Goal: Task Accomplishment & Management: Use online tool/utility

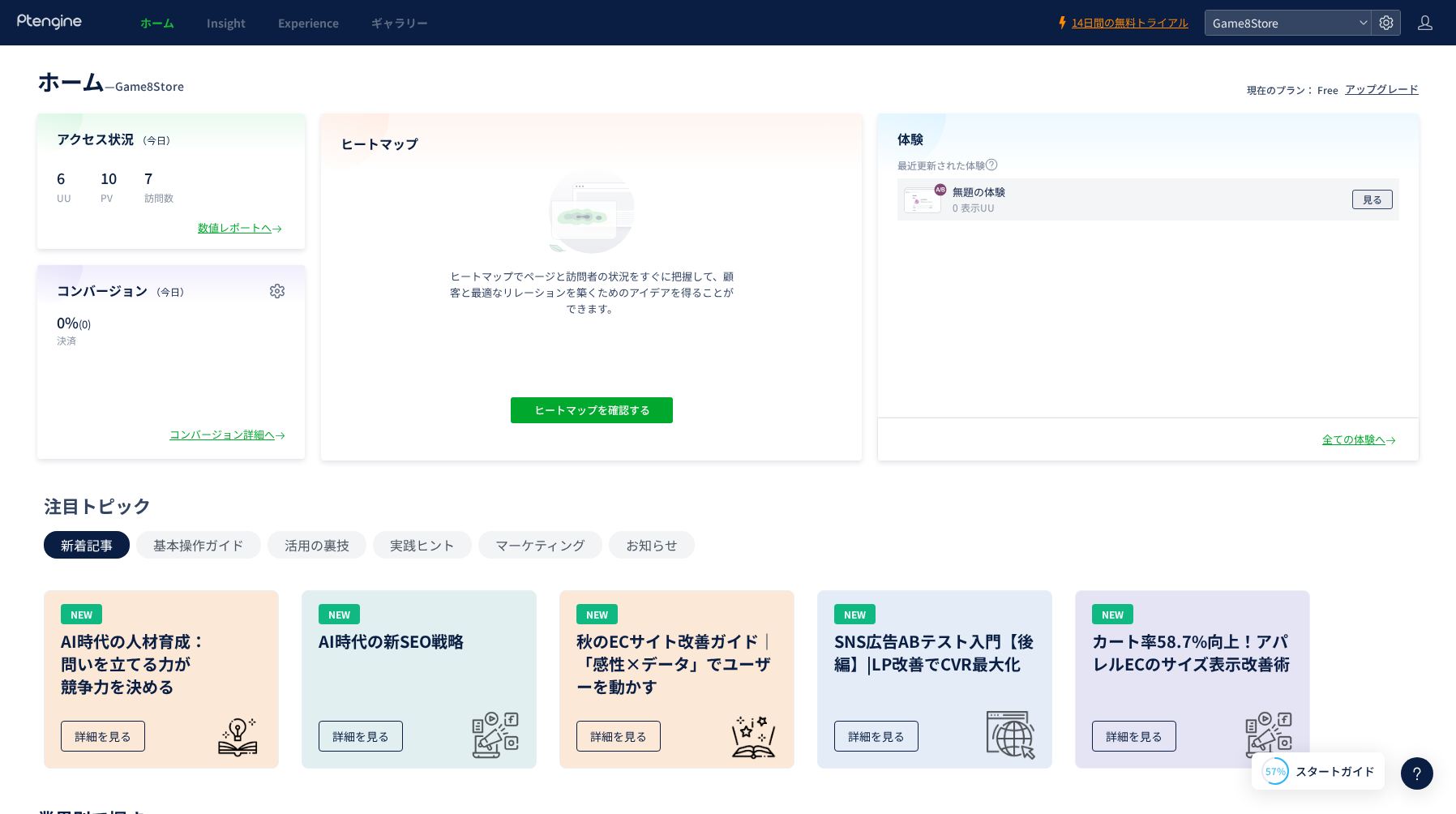
click at [1369, 208] on span "見る" at bounding box center [1372, 200] width 20 height 20
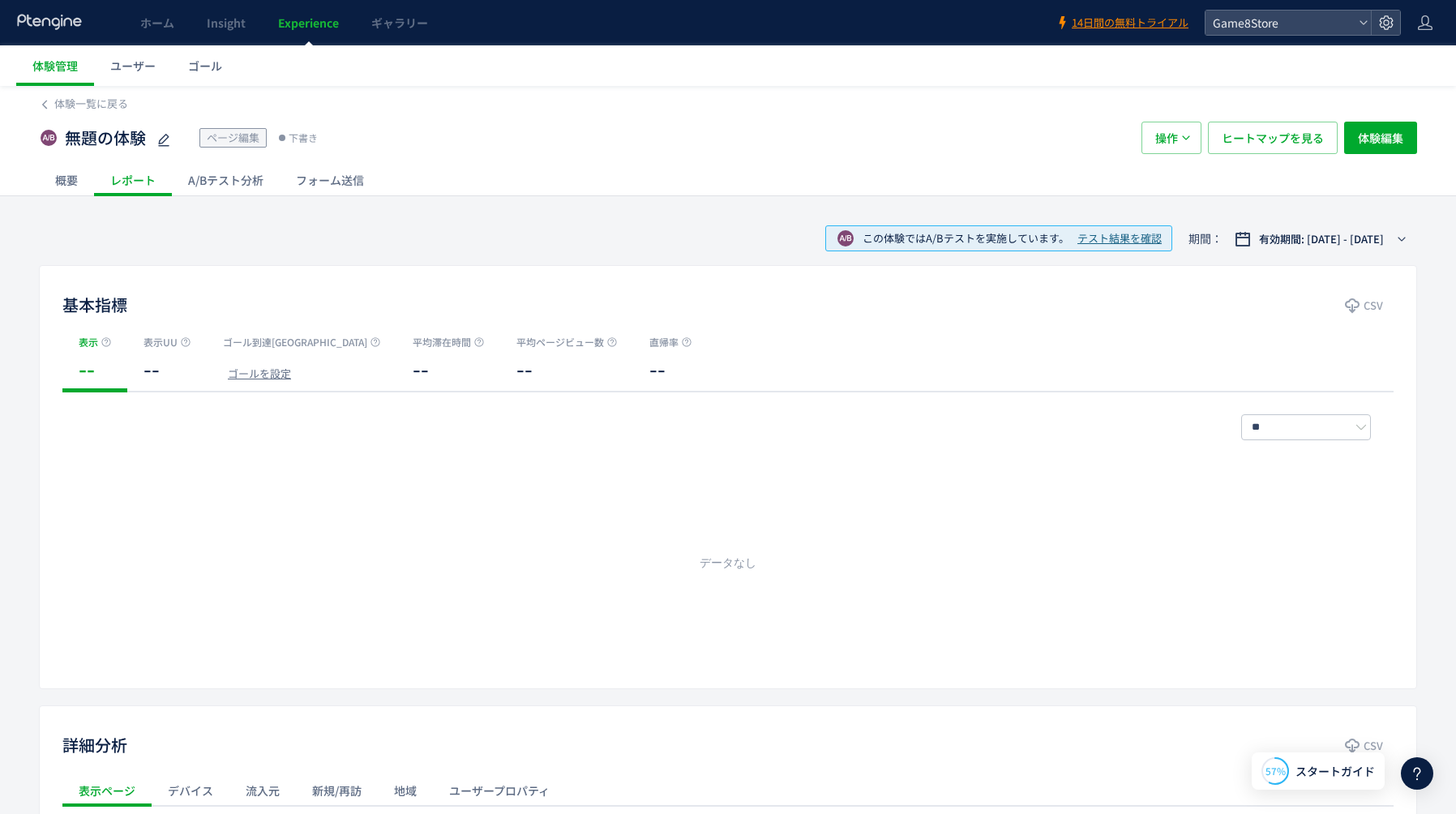
click at [222, 183] on div "A/Bテスト分析" at bounding box center [226, 180] width 108 height 32
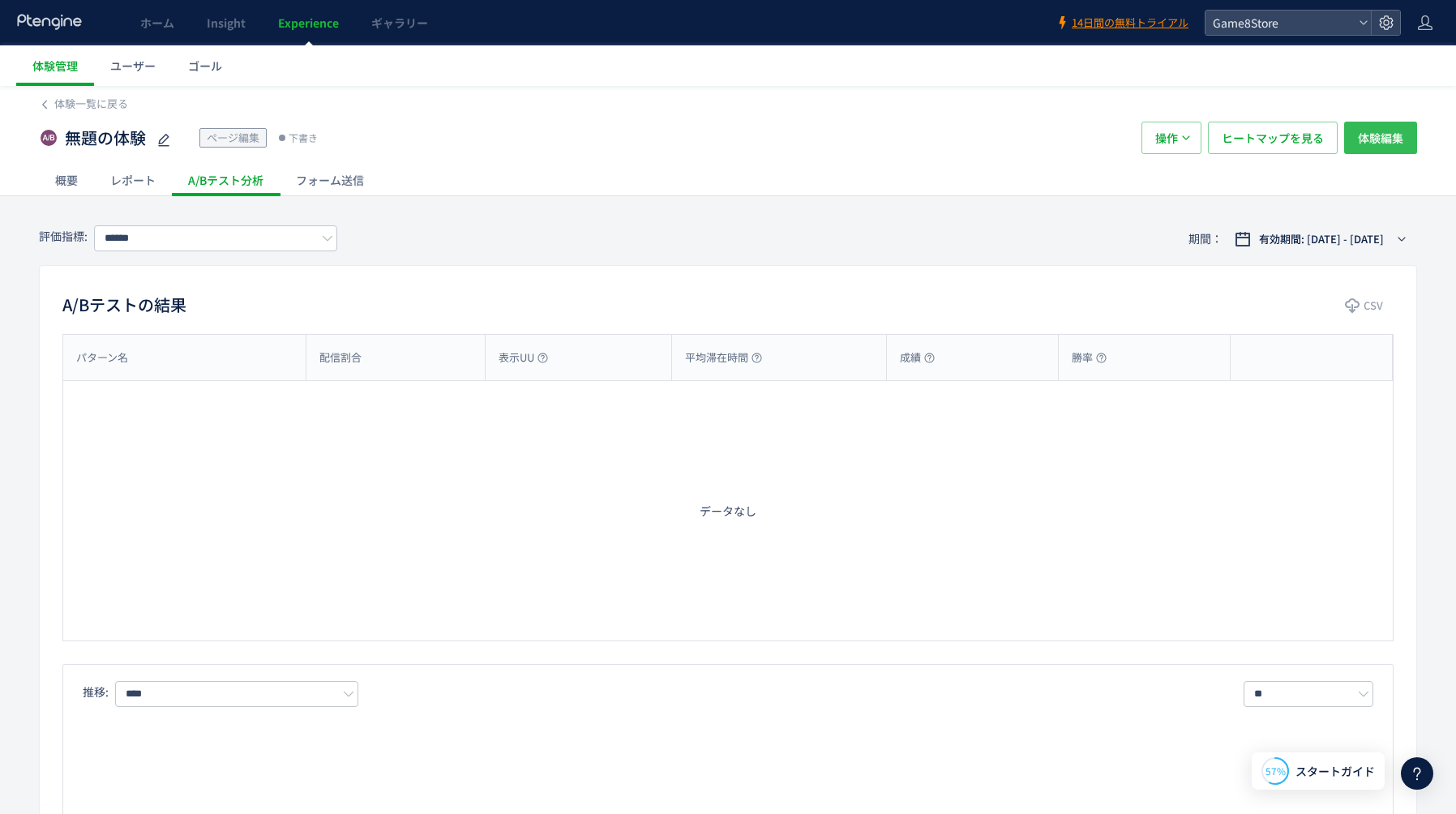
click at [1383, 142] on span "体験編集" at bounding box center [1380, 137] width 45 height 32
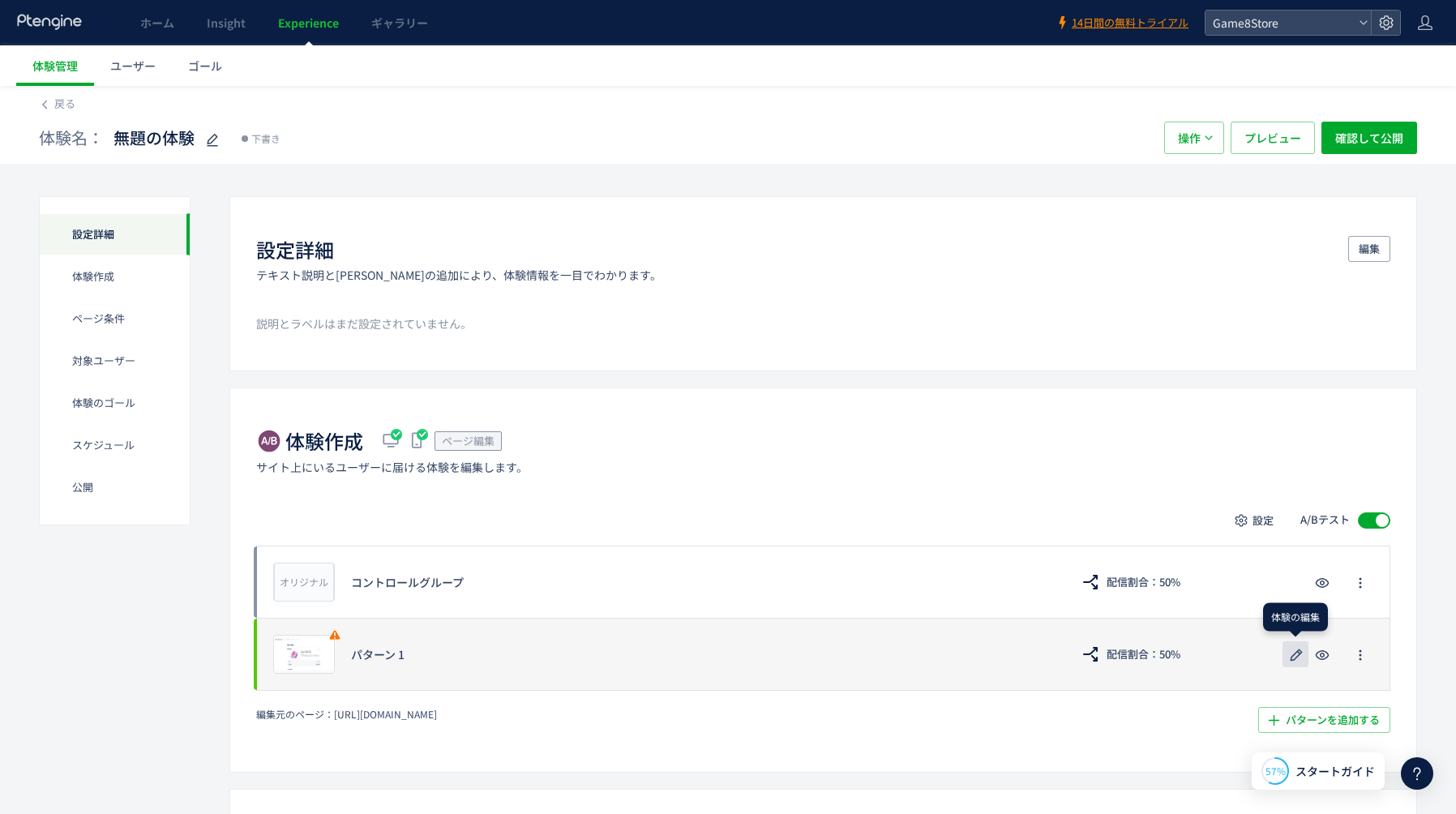
click at [1296, 655] on icon "button" at bounding box center [1296, 655] width 20 height 20
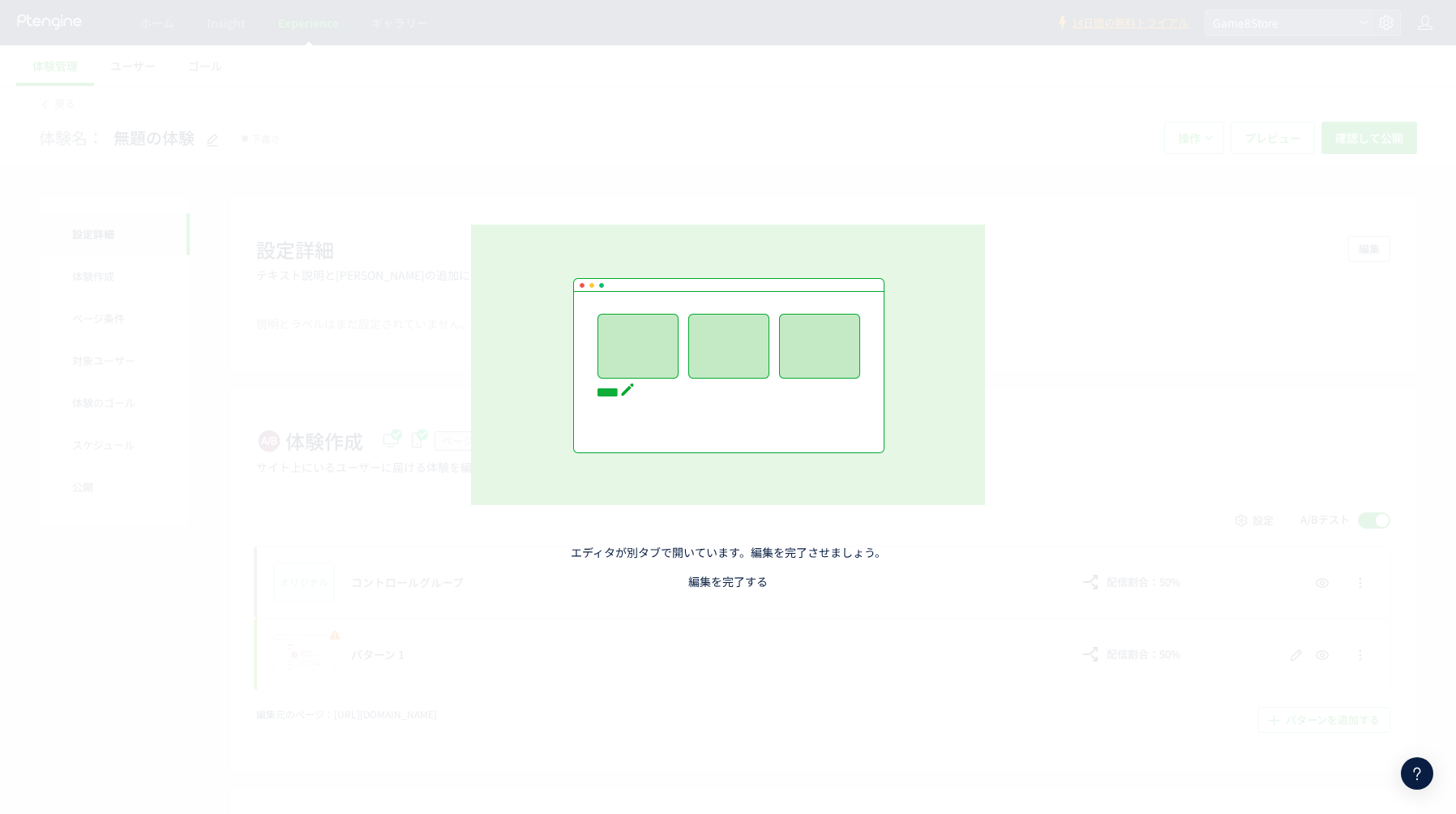
click at [740, 580] on link "編集を完了する" at bounding box center [728, 581] width 79 height 16
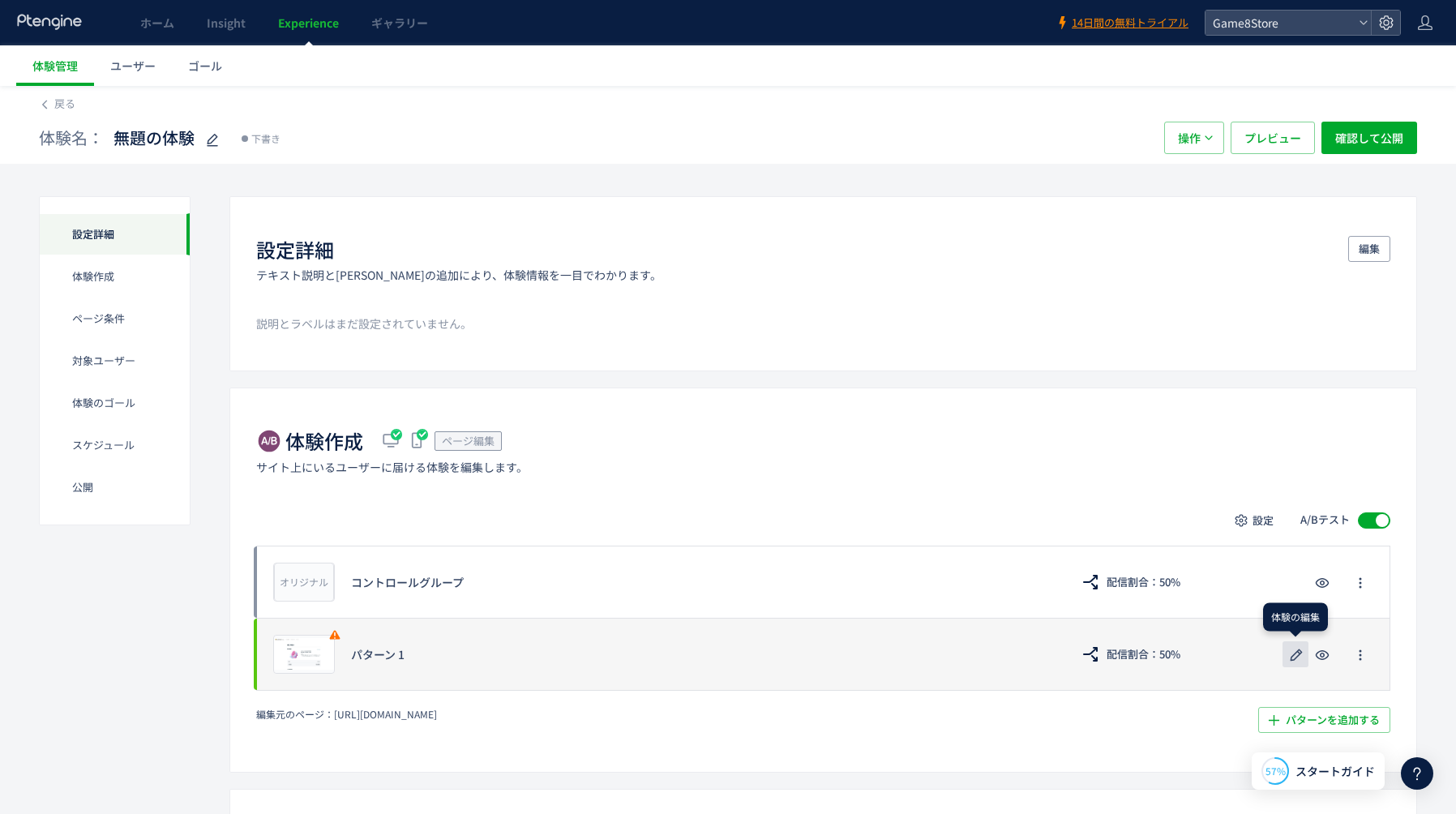
click at [1298, 654] on use "button" at bounding box center [1296, 654] width 12 height 12
click at [1295, 655] on icon "button" at bounding box center [1296, 655] width 20 height 20
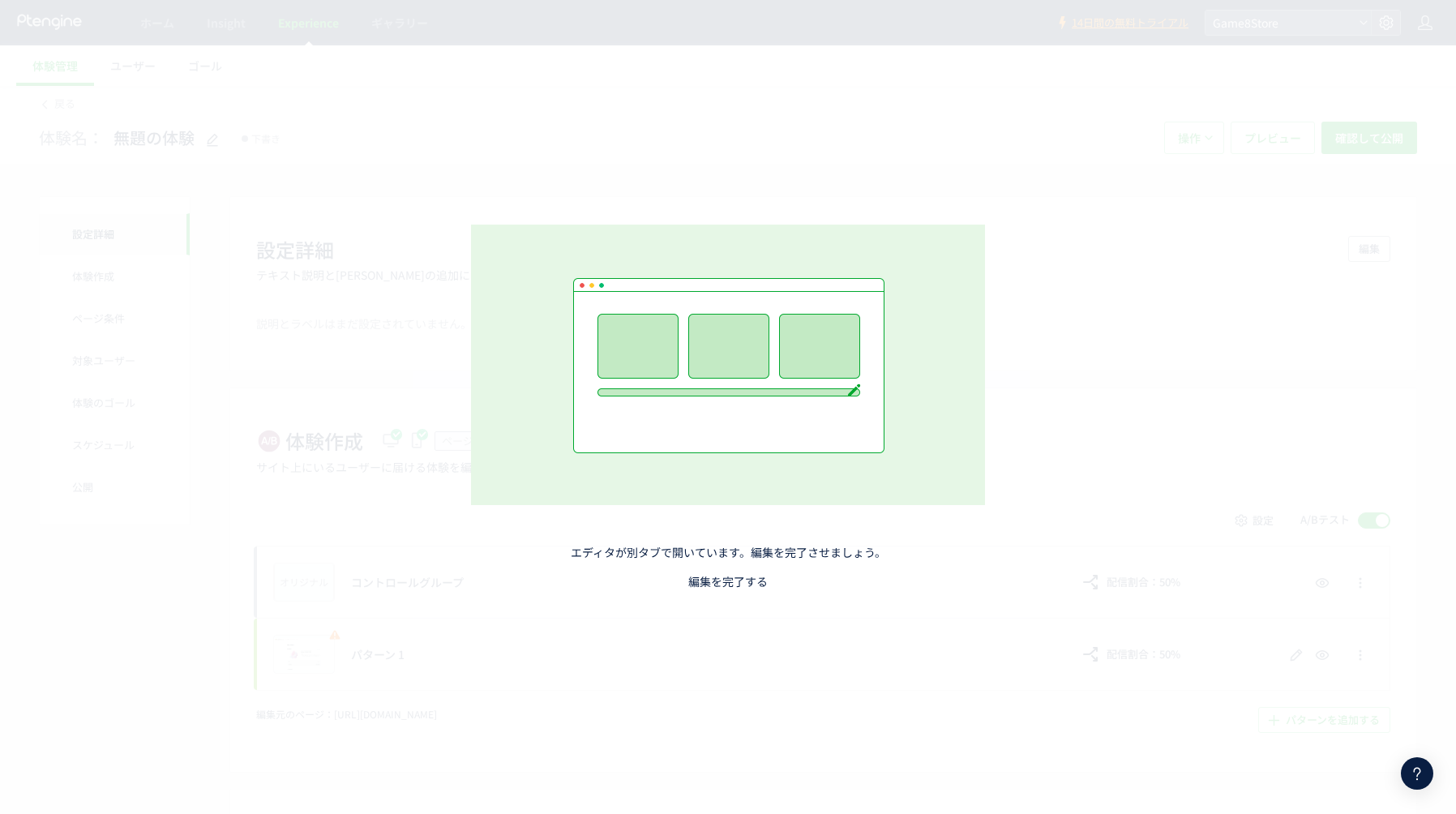
click at [744, 574] on link "編集を完了する" at bounding box center [728, 581] width 79 height 16
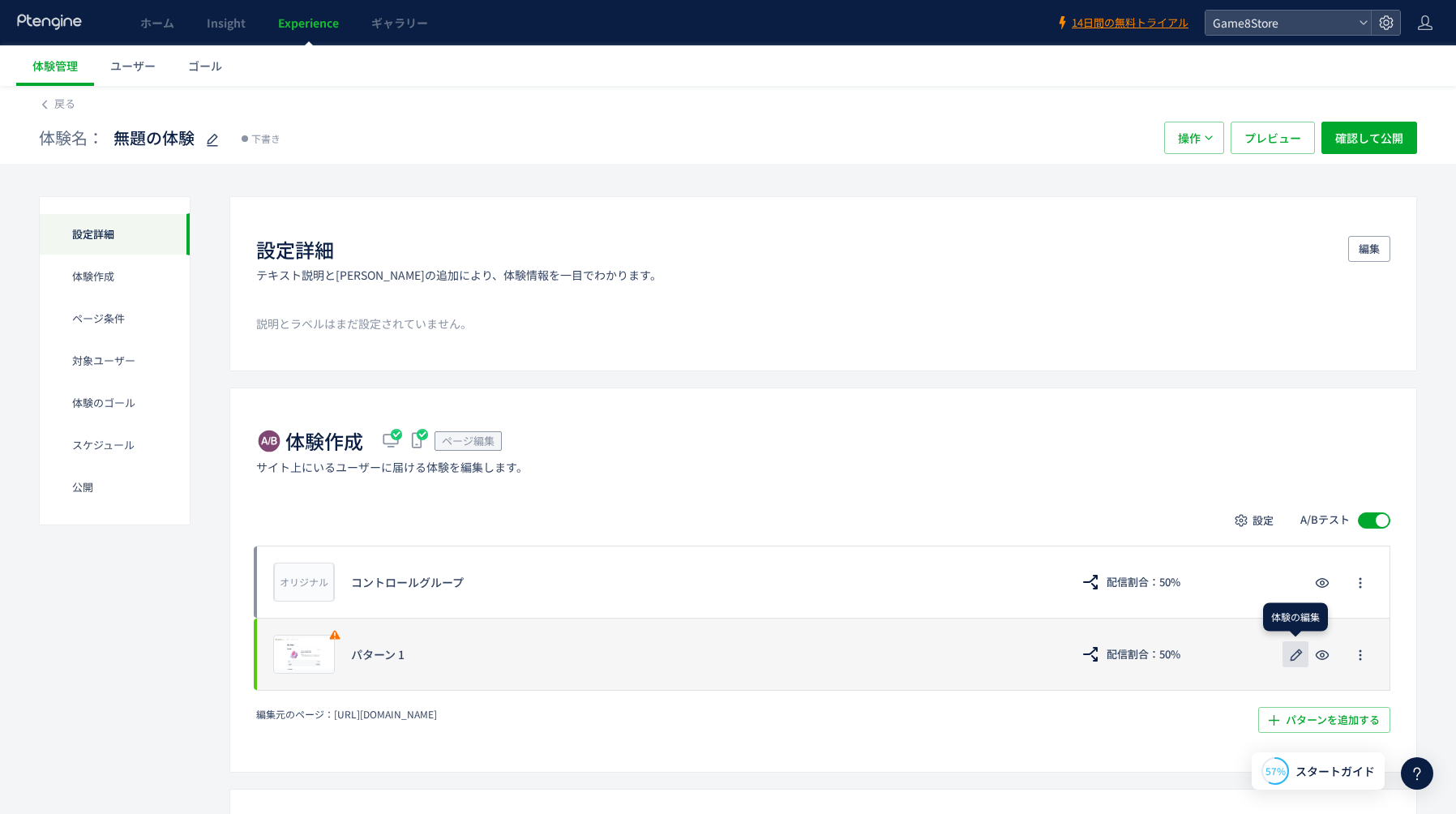
click at [1296, 655] on icon "button" at bounding box center [1296, 655] width 20 height 20
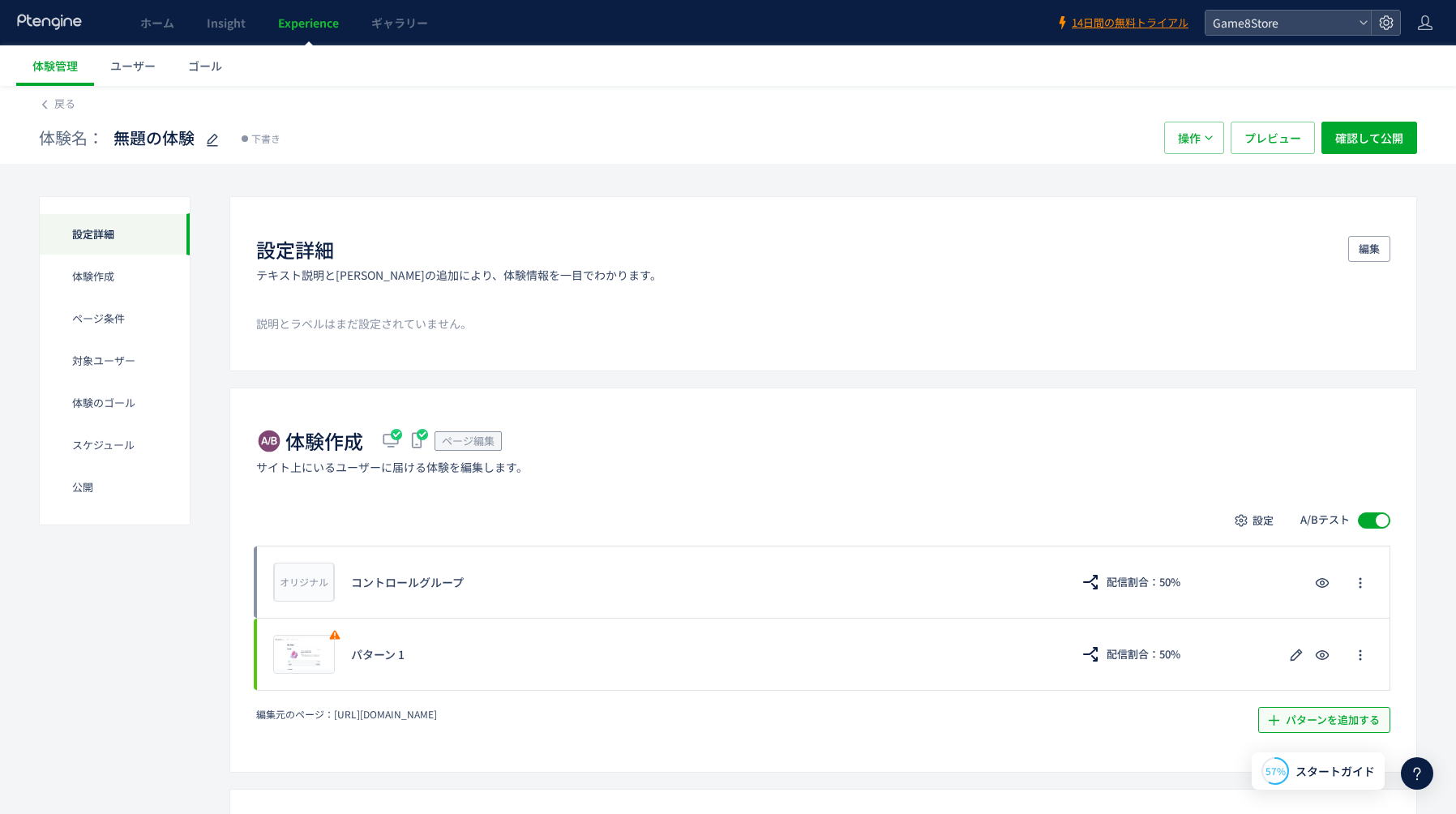
click at [1348, 727] on span "パターンを追加する​" at bounding box center [1332, 719] width 94 height 26
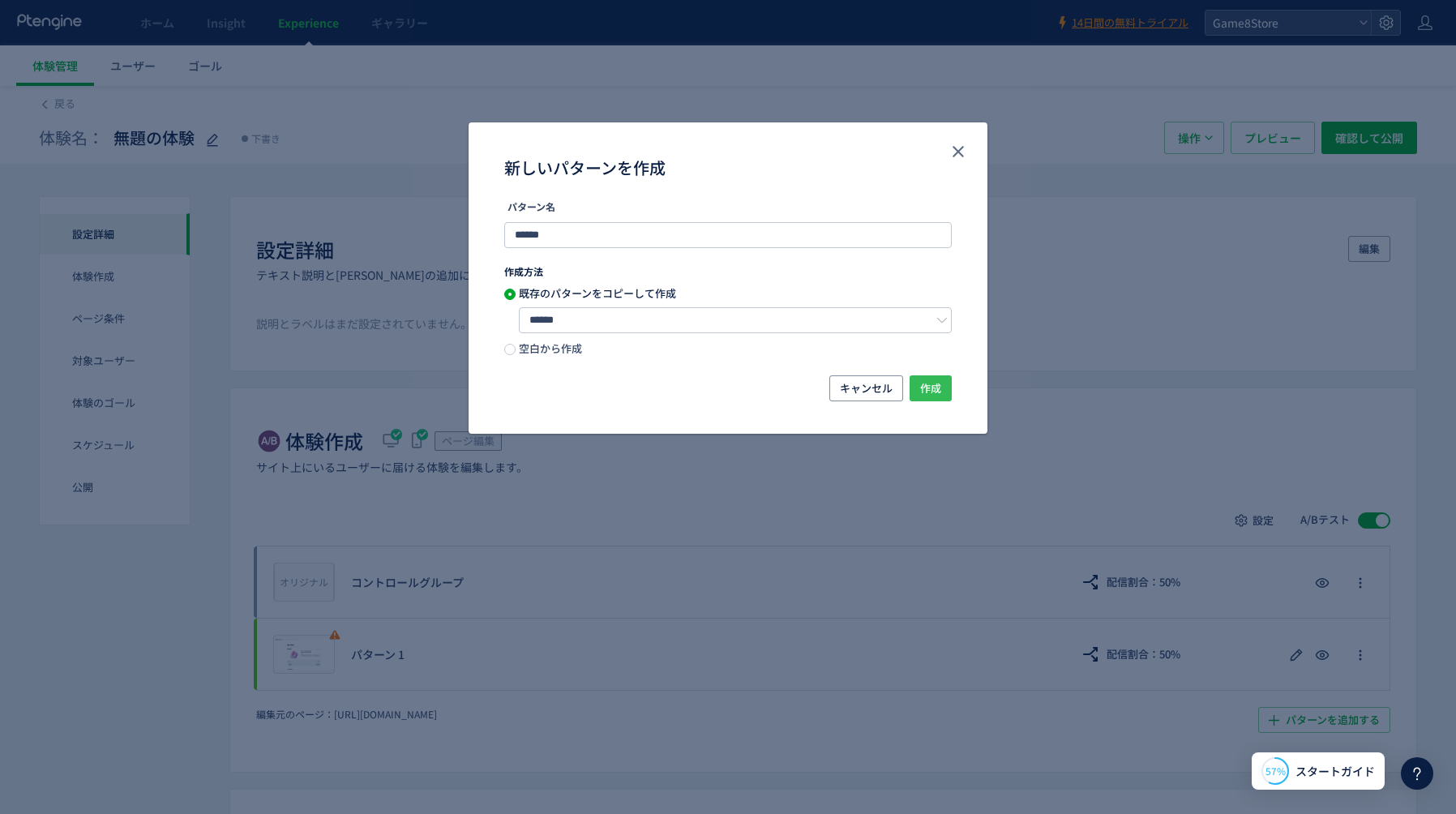
click at [934, 385] on span "作成" at bounding box center [931, 388] width 21 height 26
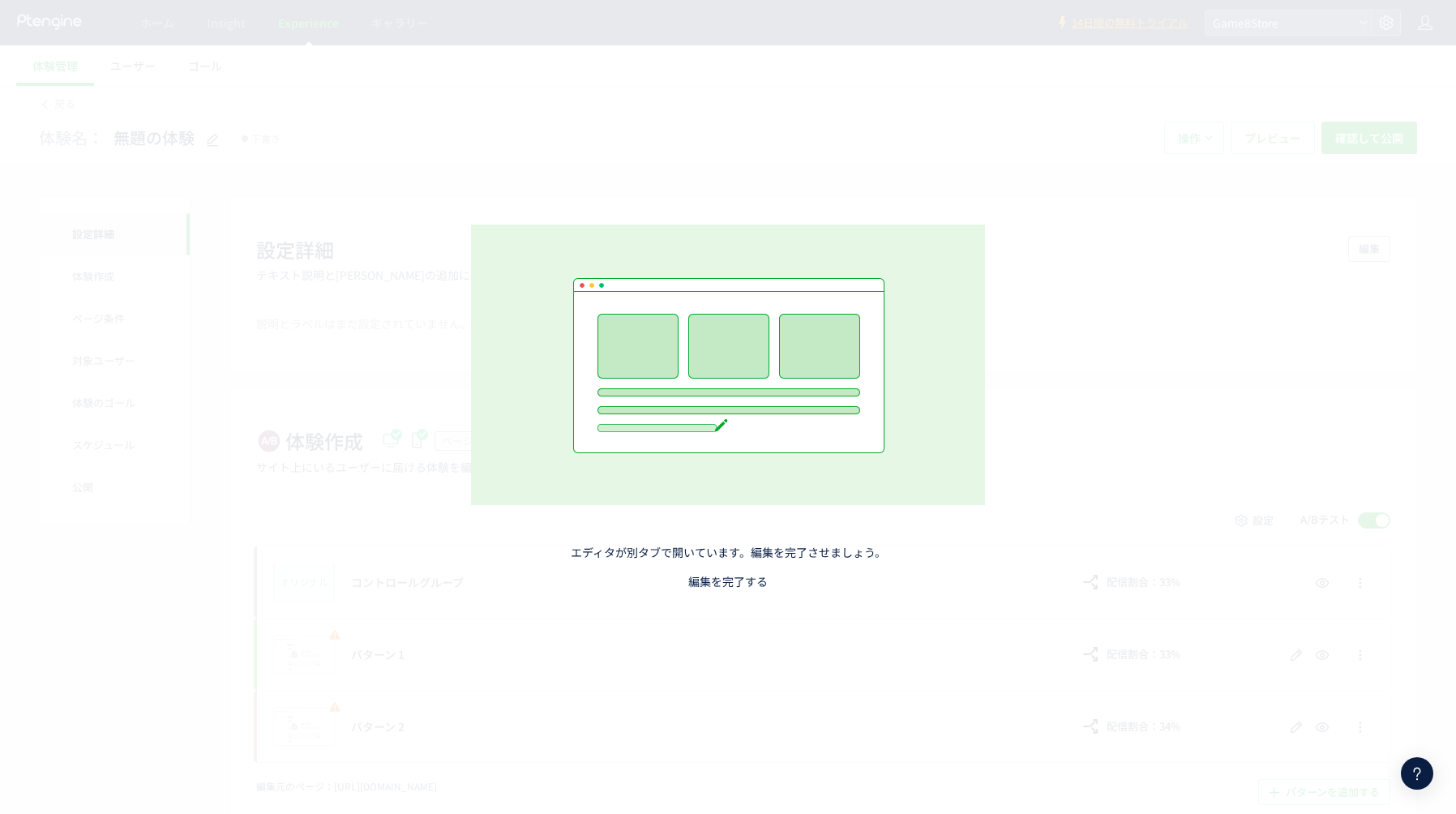
click at [703, 584] on link "編集を完了する" at bounding box center [728, 581] width 79 height 16
click at [736, 580] on link "編集を完了する" at bounding box center [728, 581] width 79 height 16
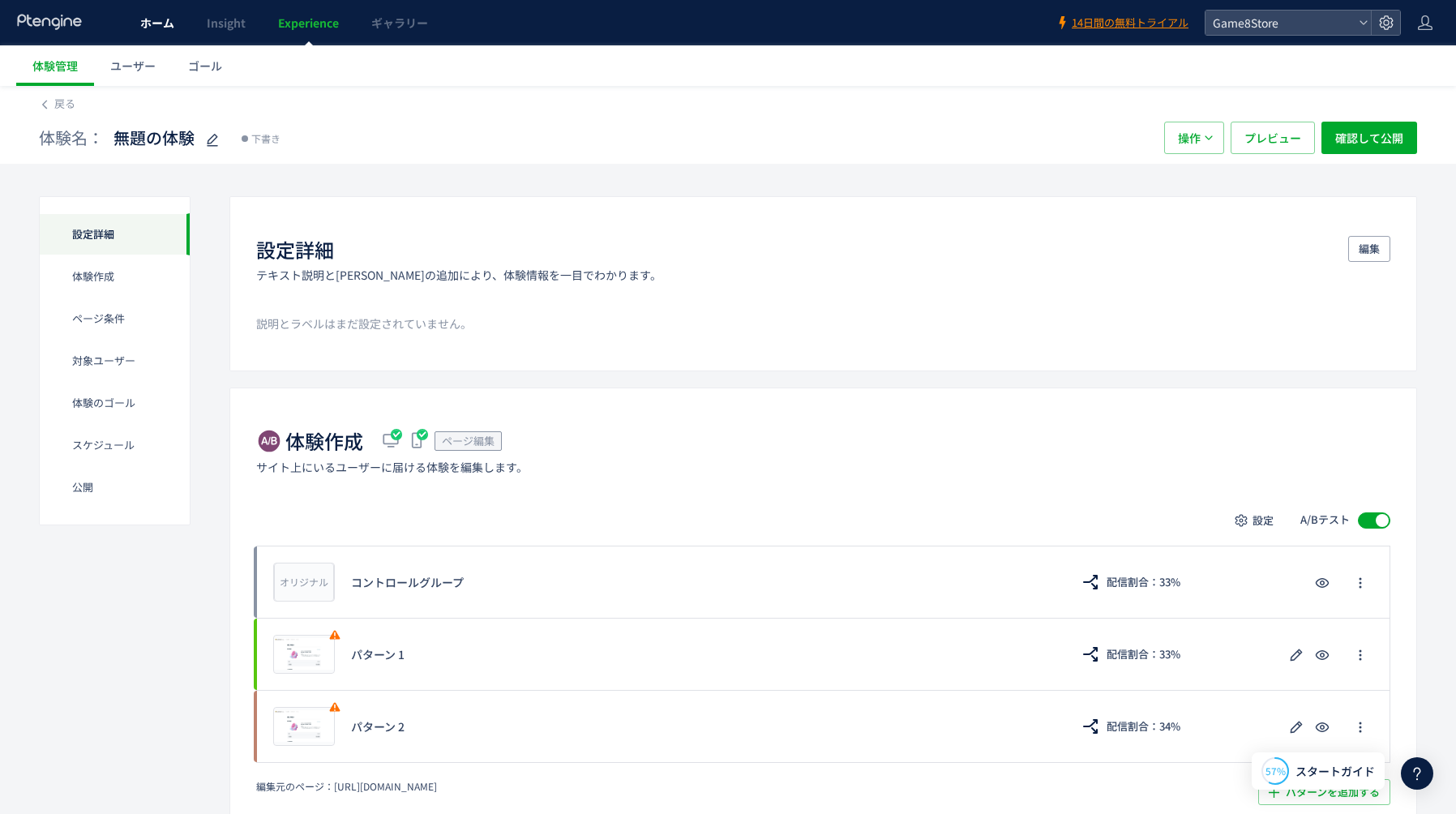
click at [150, 30] on span "ホーム" at bounding box center [157, 22] width 34 height 16
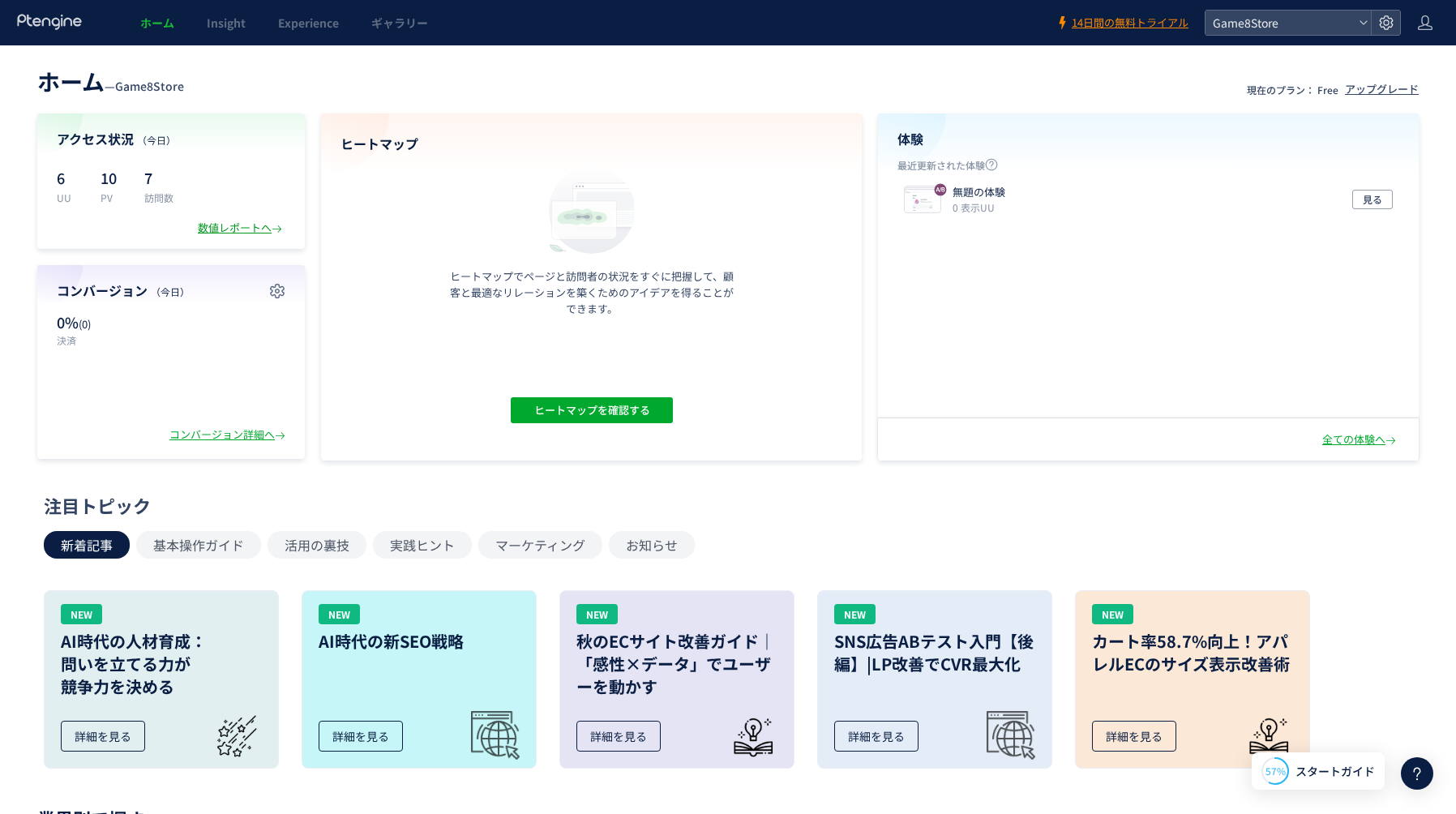
click at [216, 225] on div "数値レポートへ" at bounding box center [242, 227] width 87 height 15
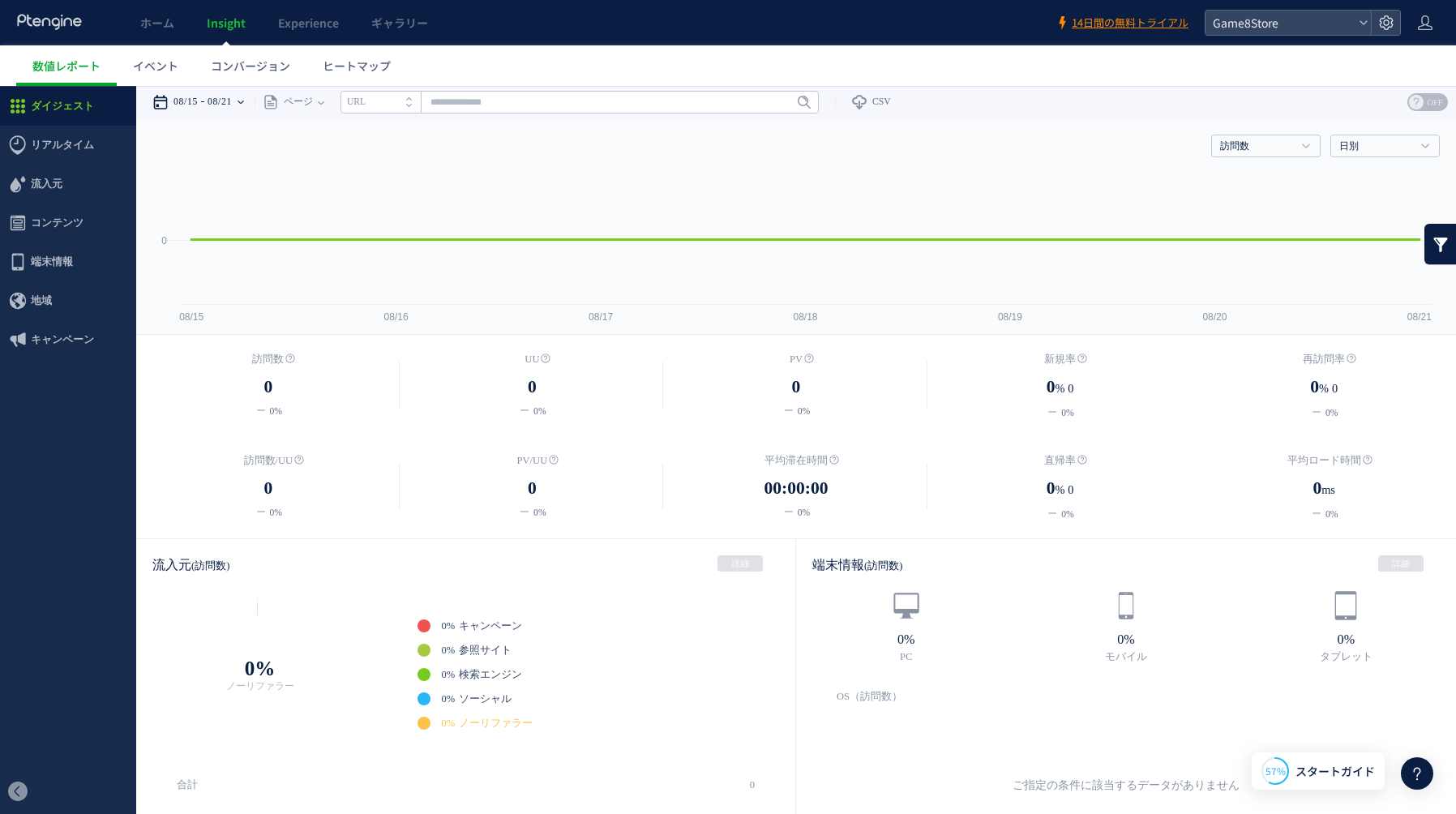
click at [230, 104] on time "08/21" at bounding box center [219, 102] width 24 height 32
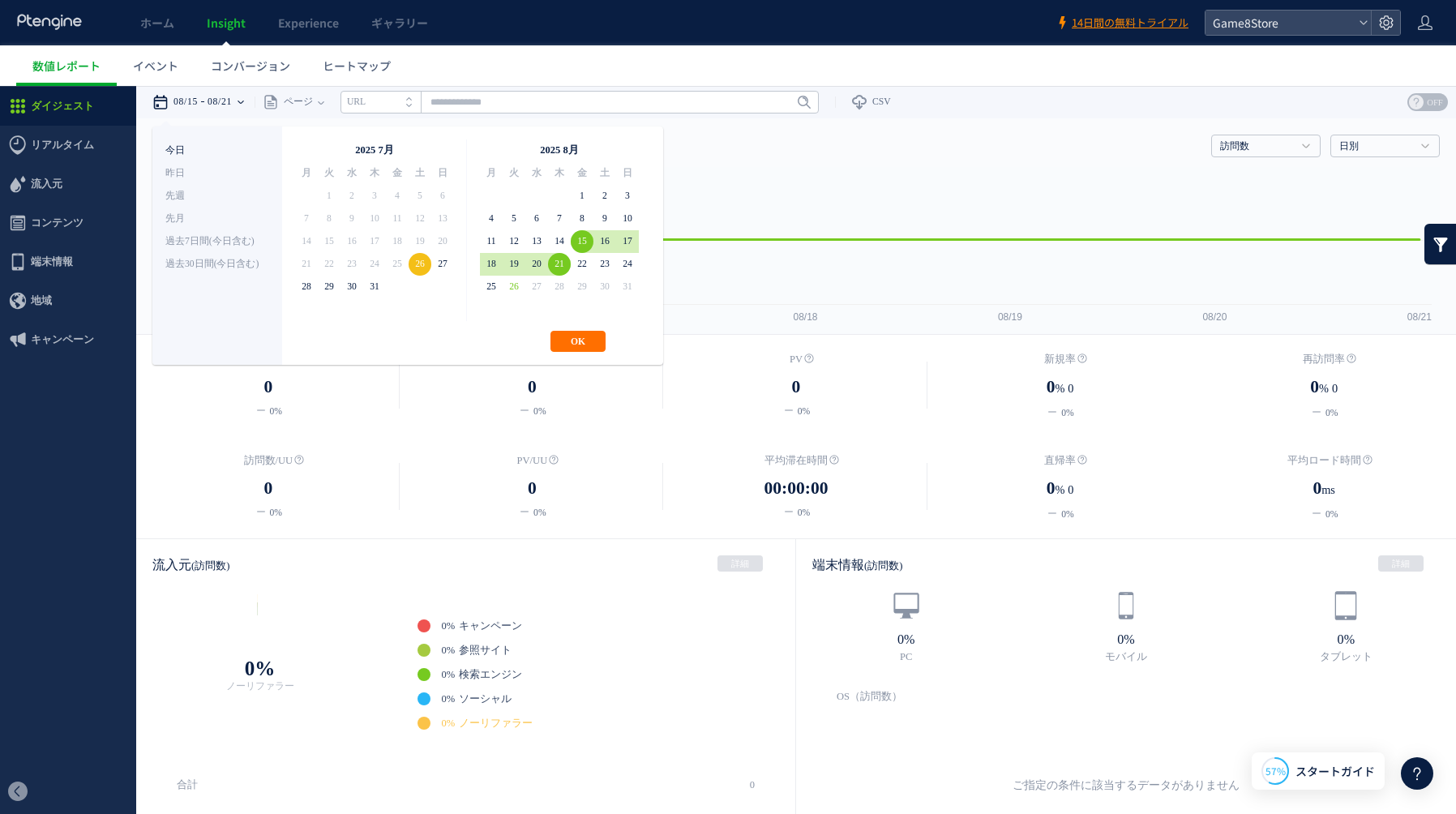
click at [182, 147] on li "今日" at bounding box center [217, 150] width 103 height 22
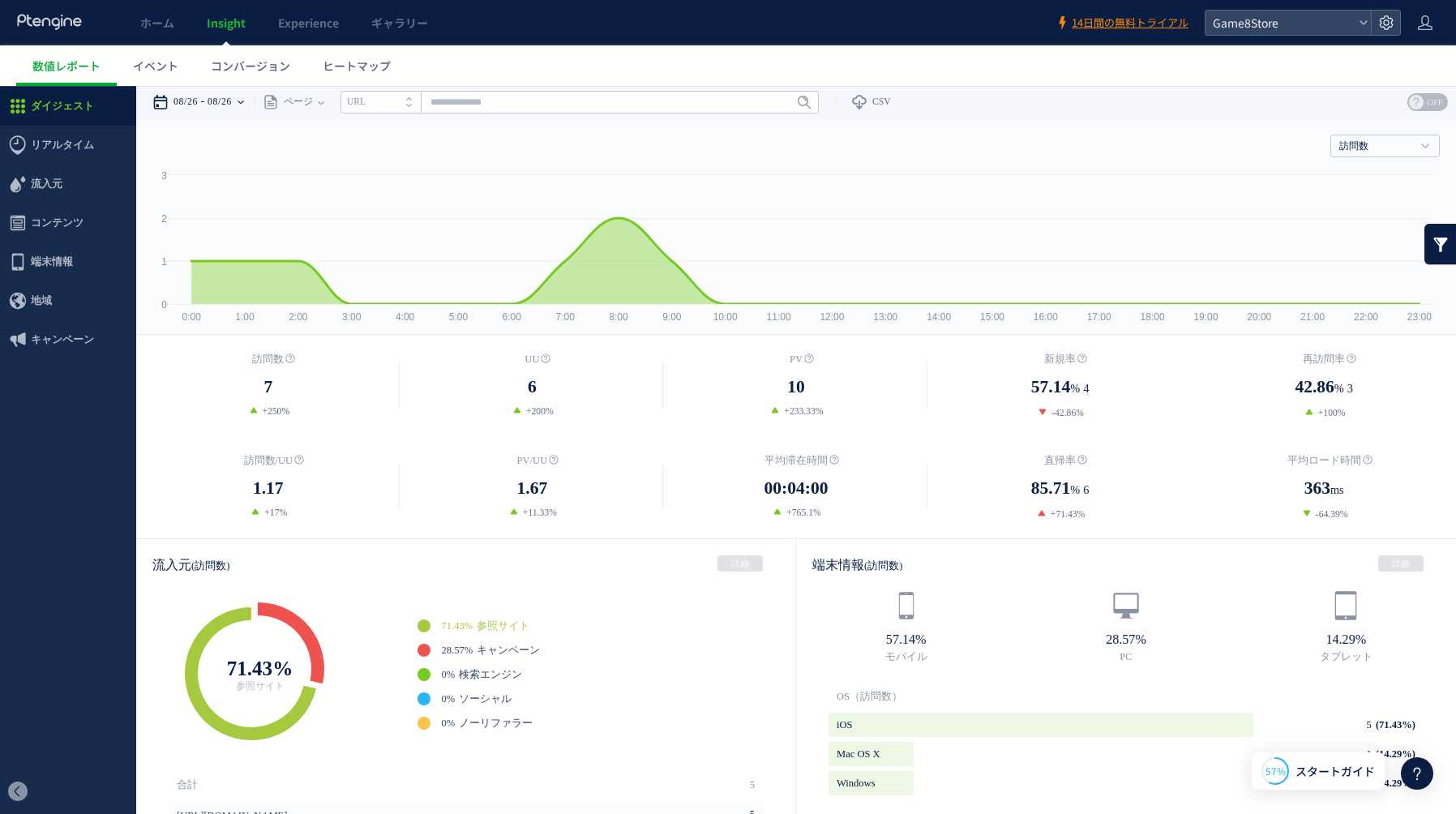
click at [192, 99] on time "08/26" at bounding box center [185, 102] width 24 height 32
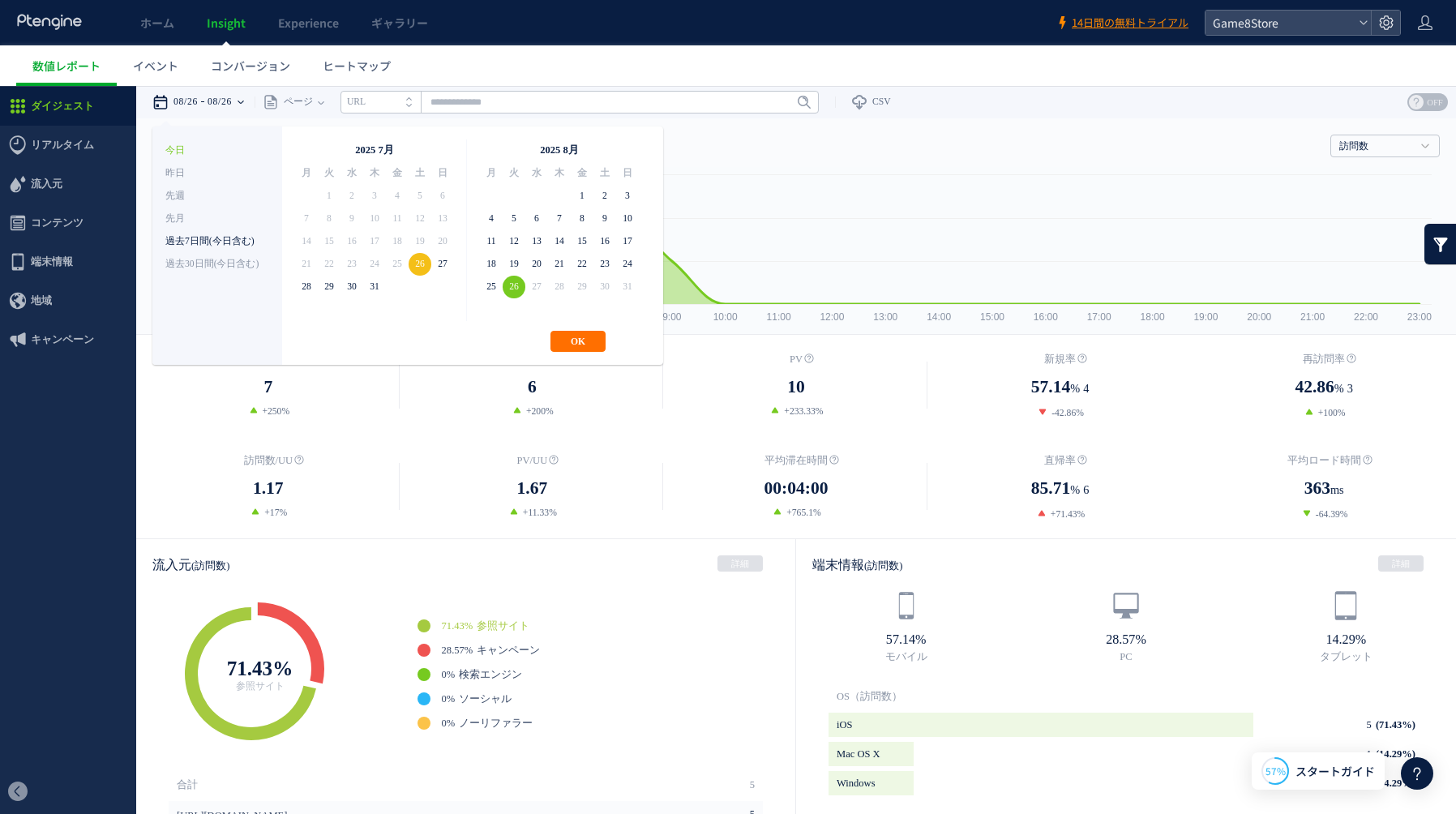
click at [201, 239] on li "過去7日間(今日含む)" at bounding box center [217, 241] width 103 height 22
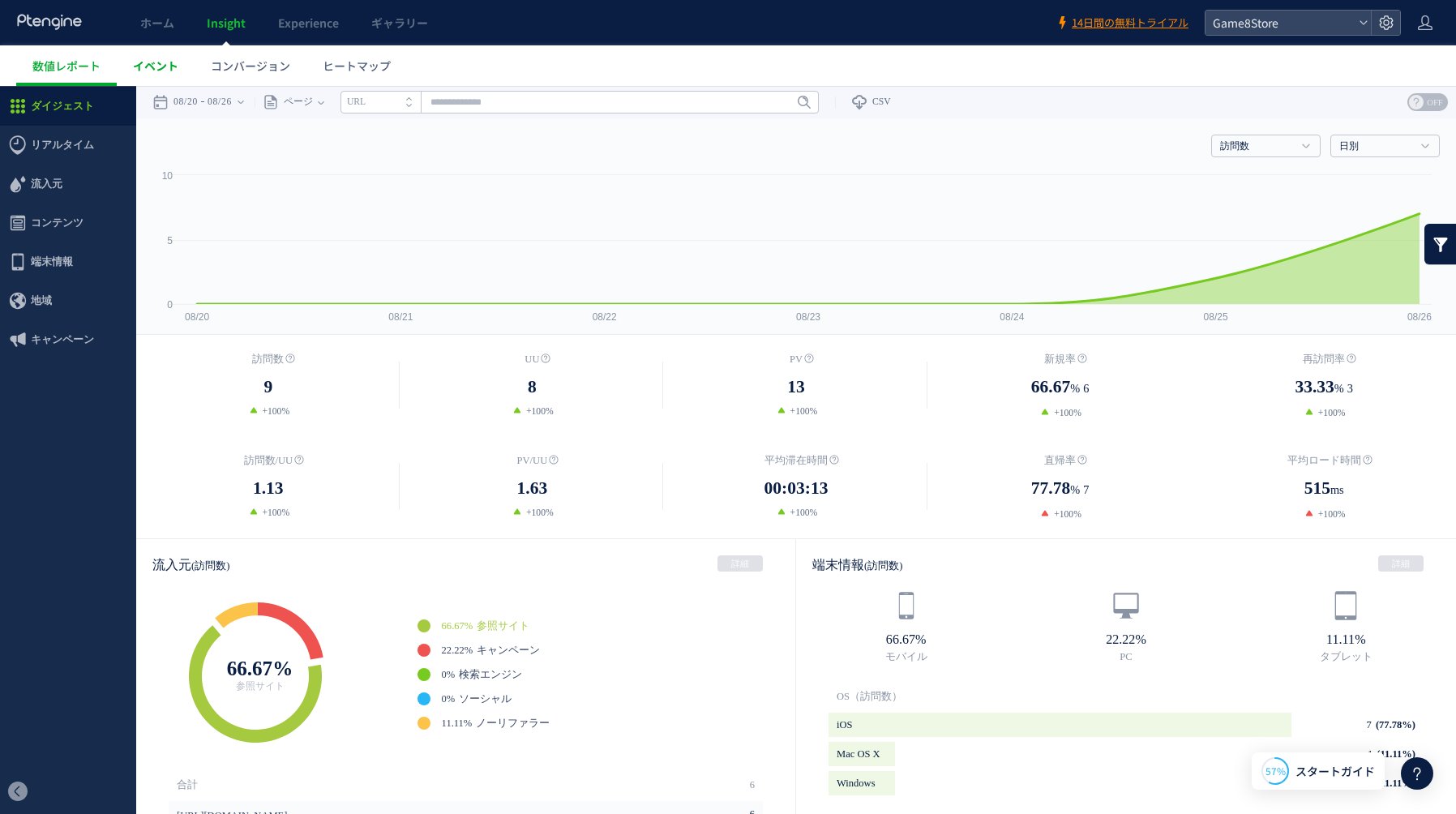
click at [144, 72] on span "イベント" at bounding box center [155, 66] width 45 height 16
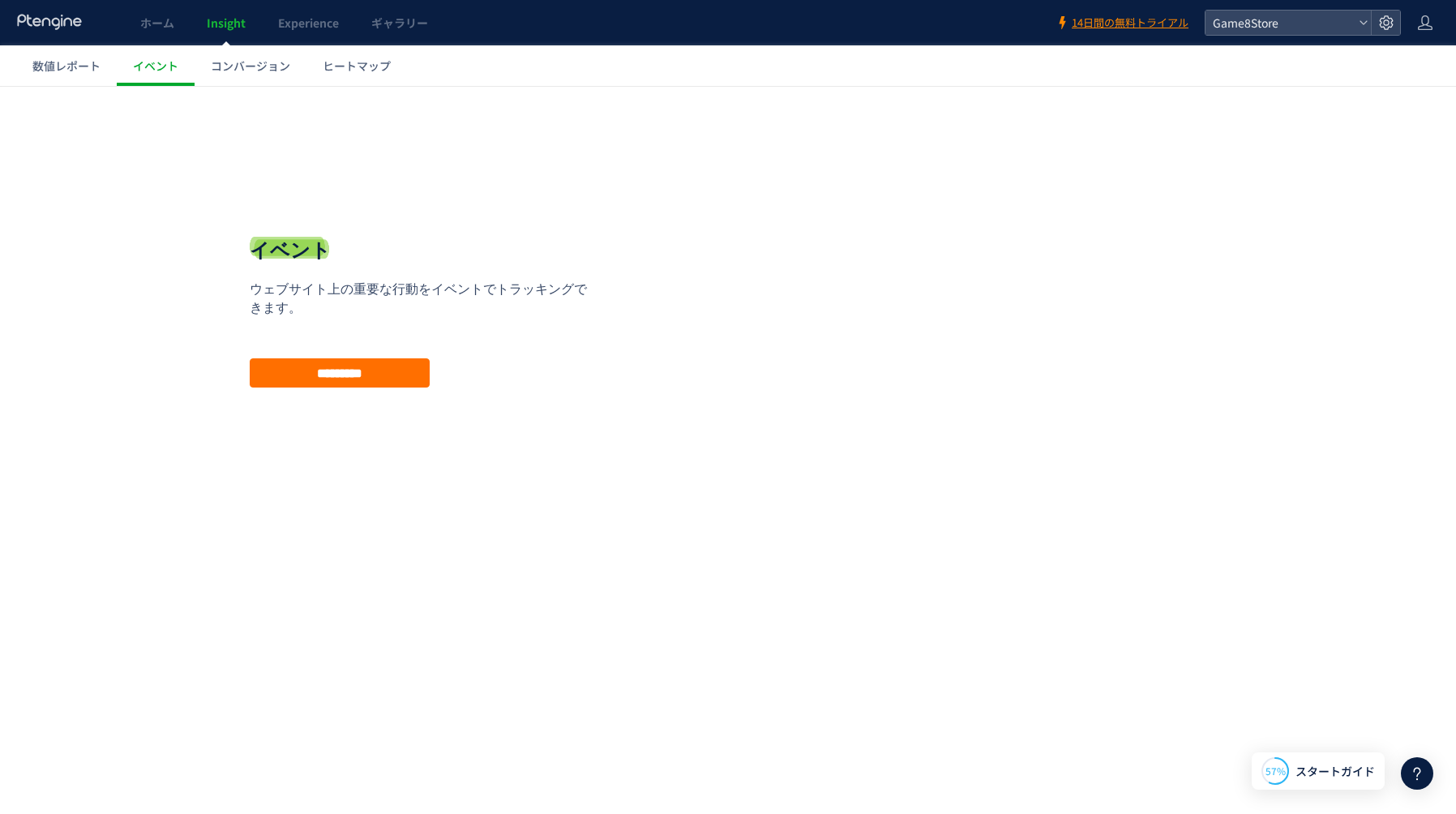
click at [94, 72] on span "数値レポート" at bounding box center [66, 66] width 68 height 16
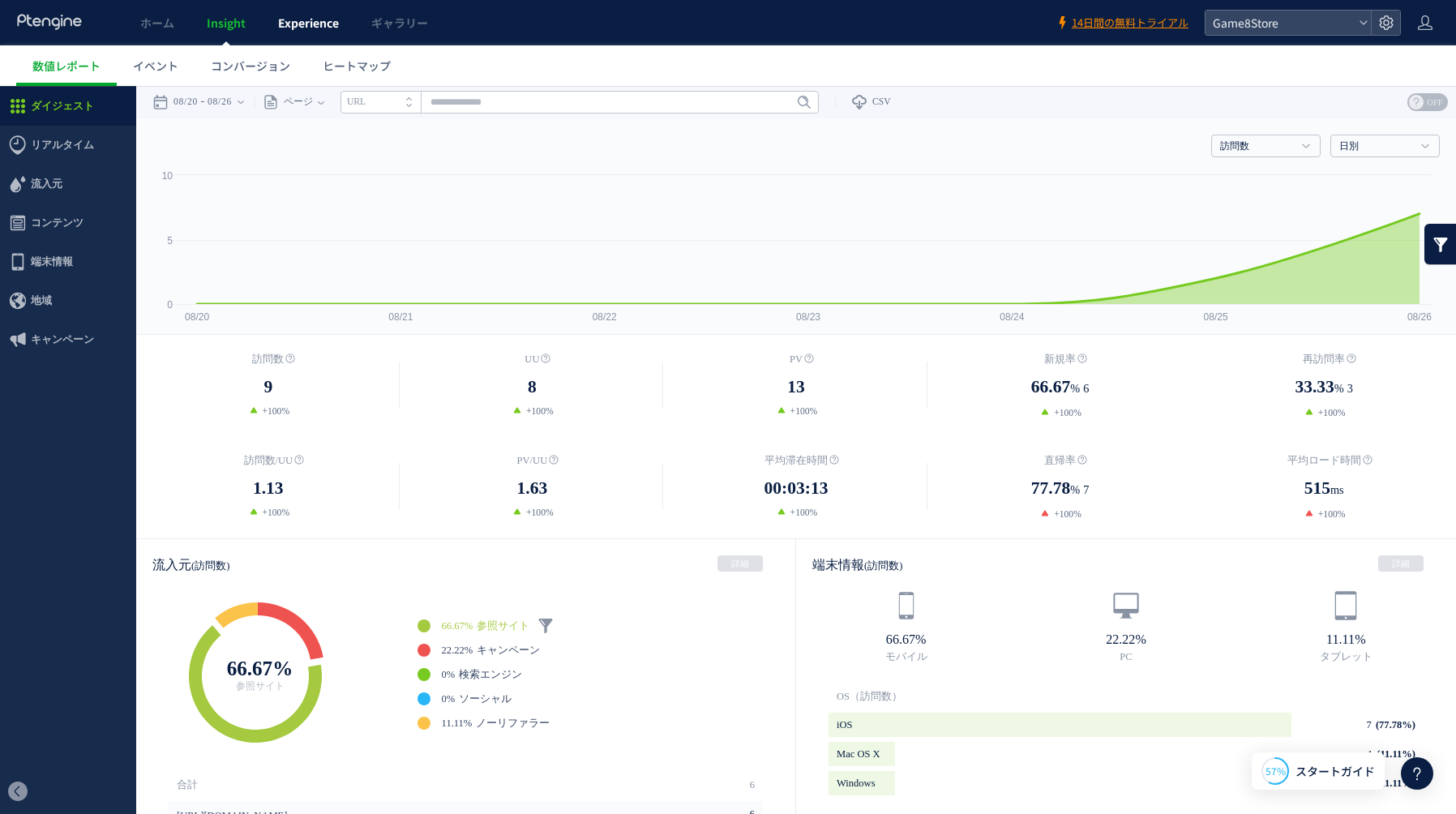
click at [328, 31] on link "Experience" at bounding box center [308, 22] width 94 height 45
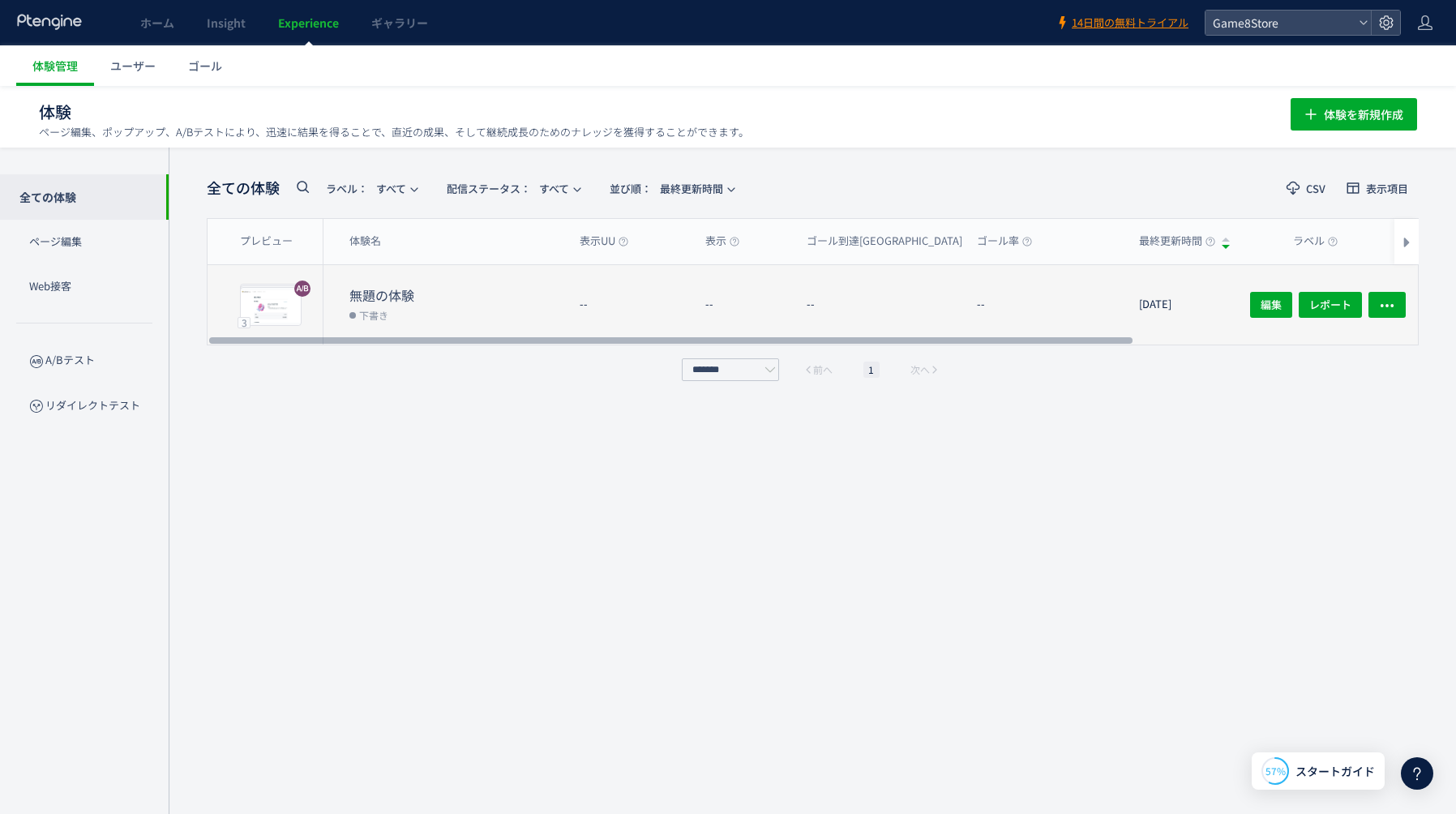
click at [918, 309] on dl "--" at bounding box center [885, 313] width 157 height 64
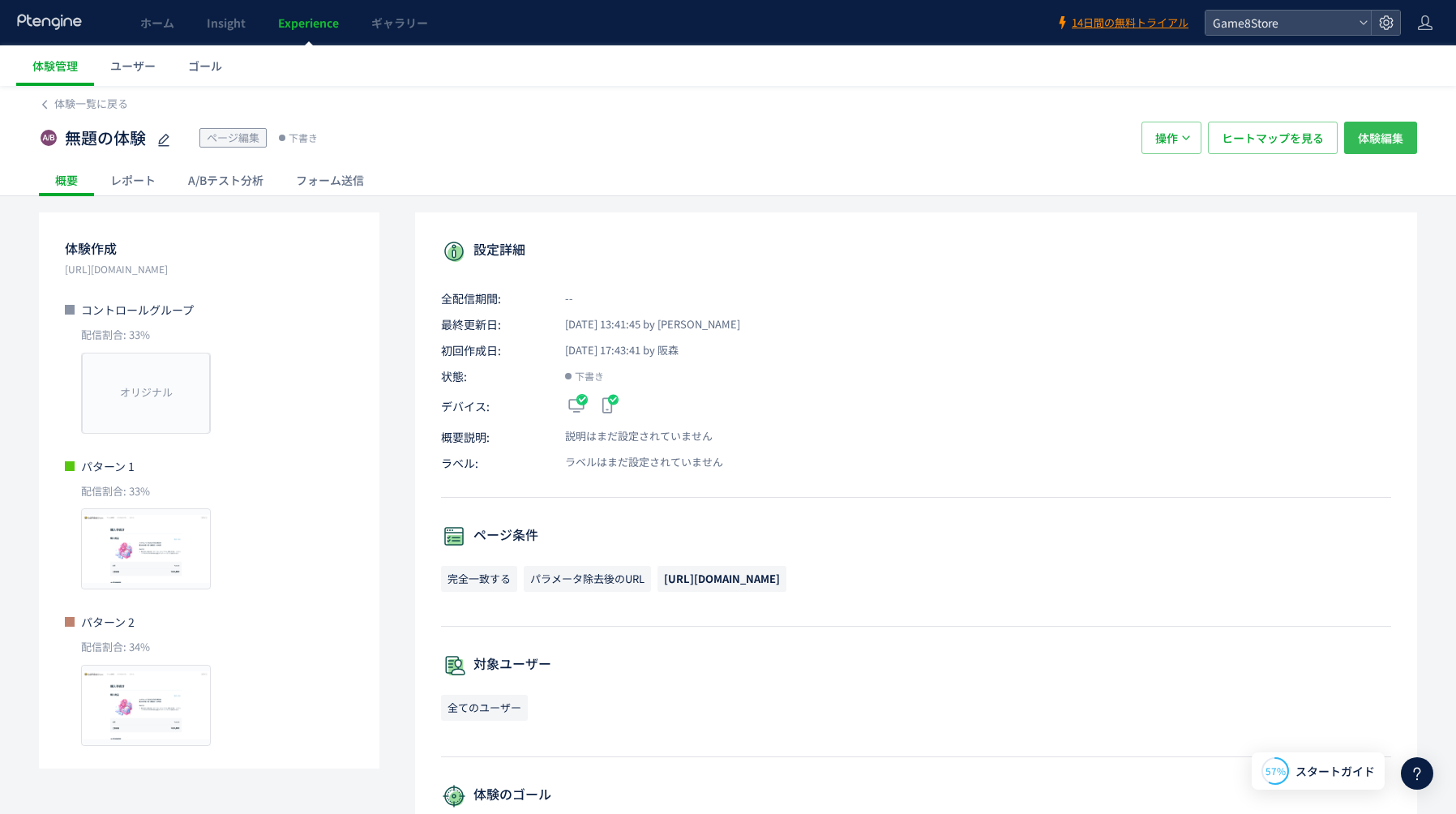
click at [1394, 136] on span "体験編集" at bounding box center [1380, 137] width 45 height 32
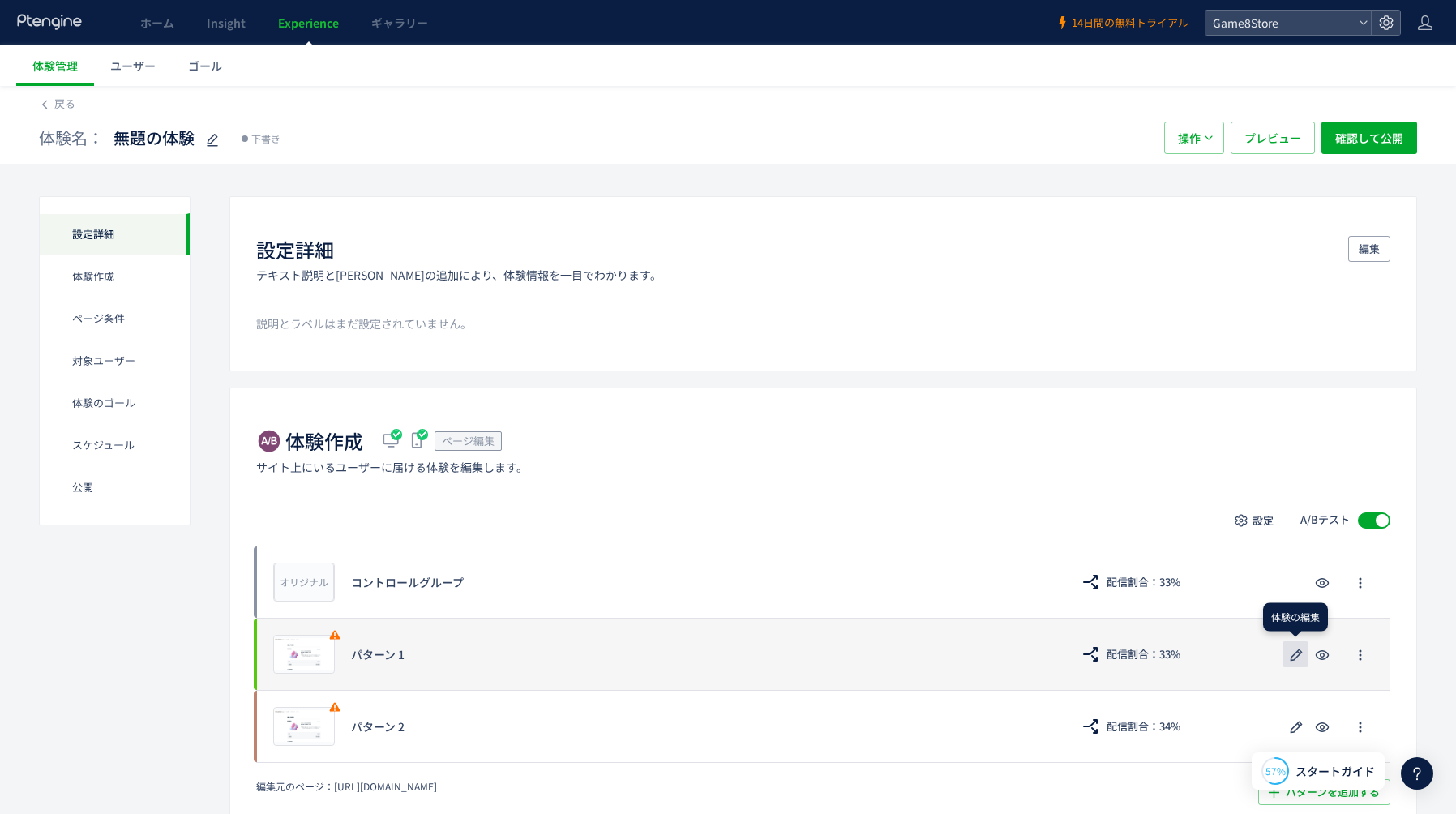
click at [1292, 654] on icon "button" at bounding box center [1296, 655] width 20 height 20
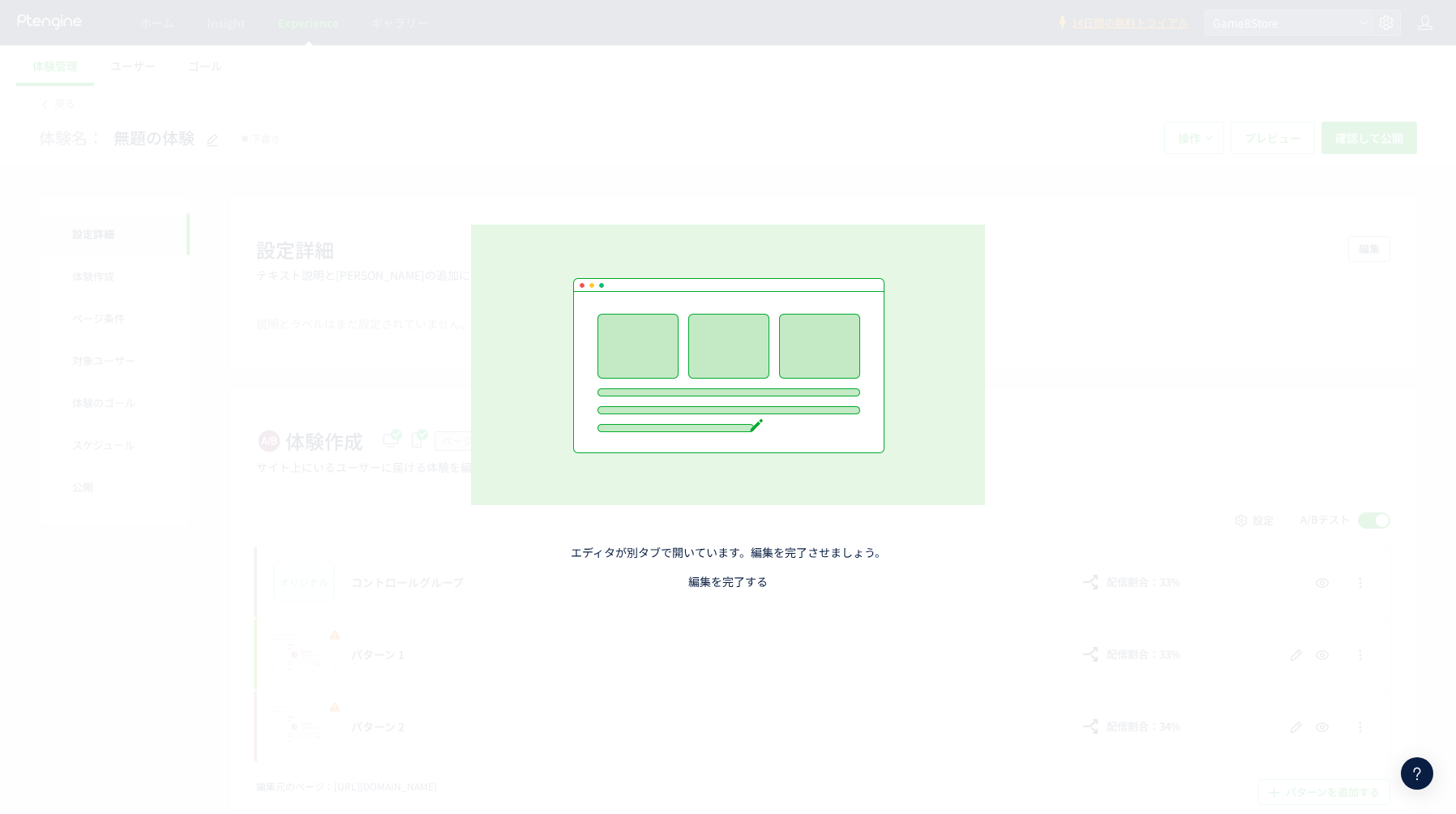
click at [744, 580] on link "編集を完了する" at bounding box center [728, 581] width 79 height 16
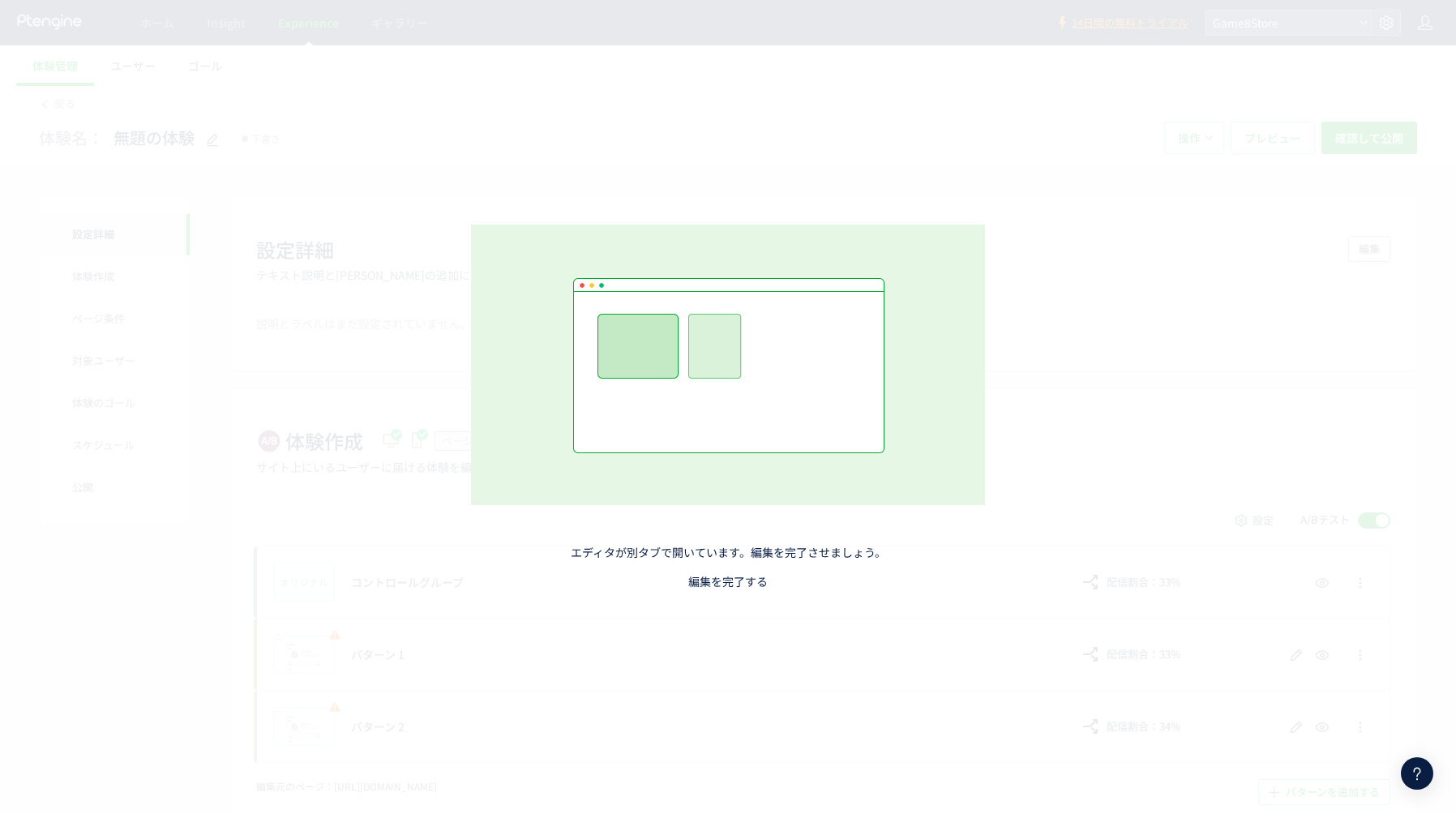
click at [744, 580] on link "編集を完了する" at bounding box center [728, 581] width 79 height 16
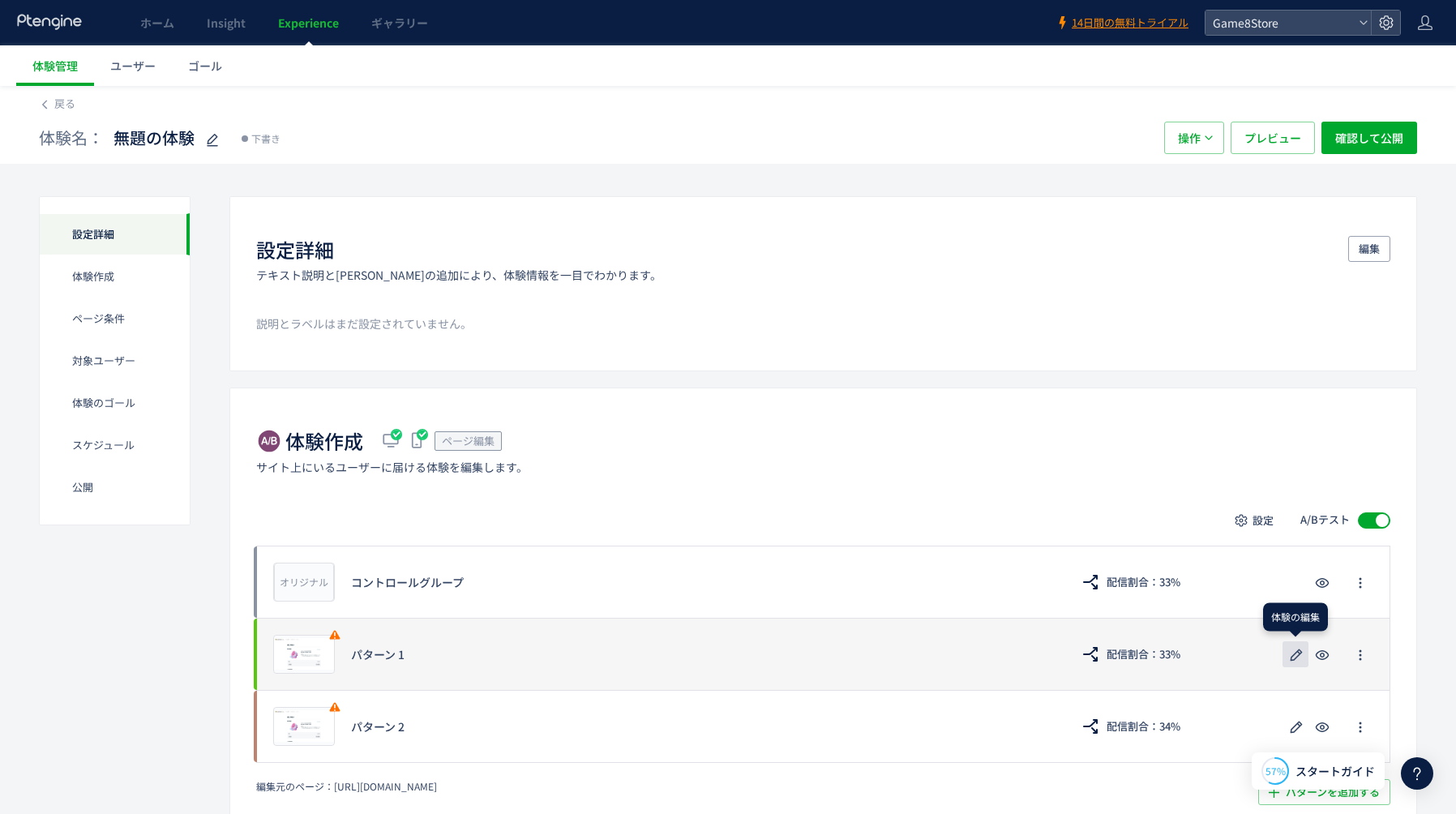
click at [1297, 655] on use "button" at bounding box center [1296, 654] width 12 height 12
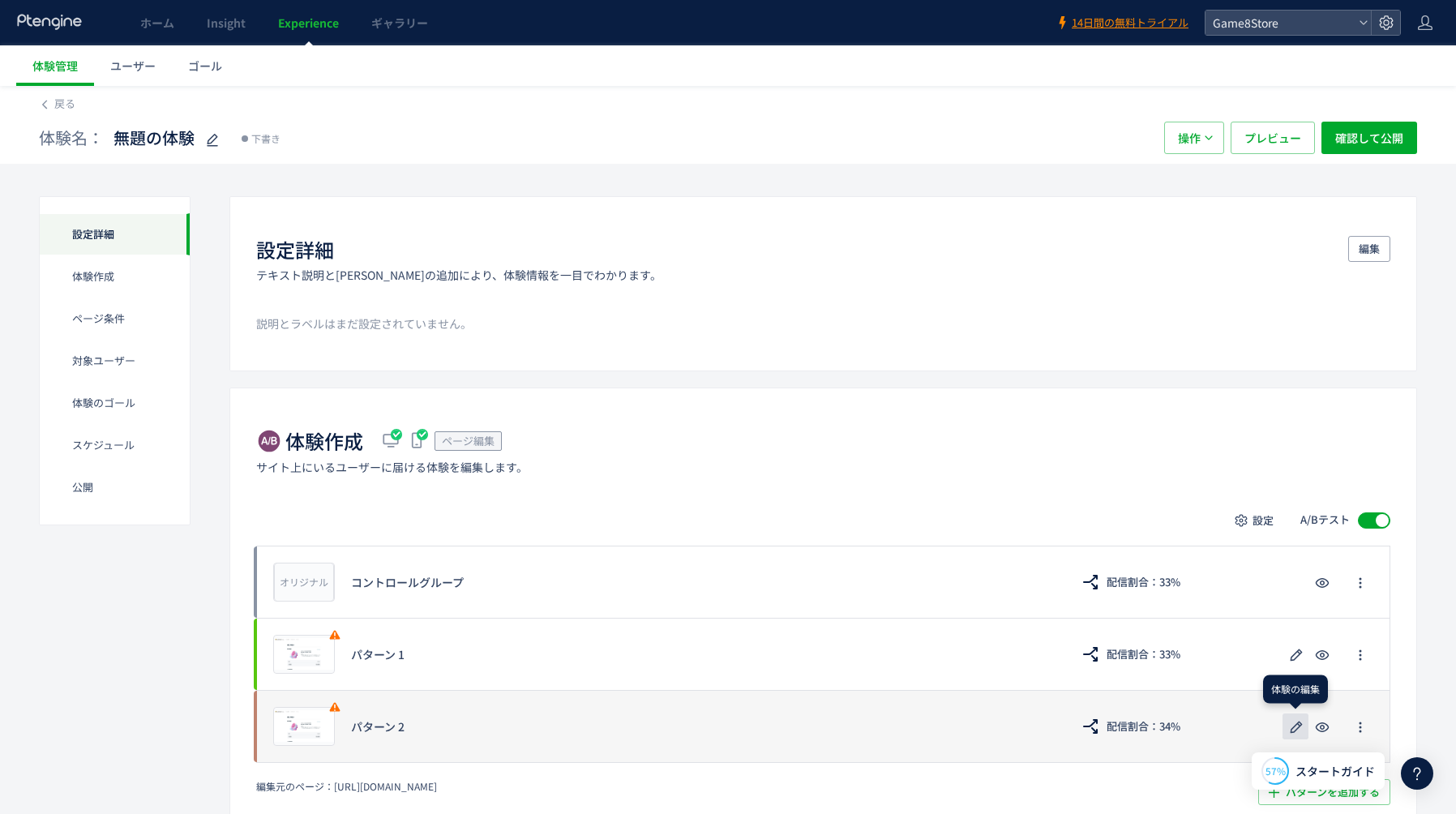
click at [1298, 728] on icon "button" at bounding box center [1296, 728] width 20 height 20
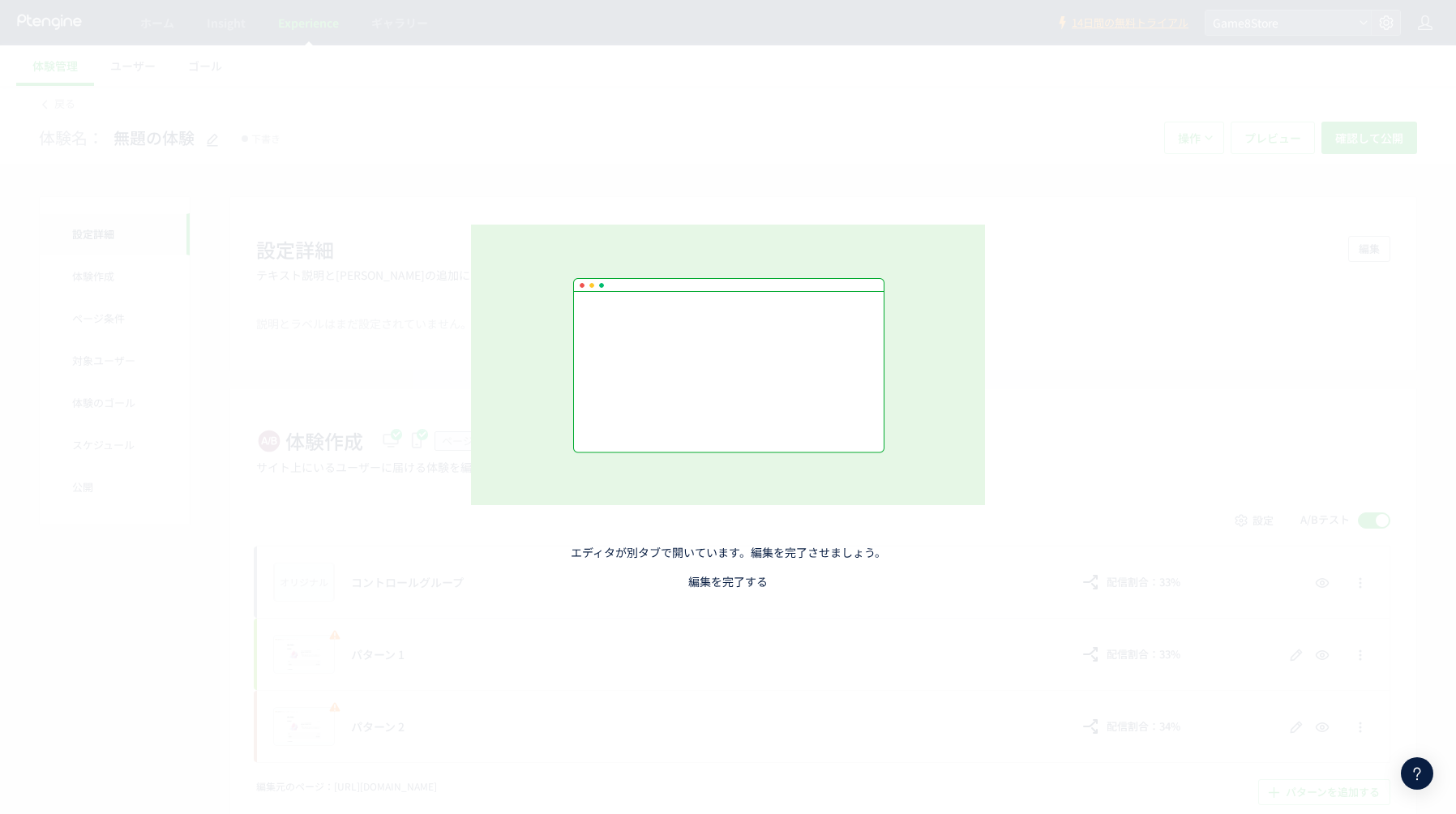
click at [728, 587] on link "編集を完了する" at bounding box center [728, 581] width 79 height 16
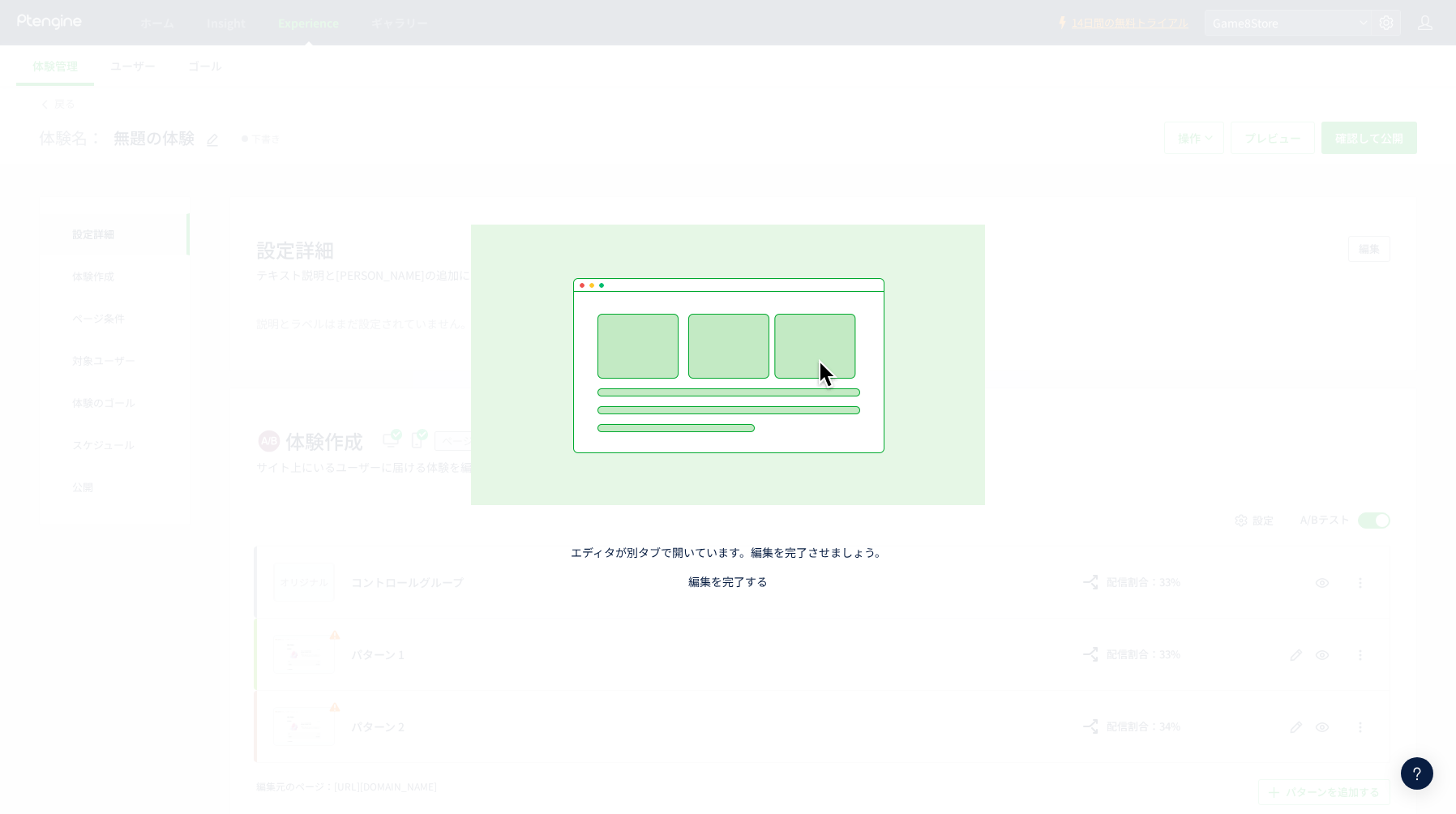
click at [728, 587] on link "編集を完了する" at bounding box center [728, 581] width 79 height 16
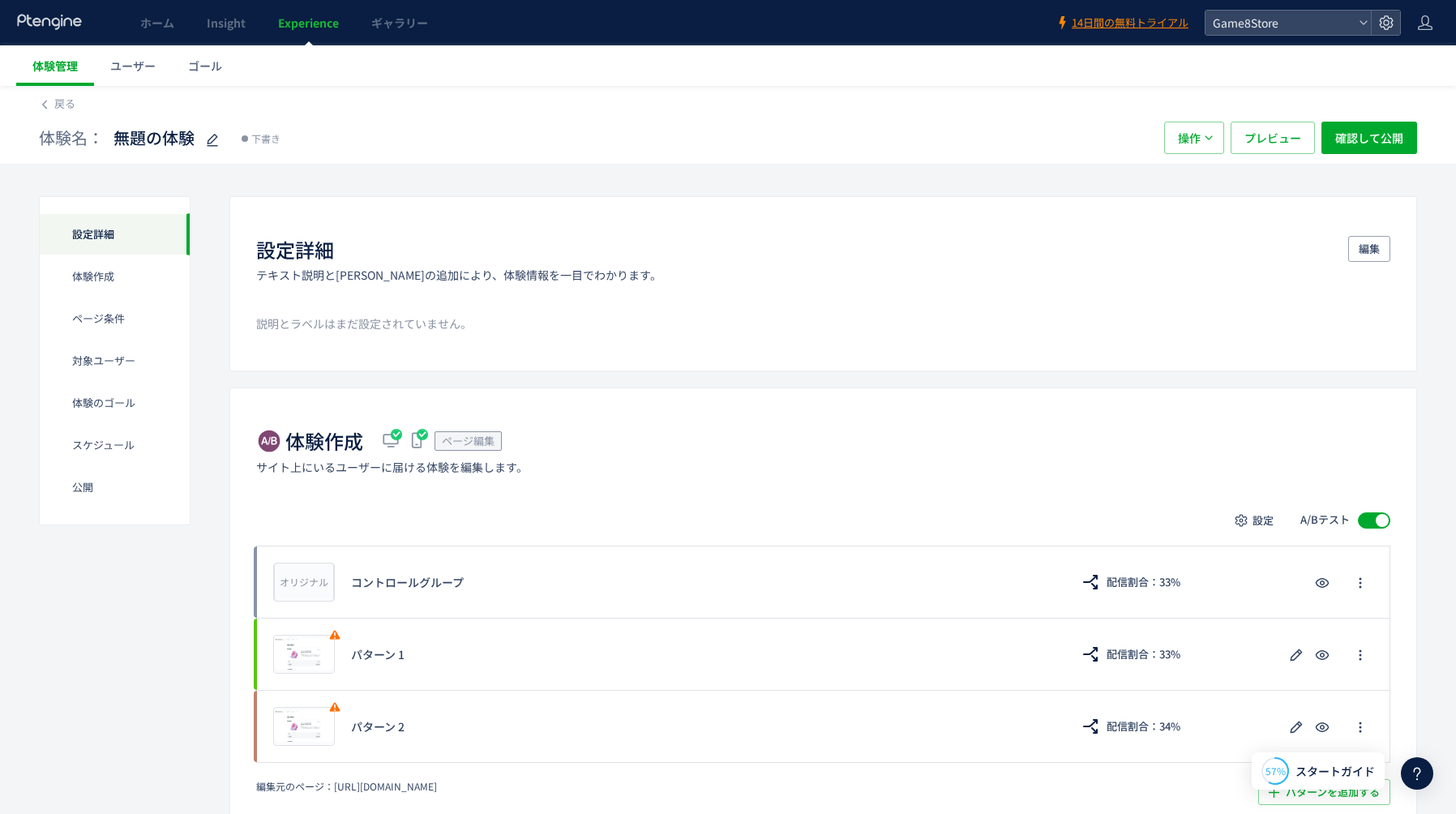
click at [58, 61] on span "体験管理" at bounding box center [54, 66] width 45 height 16
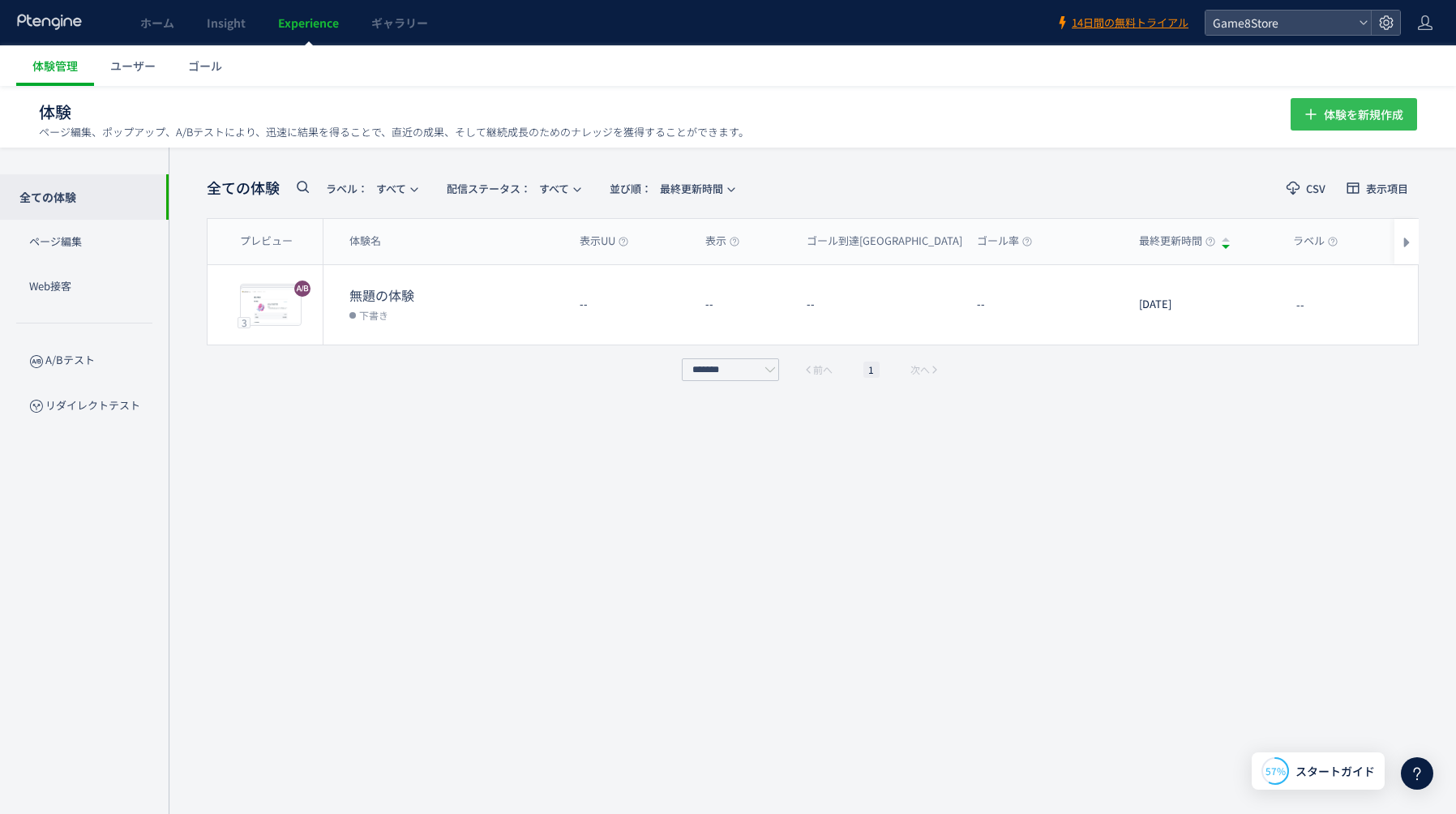
click at [1351, 123] on span "体験を新規作成" at bounding box center [1363, 114] width 79 height 32
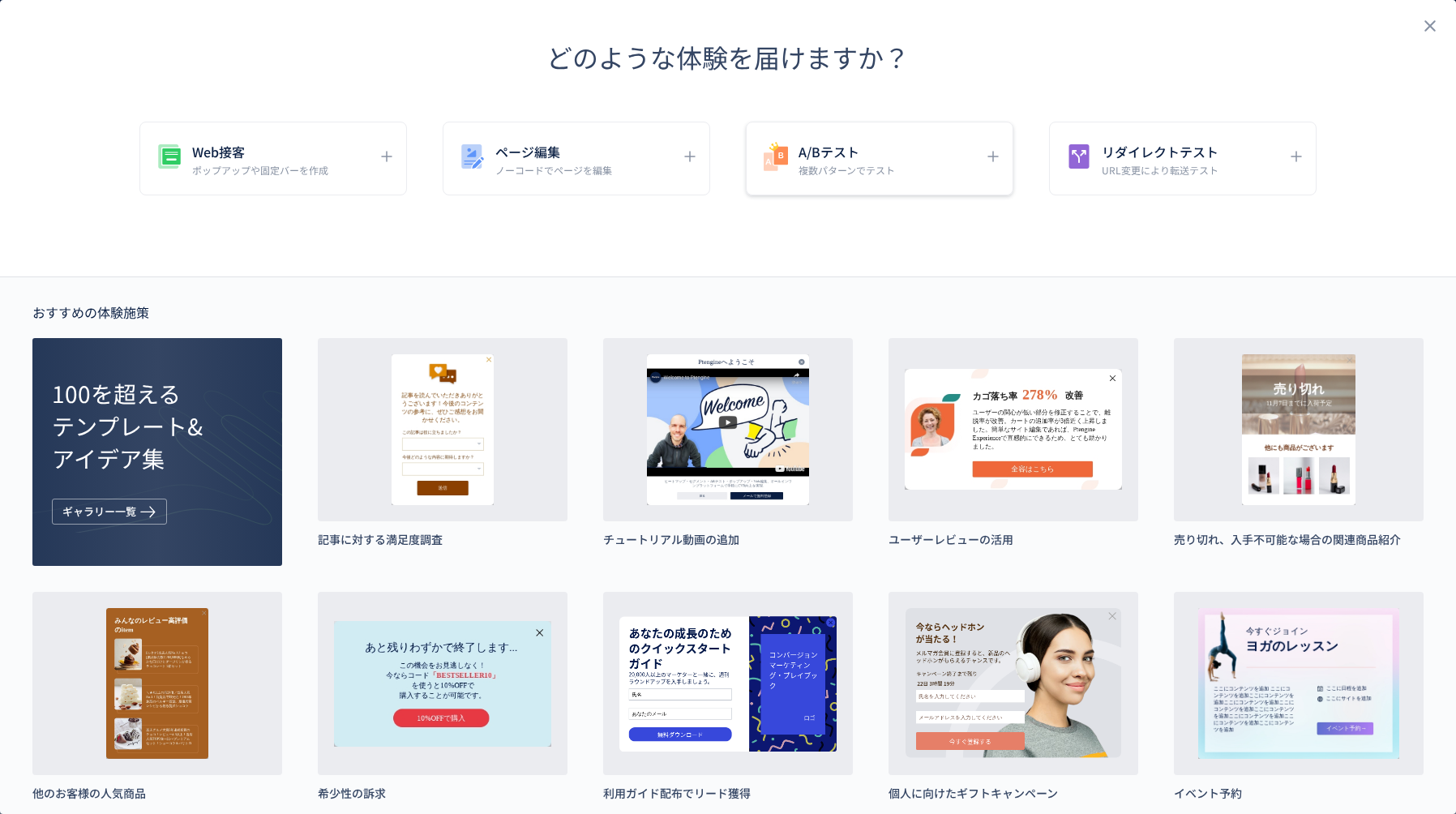
click at [880, 152] on h5 "A/Bテスト" at bounding box center [846, 151] width 96 height 22
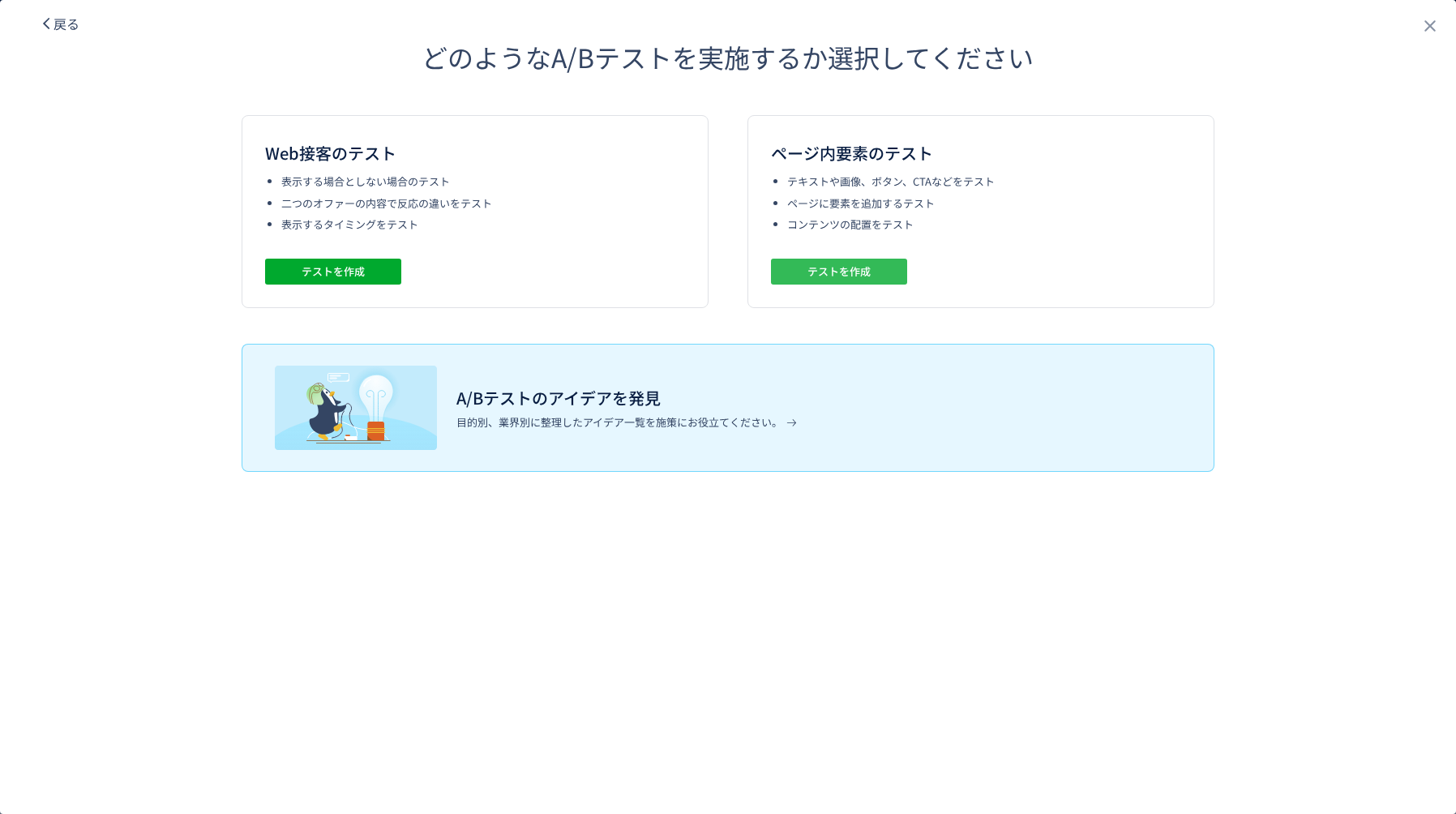
click at [850, 271] on span "テストを作成" at bounding box center [838, 271] width 63 height 26
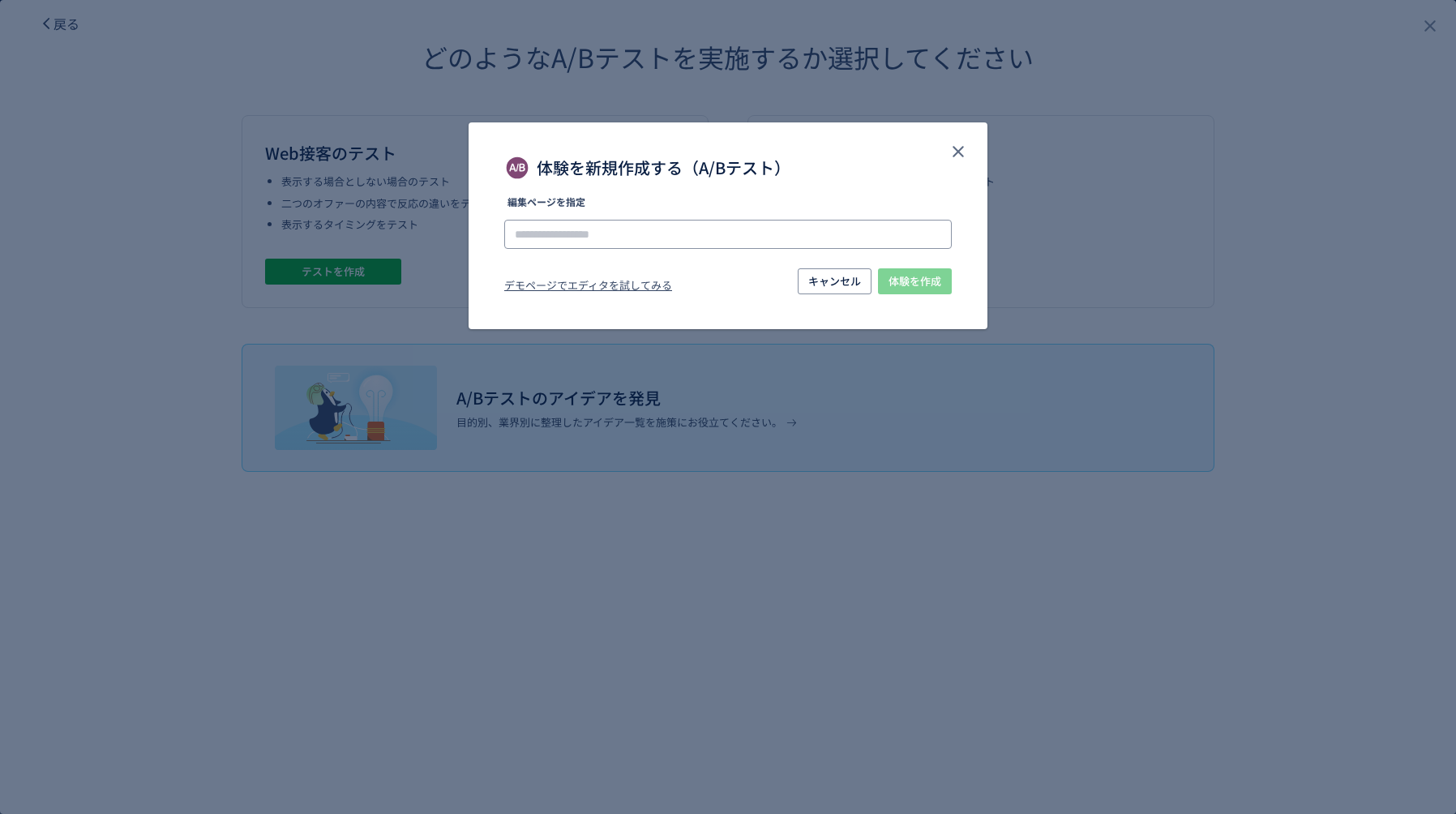
click at [750, 231] on input "体験を新規作成する（A/Bテスト）" at bounding box center [728, 234] width 448 height 29
paste input "**********"
type input "**********"
click at [978, 279] on div "**********" at bounding box center [728, 257] width 519 height 120
click at [900, 274] on span "体験を作成" at bounding box center [914, 281] width 53 height 26
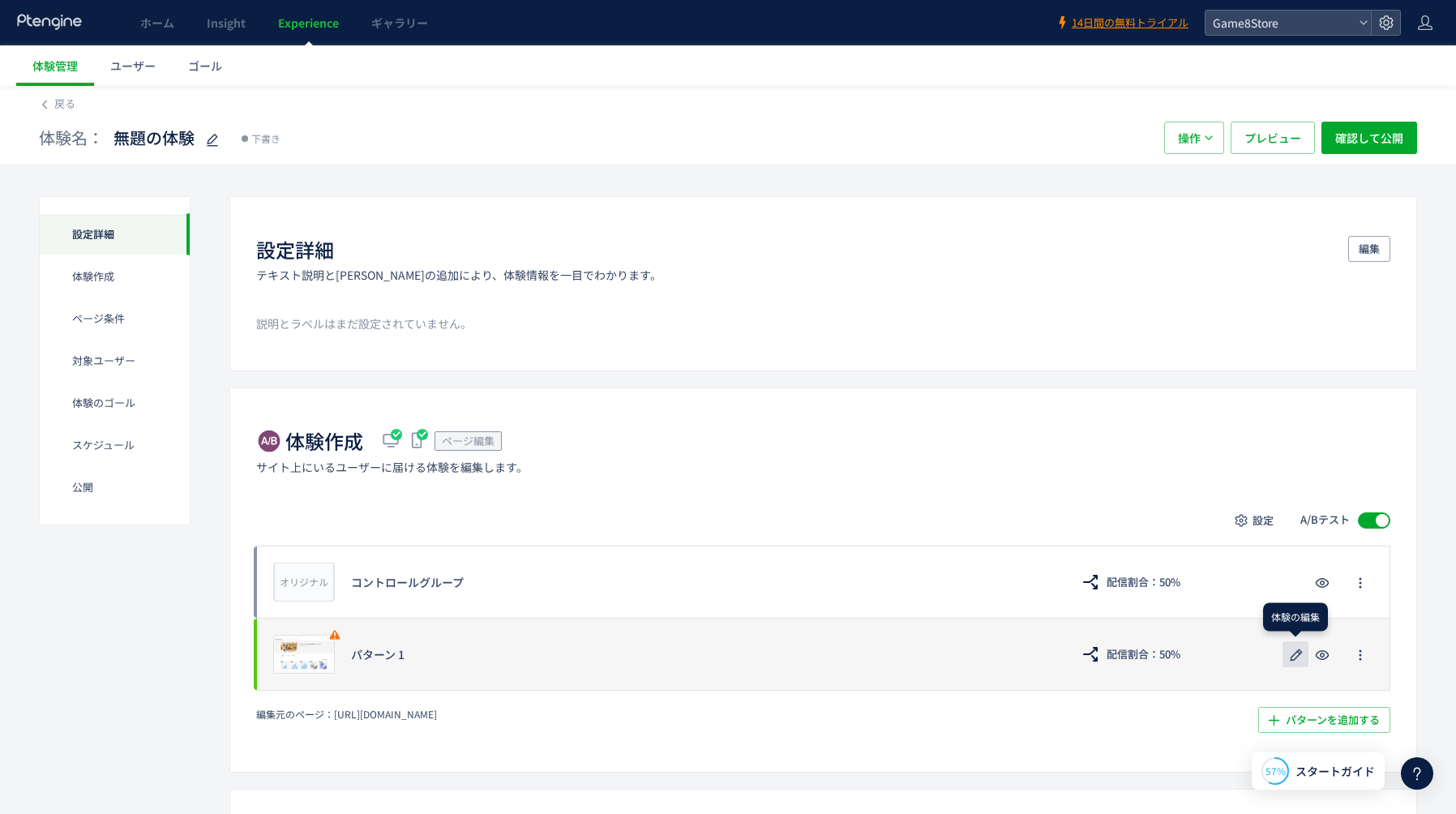
click at [1297, 660] on icon "button" at bounding box center [1296, 655] width 20 height 20
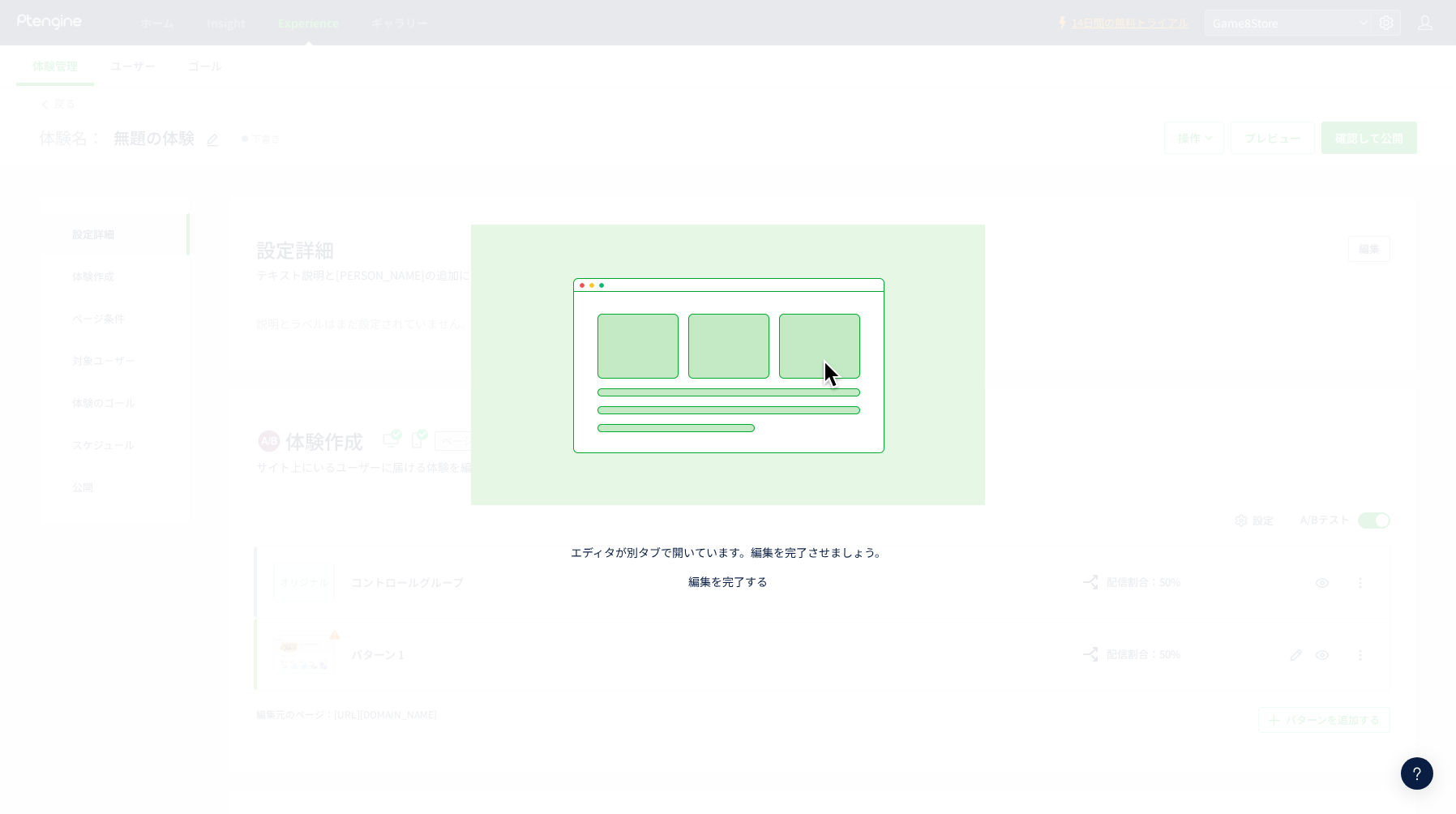
click at [742, 578] on link "編集を完了する" at bounding box center [728, 581] width 79 height 16
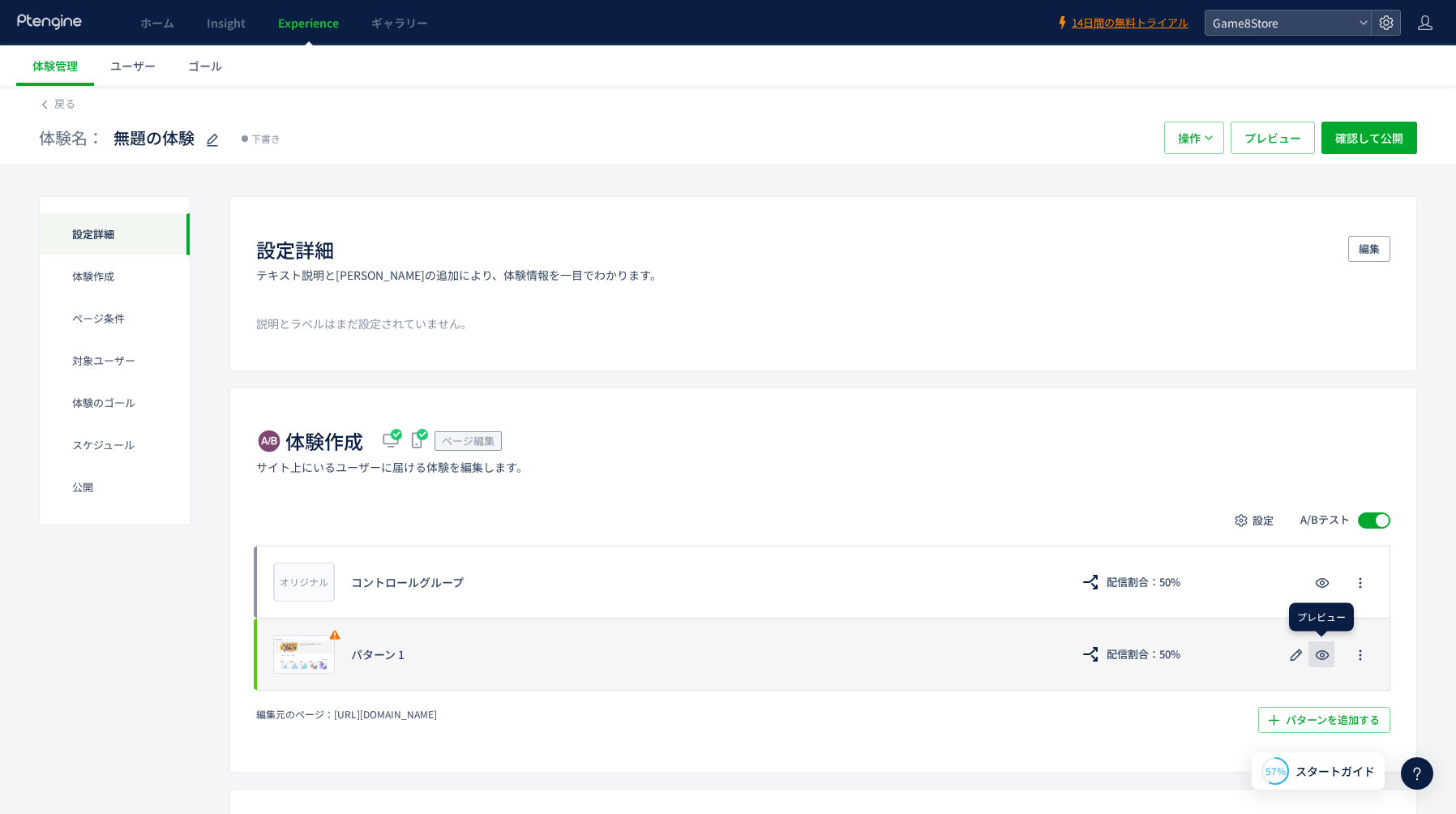
click at [1326, 655] on icon "button" at bounding box center [1322, 655] width 20 height 20
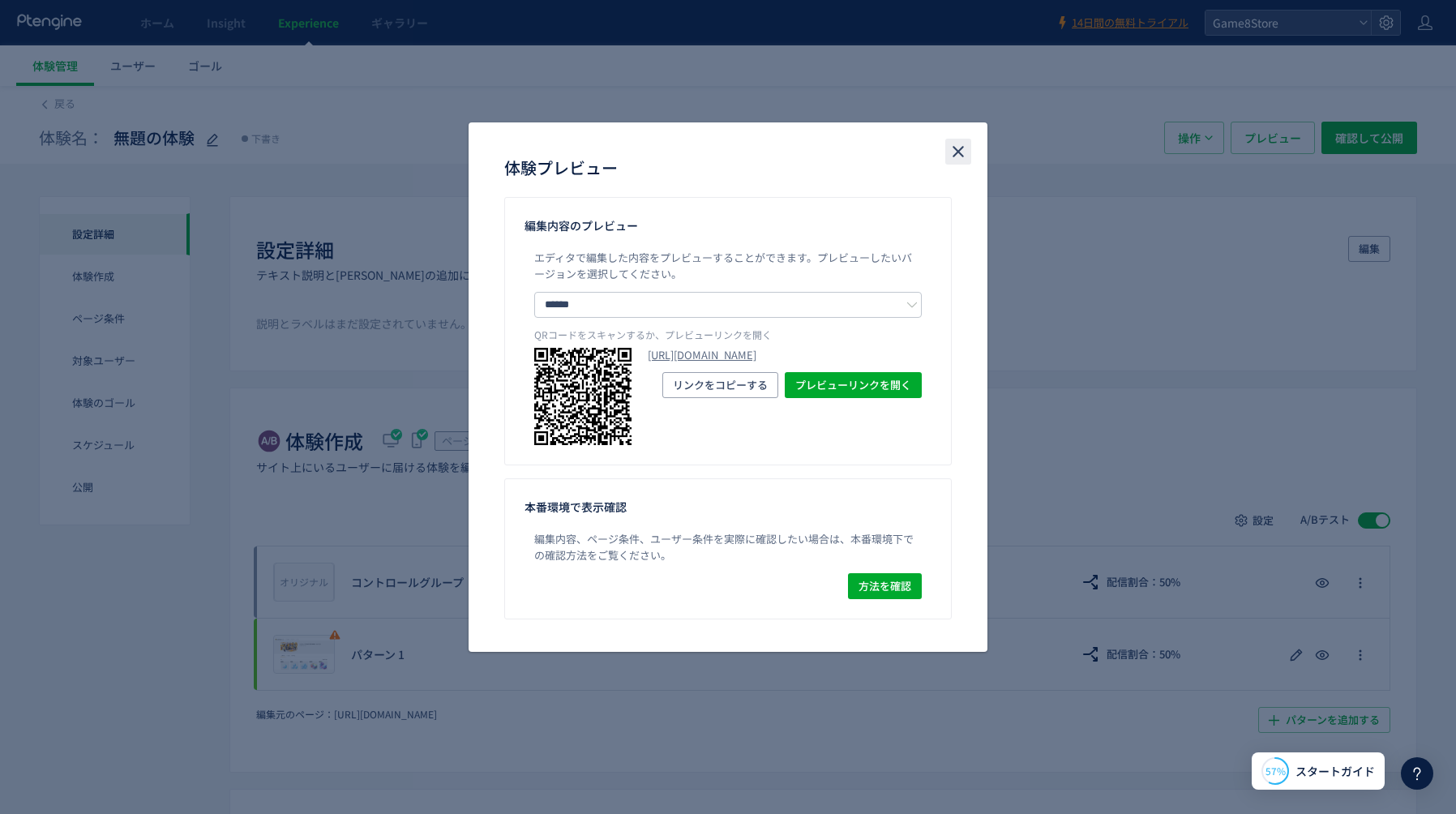
click at [956, 158] on icon "close" at bounding box center [958, 152] width 20 height 20
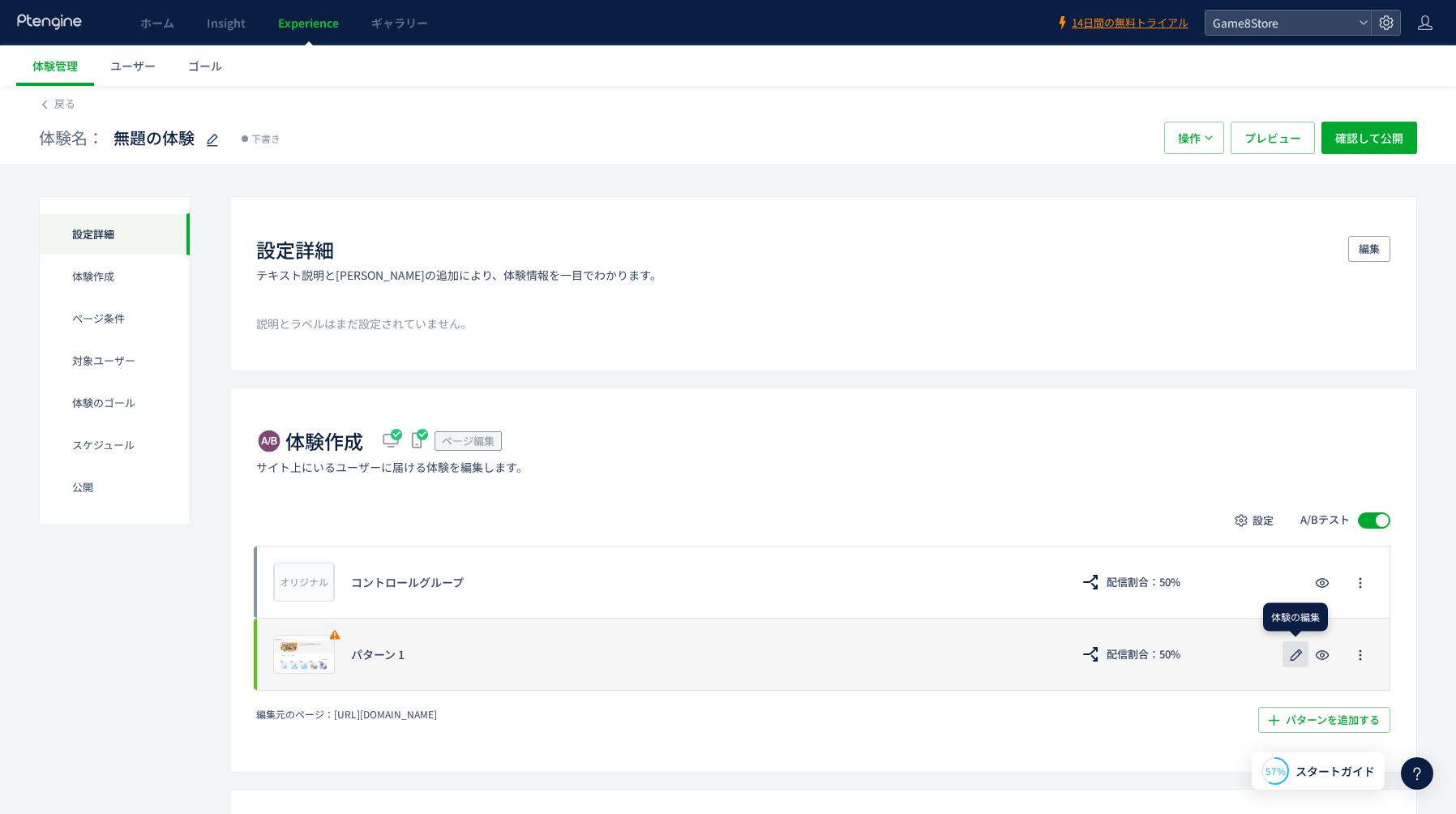
click at [1291, 654] on icon "button" at bounding box center [1296, 655] width 20 height 20
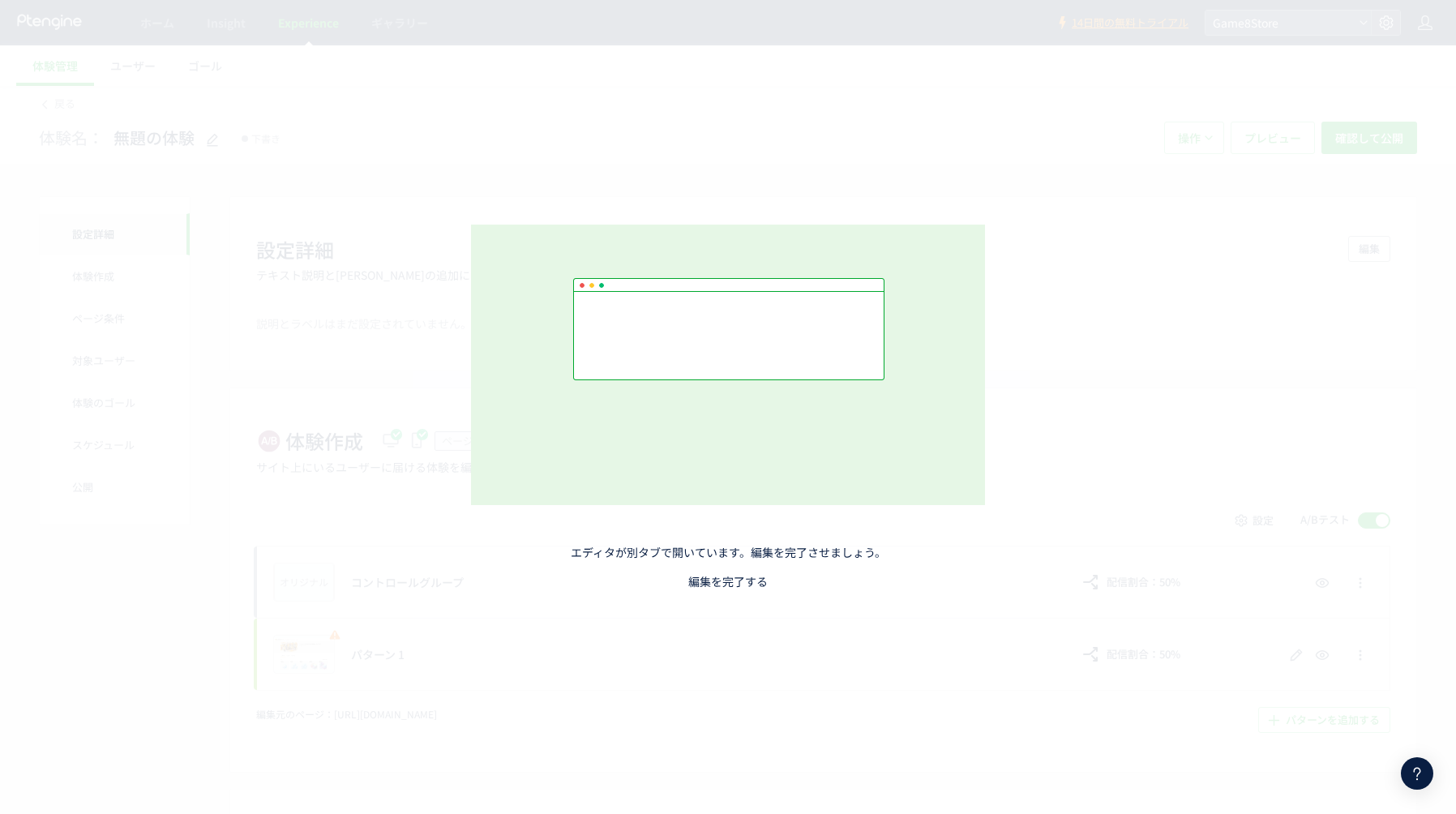
click at [752, 575] on link "編集を完了する" at bounding box center [728, 581] width 79 height 16
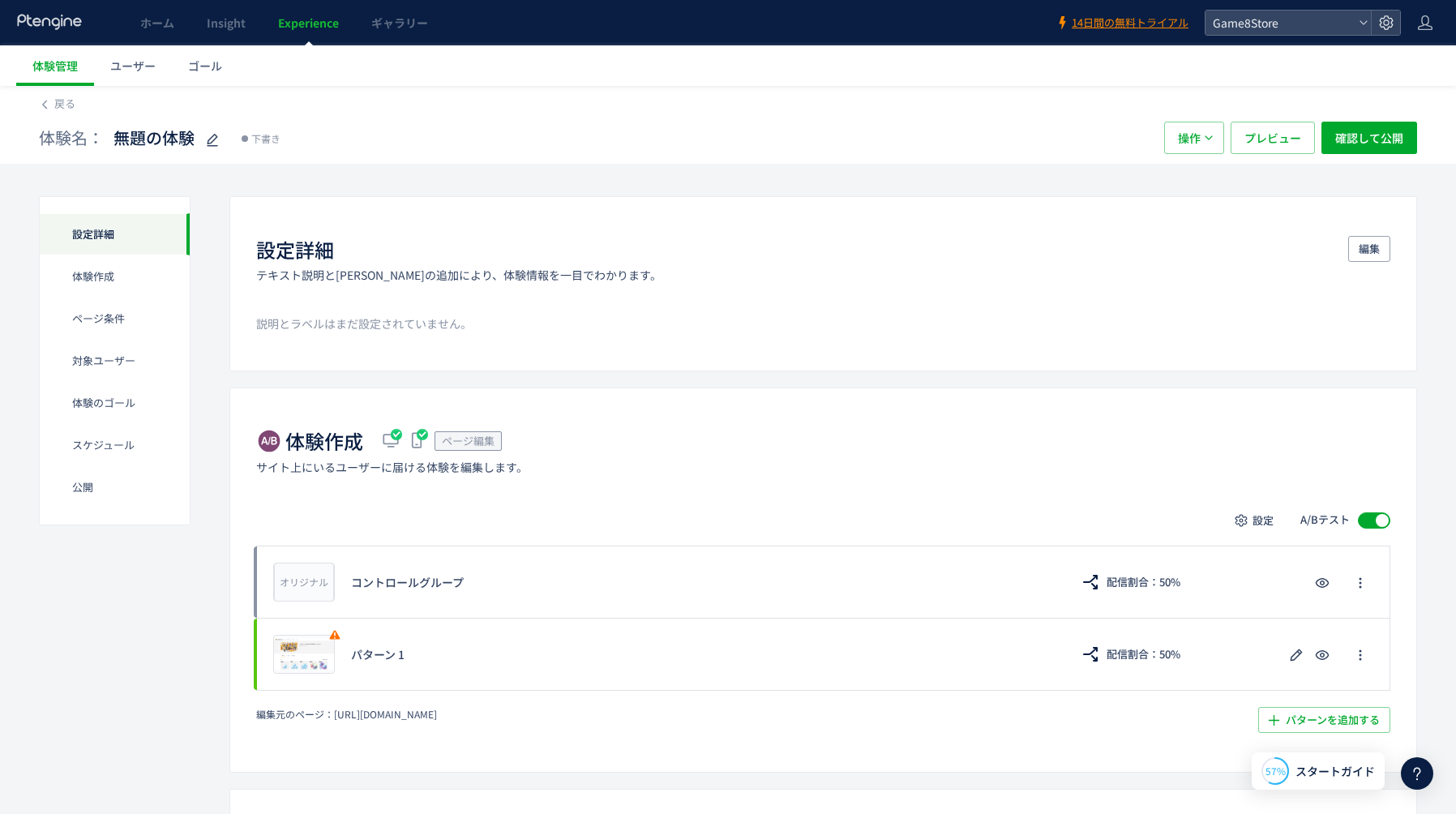
click at [85, 227] on div "設定詳細" at bounding box center [115, 234] width 150 height 42
click at [59, 102] on span "戻る" at bounding box center [65, 103] width 21 height 15
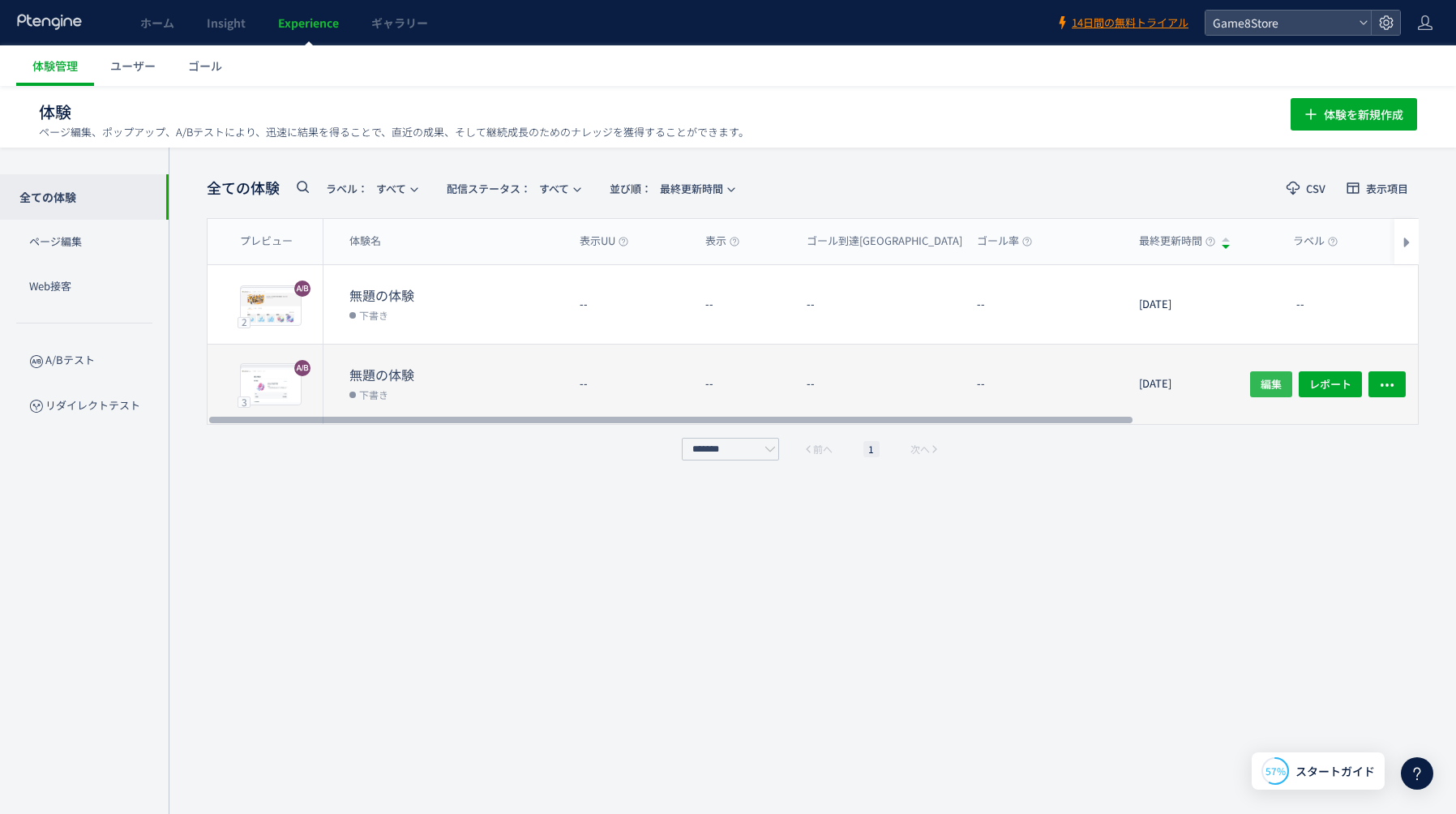
click at [1266, 374] on span "編集" at bounding box center [1271, 383] width 21 height 26
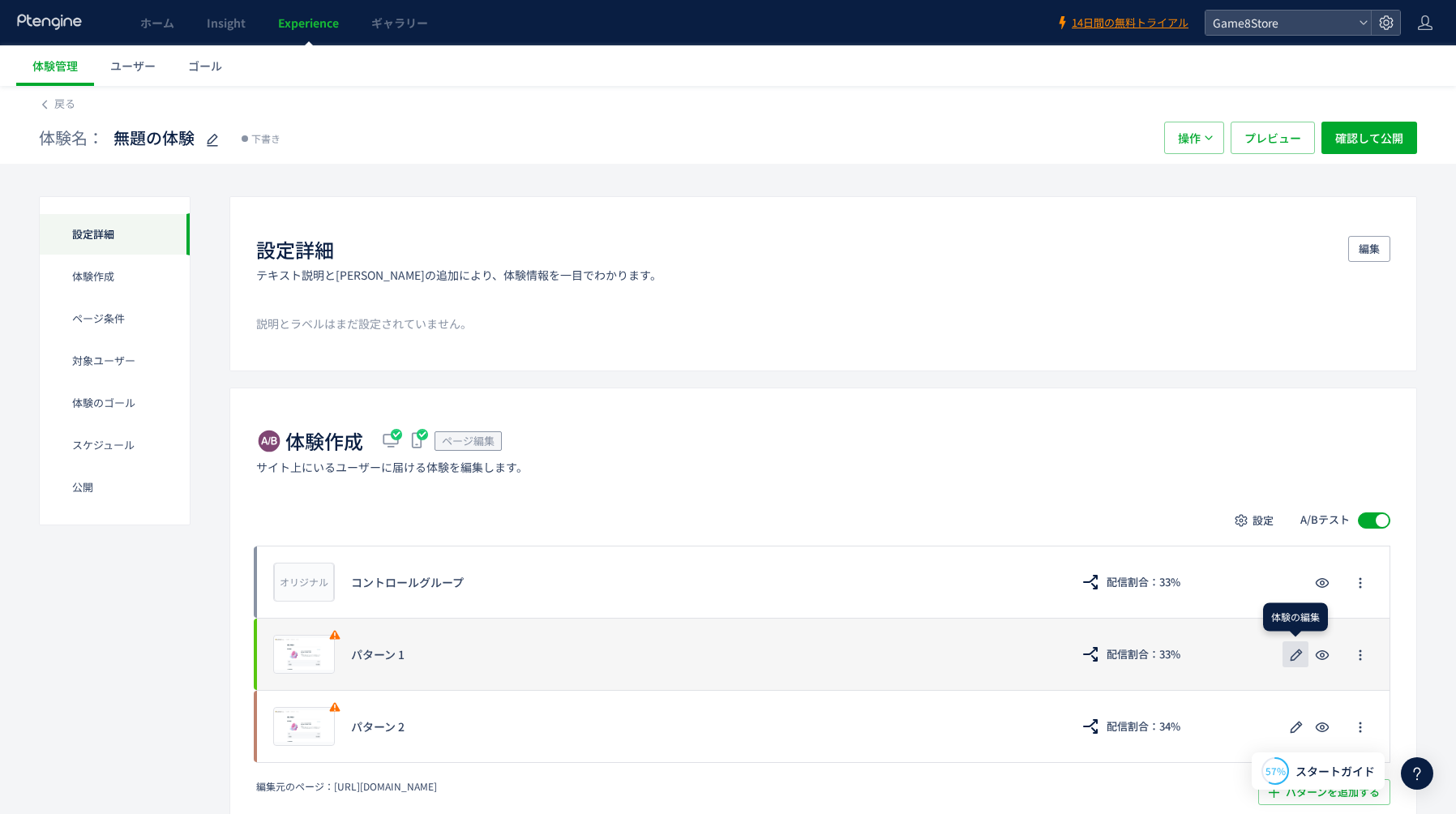
click at [1296, 662] on icon "button" at bounding box center [1296, 655] width 20 height 20
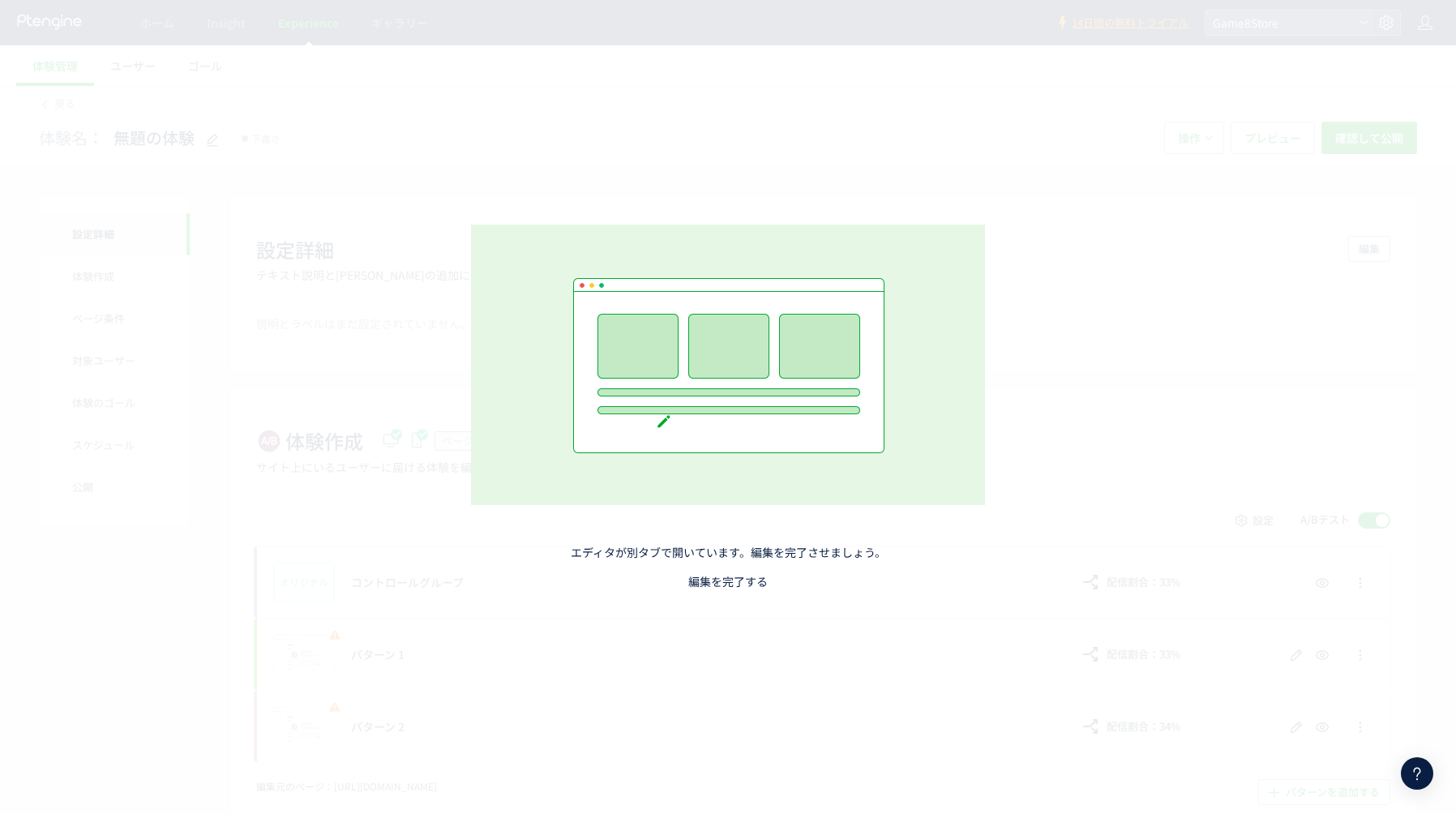
click at [728, 575] on link "編集を完了する" at bounding box center [728, 581] width 79 height 16
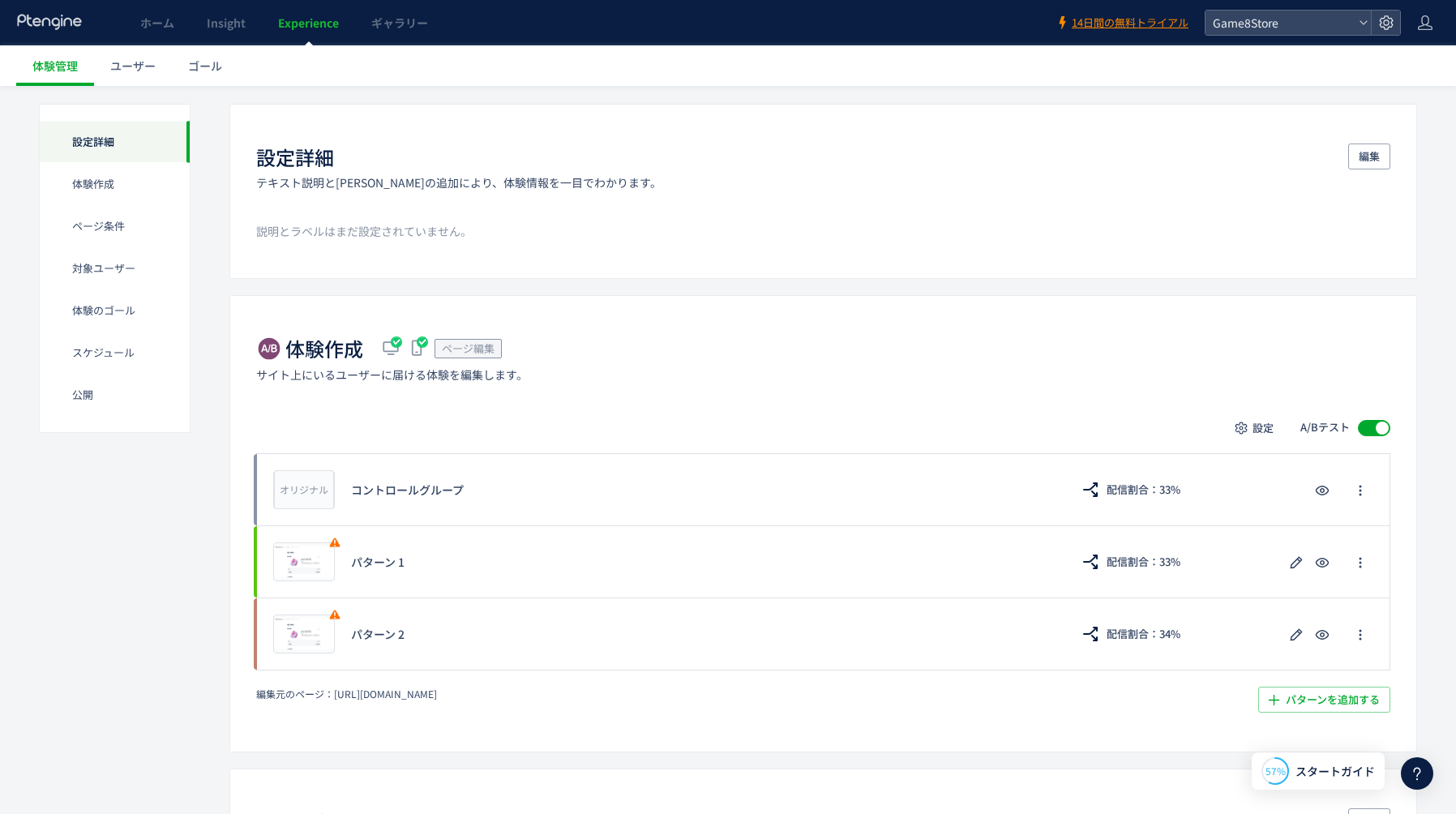
scroll to position [94, 0]
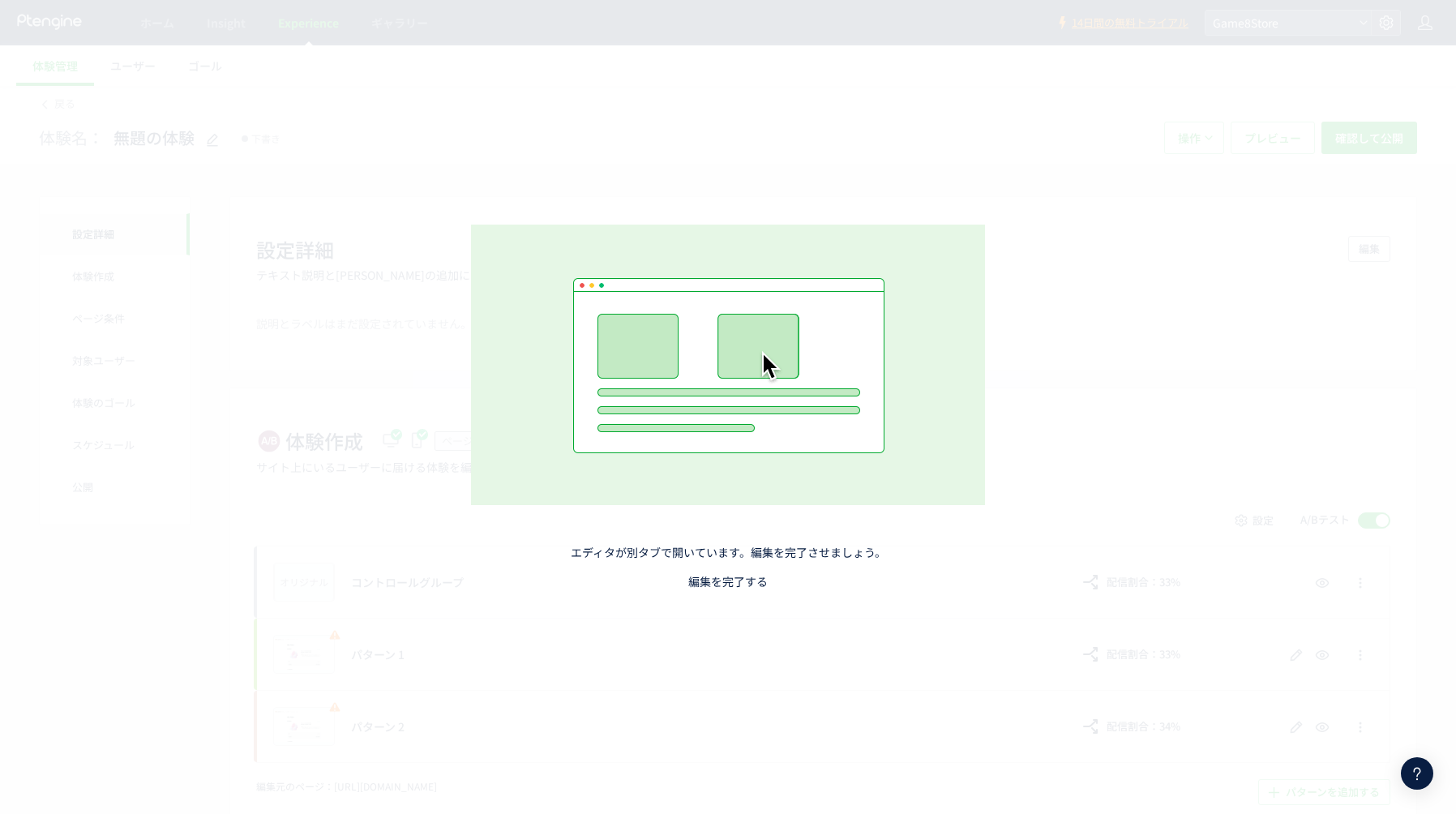
click at [703, 575] on link "編集を完了する" at bounding box center [728, 581] width 79 height 16
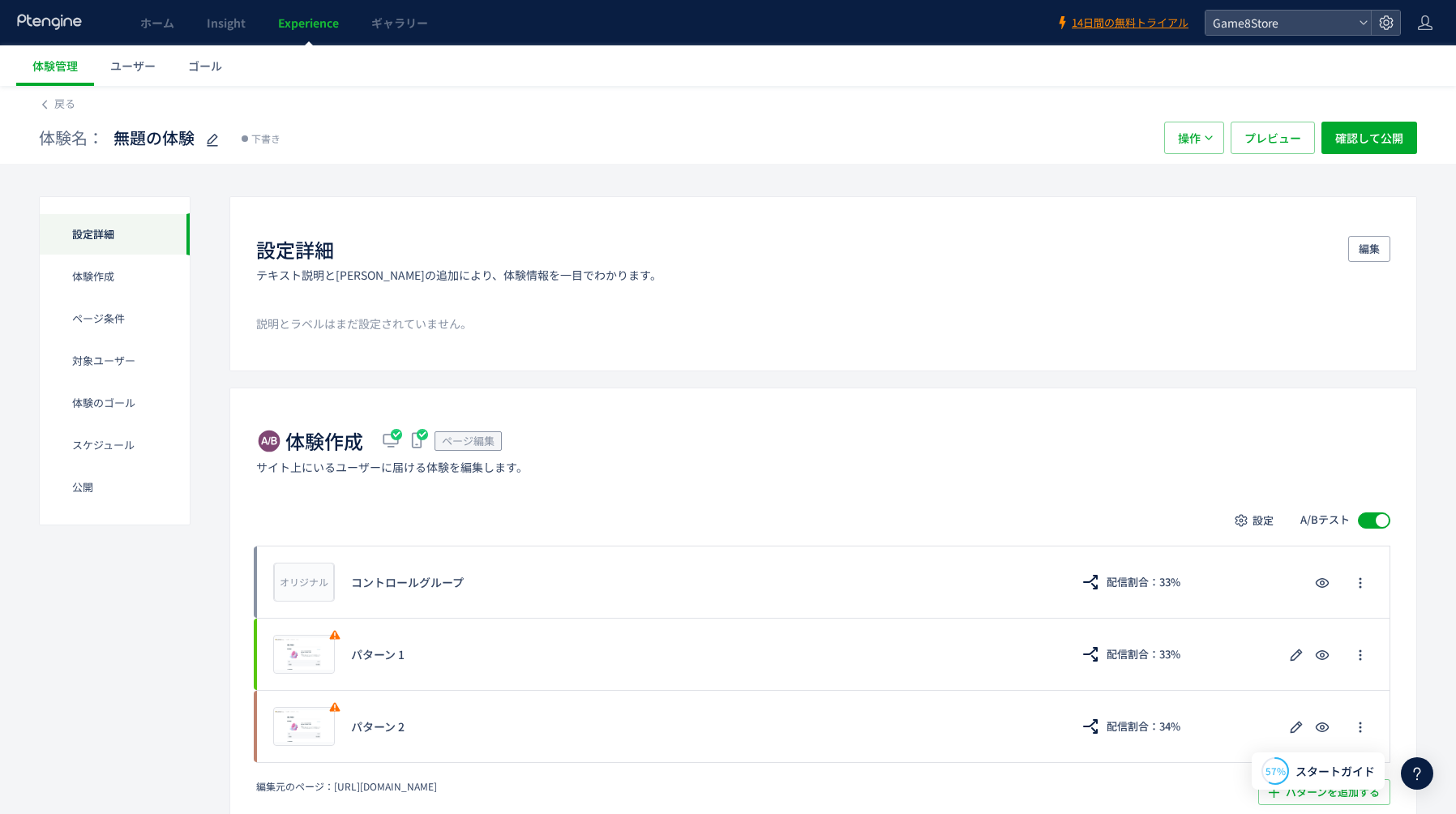
click at [296, 22] on span "Experience" at bounding box center [308, 22] width 61 height 16
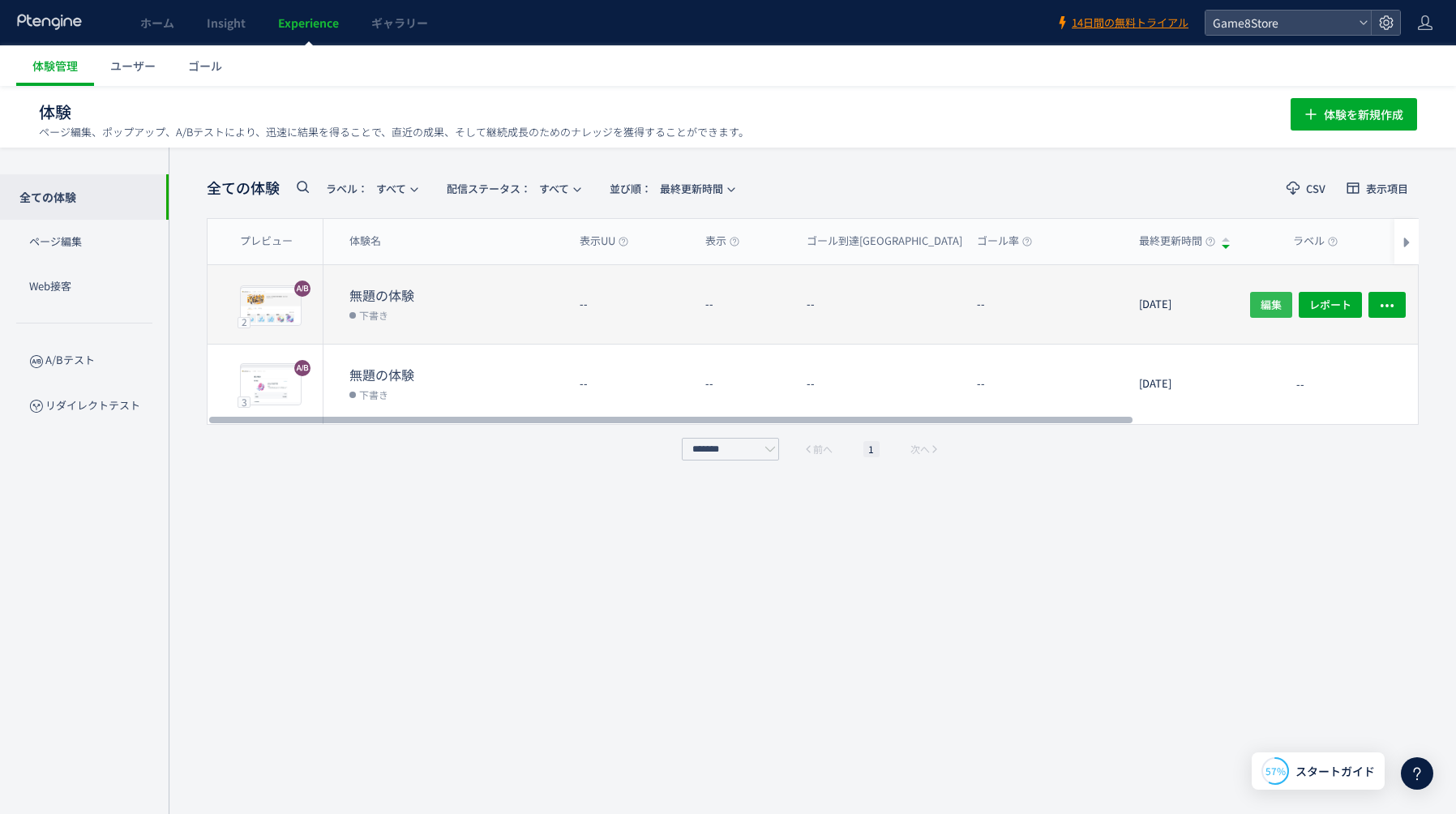
click at [1268, 304] on span "編集" at bounding box center [1271, 303] width 21 height 26
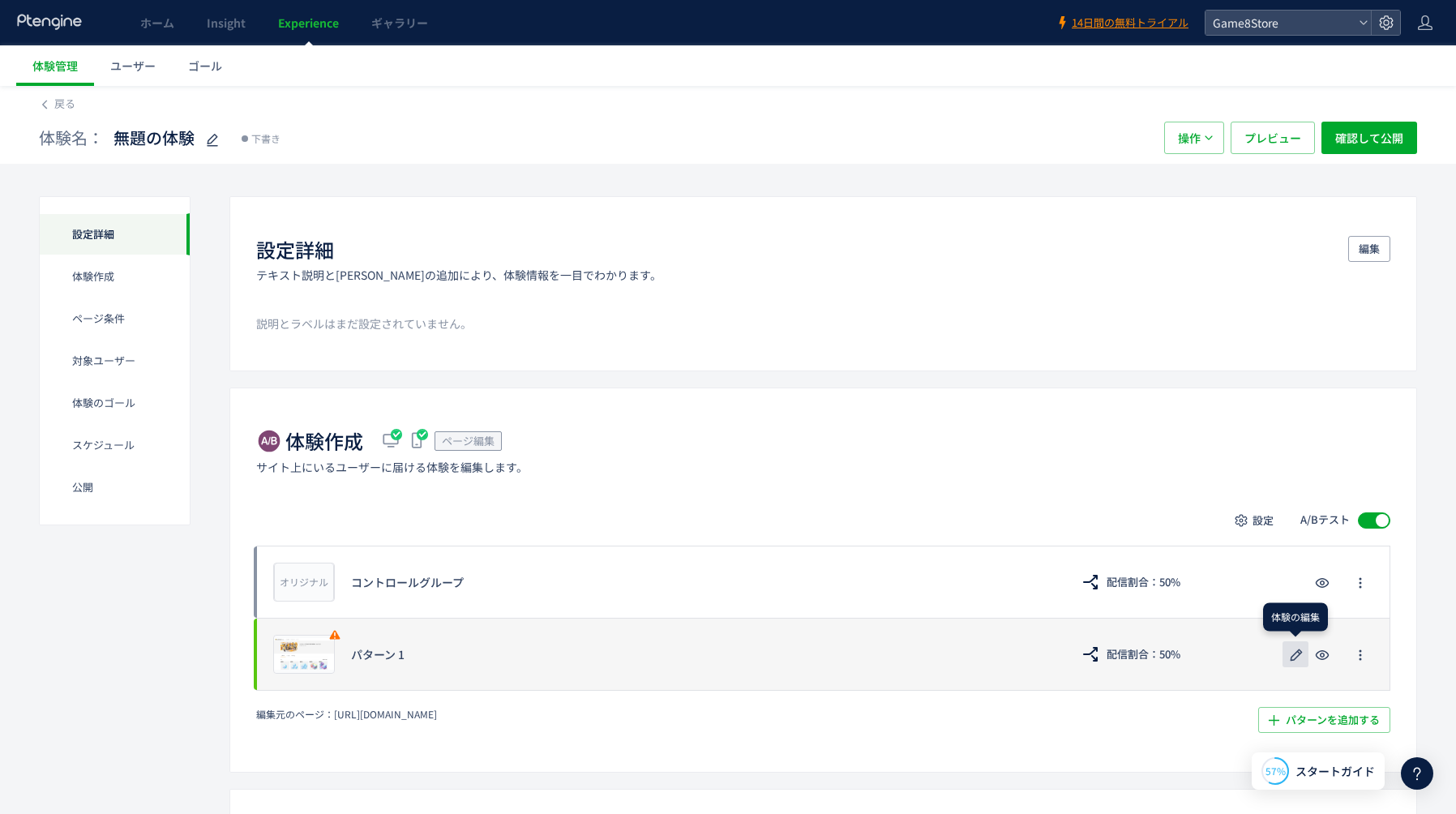
click at [1289, 655] on icon "button" at bounding box center [1296, 655] width 20 height 20
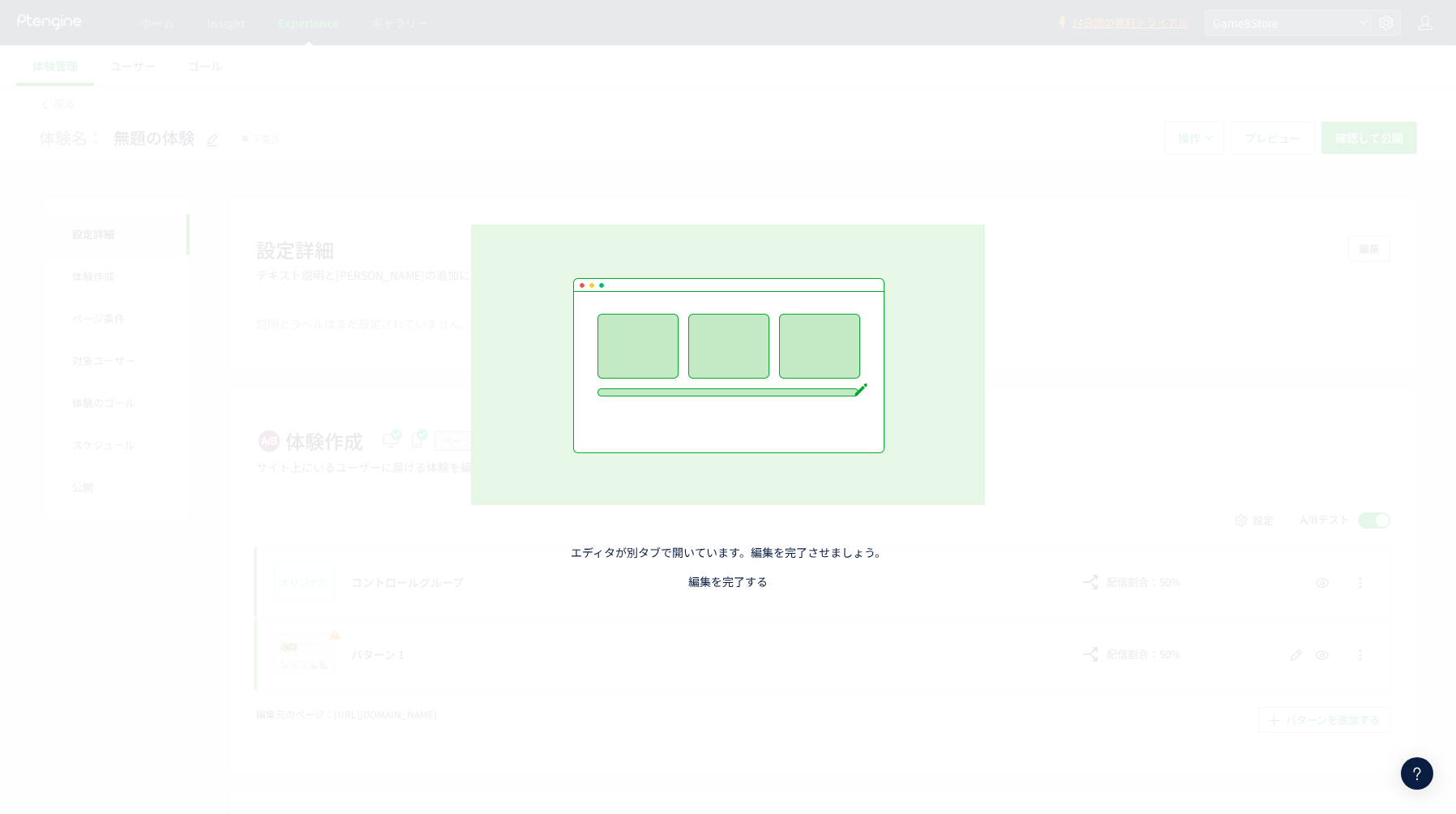
click at [709, 583] on link "編集を完了する" at bounding box center [728, 581] width 79 height 16
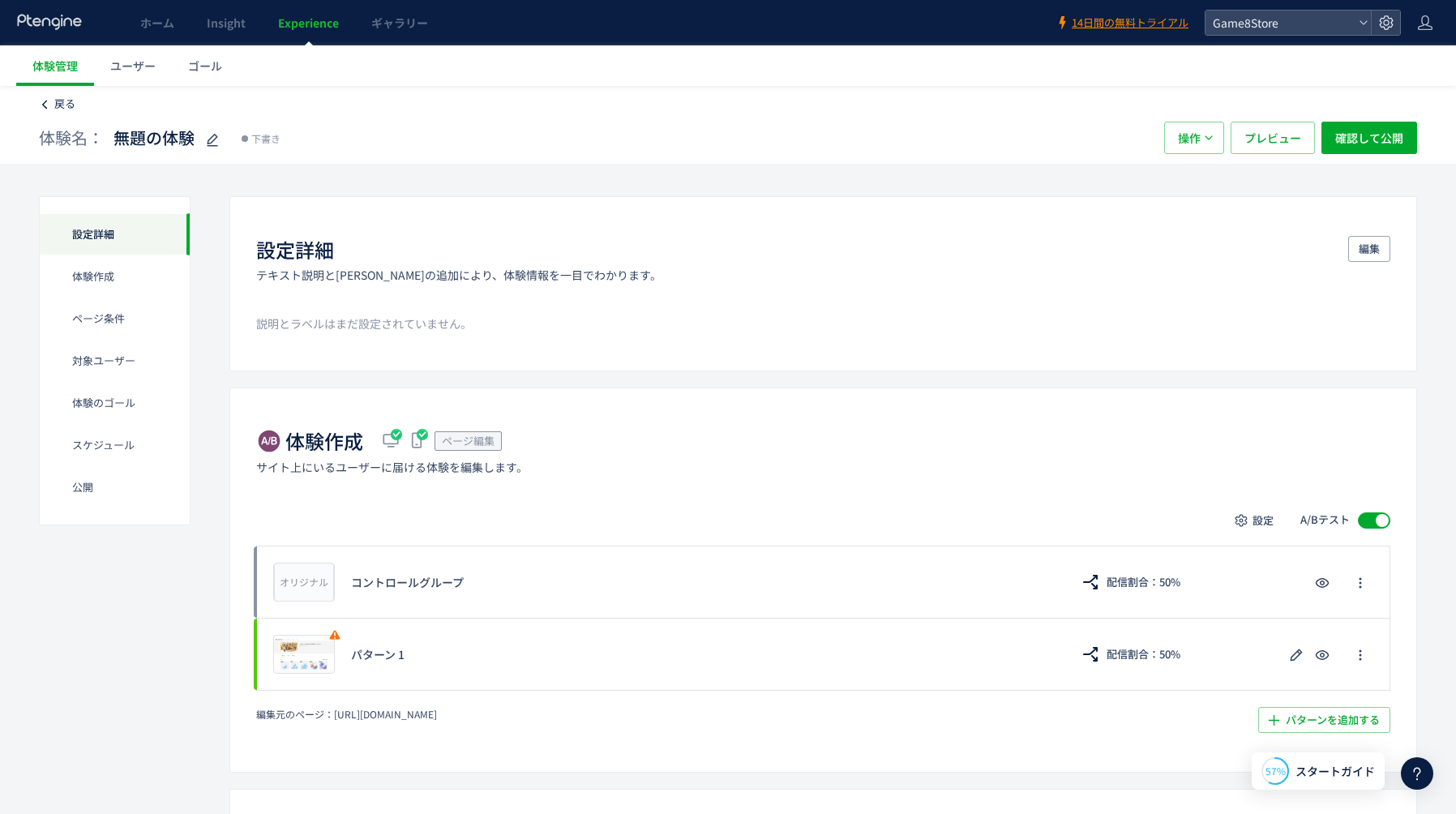
click at [44, 100] on icon at bounding box center [45, 104] width 12 height 12
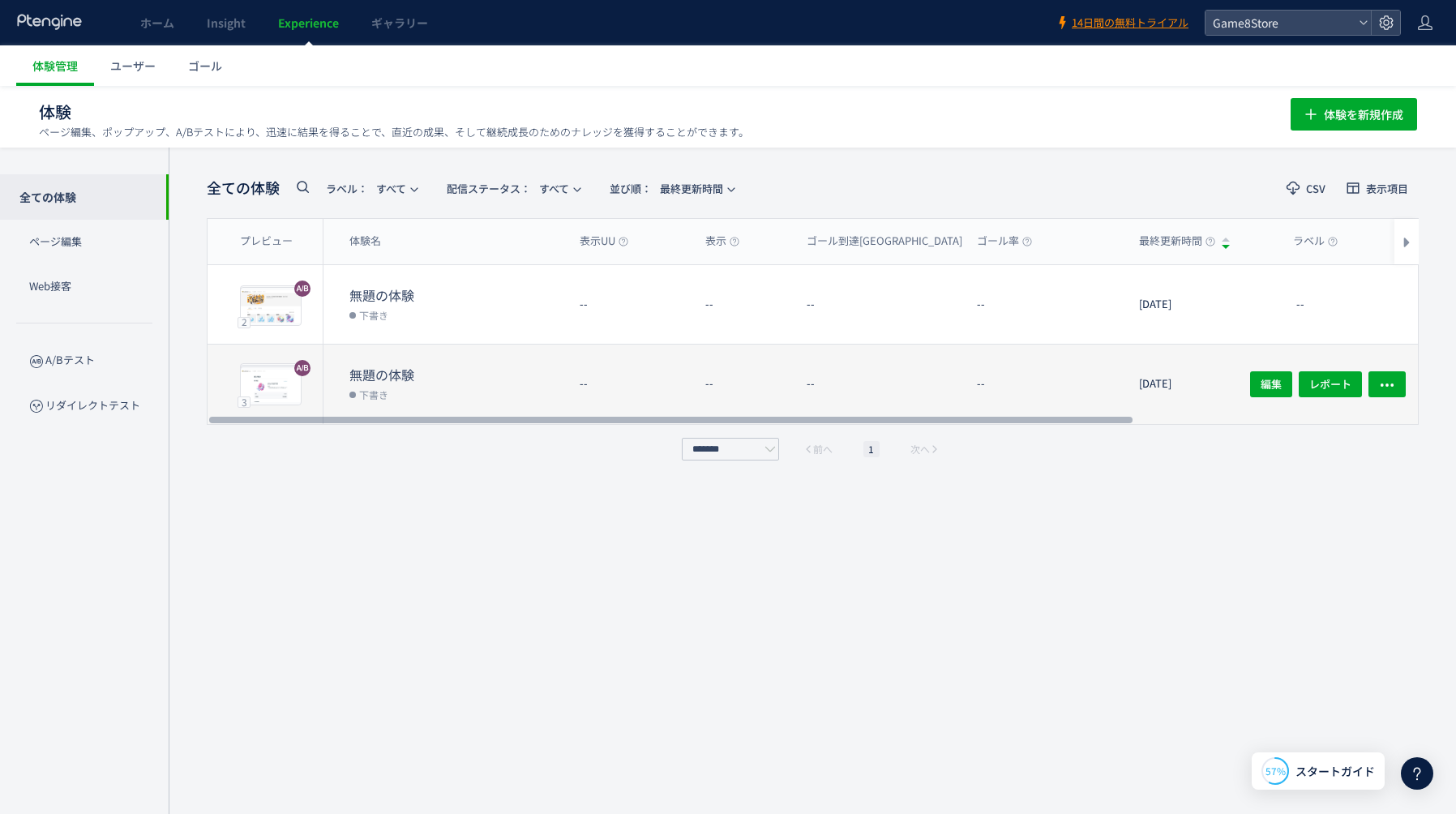
click at [1115, 386] on dt "--" at bounding box center [1050, 383] width 149 height 15
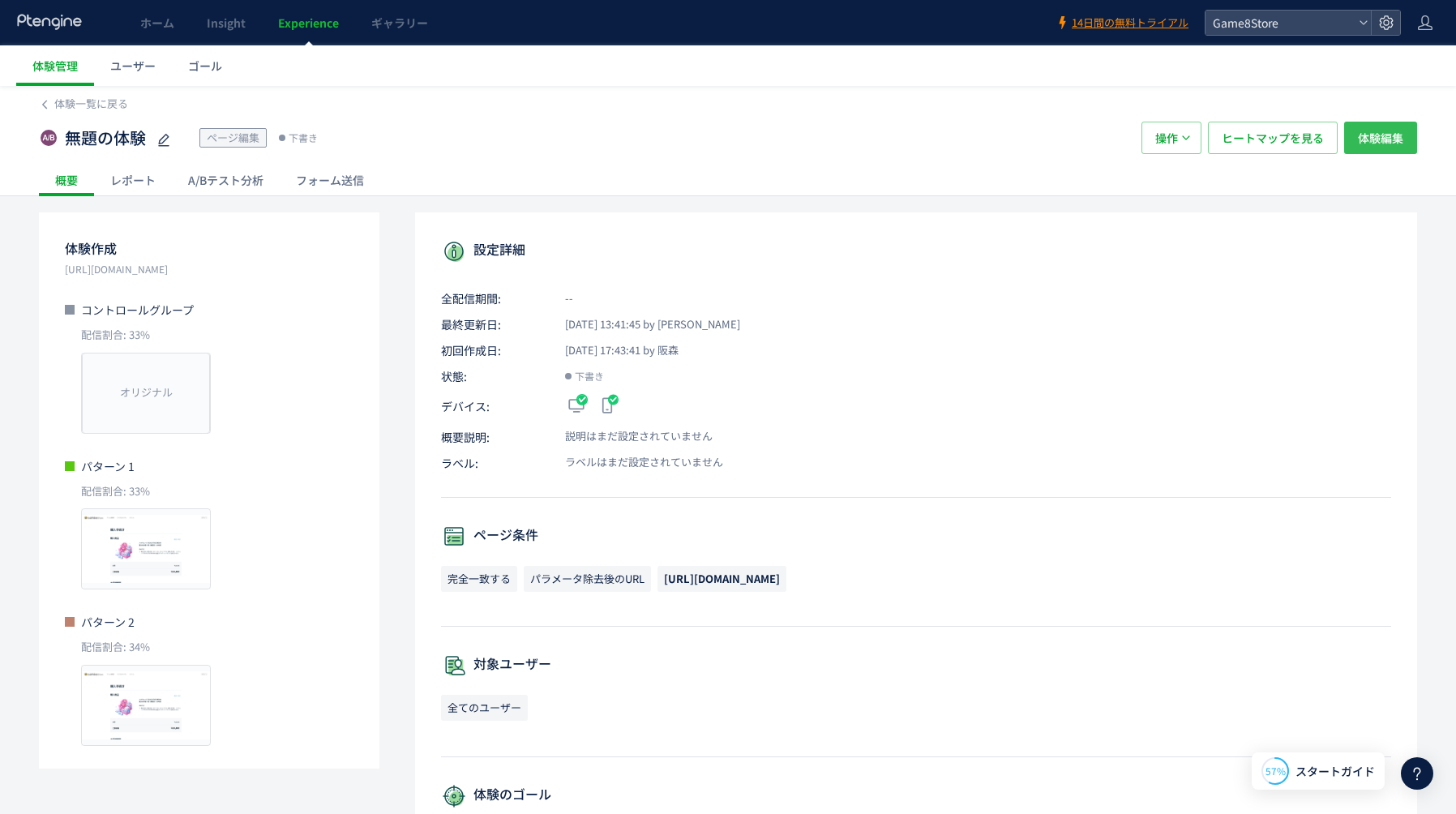
click at [1371, 136] on span "体験編集" at bounding box center [1380, 137] width 45 height 32
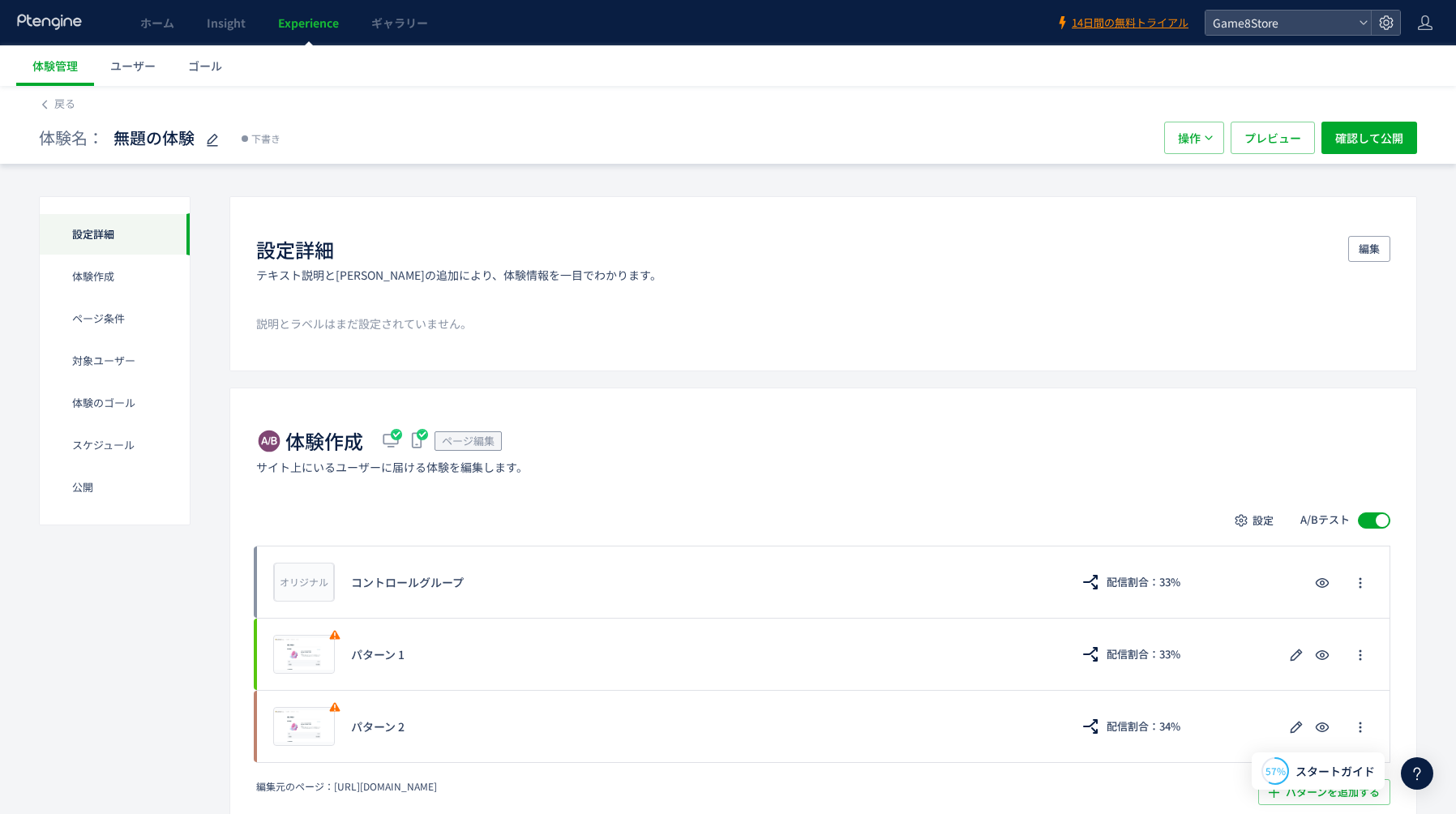
scroll to position [104, 0]
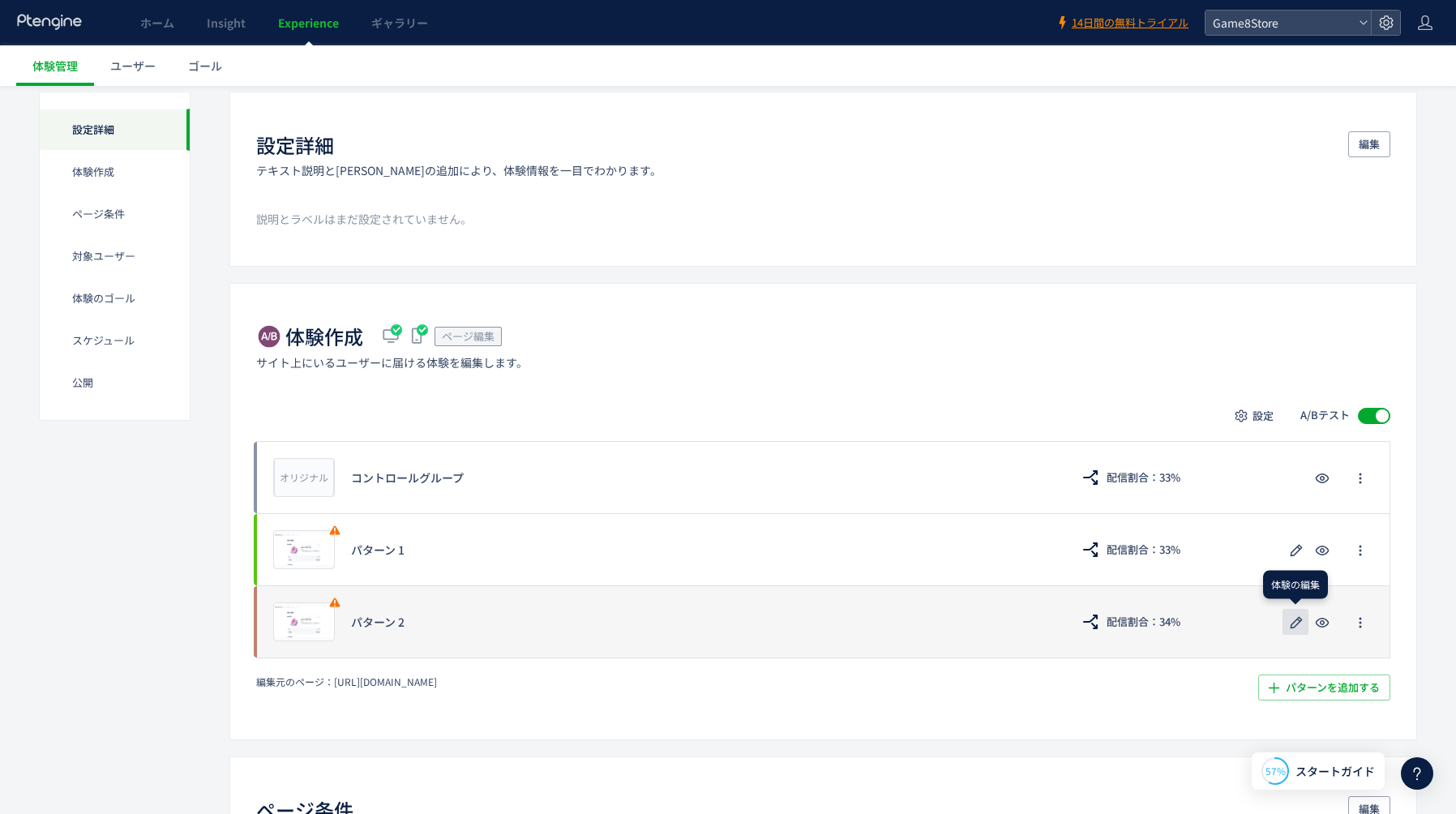
click at [1296, 622] on use "button" at bounding box center [1296, 622] width 12 height 12
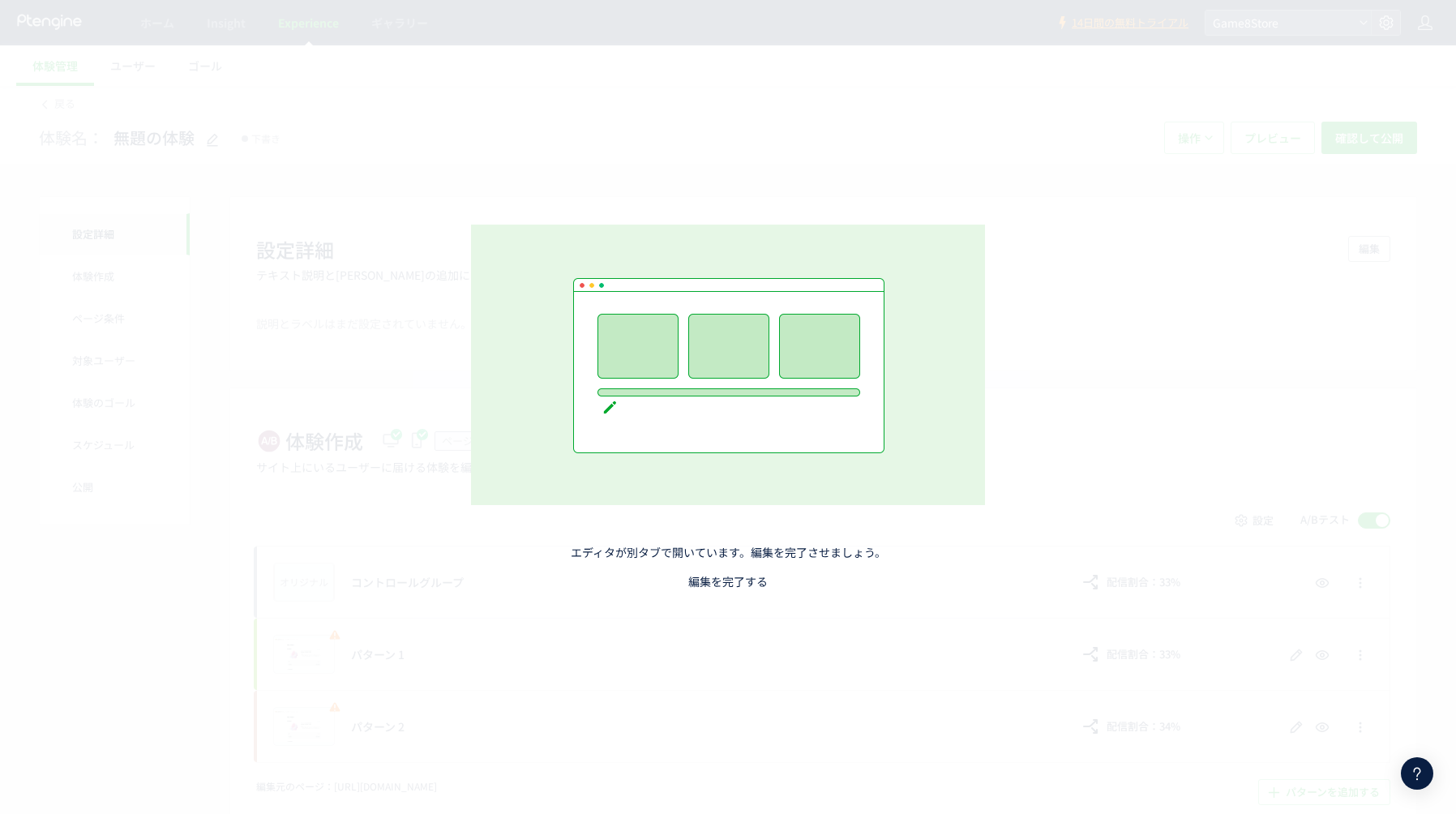
click at [751, 582] on link "編集を完了する" at bounding box center [728, 581] width 79 height 16
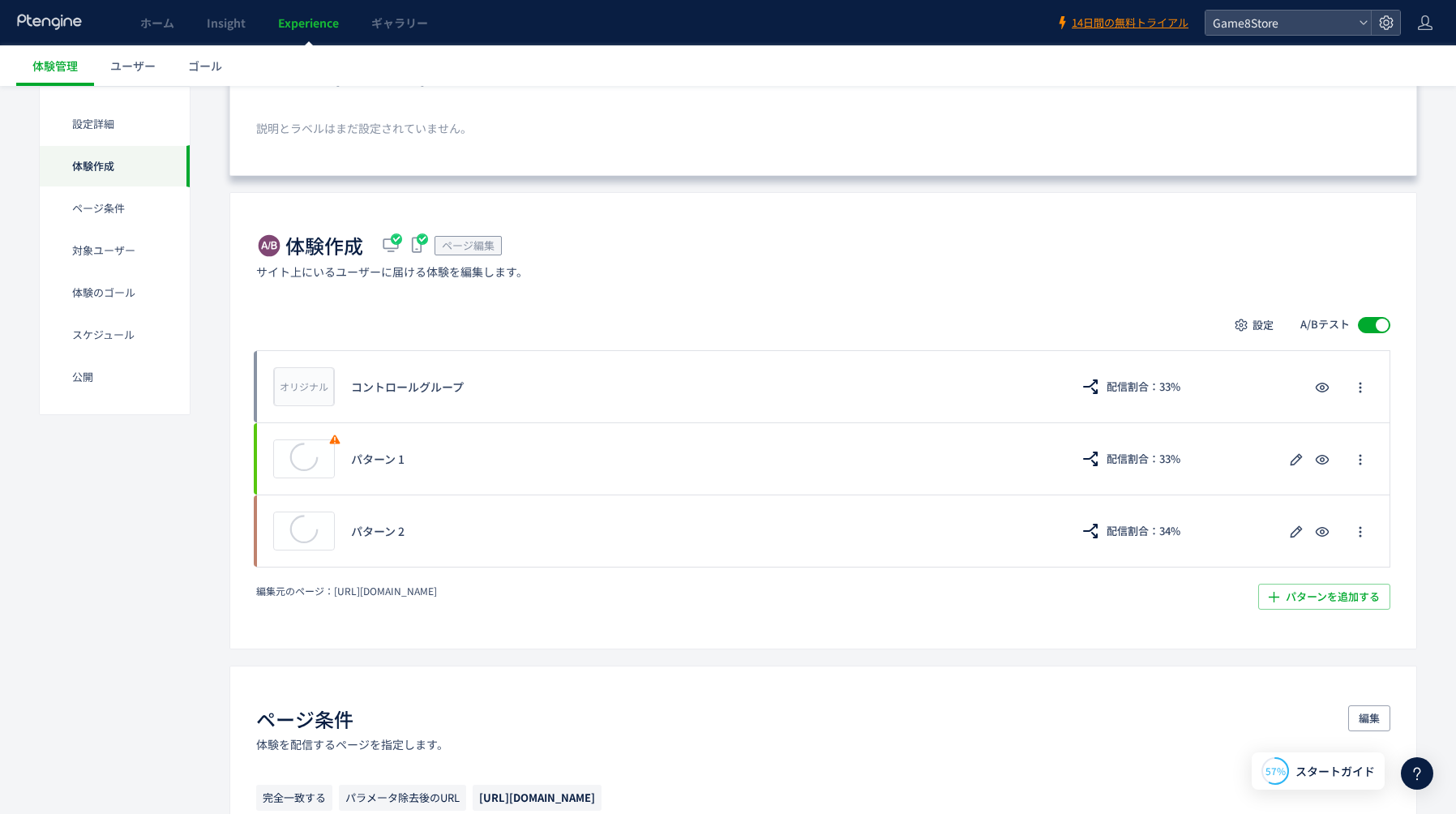
scroll to position [197, 0]
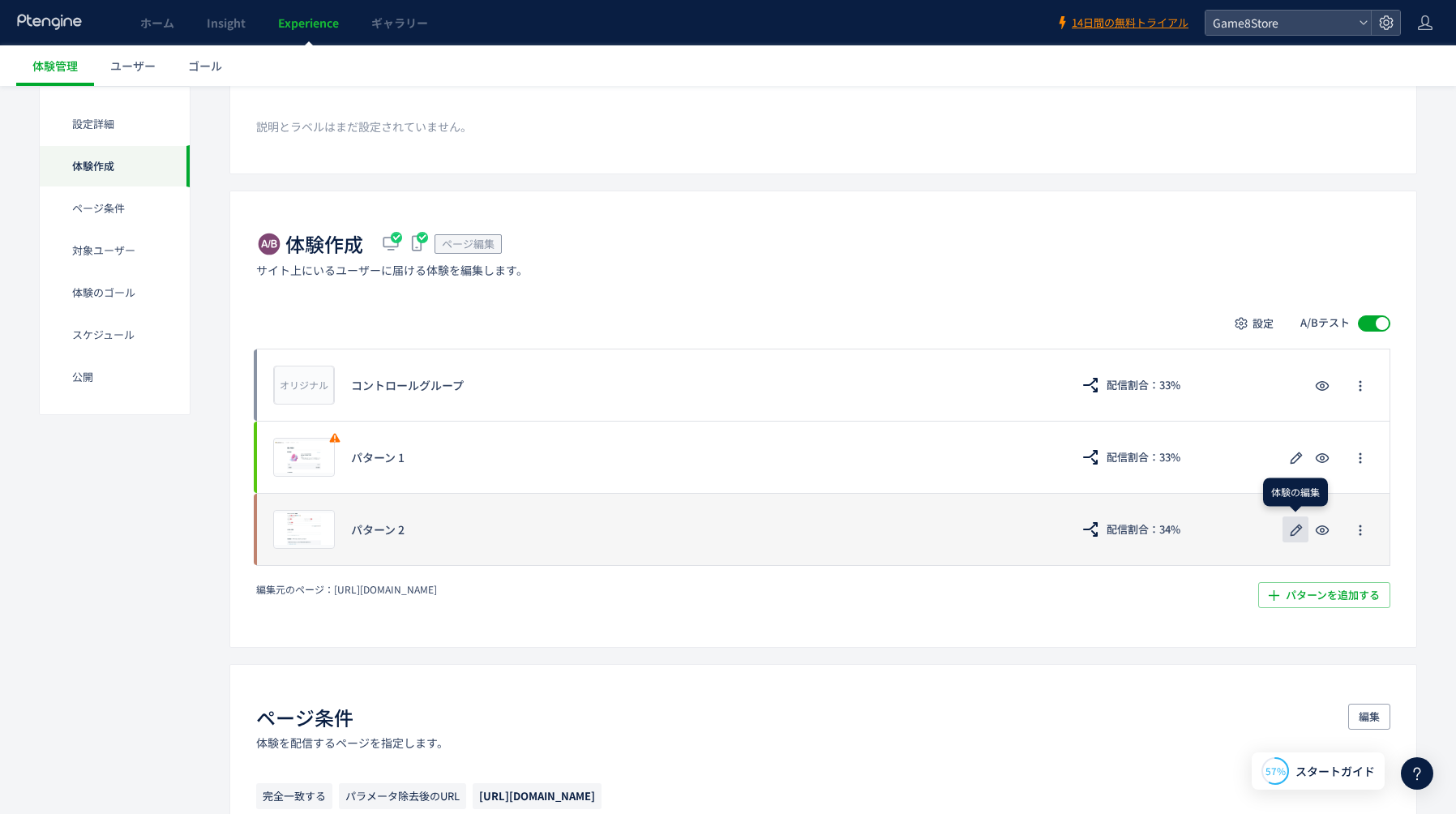
click at [1294, 530] on icon "button" at bounding box center [1296, 530] width 20 height 20
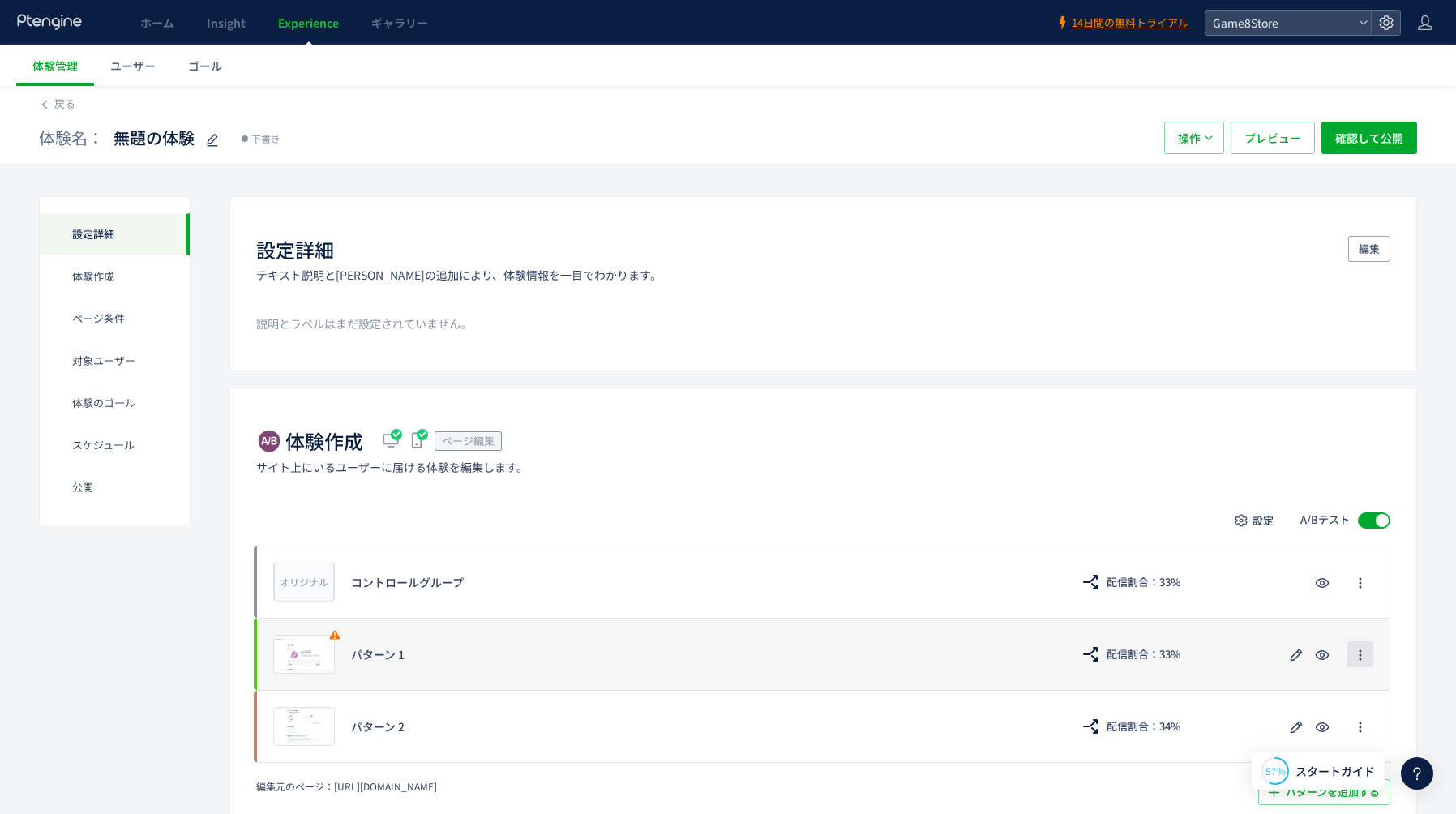
click at [1362, 658] on icon "button" at bounding box center [1360, 654] width 13 height 13
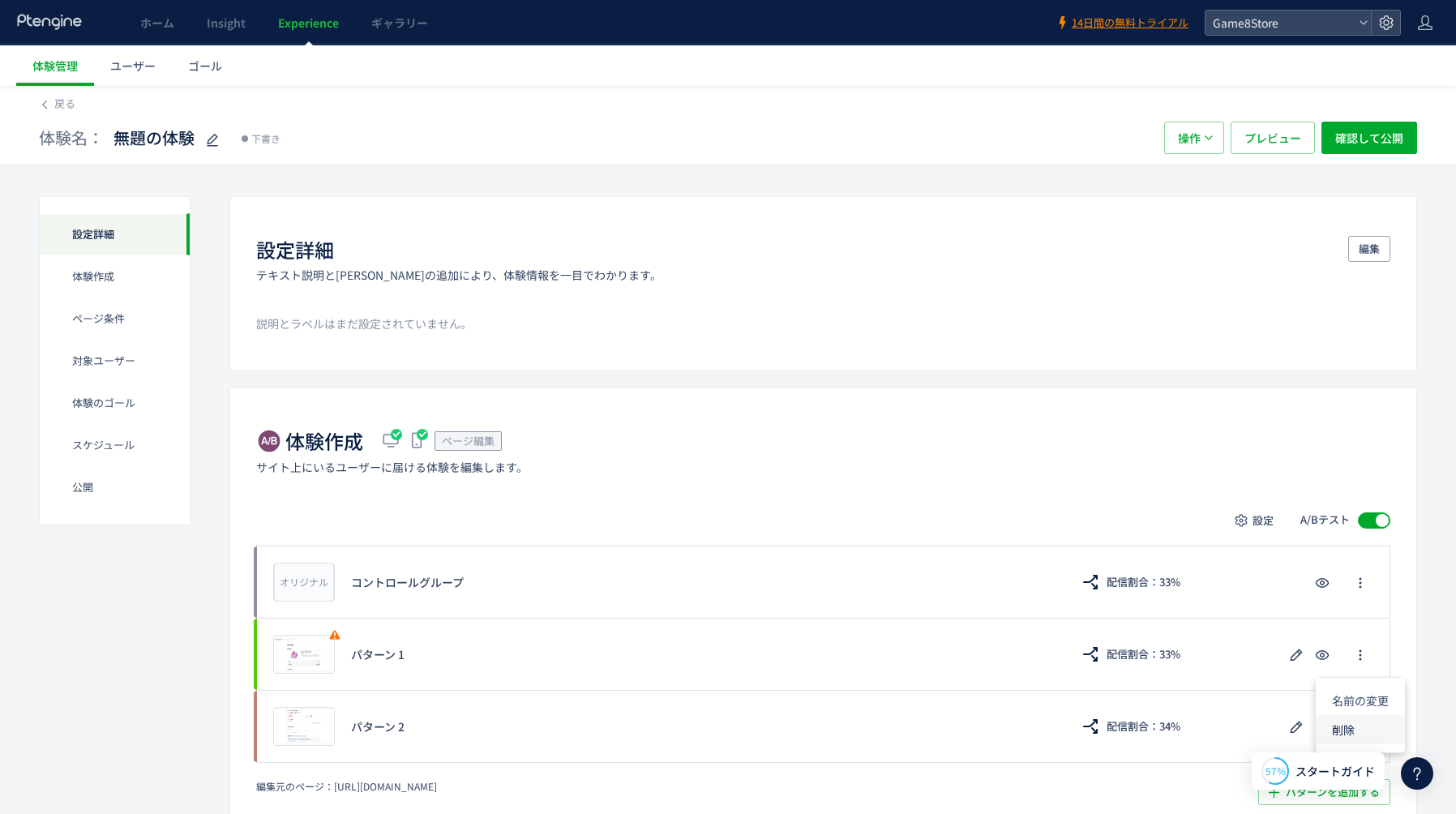
click at [1361, 726] on li "削除" at bounding box center [1360, 729] width 89 height 29
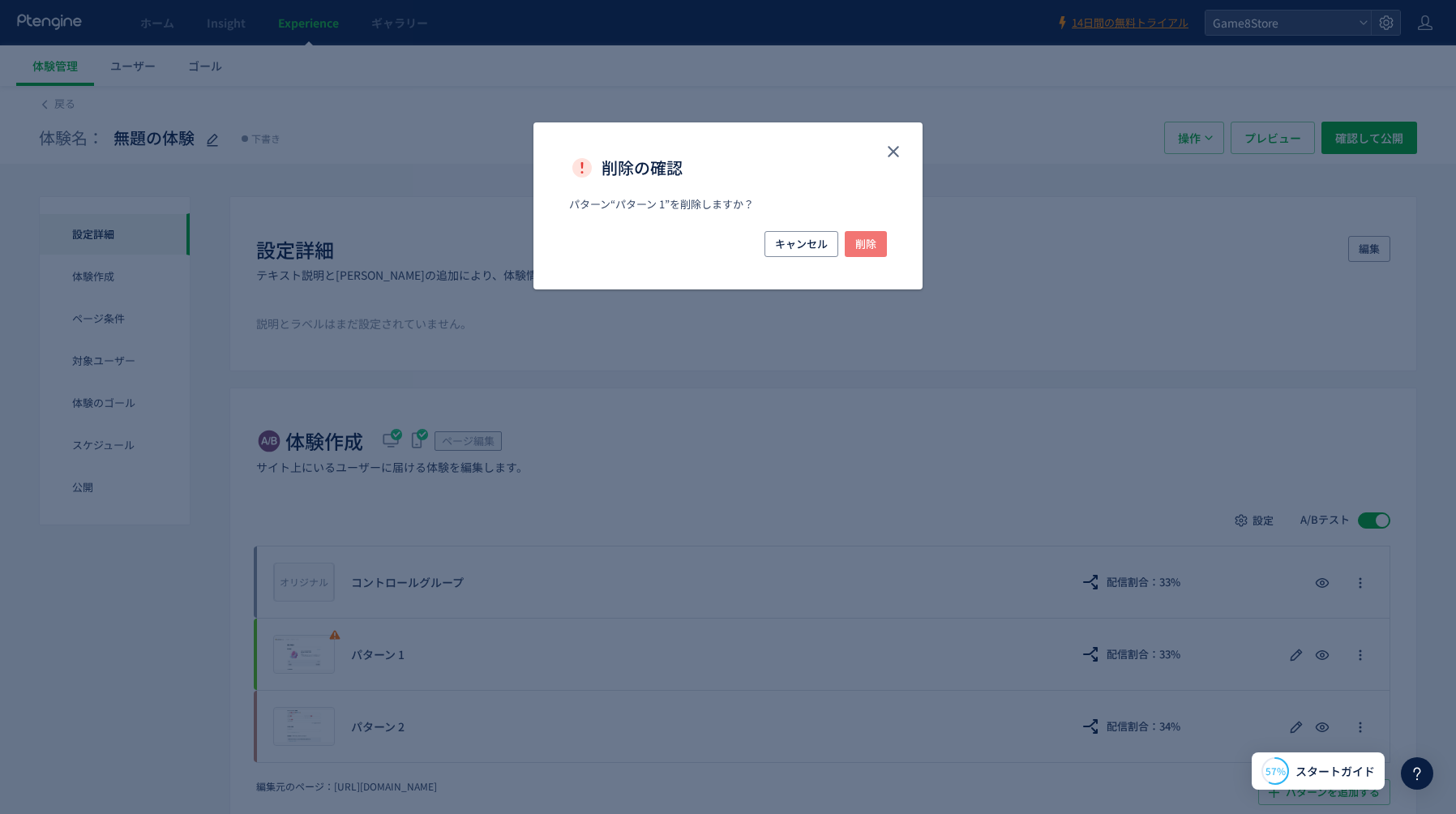
click at [867, 245] on span "削除" at bounding box center [866, 243] width 21 height 26
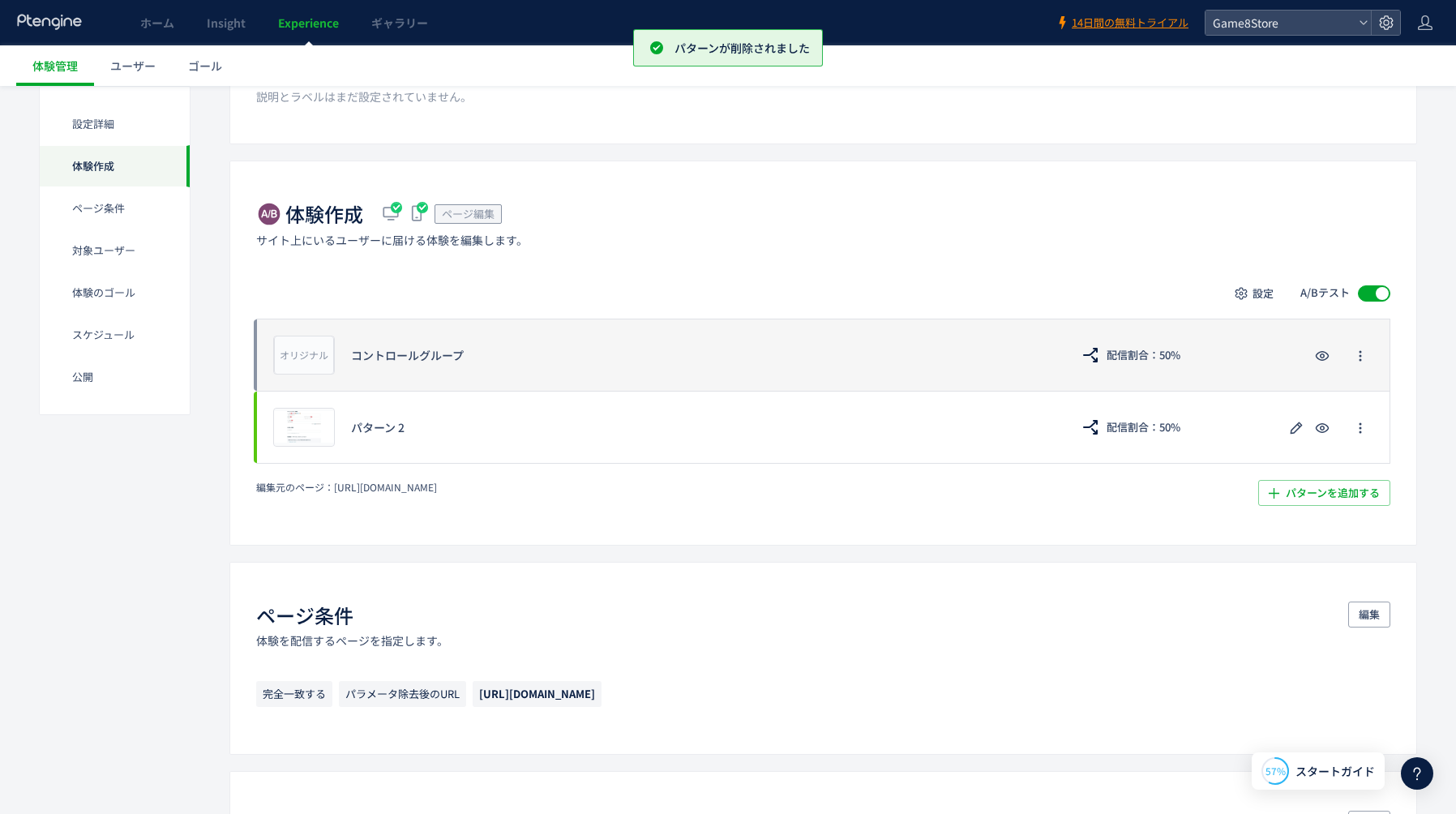
scroll to position [236, 0]
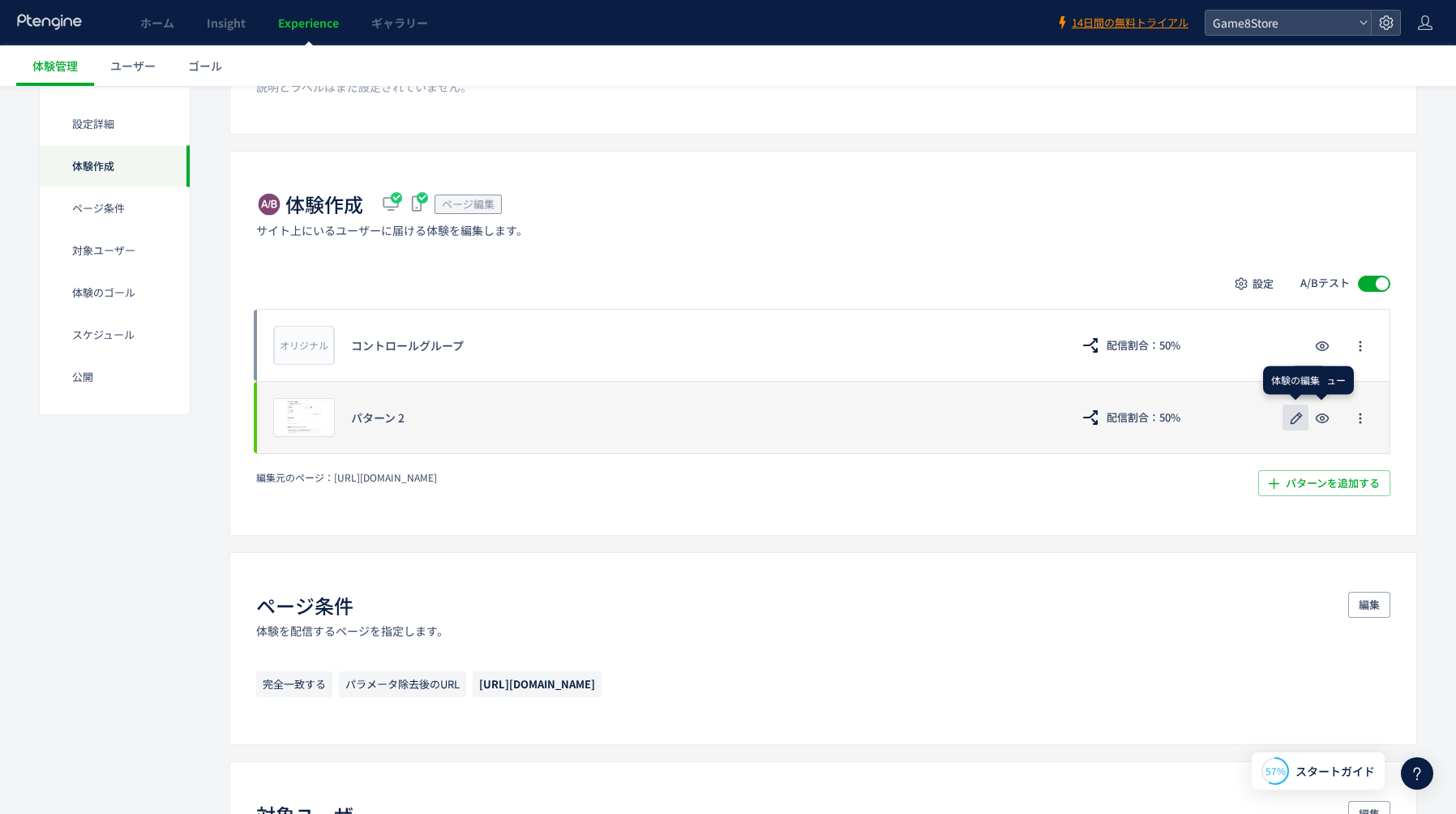
click at [1295, 420] on icon "button" at bounding box center [1296, 418] width 20 height 20
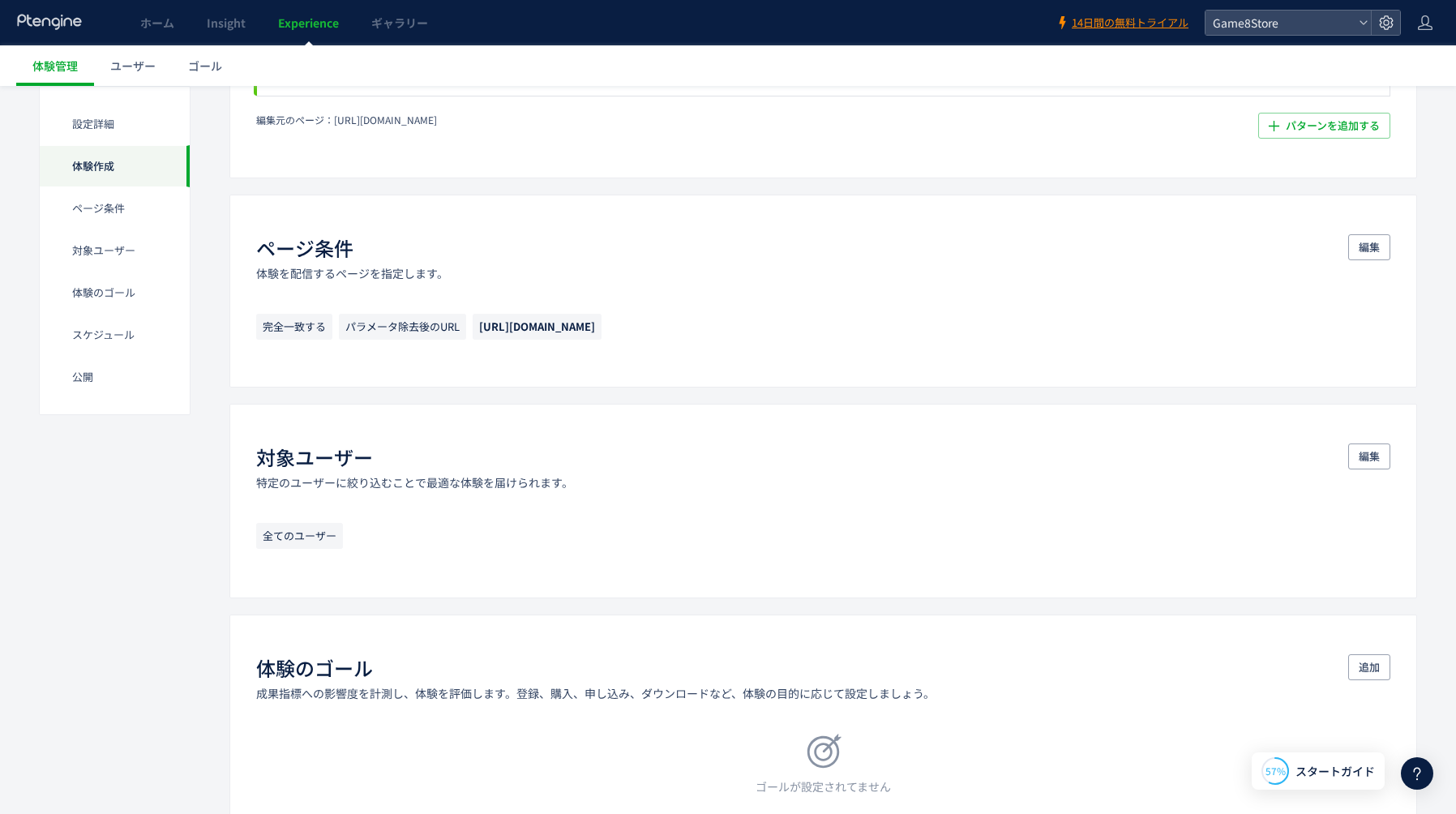
scroll to position [615, 0]
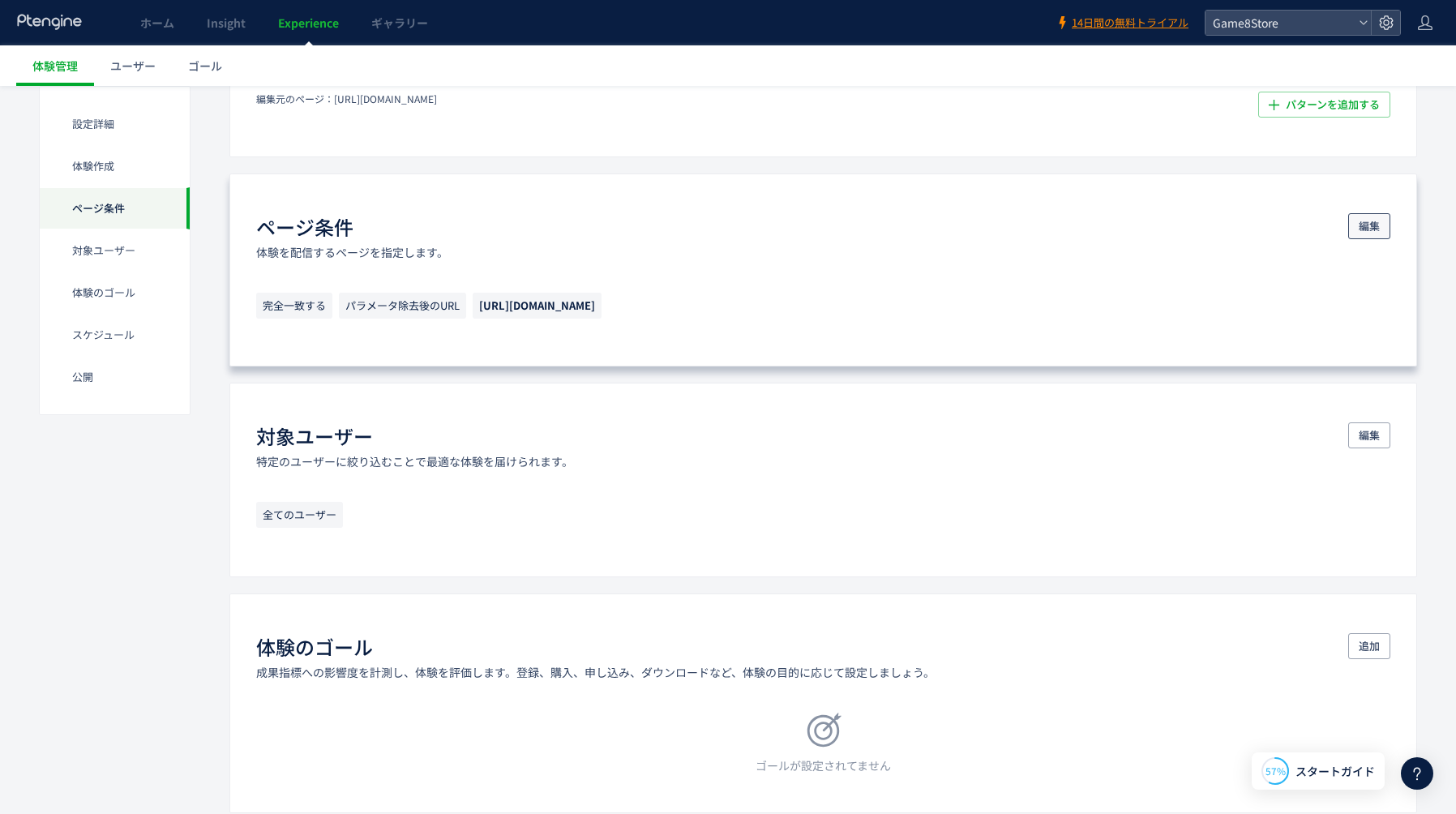
click at [1378, 226] on button "編集" at bounding box center [1369, 226] width 42 height 26
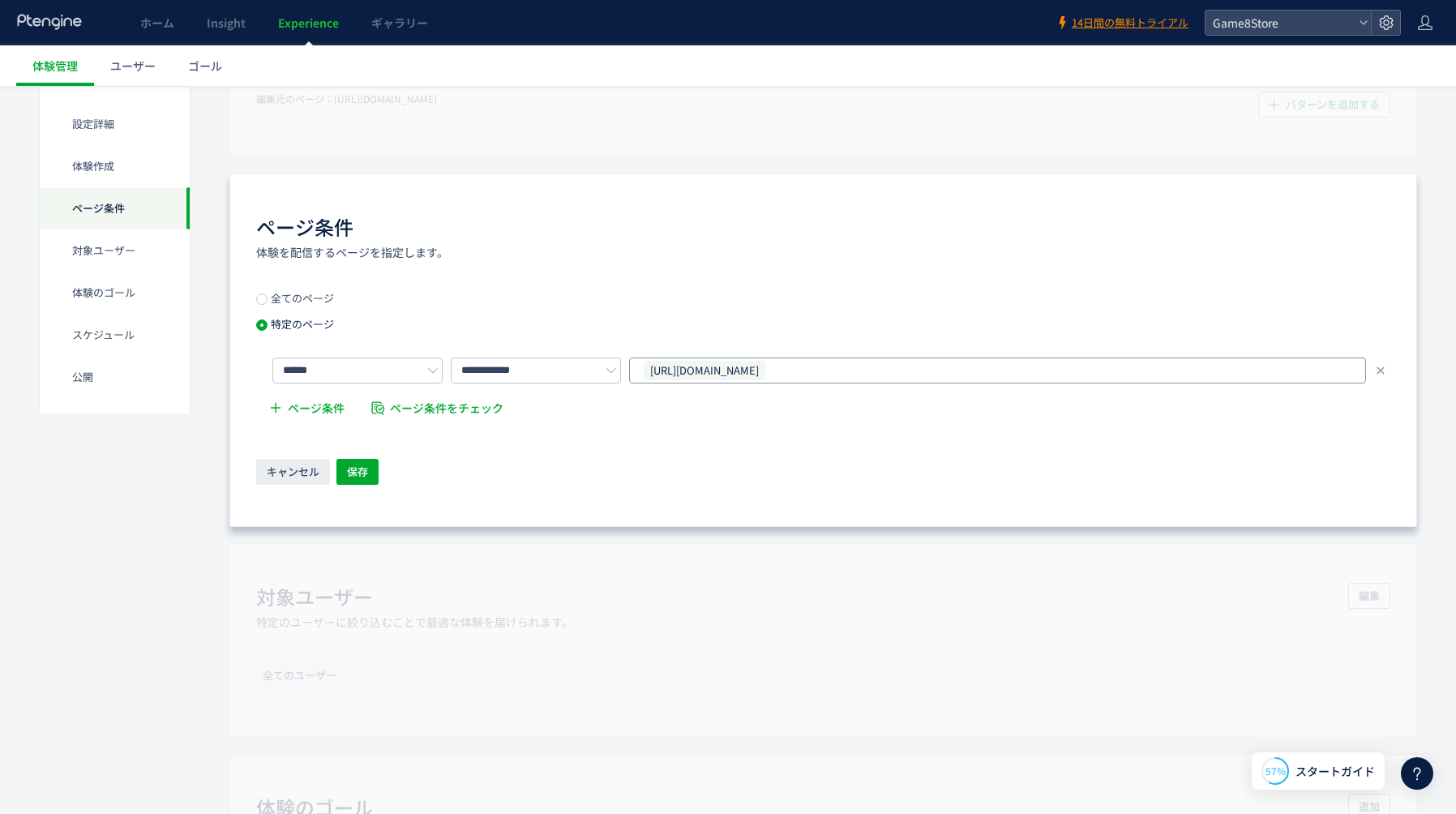
click at [1022, 371] on div "https://store.game8.jp/games/haikyu-haidori/store/checkout/107" at bounding box center [991, 370] width 699 height 24
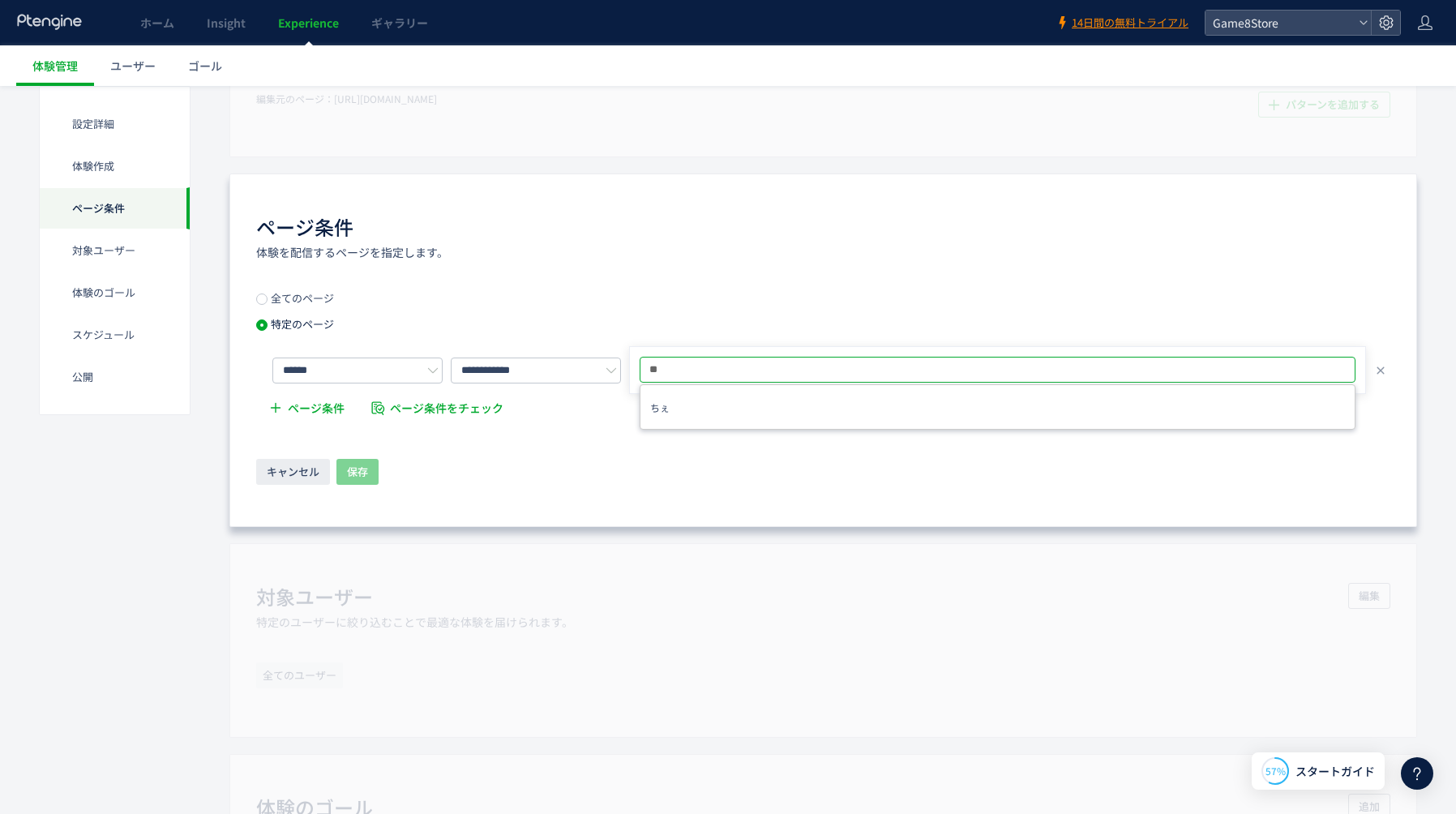
type input "*"
click at [388, 369] on input "******" at bounding box center [357, 370] width 170 height 26
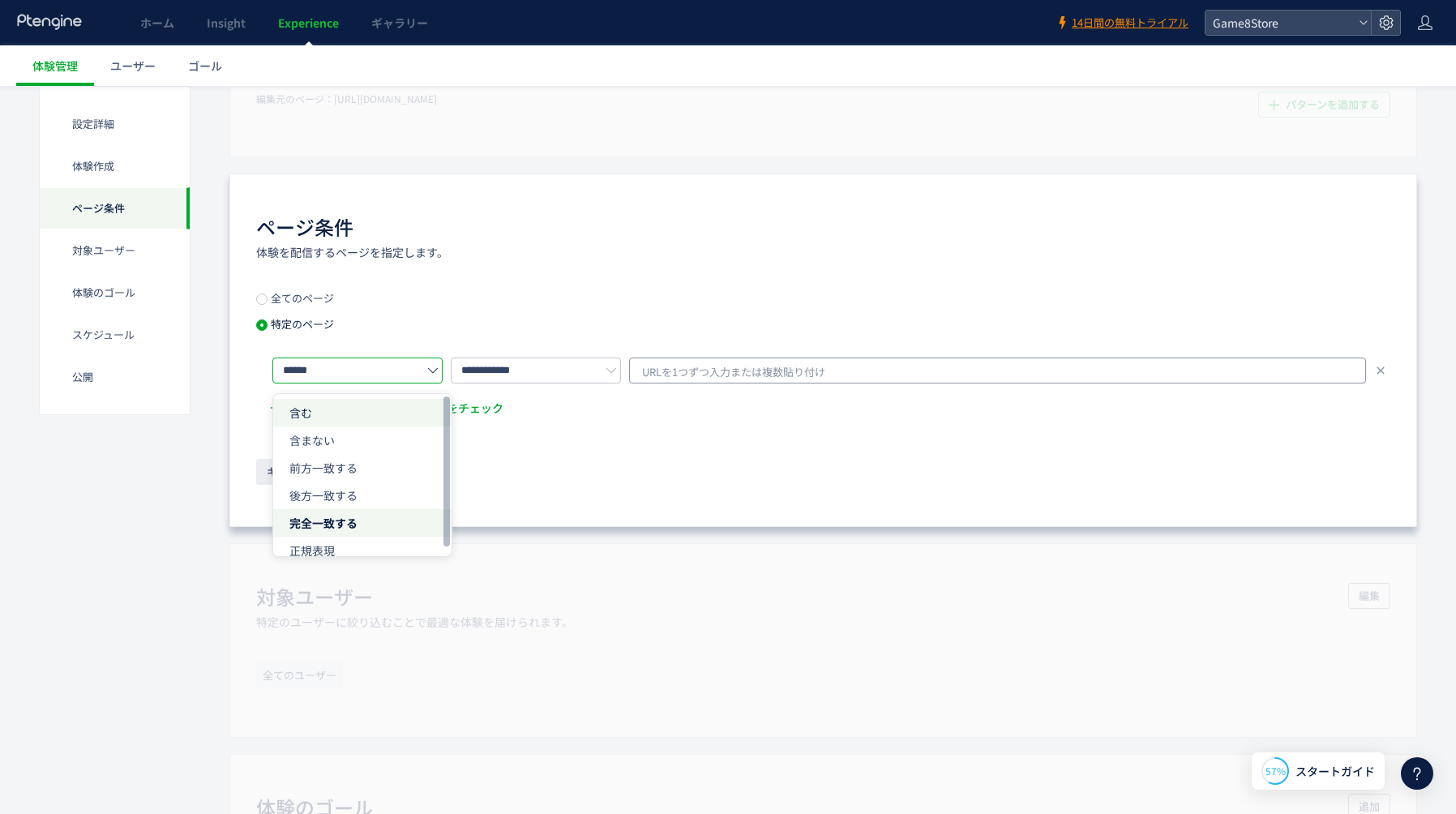
click at [333, 481] on li "含む" at bounding box center [362, 495] width 178 height 28
type input "**"
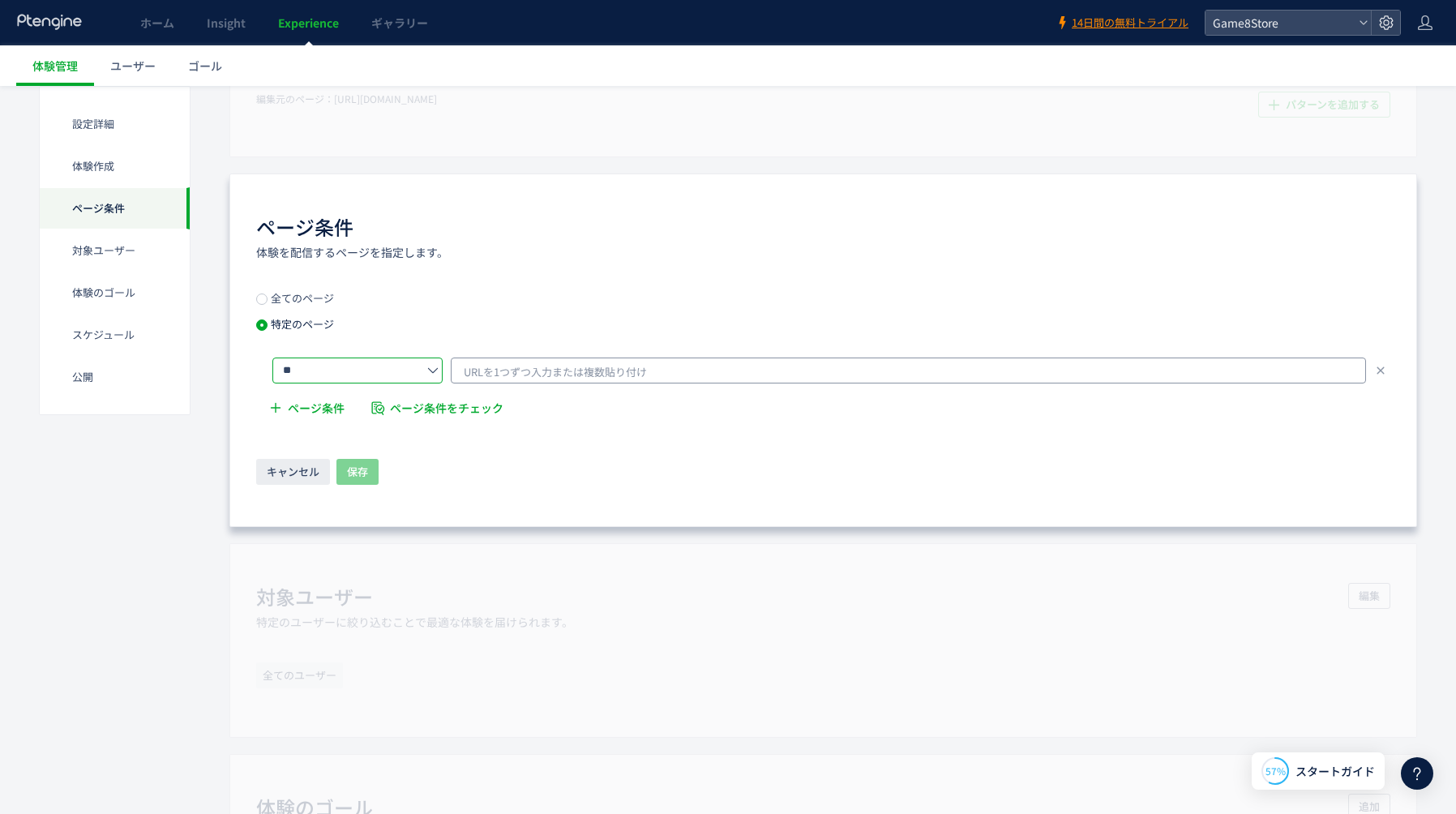
click at [702, 373] on div "URLを1つずつ入力または複数貼り付け" at bounding box center [908, 370] width 915 height 26
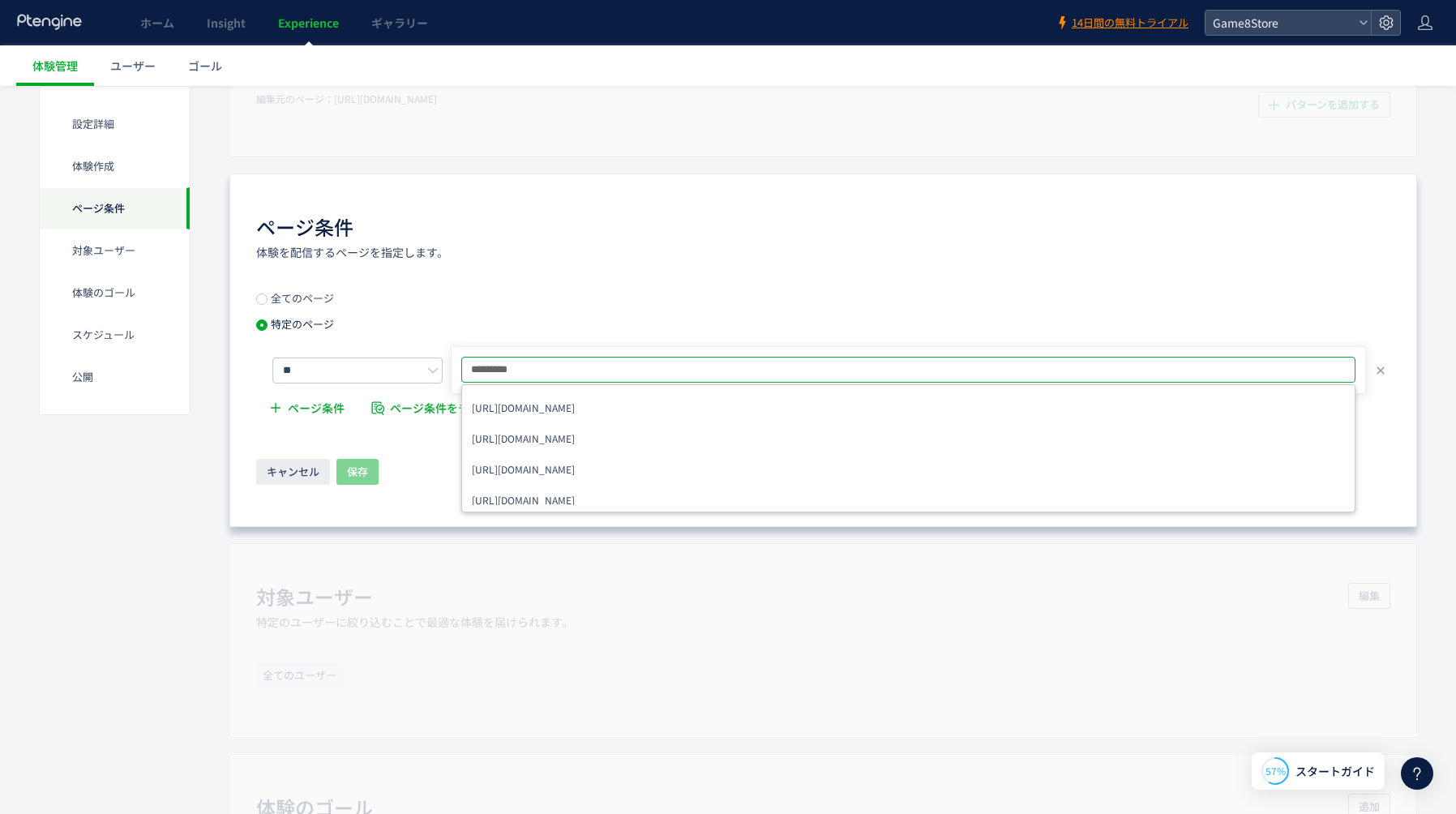
type input "**********"
click at [806, 284] on div "ページ条件 体験を配信するページを指定します。 全てのページ 特定のページ ** /checkout/ /checkout/ https://store.ga…" at bounding box center [823, 350] width 1188 height 353
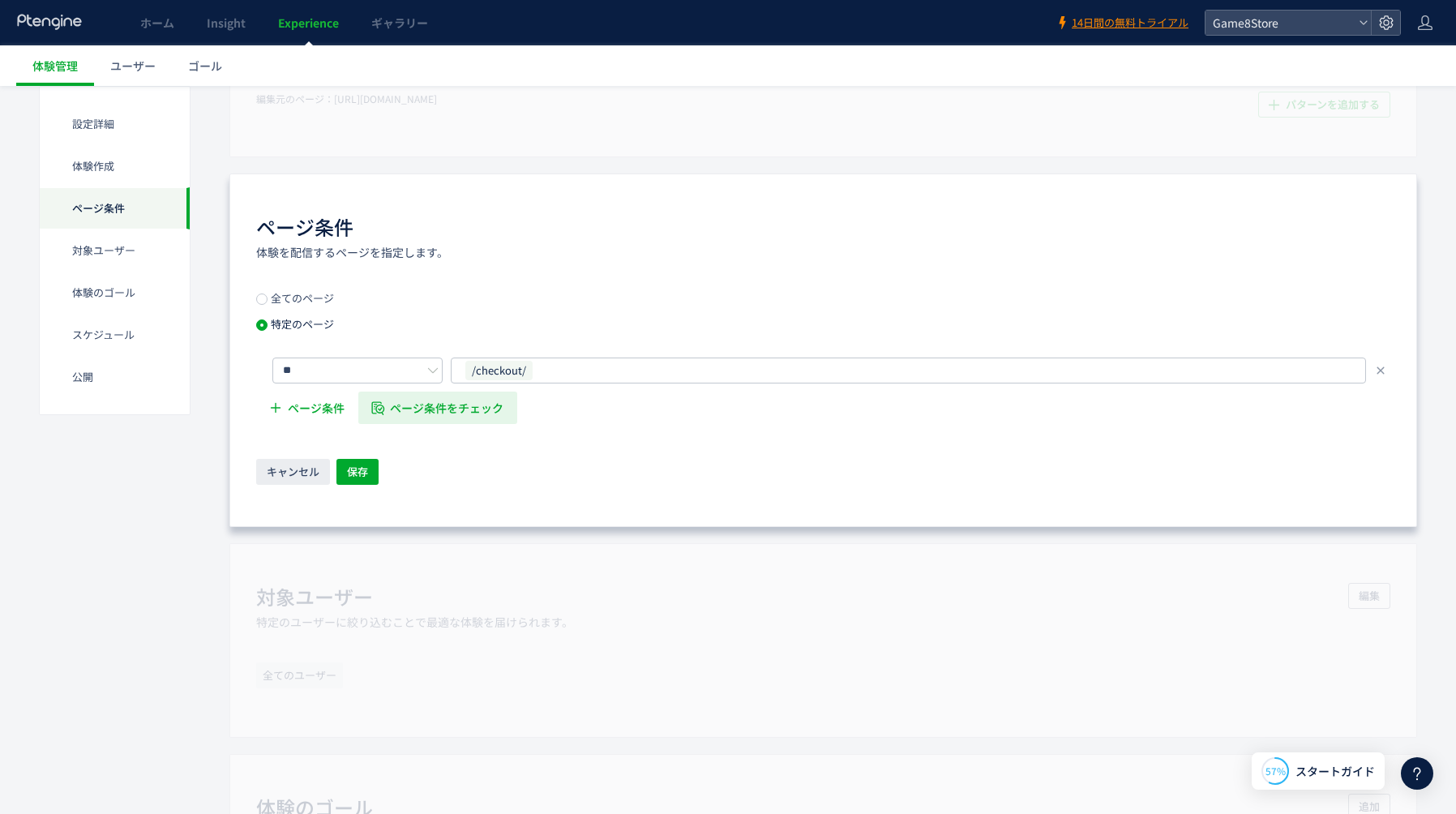
click at [465, 403] on span "ページ条件をチェック" at bounding box center [447, 407] width 113 height 32
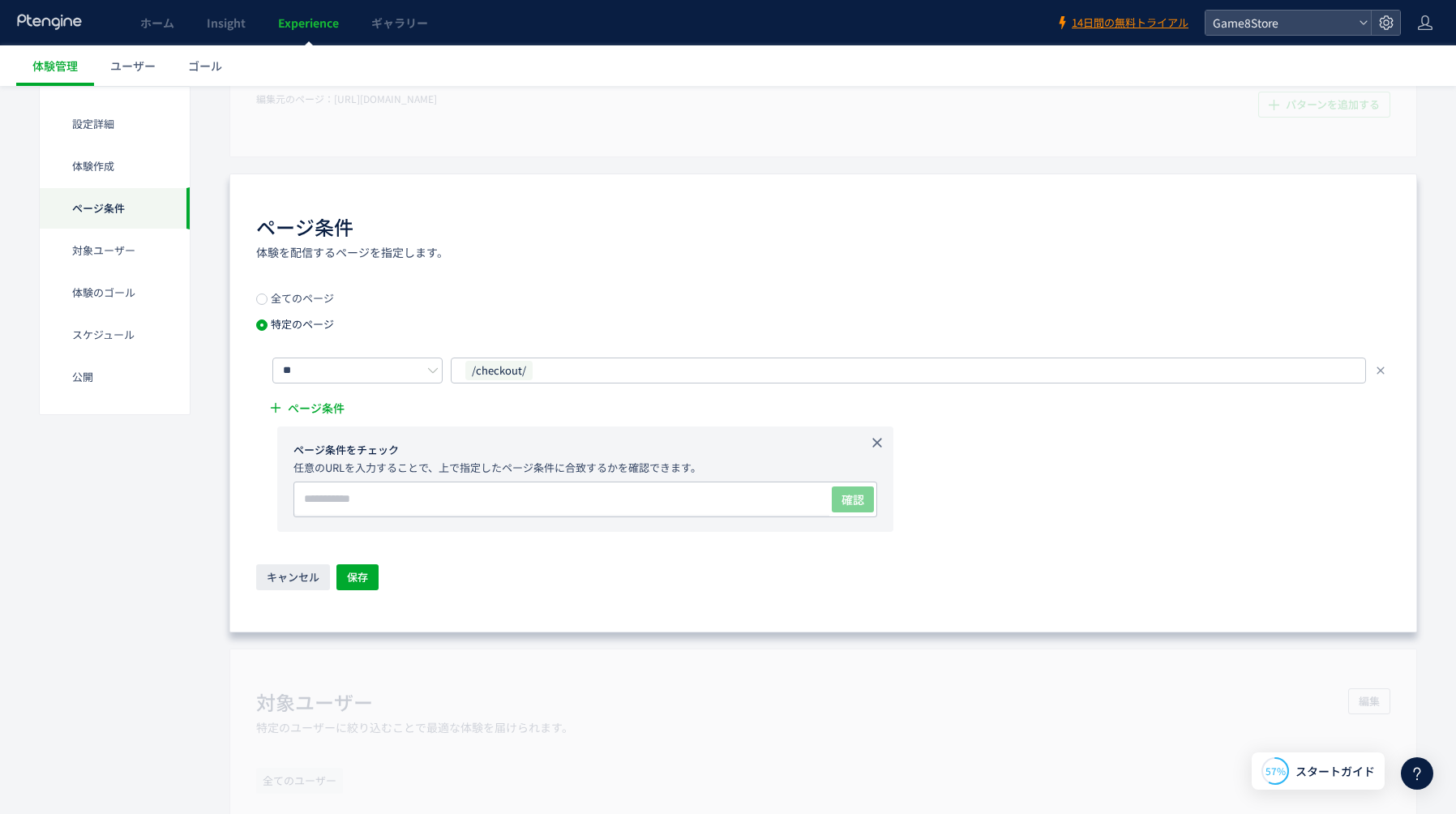
click at [877, 444] on icon at bounding box center [877, 442] width 16 height 16
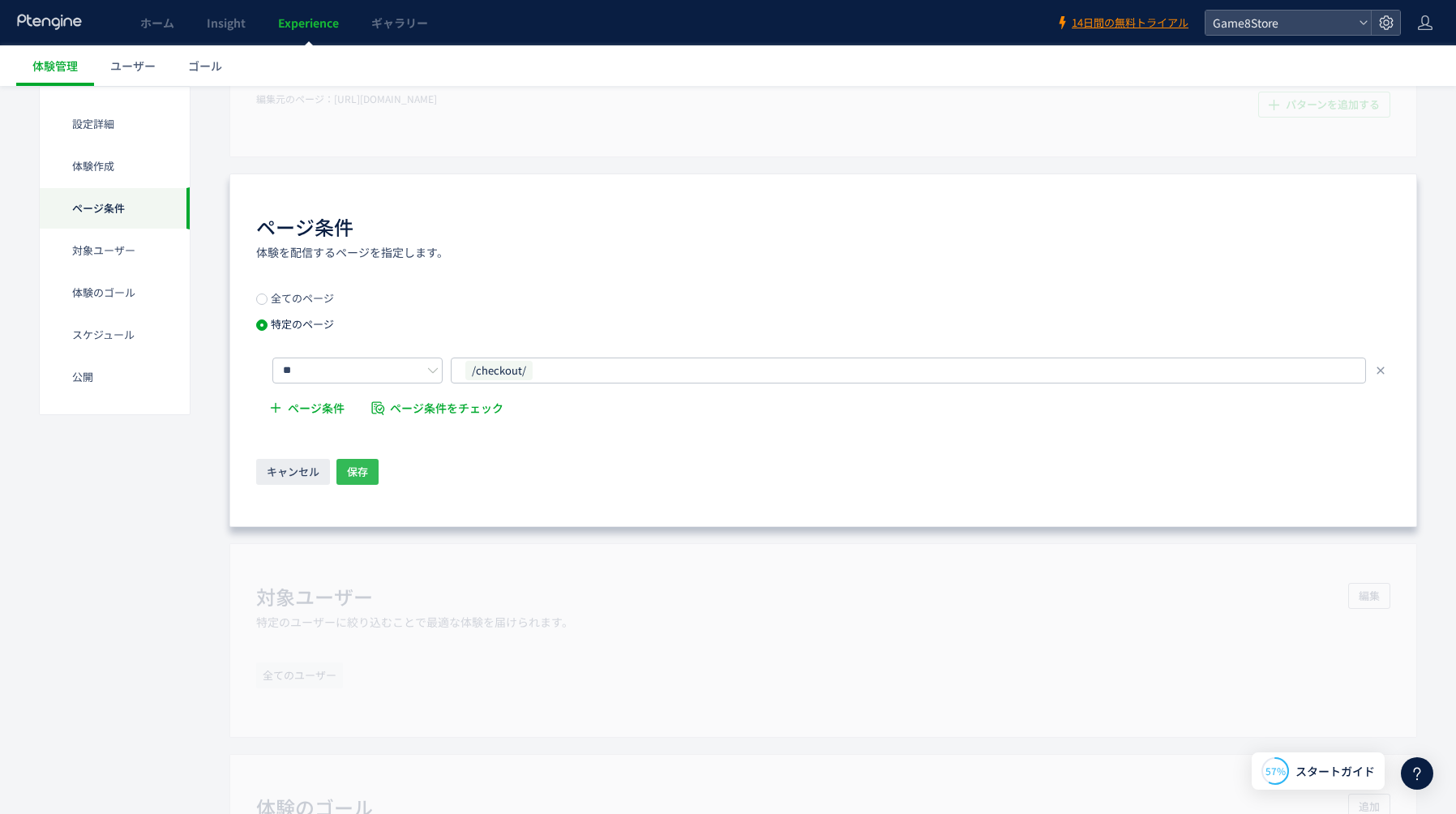
click at [357, 474] on span "保存" at bounding box center [358, 472] width 21 height 26
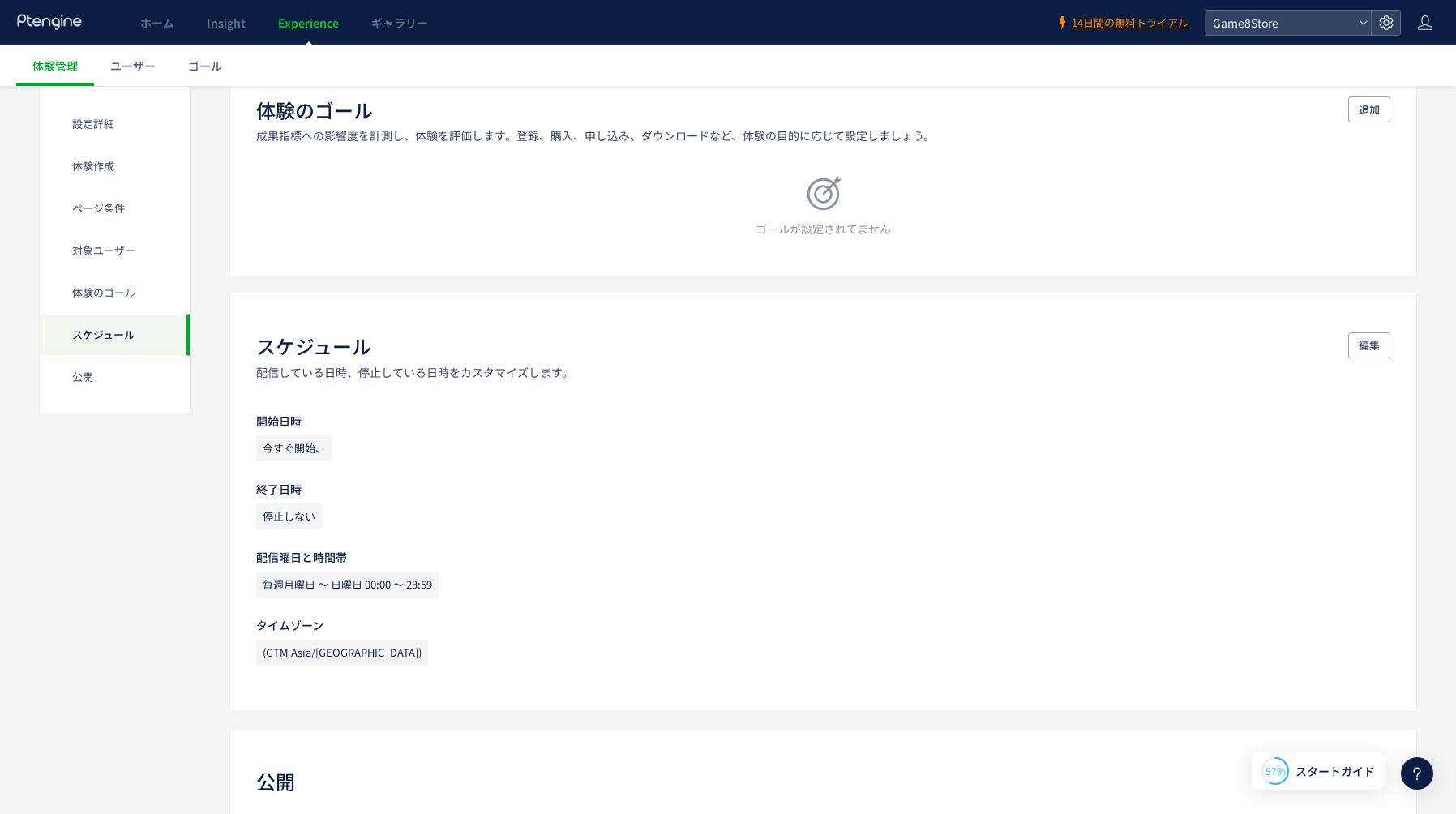
scroll to position [1150, 0]
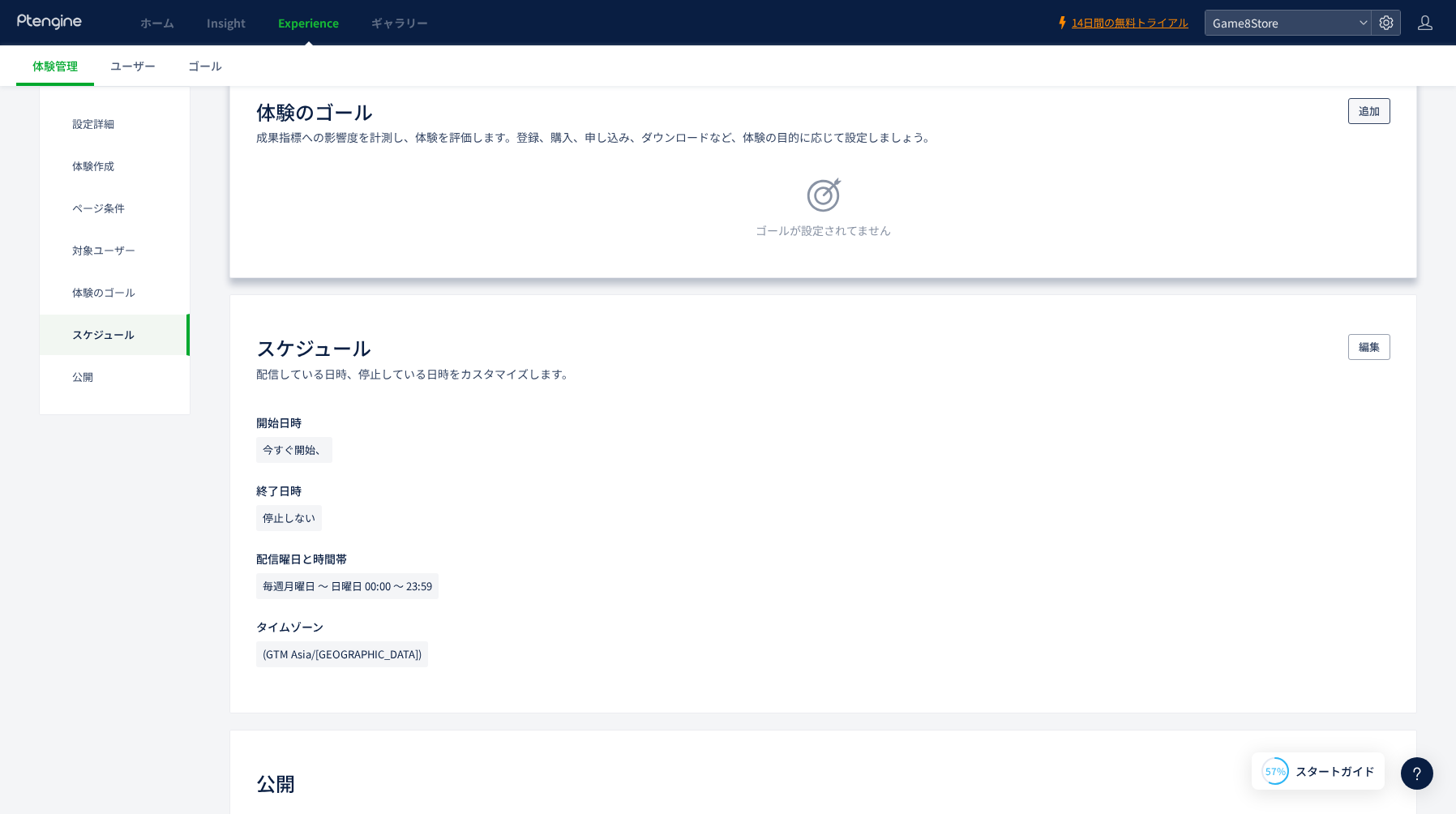
click at [1375, 110] on span "追加" at bounding box center [1370, 111] width 21 height 26
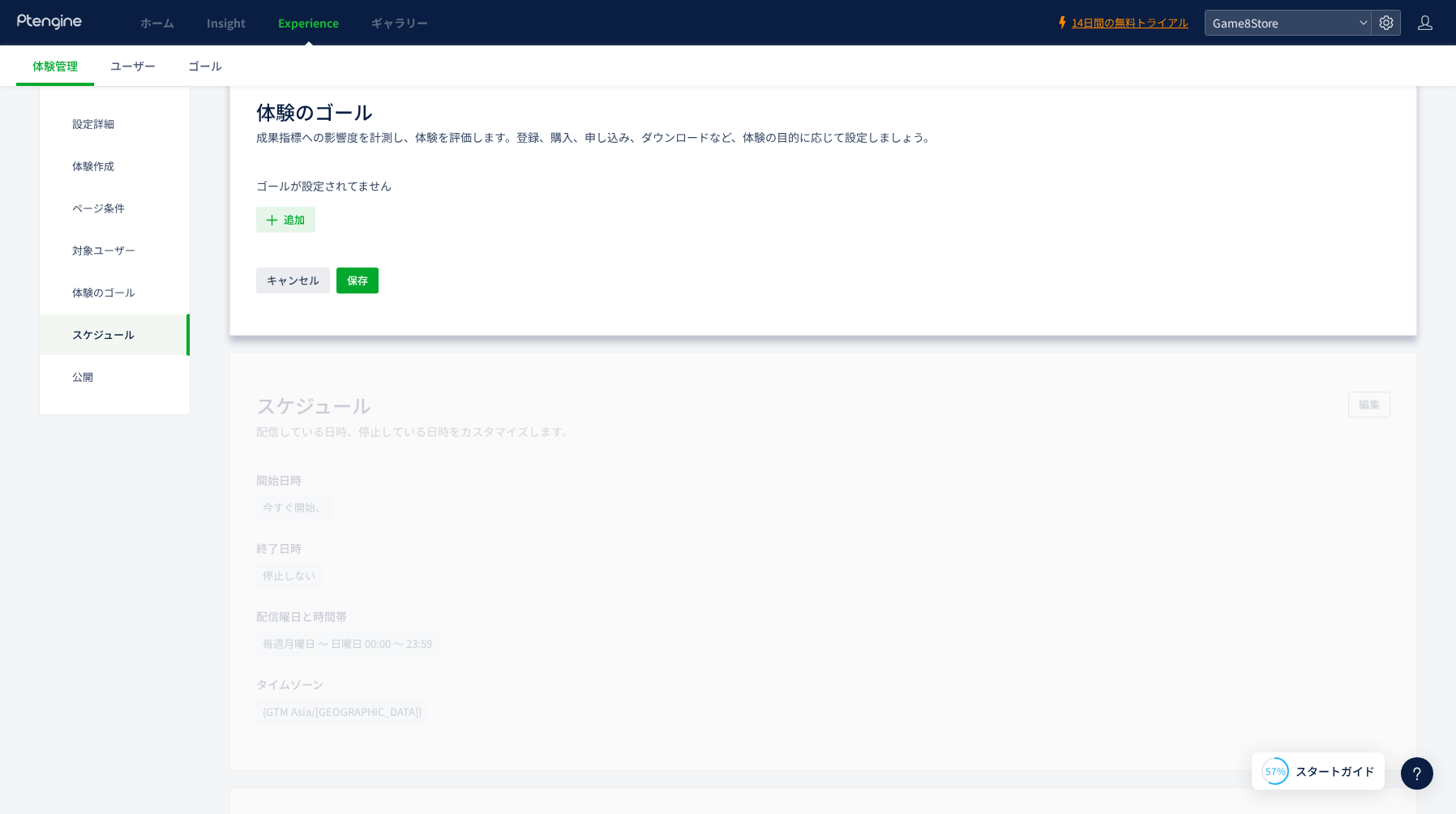
click at [307, 218] on button "追加" at bounding box center [285, 219] width 59 height 26
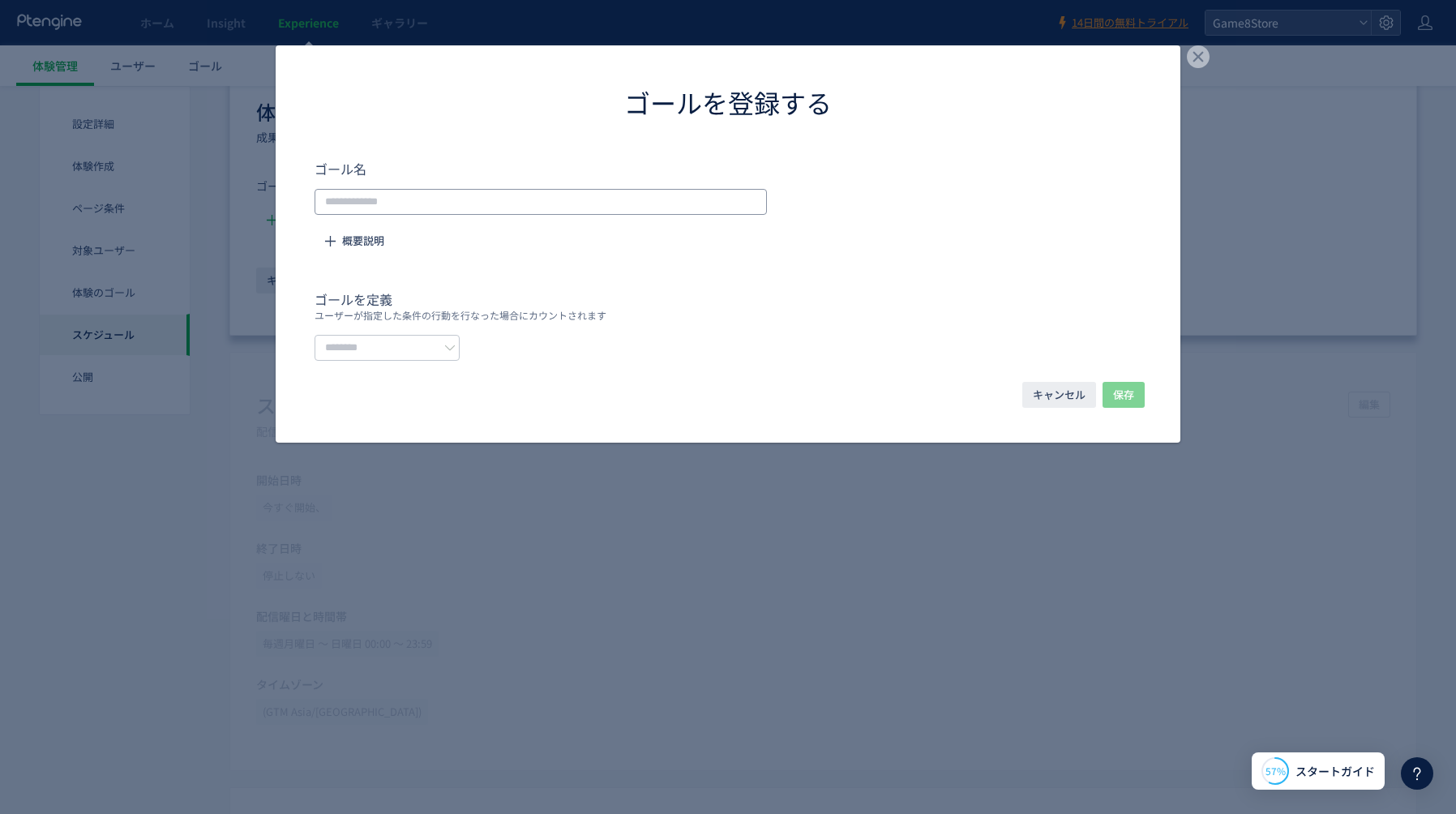
click at [375, 191] on input "dialog" at bounding box center [540, 201] width 452 height 26
type input "*"
type input "****"
click at [379, 348] on input "dialog" at bounding box center [387, 347] width 145 height 26
click at [431, 411] on span "イベントを選択する" at bounding box center [383, 414] width 103 height 16
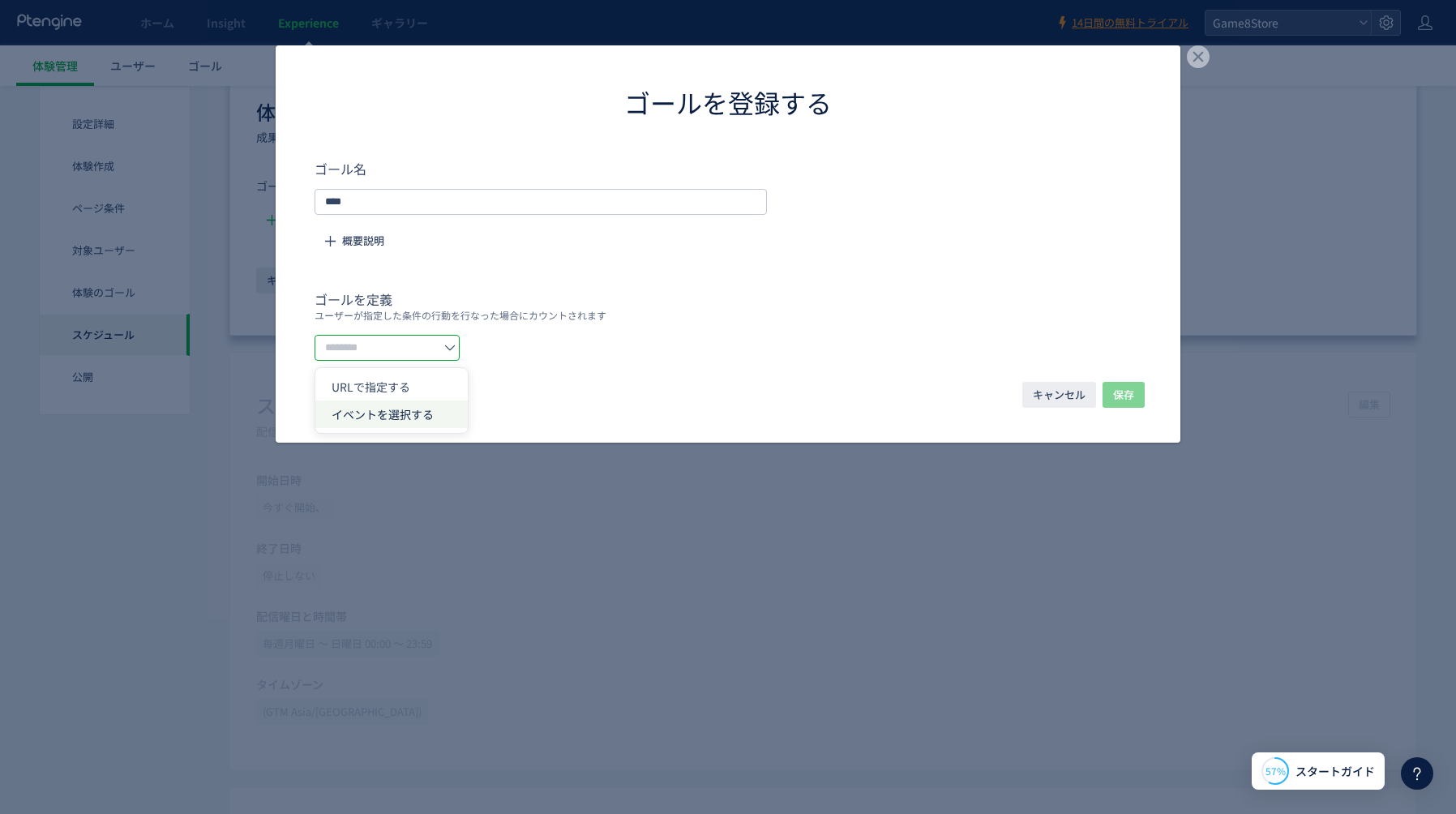
type input "*********"
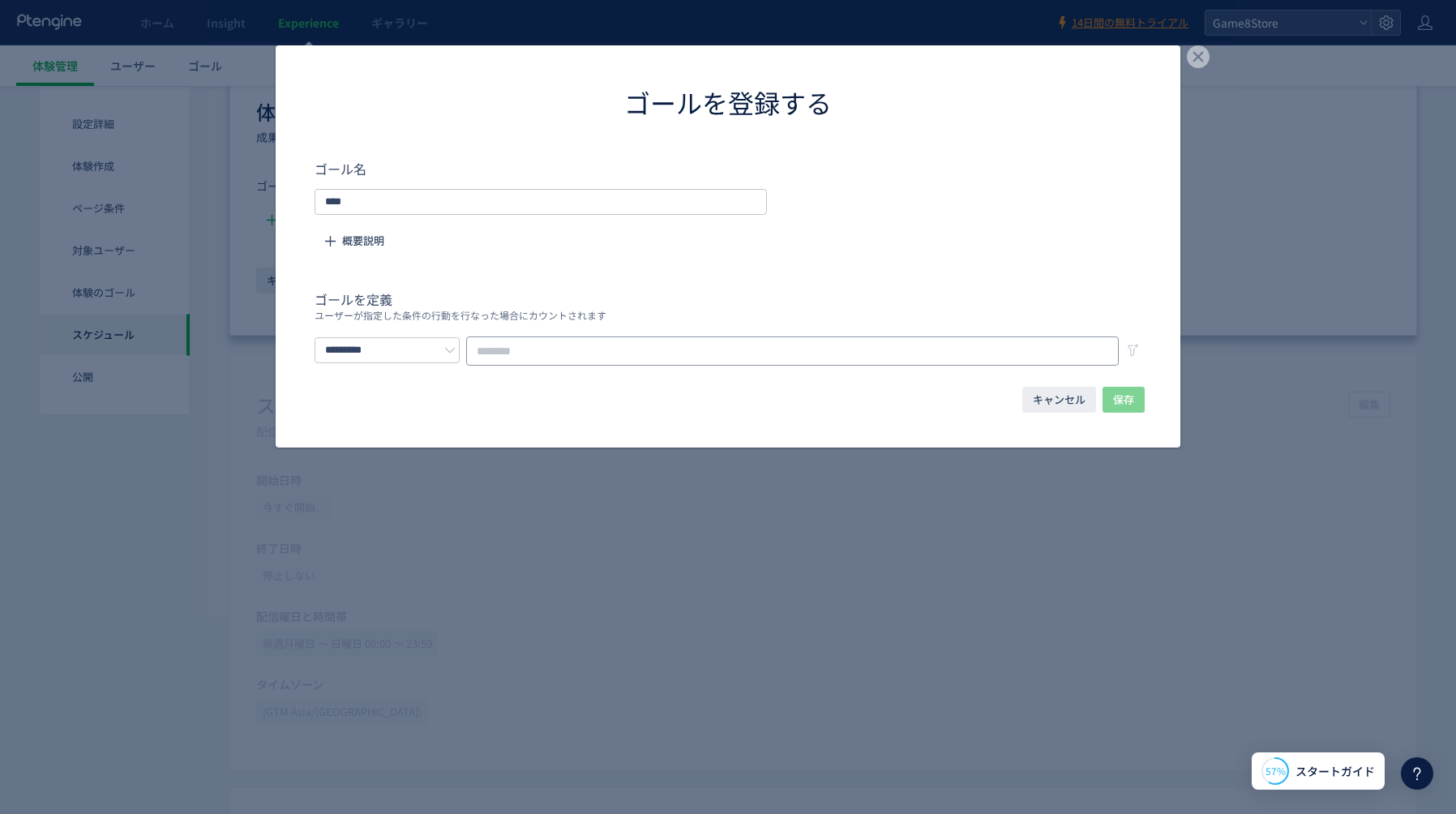
click at [589, 347] on input "dialog" at bounding box center [793, 350] width 653 height 29
type input "*"
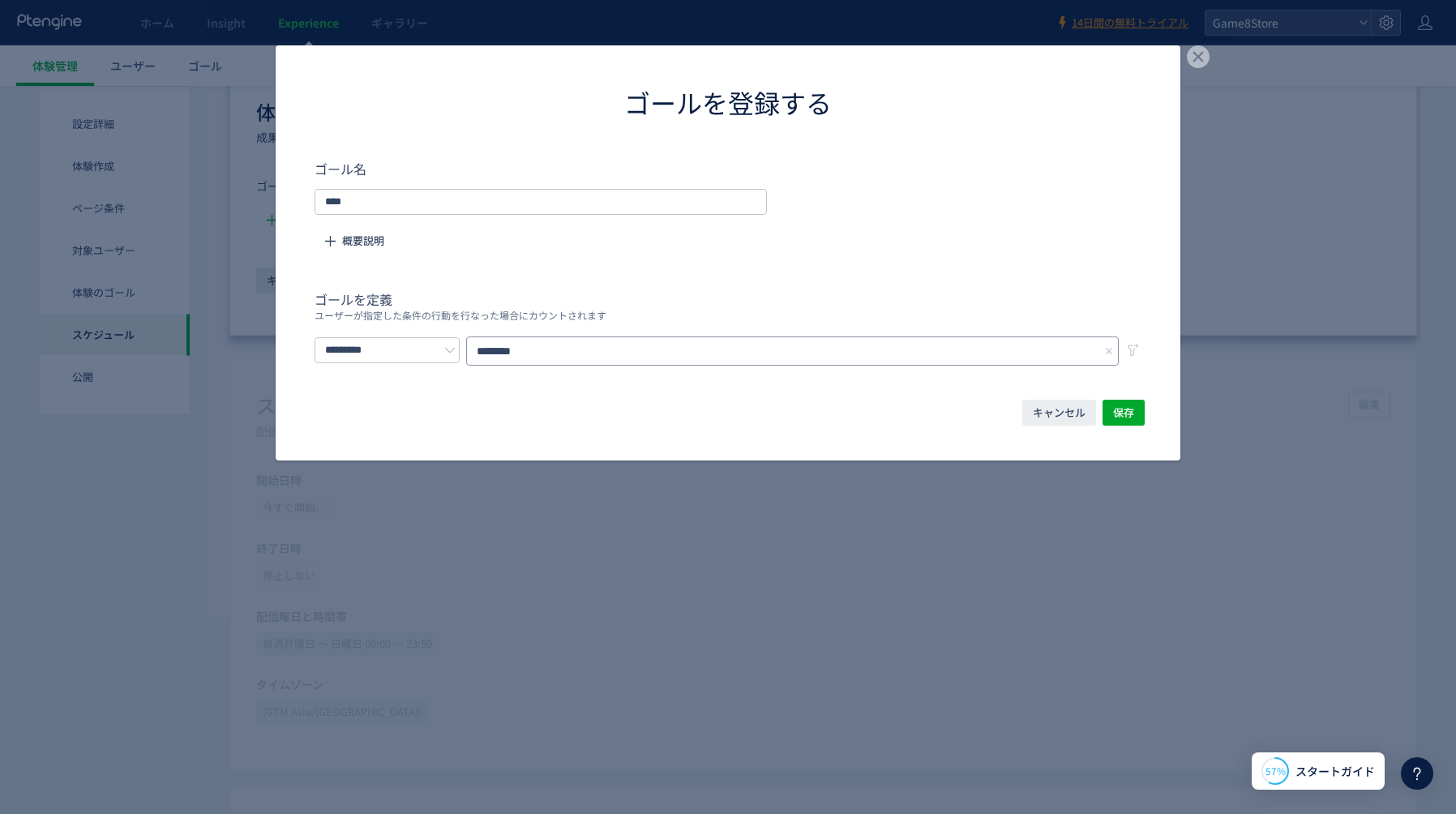
type input "********"
click at [1148, 410] on div "キャンセル 保存" at bounding box center [728, 425] width 905 height 69
click at [1121, 408] on span "保存" at bounding box center [1123, 412] width 21 height 26
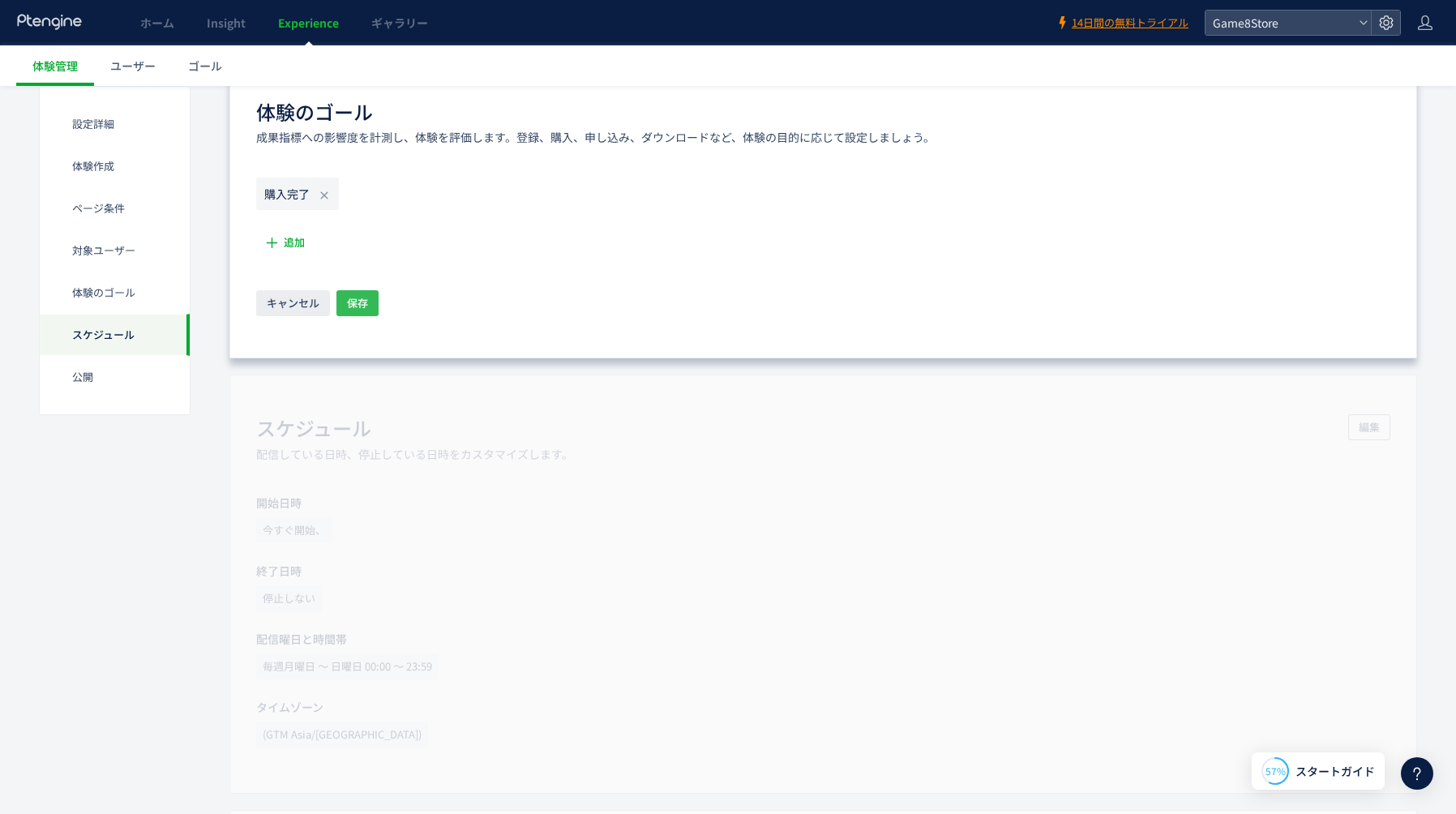
click at [370, 300] on button "保存" at bounding box center [357, 302] width 42 height 26
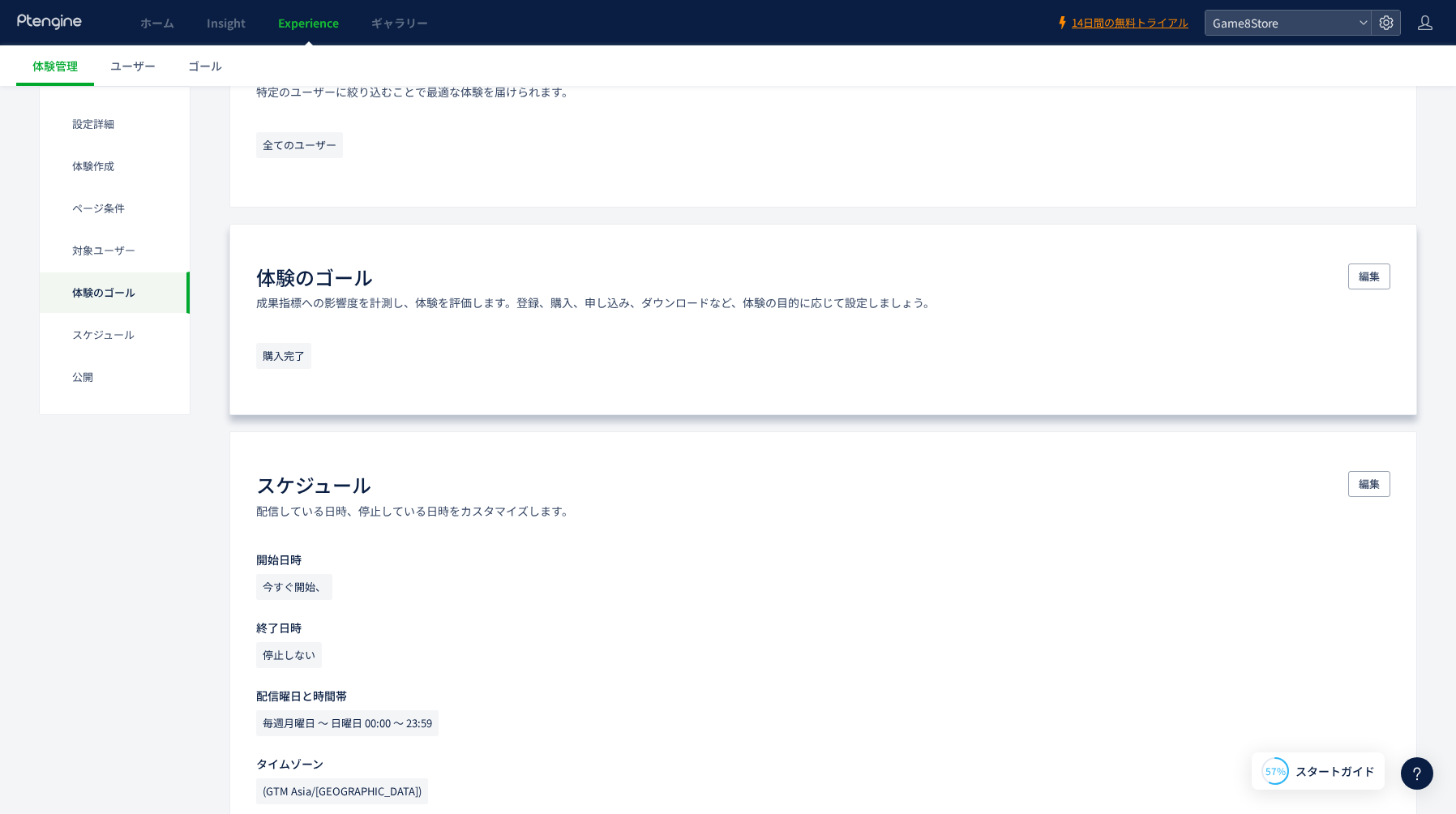
click at [276, 358] on span "購入完了" at bounding box center [284, 356] width 55 height 26
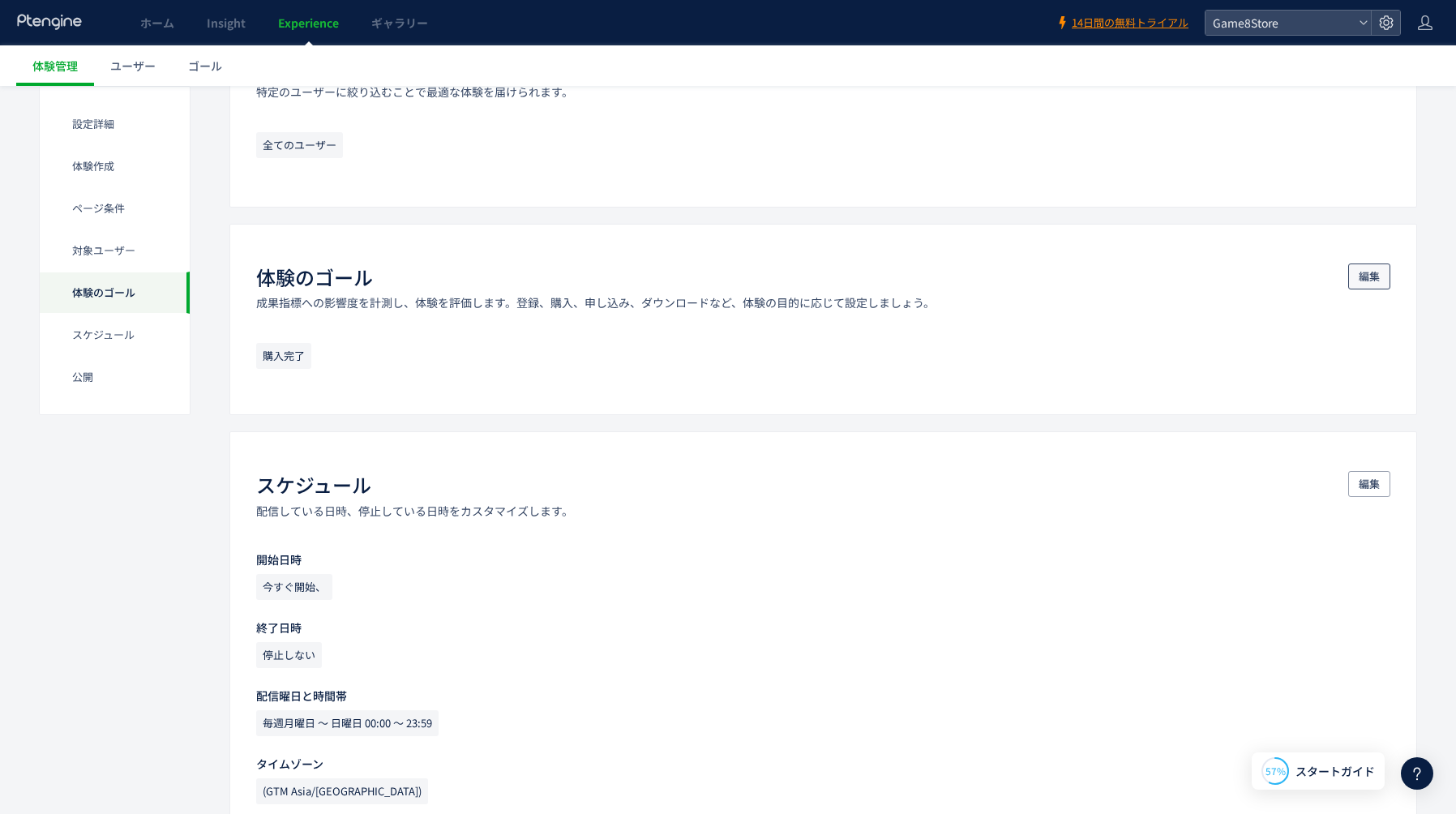
click at [1376, 277] on span "編集" at bounding box center [1370, 275] width 21 height 26
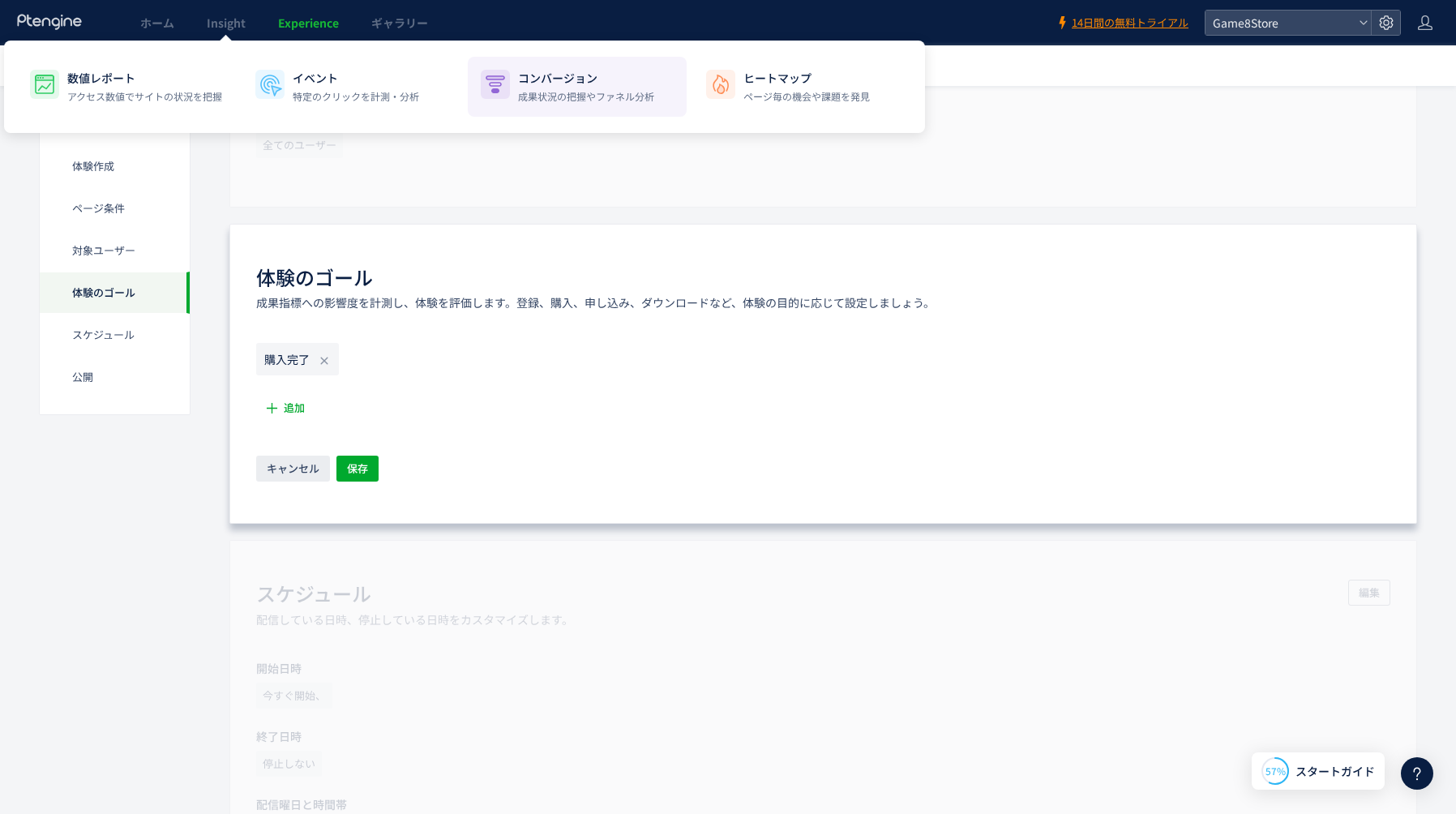
click at [564, 92] on p "成果状況の把握やファネル分析" at bounding box center [586, 96] width 136 height 14
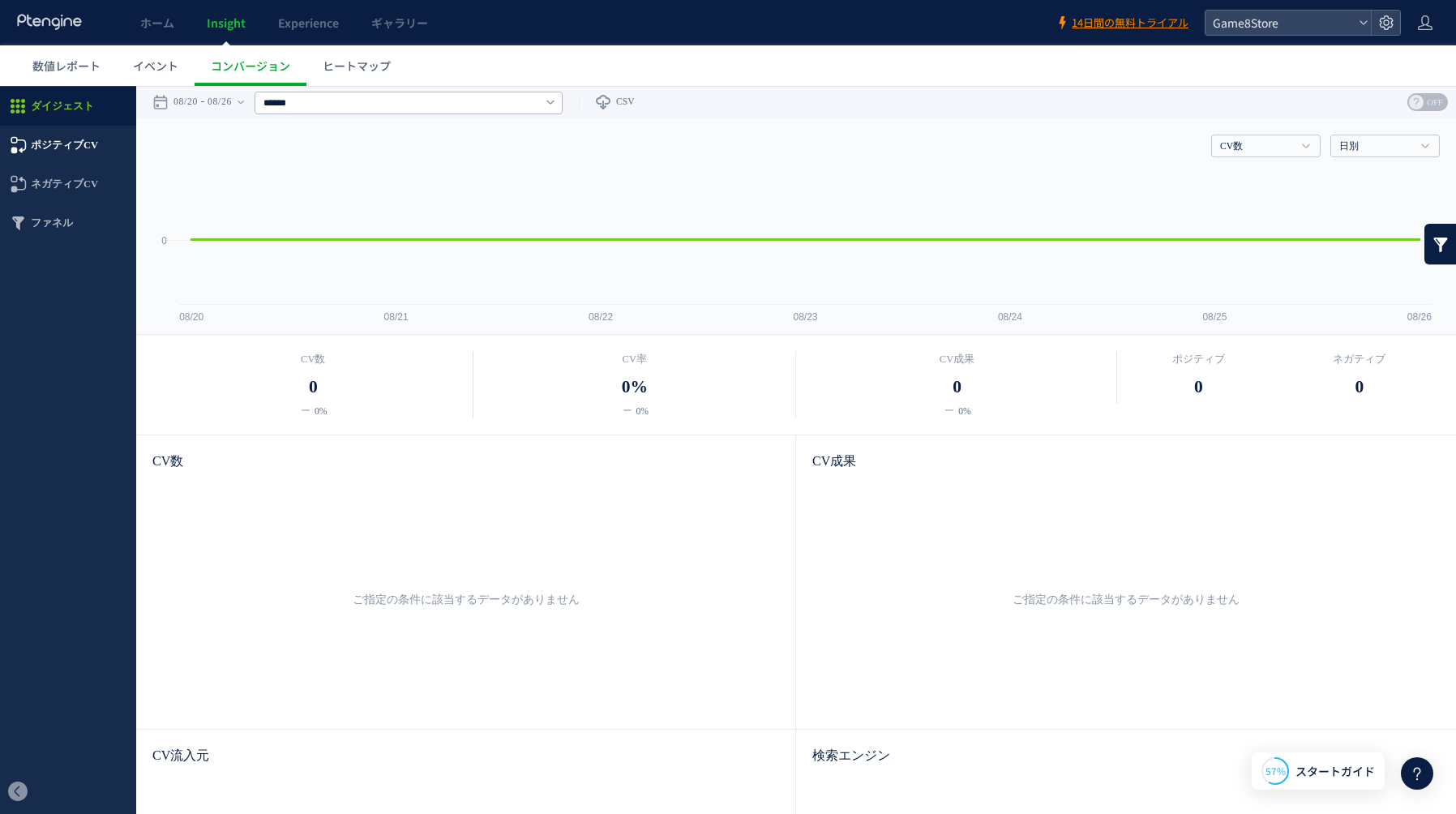
click at [22, 145] on icon at bounding box center [18, 145] width 20 height 20
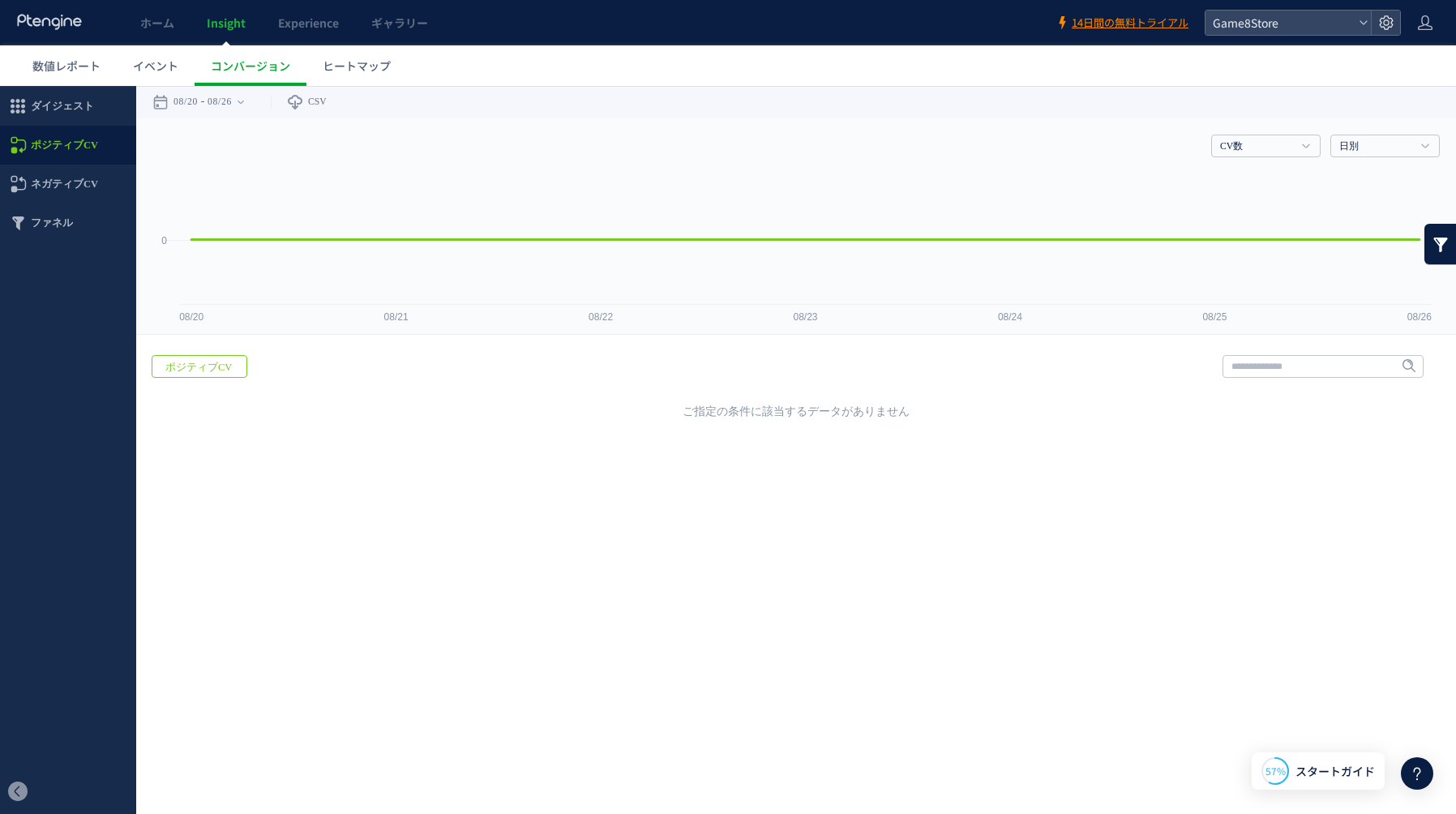
click at [197, 371] on span "ポジティブCV" at bounding box center [199, 366] width 93 height 22
click at [62, 63] on span "数値レポート" at bounding box center [66, 66] width 68 height 16
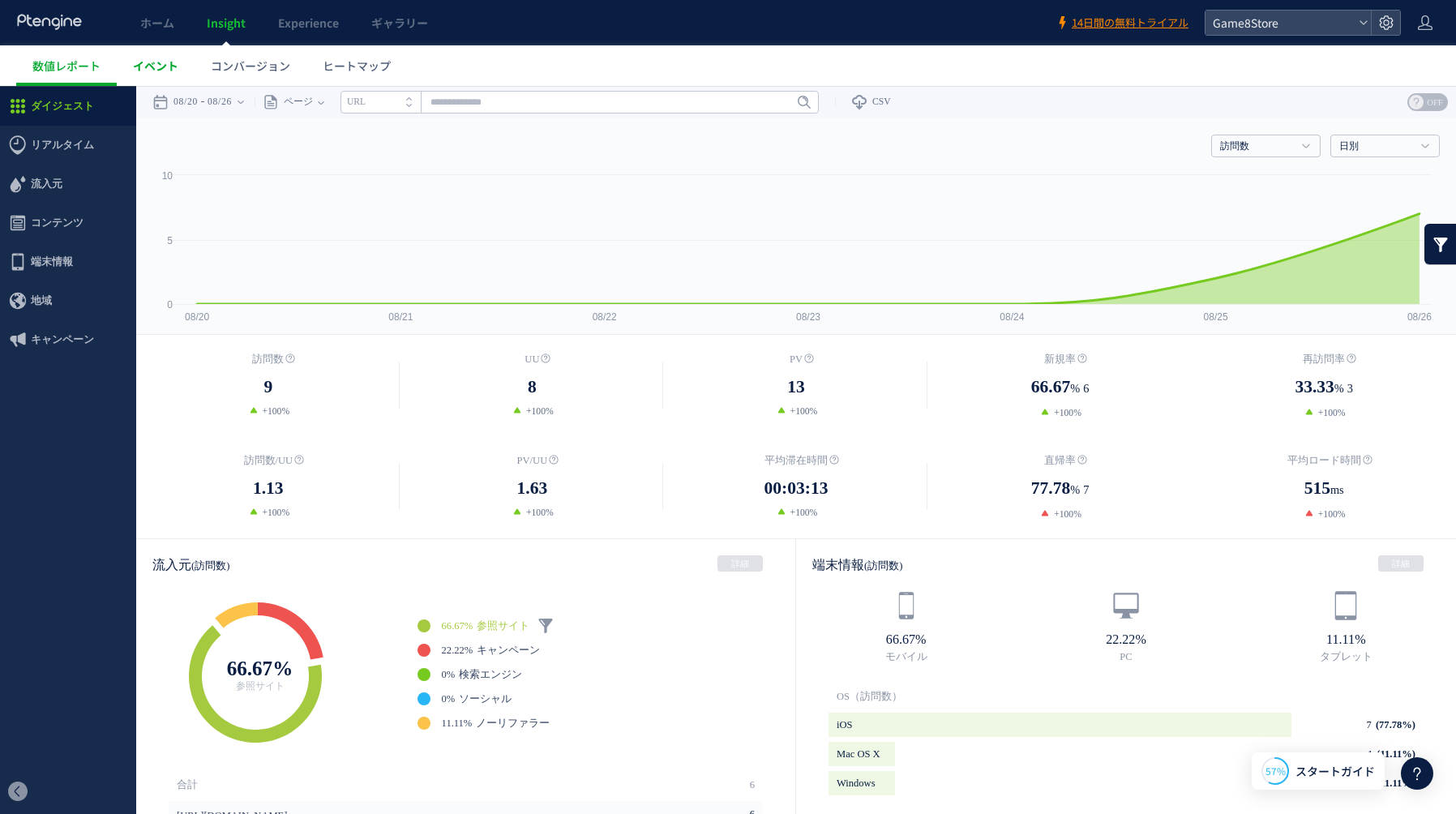
click at [165, 64] on span "イベント" at bounding box center [155, 66] width 45 height 16
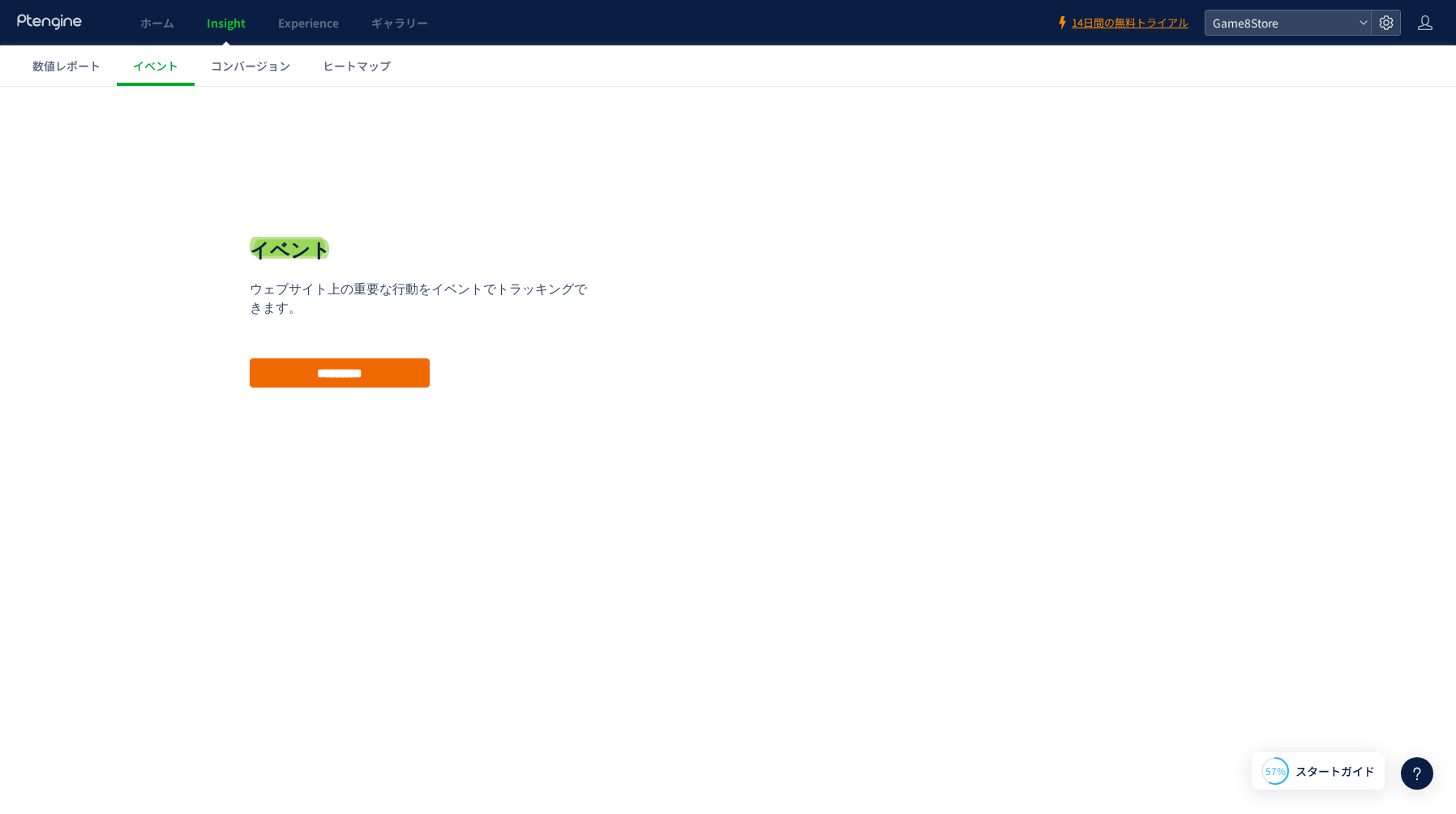
click at [367, 366] on input "*********" at bounding box center [340, 373] width 180 height 29
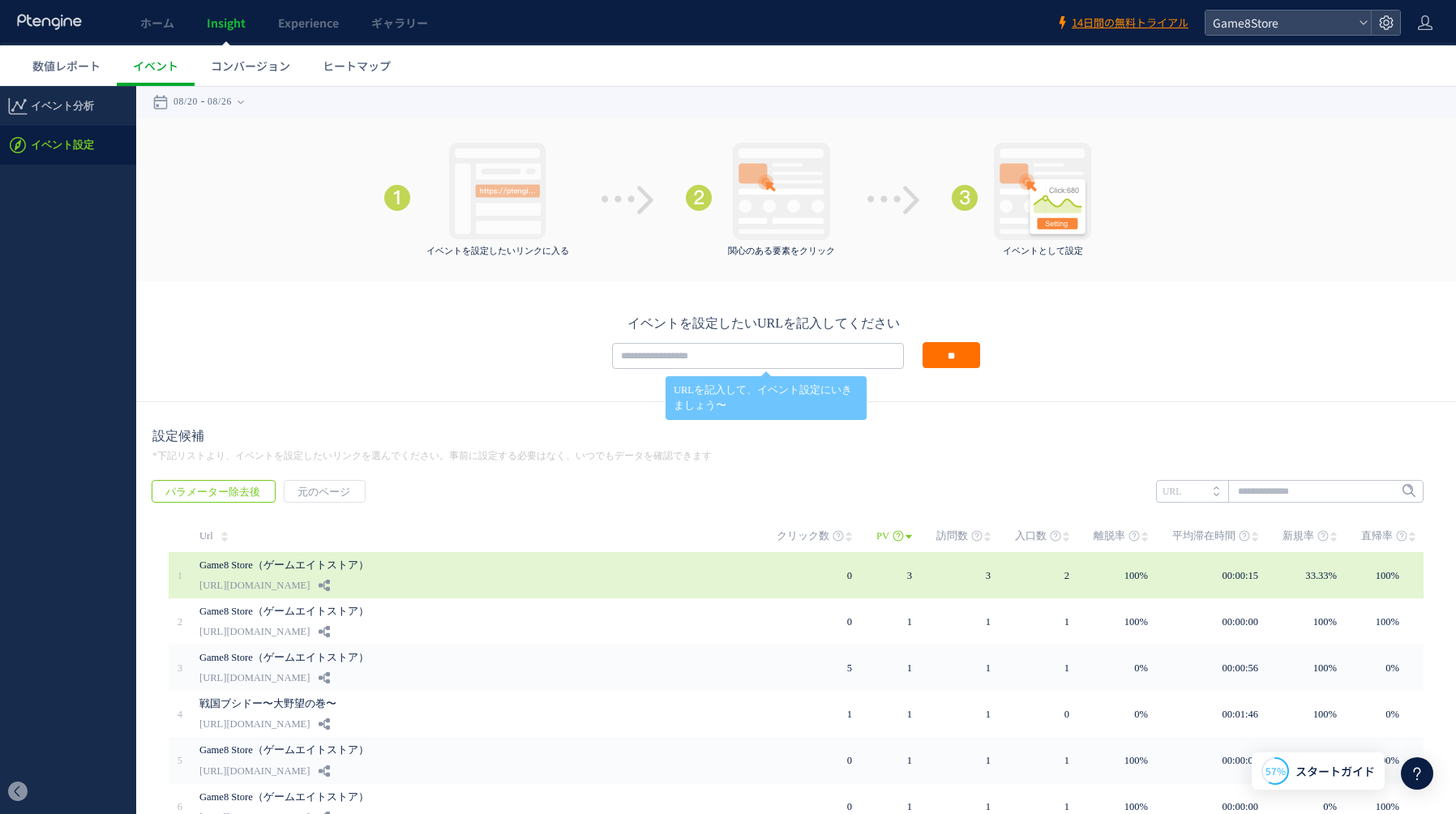
click at [309, 582] on link "[URL][DOMAIN_NAME]" at bounding box center [255, 585] width 111 height 20
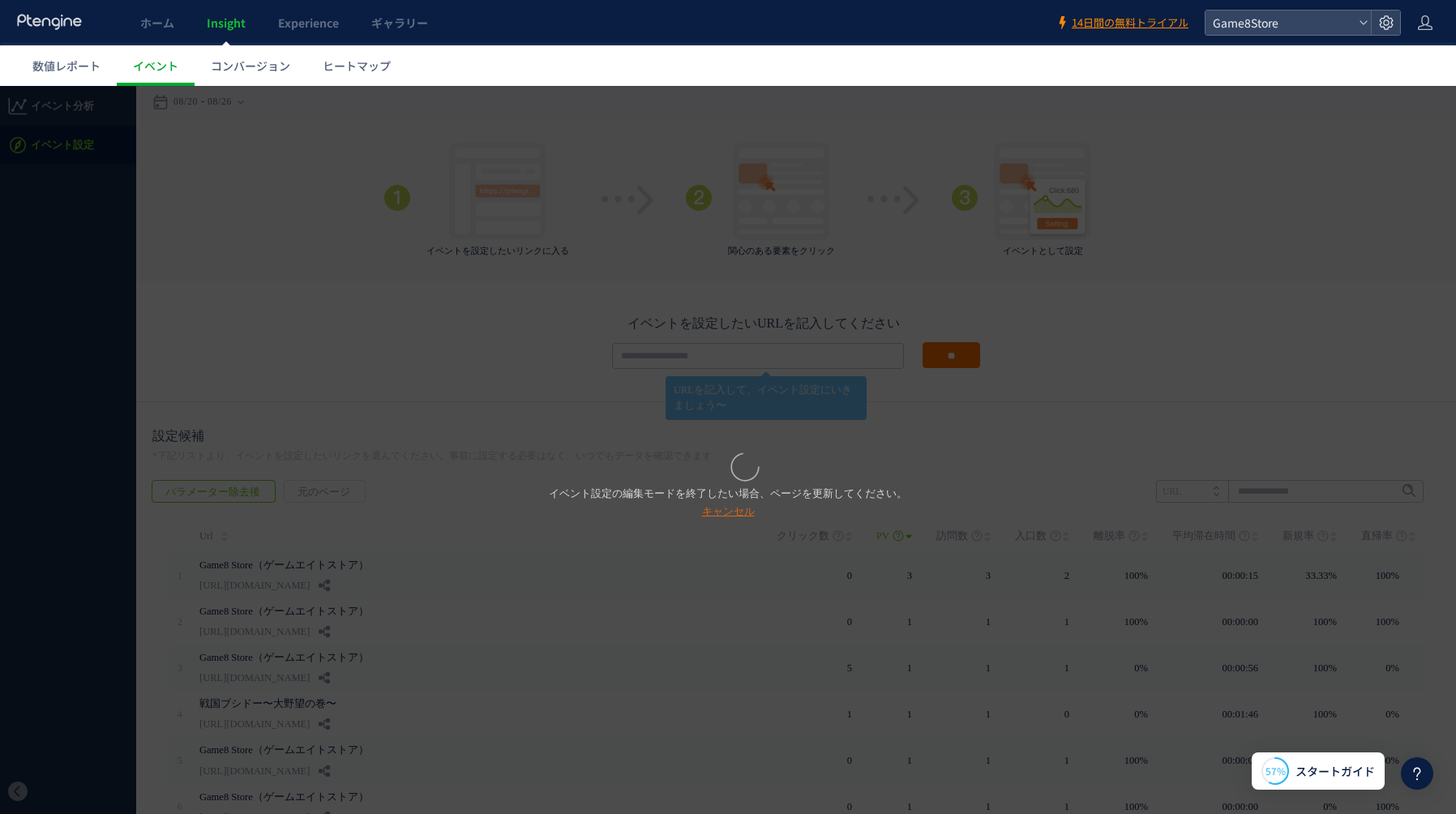
click at [734, 508] on link "キャンセル" at bounding box center [728, 511] width 53 height 12
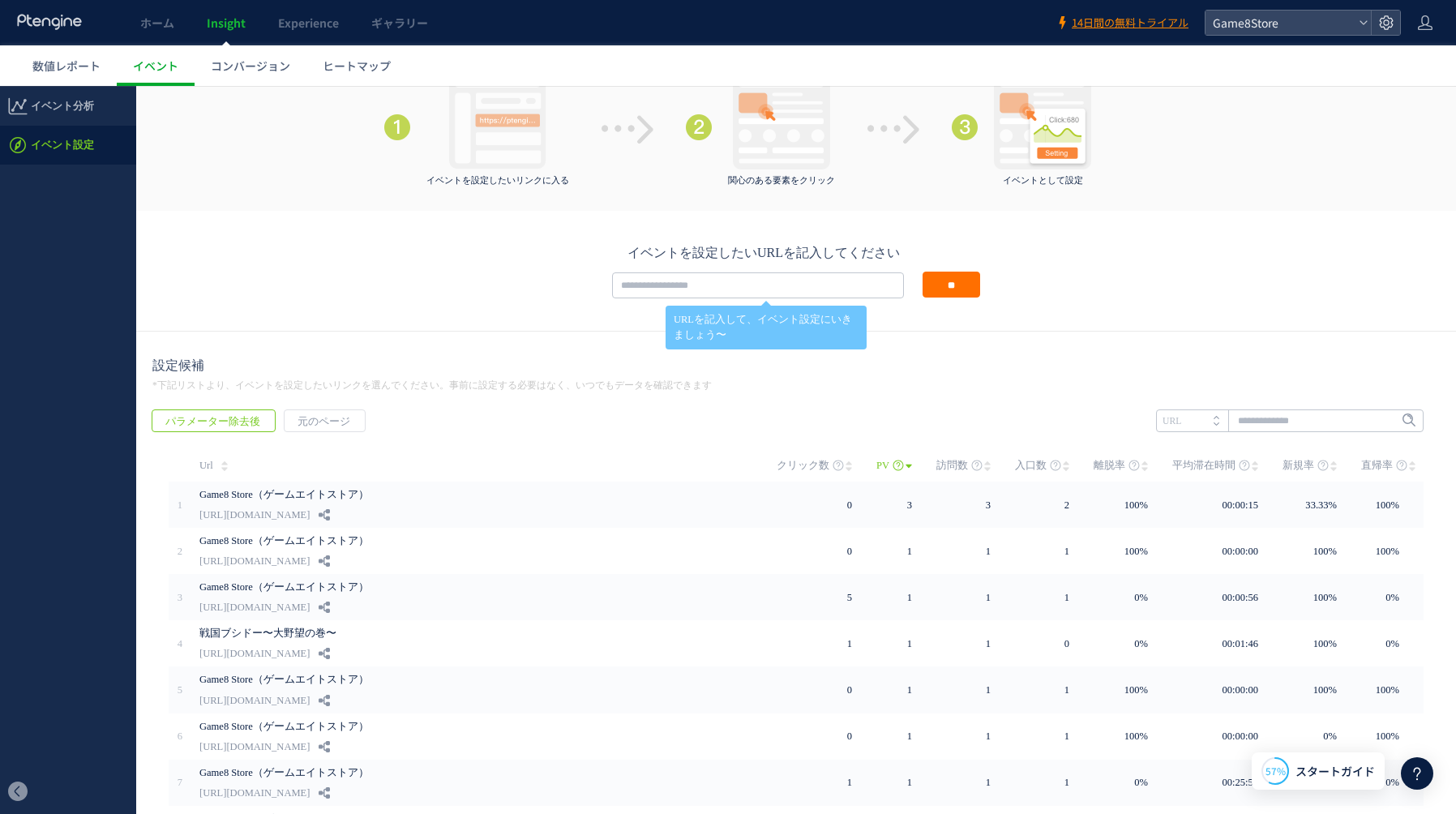
scroll to position [78, 0]
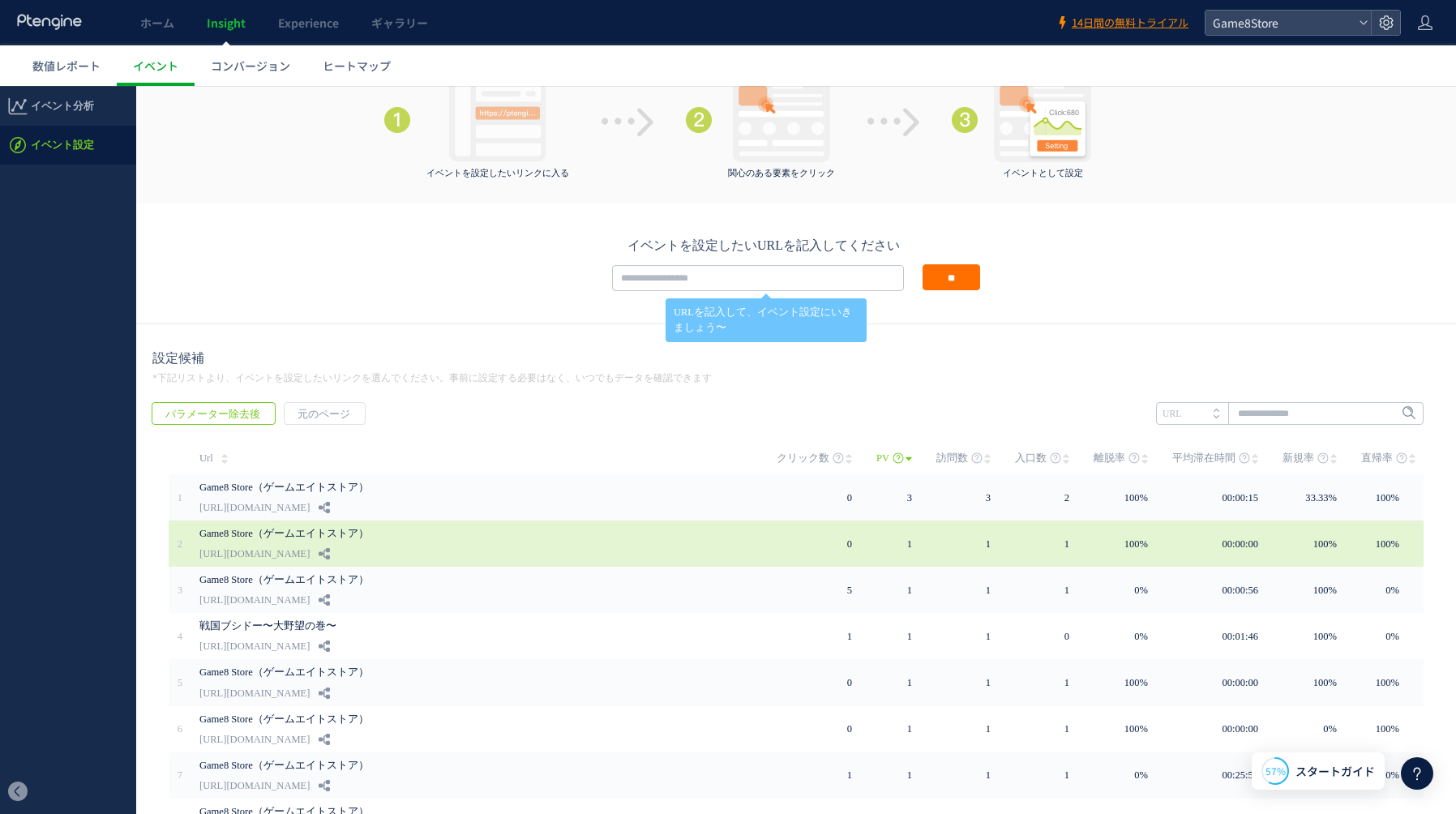
click at [475, 540] on link "Game8 Store（ゲームエイトストア）" at bounding box center [398, 533] width 397 height 20
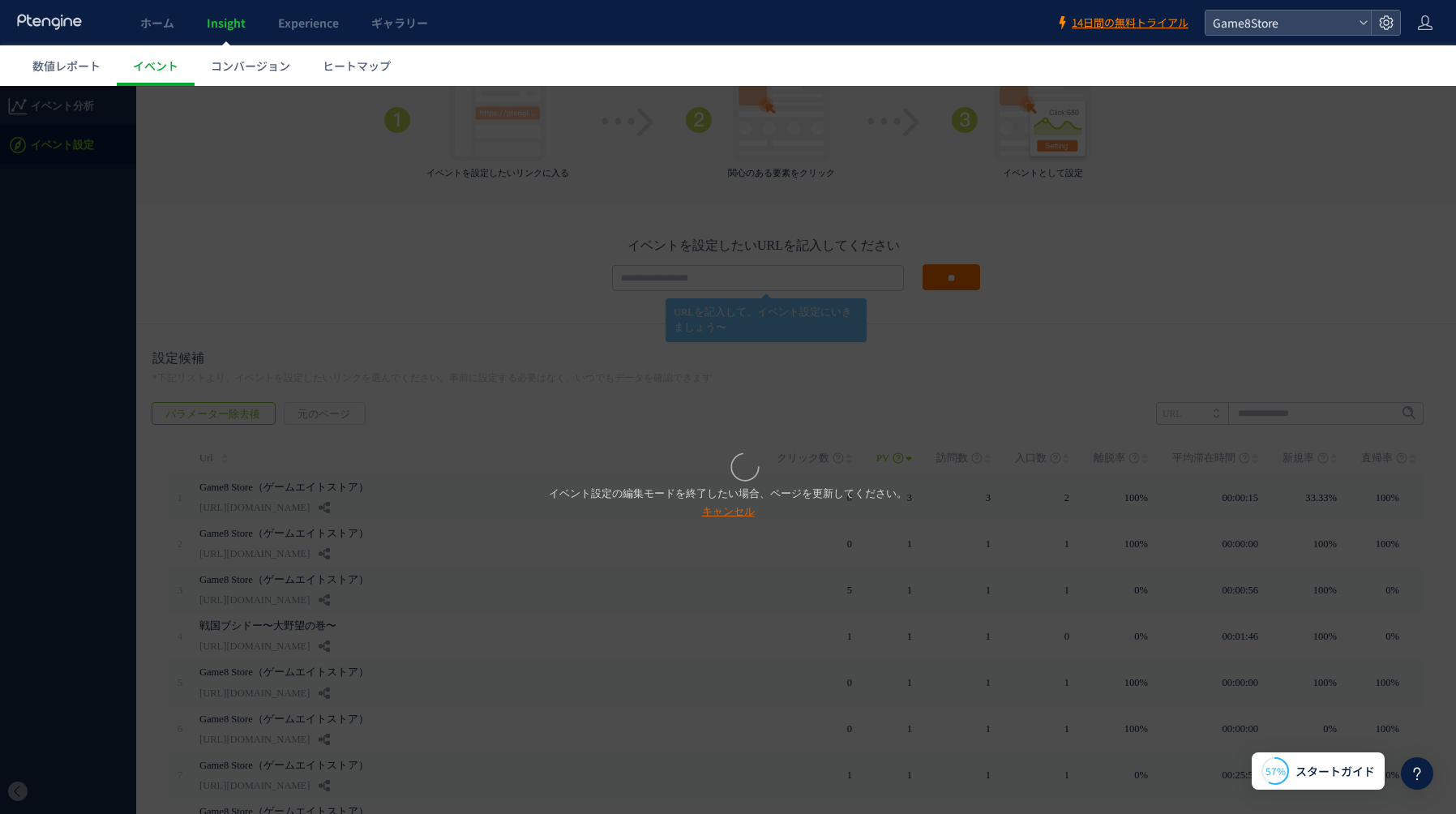
click at [728, 513] on link "キャンセル" at bounding box center [728, 511] width 53 height 12
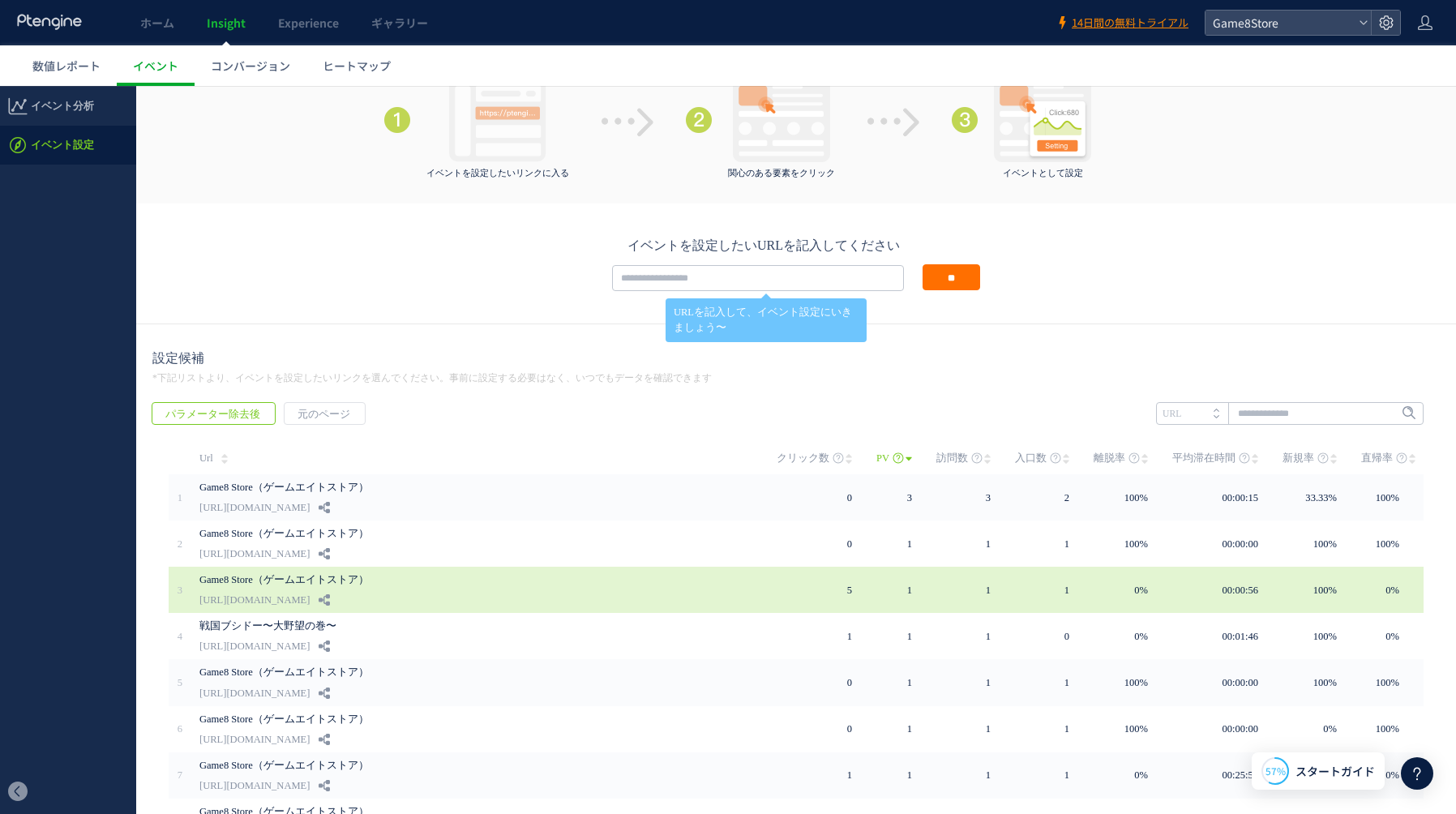
click at [309, 600] on link "[URL][DOMAIN_NAME]" at bounding box center [255, 600] width 111 height 20
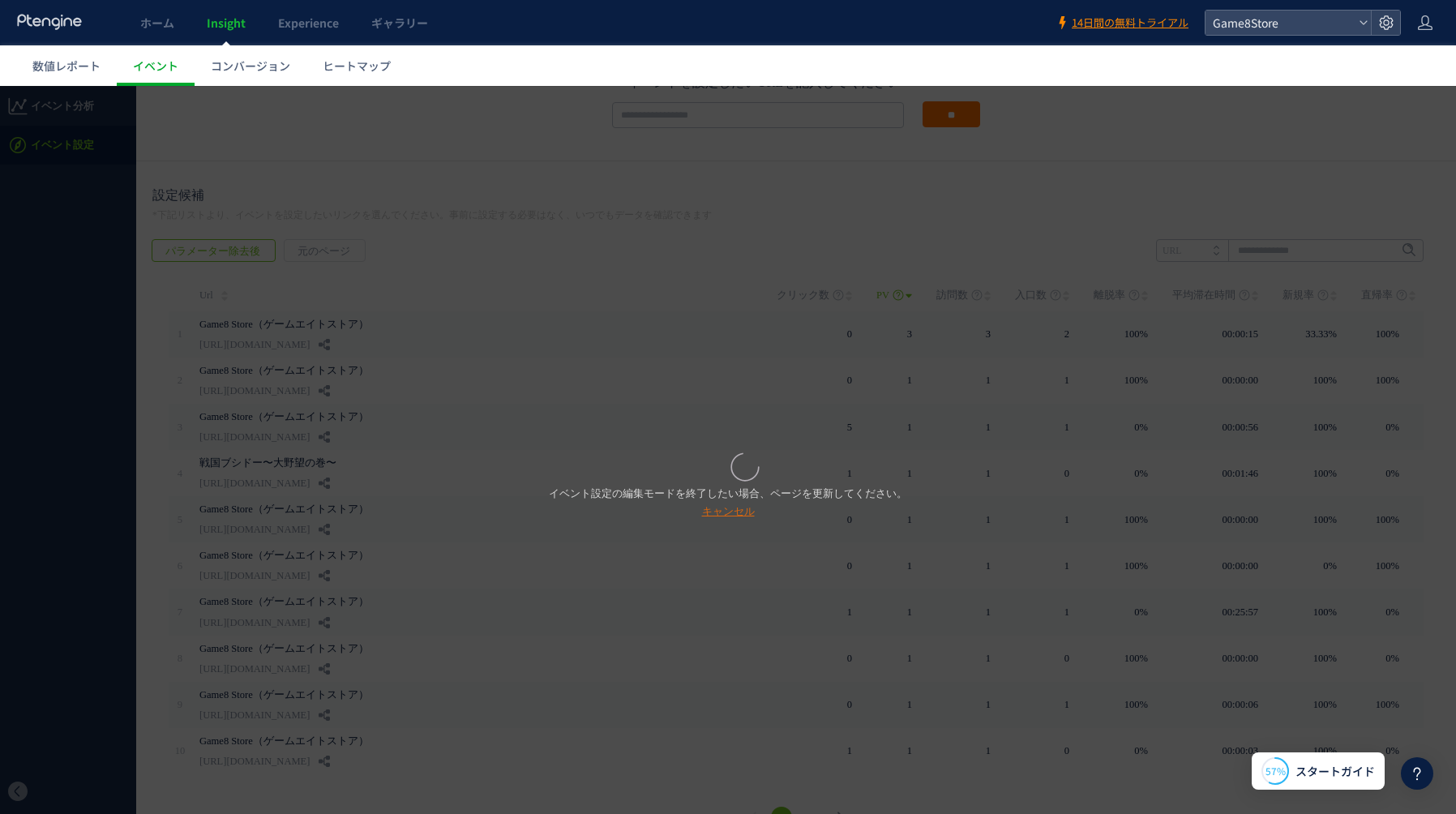
click at [741, 515] on link "キャンセル" at bounding box center [728, 511] width 53 height 12
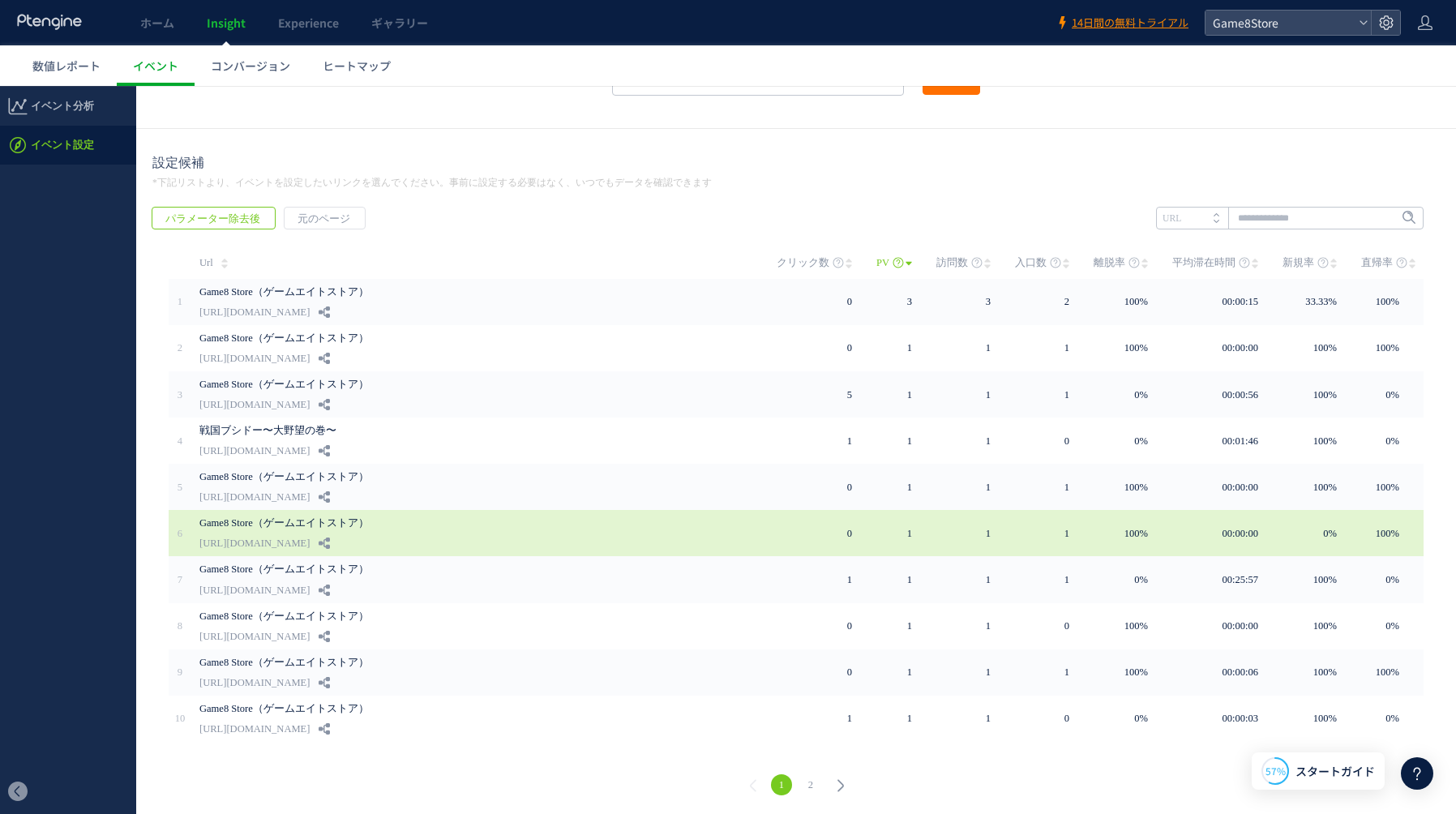
scroll to position [0, 0]
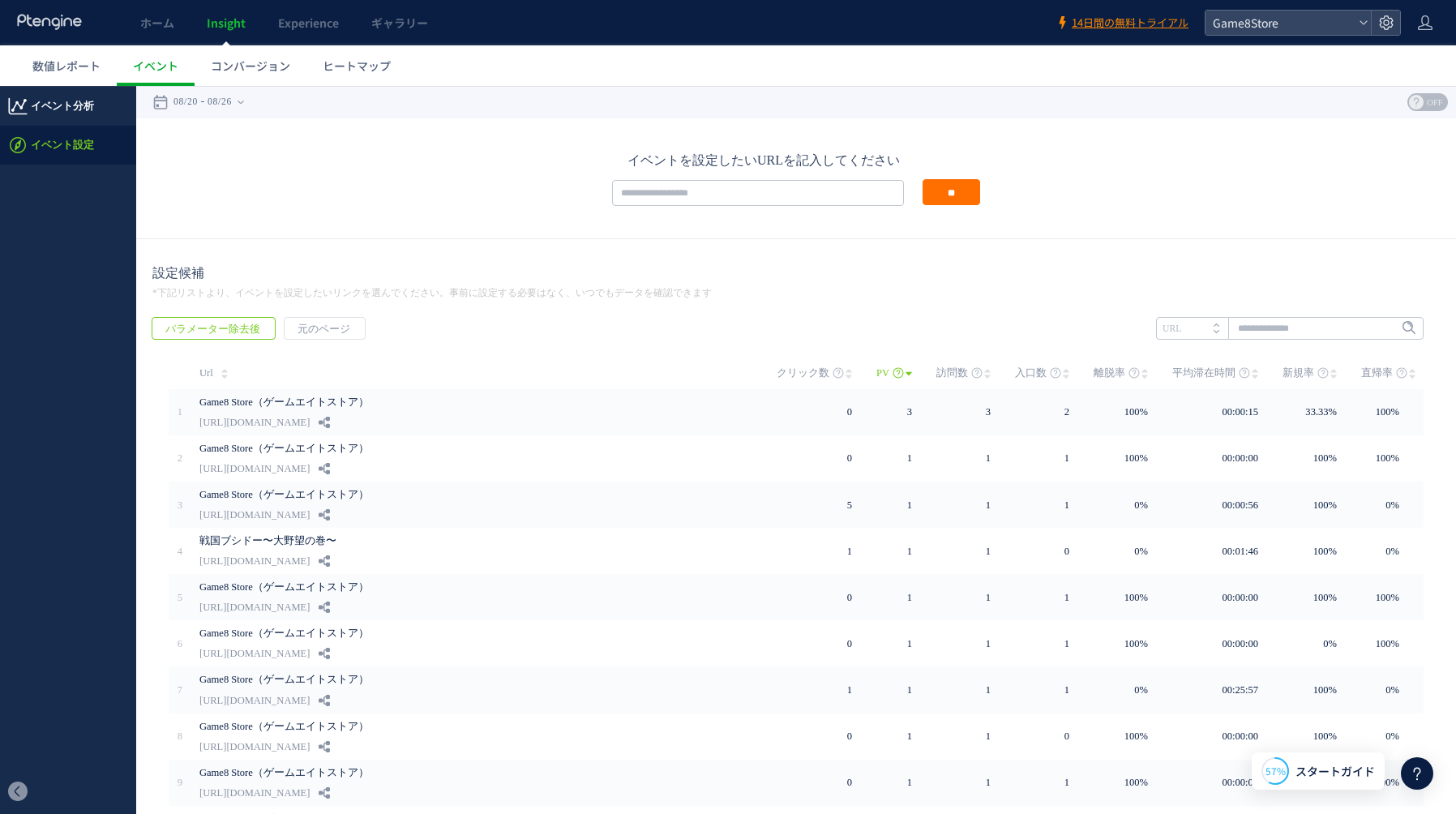
click at [53, 103] on span "イベント分析" at bounding box center [62, 106] width 63 height 39
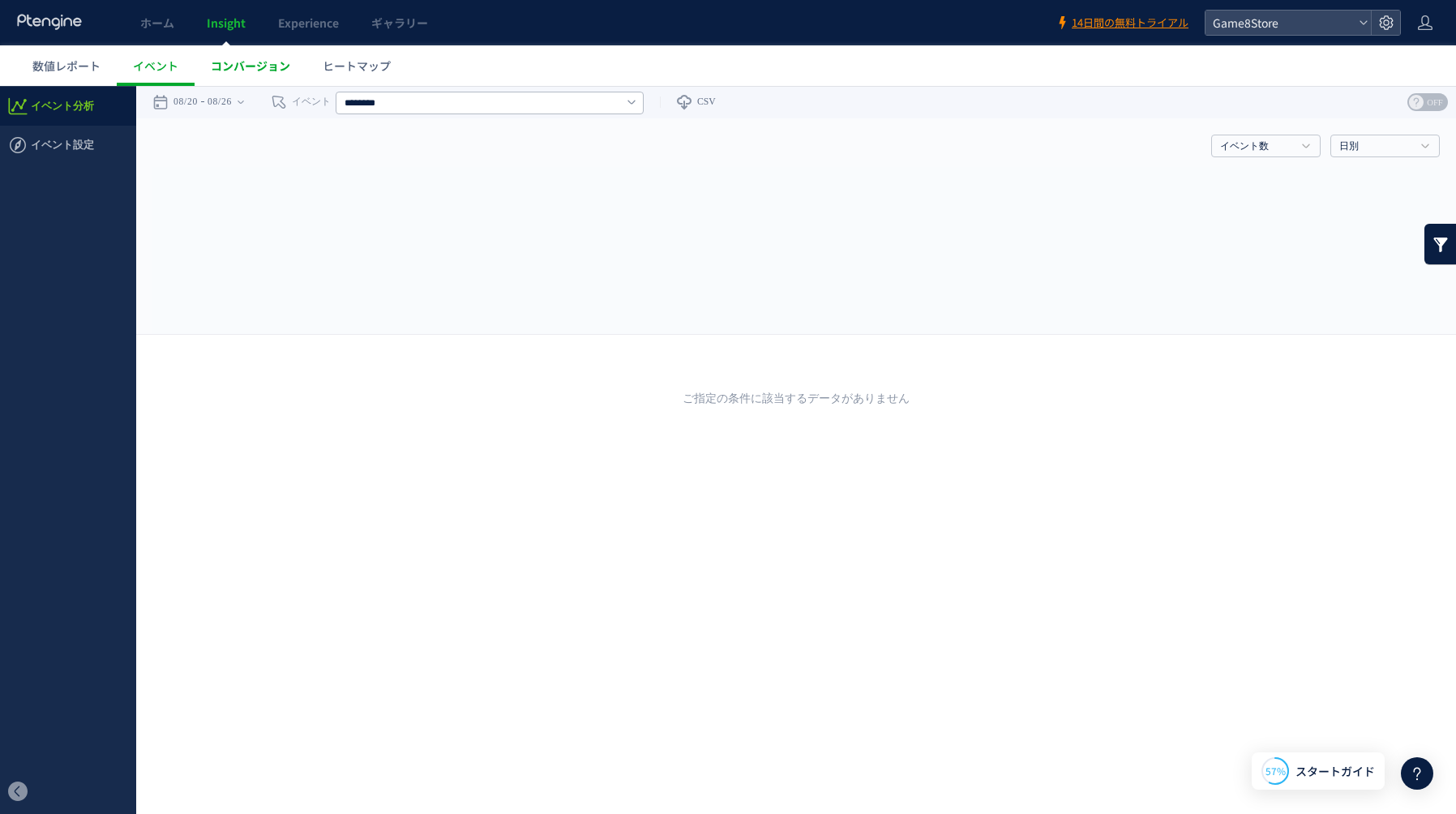
click at [280, 70] on span "コンバージョン" at bounding box center [250, 66] width 79 height 16
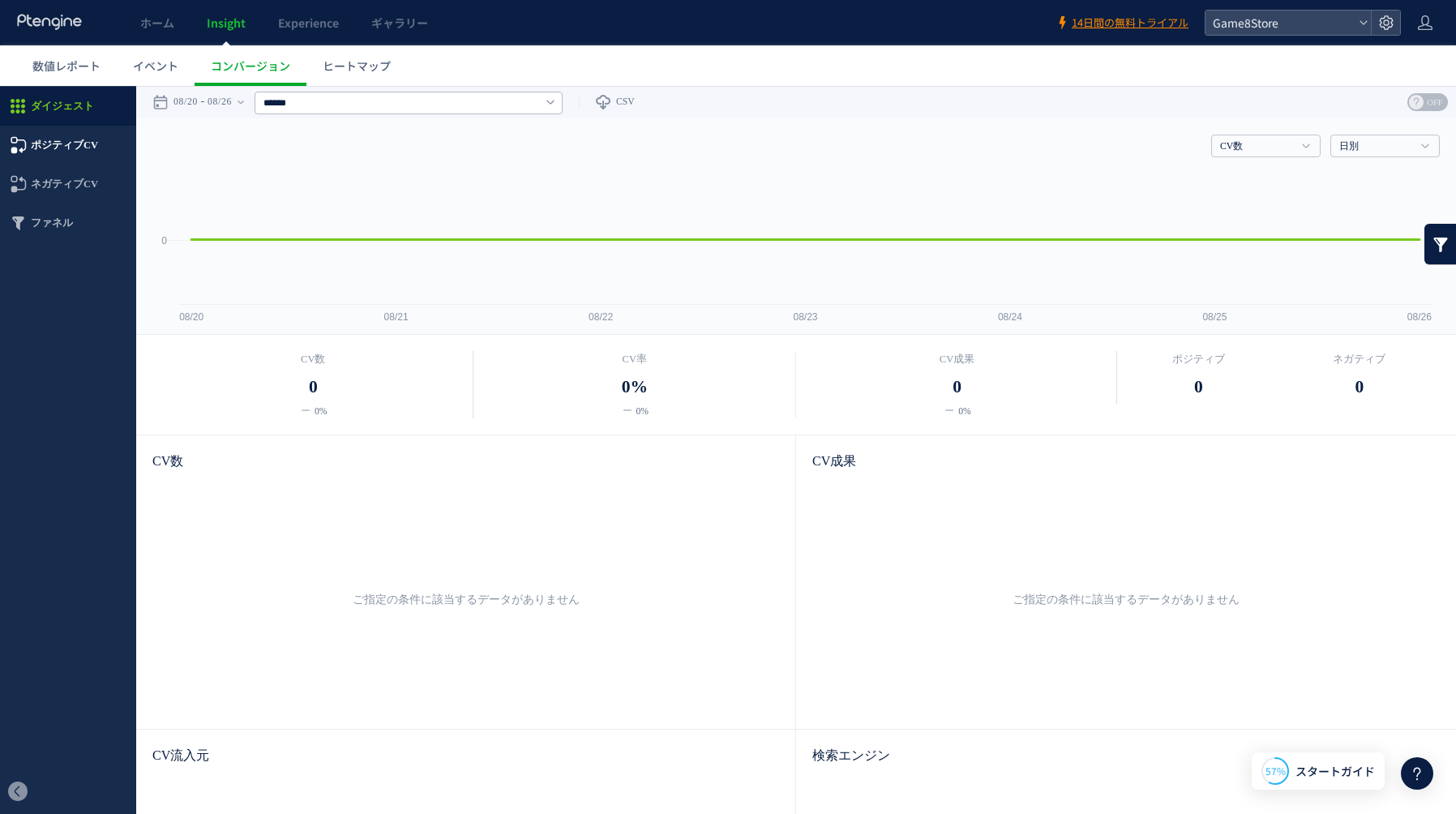
click at [71, 145] on span "ポジティブCV" at bounding box center [64, 145] width 67 height 39
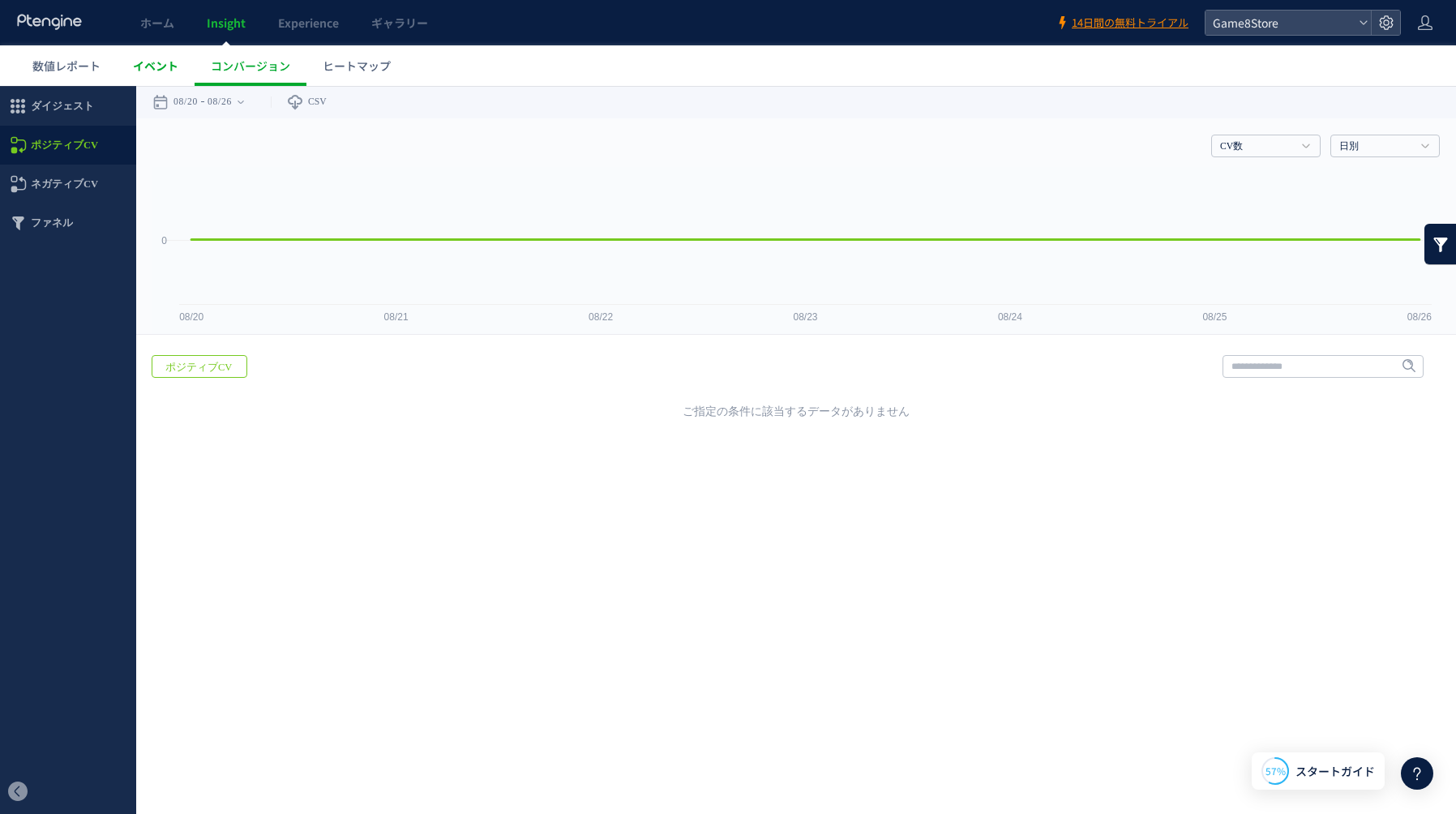
click at [154, 62] on span "イベント" at bounding box center [155, 66] width 45 height 16
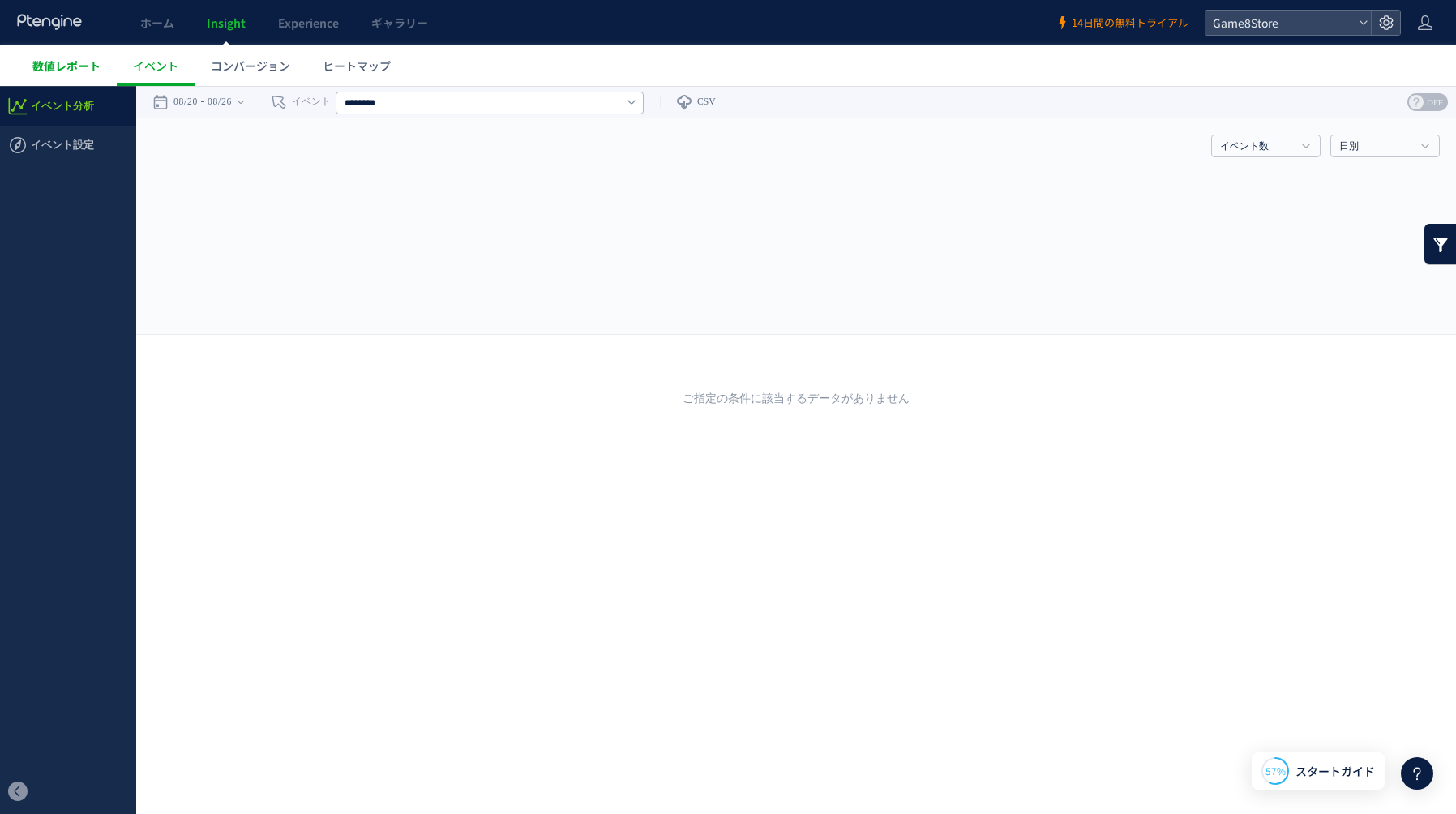
click at [41, 72] on span "数値レポート" at bounding box center [66, 66] width 68 height 16
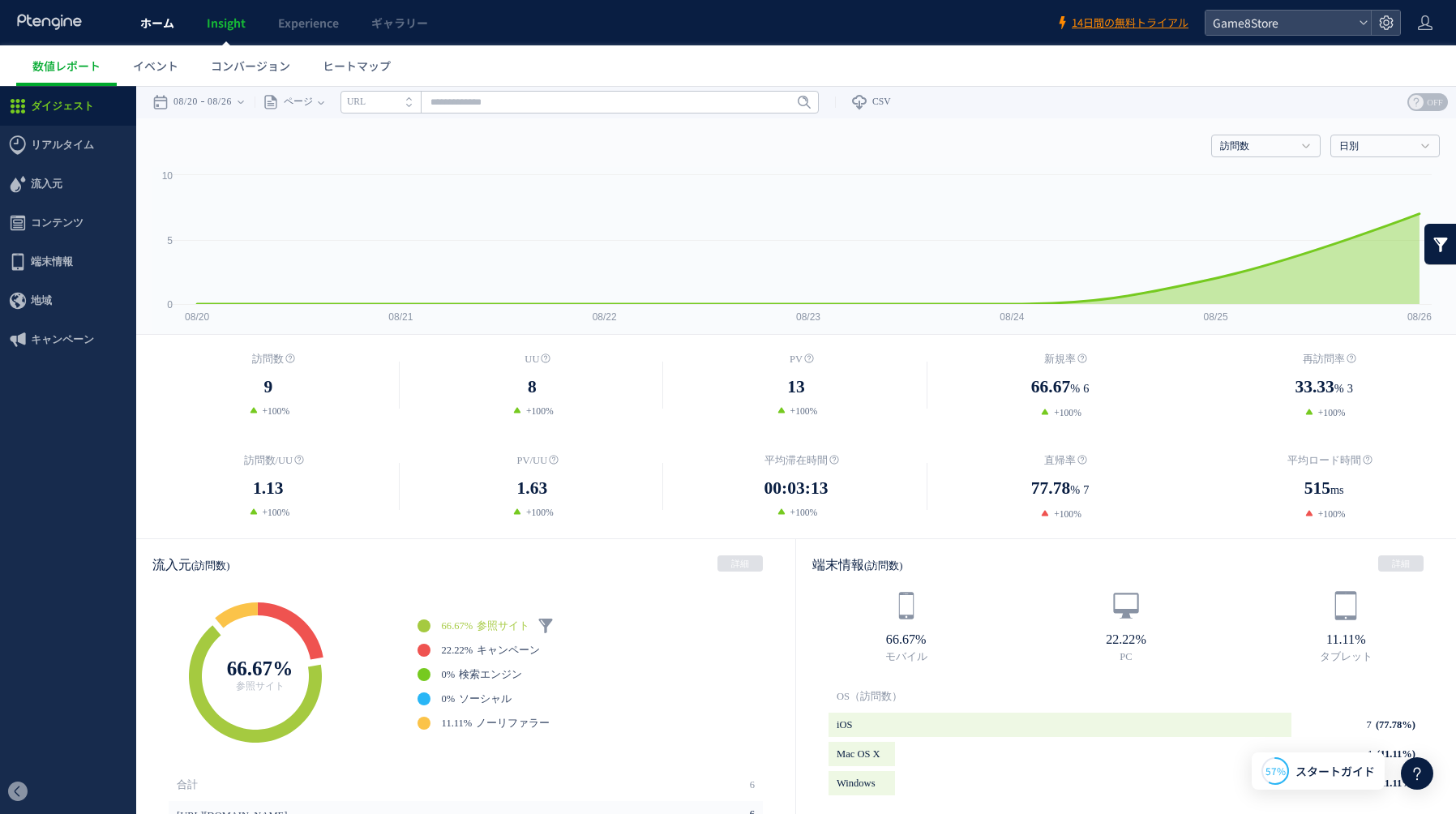
click at [166, 33] on link "ホーム" at bounding box center [157, 22] width 67 height 45
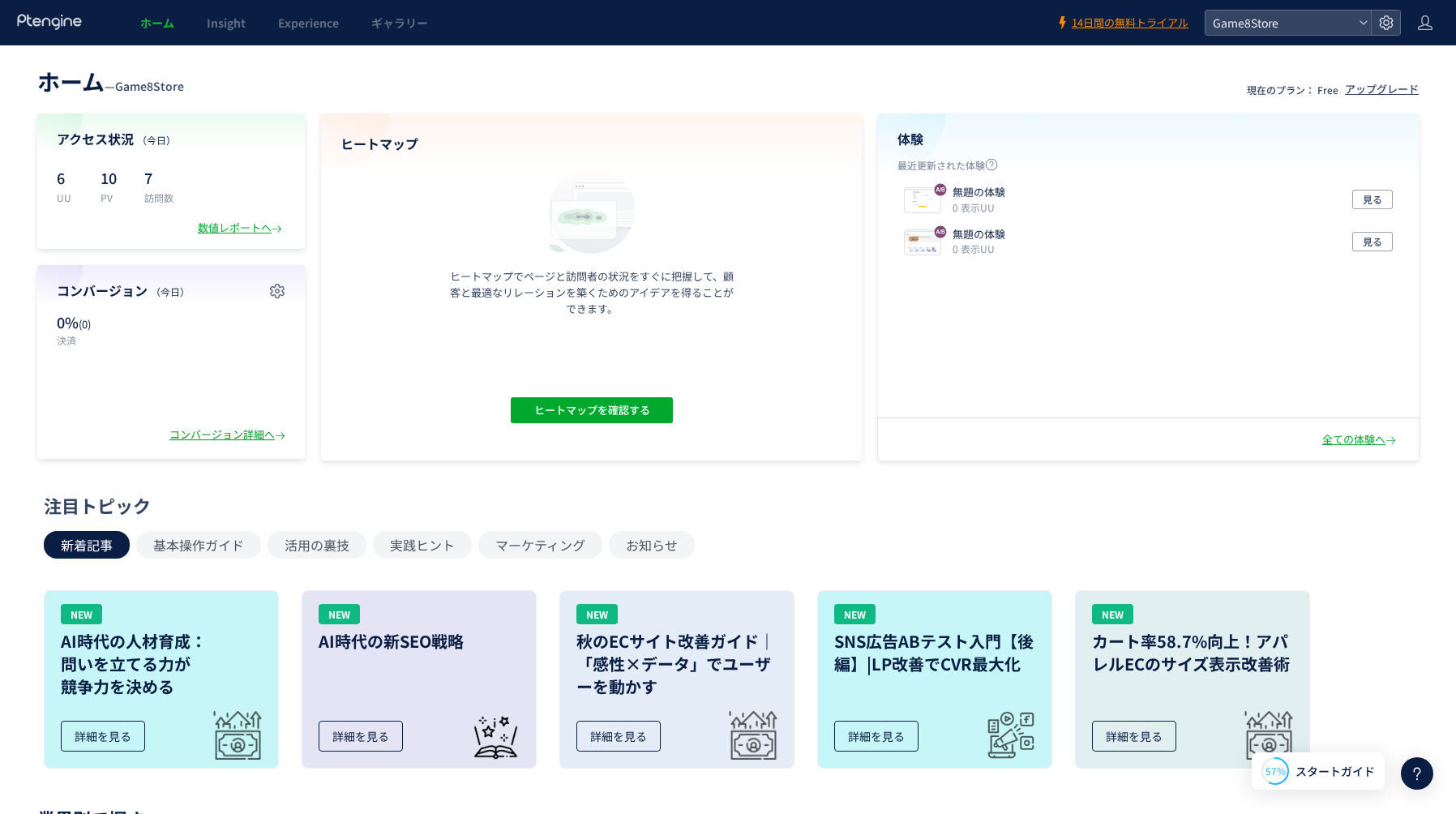
click at [263, 436] on div "コンバージョン詳細へ" at bounding box center [229, 434] width 119 height 15
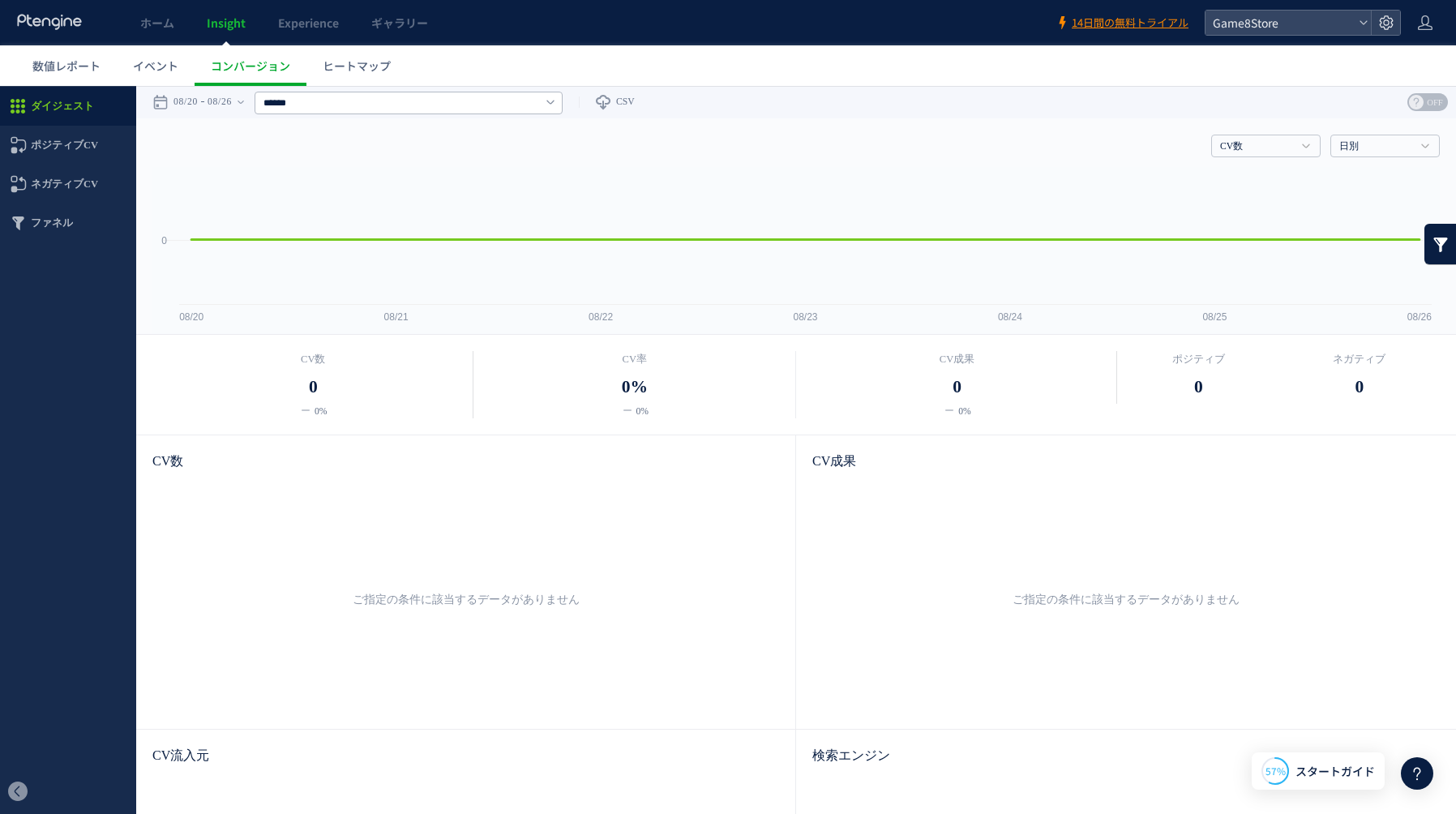
click at [1430, 103] on span "OFF" at bounding box center [1434, 103] width 24 height 18
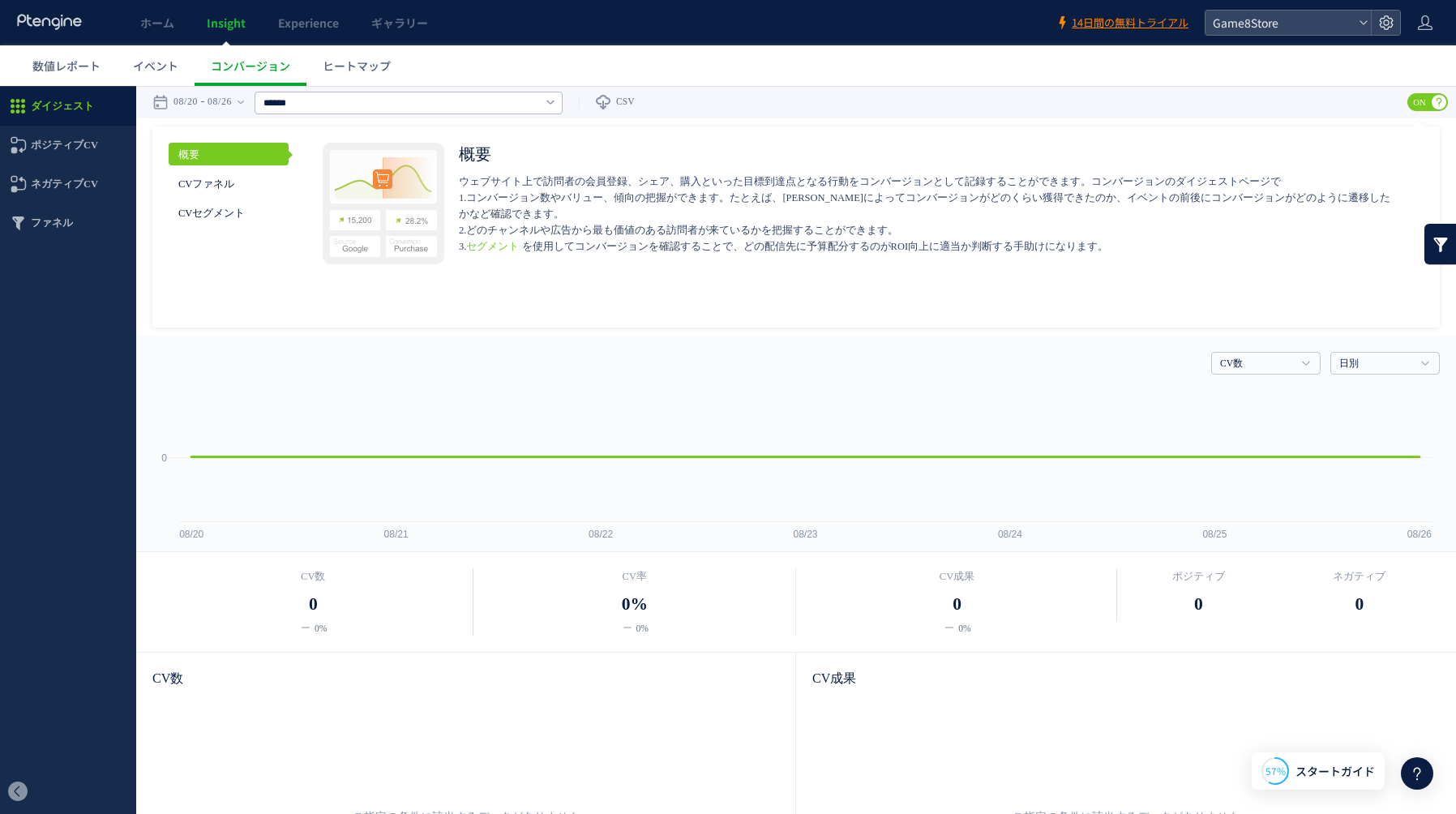
click at [1430, 103] on span "ON" at bounding box center [1419, 103] width 24 height 18
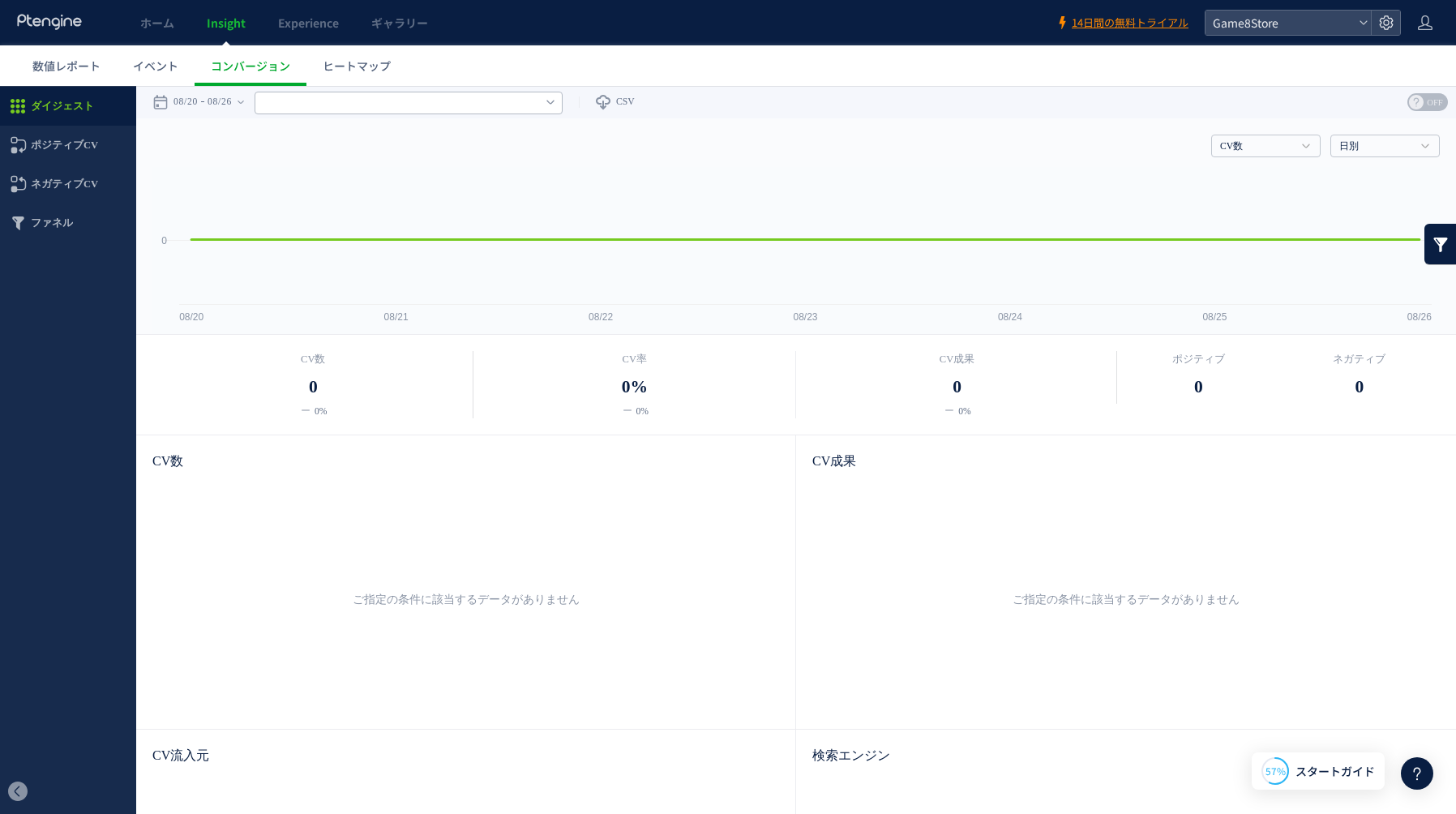
click at [458, 100] on input "text" at bounding box center [407, 103] width 308 height 22
click at [55, 225] on span "ファネル" at bounding box center [52, 223] width 42 height 39
type input "******"
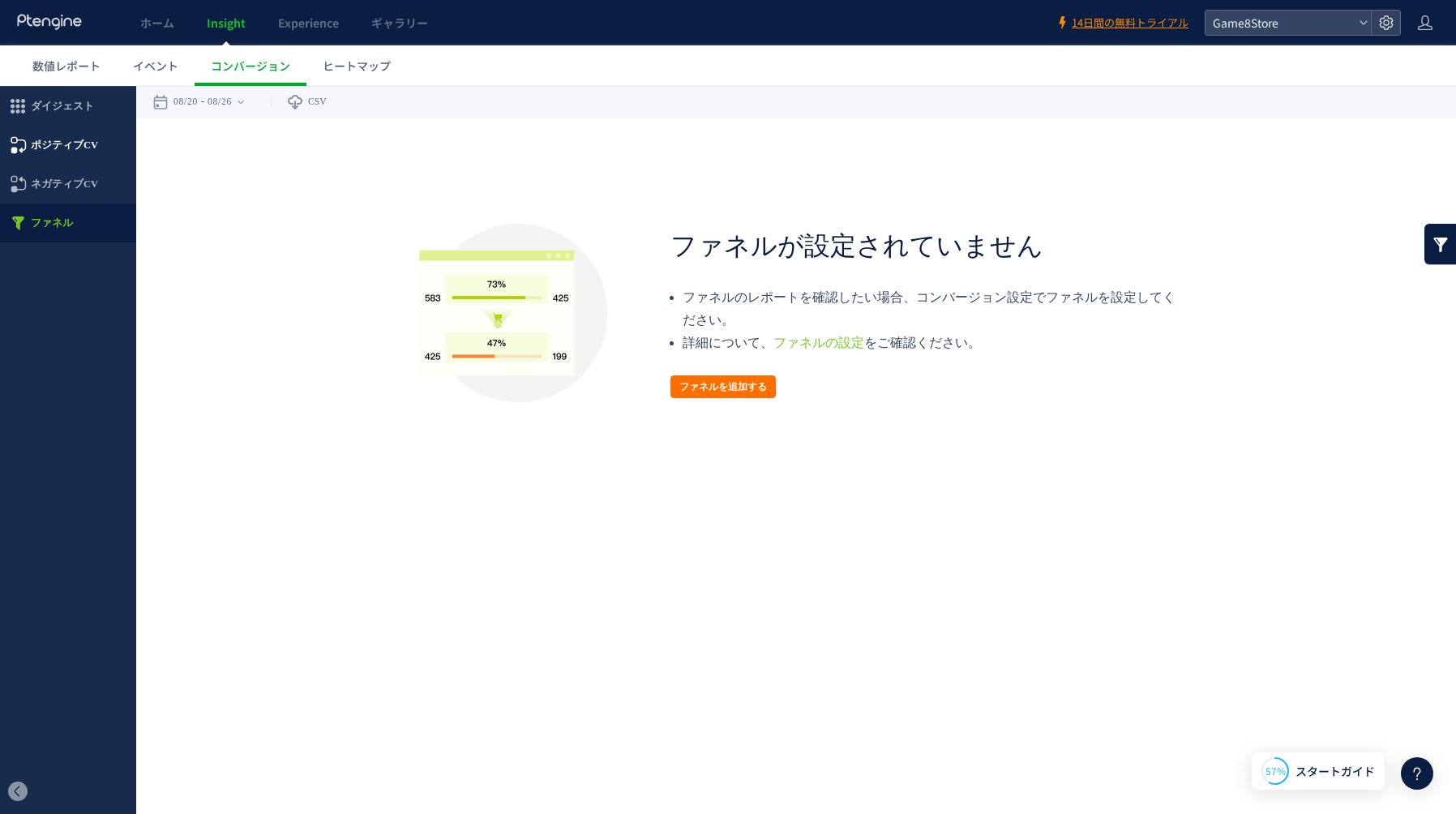
click at [52, 142] on span "ポジティブCV" at bounding box center [64, 145] width 67 height 39
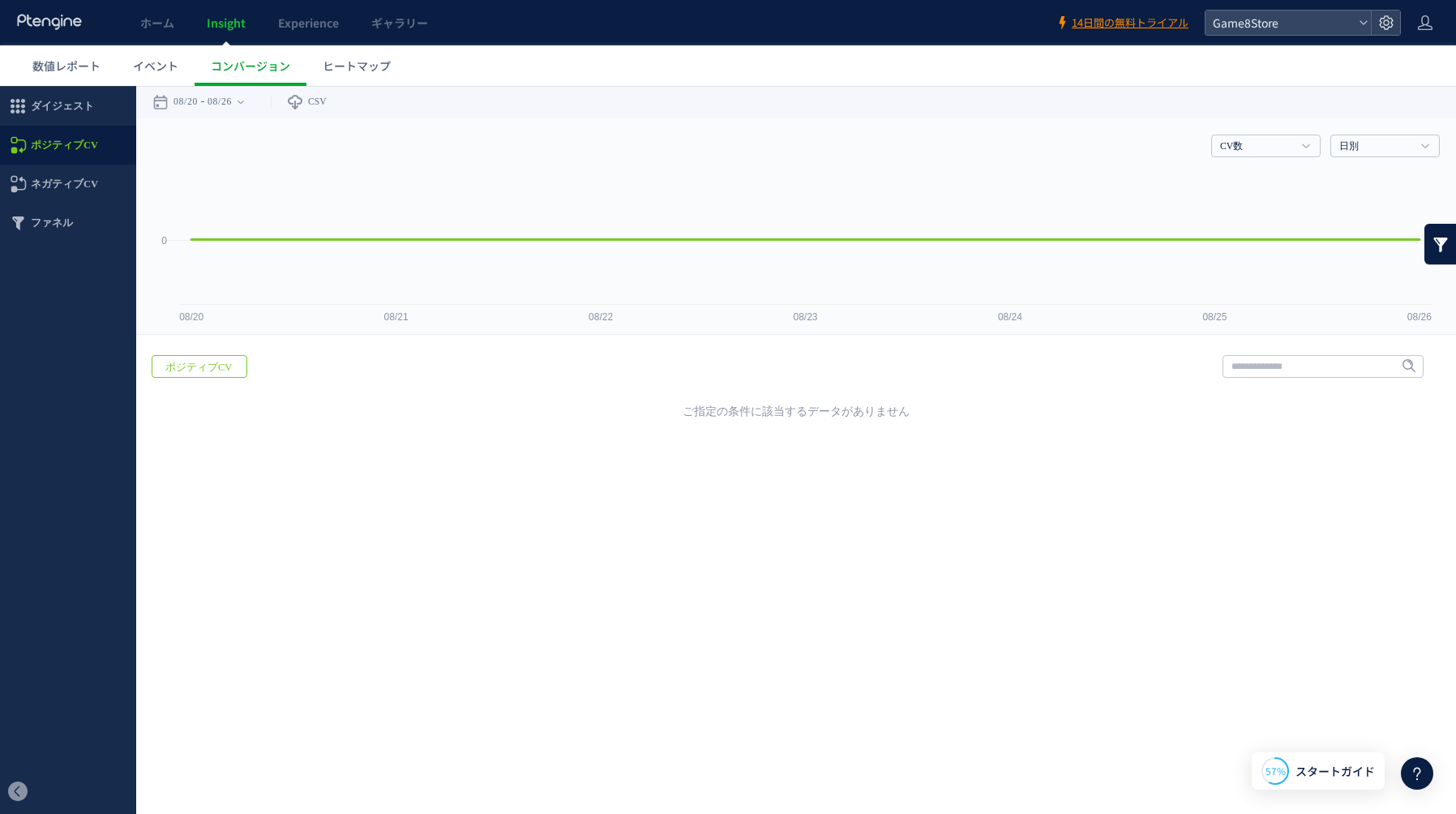
click at [197, 369] on span "ポジティブCV" at bounding box center [199, 366] width 93 height 22
click at [353, 74] on link "ヒートマップ" at bounding box center [357, 65] width 101 height 40
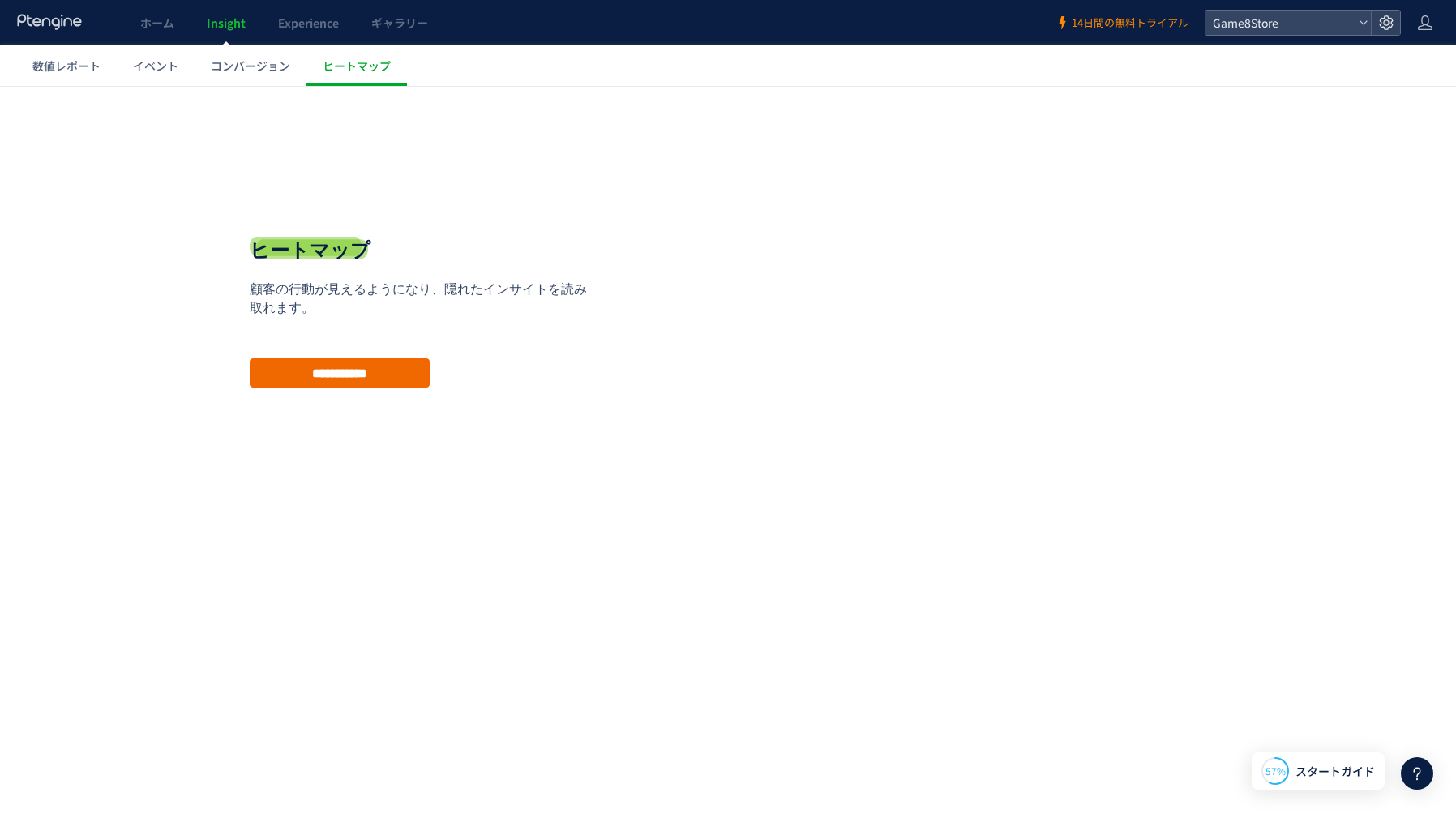
click at [320, 374] on input "**********" at bounding box center [340, 373] width 180 height 29
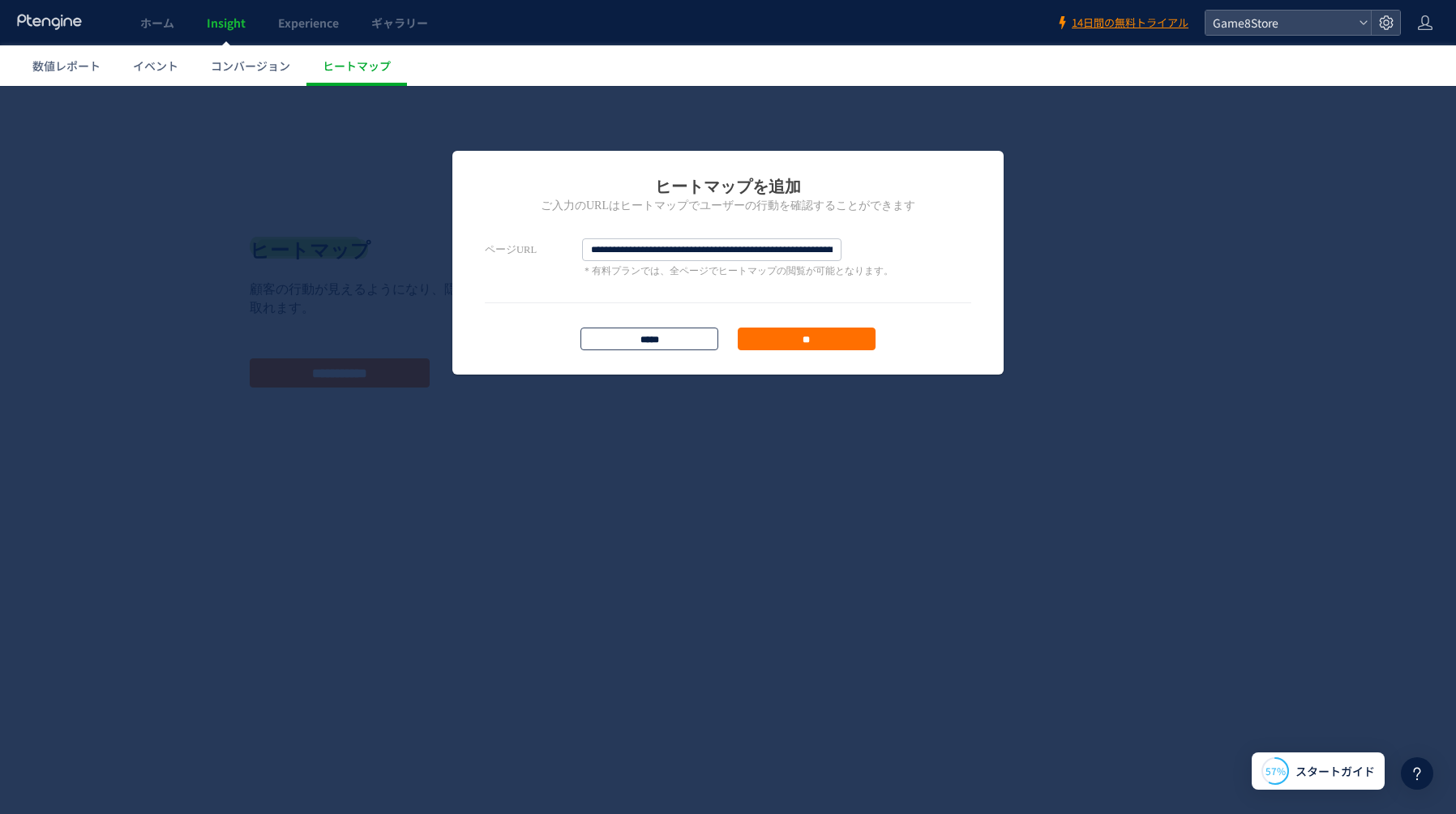
click at [691, 345] on input "*****" at bounding box center [649, 338] width 138 height 22
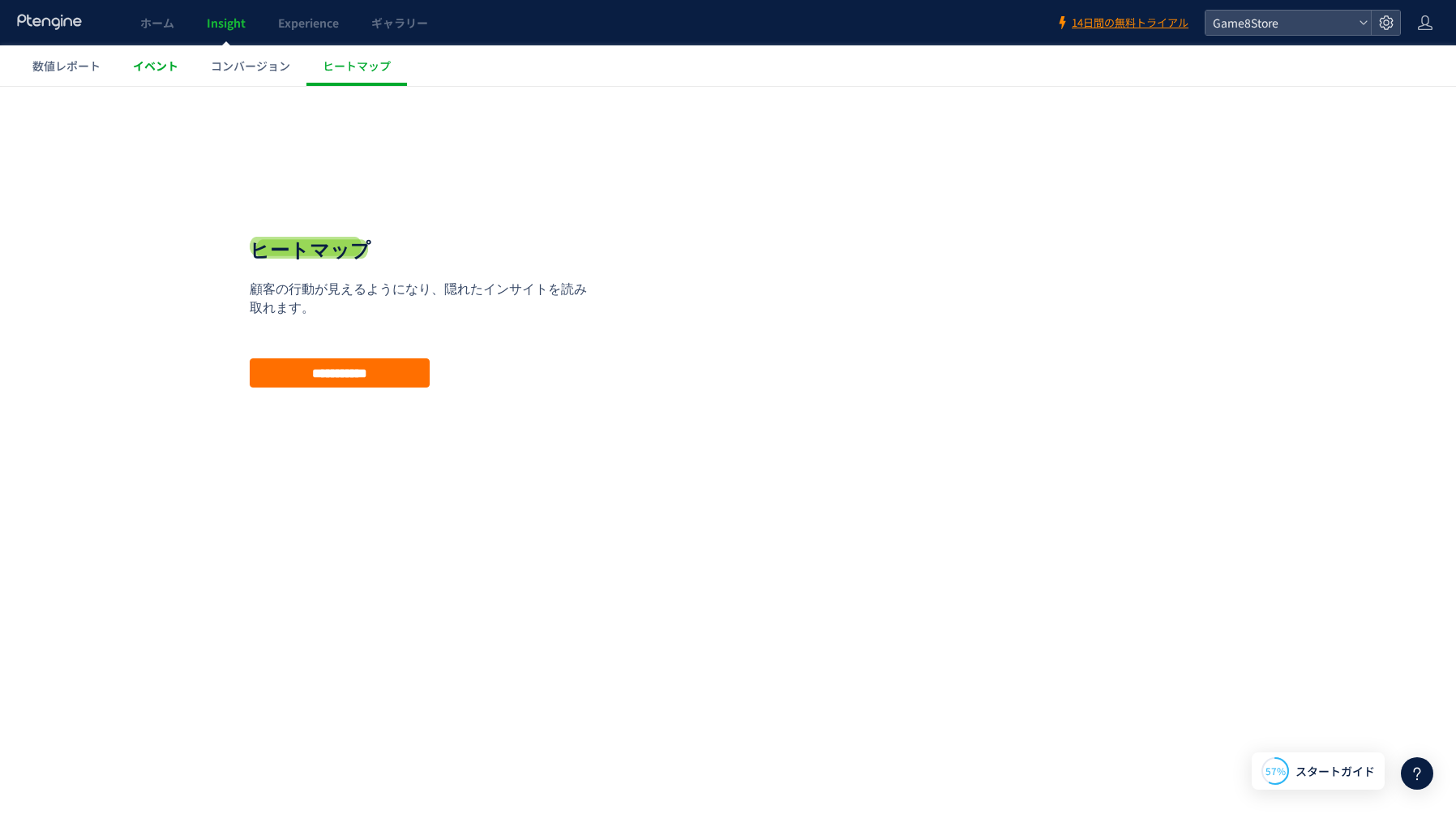
click at [128, 60] on link "イベント" at bounding box center [155, 65] width 78 height 40
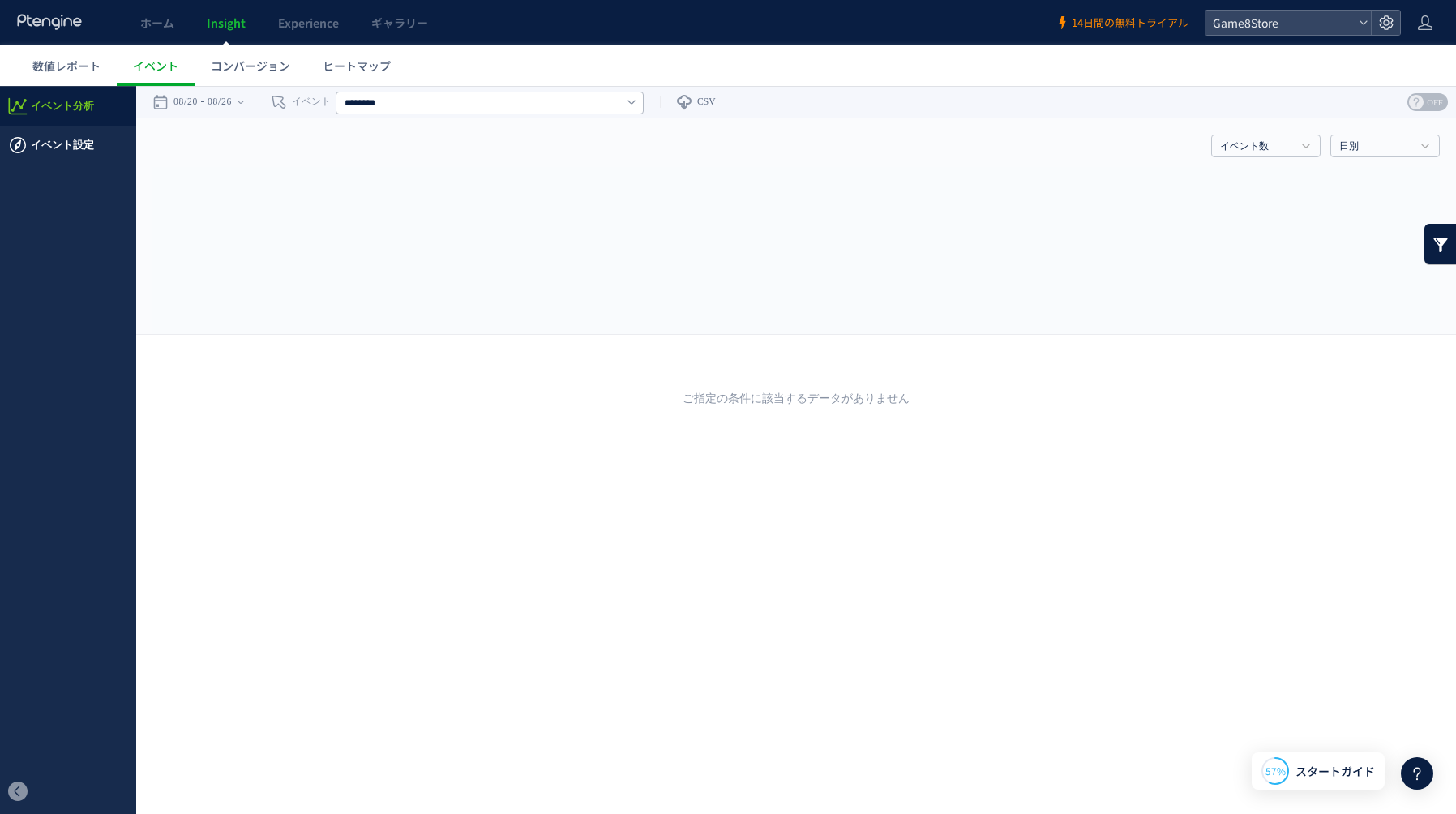
click at [73, 147] on span "イベント設定" at bounding box center [62, 145] width 63 height 39
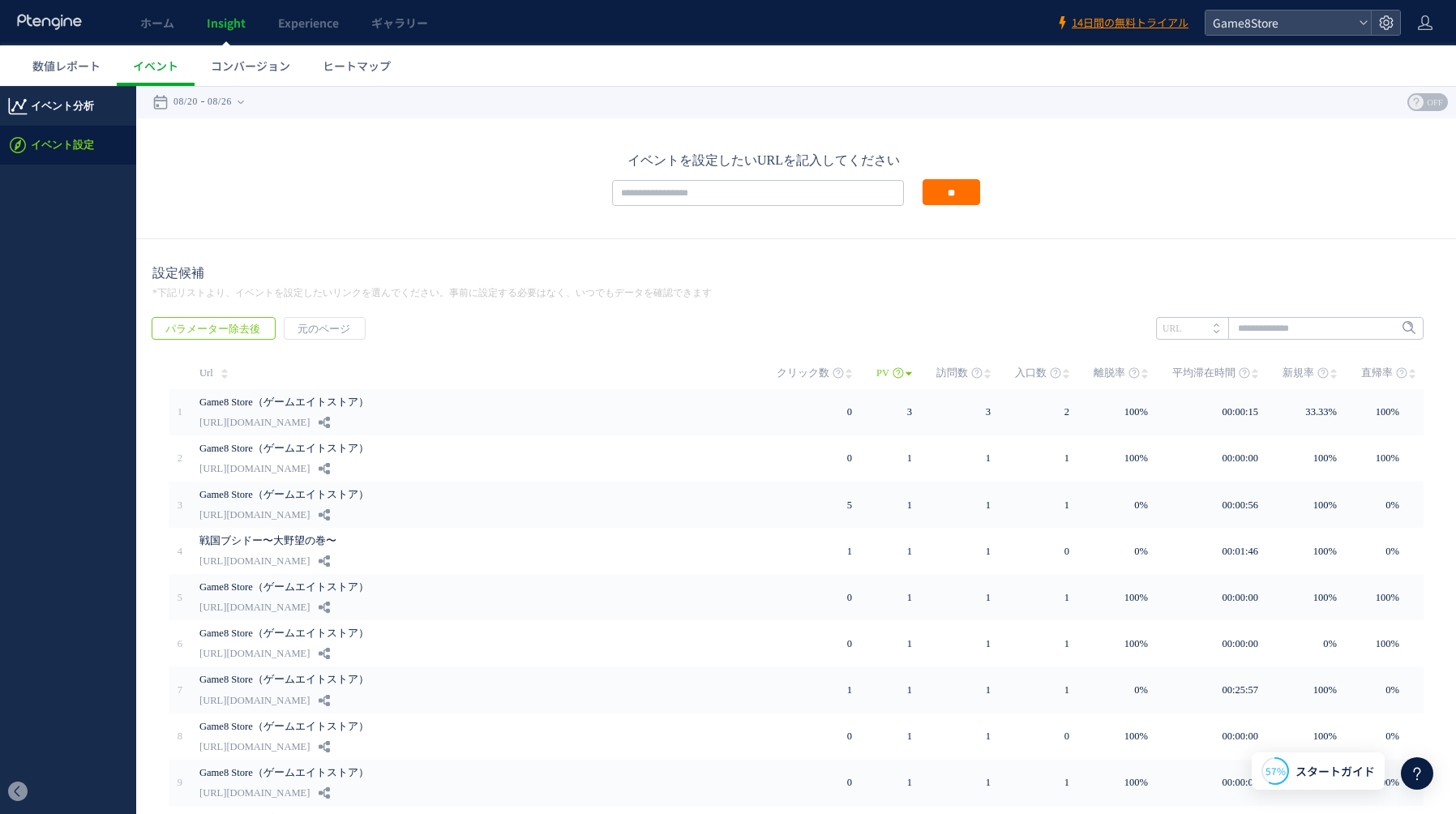
click at [65, 113] on span "イベント分析" at bounding box center [62, 106] width 63 height 39
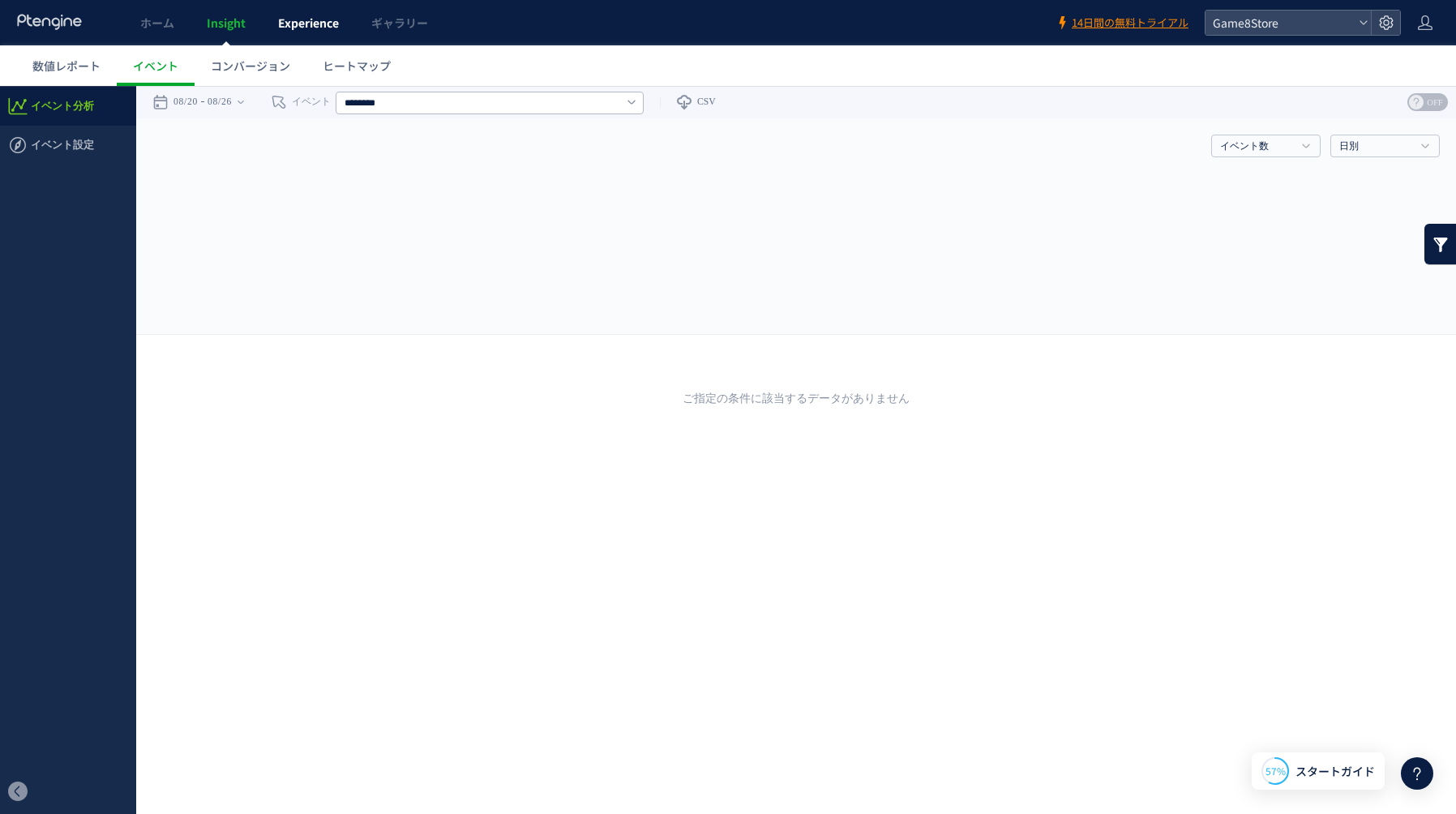
click at [313, 29] on span "Experience" at bounding box center [308, 22] width 61 height 16
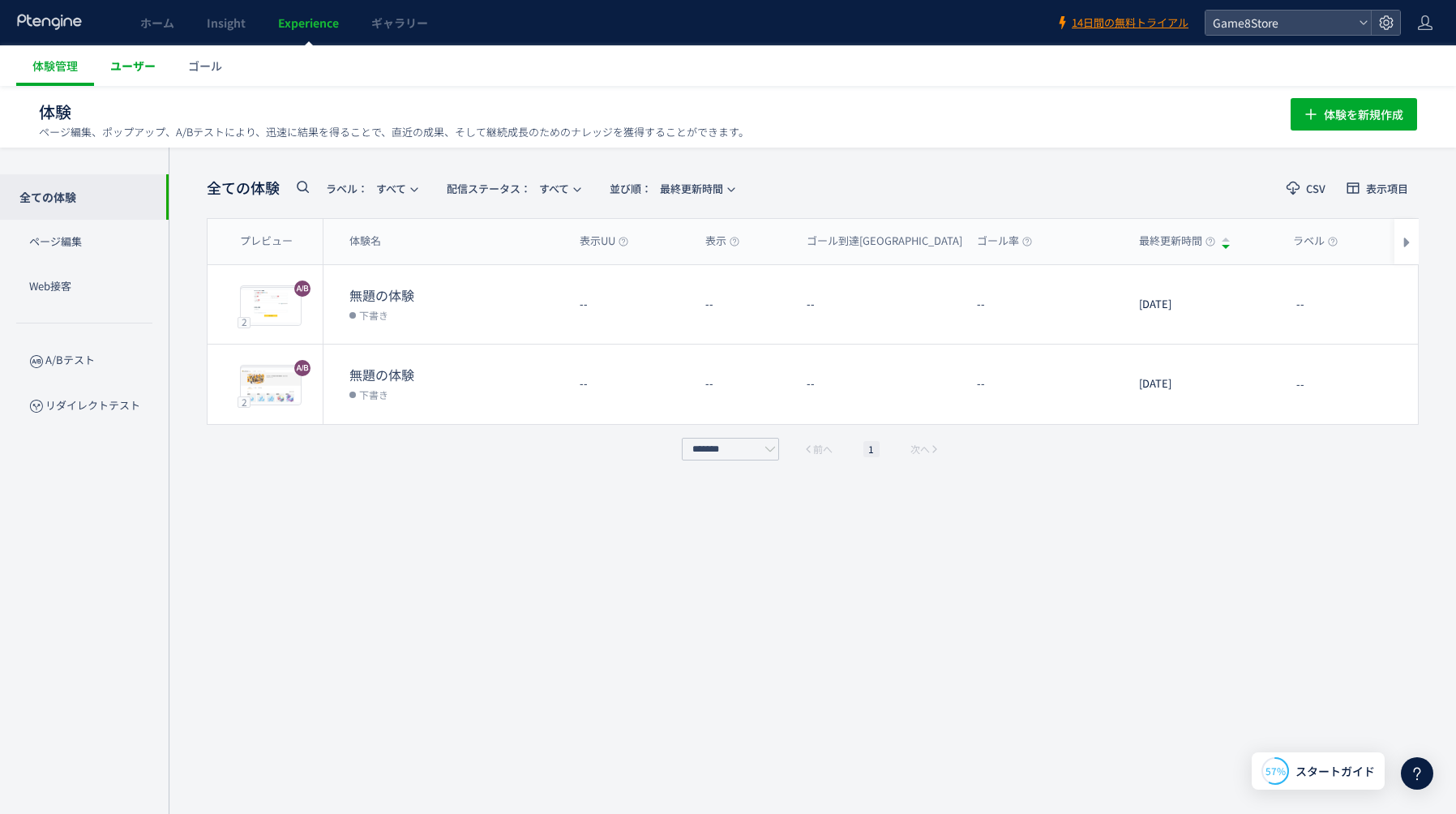
click at [144, 63] on span "ユーザー" at bounding box center [133, 66] width 45 height 16
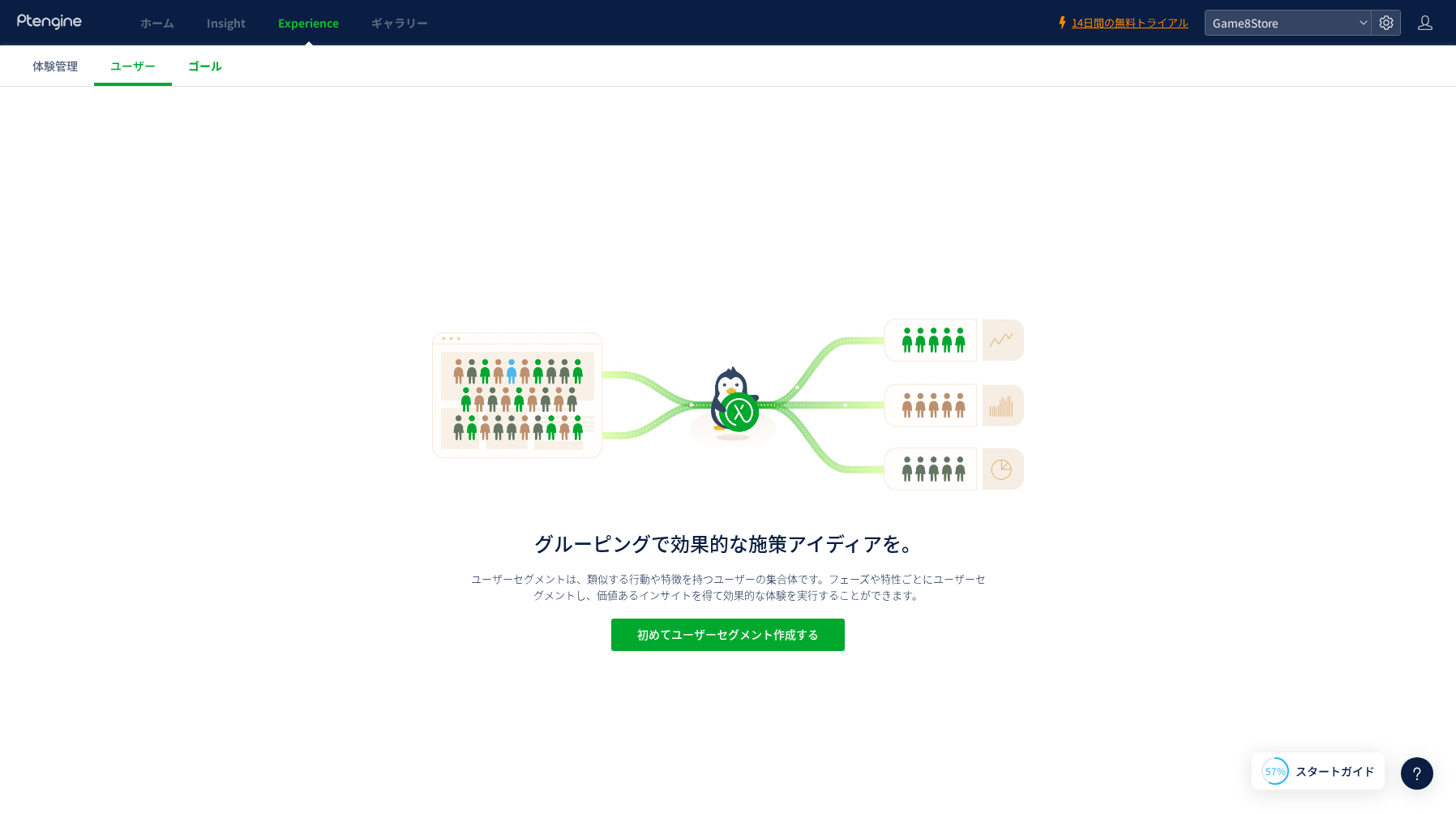
click at [204, 70] on span "ゴール" at bounding box center [205, 66] width 34 height 16
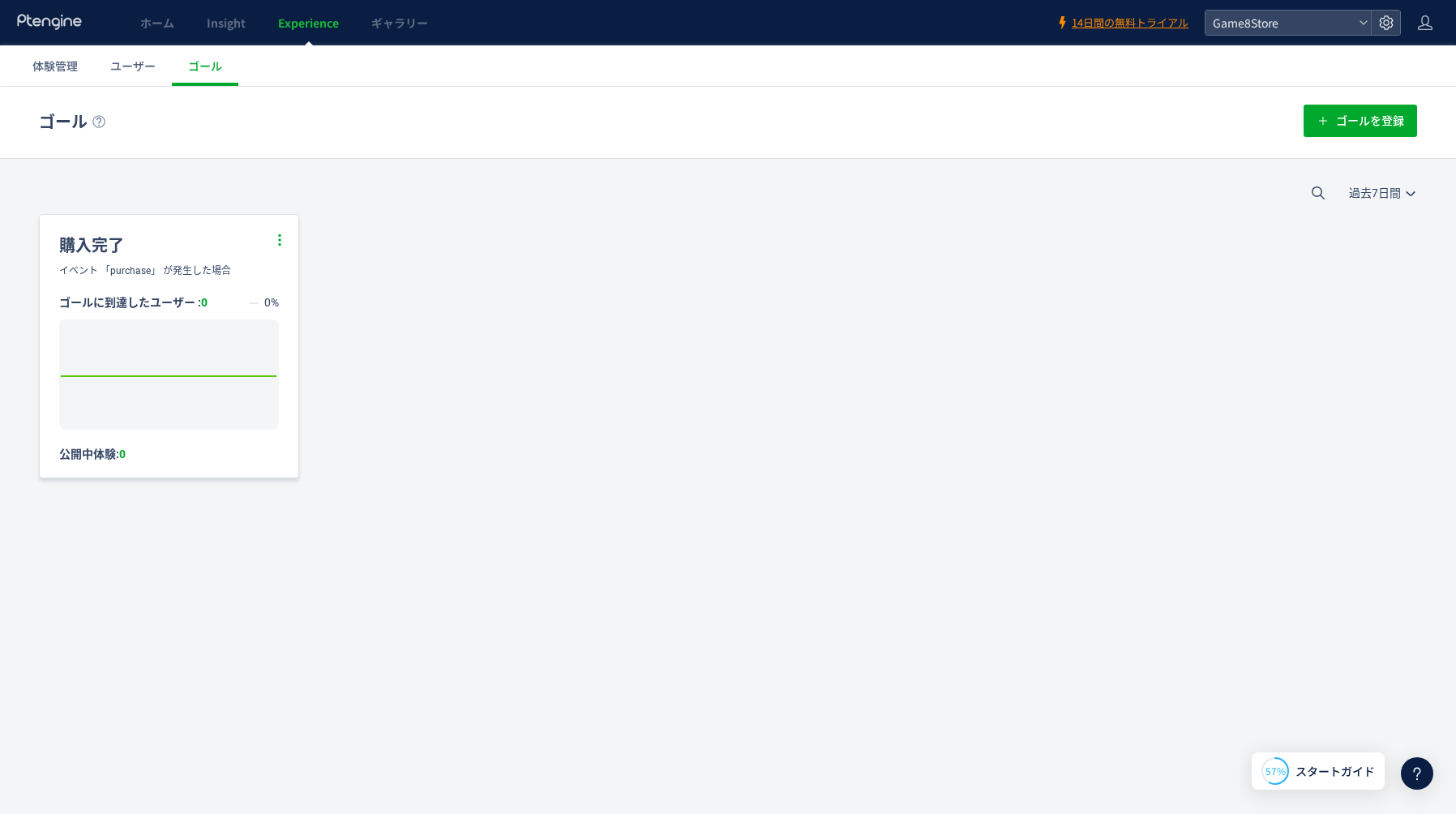
click at [278, 238] on icon at bounding box center [279, 240] width 14 height 14
click at [1360, 125] on span "ゴールを登録" at bounding box center [1370, 120] width 68 height 32
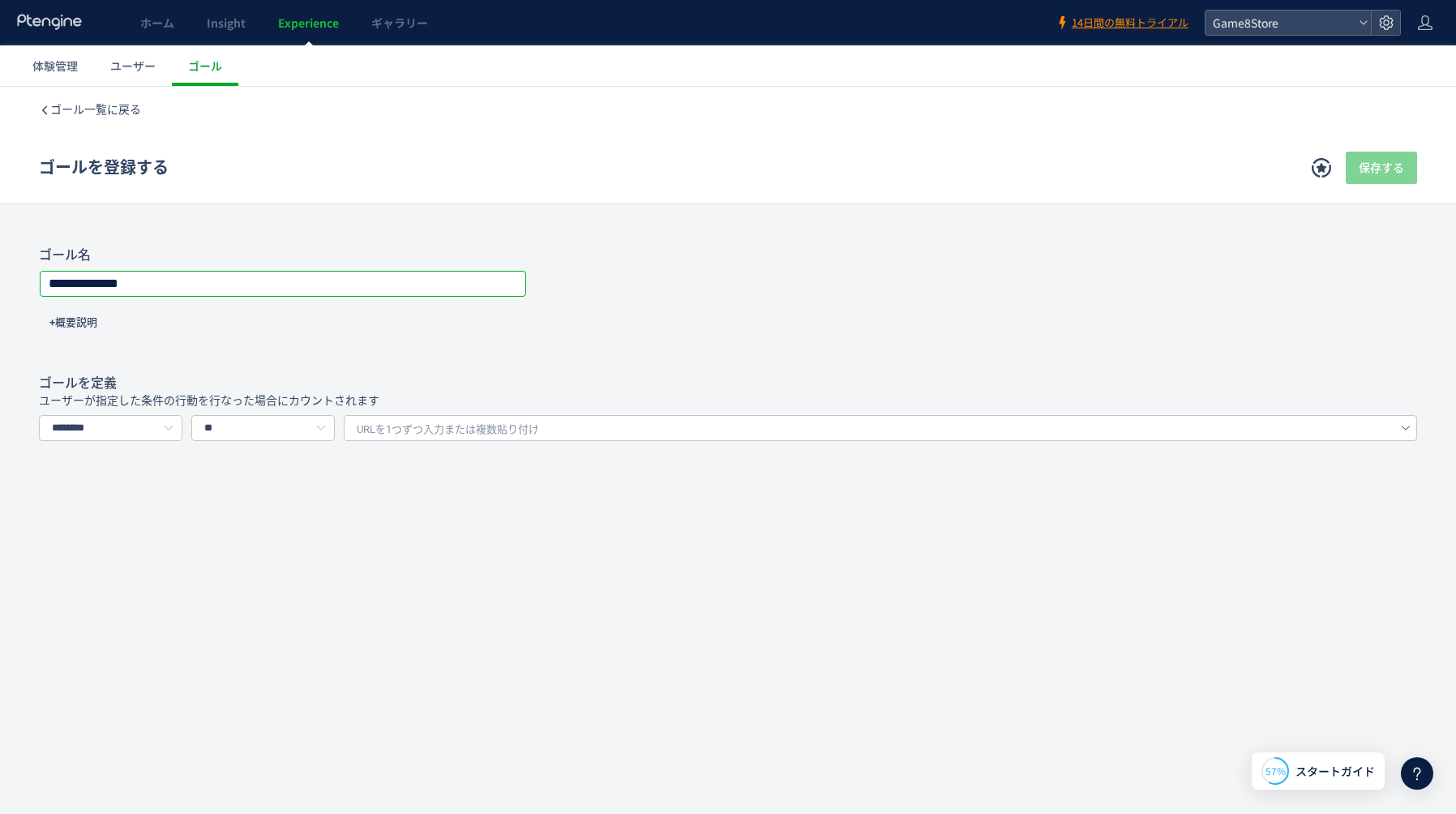
click at [102, 289] on input "**********" at bounding box center [283, 283] width 485 height 22
type input "*"
type input "**********"
click at [388, 431] on span "URLを1つずつ入力または複数貼り付け" at bounding box center [448, 429] width 183 height 24
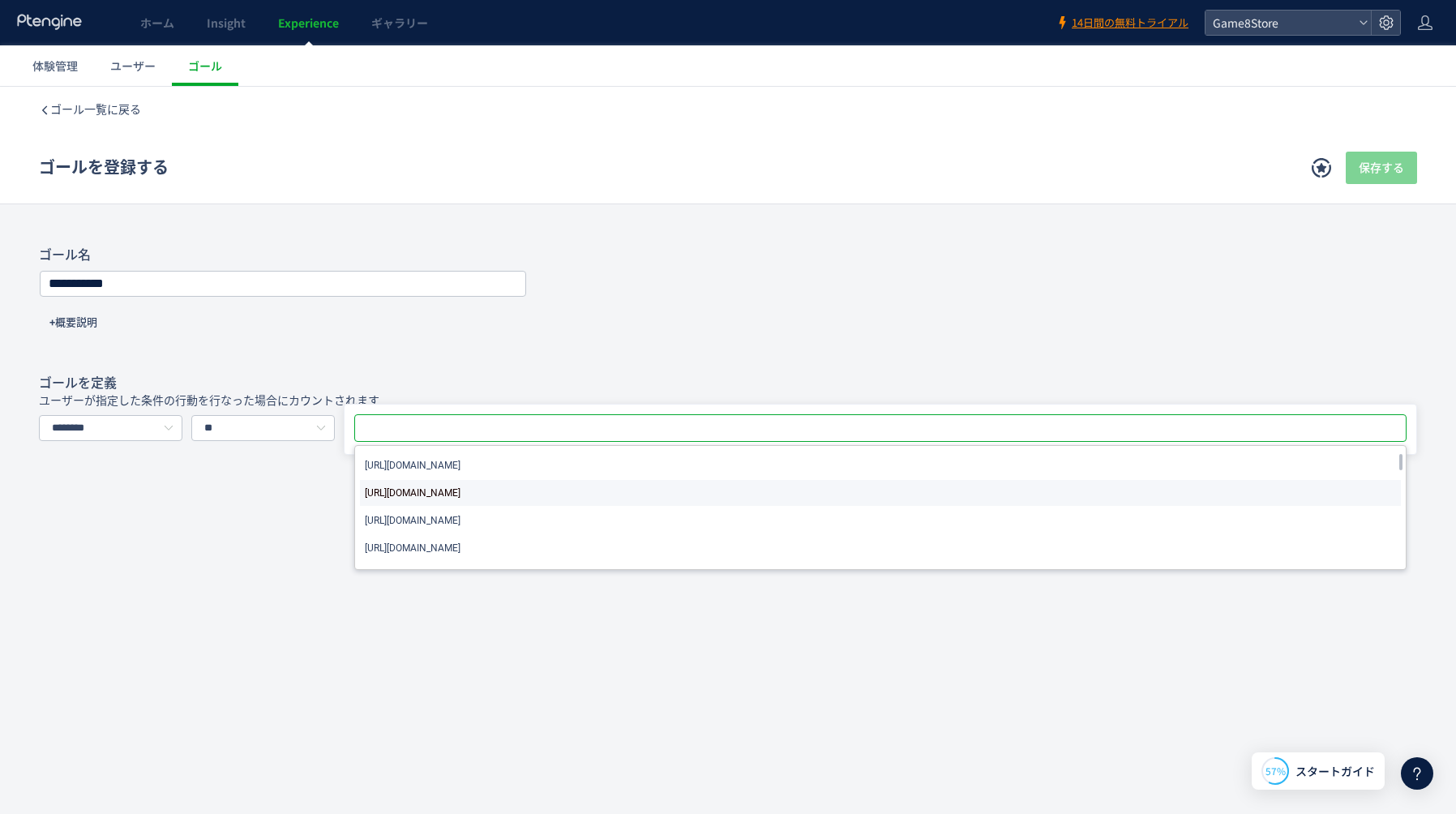
click at [460, 496] on span "[URL][DOMAIN_NAME]" at bounding box center [412, 493] width 95 height 20
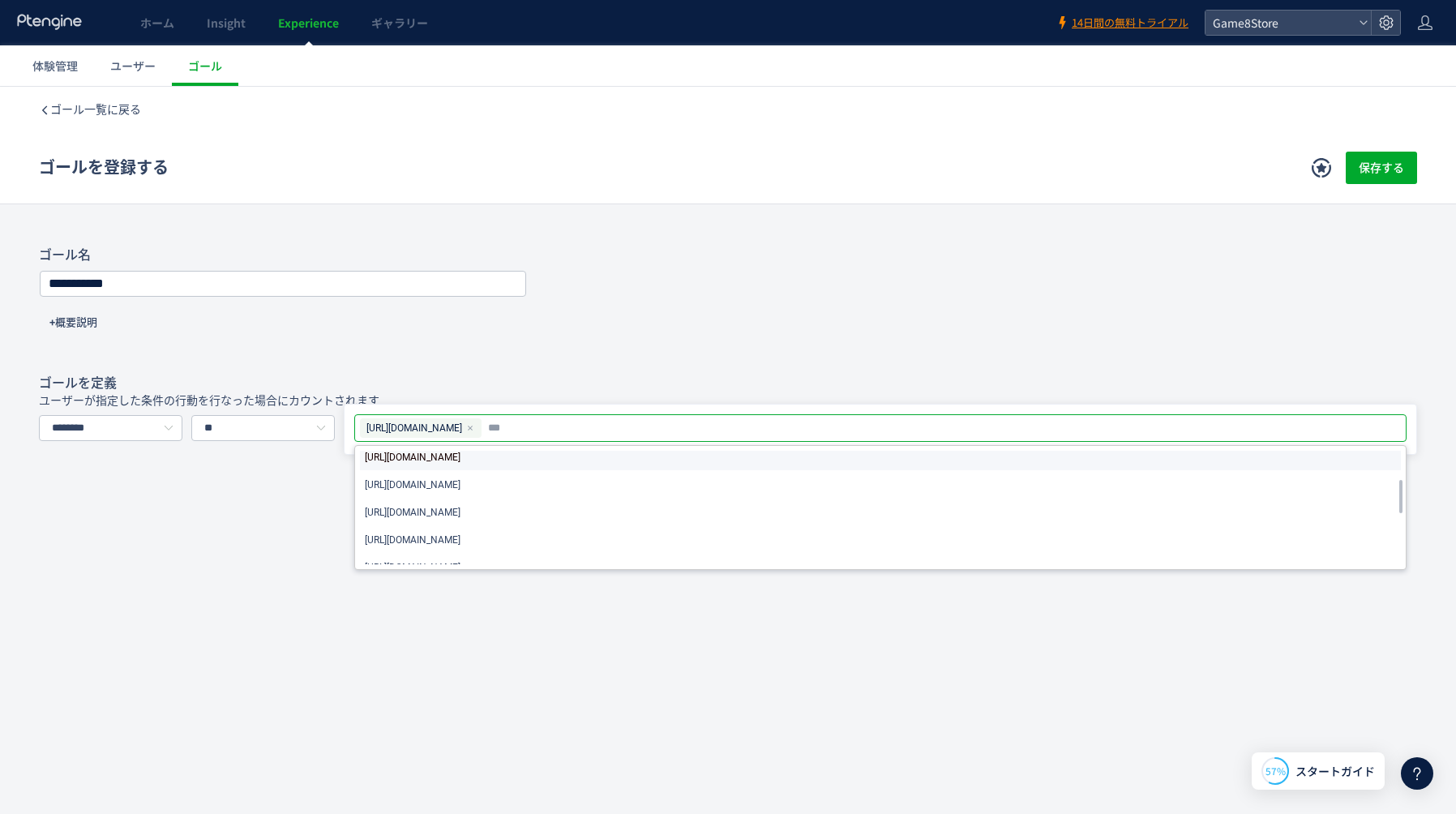
scroll to position [90, 0]
click at [460, 486] on span "[URL][DOMAIN_NAME]" at bounding box center [412, 486] width 95 height 20
click at [31, 428] on div "**********" at bounding box center [728, 368] width 1456 height 245
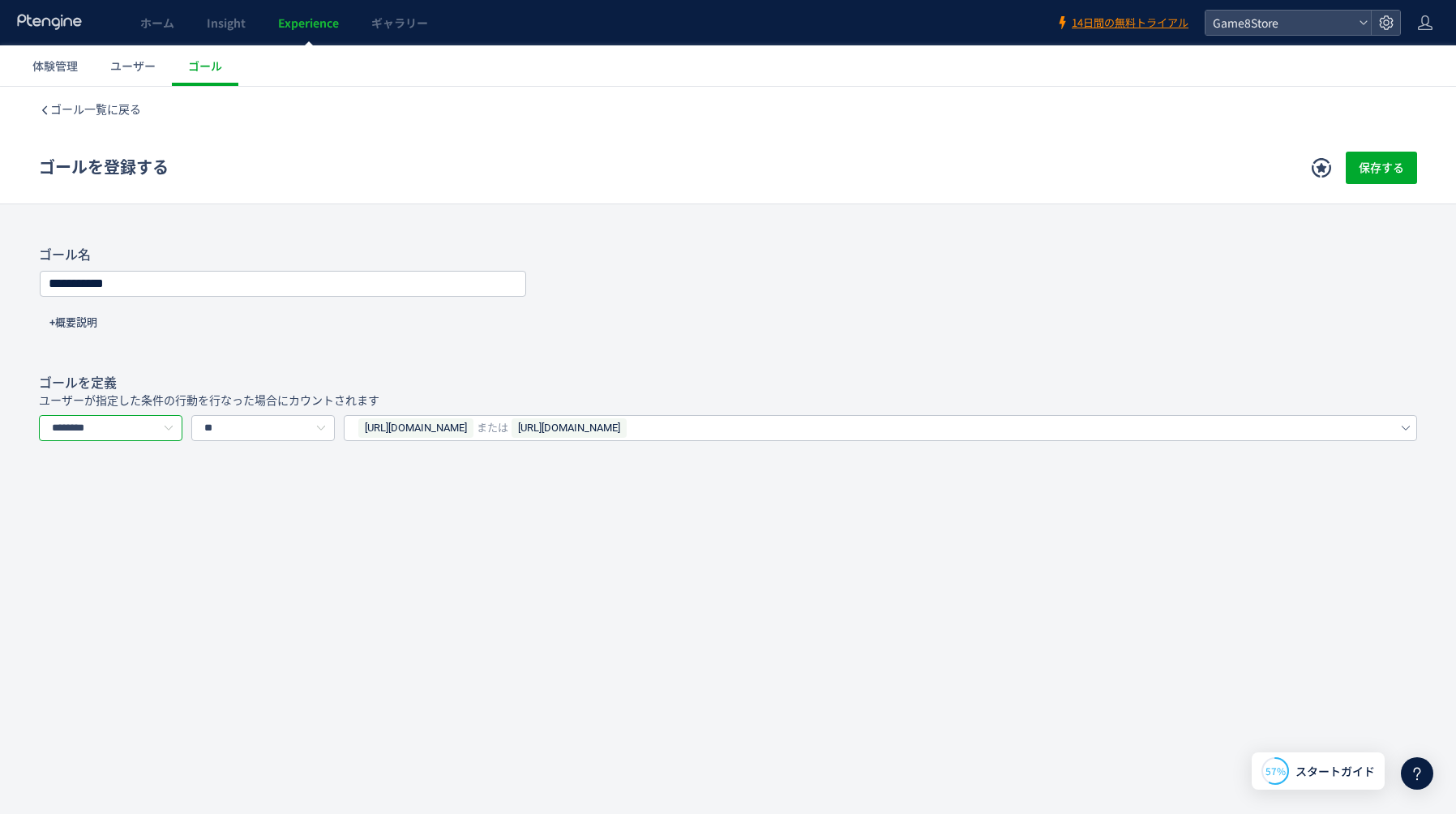
click at [78, 429] on input "********" at bounding box center [111, 427] width 144 height 26
click at [124, 495] on span "イベントを選択する" at bounding box center [107, 497] width 103 height 13
type input "*********"
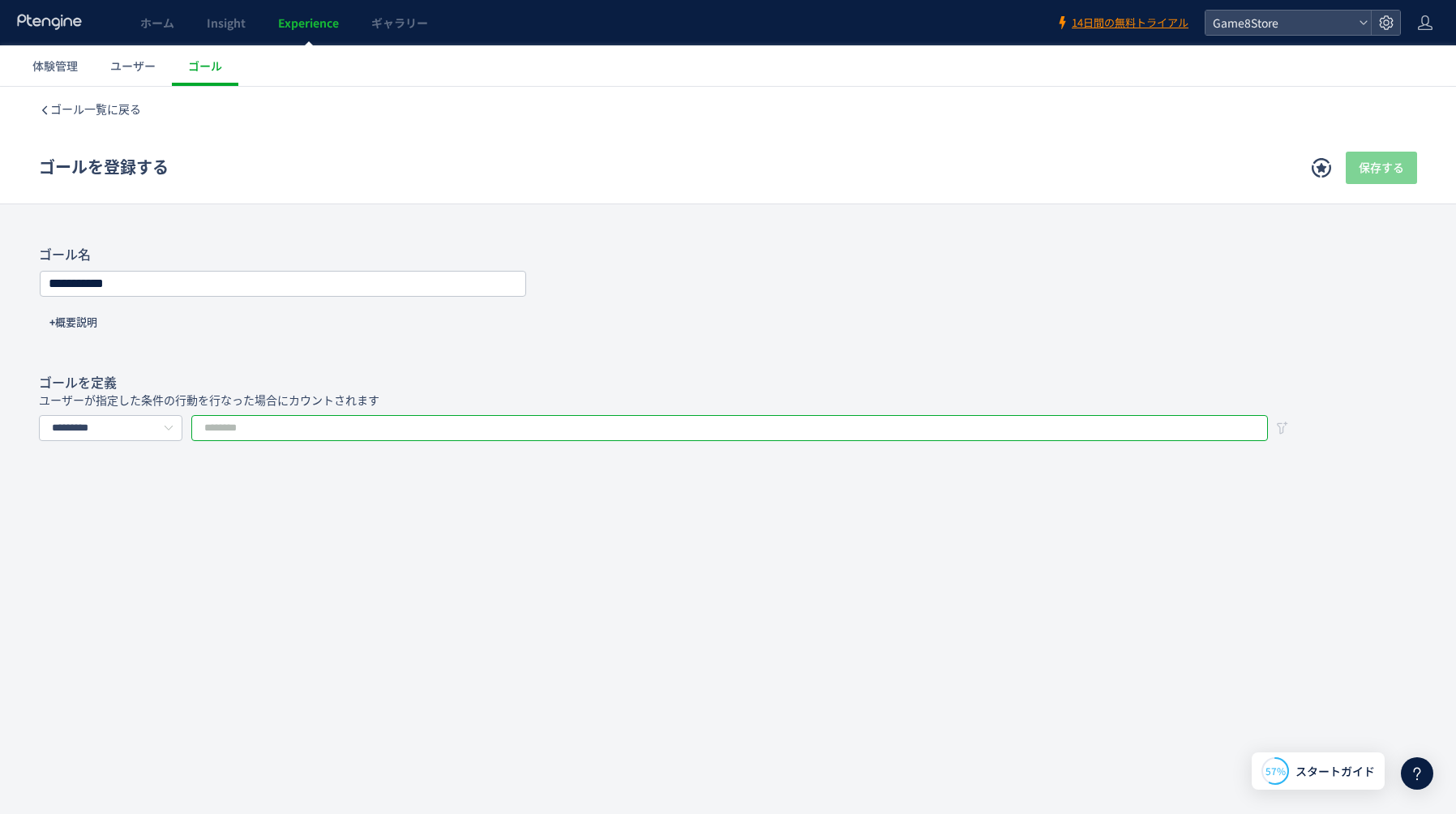
click at [333, 430] on input "text" at bounding box center [729, 427] width 1076 height 26
click at [301, 465] on li "支払いに進む" at bounding box center [728, 473] width 1074 height 28
type input "******"
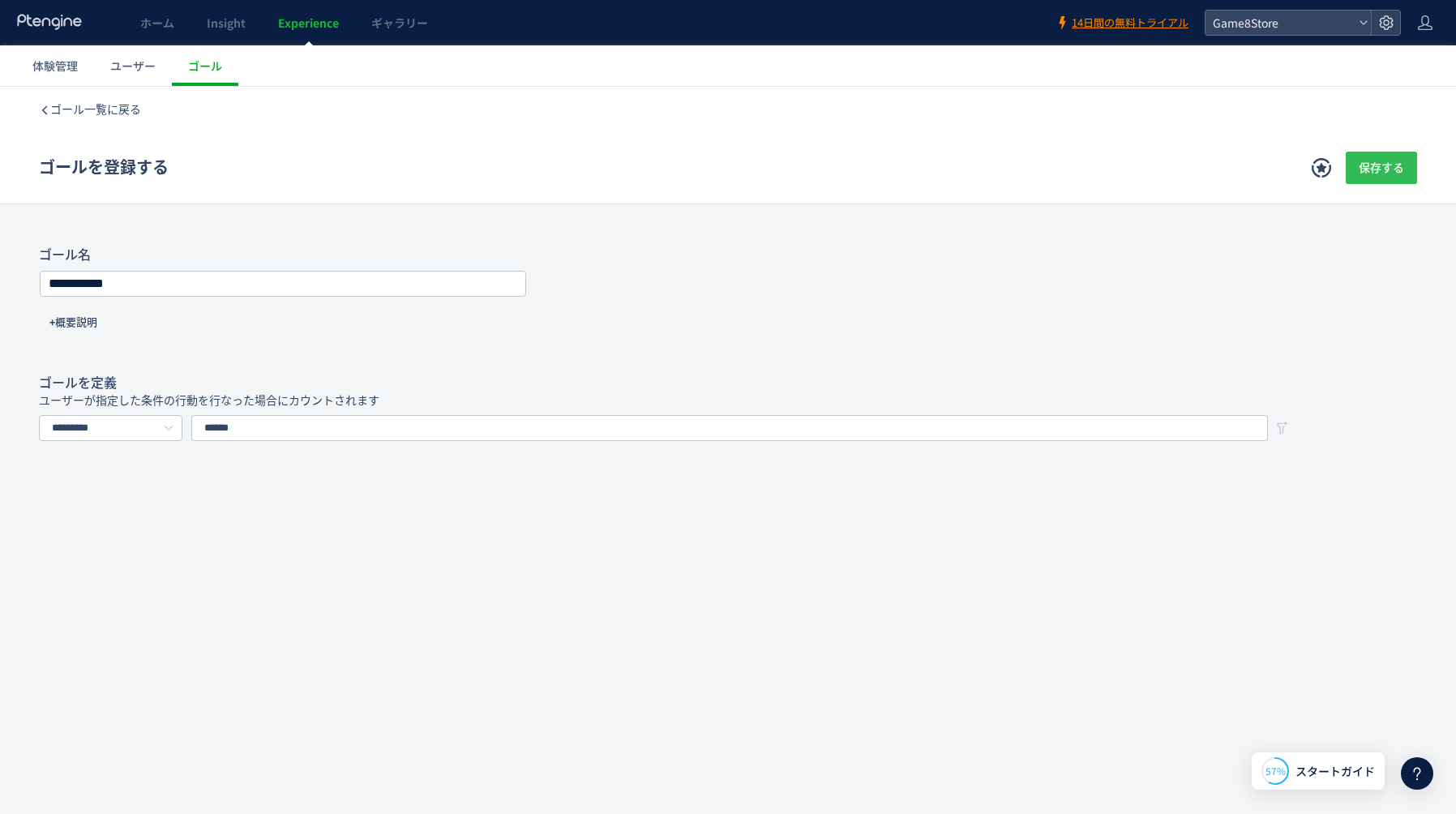
click at [1394, 174] on span "保存する" at bounding box center [1381, 168] width 45 height 32
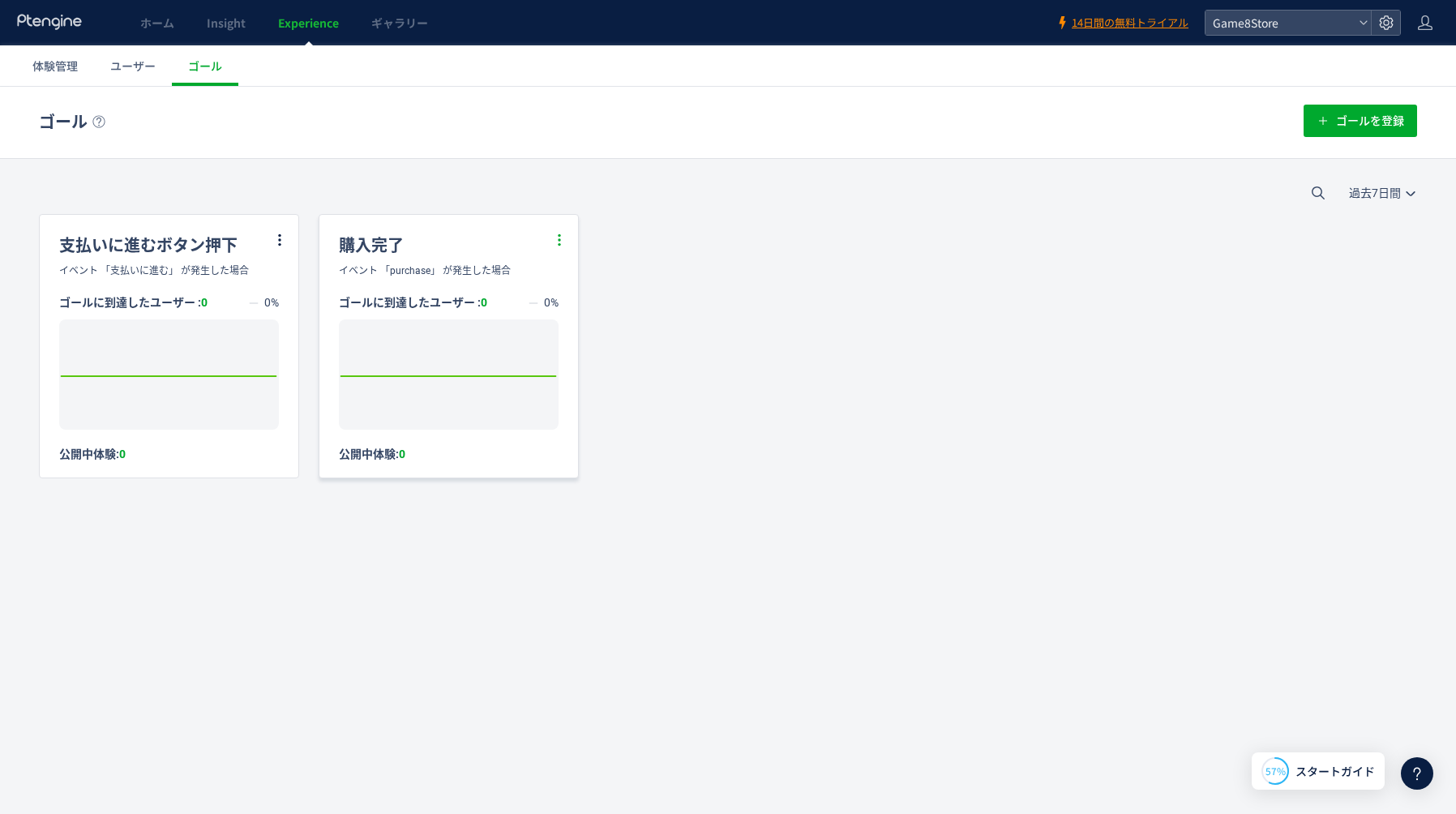
click at [555, 240] on icon at bounding box center [559, 240] width 14 height 14
click at [545, 321] on li "削除" at bounding box center [540, 317] width 55 height 35
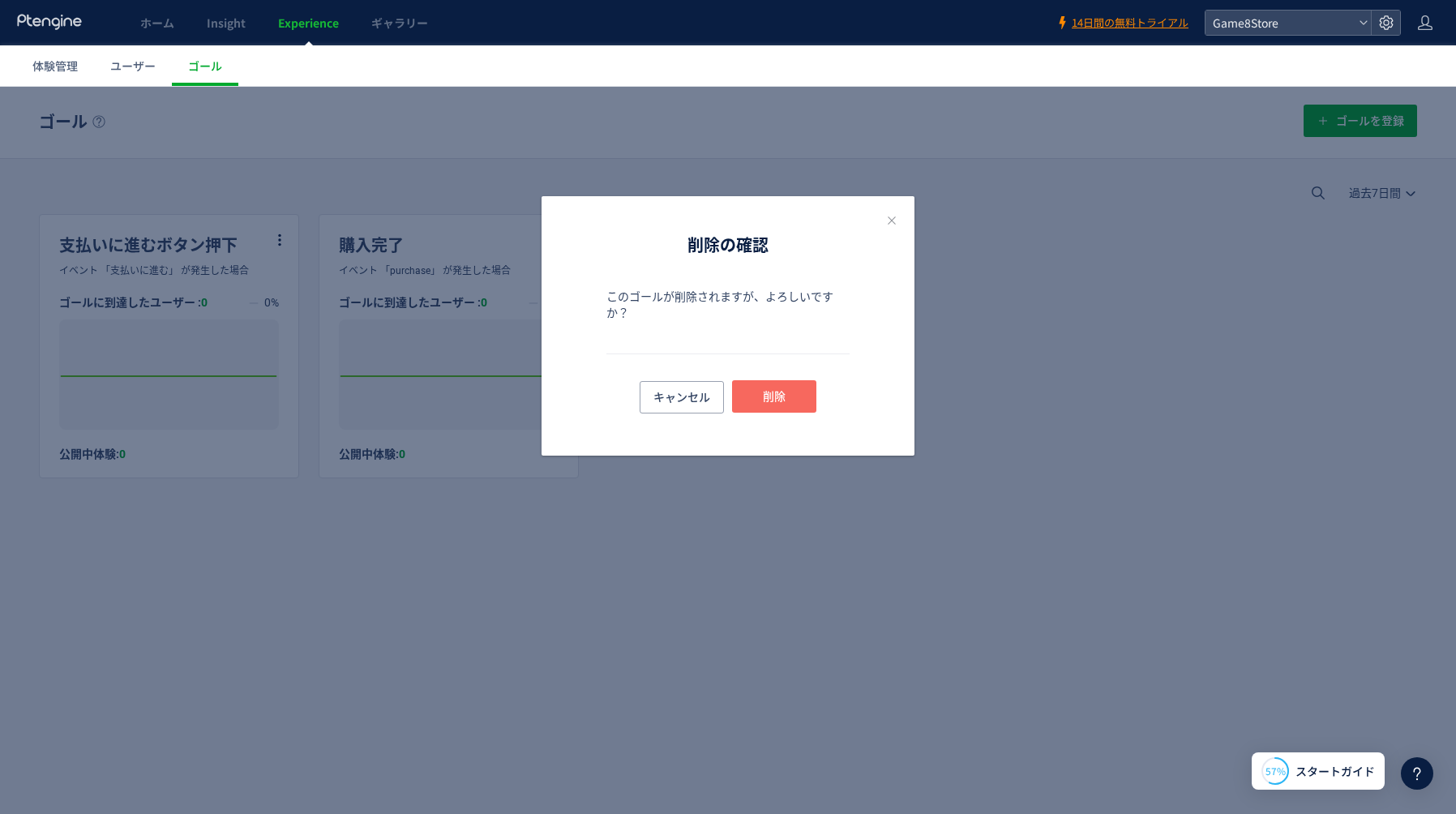
click at [771, 400] on span "削除" at bounding box center [773, 396] width 22 height 32
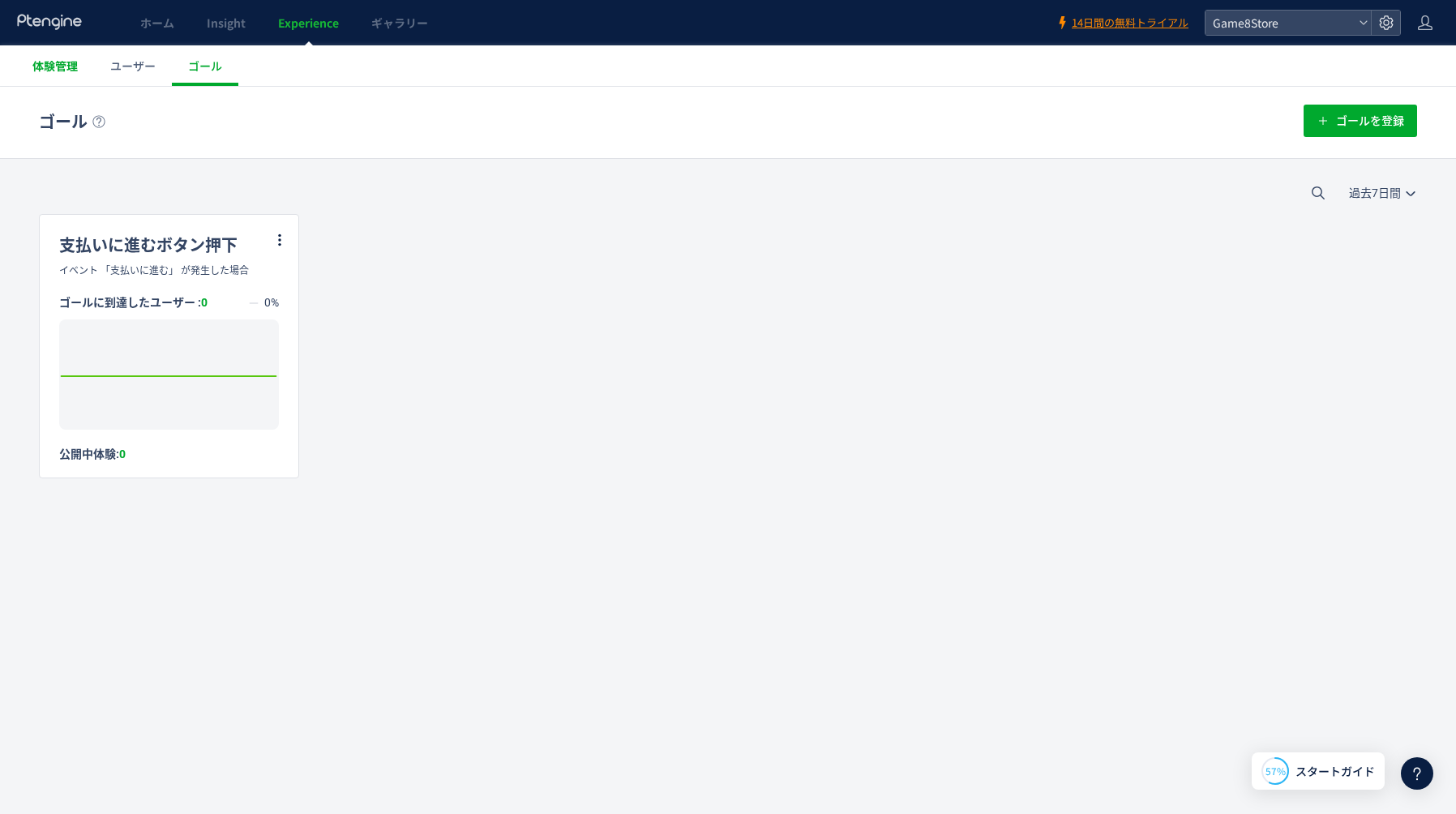
click at [70, 70] on span "体験管理" at bounding box center [54, 66] width 45 height 16
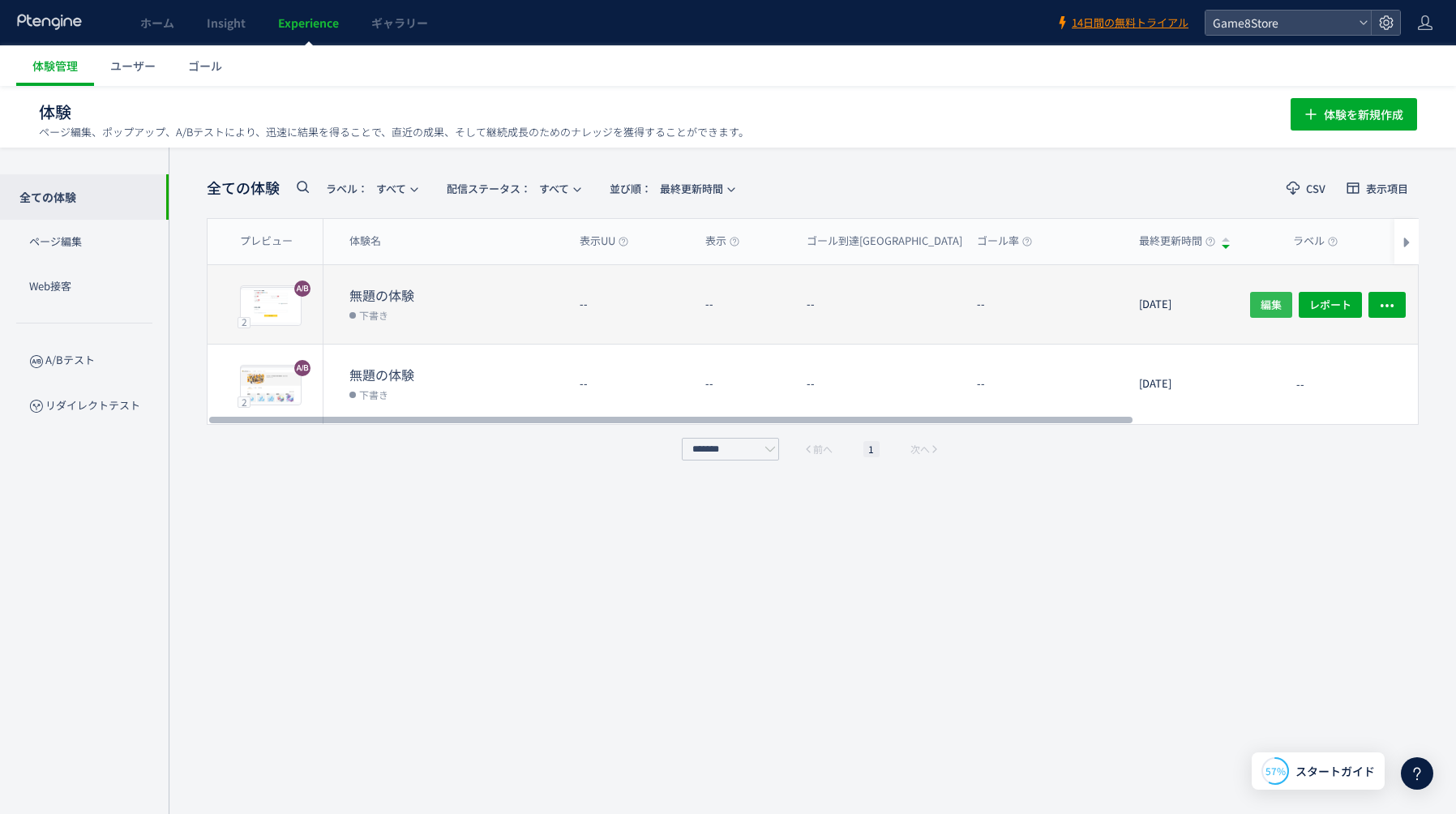
click at [1272, 307] on span "編集" at bounding box center [1271, 303] width 21 height 26
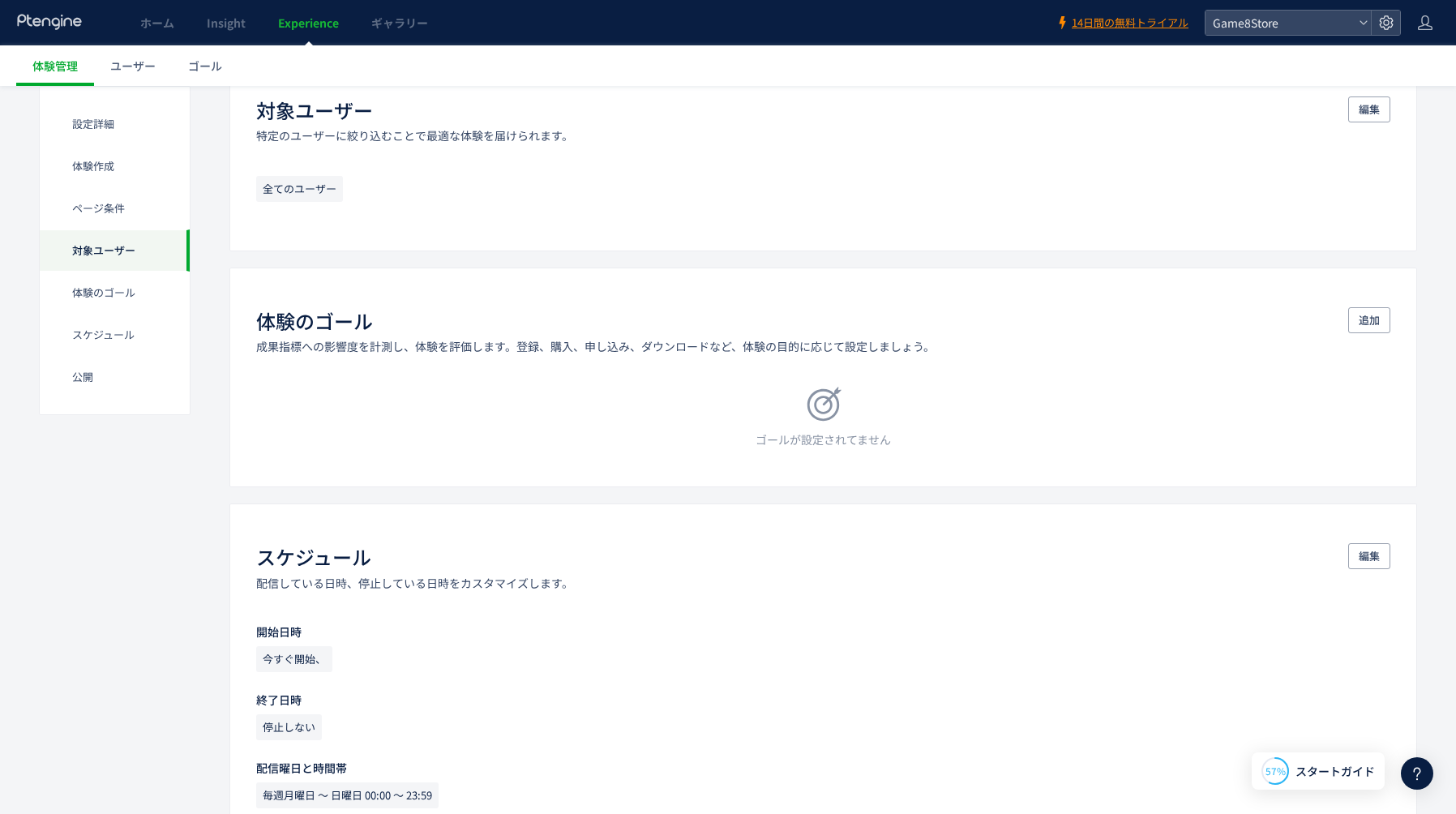
scroll to position [943, 0]
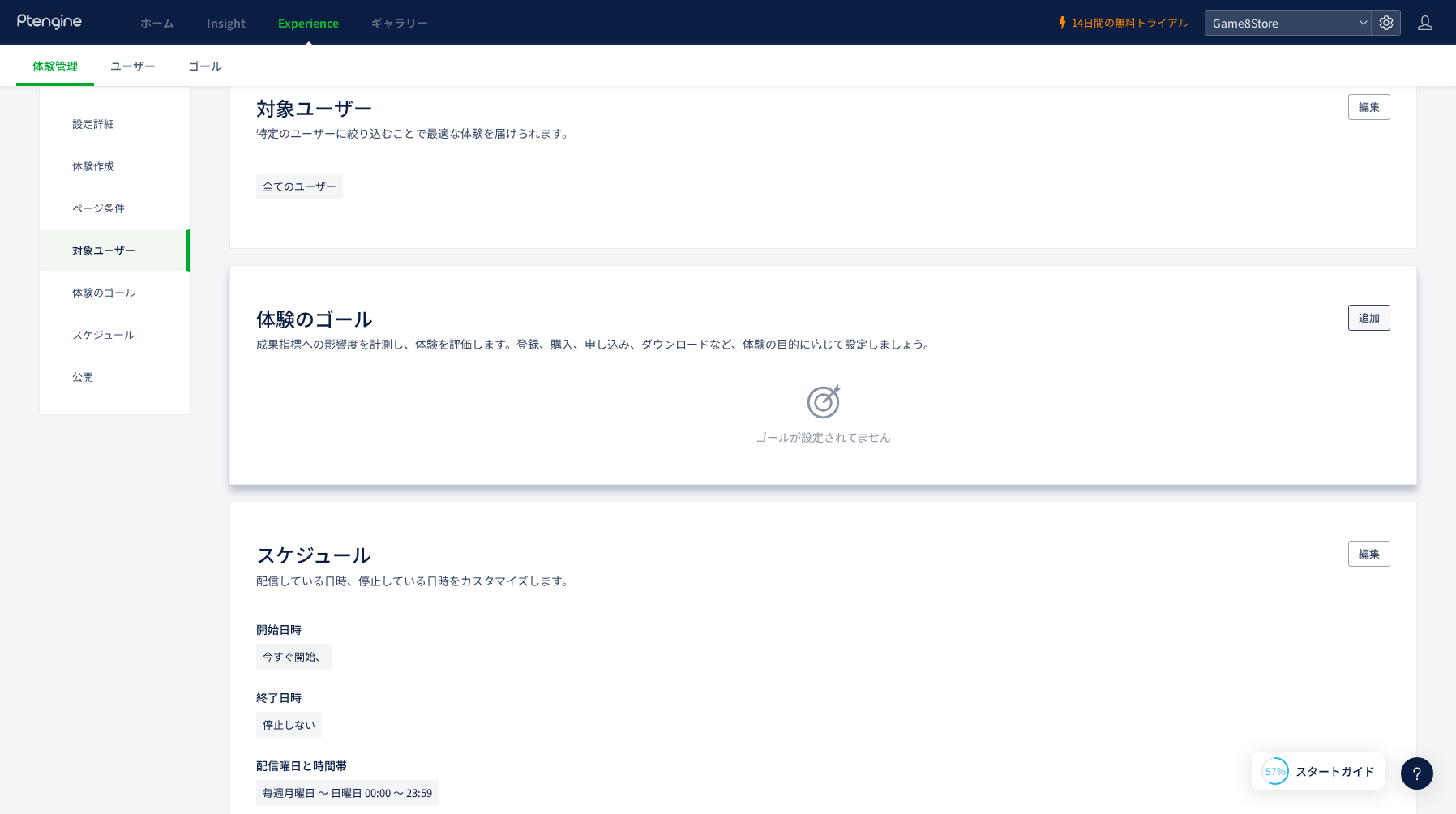
click at [1379, 321] on button "追加" at bounding box center [1369, 317] width 42 height 26
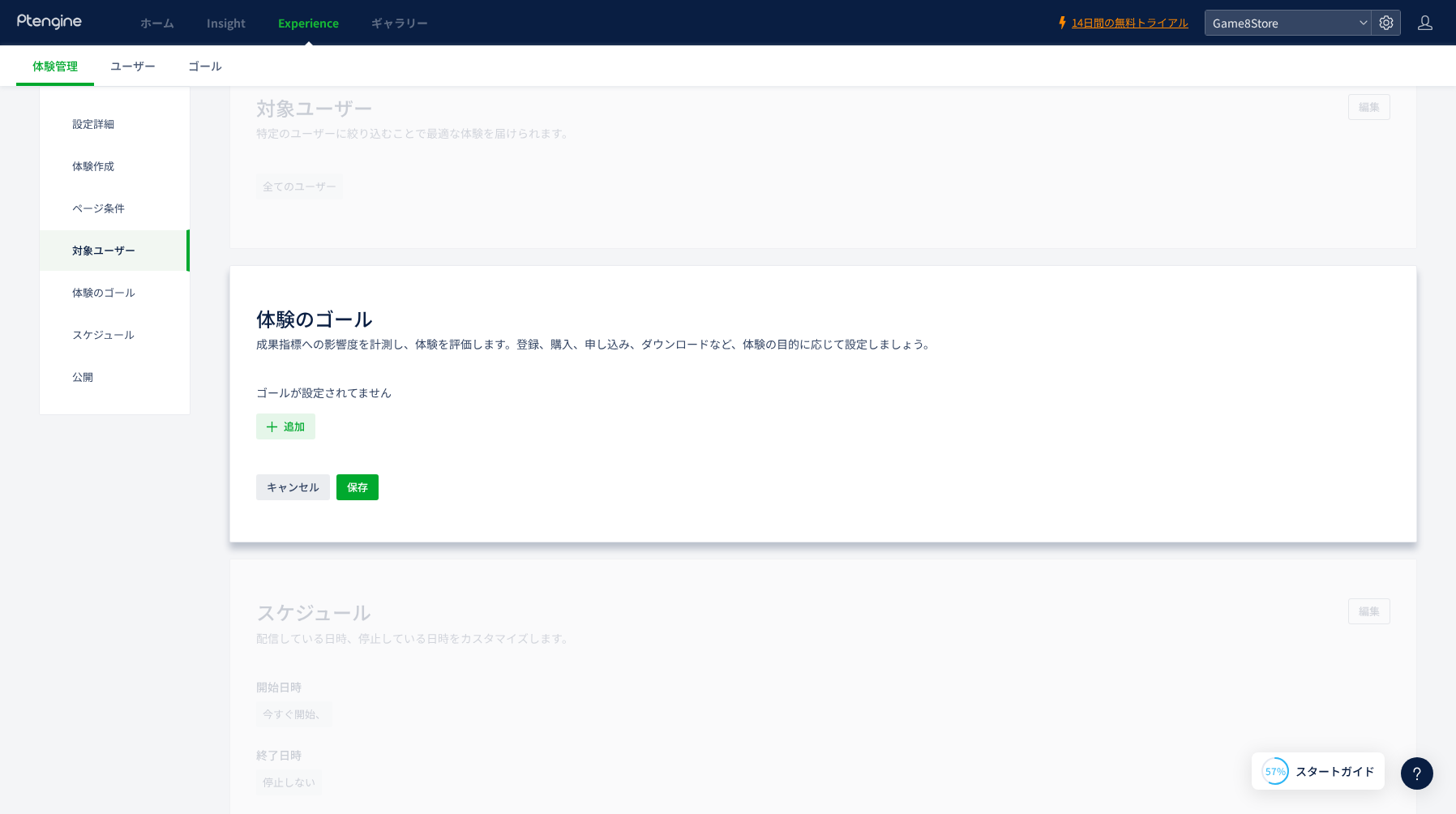
click at [300, 427] on span "追加" at bounding box center [294, 426] width 21 height 26
click at [341, 508] on icon "支払いに進むボタン押下" at bounding box center [333, 514] width 125 height 16
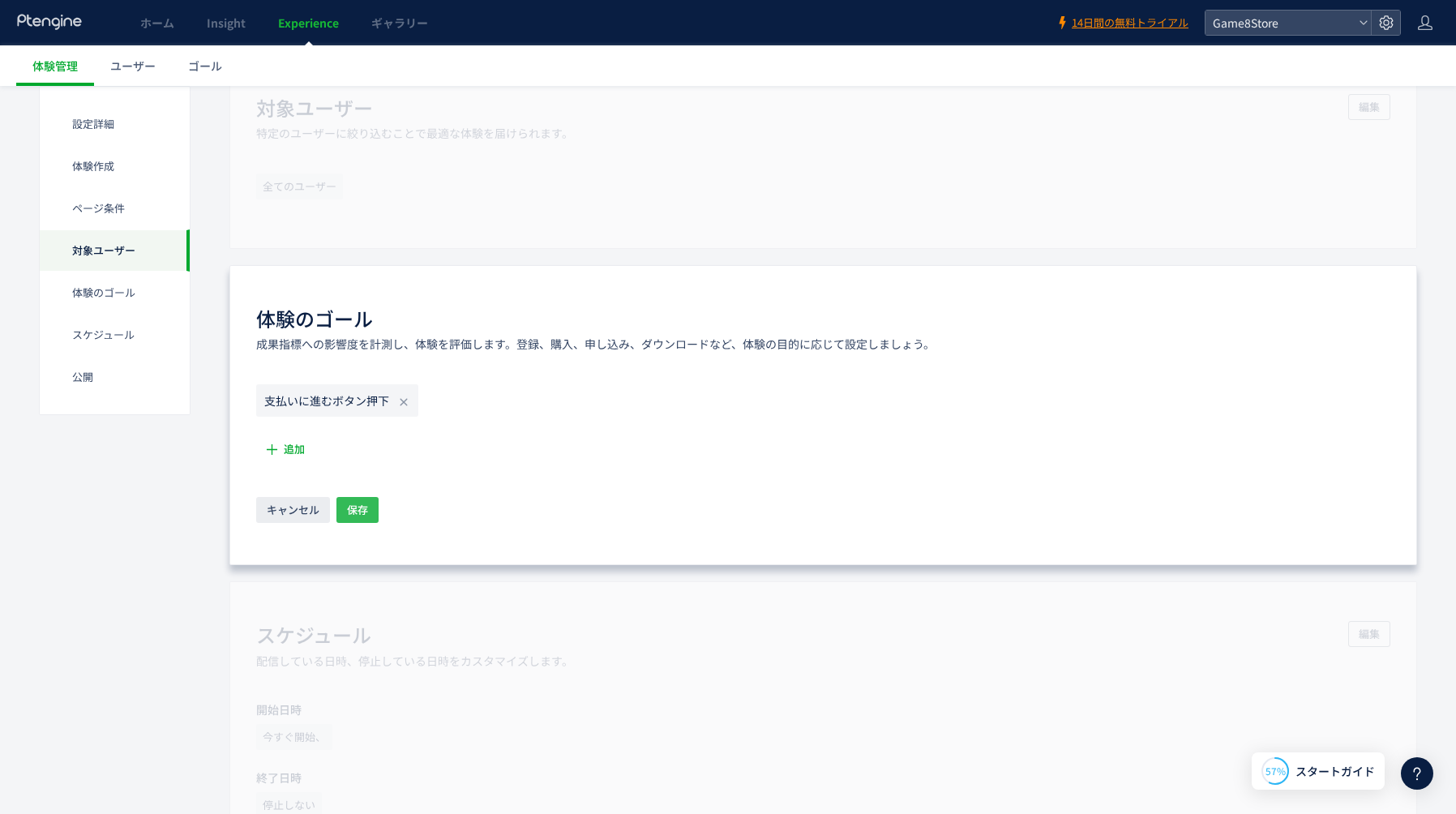
click at [354, 516] on span "保存" at bounding box center [358, 509] width 21 height 26
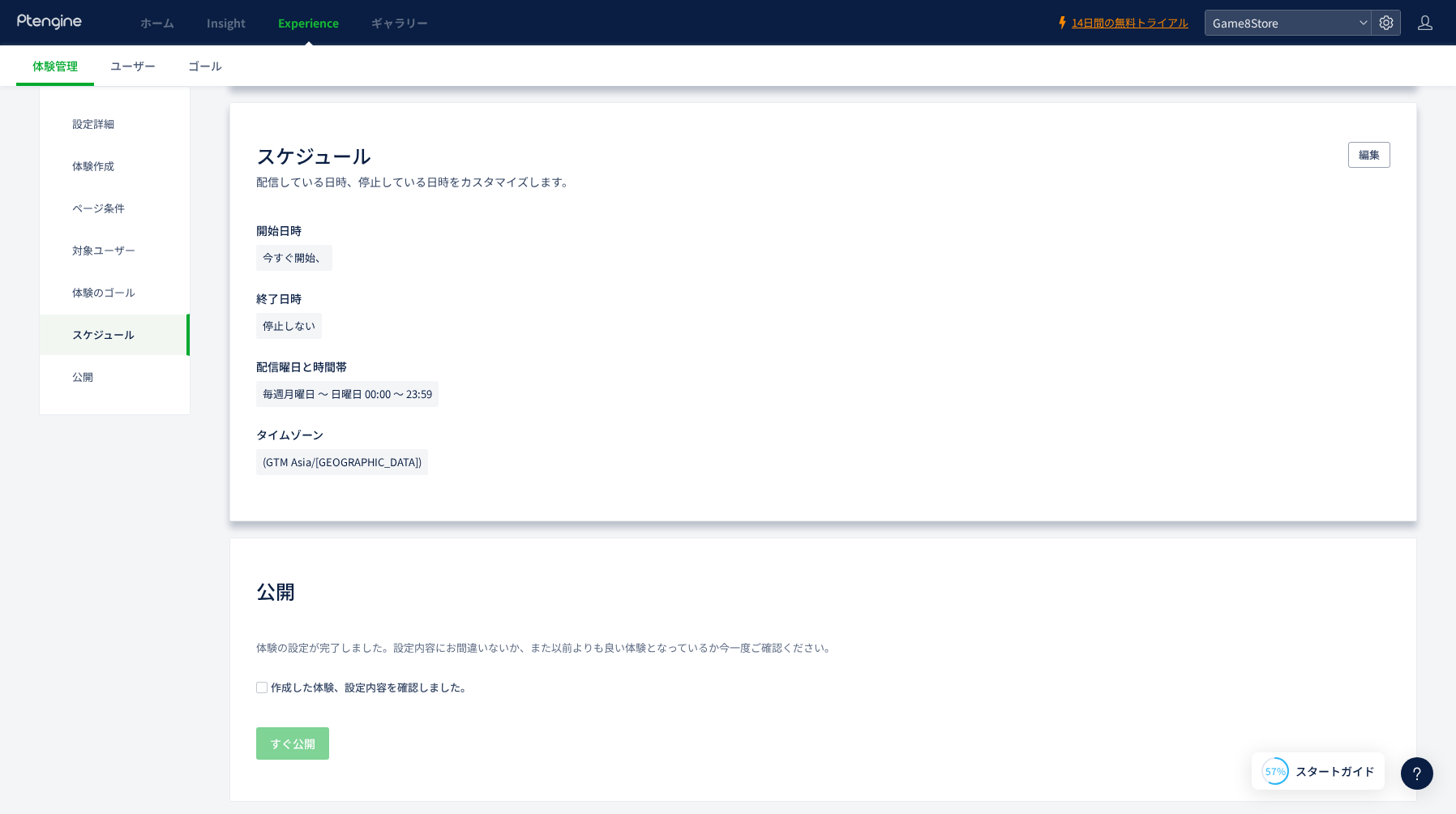
scroll to position [1351, 0]
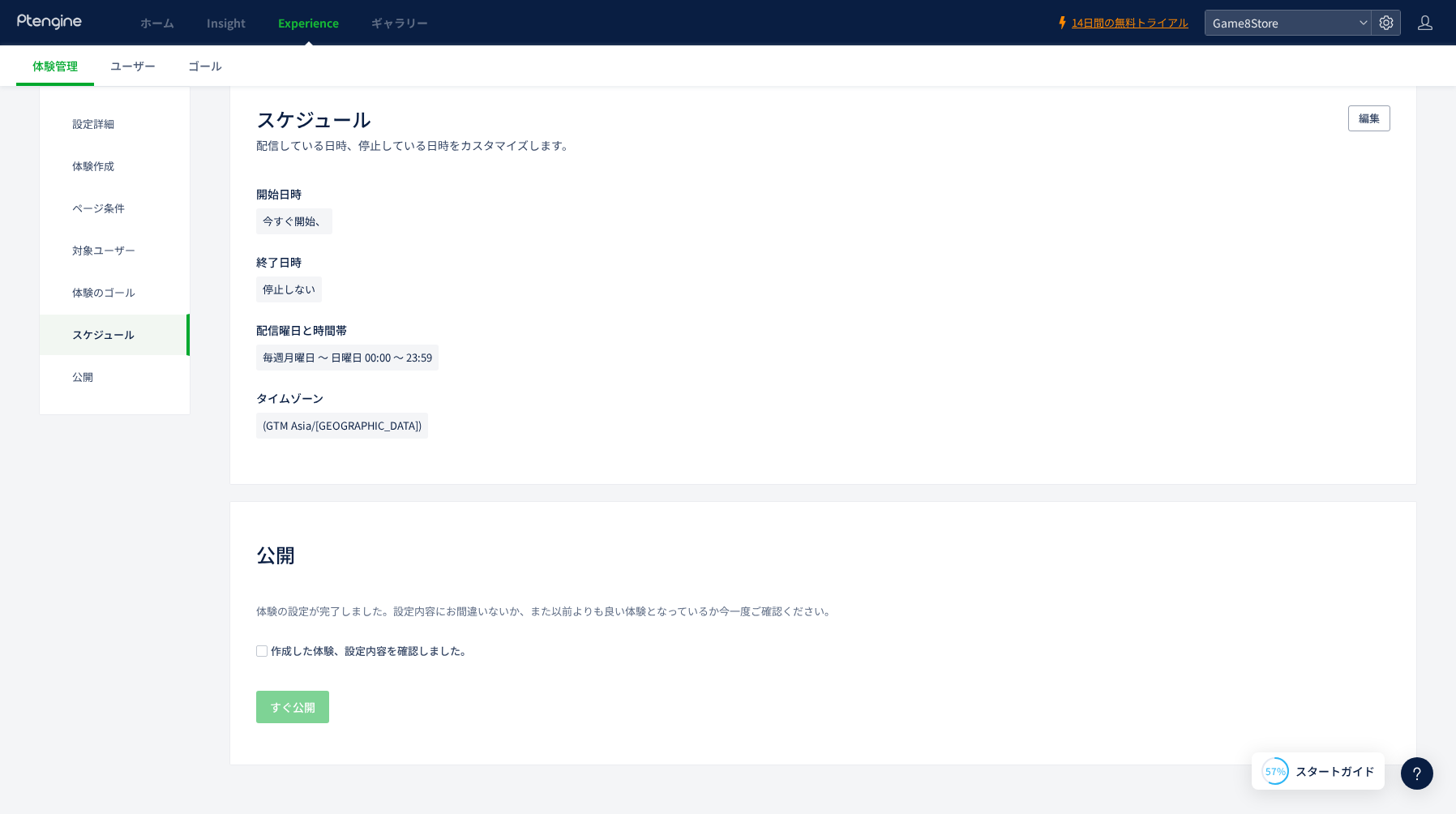
click at [343, 648] on span "作成した体験、設定内容を確認しました。" at bounding box center [369, 650] width 203 height 15
click at [308, 702] on span "すぐ公開" at bounding box center [292, 707] width 45 height 32
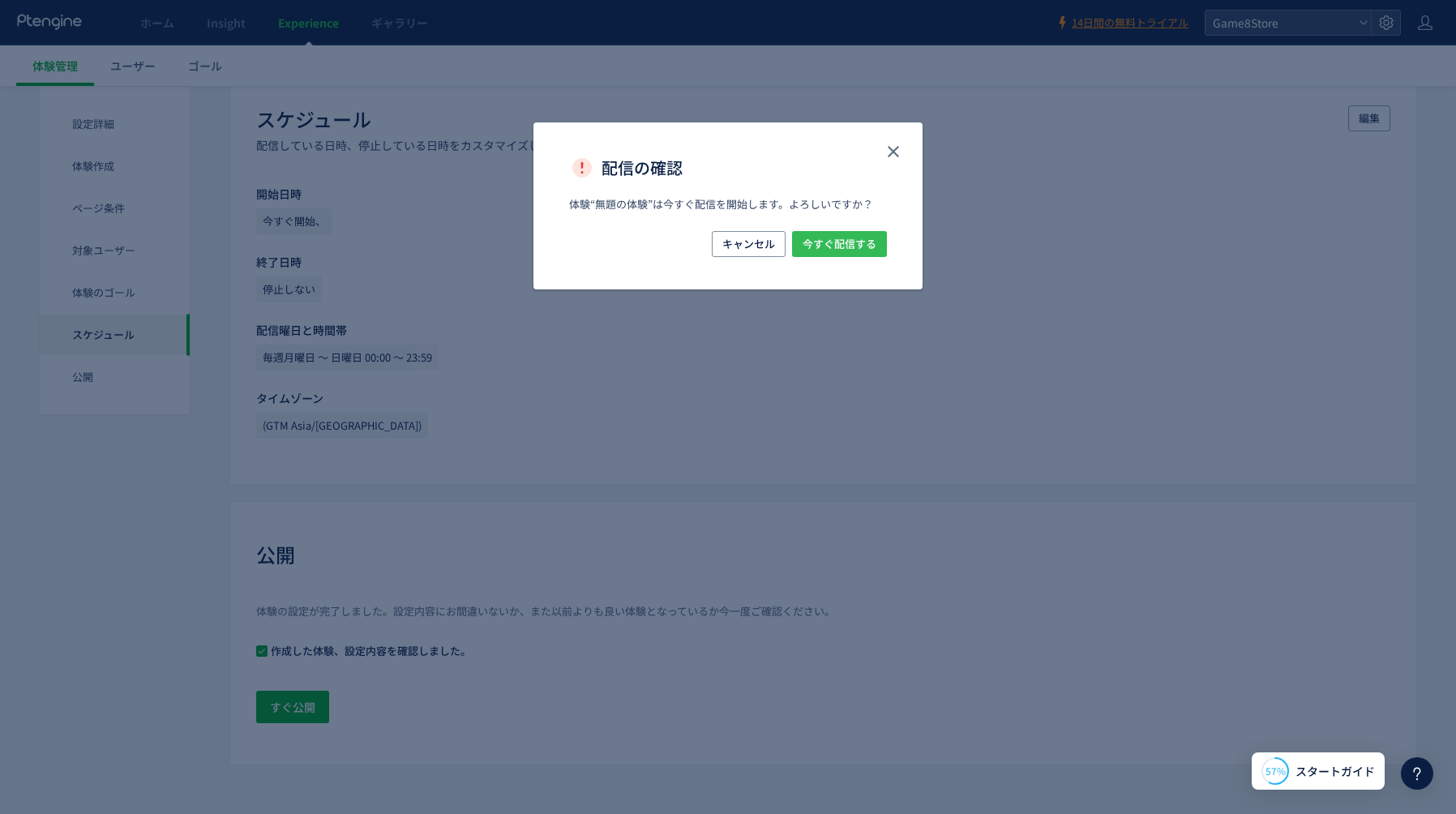
click at [866, 248] on span "今すぐ配信する" at bounding box center [839, 243] width 74 height 26
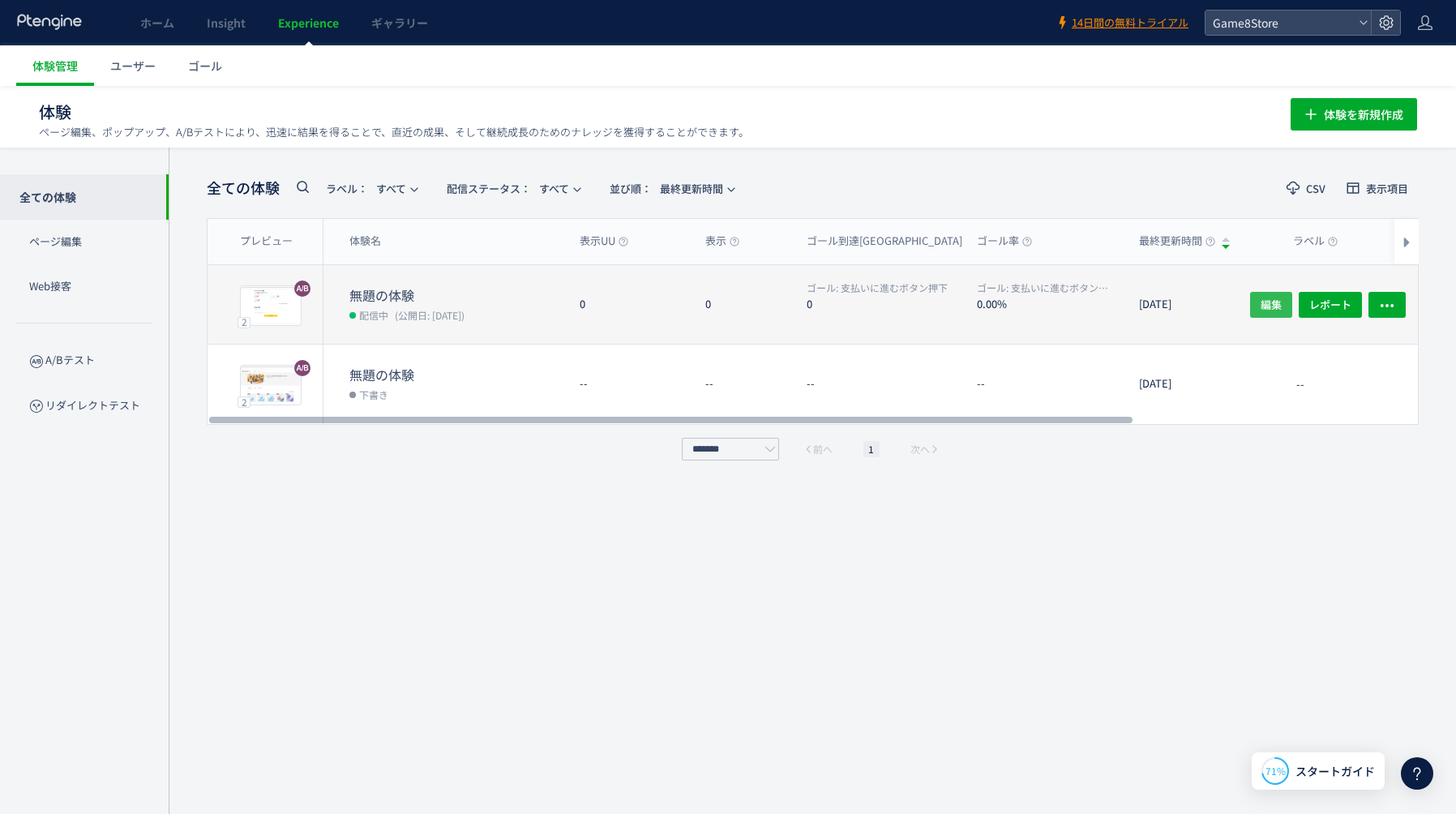
click at [1266, 308] on span "編集" at bounding box center [1271, 303] width 21 height 26
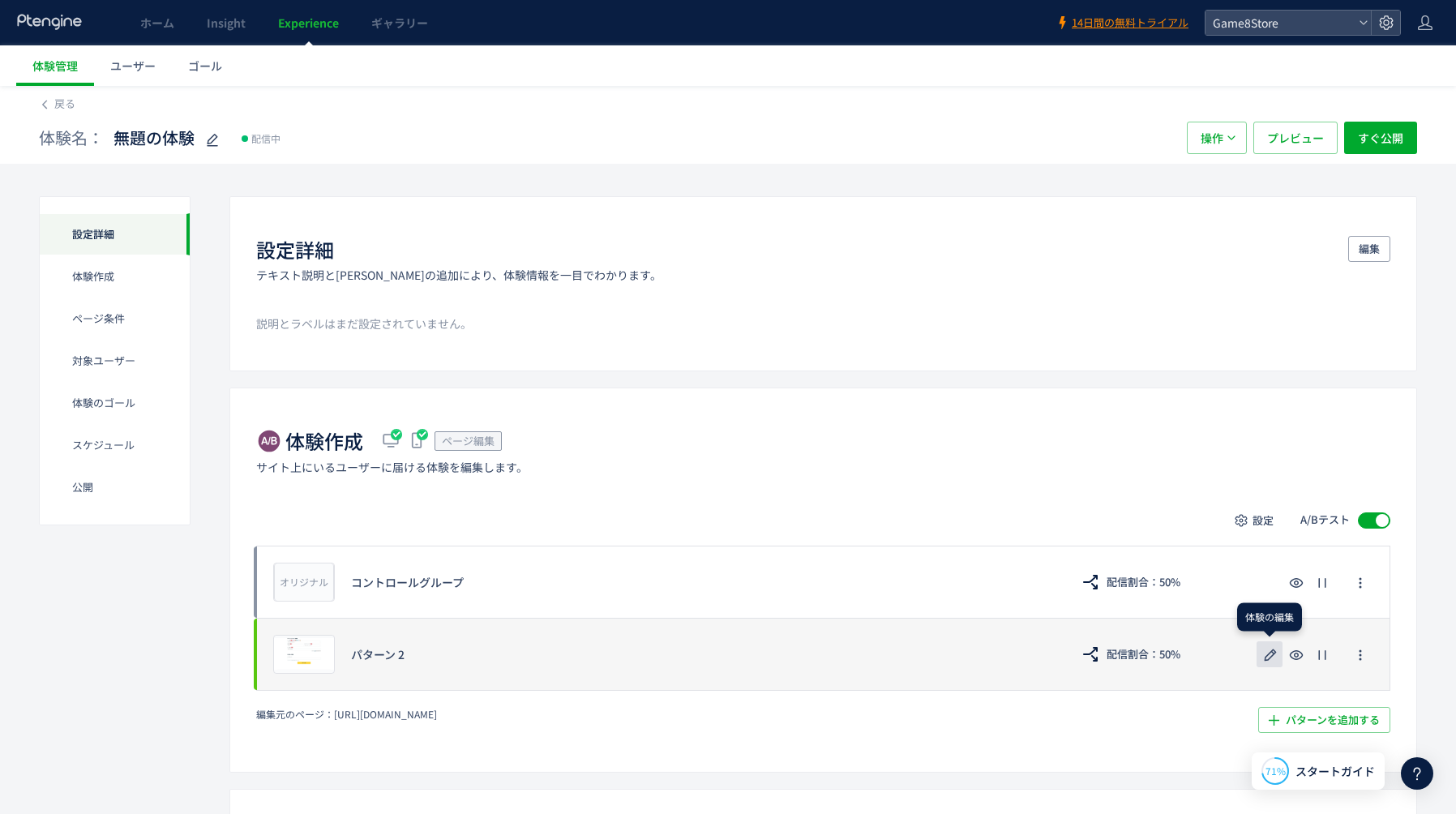
click at [1267, 654] on use "button" at bounding box center [1271, 654] width 12 height 12
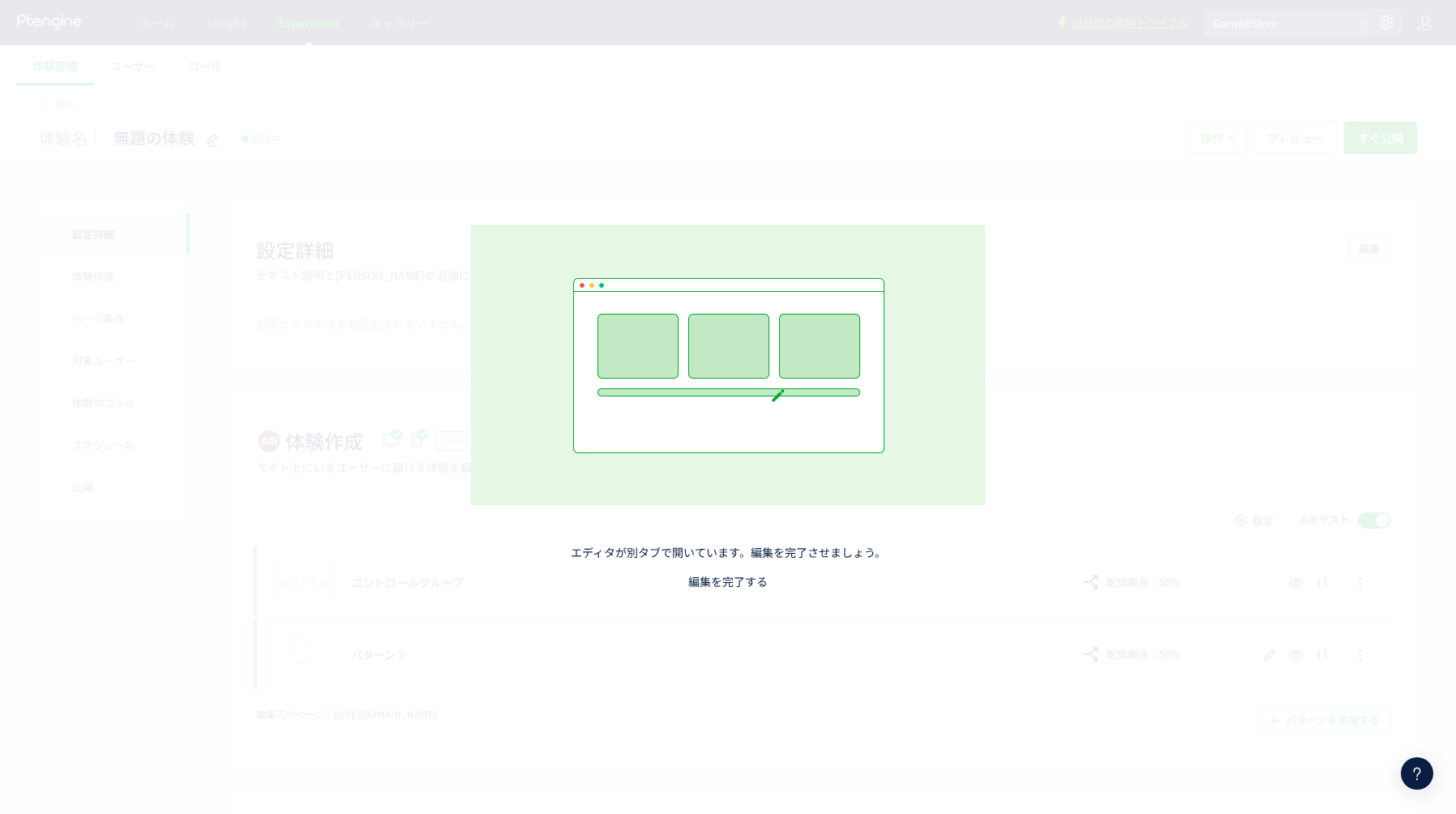
click at [709, 580] on link "編集を完了する" at bounding box center [728, 581] width 79 height 16
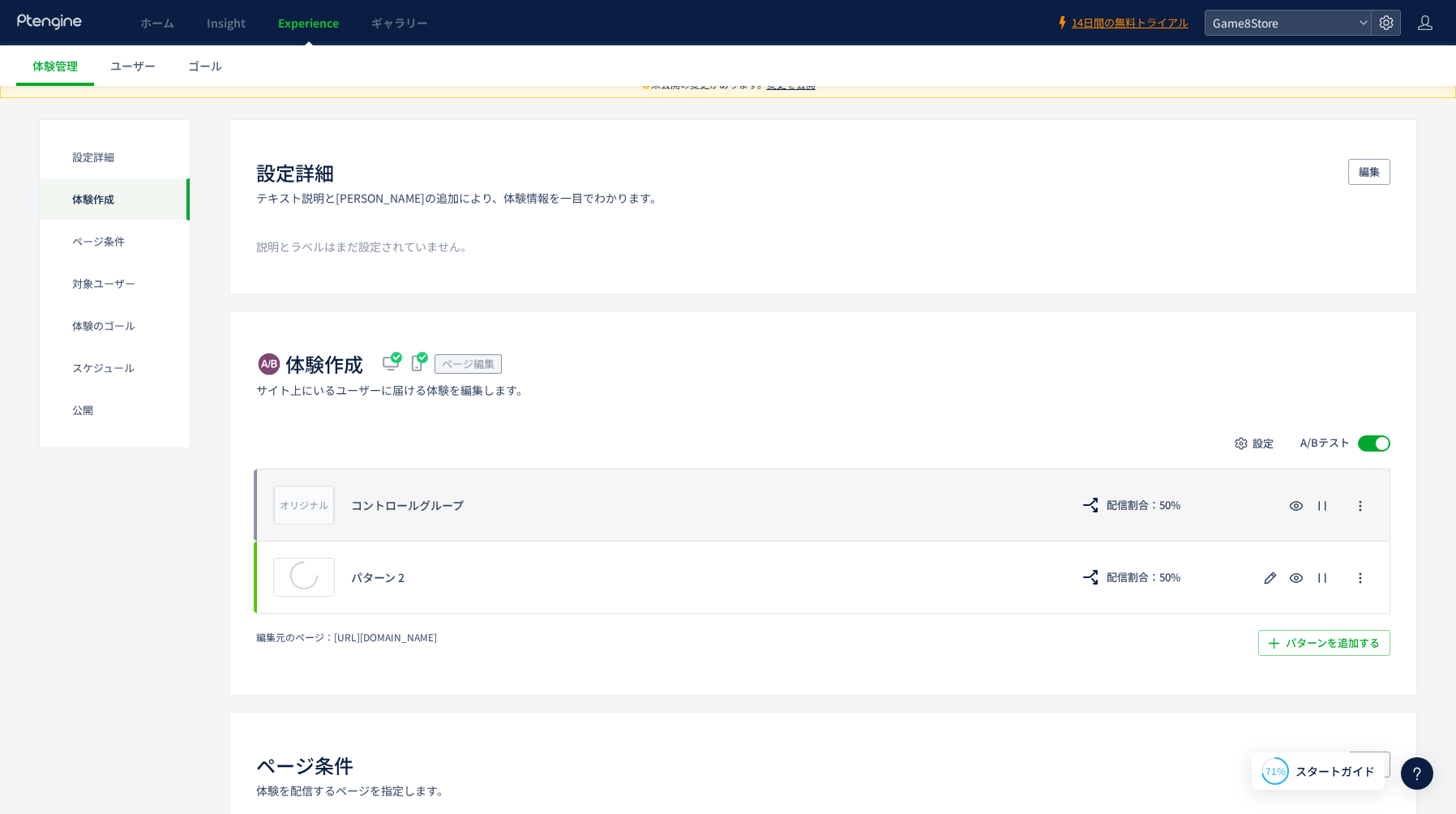
scroll to position [119, 0]
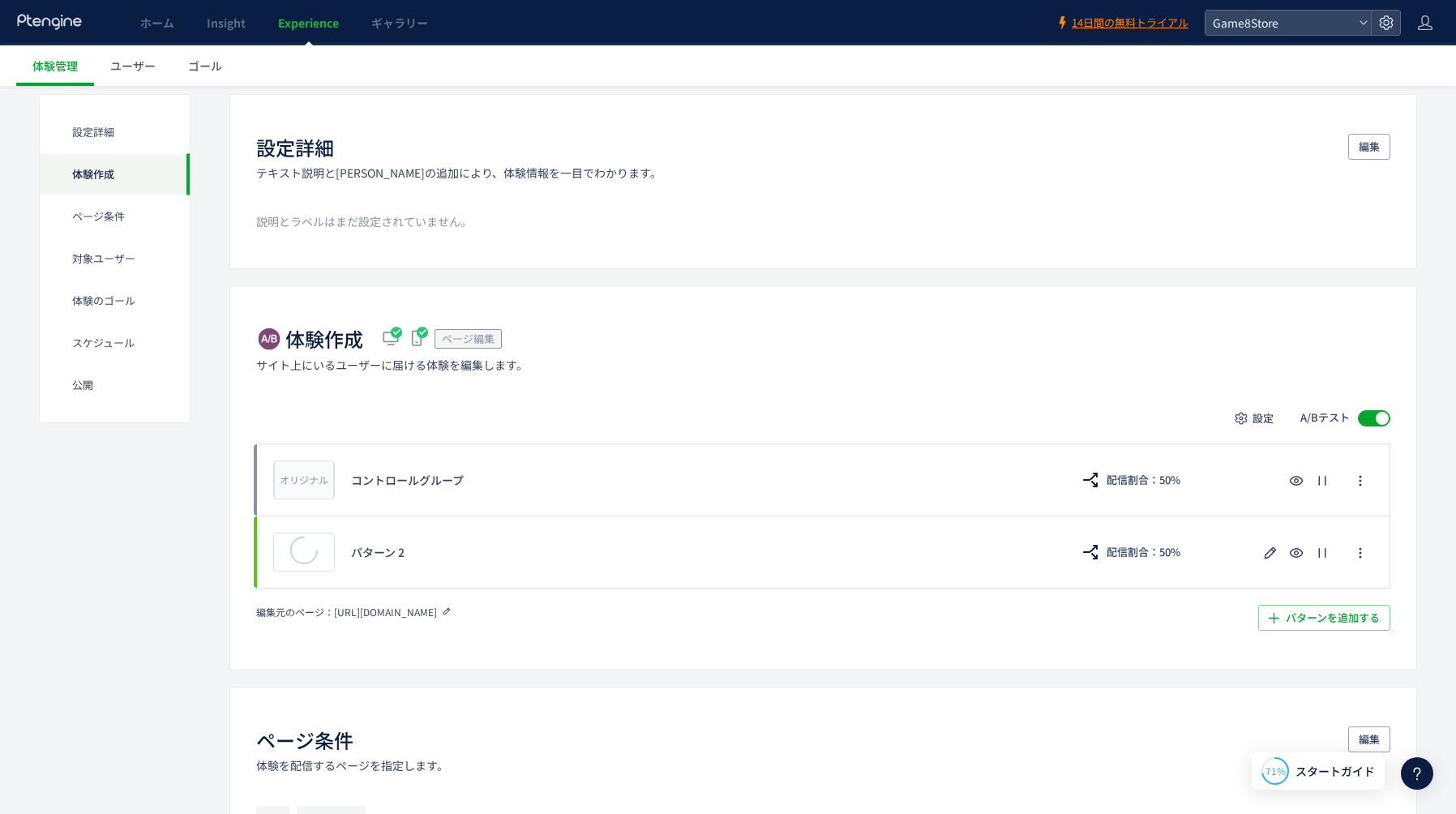
click at [452, 607] on icon at bounding box center [447, 611] width 12 height 12
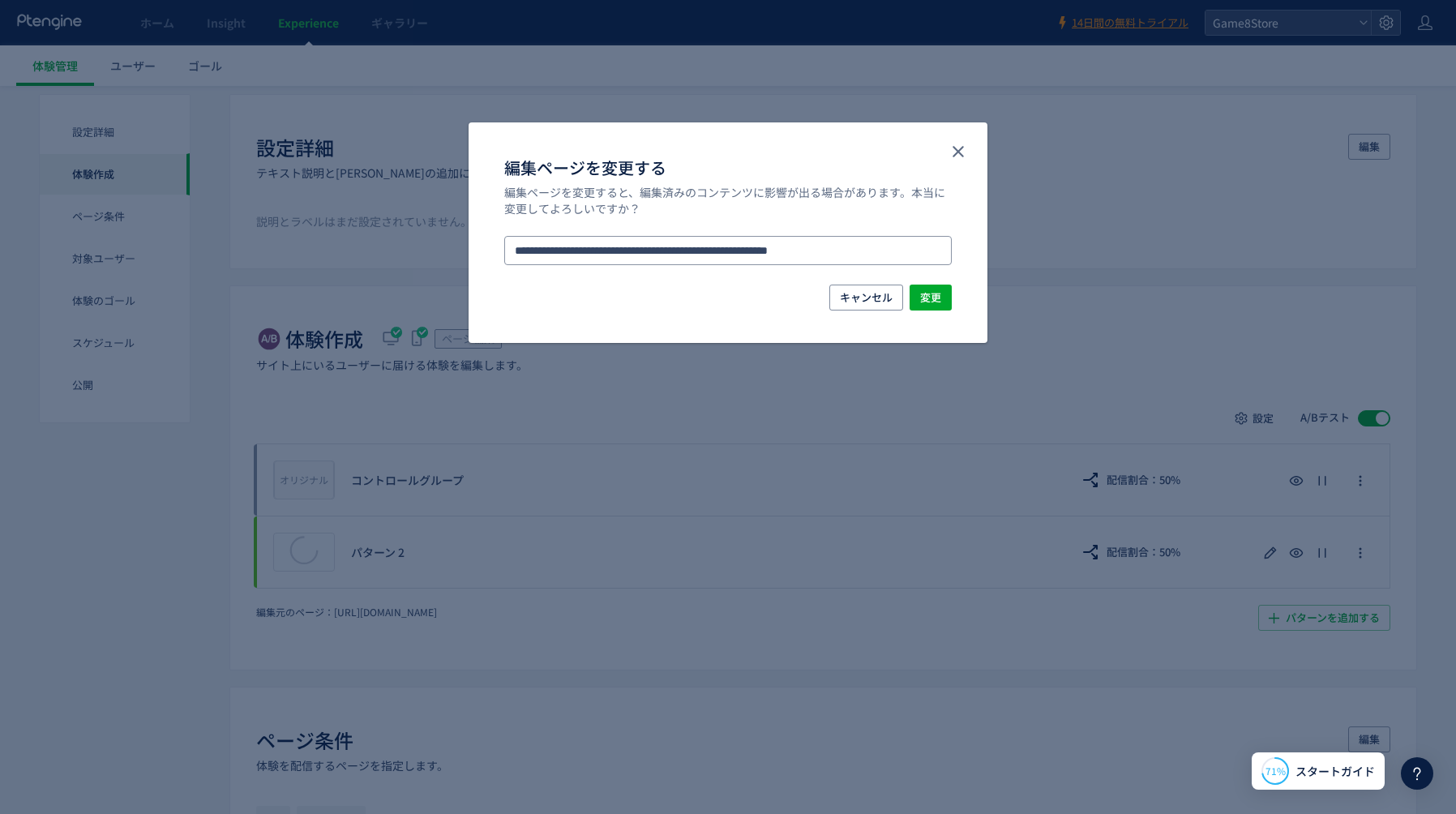
click at [870, 247] on input "**********" at bounding box center [728, 251] width 448 height 29
paste input "編集ページを変更する"
type input "**********"
click at [930, 296] on span "変更" at bounding box center [931, 297] width 21 height 26
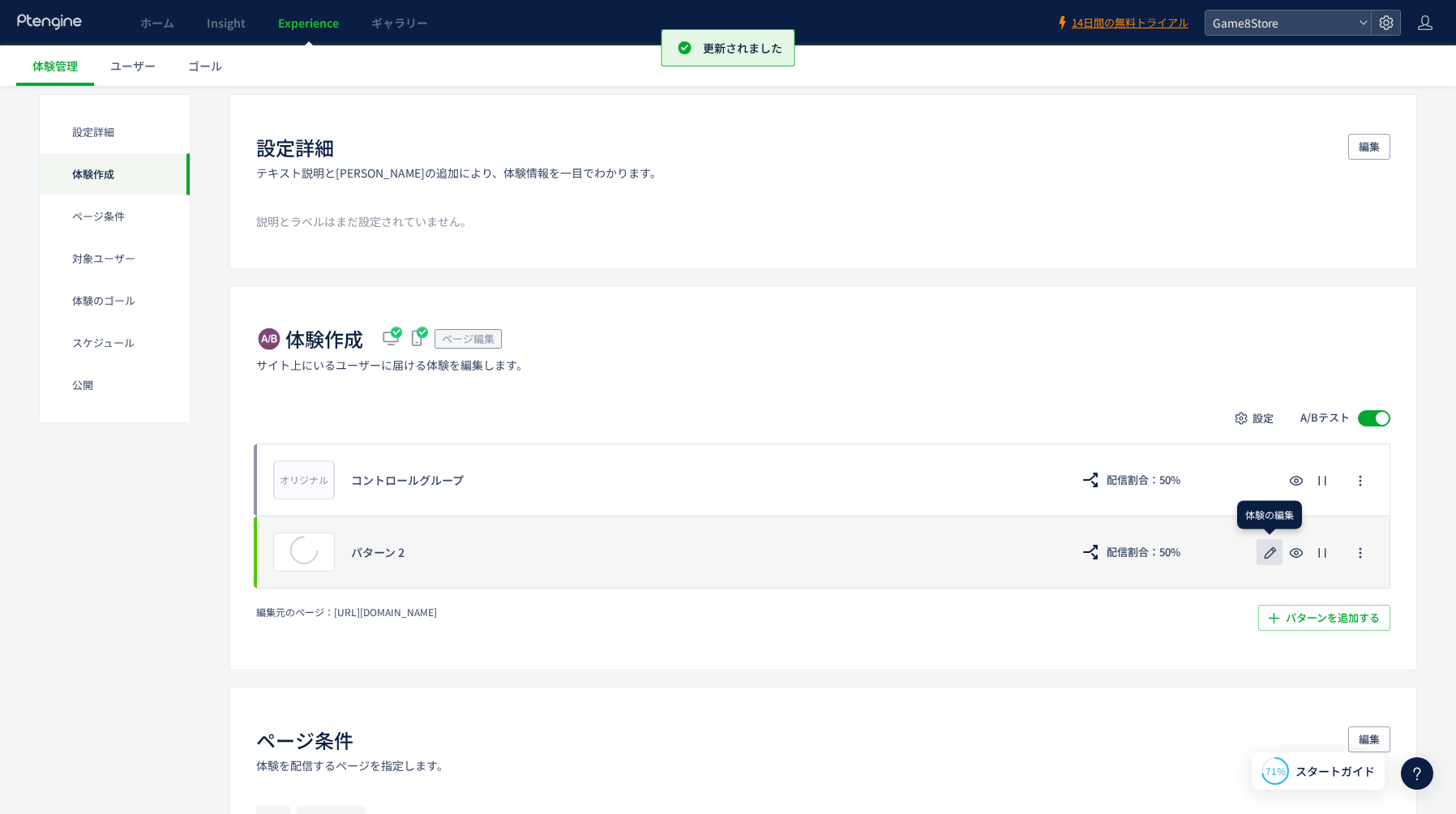
click at [1270, 555] on use "button" at bounding box center [1271, 553] width 12 height 12
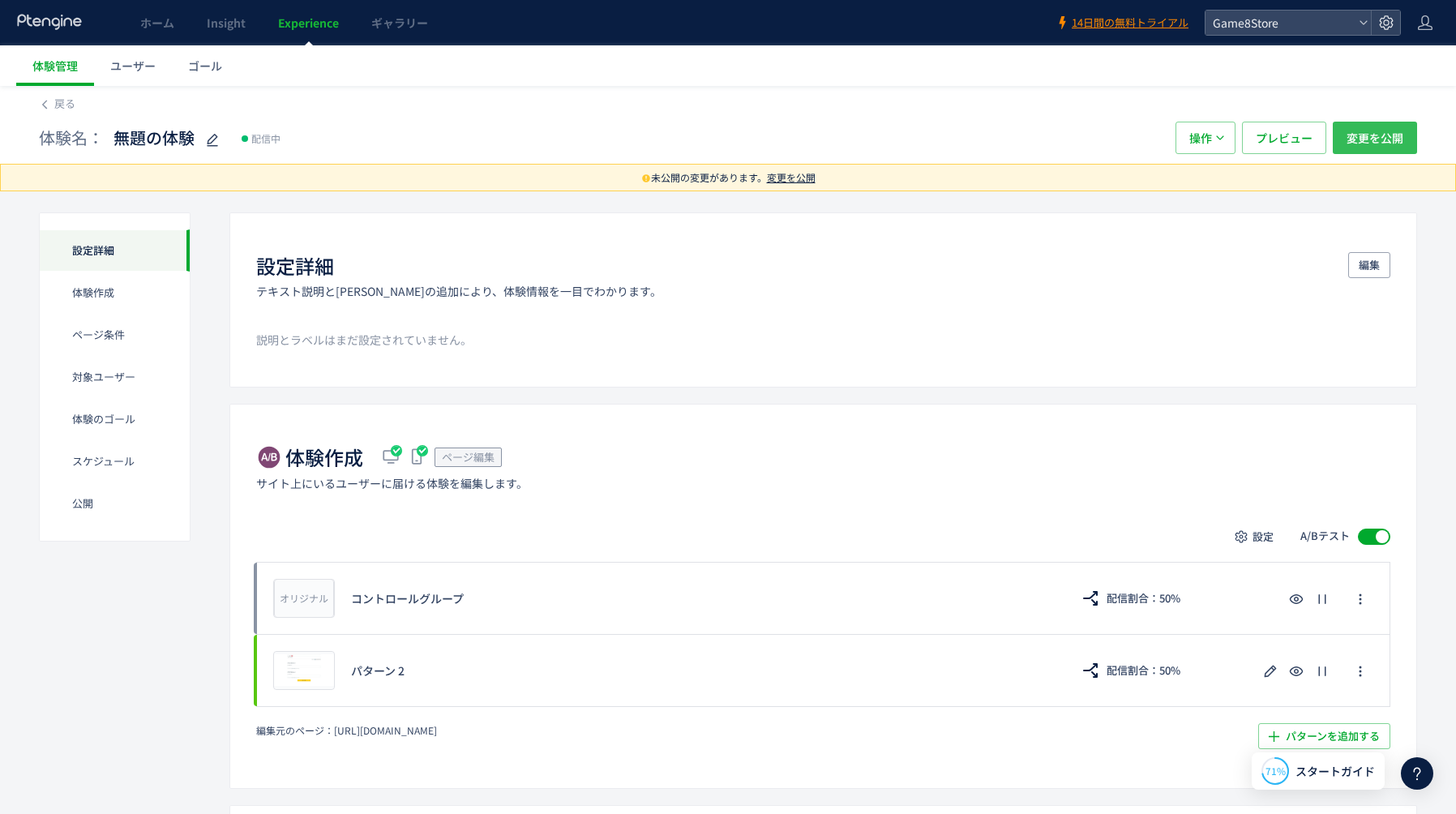
click at [1379, 146] on span "変更を公開" at bounding box center [1375, 137] width 57 height 32
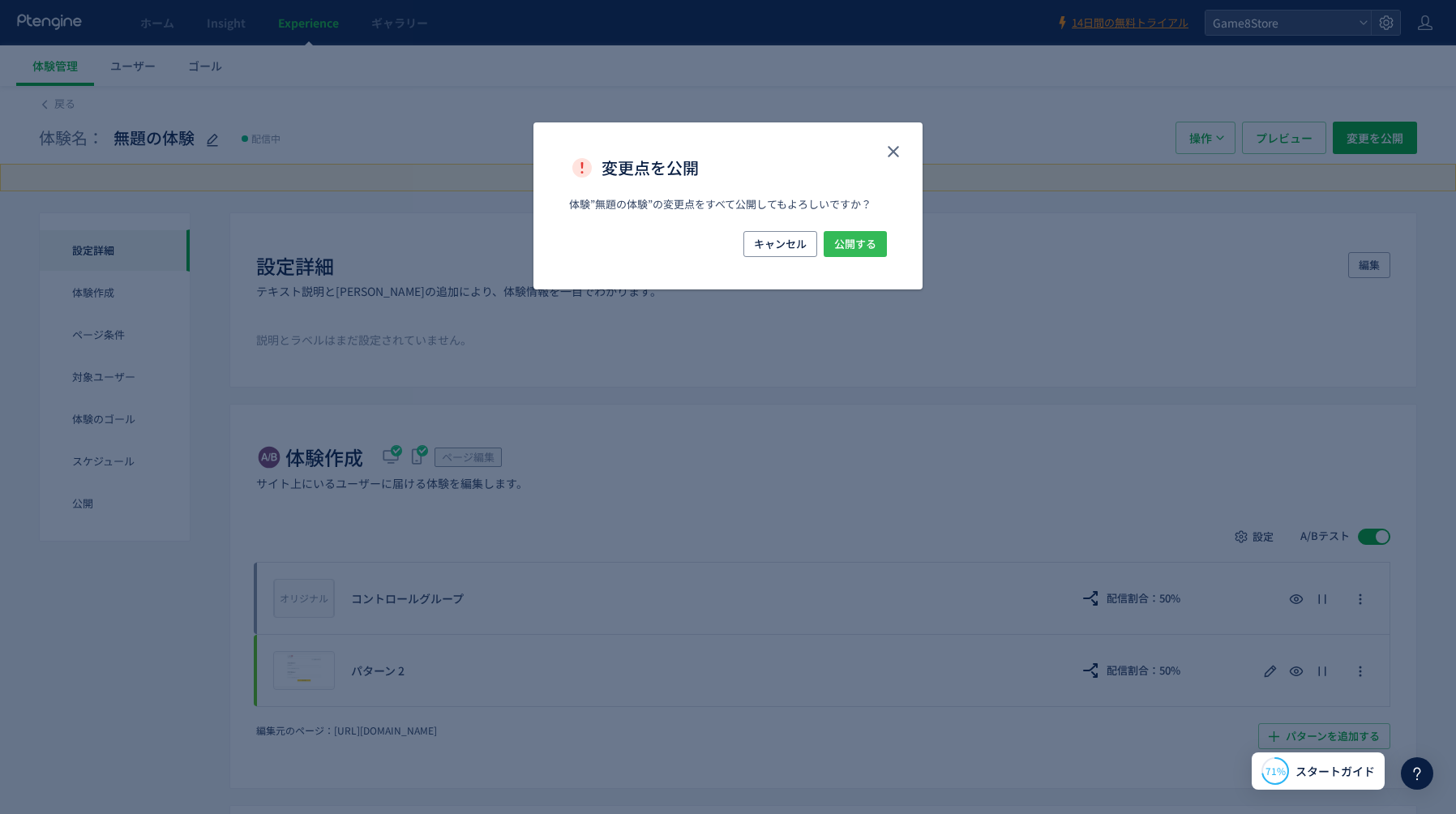
click at [868, 251] on span "公開する" at bounding box center [854, 243] width 42 height 26
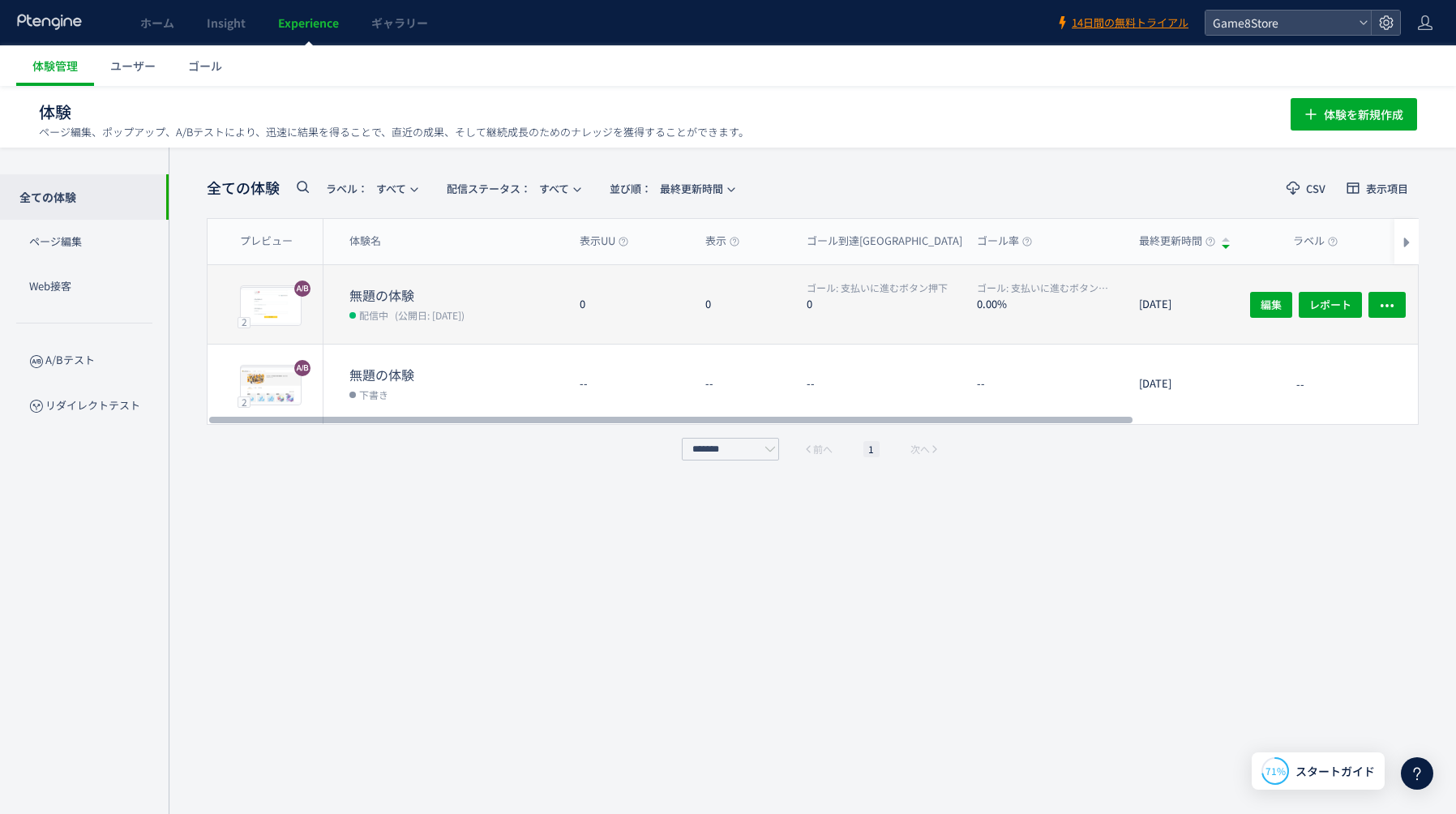
click at [440, 293] on dt "無題の体験" at bounding box center [458, 295] width 218 height 19
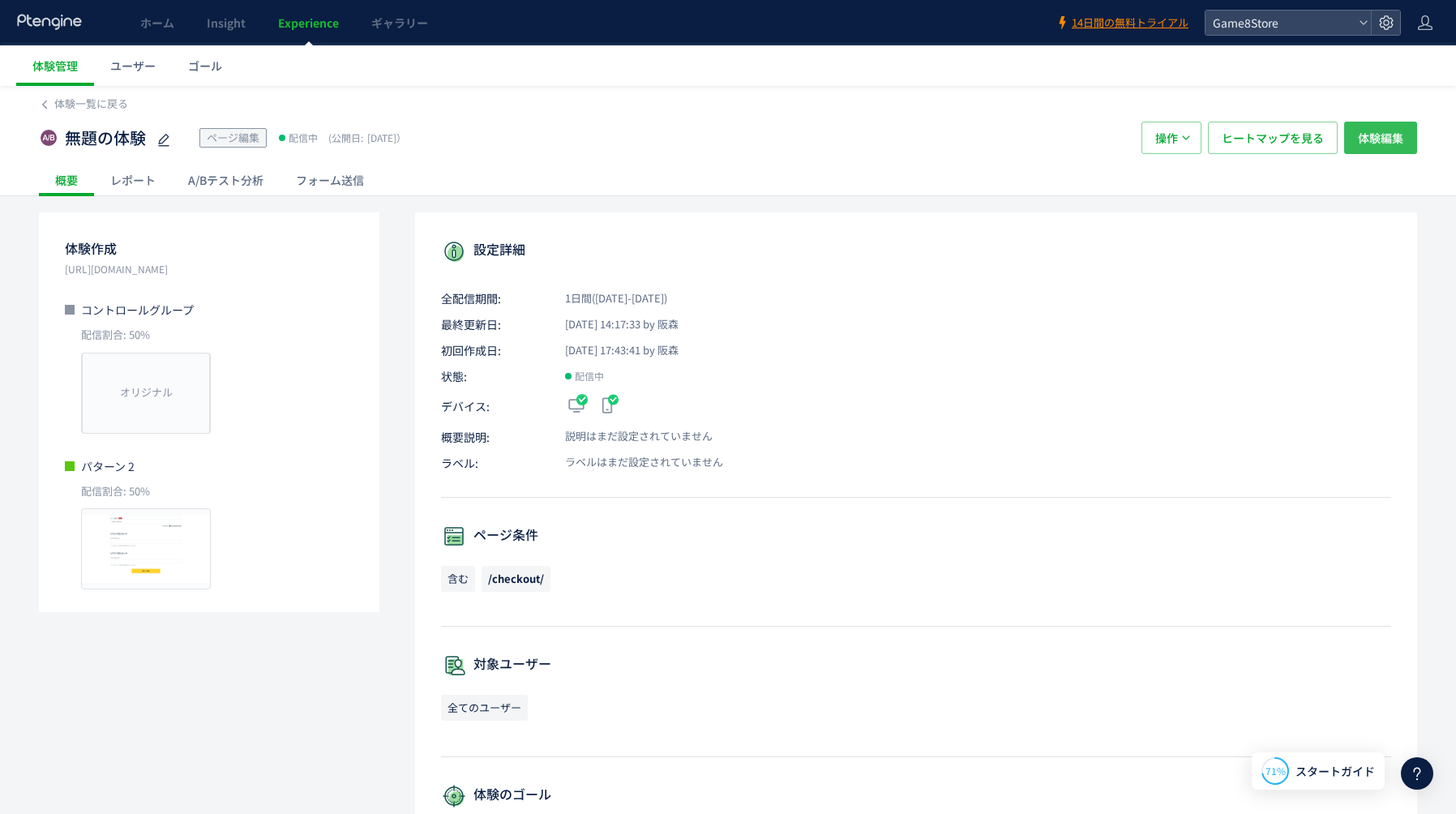
click at [1378, 139] on span "体験編集" at bounding box center [1380, 137] width 45 height 32
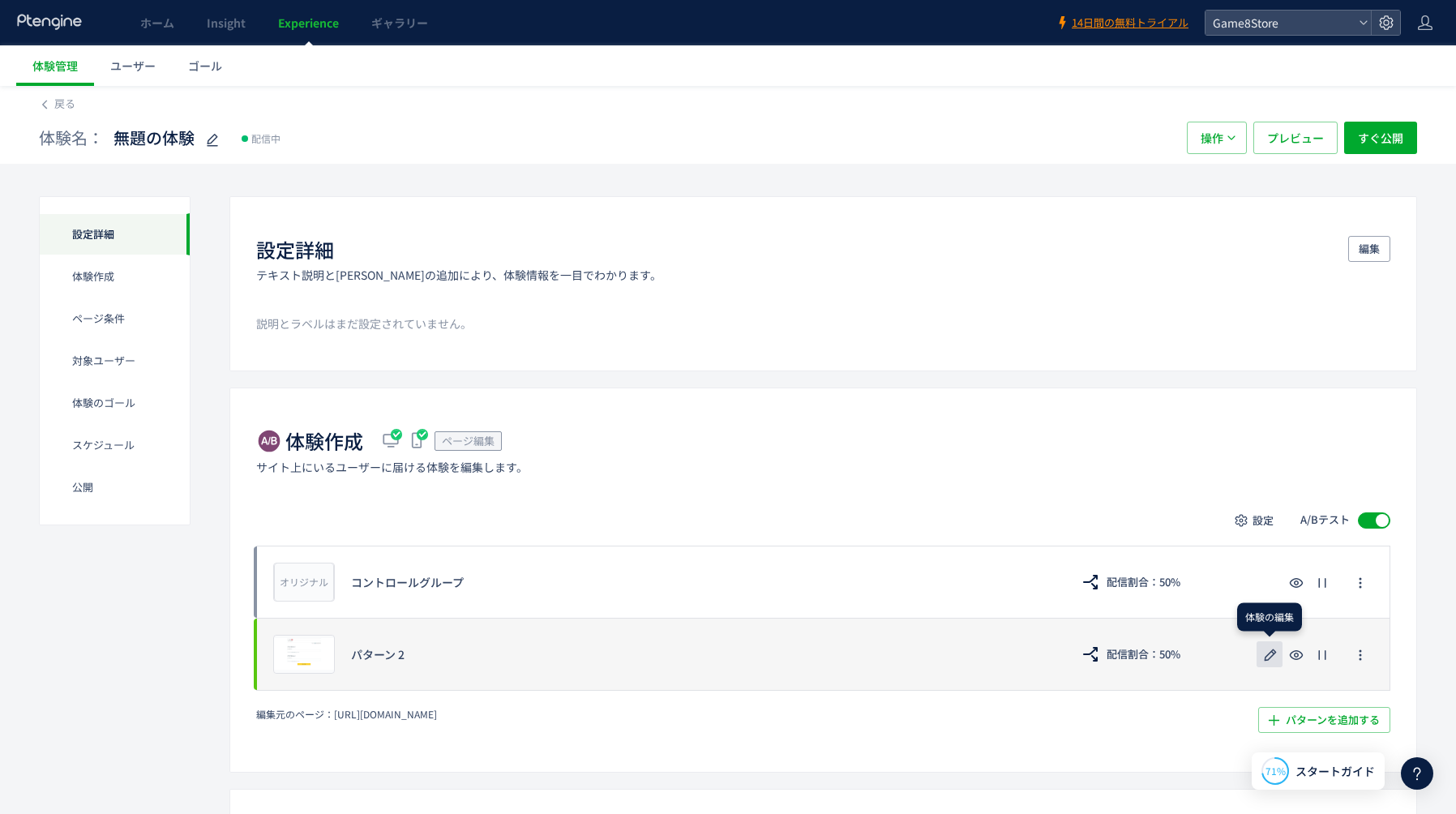
click at [1268, 658] on use "button" at bounding box center [1271, 654] width 12 height 12
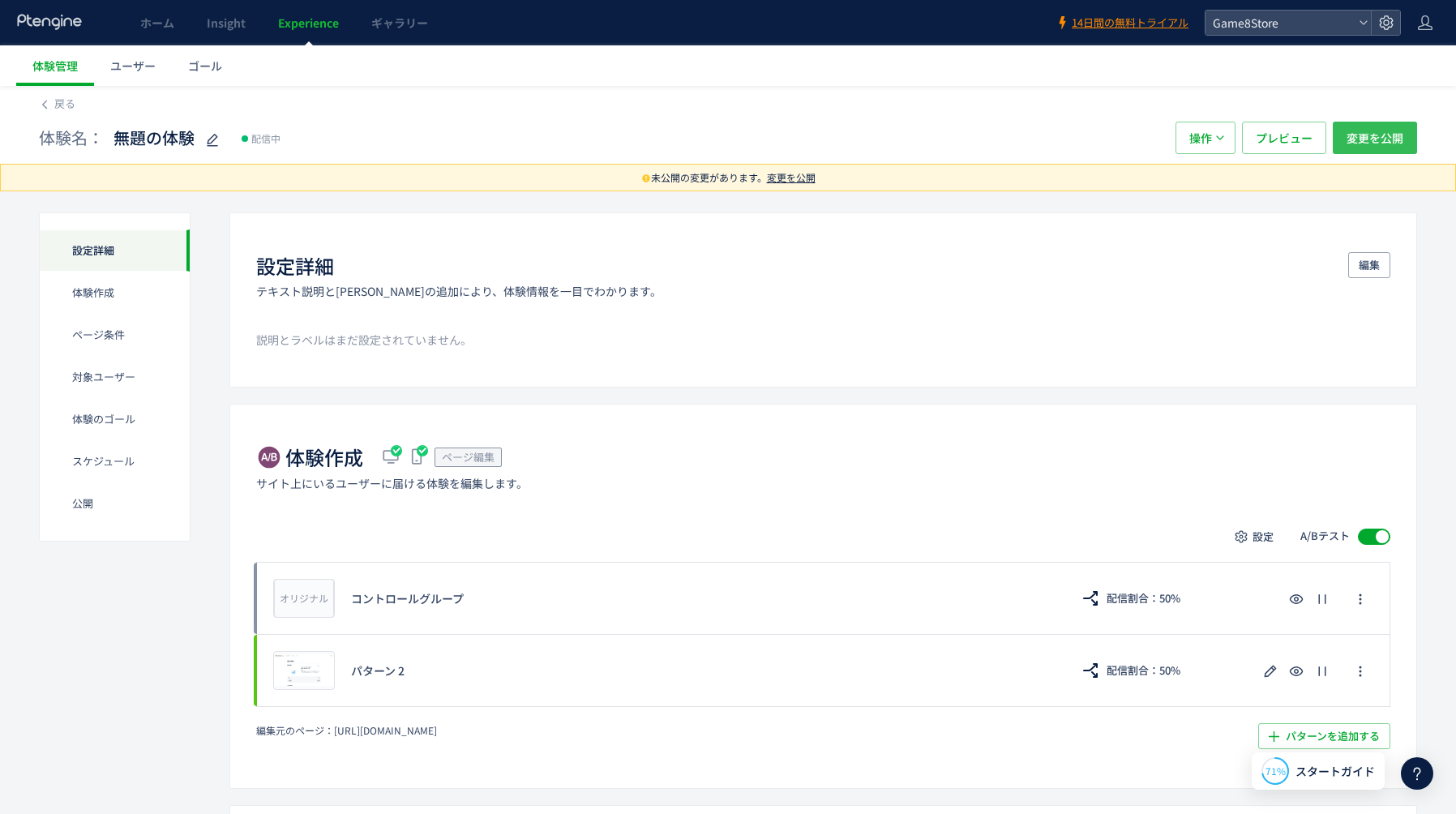
click at [1382, 147] on span "変更を公開" at bounding box center [1375, 137] width 57 height 32
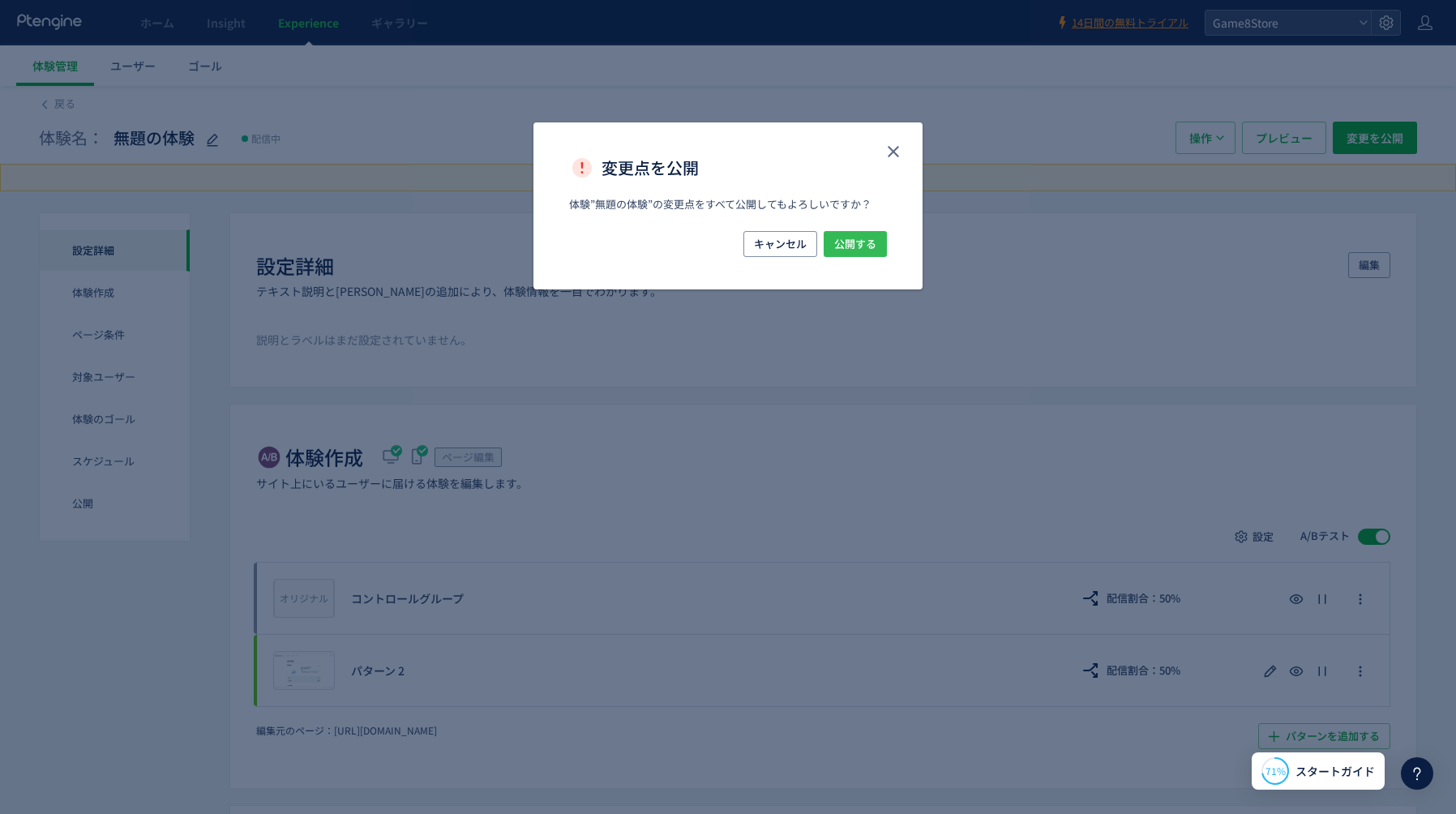
click at [869, 244] on span "公開する" at bounding box center [854, 243] width 42 height 26
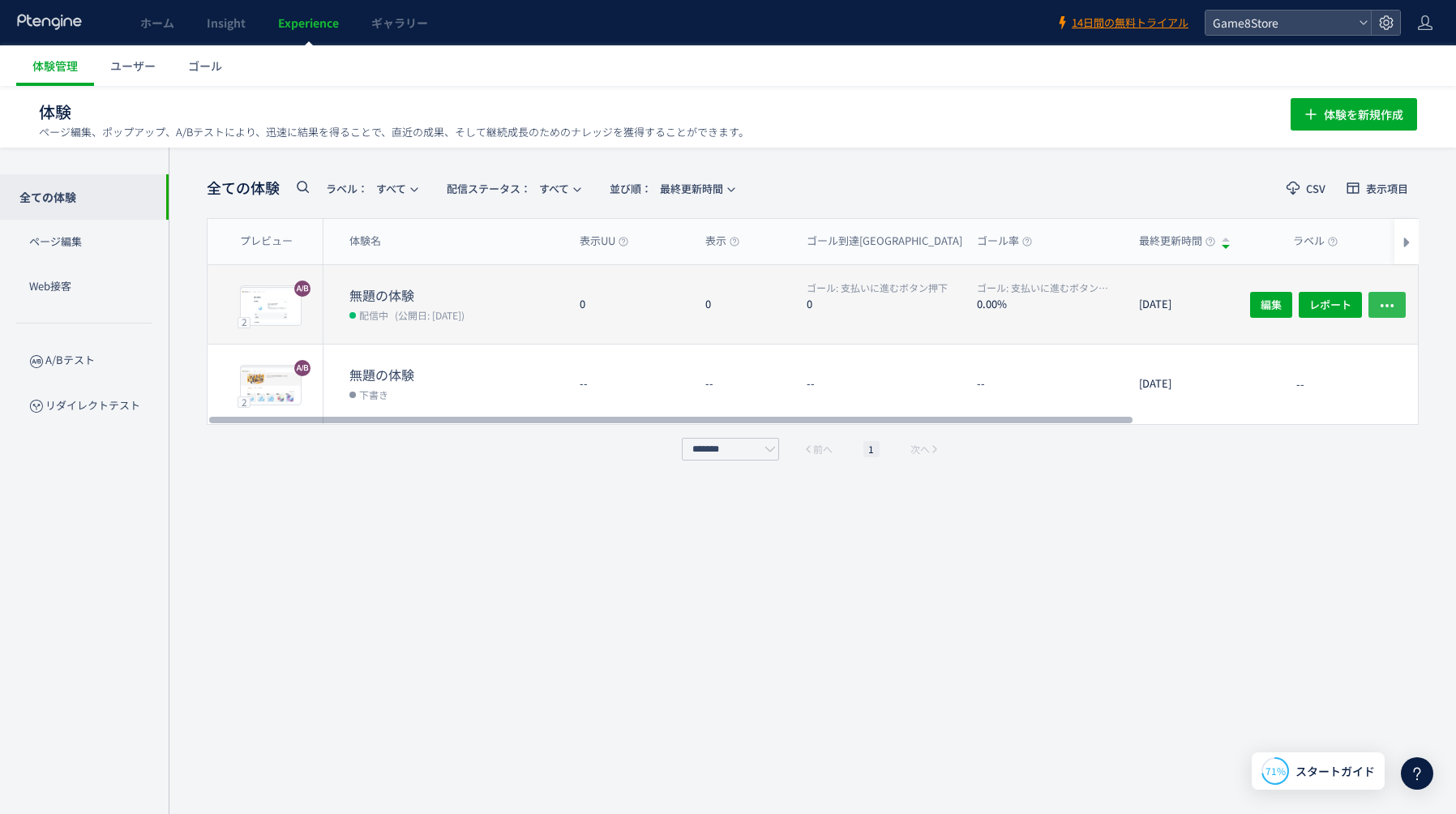
click at [1393, 302] on icon "button" at bounding box center [1386, 305] width 16 height 16
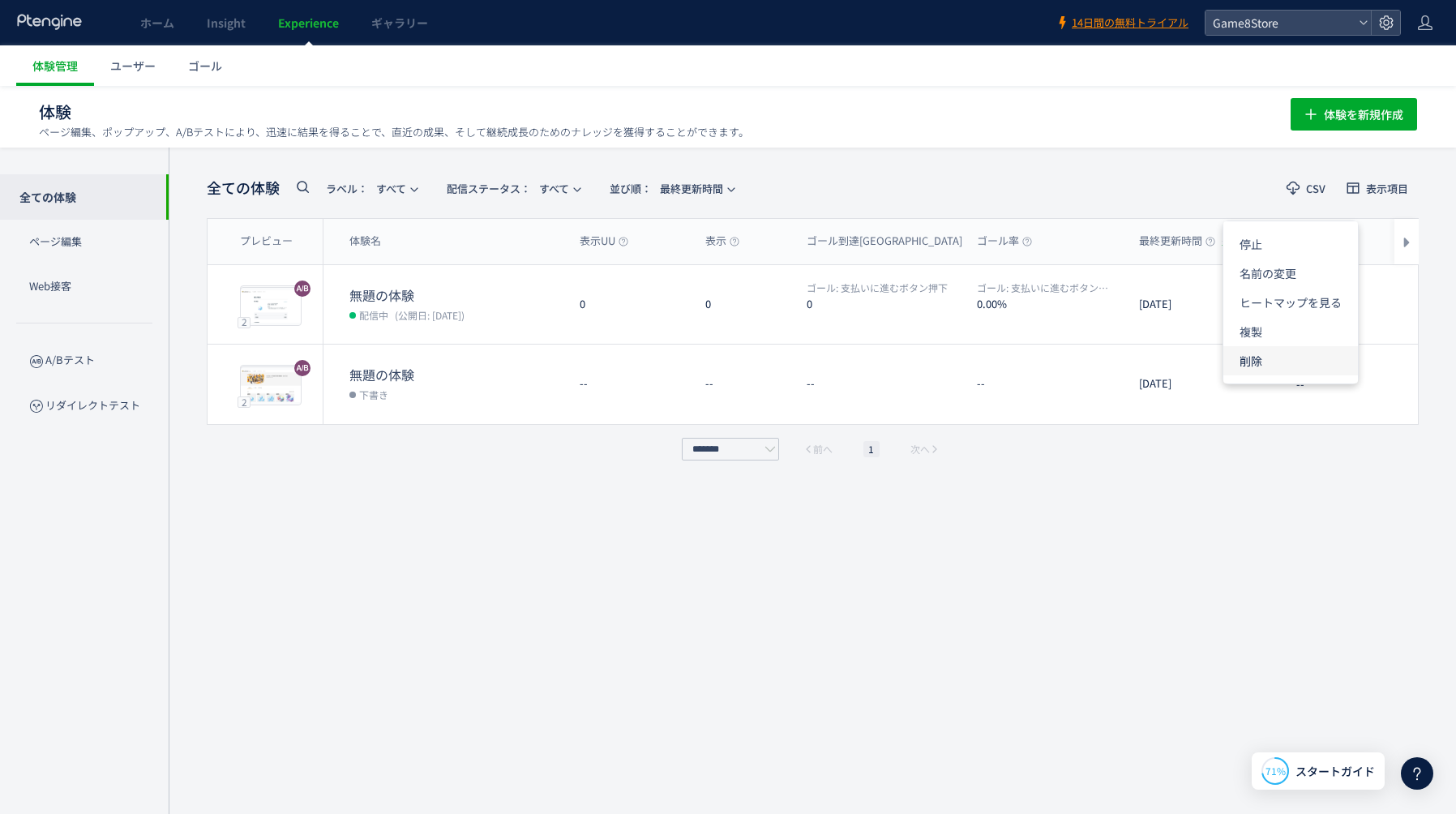
click at [1291, 366] on li "削除" at bounding box center [1290, 360] width 135 height 29
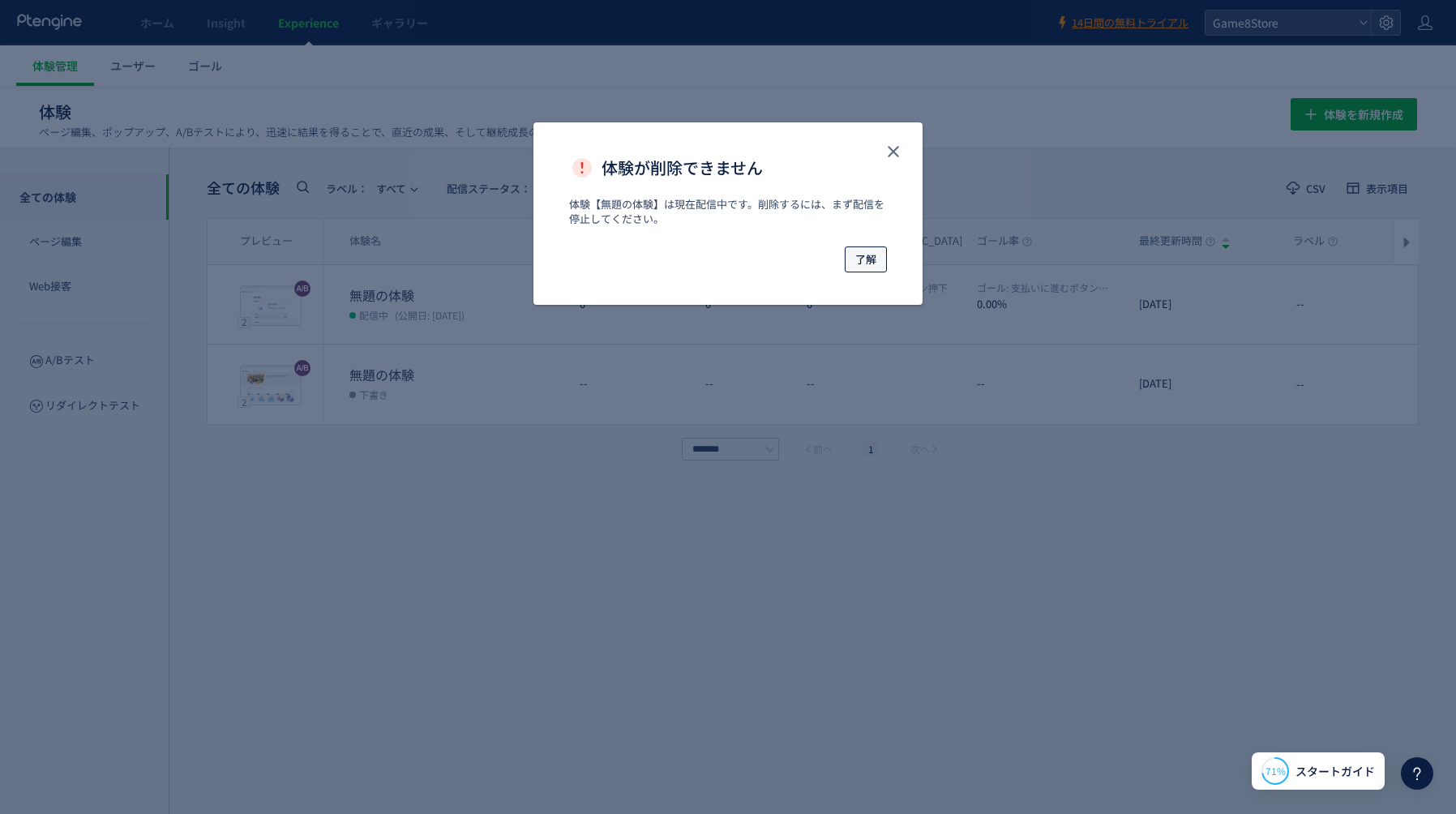
click at [867, 260] on span "了解" at bounding box center [866, 259] width 21 height 26
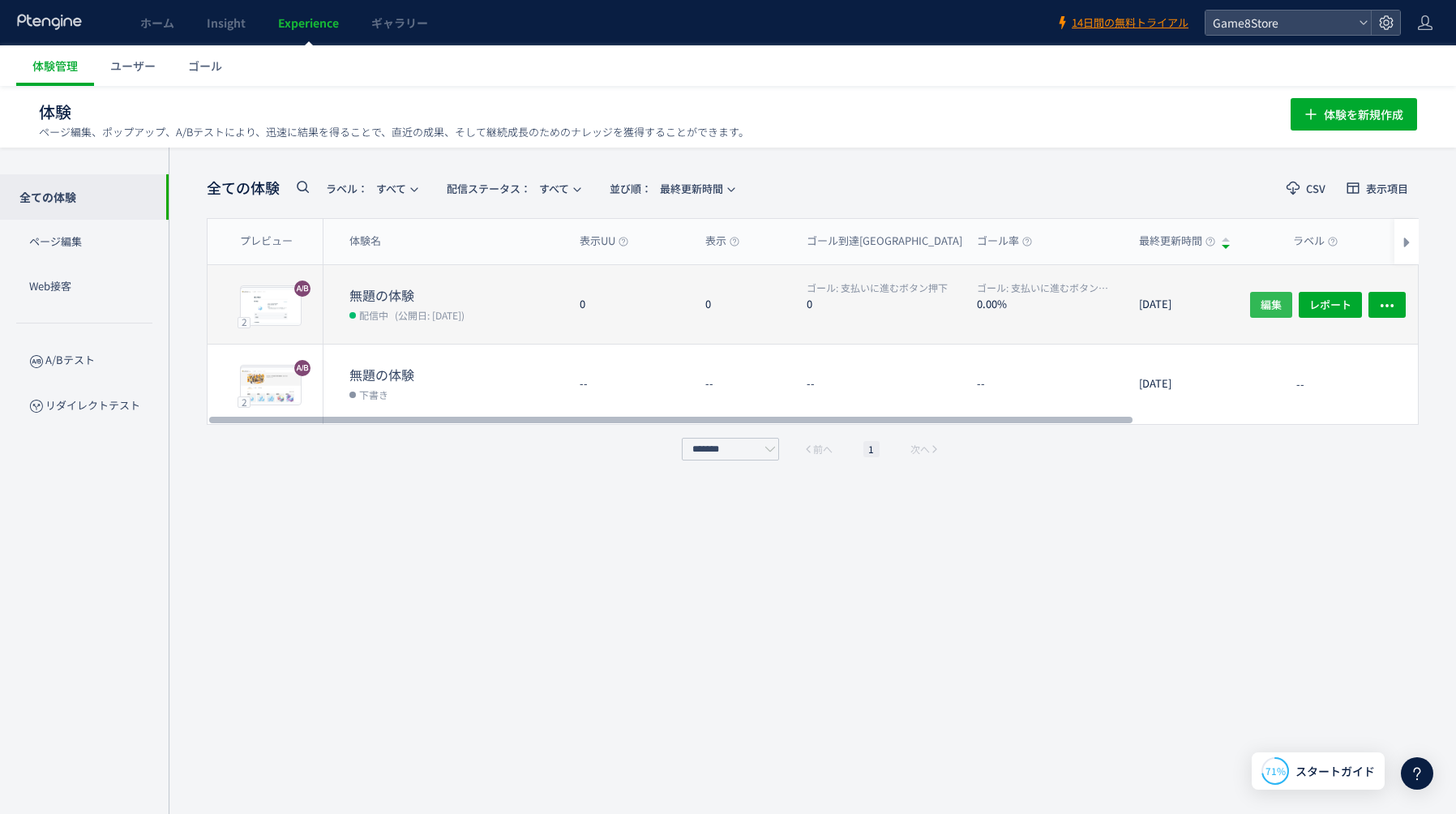
click at [1271, 299] on span "編集" at bounding box center [1271, 303] width 21 height 26
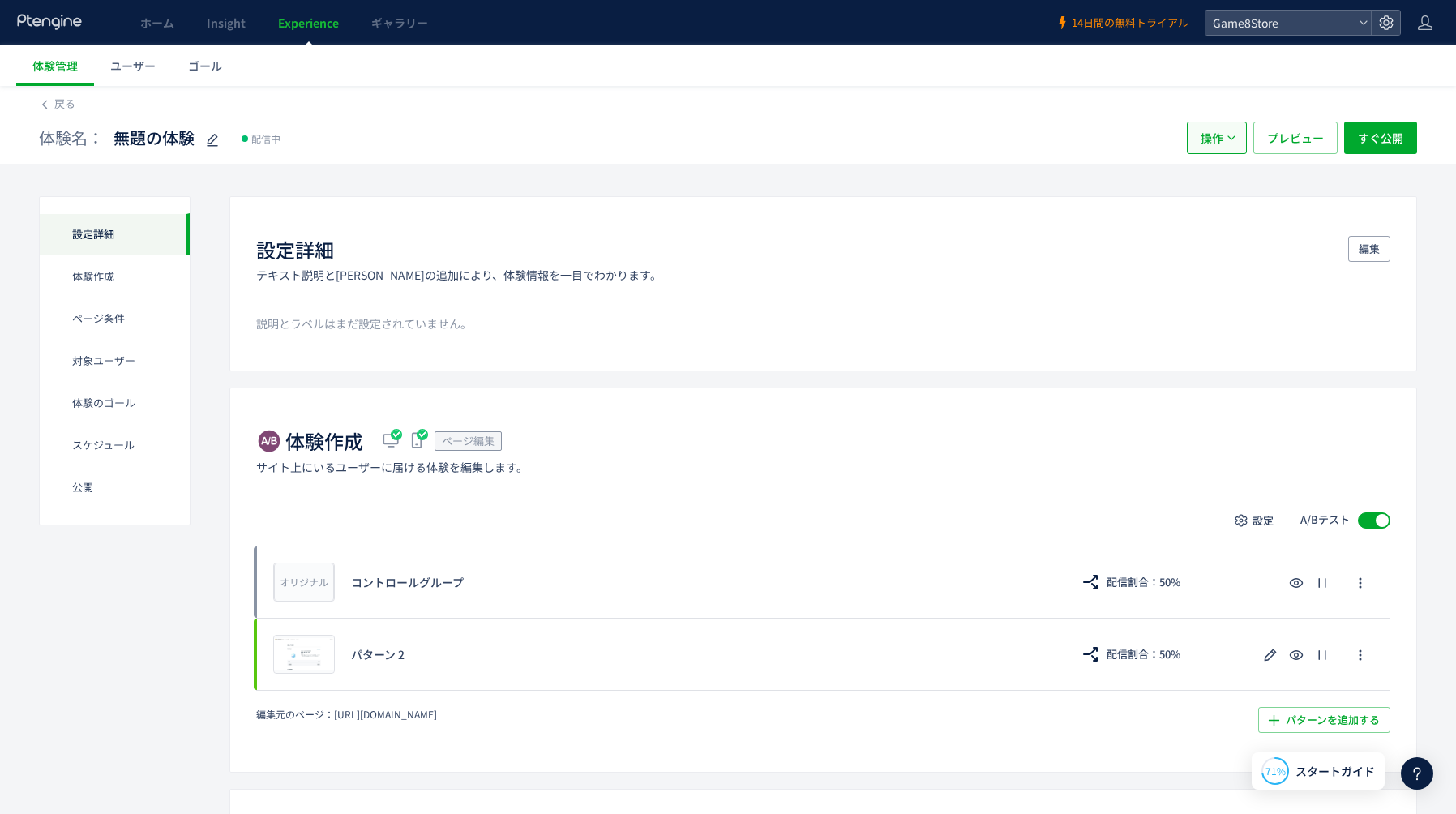
click at [1206, 138] on span "操作" at bounding box center [1211, 137] width 22 height 32
click at [1217, 231] on li "停止" at bounding box center [1217, 245] width 55 height 29
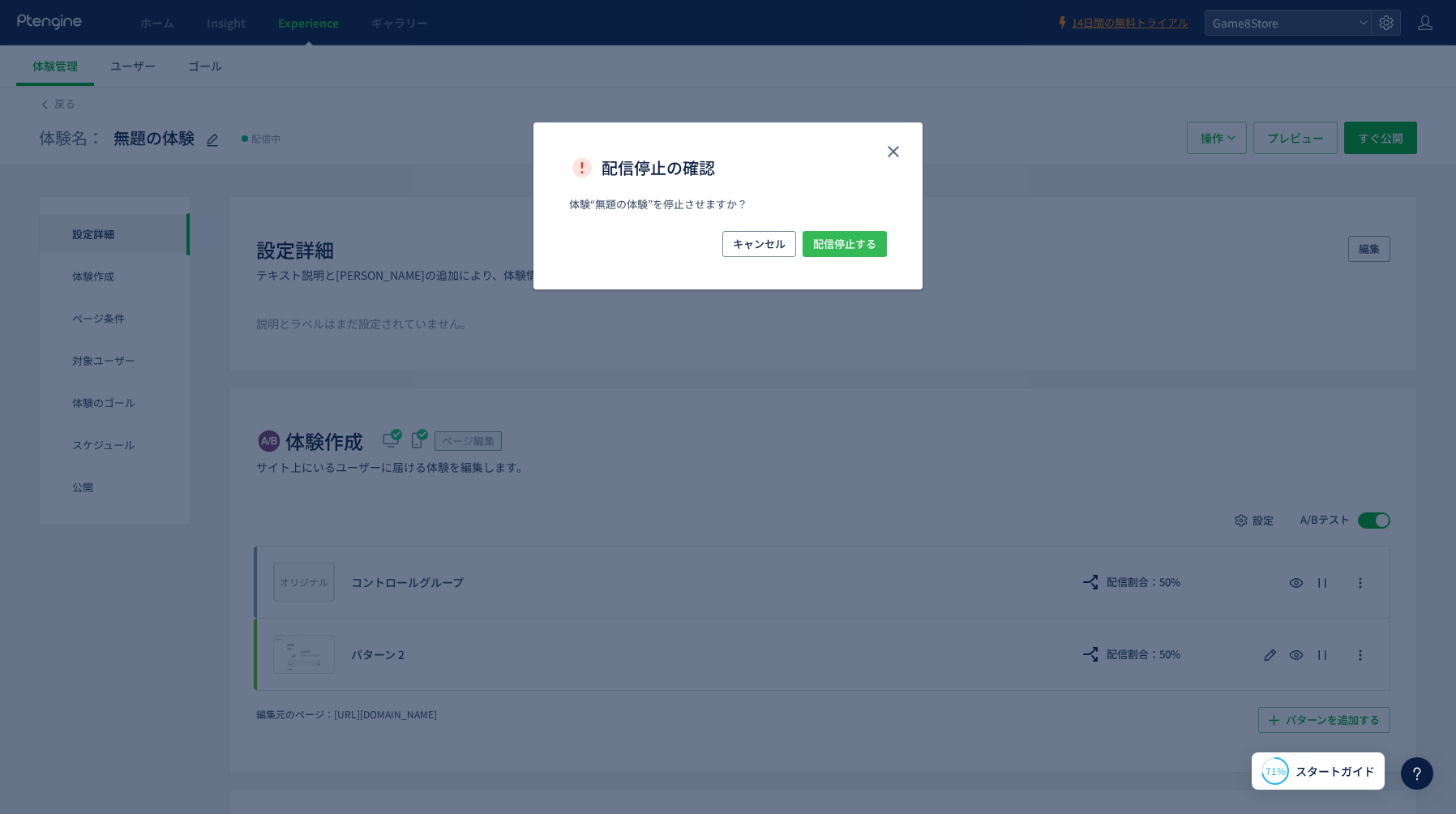
click at [876, 247] on button "配信停止する" at bounding box center [844, 243] width 85 height 26
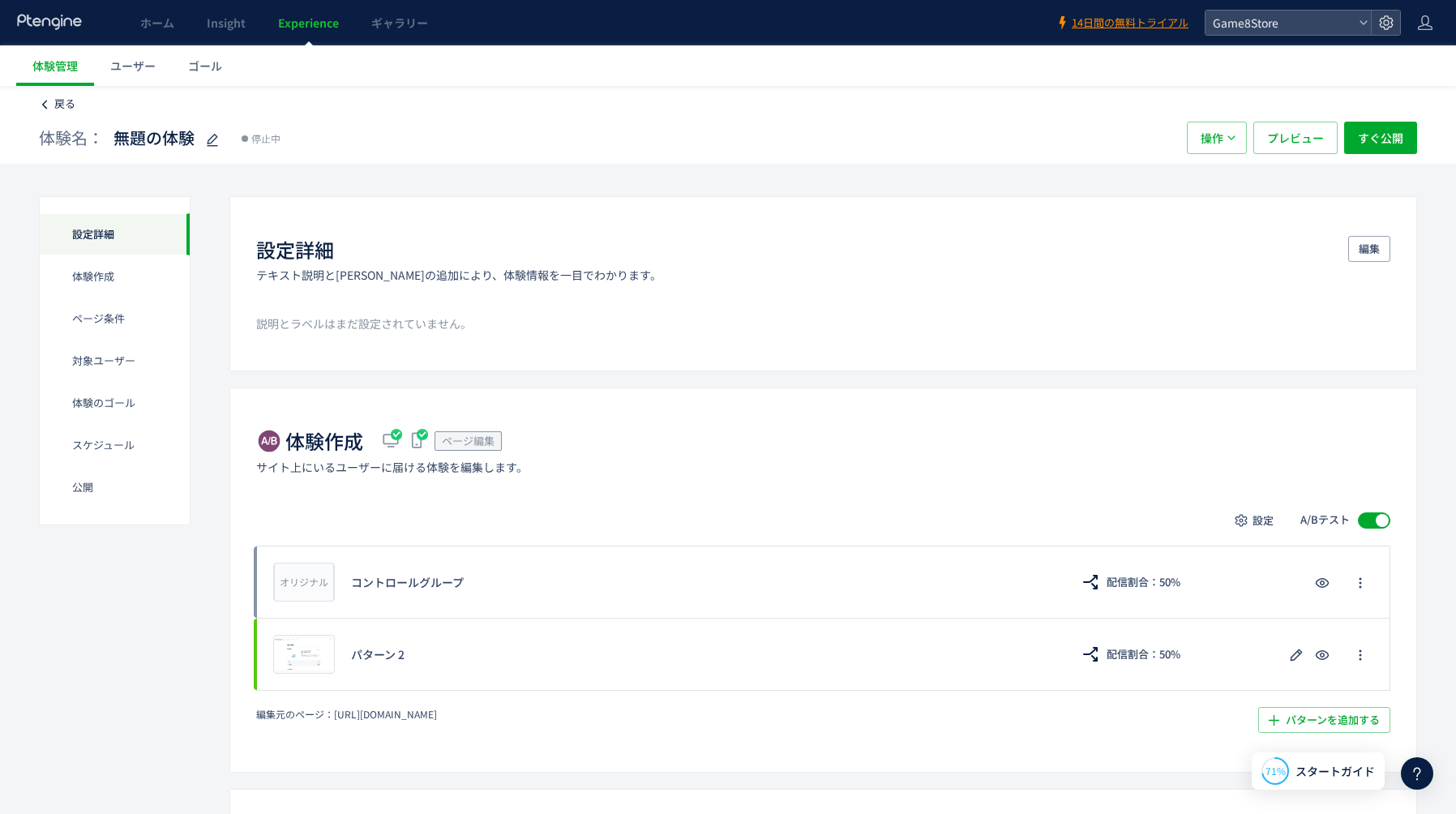
click at [56, 104] on span "戻る" at bounding box center [65, 103] width 21 height 15
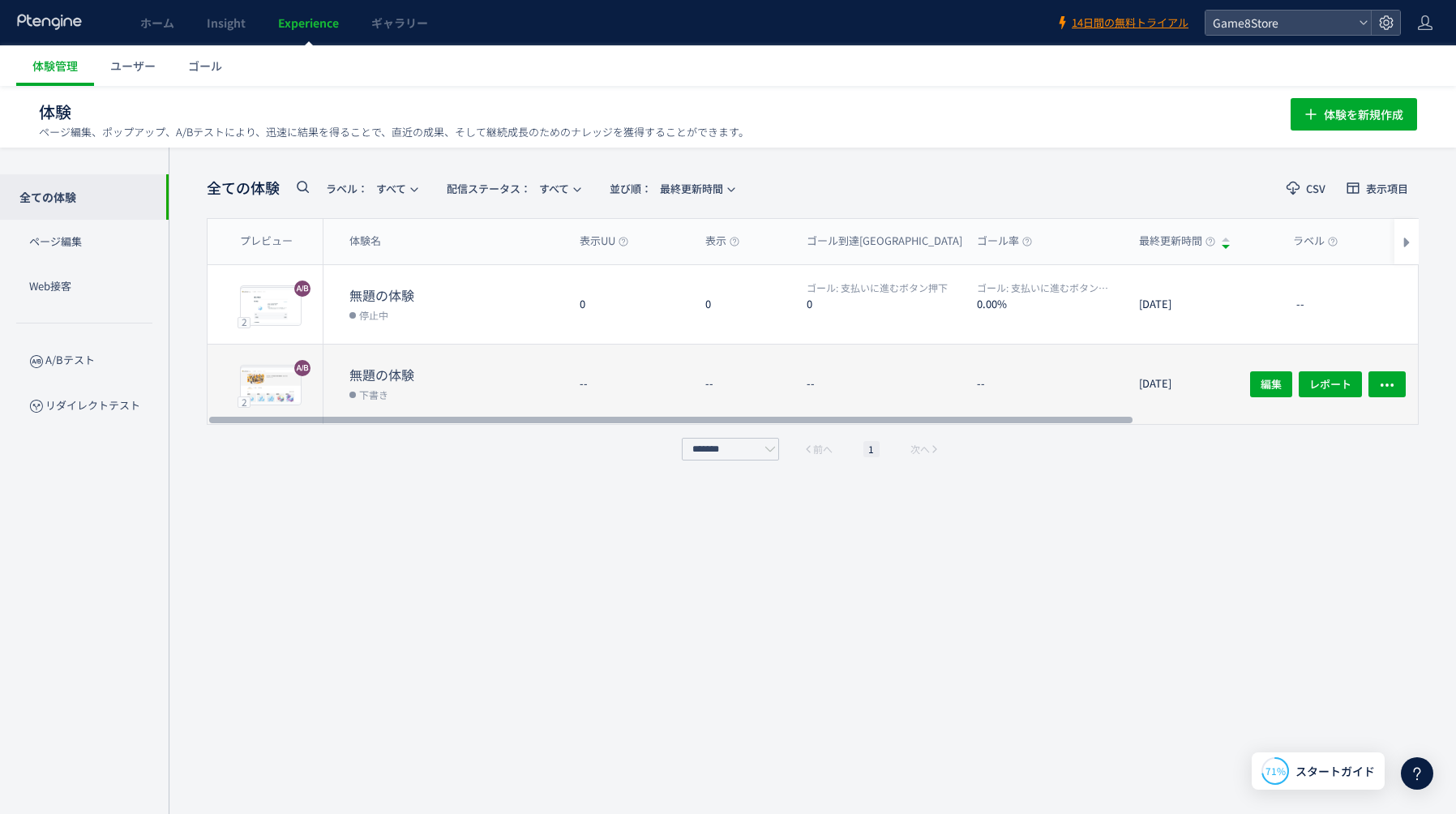
click at [475, 388] on dd "下書き" at bounding box center [458, 394] width 218 height 21
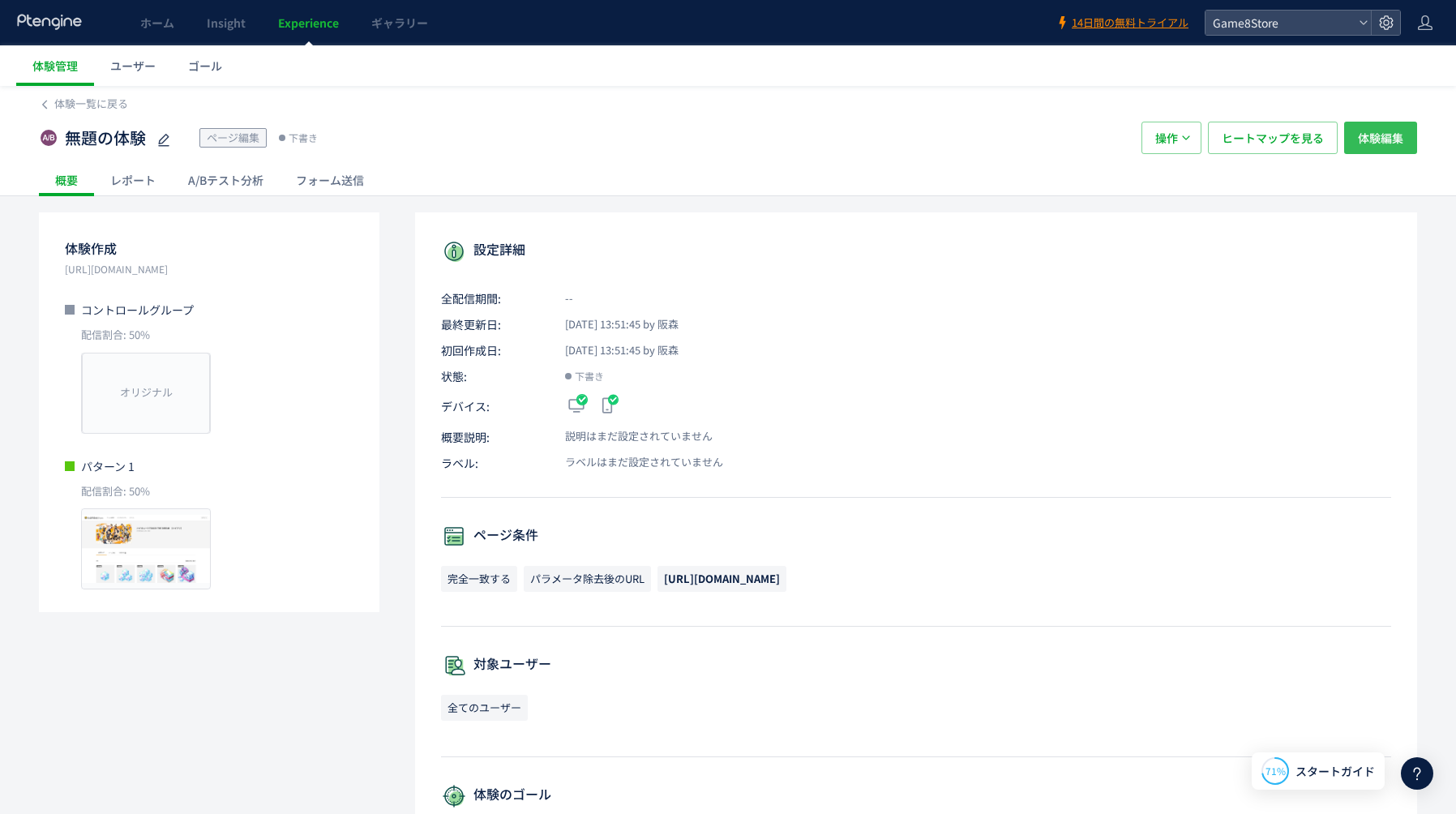
click at [1359, 141] on span "体験編集" at bounding box center [1380, 137] width 45 height 32
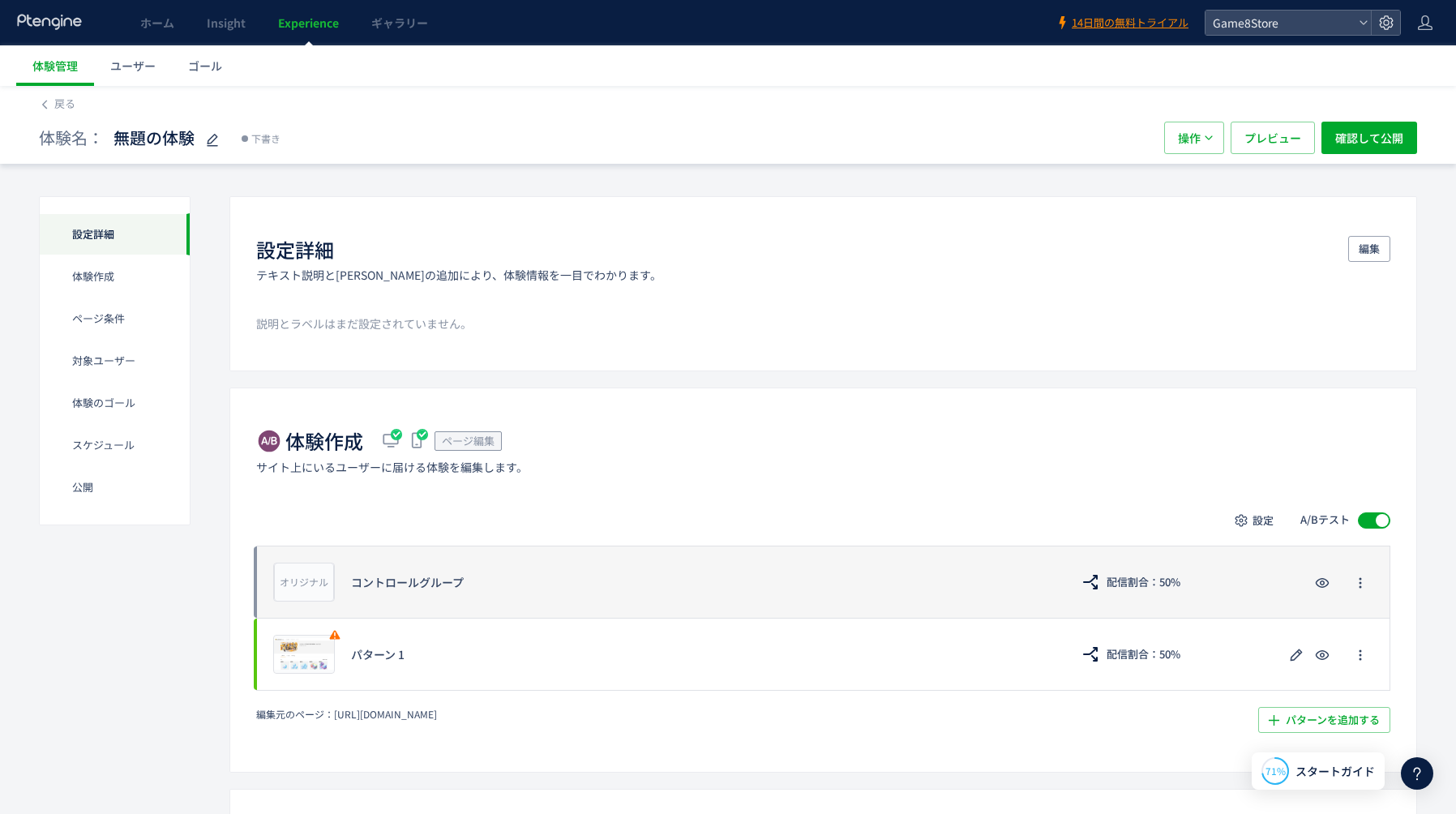
scroll to position [91, 0]
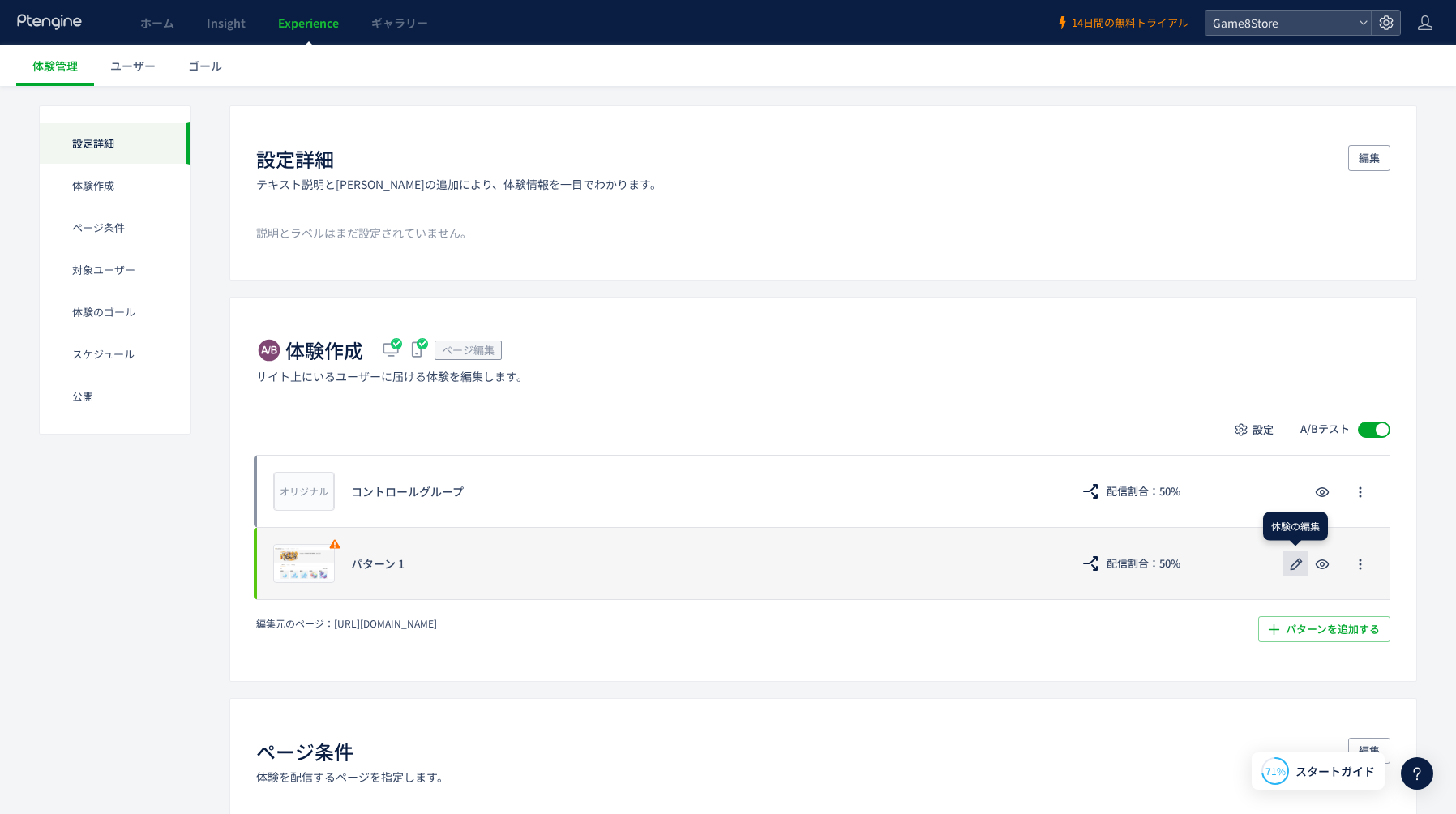
click at [1296, 565] on icon "button" at bounding box center [1296, 564] width 20 height 20
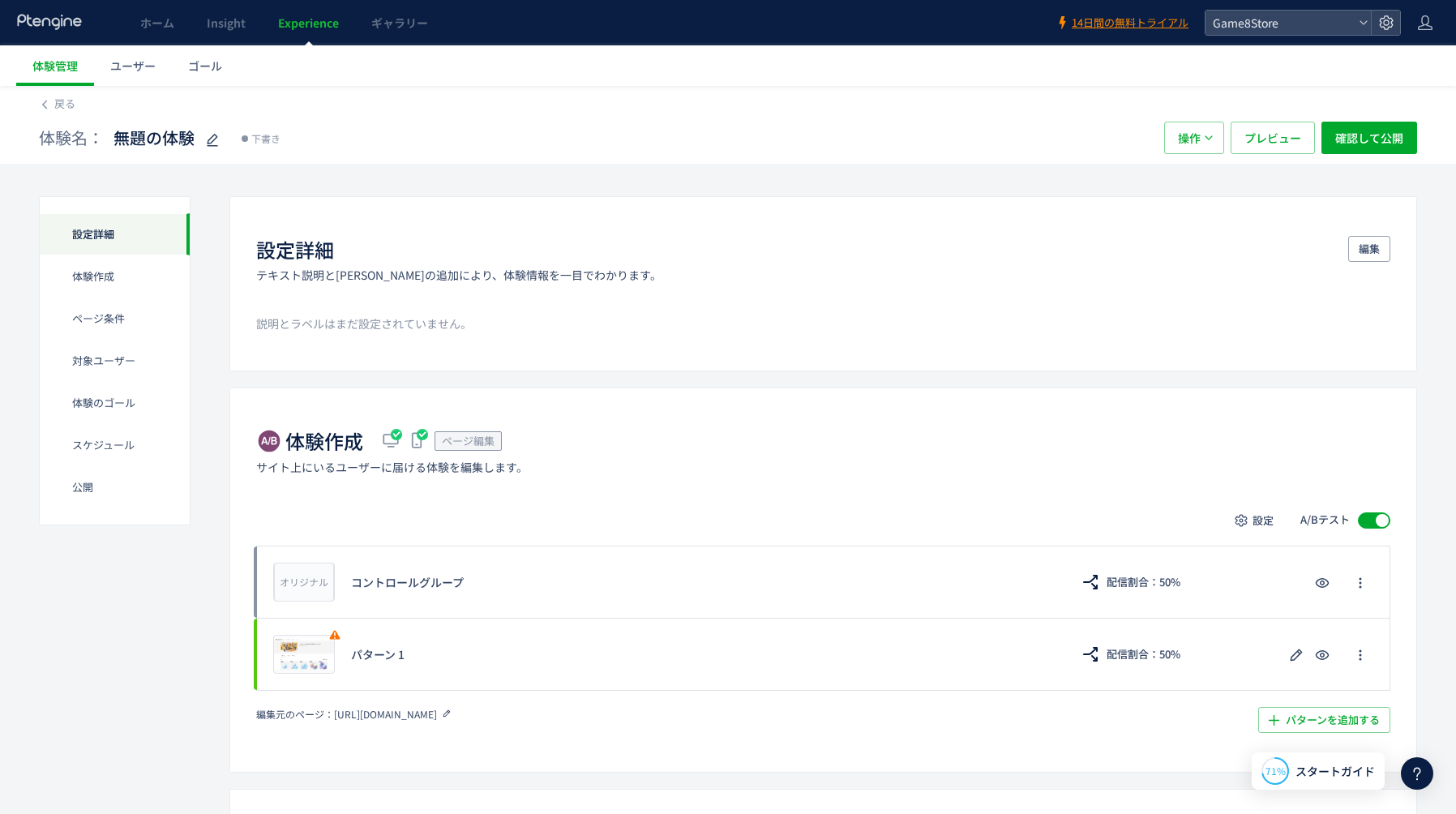
click at [452, 712] on icon at bounding box center [447, 713] width 12 height 12
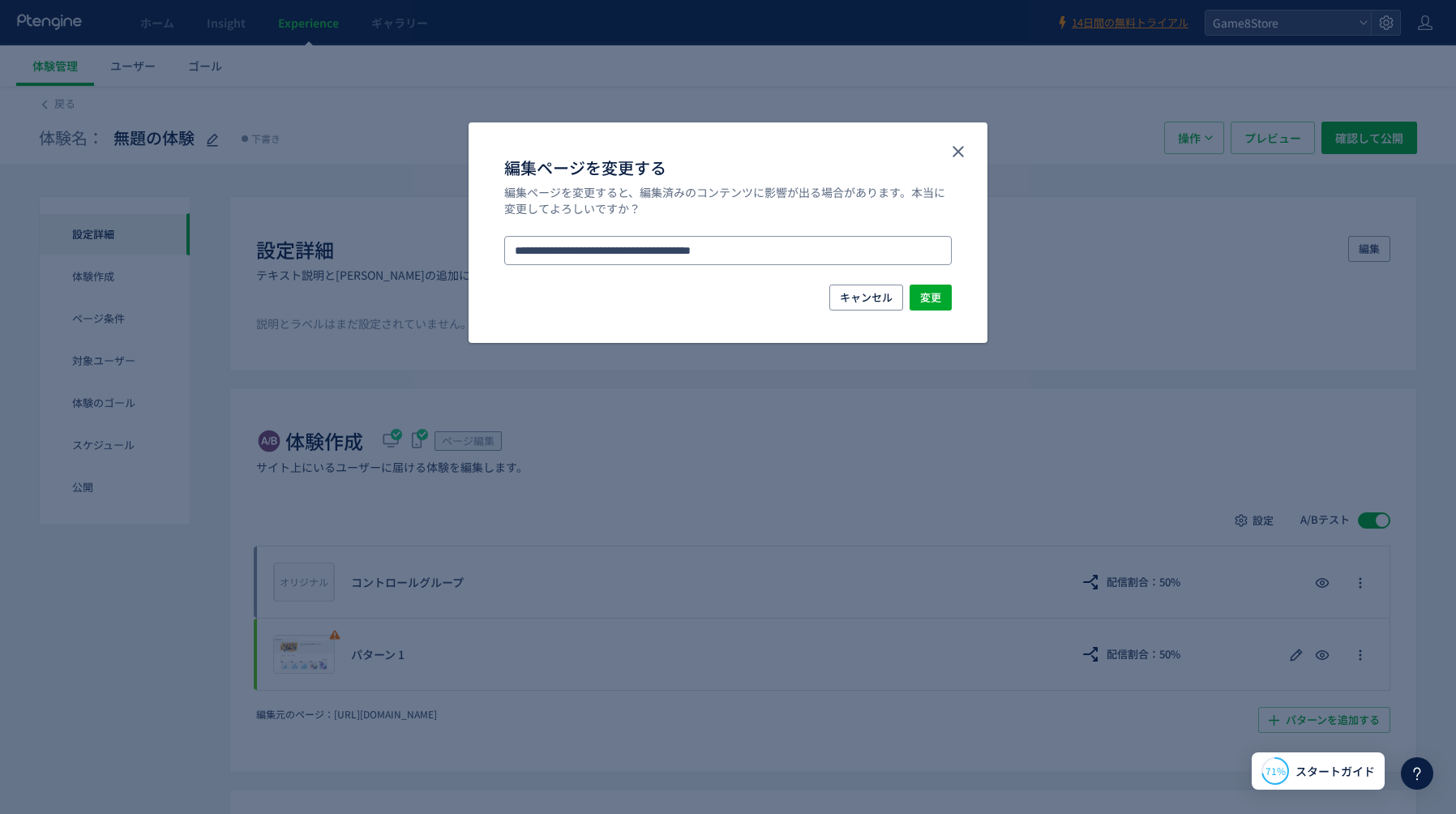
click at [756, 251] on input "**********" at bounding box center [728, 251] width 448 height 29
paste input "編集ページを変更する"
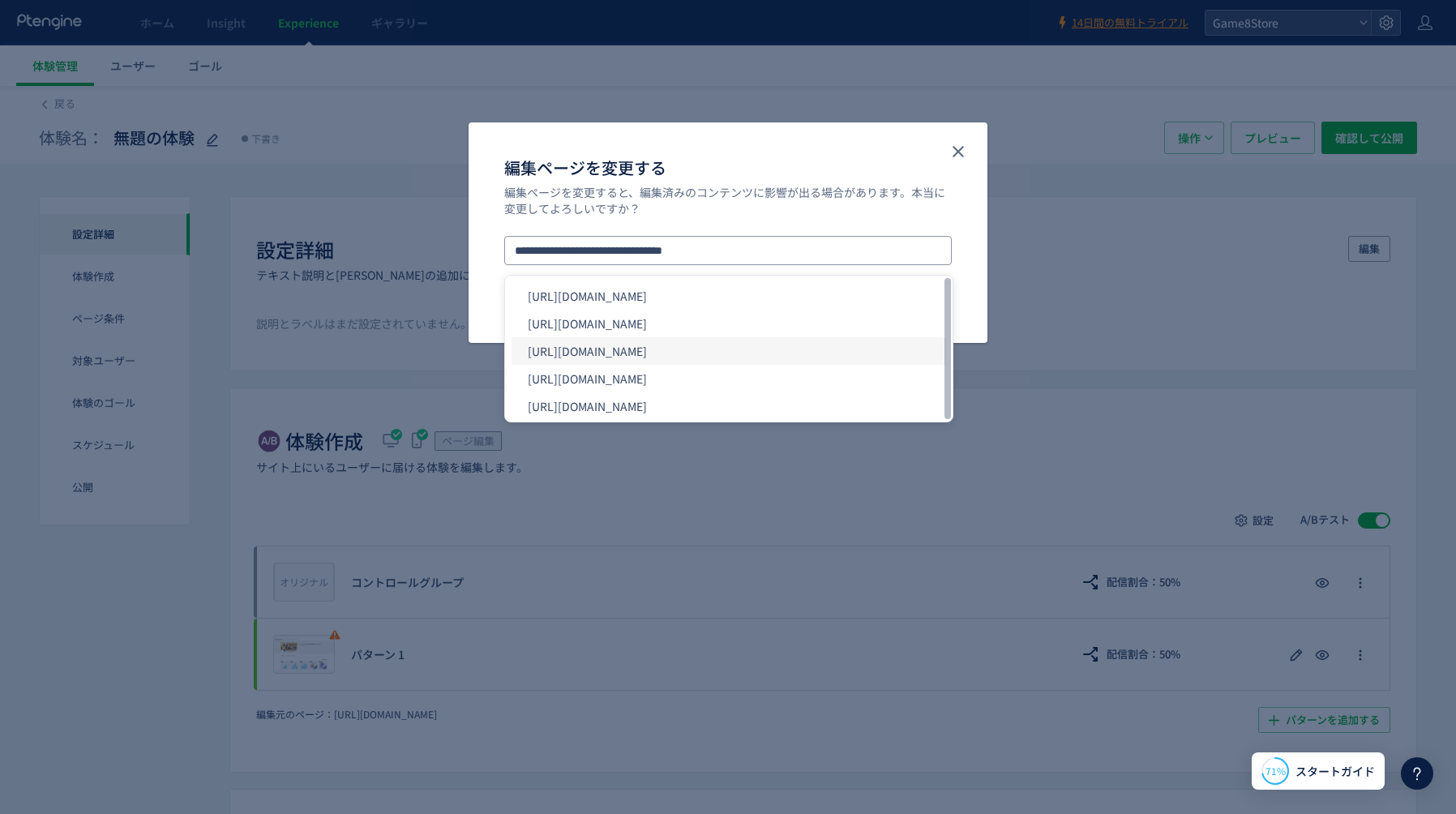
type input "**********"
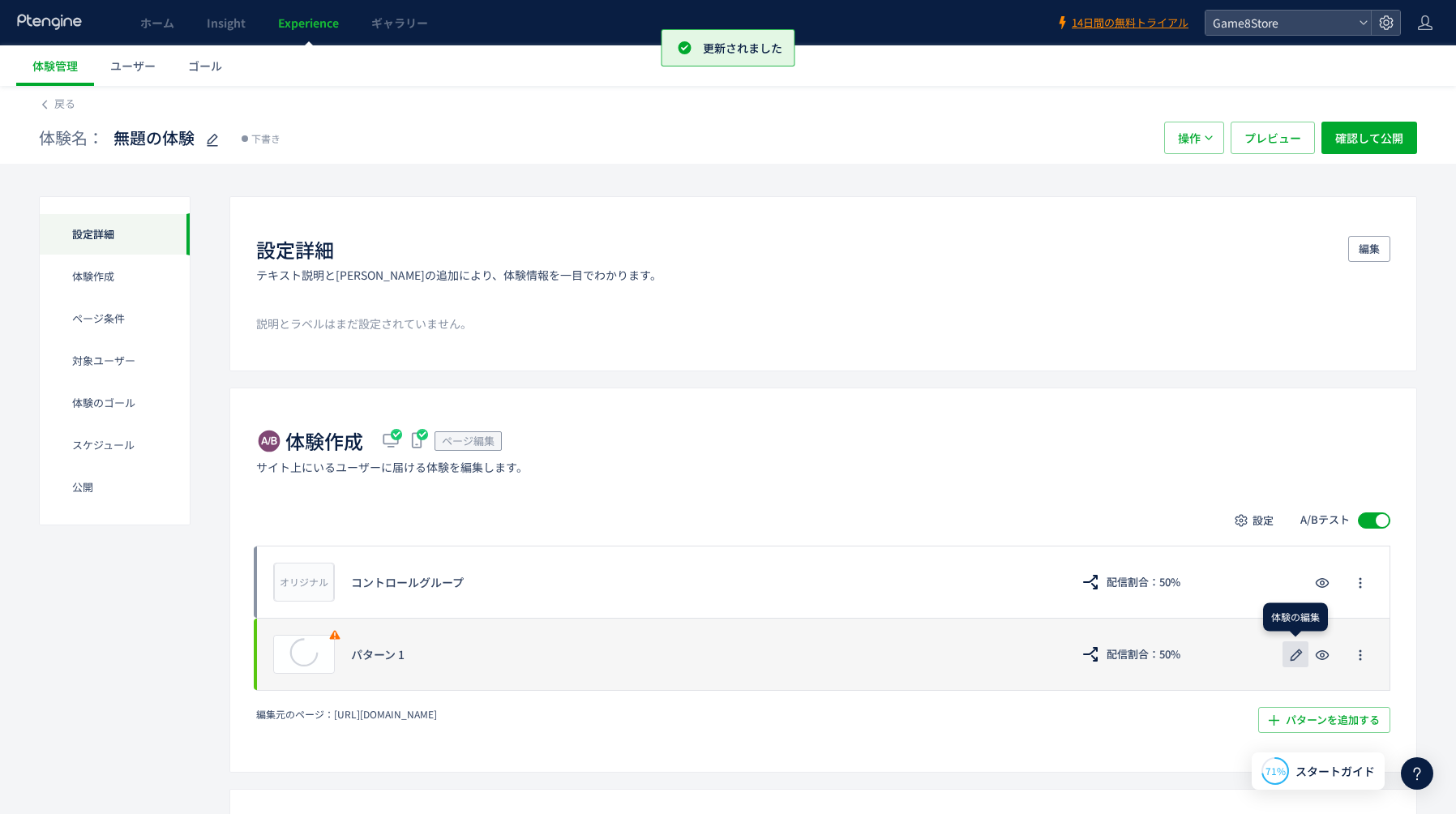
click at [1294, 650] on icon "button" at bounding box center [1296, 655] width 20 height 20
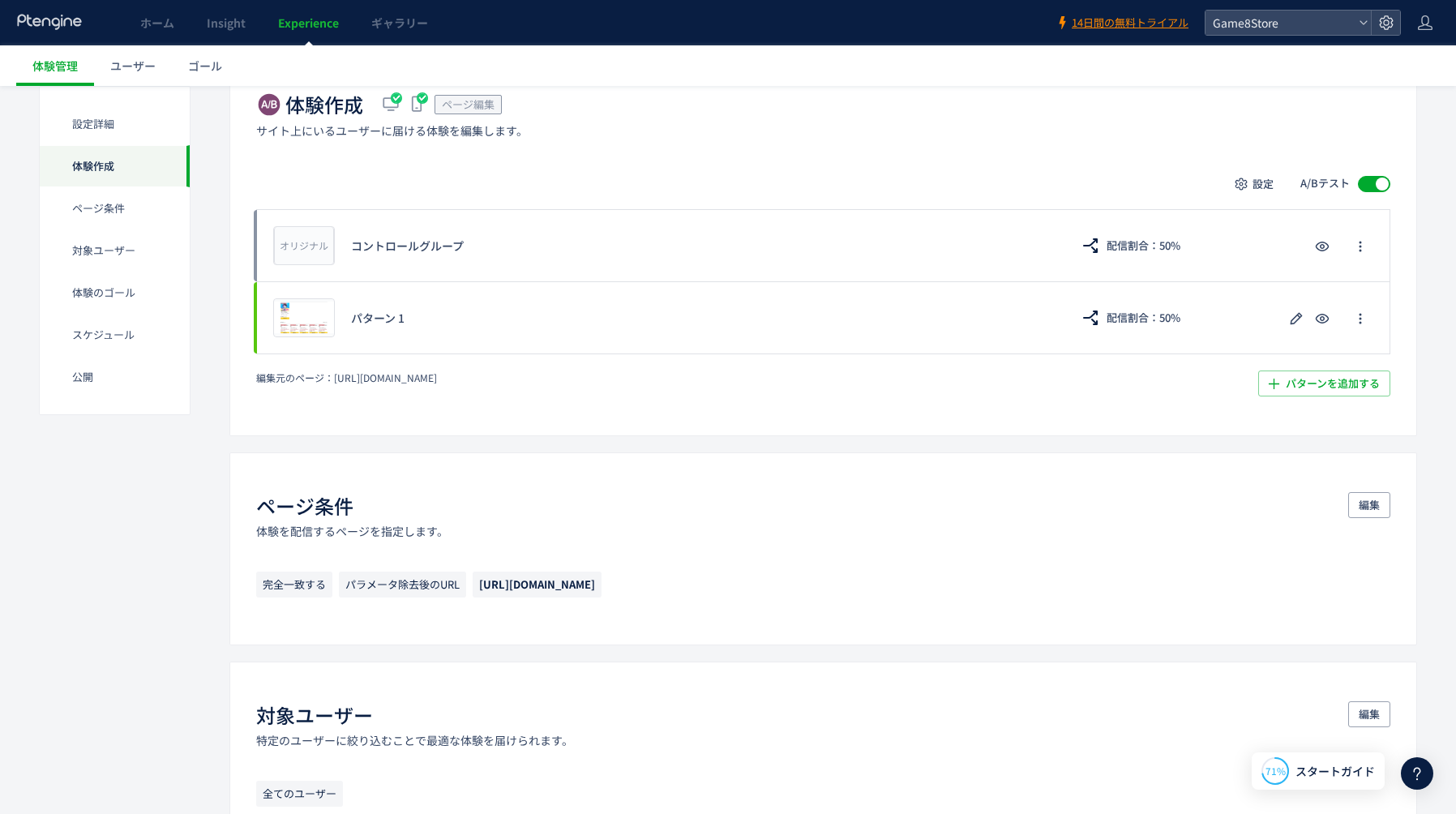
scroll to position [523, 0]
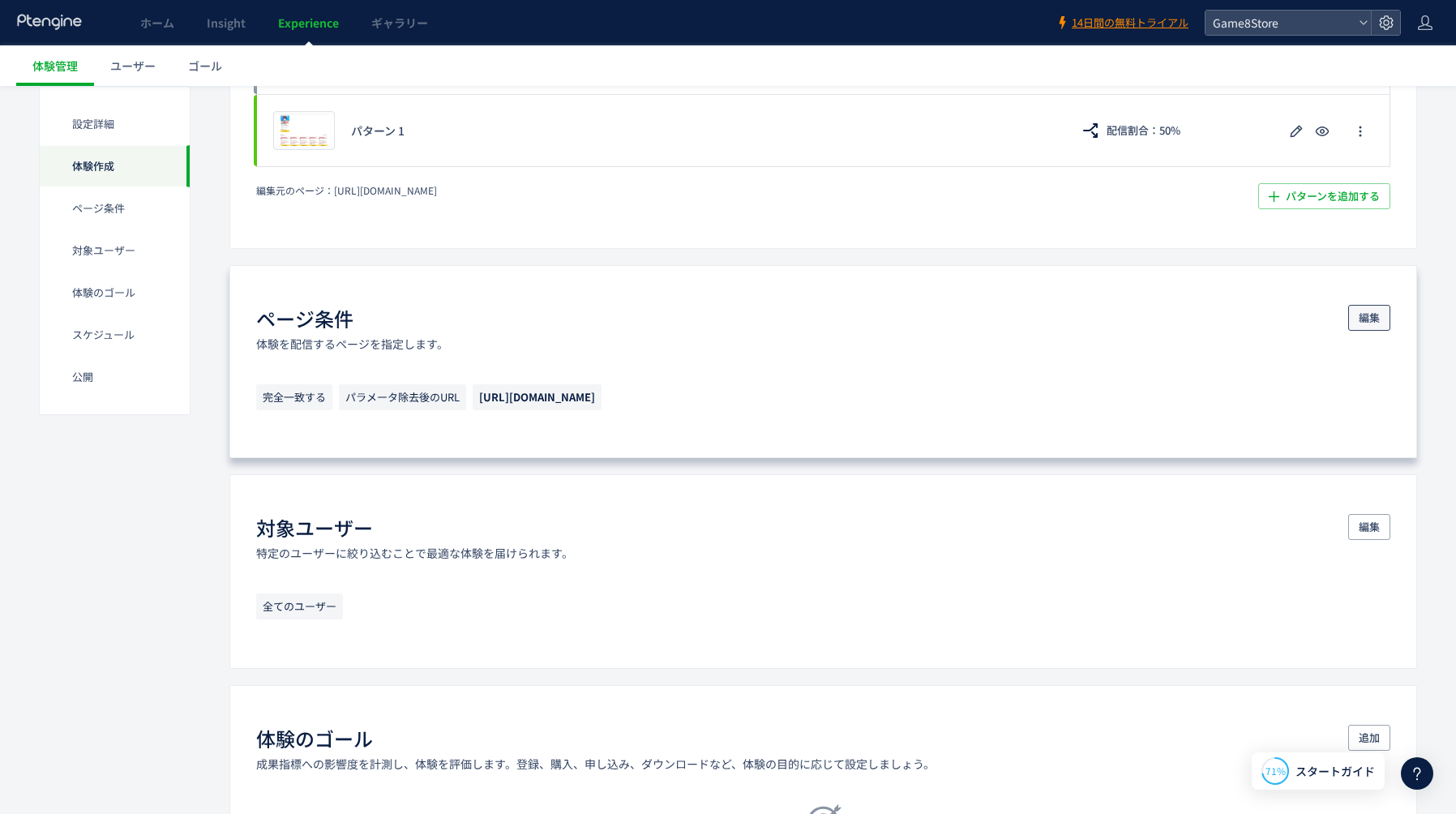
click at [1374, 318] on span "編集" at bounding box center [1370, 317] width 21 height 26
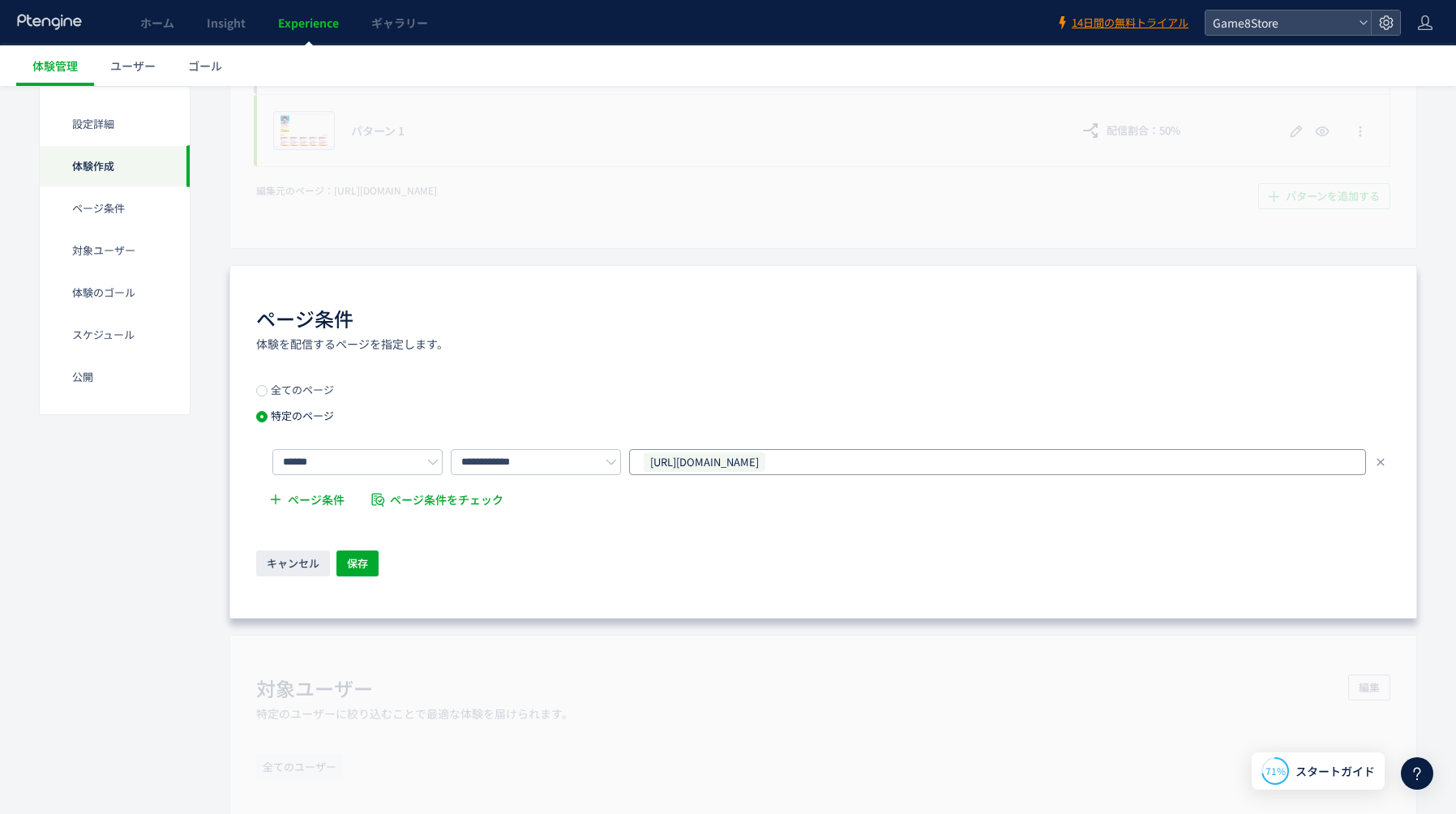
click at [914, 465] on div "https://store.game8.jp/games/haikyu-haidori" at bounding box center [991, 462] width 699 height 24
type input "**********"
click at [769, 458] on icon at bounding box center [763, 461] width 10 height 10
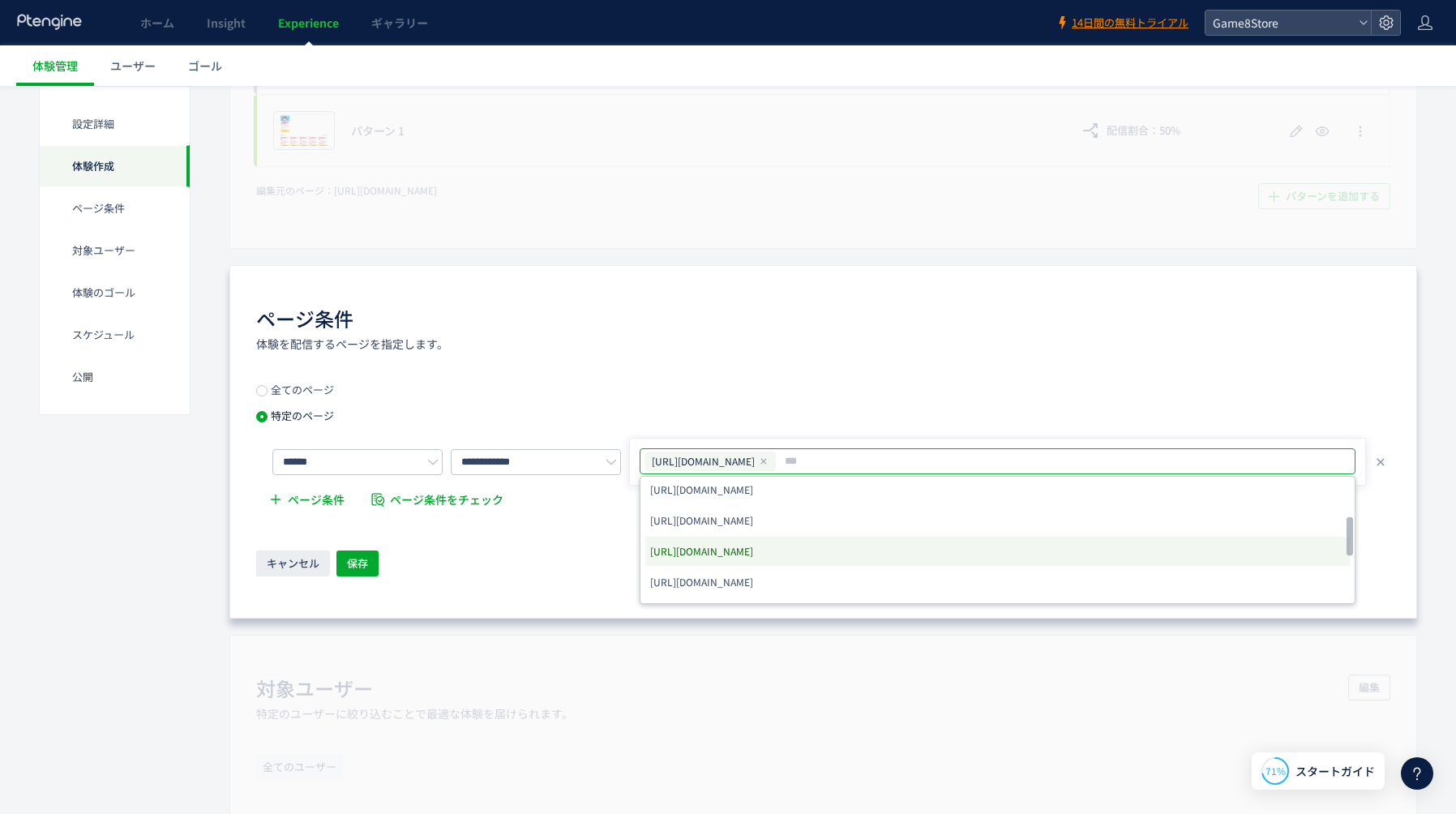
scroll to position [234, 0]
click at [933, 463] on input "text" at bounding box center [1027, 461] width 489 height 20
click at [790, 396] on div "**********" at bounding box center [823, 451] width 1134 height 134
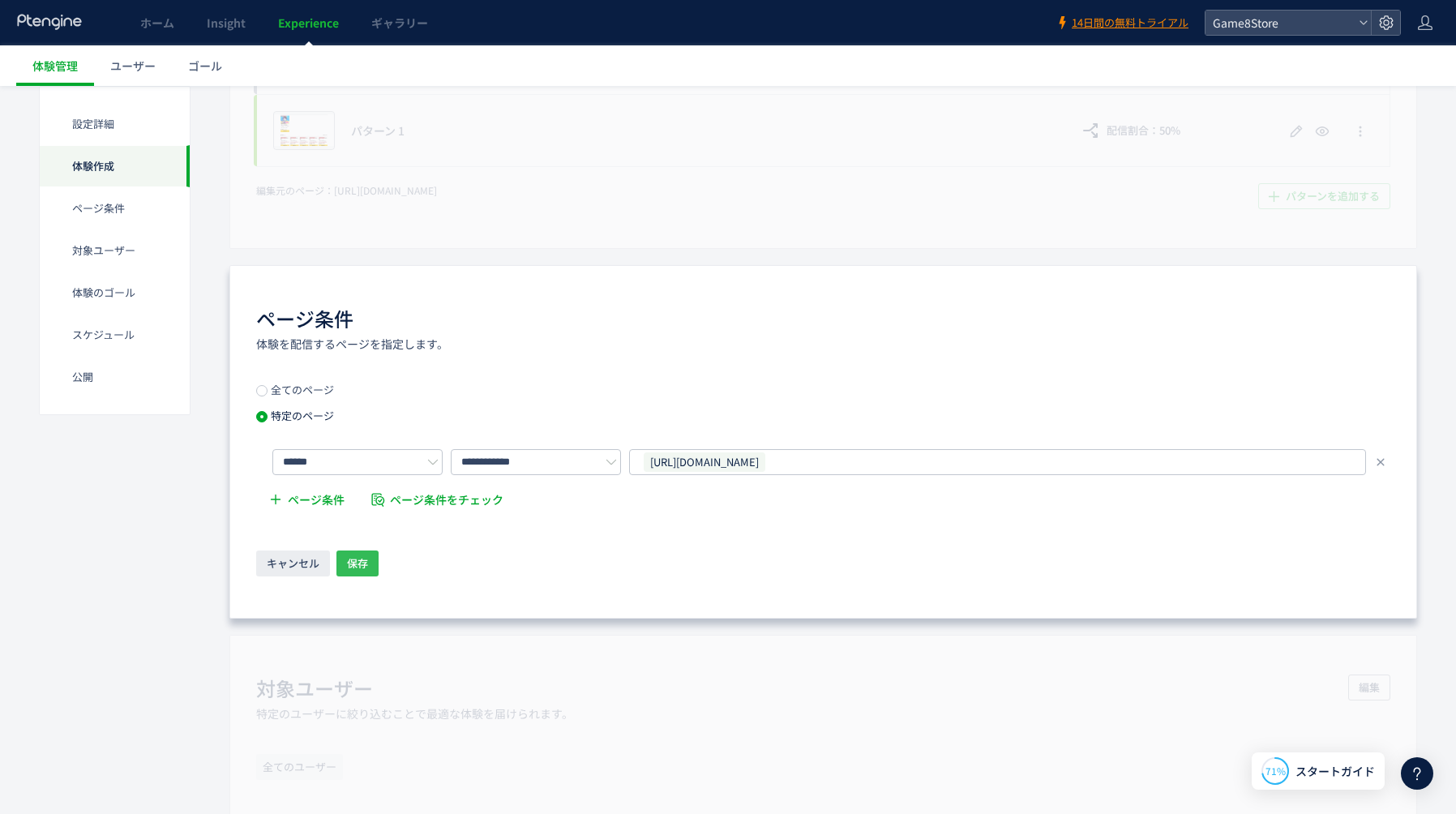
click at [359, 566] on span "保存" at bounding box center [358, 563] width 21 height 26
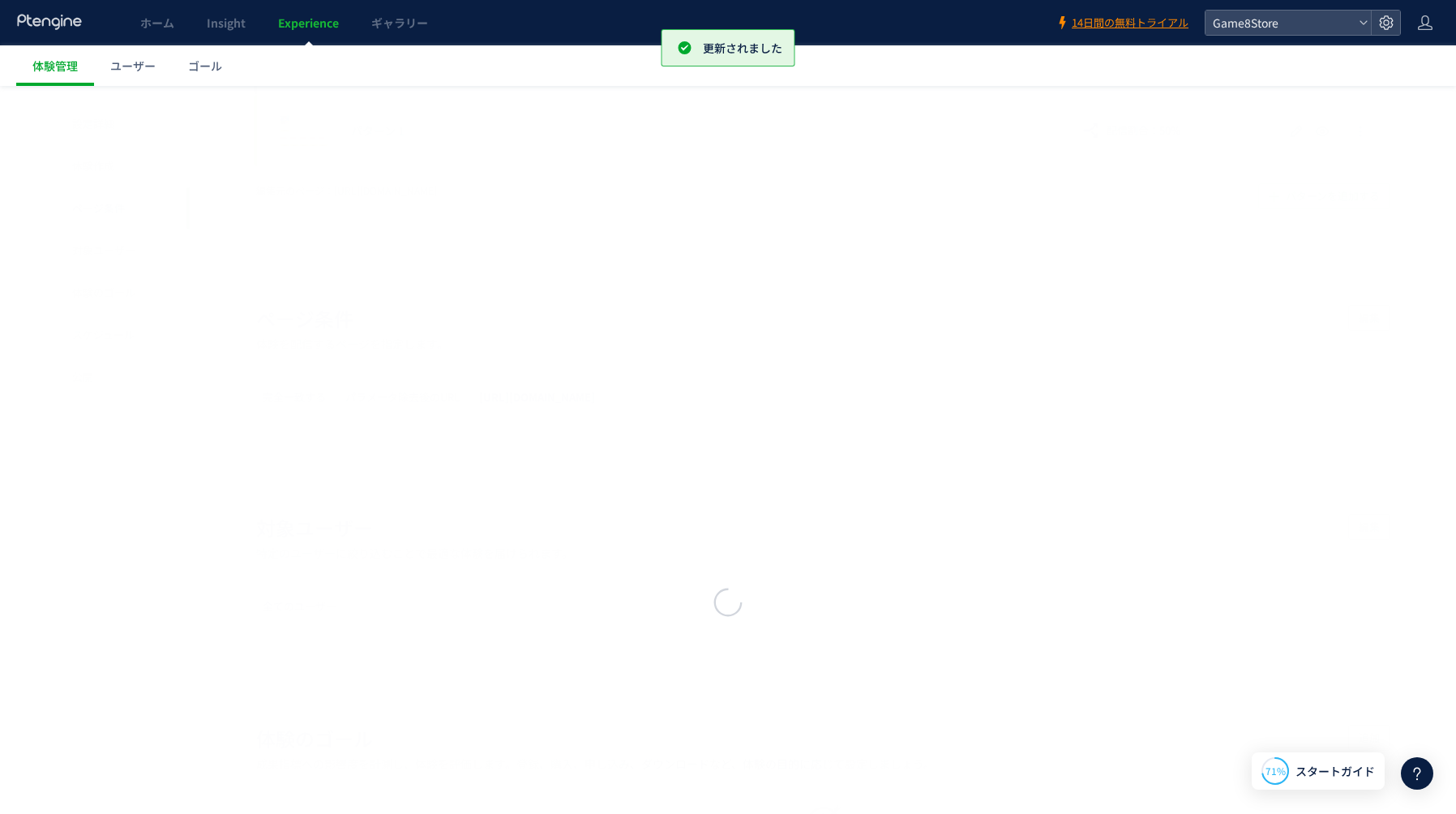
scroll to position [565, 0]
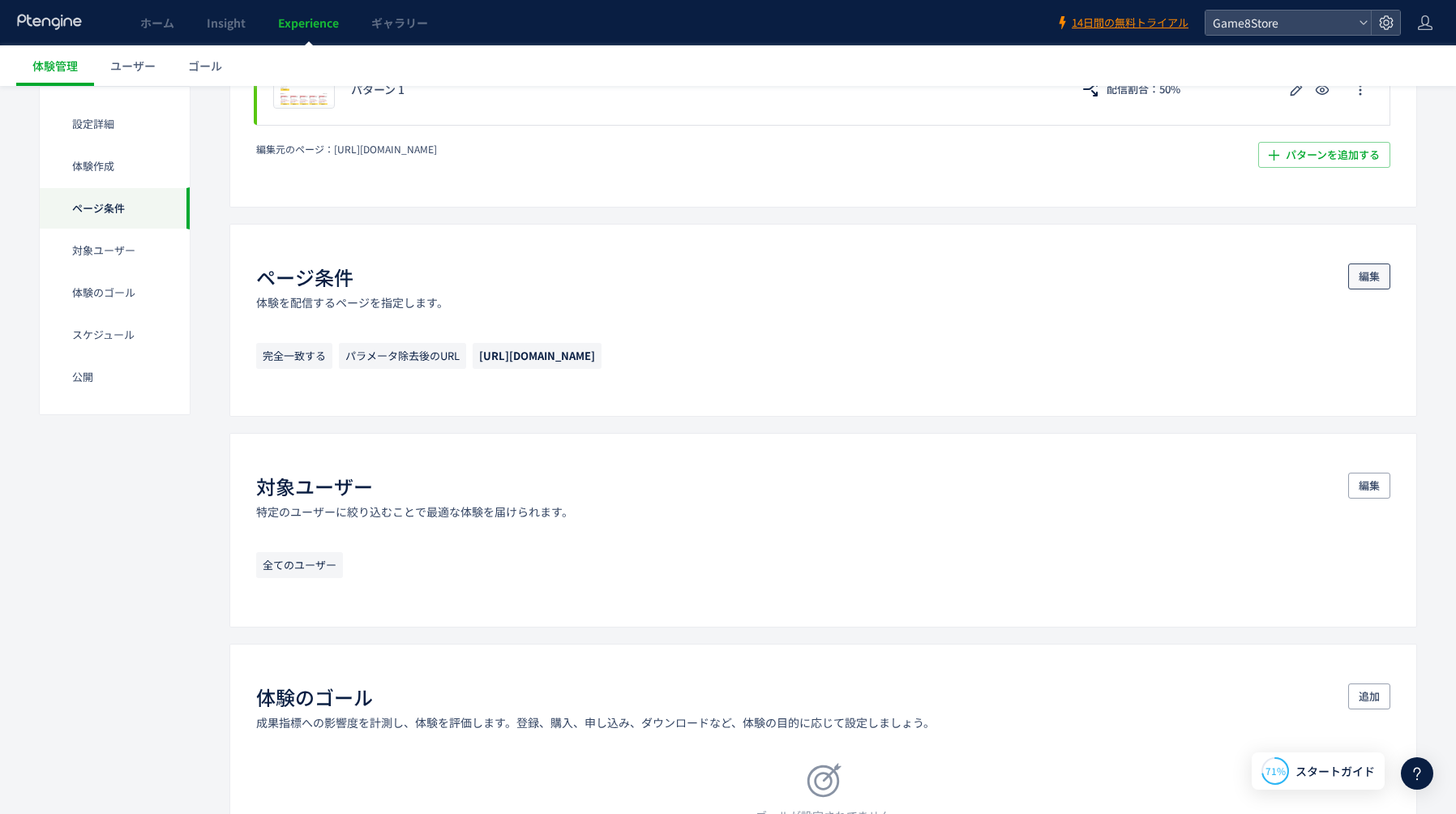
click at [1367, 275] on span "編集" at bounding box center [1370, 275] width 21 height 26
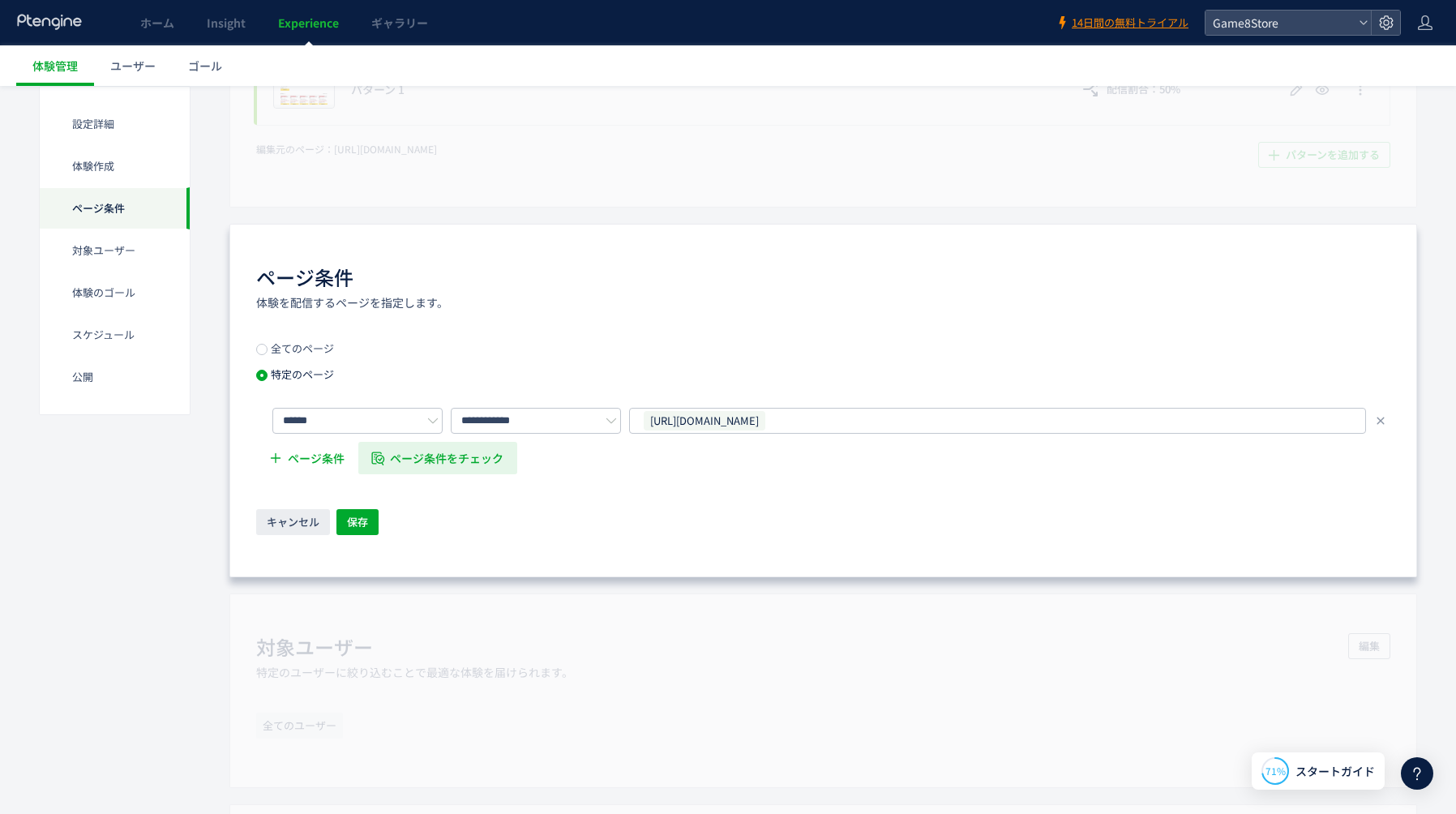
click at [432, 461] on span "ページ条件をチェック" at bounding box center [447, 457] width 113 height 32
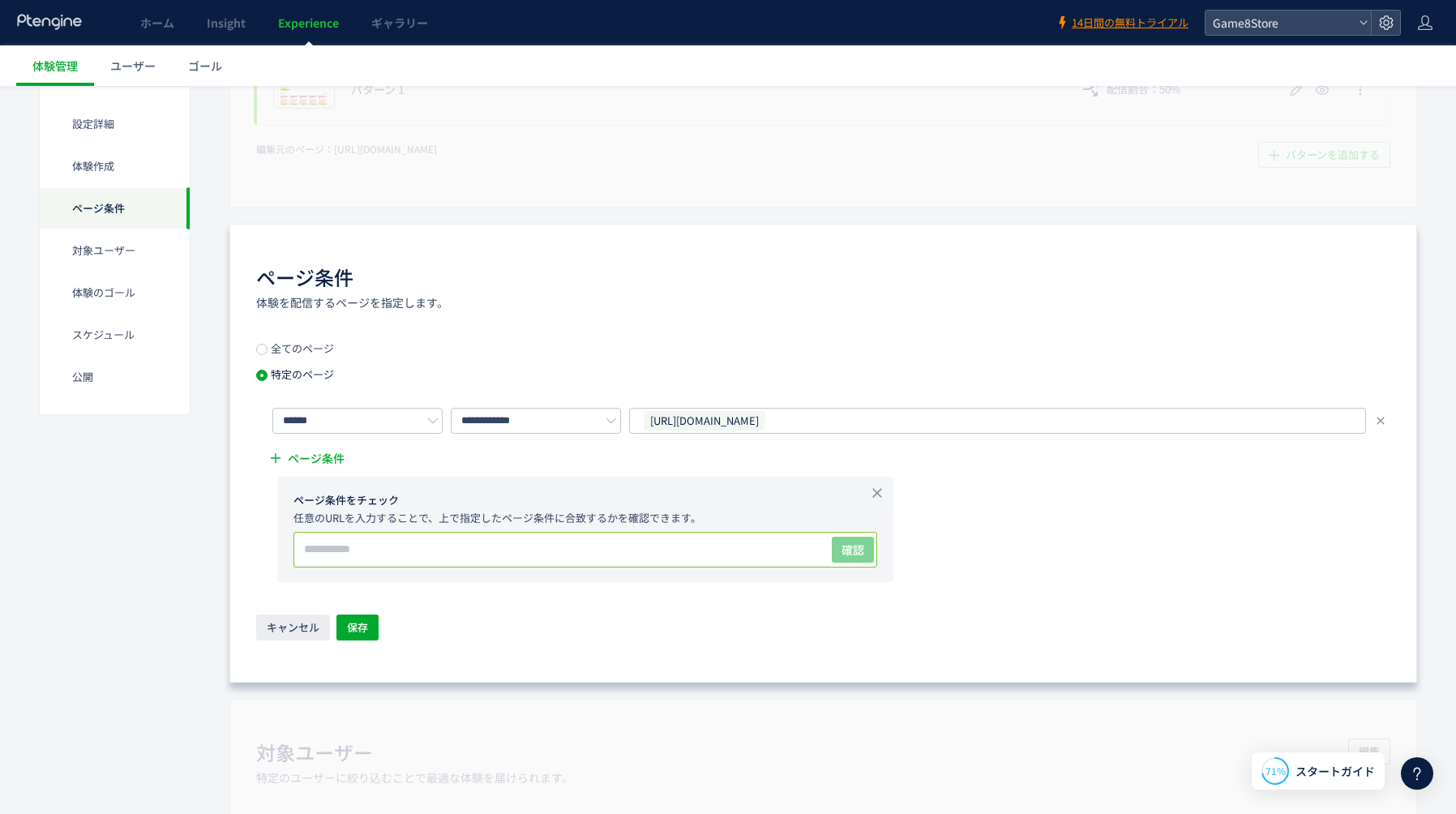
click at [530, 544] on input "text" at bounding box center [562, 548] width 535 height 32
paste input "**********"
type input "**********"
click at [853, 556] on span "確認" at bounding box center [852, 549] width 22 height 16
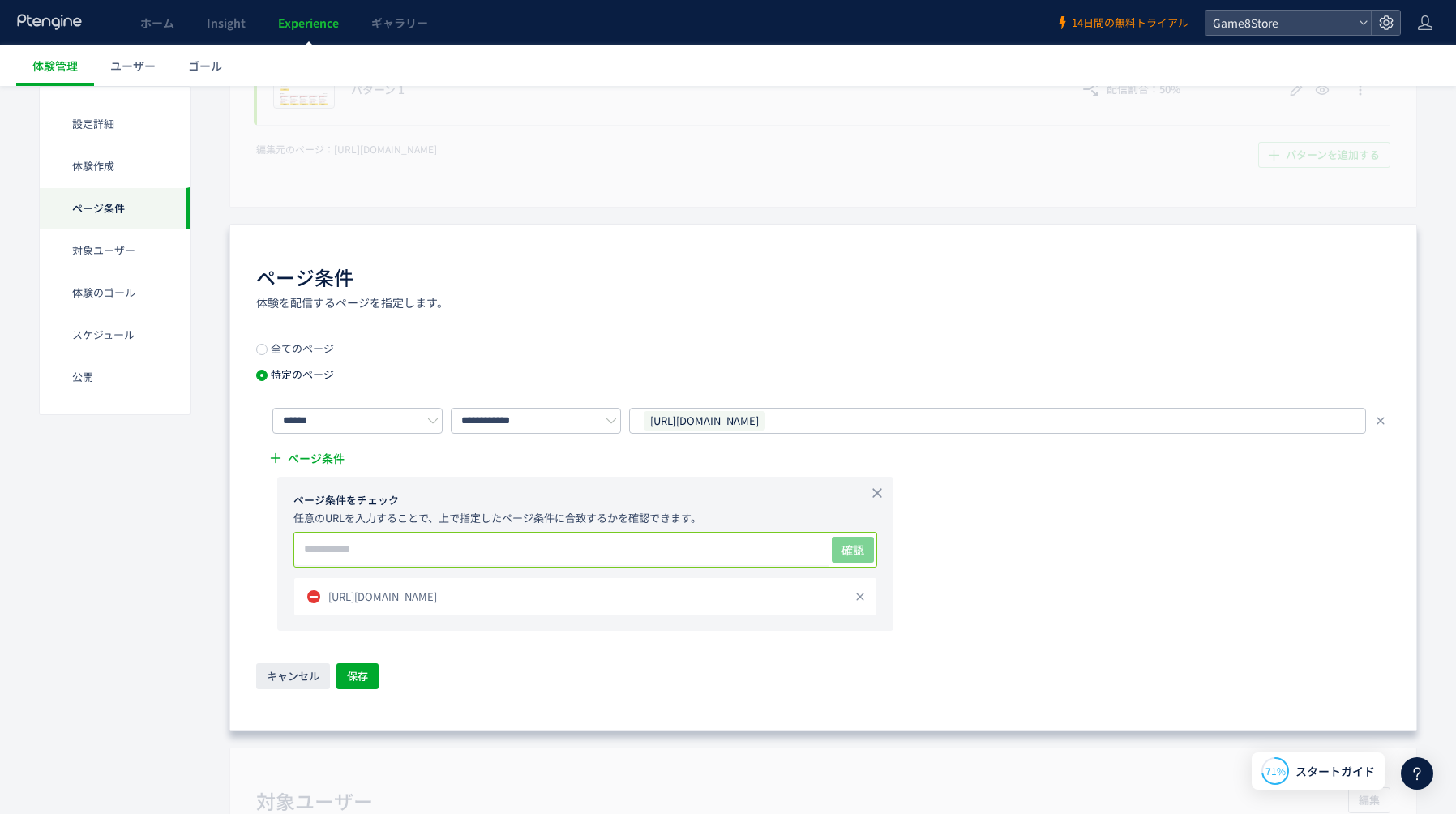
click at [539, 551] on input "text" at bounding box center [562, 548] width 535 height 32
paste input "**********"
type input "**********"
click at [847, 557] on span "確認" at bounding box center [852, 549] width 22 height 16
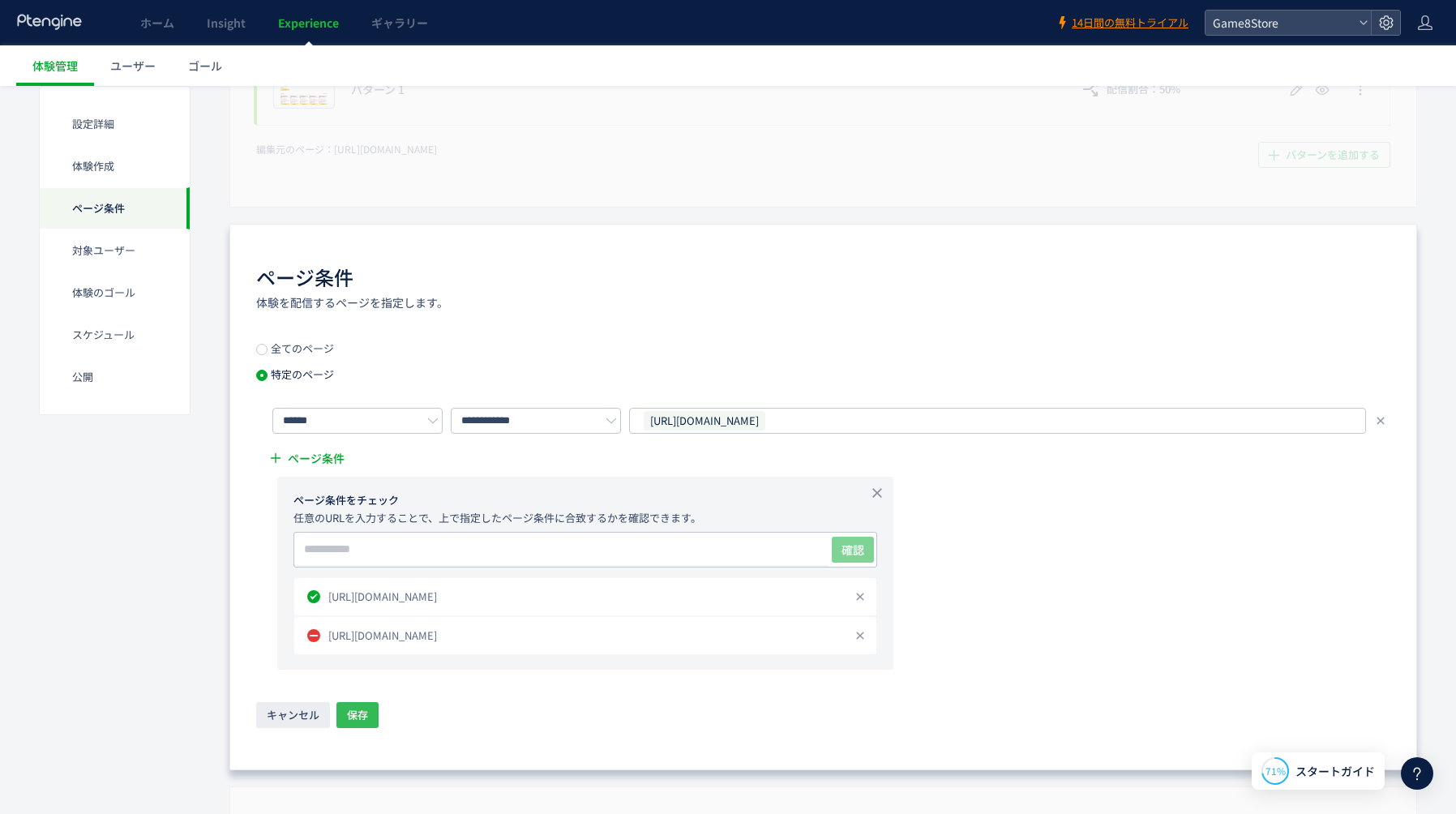
click at [354, 719] on span "保存" at bounding box center [358, 714] width 21 height 26
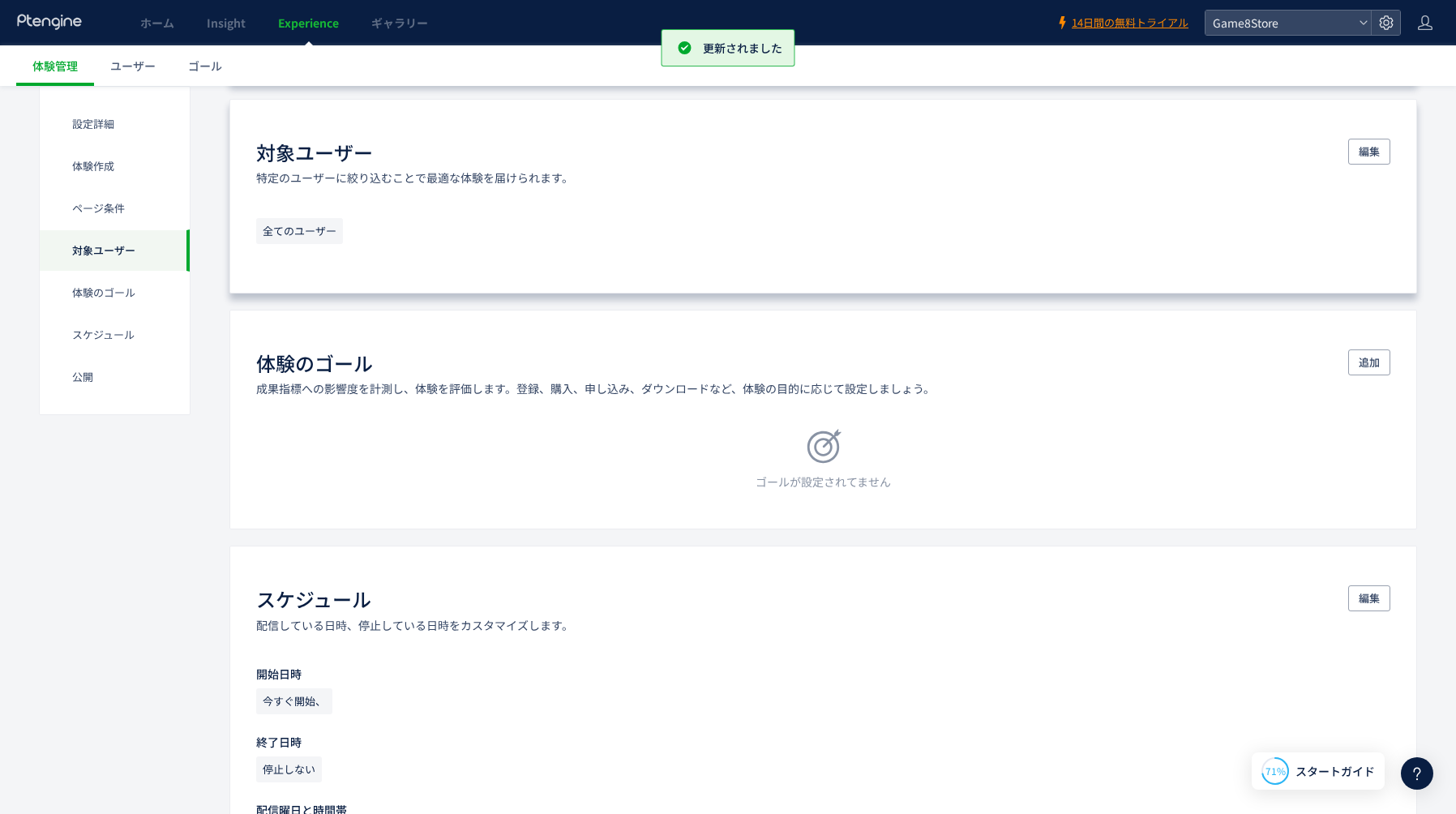
scroll to position [925, 0]
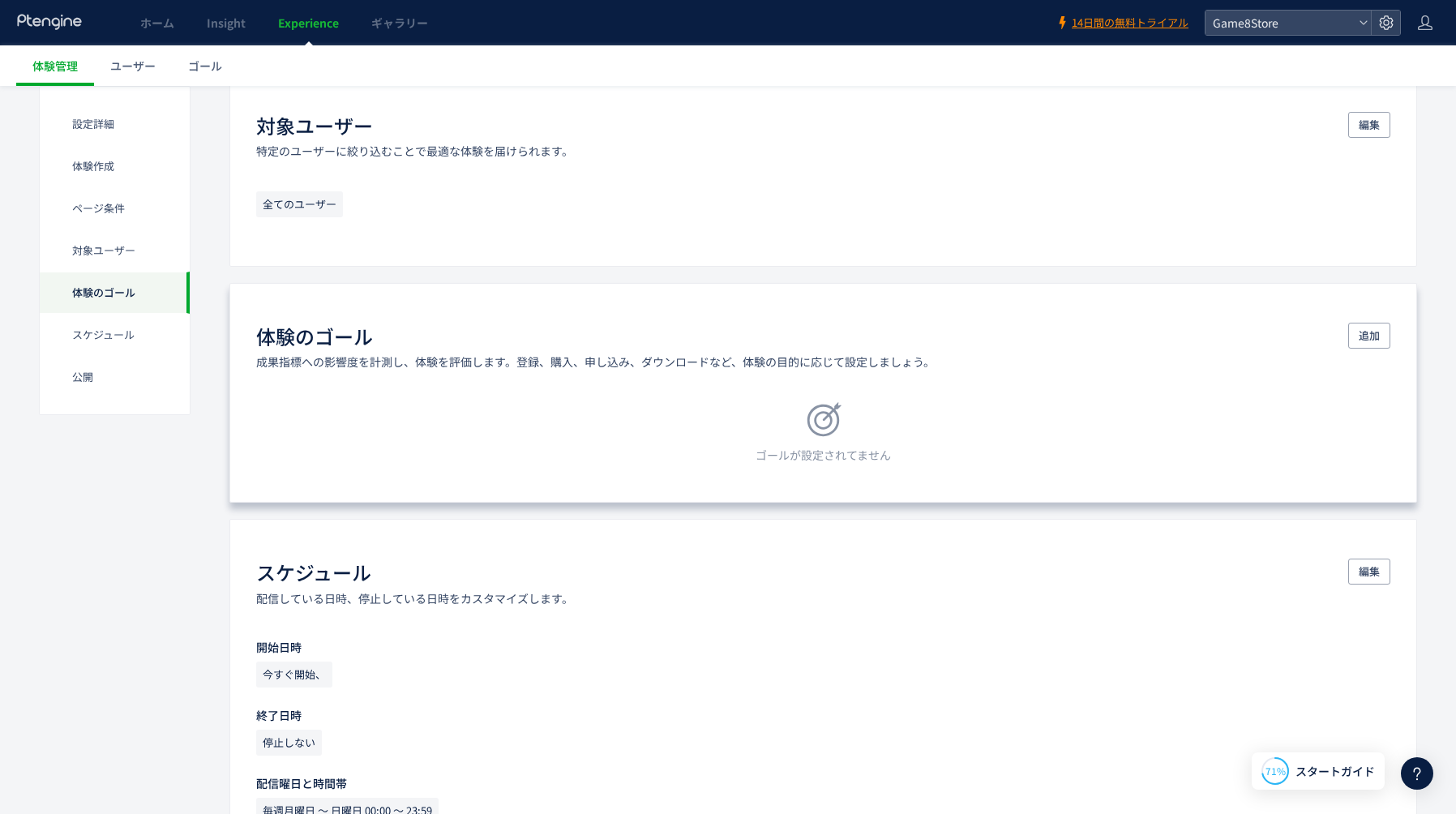
click at [819, 441] on div "ゴールが設定されてません" at bounding box center [823, 432] width 1134 height 61
click at [1372, 333] on span "追加" at bounding box center [1370, 335] width 21 height 26
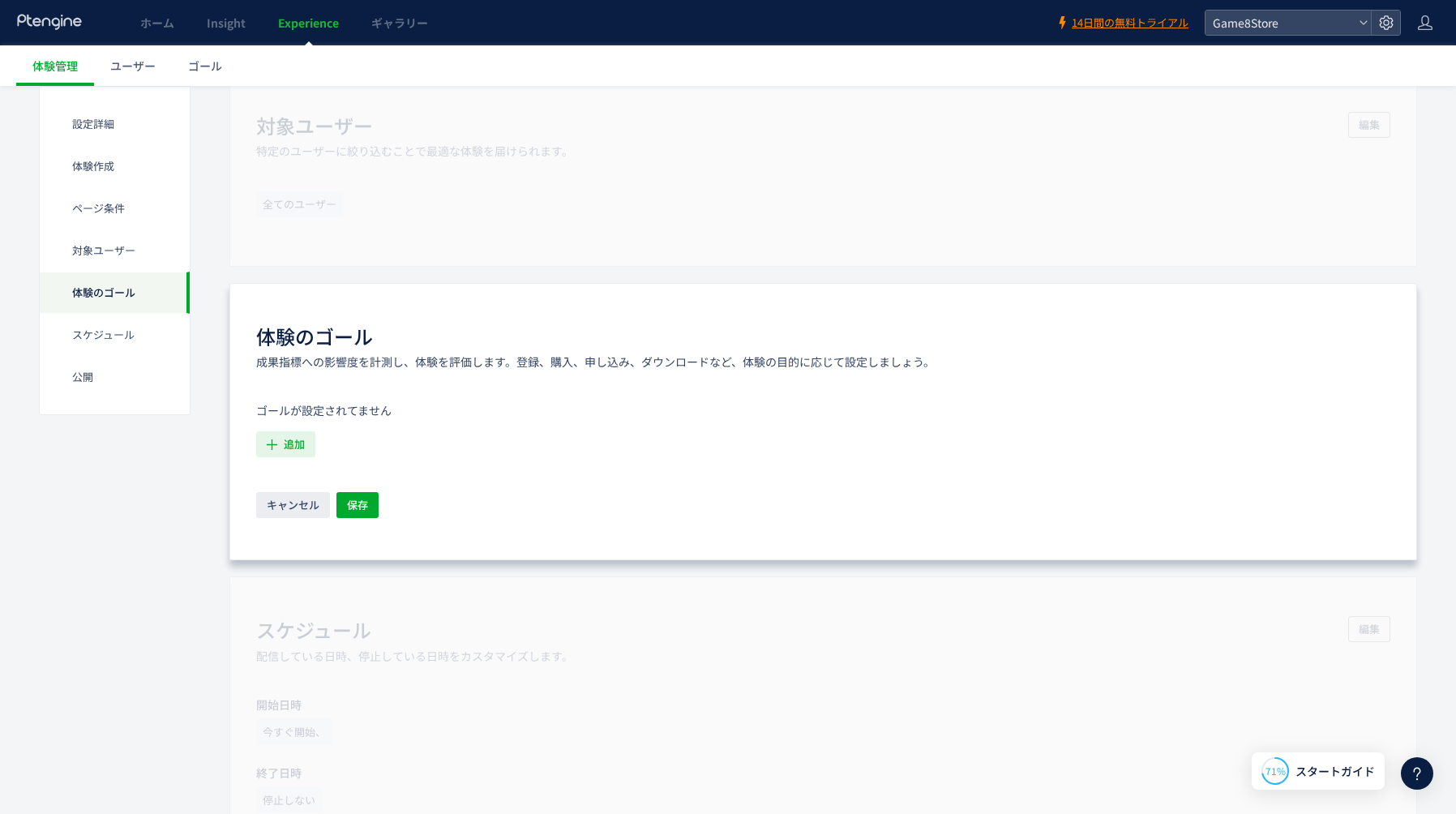
click at [292, 445] on span "追加" at bounding box center [294, 444] width 21 height 26
click at [311, 530] on icon "支払いに進むボタン押下" at bounding box center [333, 532] width 125 height 16
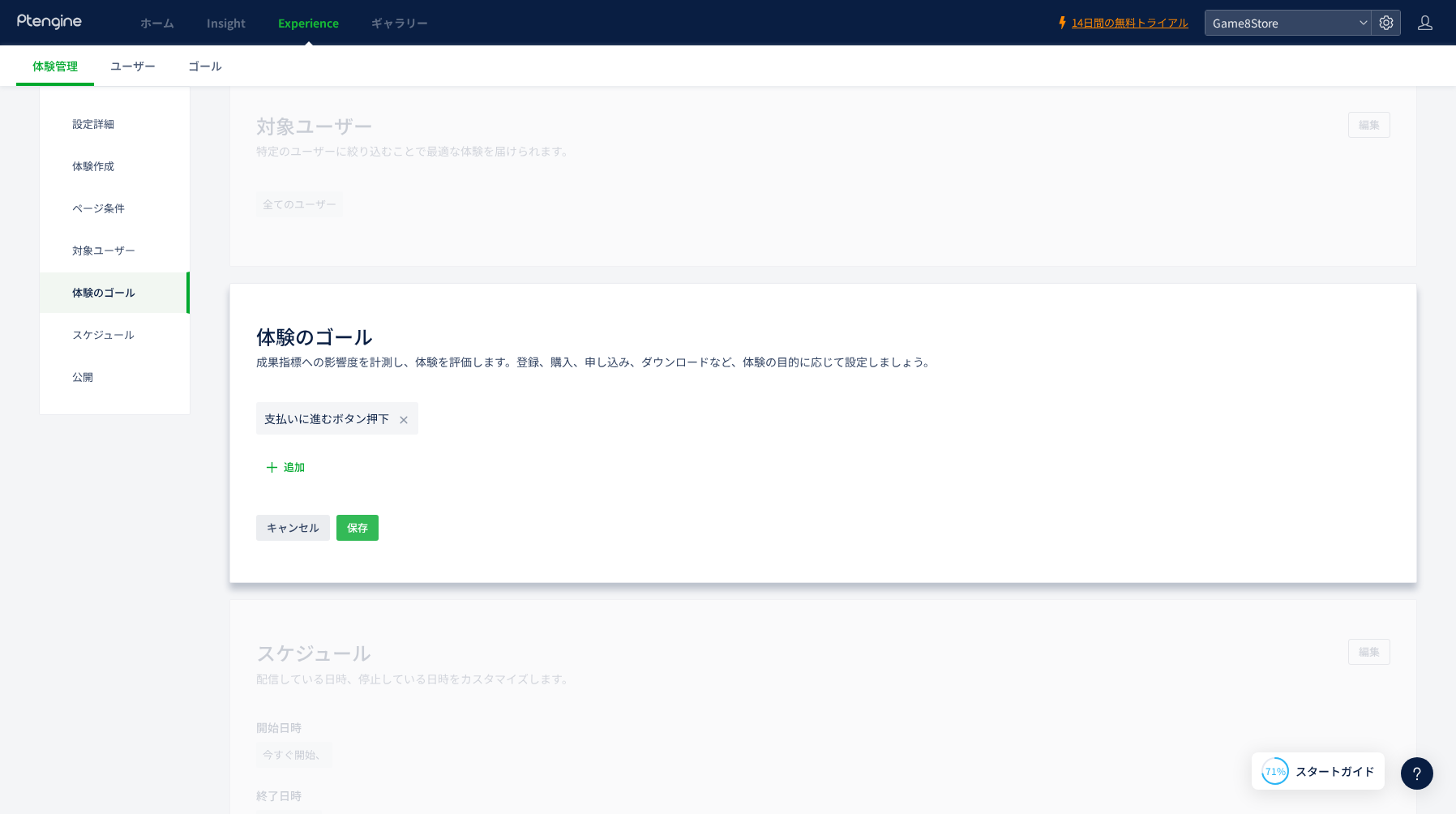
click at [356, 530] on span "保存" at bounding box center [358, 527] width 21 height 26
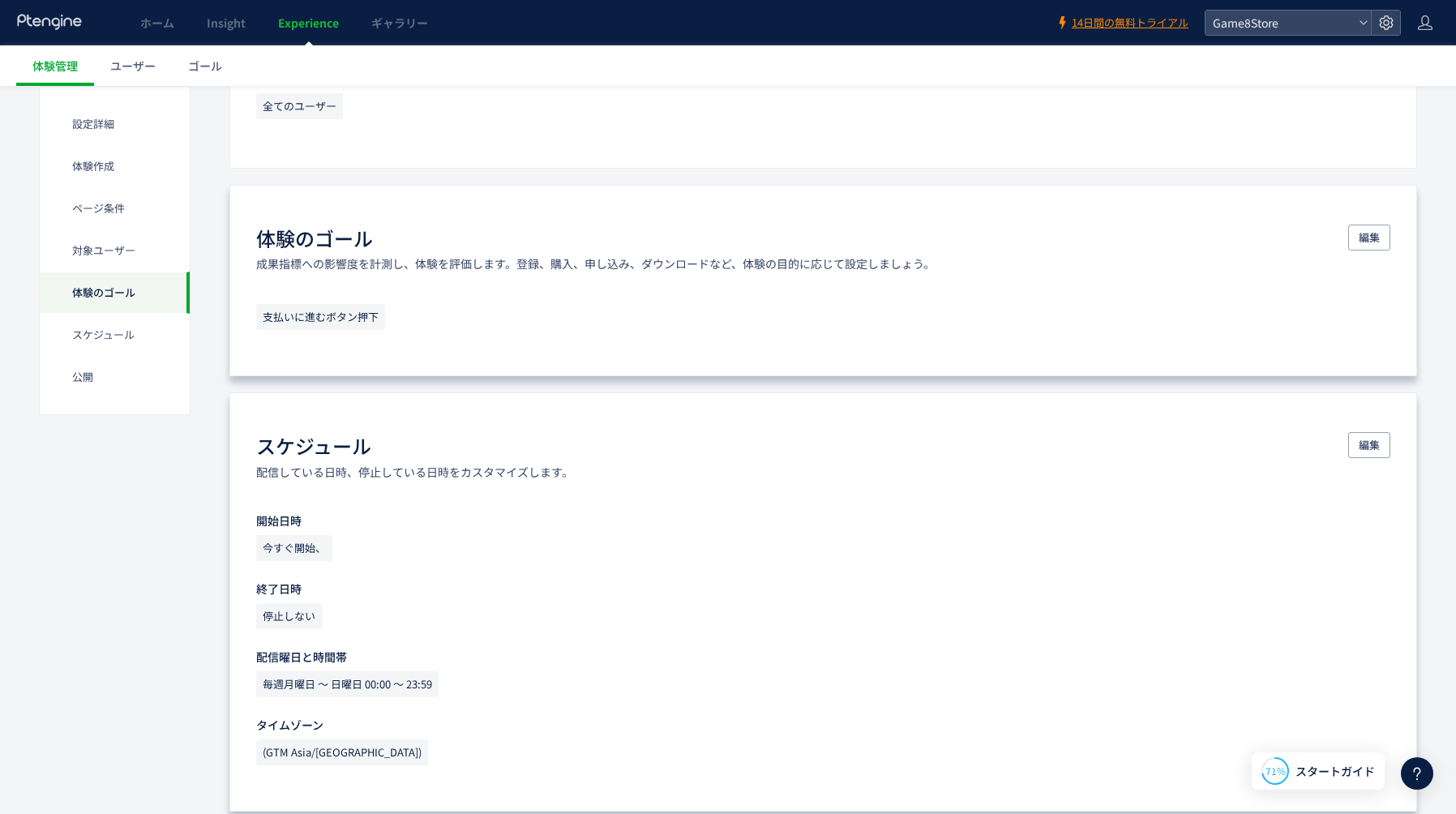
scroll to position [1024, 0]
click at [1370, 235] on span "編集" at bounding box center [1370, 236] width 21 height 26
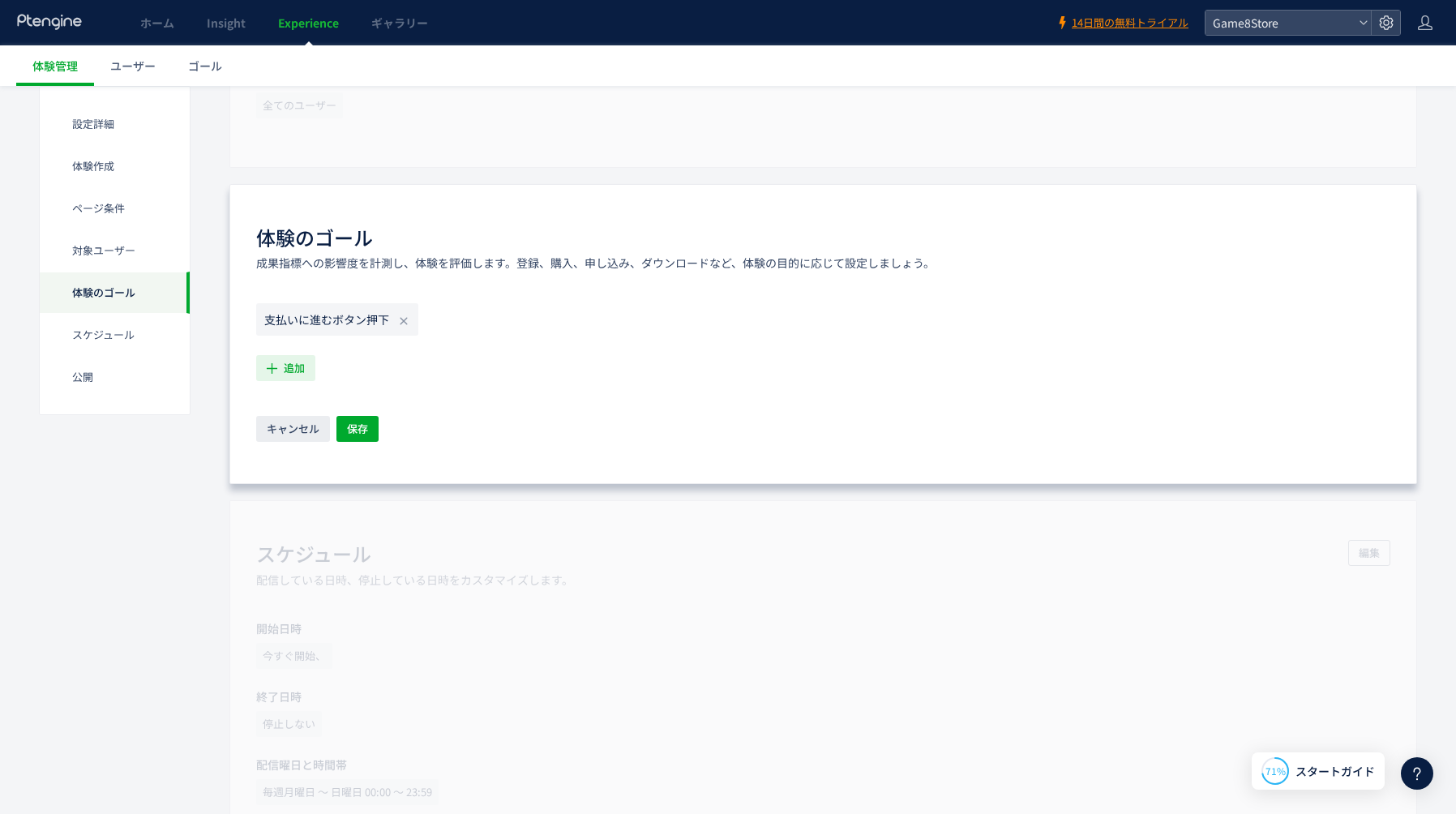
click at [303, 368] on span "追加" at bounding box center [294, 367] width 21 height 26
click at [336, 488] on span "新しいゴールを追加" at bounding box center [345, 495] width 95 height 26
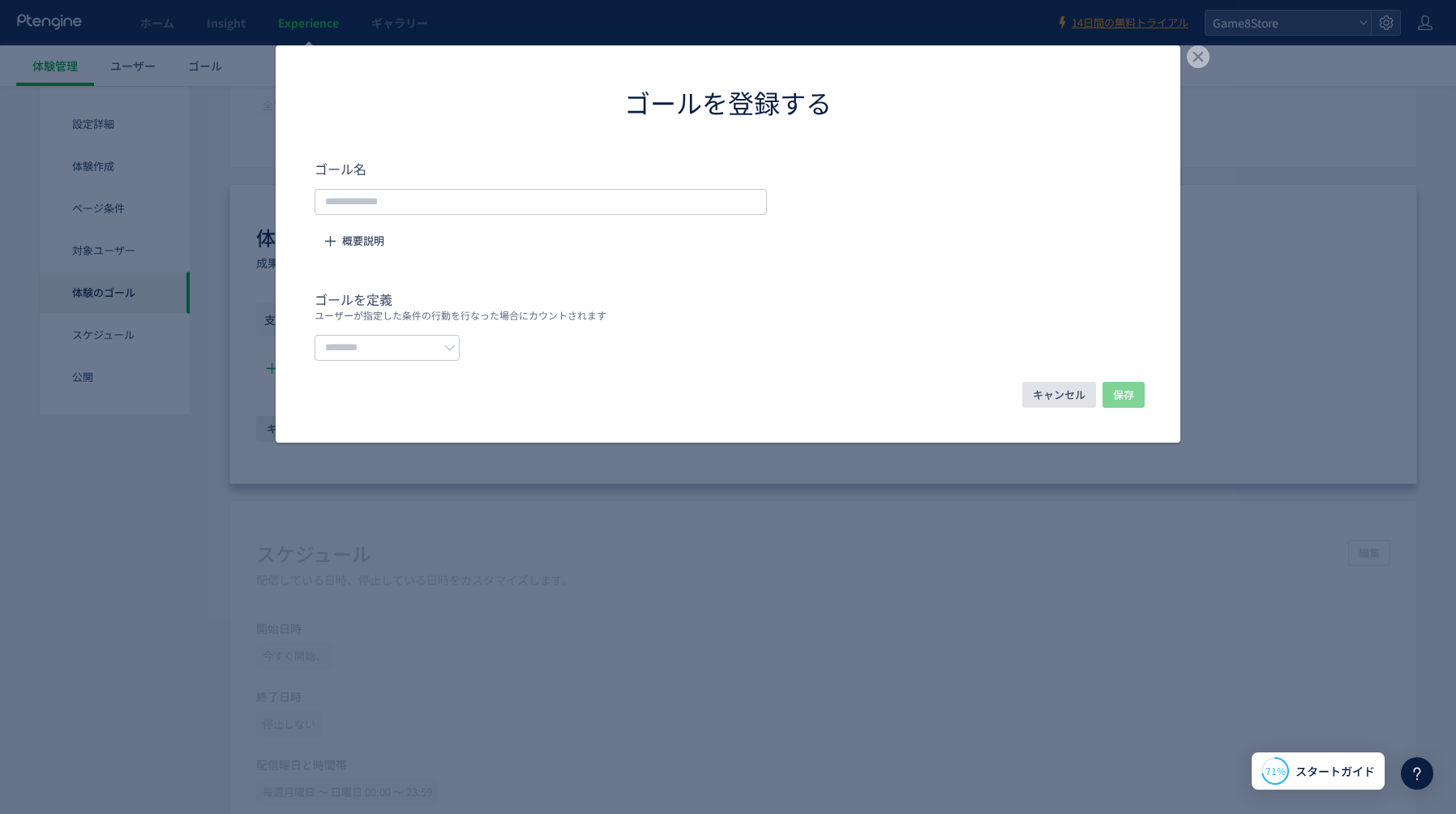
click at [1044, 392] on span "キャンセル" at bounding box center [1058, 394] width 53 height 26
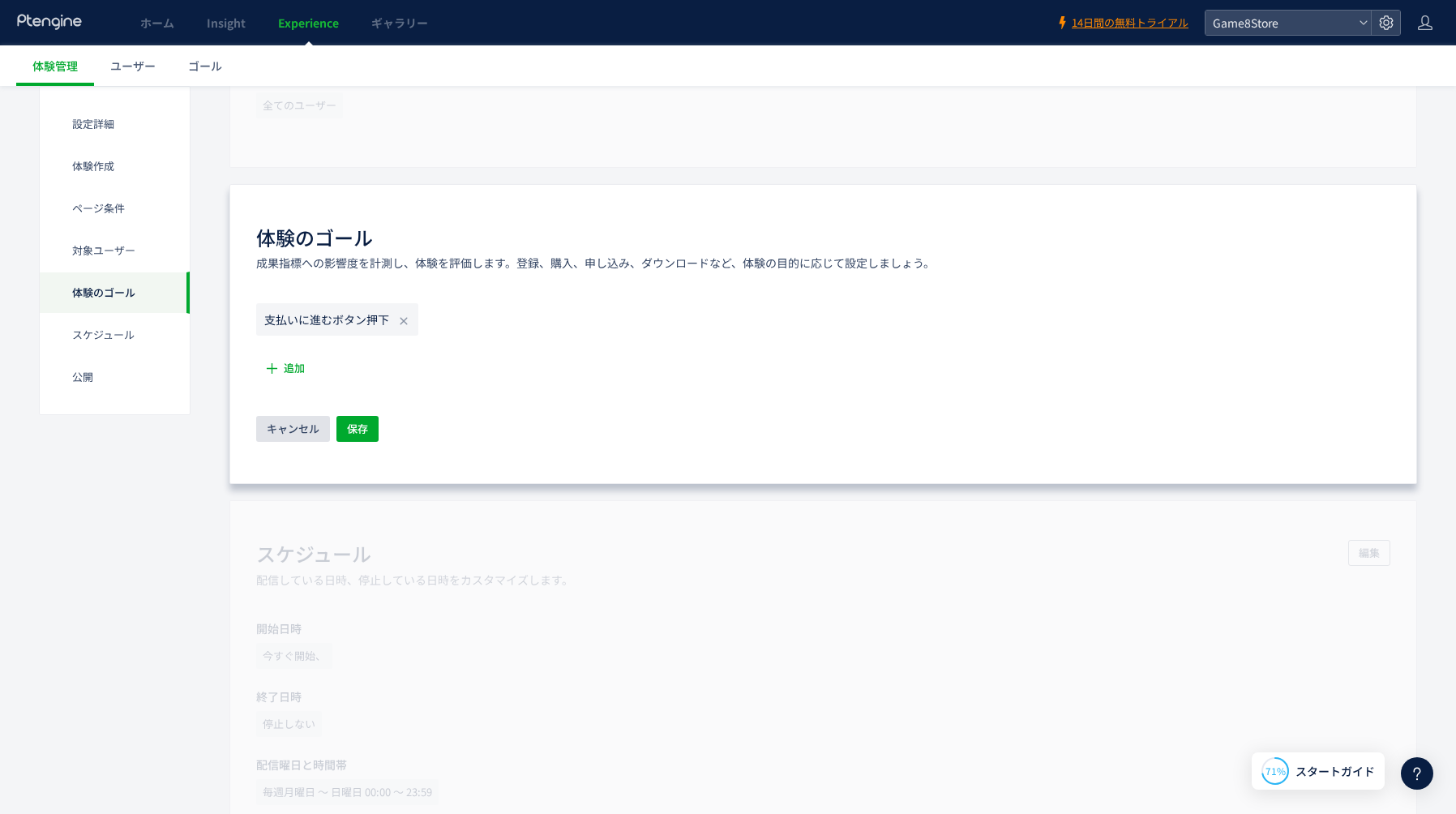
click at [289, 437] on span "キャンセル" at bounding box center [292, 428] width 53 height 26
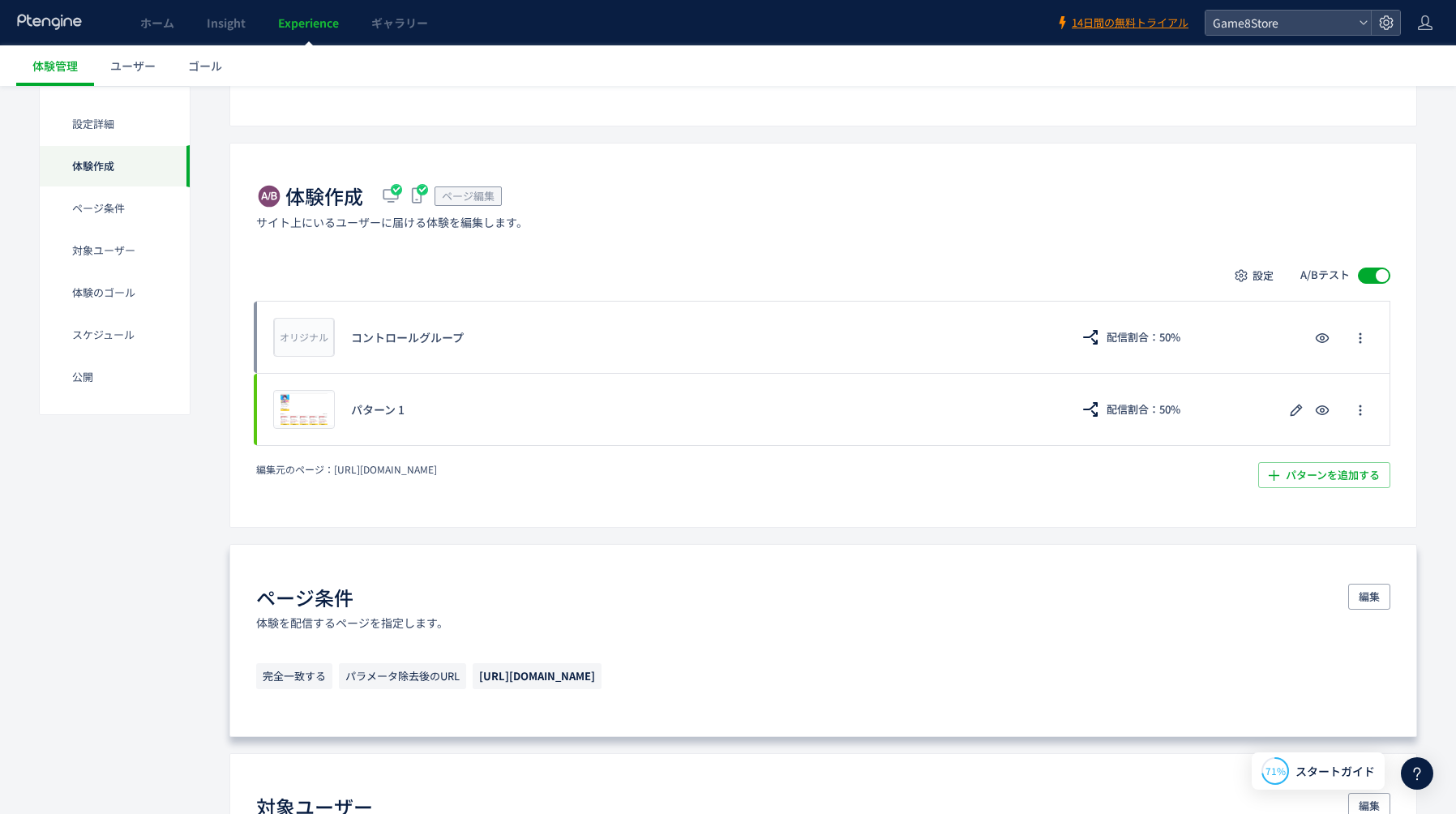
scroll to position [0, 0]
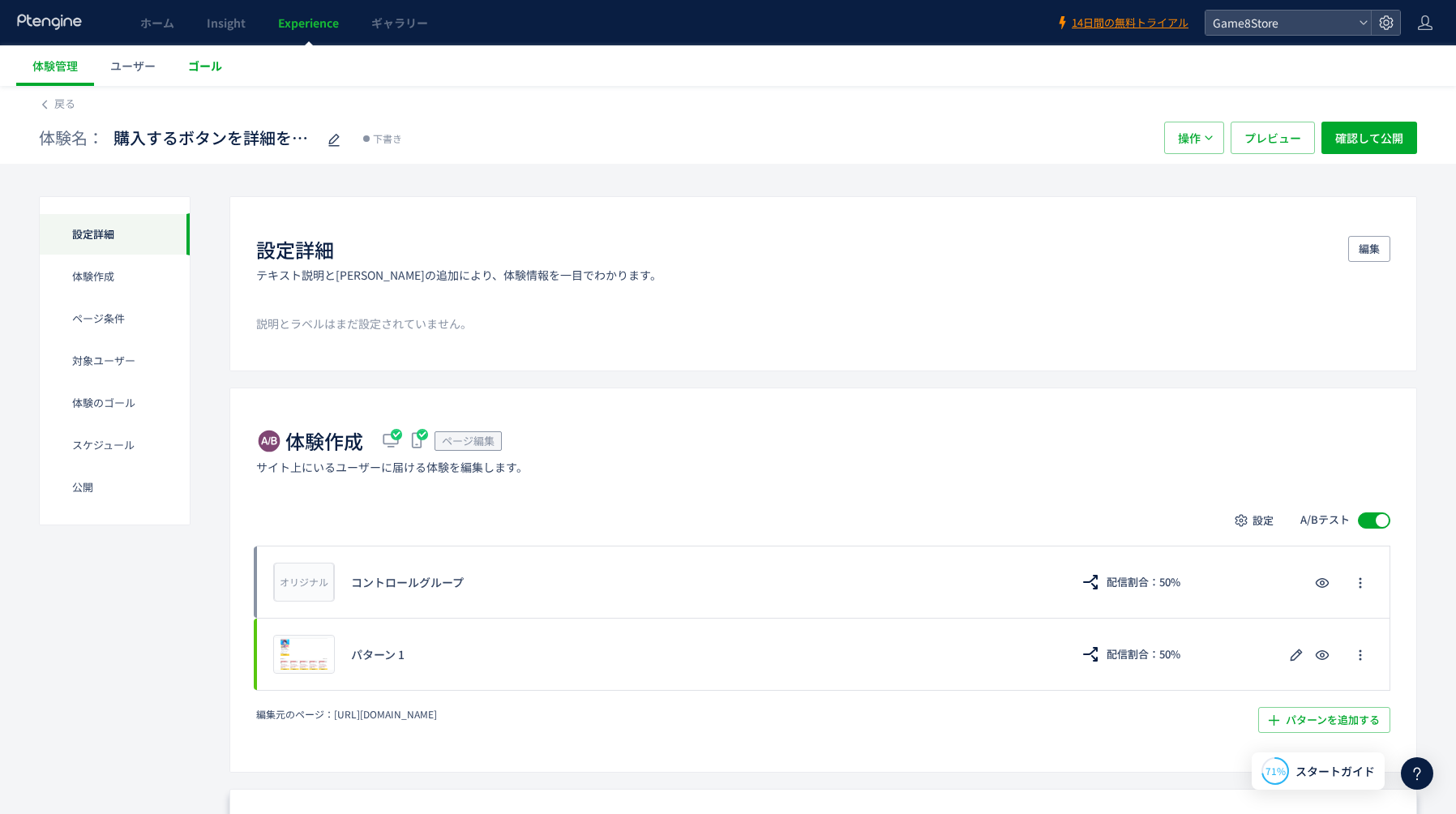
click at [222, 70] on link "ゴール" at bounding box center [205, 65] width 67 height 40
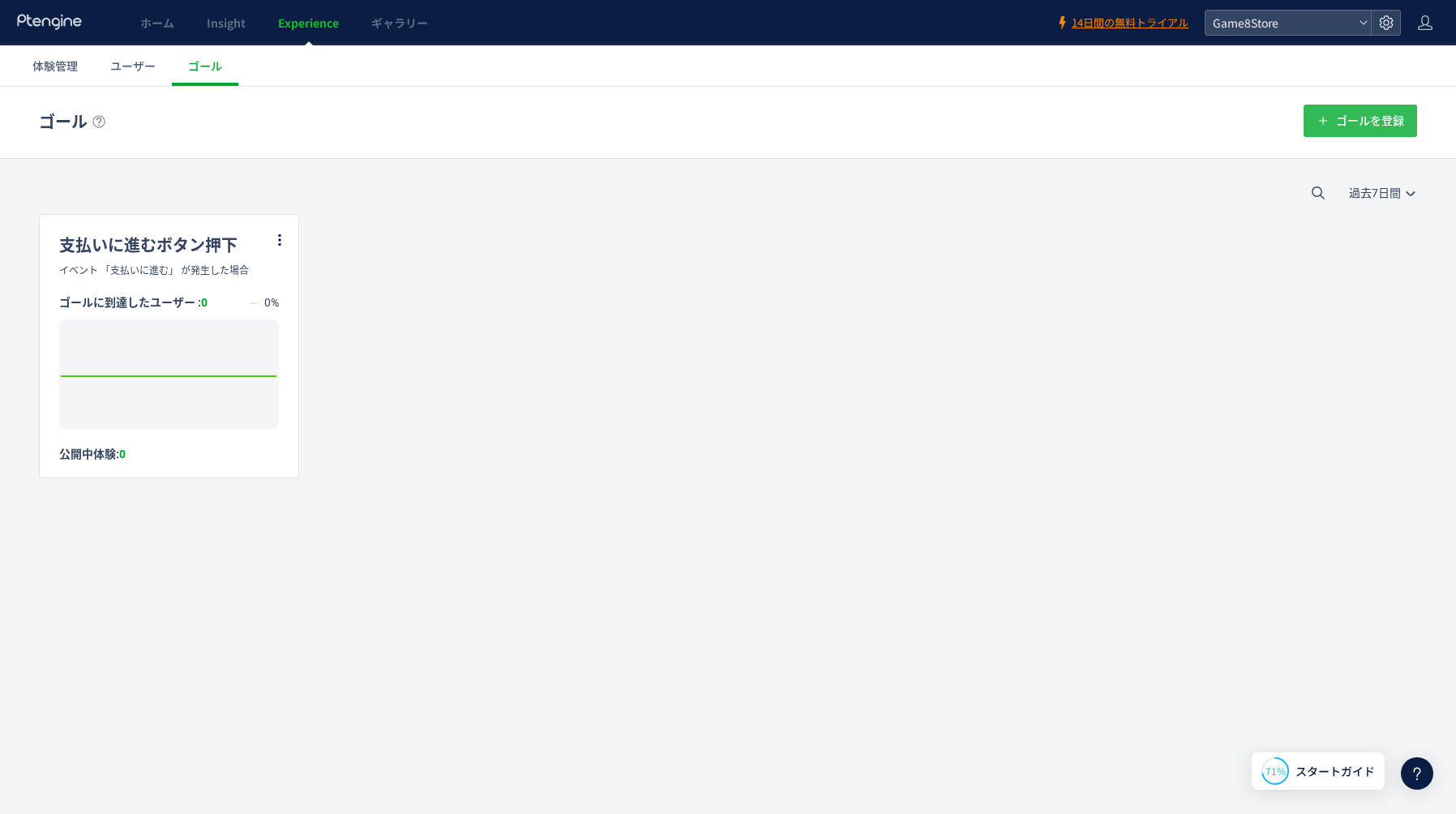
click at [1386, 126] on span "ゴールを登録" at bounding box center [1370, 120] width 68 height 32
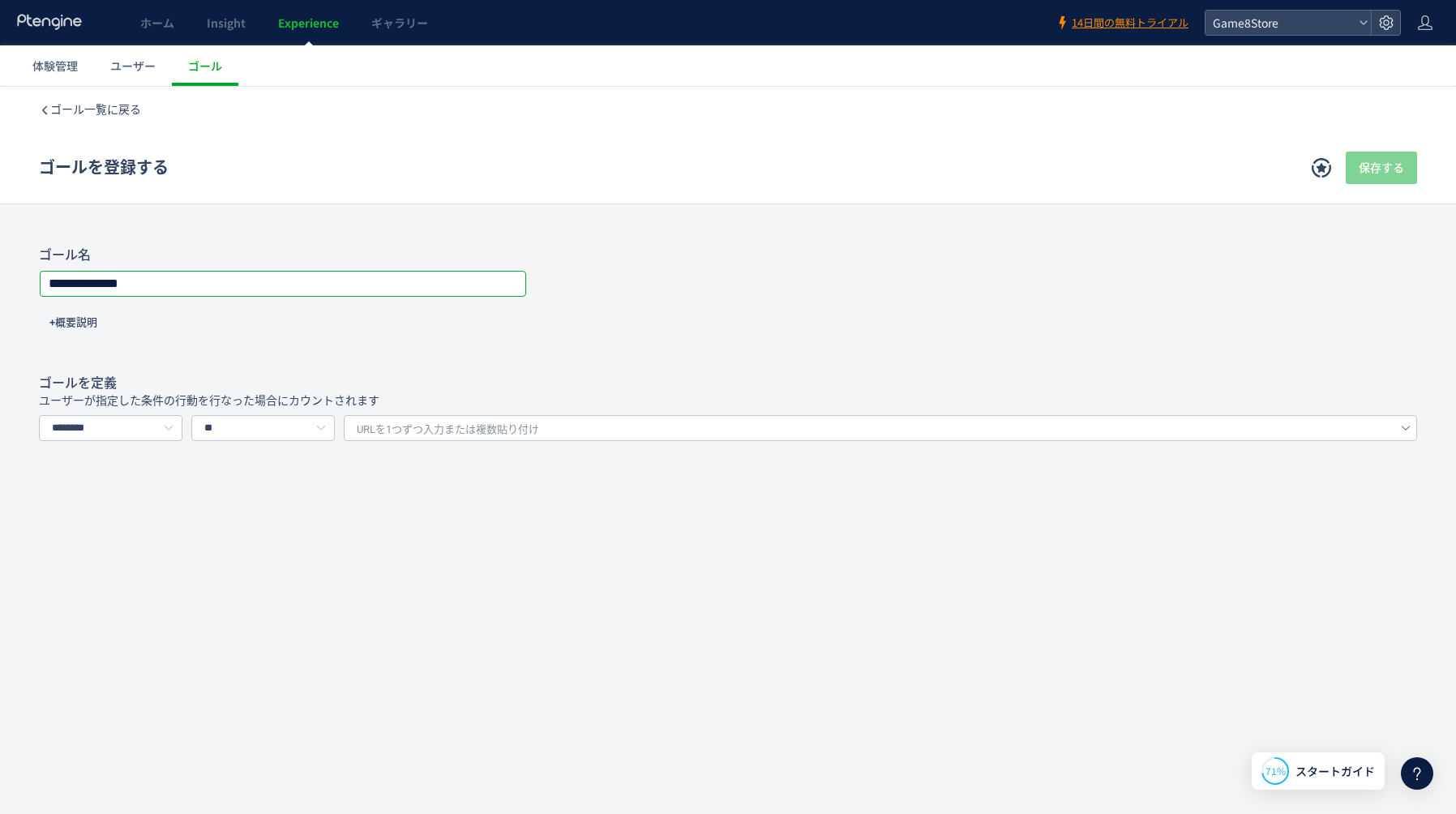
click at [261, 285] on input "**********" at bounding box center [283, 283] width 485 height 22
type input "*"
type input "**********"
click at [145, 423] on input "********" at bounding box center [111, 427] width 144 height 26
click at [129, 486] on li "イベントを選択する" at bounding box center [112, 497] width 144 height 28
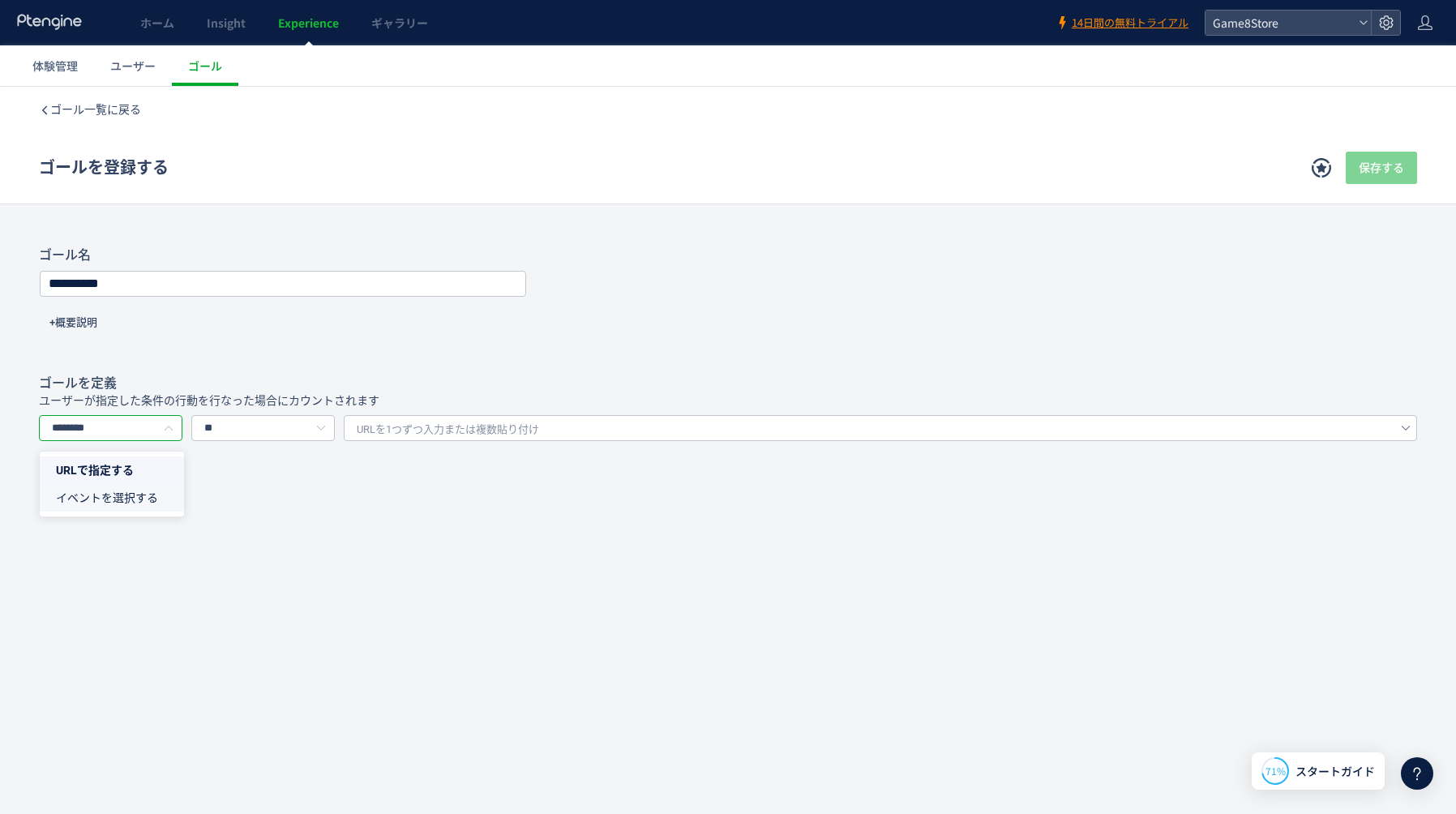
type input "*********"
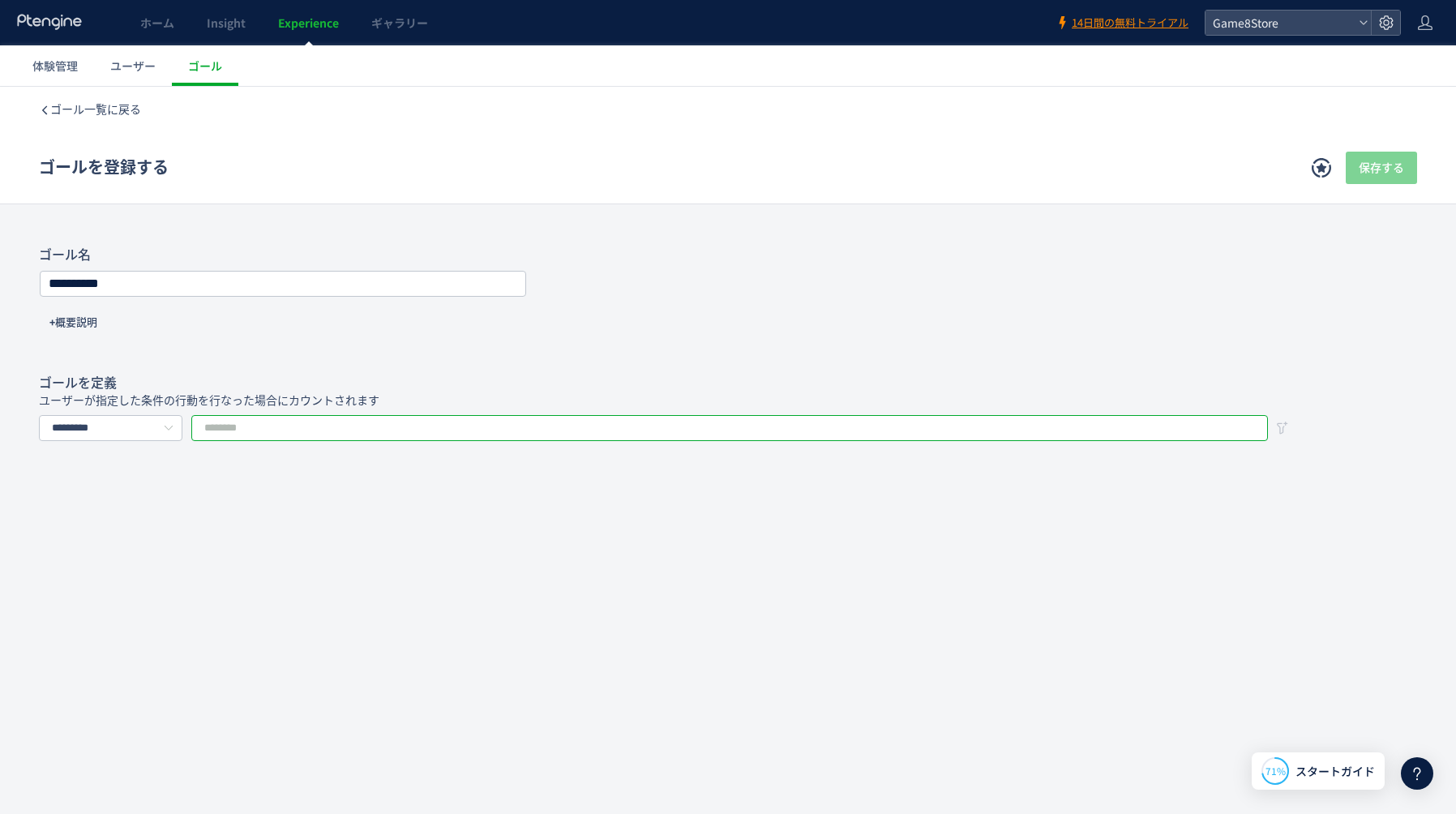
click at [229, 425] on input "text" at bounding box center [729, 427] width 1076 height 26
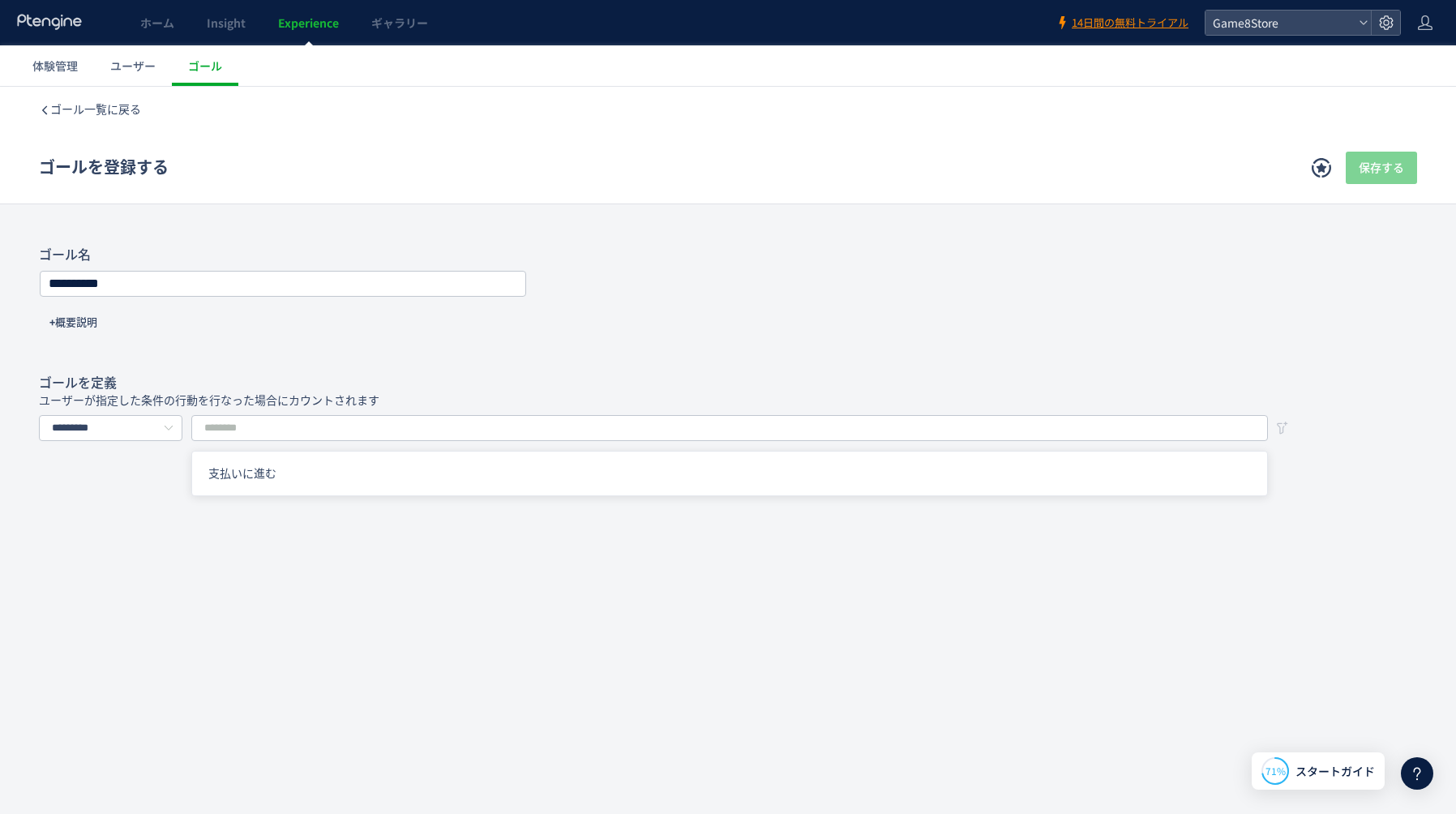
click at [43, 580] on div "**********" at bounding box center [728, 377] width 1456 height 581
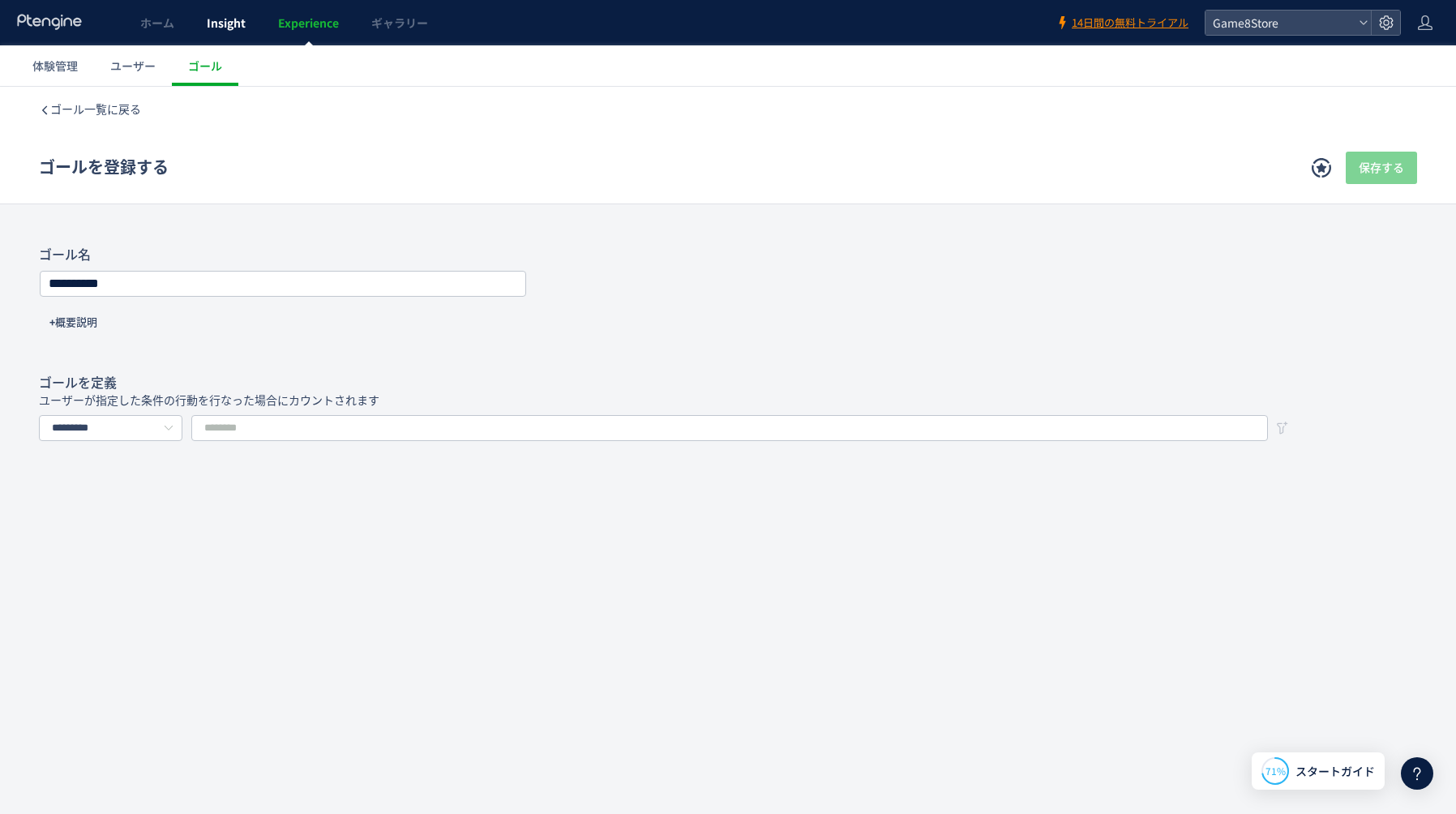
click at [217, 23] on span "Insight" at bounding box center [226, 22] width 39 height 16
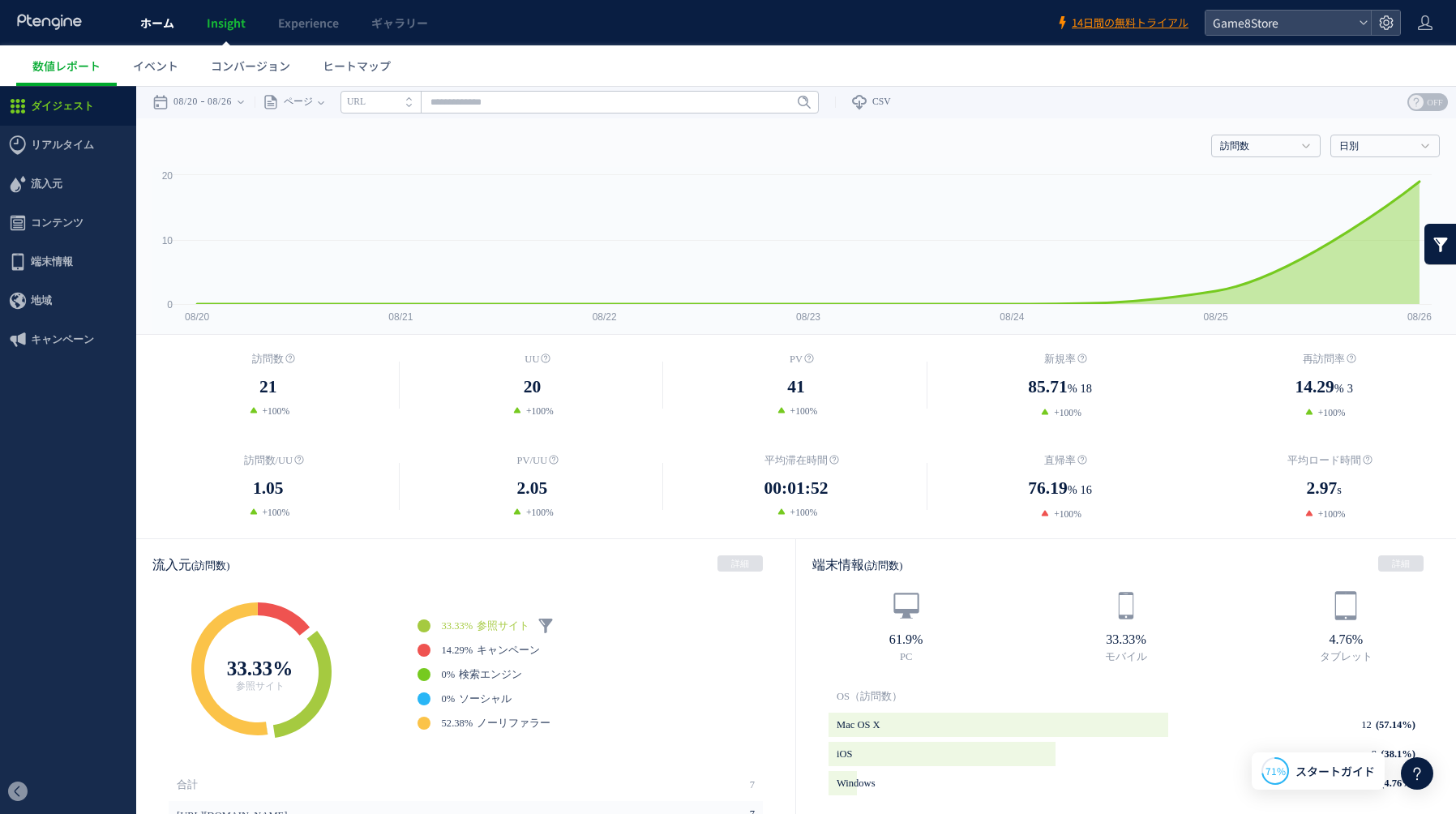
click at [162, 29] on span "ホーム" at bounding box center [157, 22] width 34 height 16
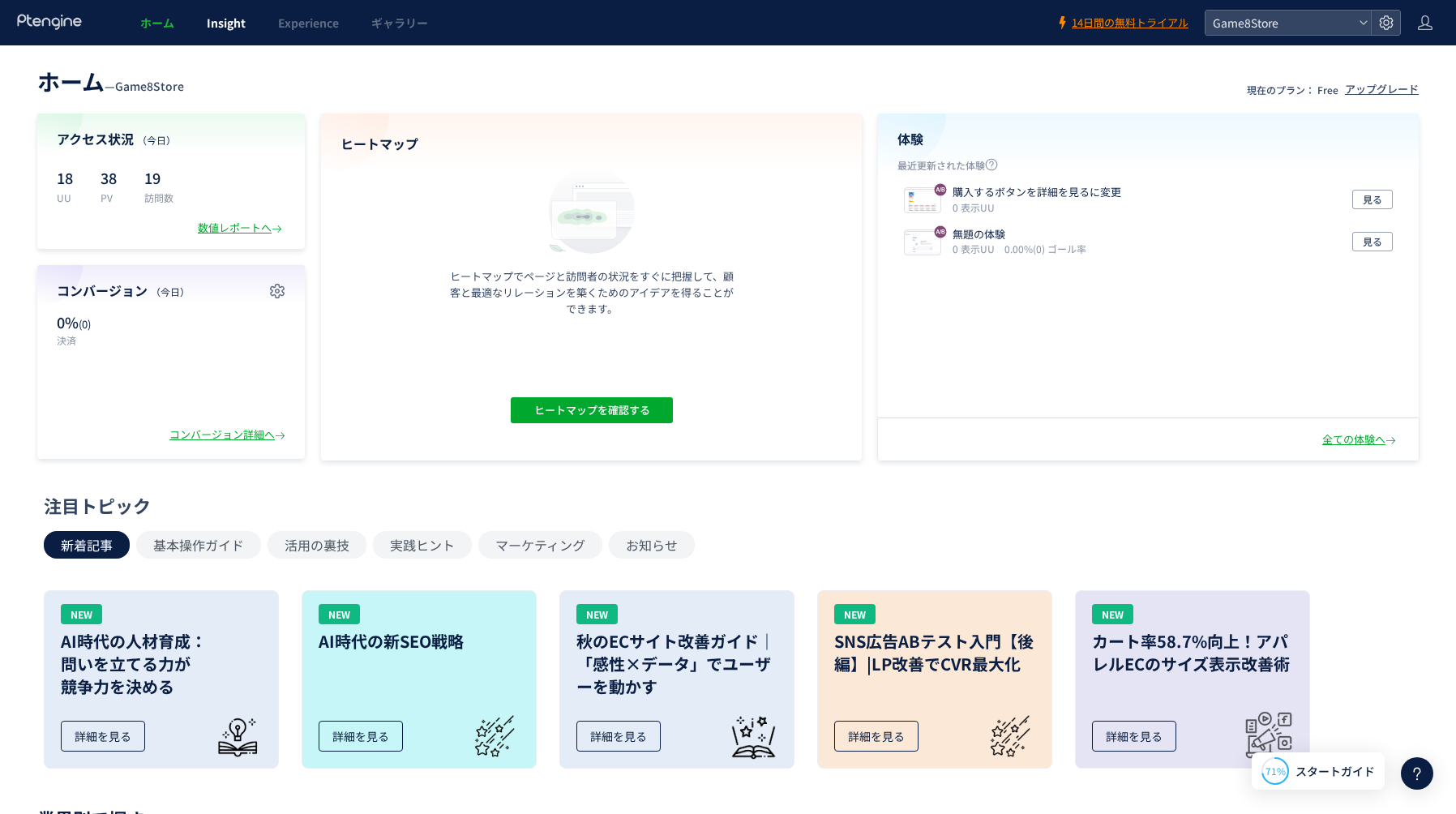
click at [203, 32] on link "Insight" at bounding box center [226, 22] width 71 height 45
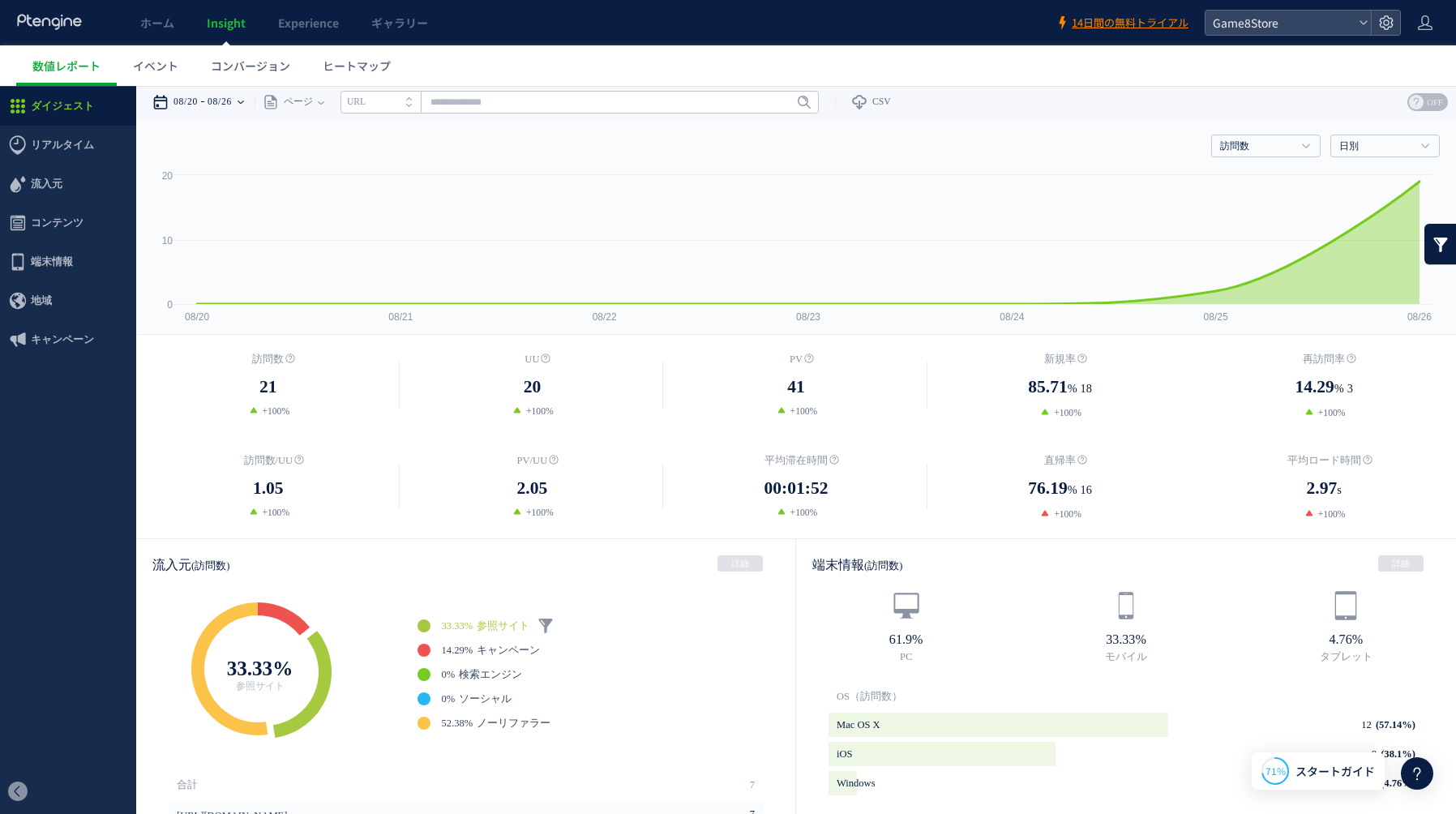
drag, startPoint x: 170, startPoint y: 90, endPoint x: 171, endPoint y: 175, distance: 85.0
click at [170, 90] on div "08/20 08/26" at bounding box center [203, 102] width 103 height 32
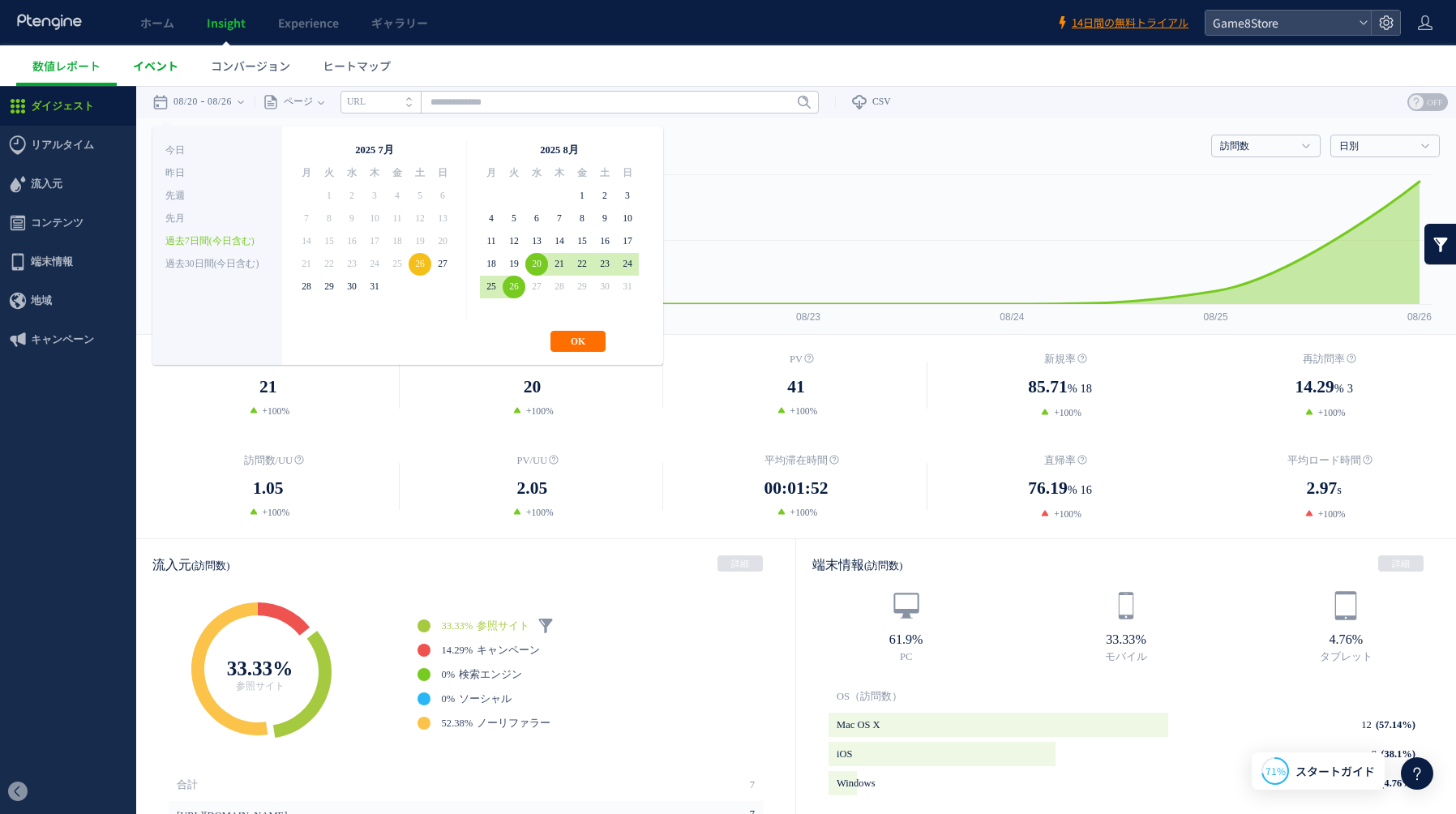
click at [164, 67] on span "イベント" at bounding box center [155, 66] width 45 height 16
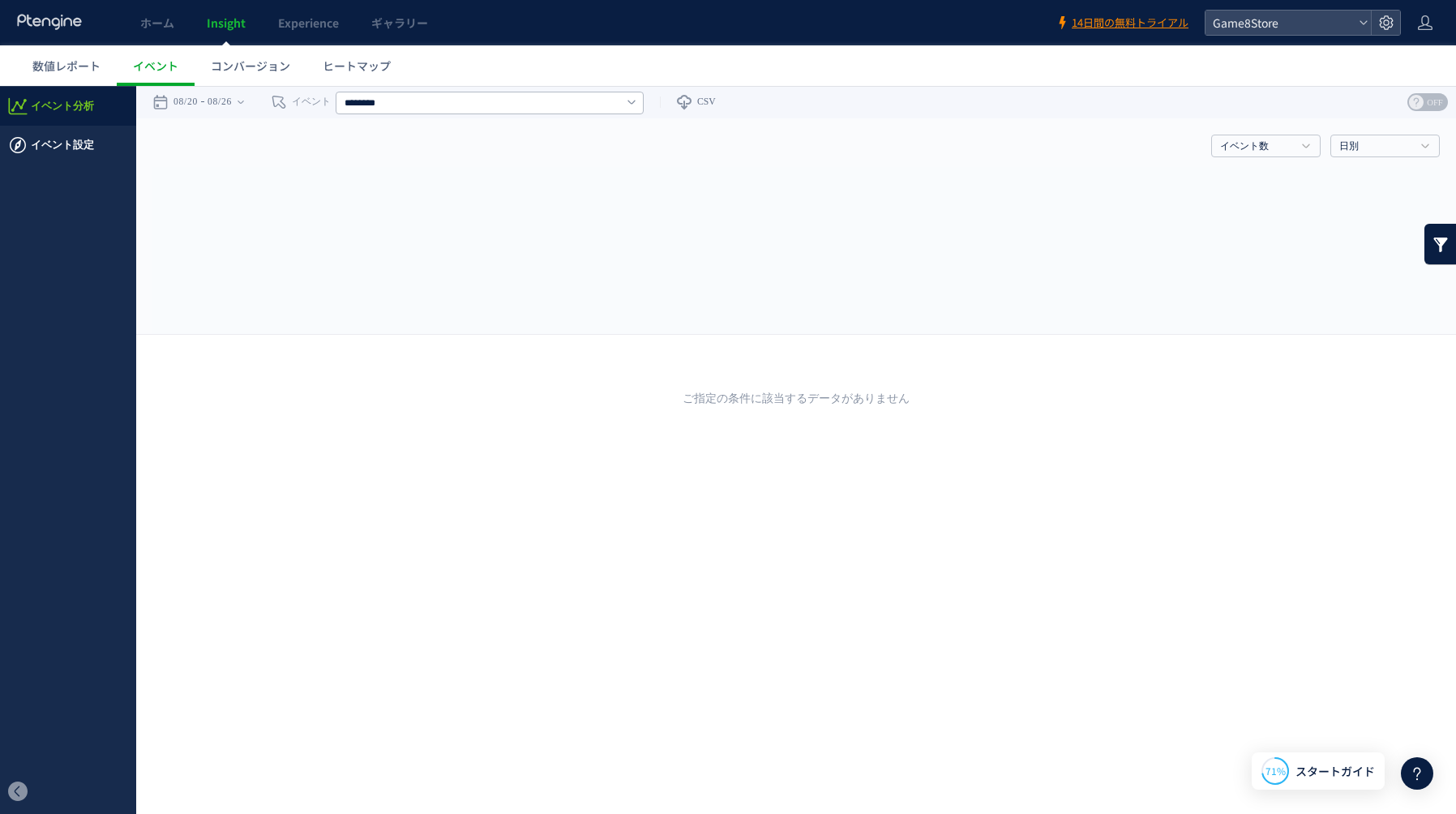
click at [52, 142] on span "イベント設定" at bounding box center [62, 145] width 63 height 39
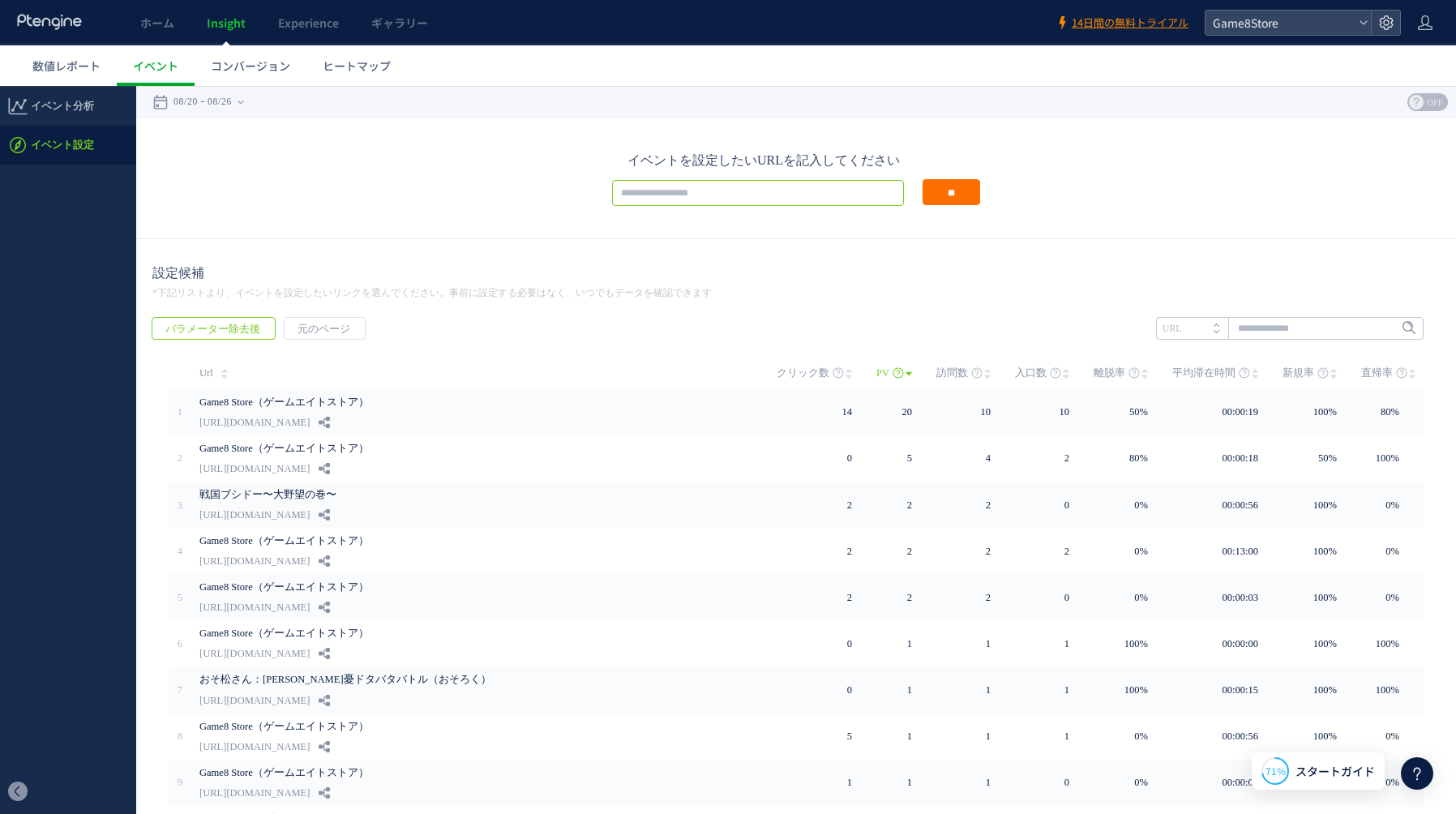
click at [794, 192] on input "text" at bounding box center [757, 193] width 292 height 26
paste input "**********"
type input "**********"
click at [959, 192] on input "**" at bounding box center [951, 192] width 58 height 26
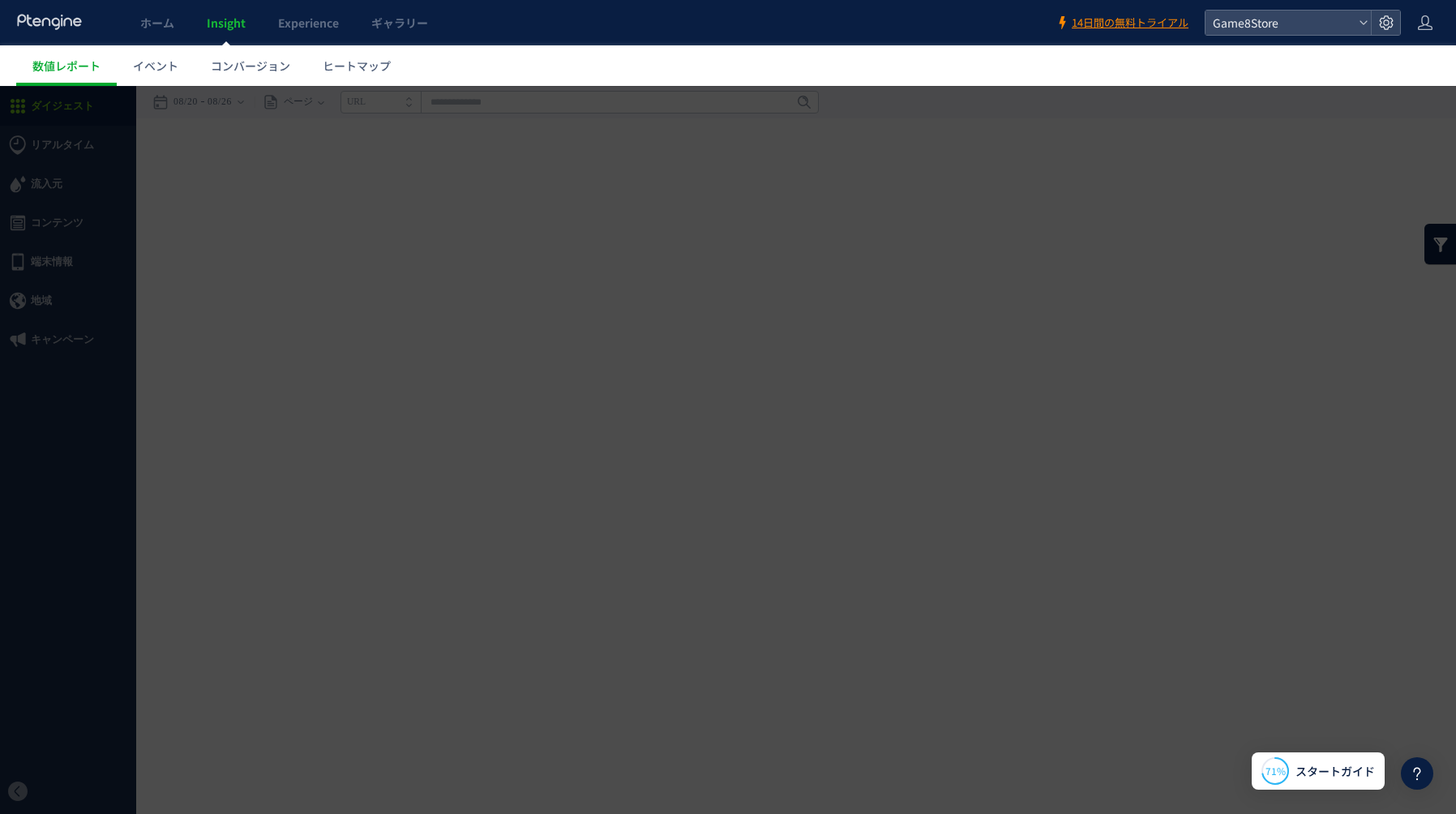
click at [506, 234] on div at bounding box center [728, 449] width 1456 height 728
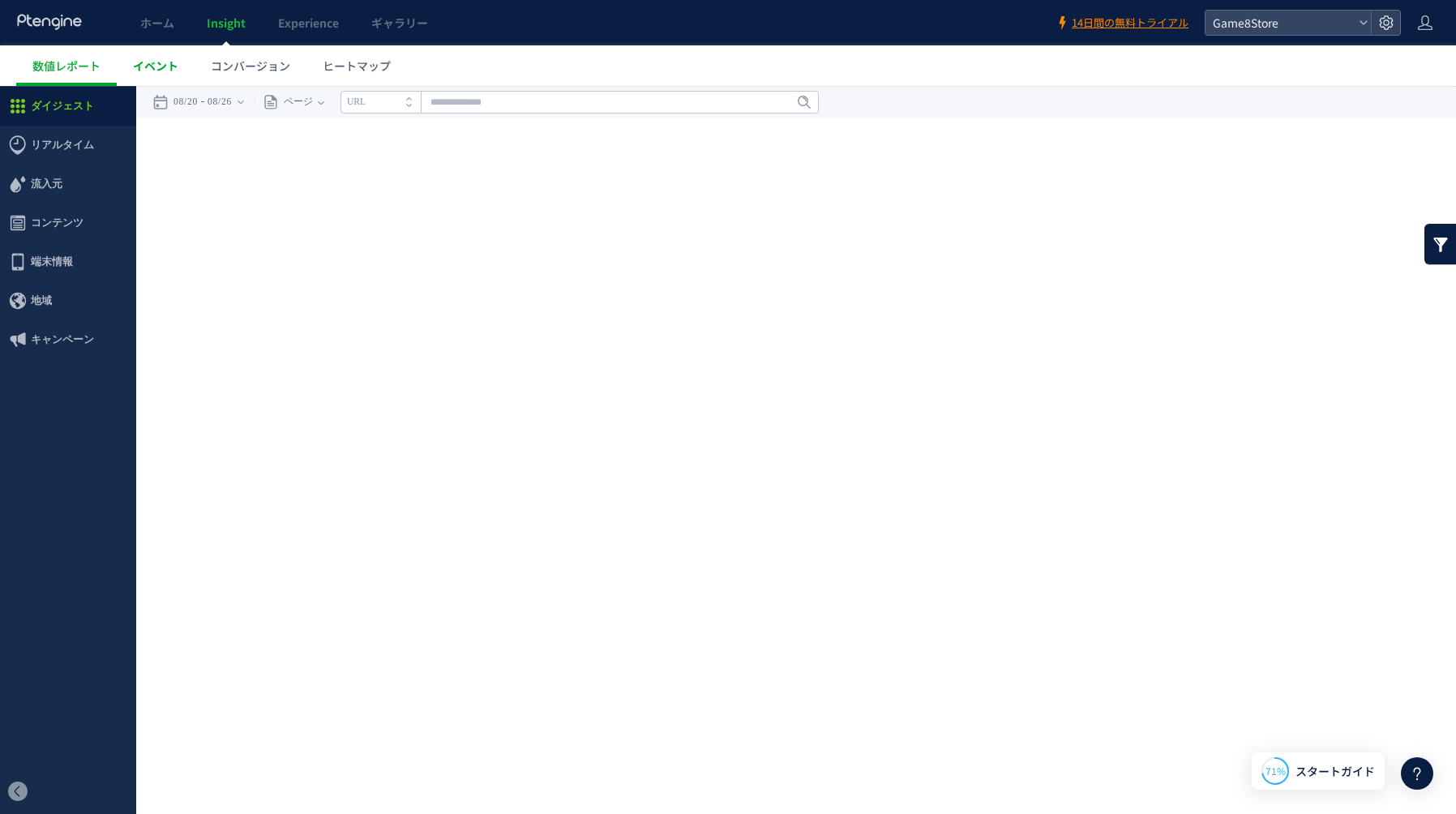
click at [159, 62] on span "イベント" at bounding box center [155, 66] width 45 height 16
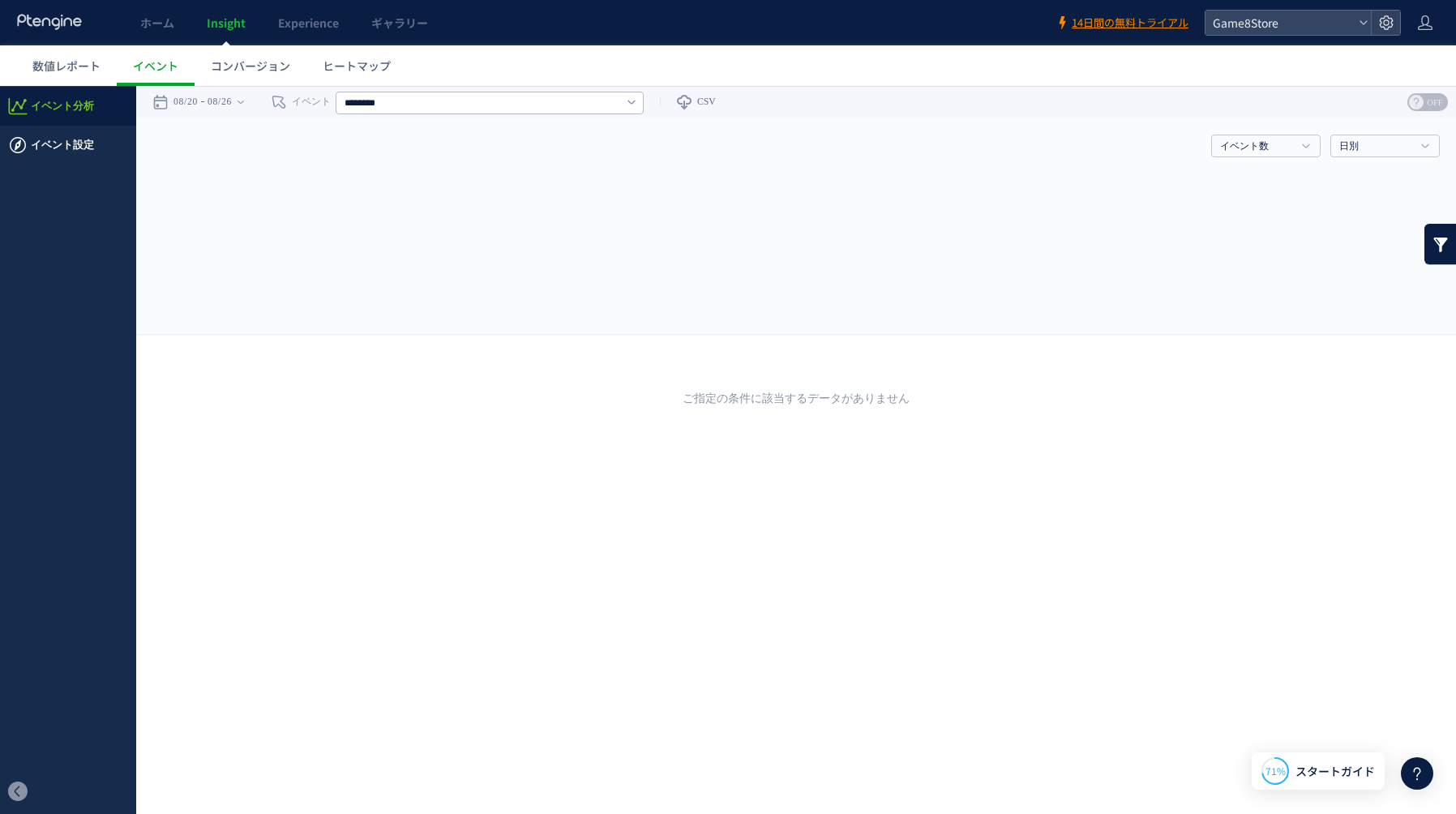
click at [44, 143] on span "イベント設定" at bounding box center [62, 145] width 63 height 39
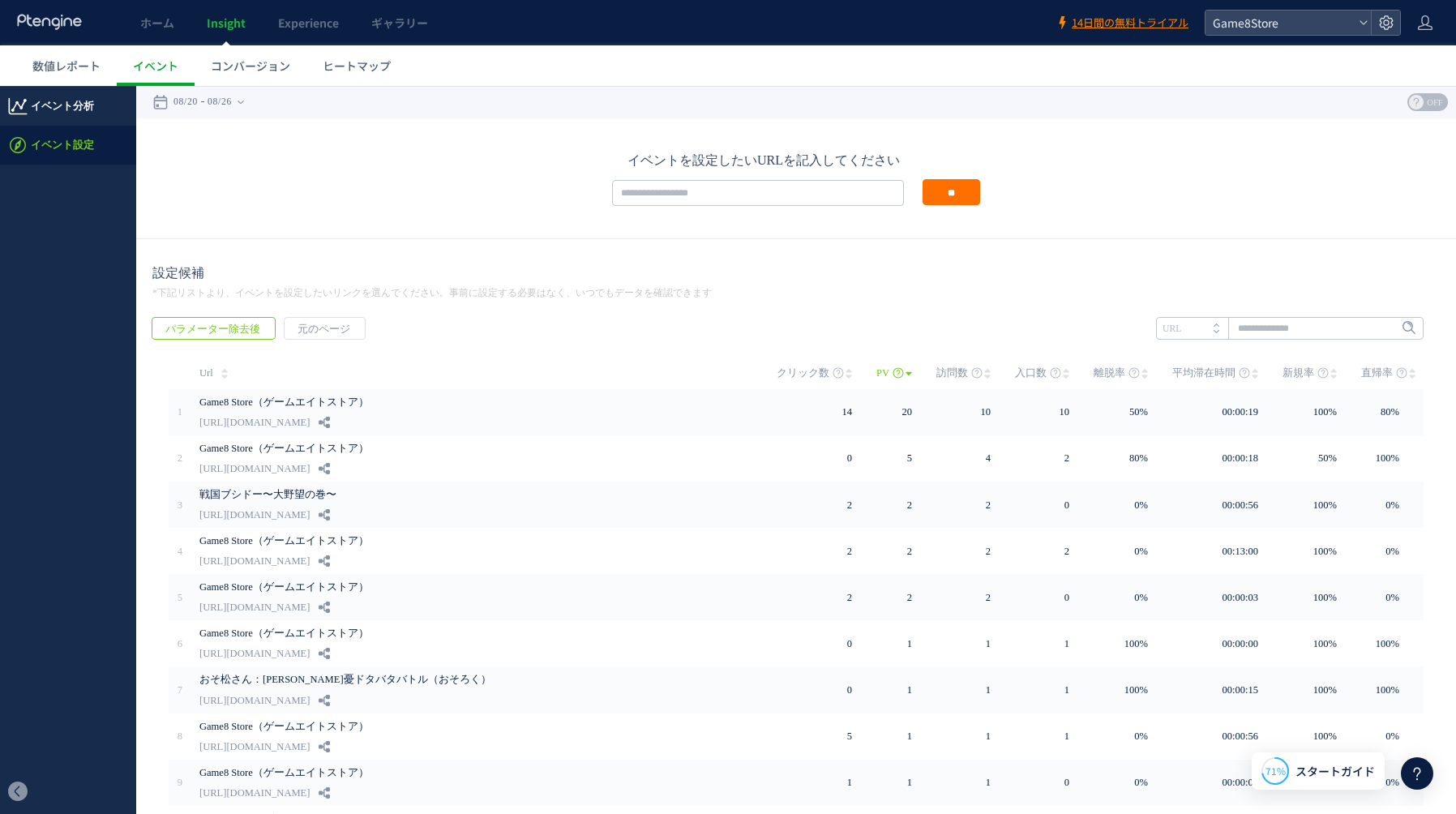
click at [67, 106] on span "イベント分析" at bounding box center [62, 106] width 63 height 39
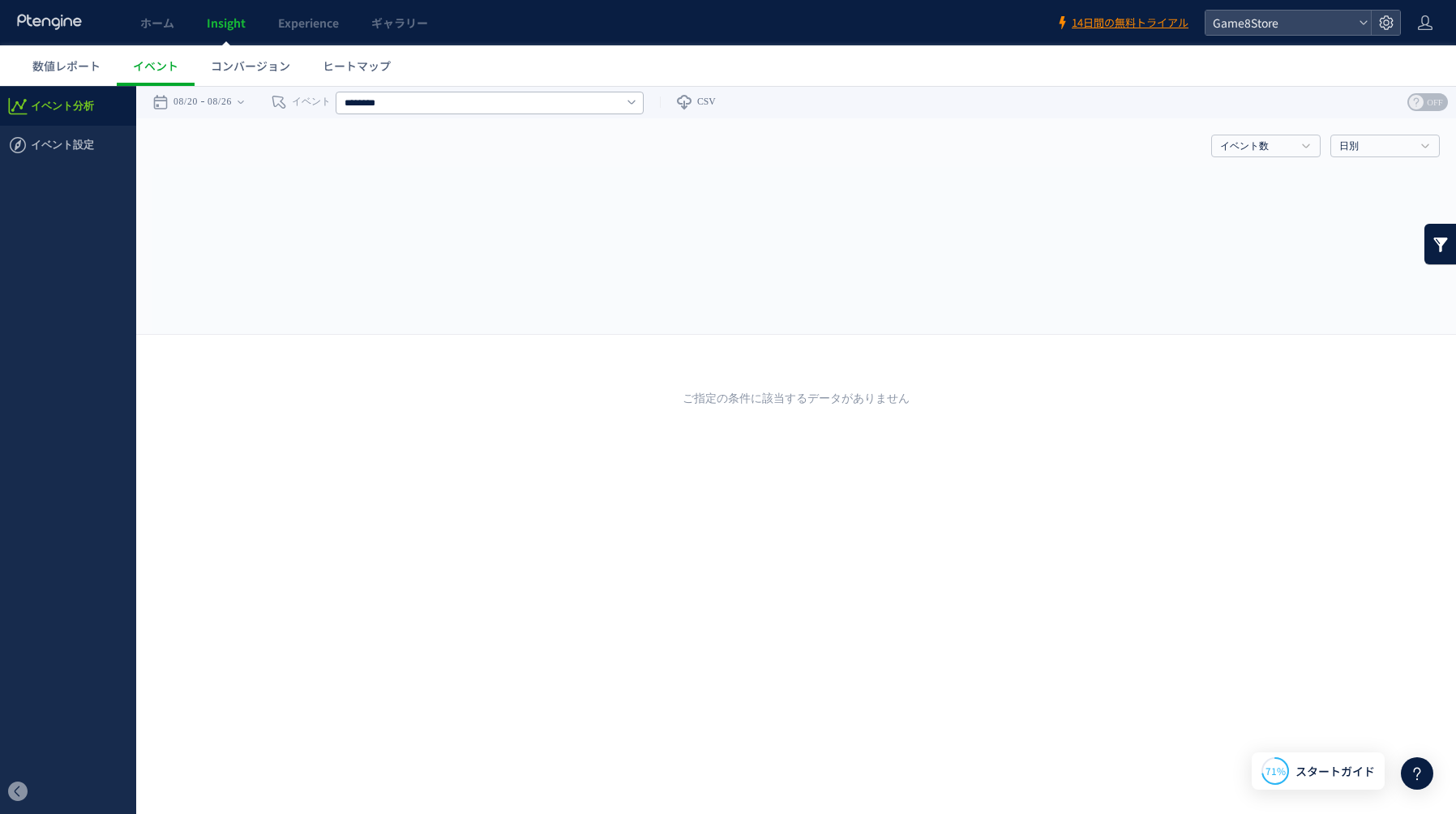
click at [1439, 238] on link at bounding box center [1440, 243] width 32 height 40
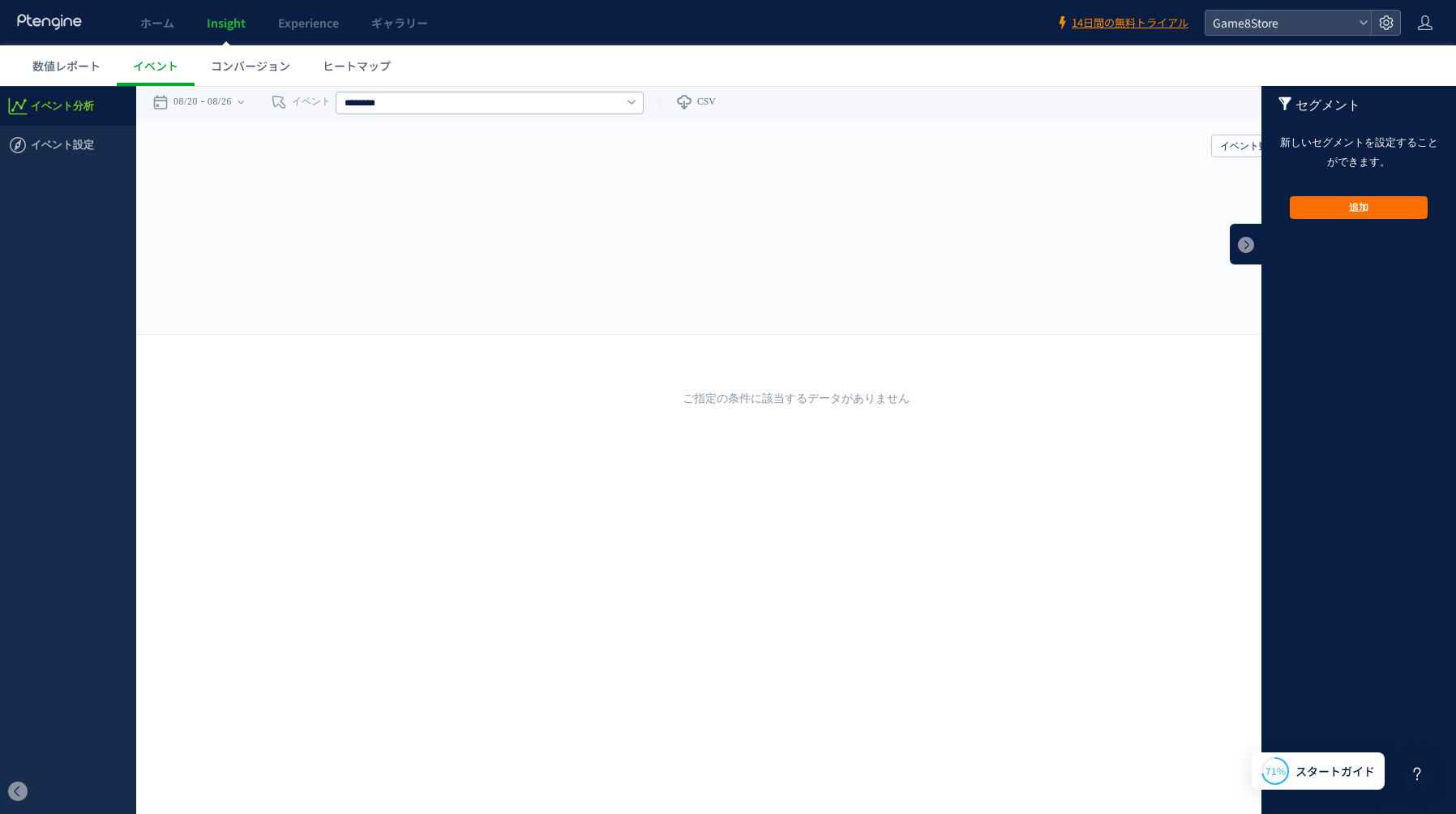
click at [1031, 244] on rect at bounding box center [796, 250] width 1287 height 167
click at [263, 73] on link "コンバージョン" at bounding box center [250, 65] width 111 height 40
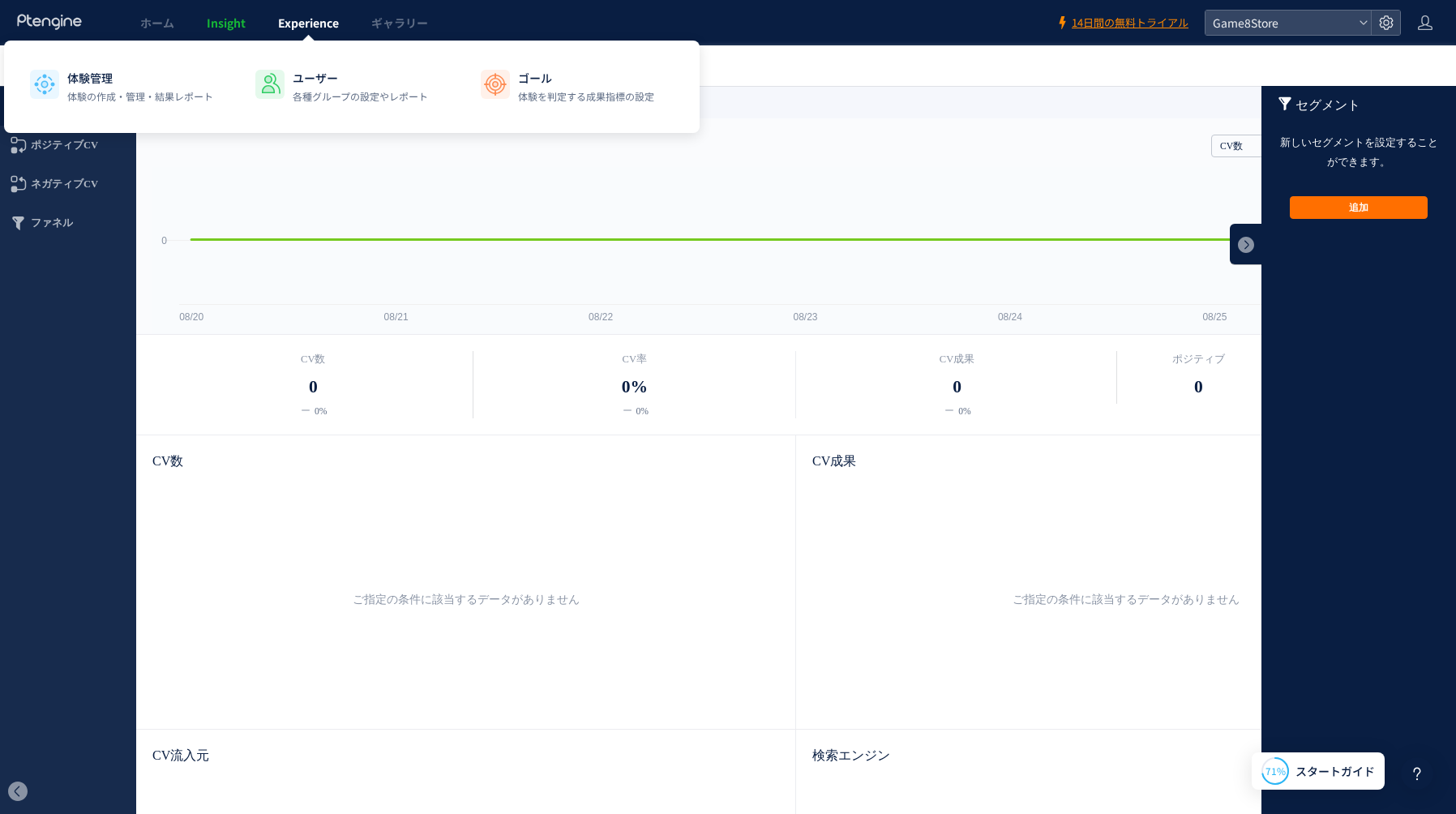
click at [308, 25] on span "Experience" at bounding box center [308, 22] width 61 height 16
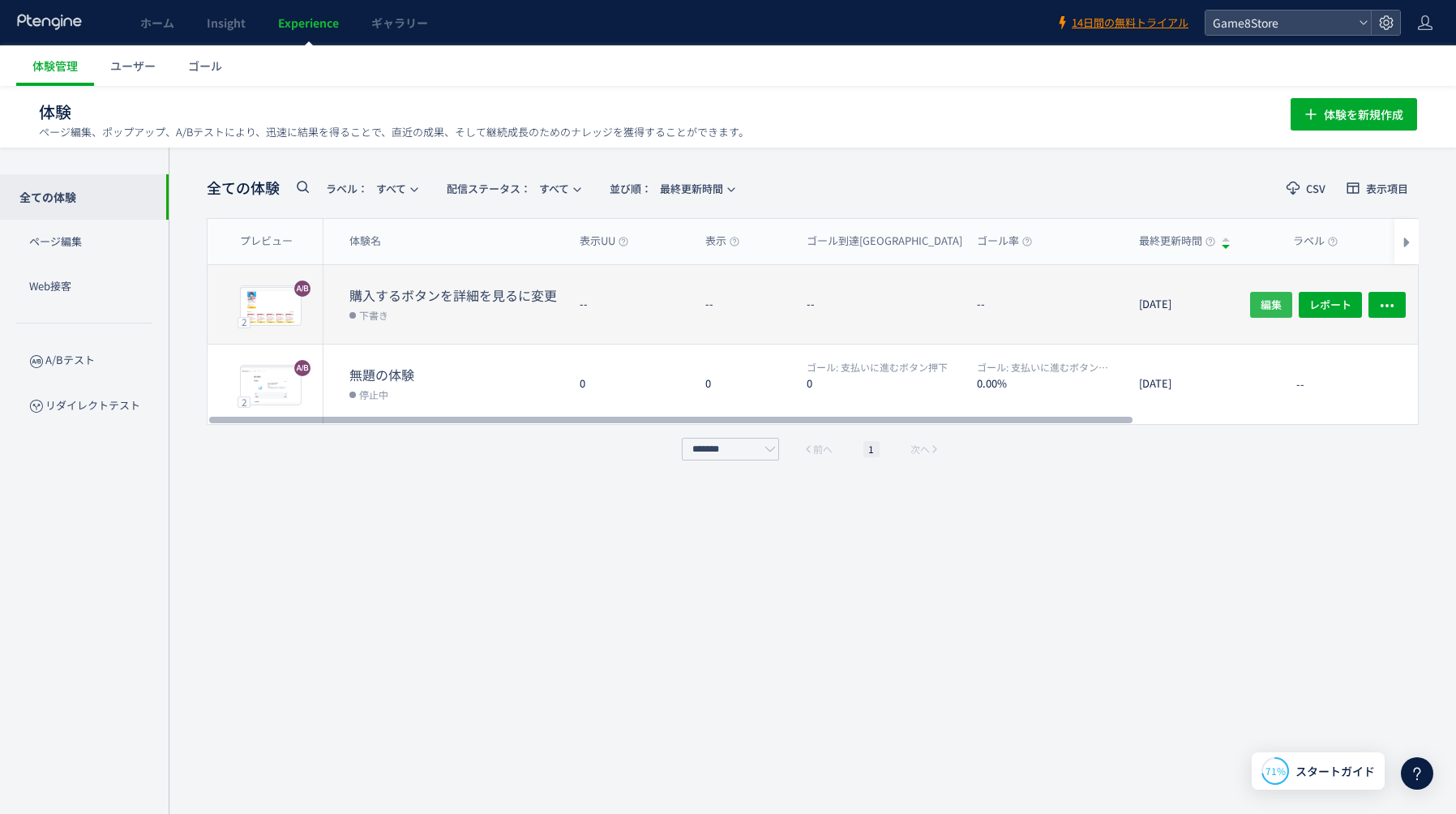
click at [1267, 308] on span "編集" at bounding box center [1271, 303] width 21 height 26
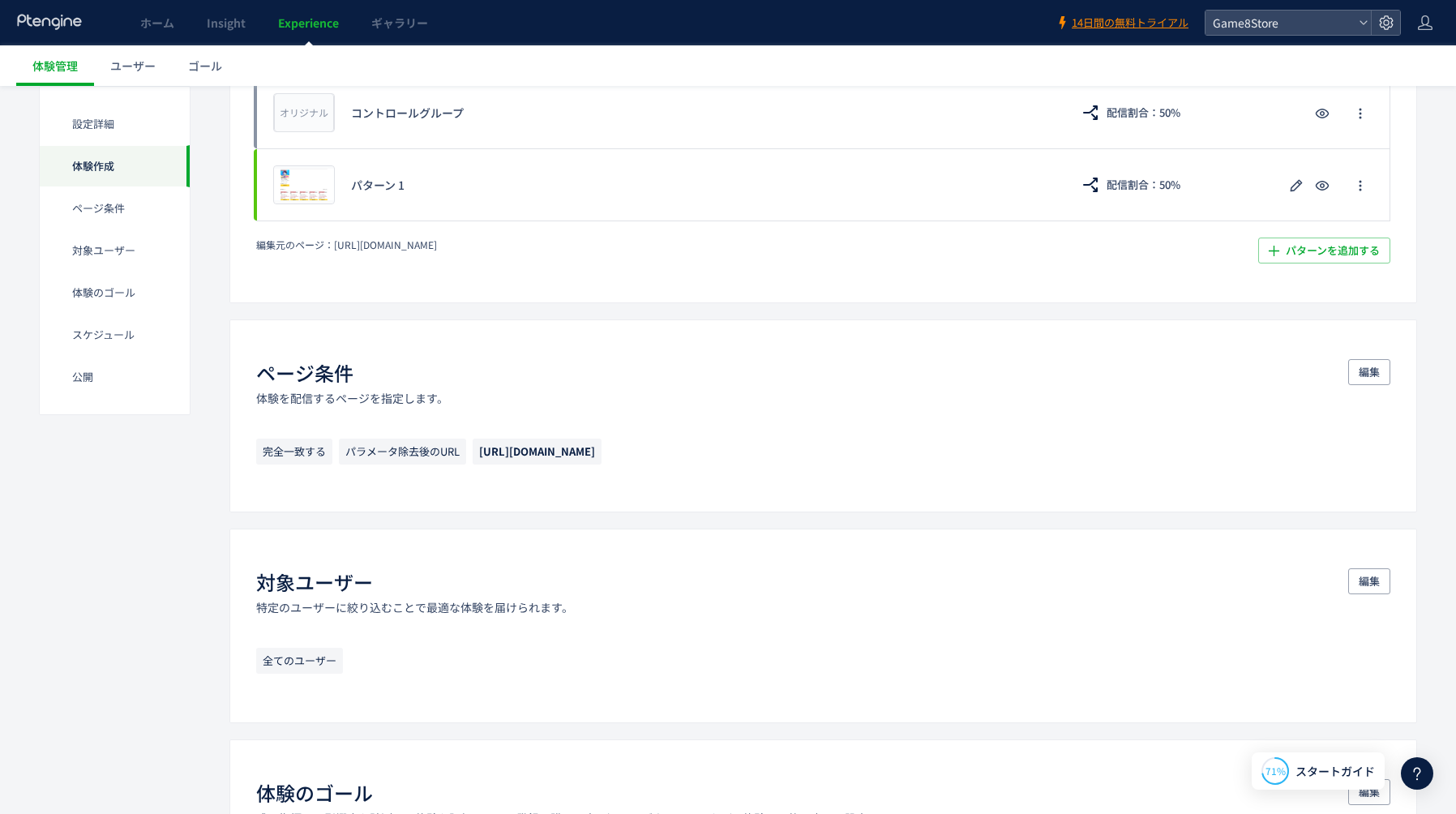
scroll to position [480, 0]
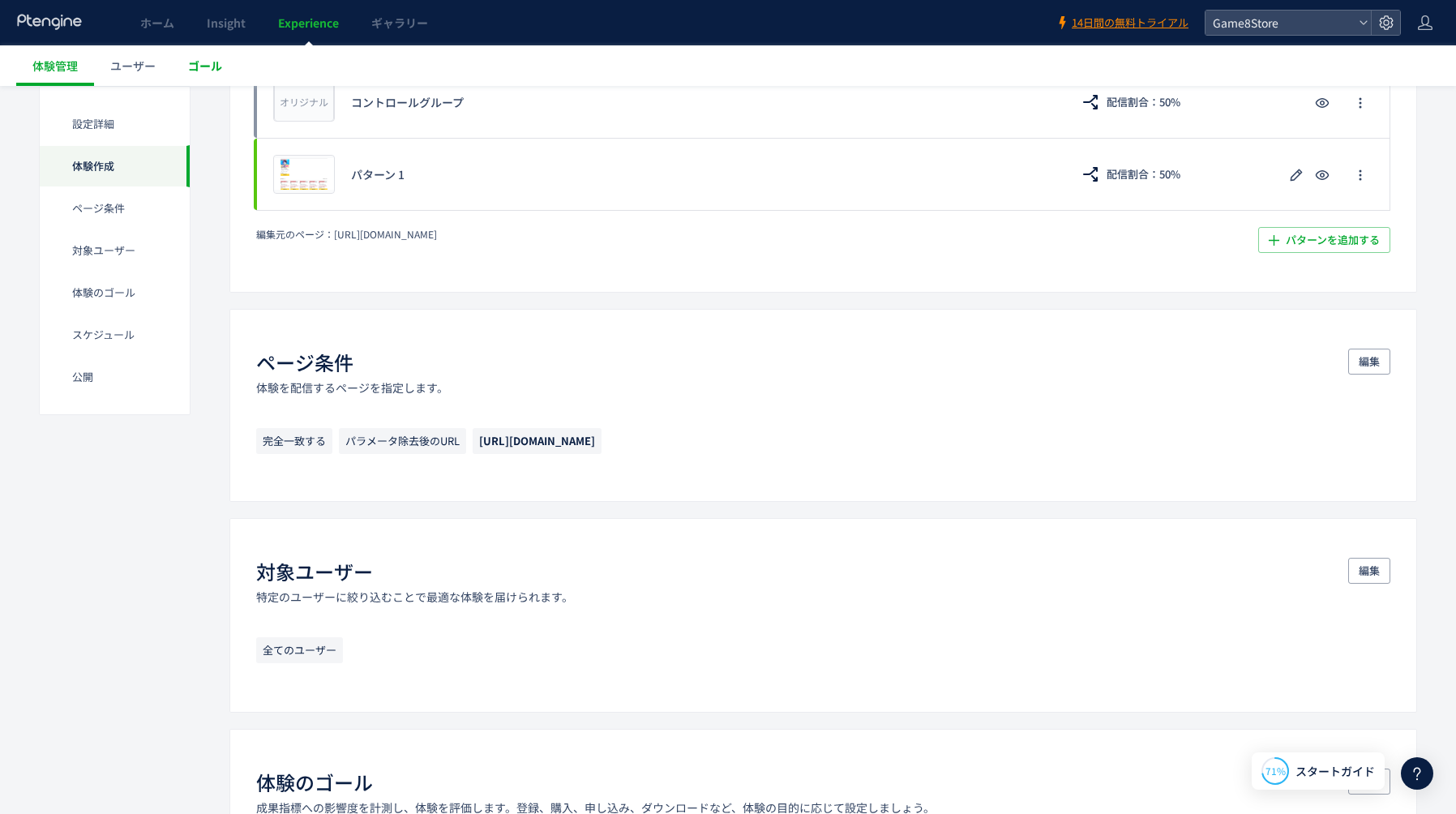
click at [192, 63] on span "ゴール" at bounding box center [205, 66] width 34 height 16
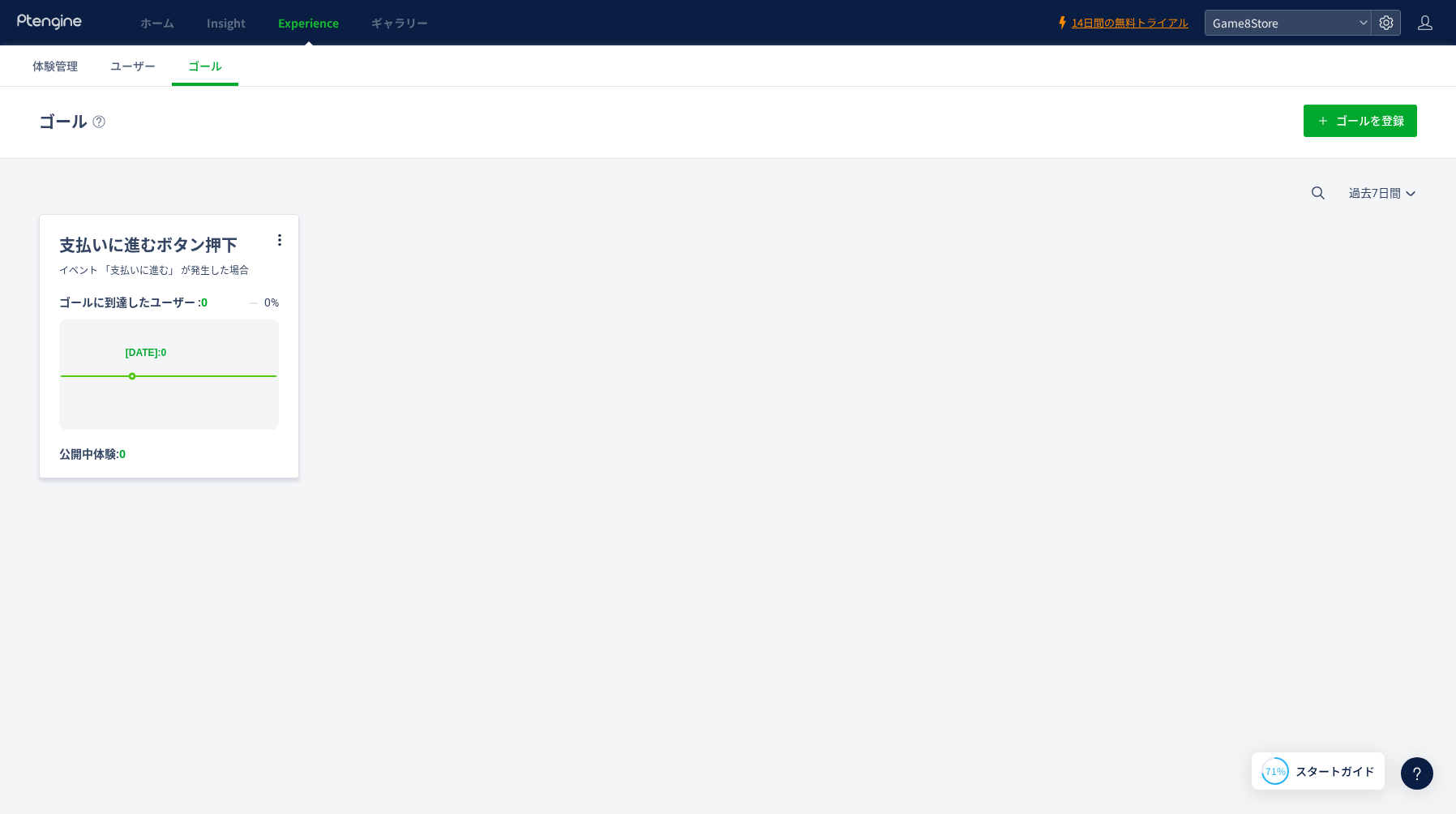
click at [122, 387] on rect at bounding box center [168, 374] width 218 height 111
click at [282, 243] on icon at bounding box center [279, 240] width 14 height 14
click at [269, 278] on li "編集" at bounding box center [260, 280] width 55 height 29
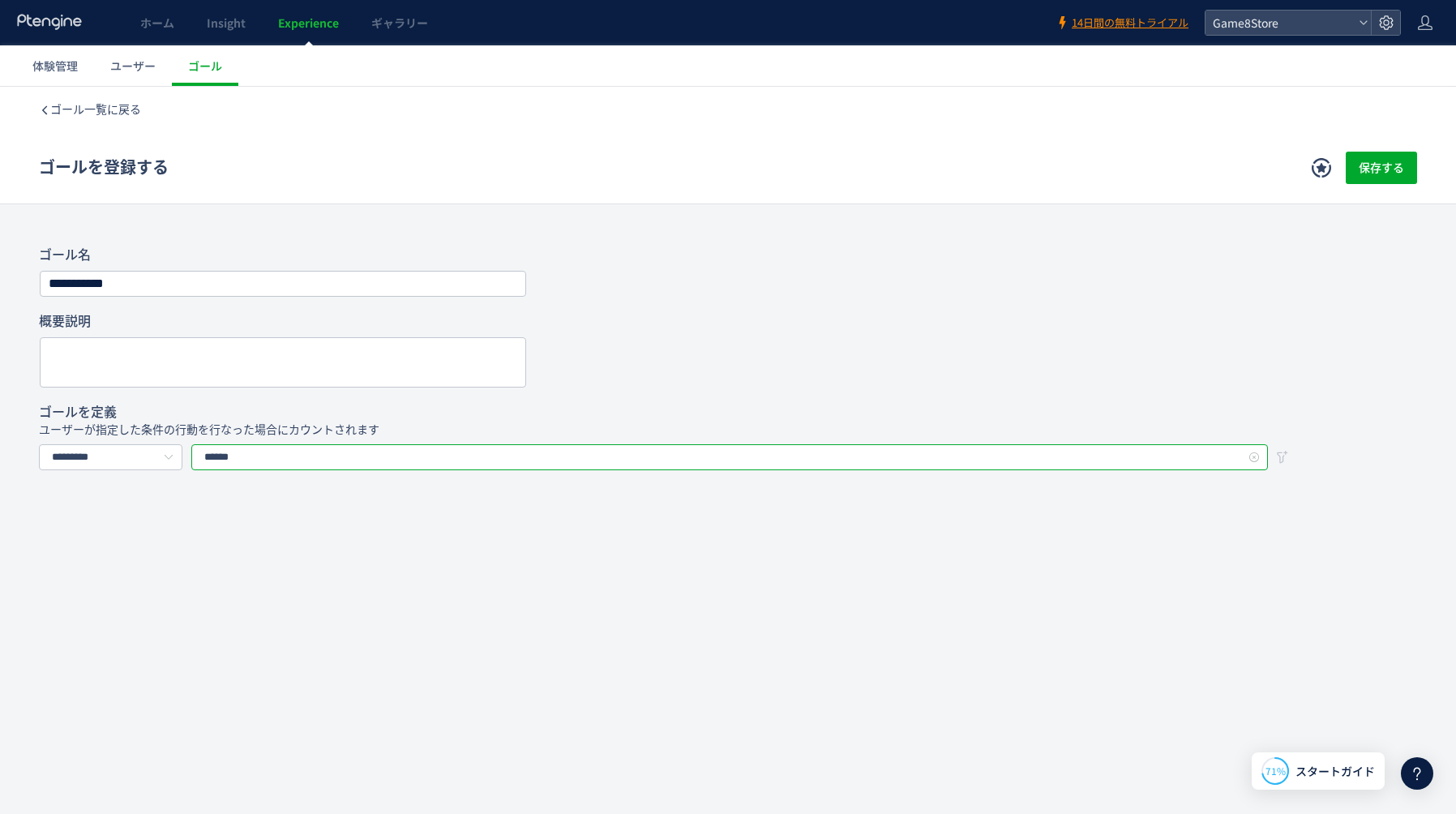
click at [290, 454] on input "******" at bounding box center [729, 456] width 1076 height 26
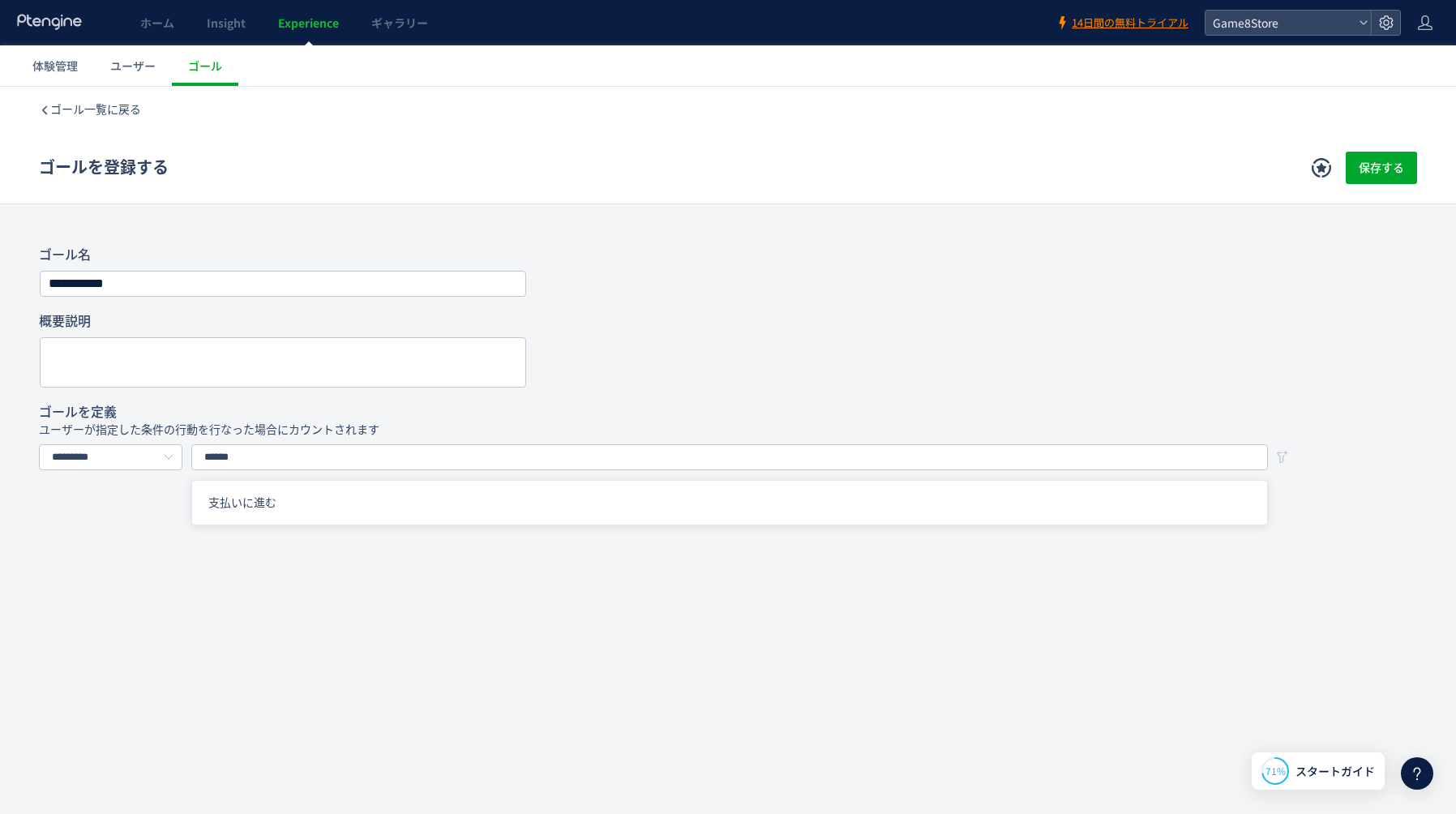
click at [611, 226] on div "**********" at bounding box center [728, 398] width 1456 height 623
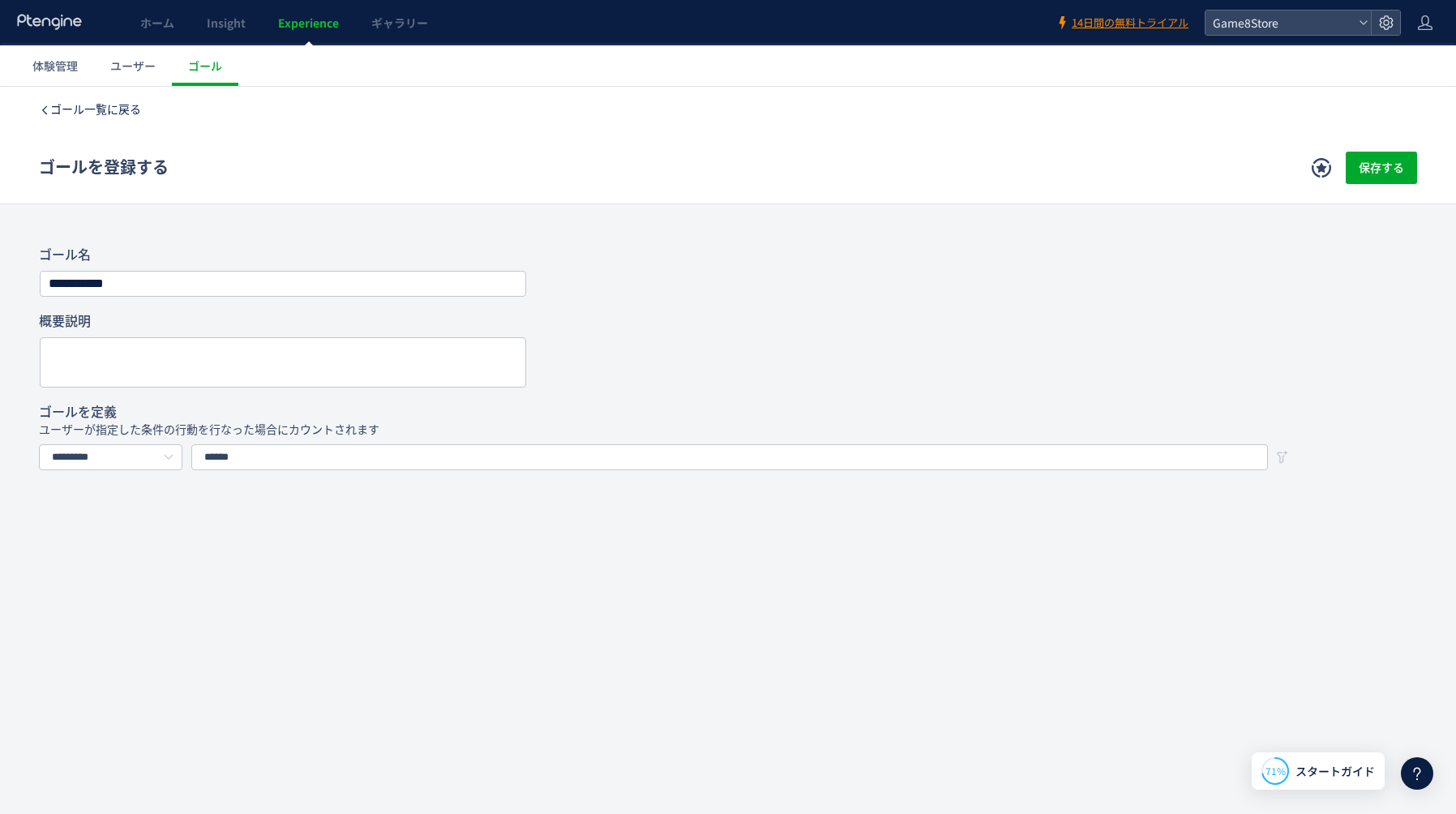
click at [55, 112] on span "ゴール一覧に戻る" at bounding box center [95, 109] width 91 height 13
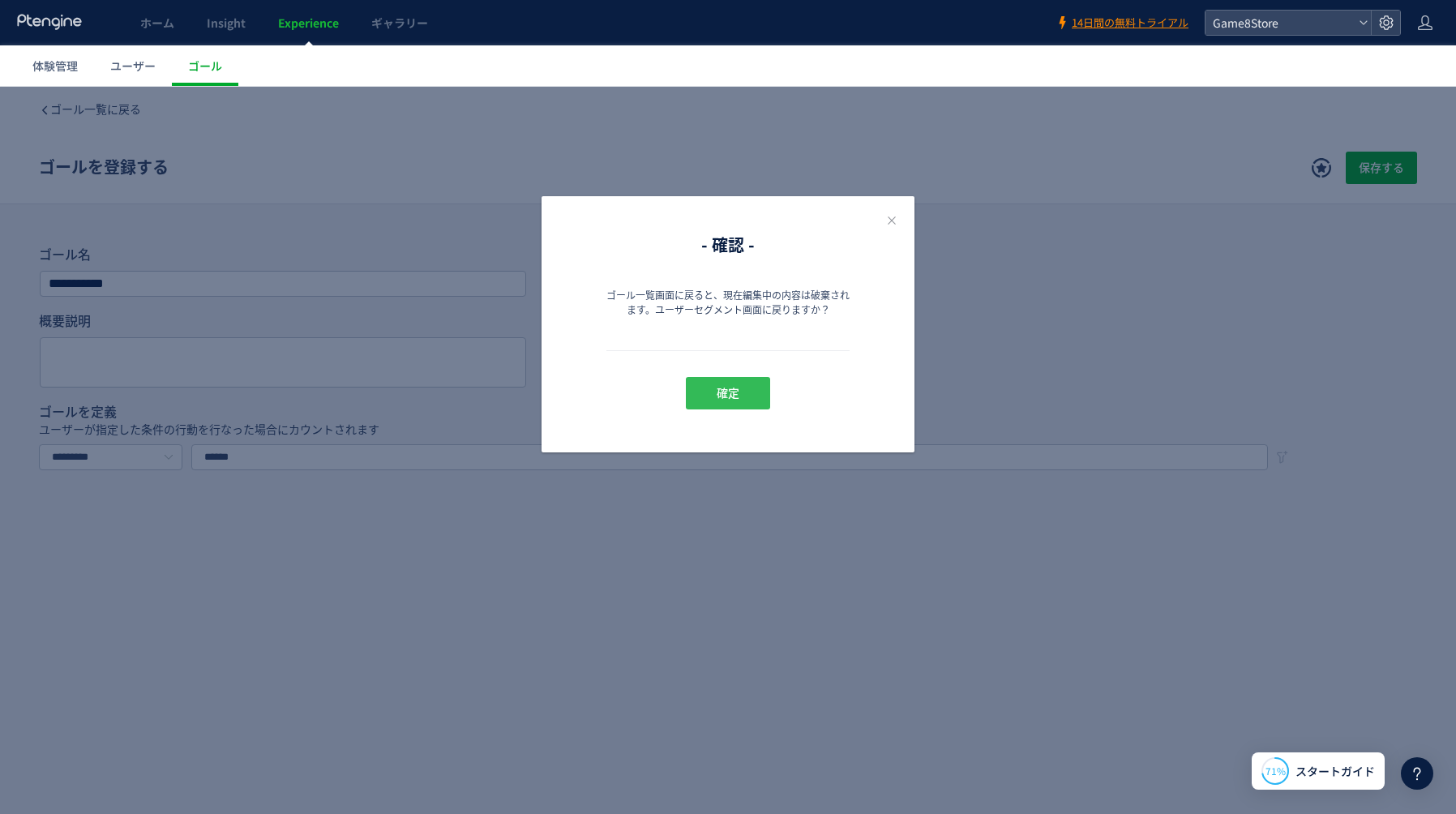
click at [744, 397] on button "確定" at bounding box center [728, 393] width 85 height 32
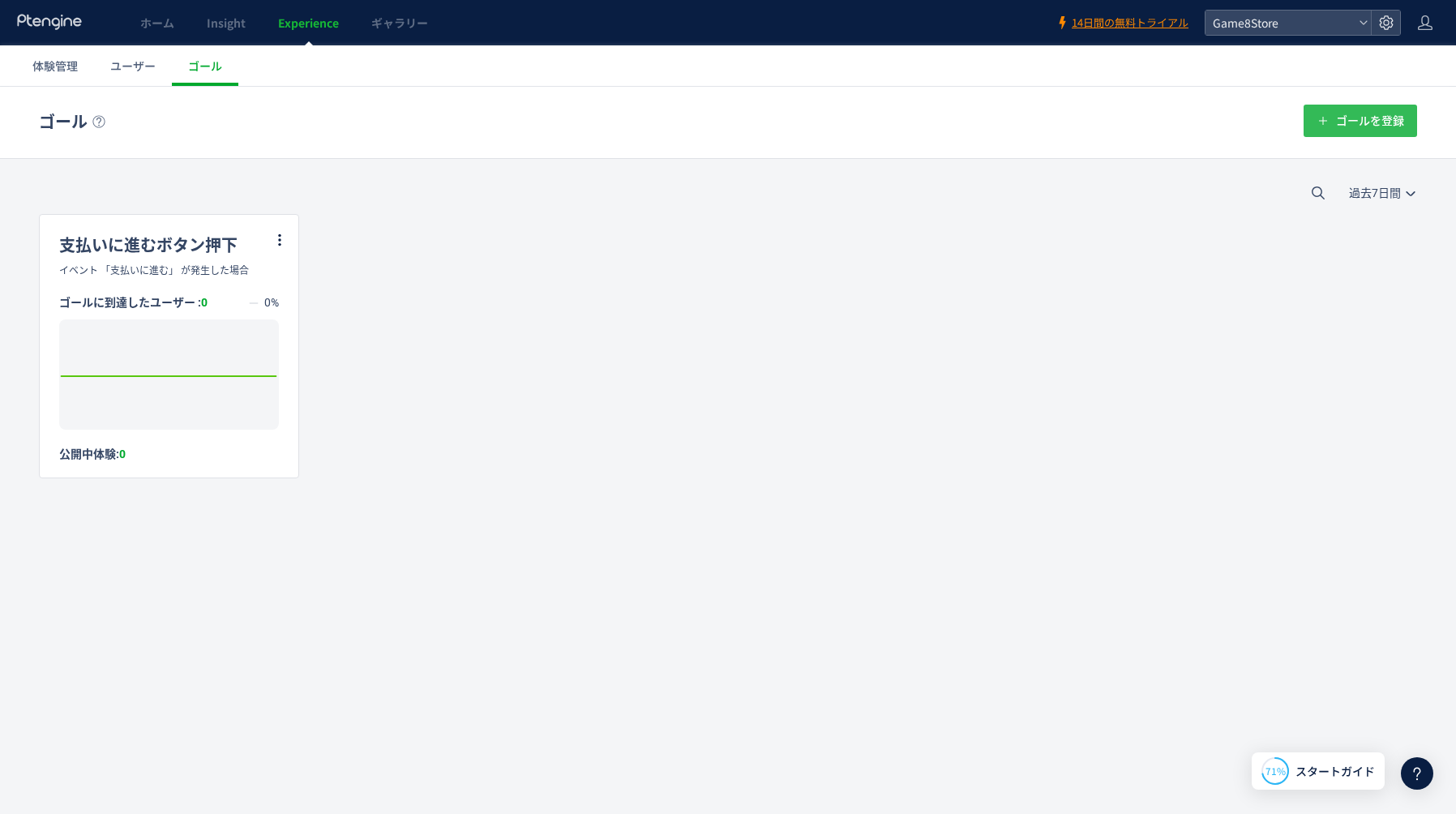
click at [1368, 122] on span "ゴールを登録" at bounding box center [1370, 120] width 68 height 32
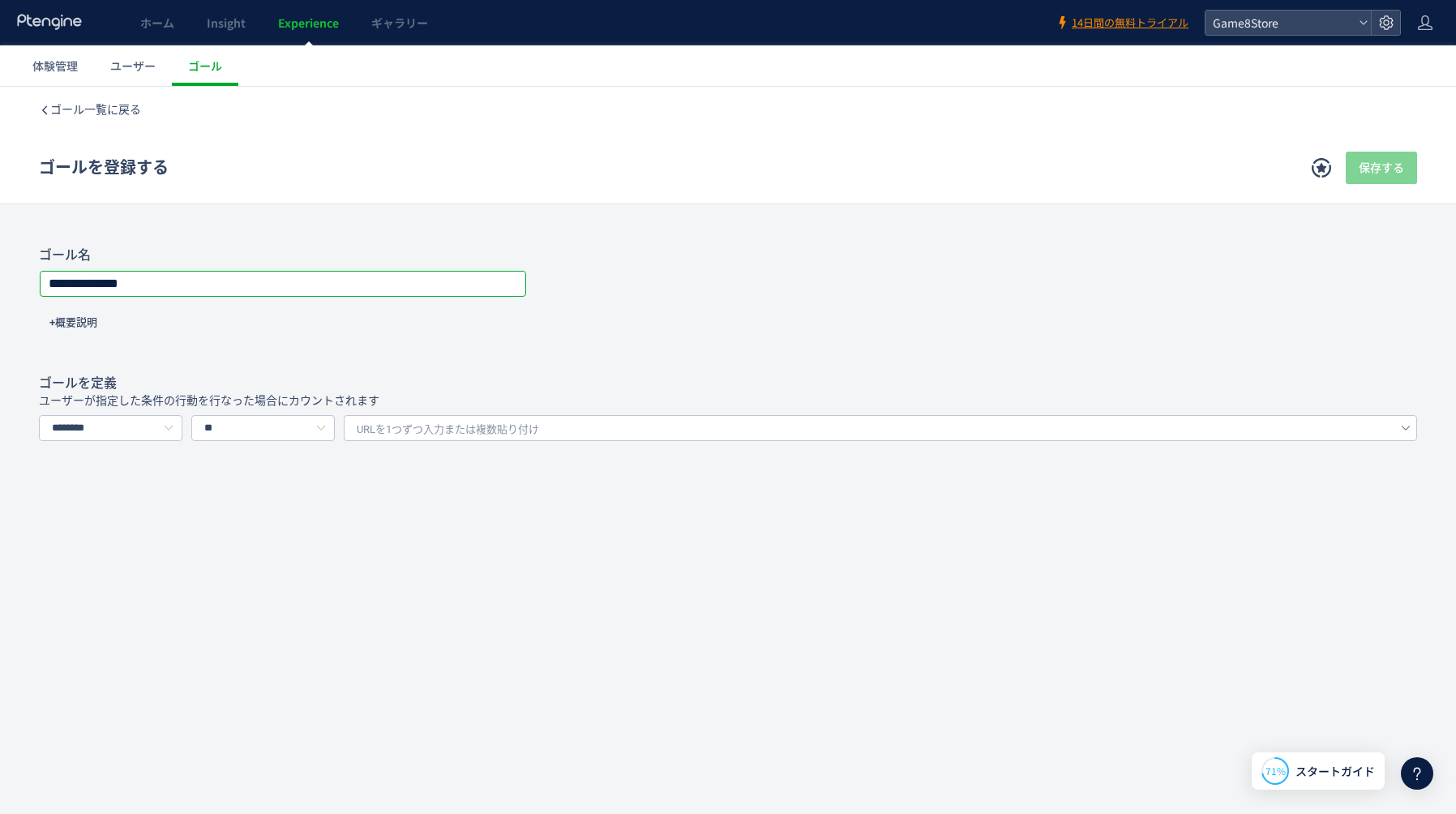
click at [407, 286] on input "**********" at bounding box center [283, 283] width 485 height 22
type input "*"
type input "**********"
click at [140, 424] on input "********" at bounding box center [111, 427] width 144 height 26
click at [126, 493] on span "イベントを選択する" at bounding box center [107, 497] width 103 height 13
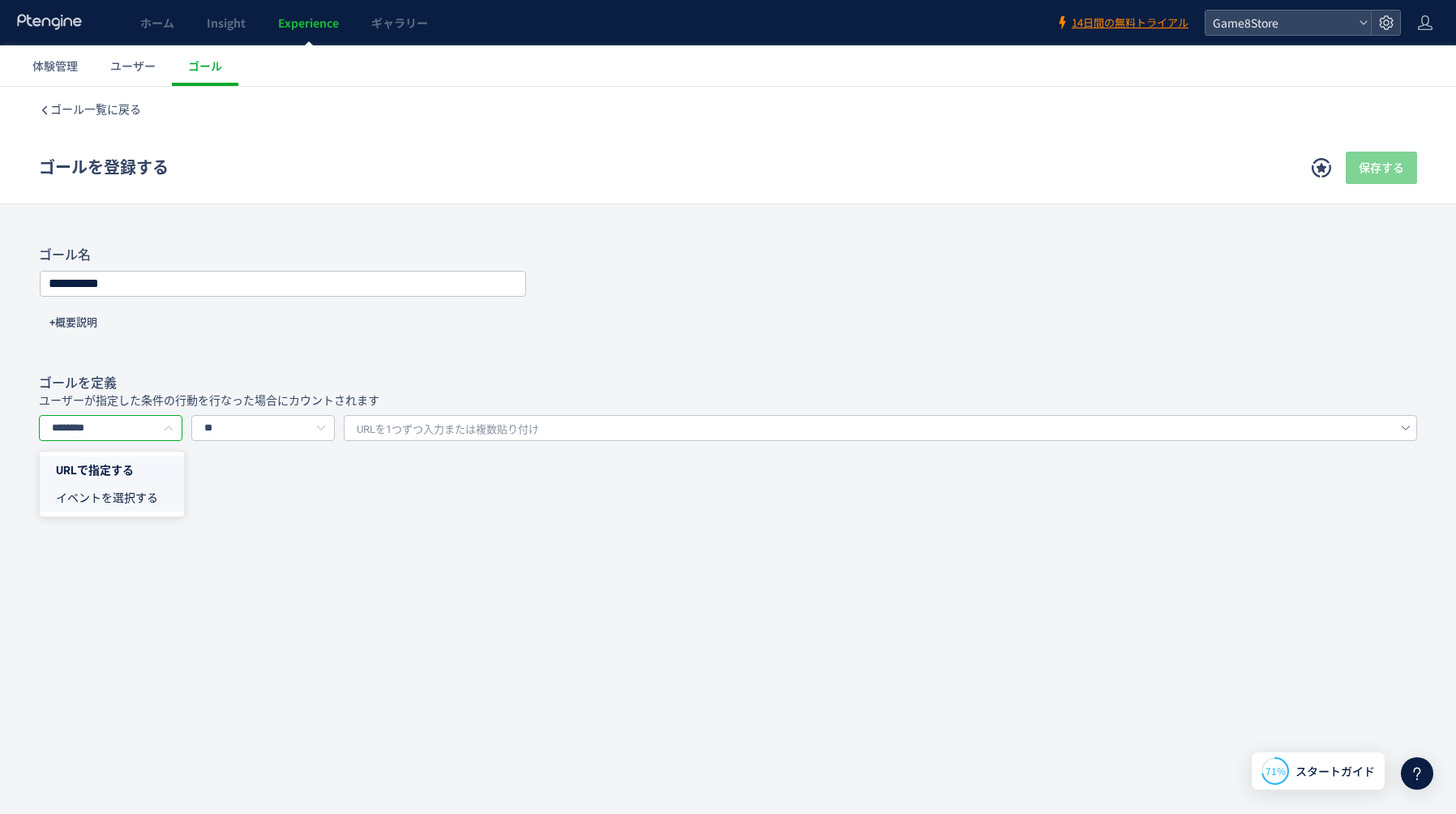
type input "*********"
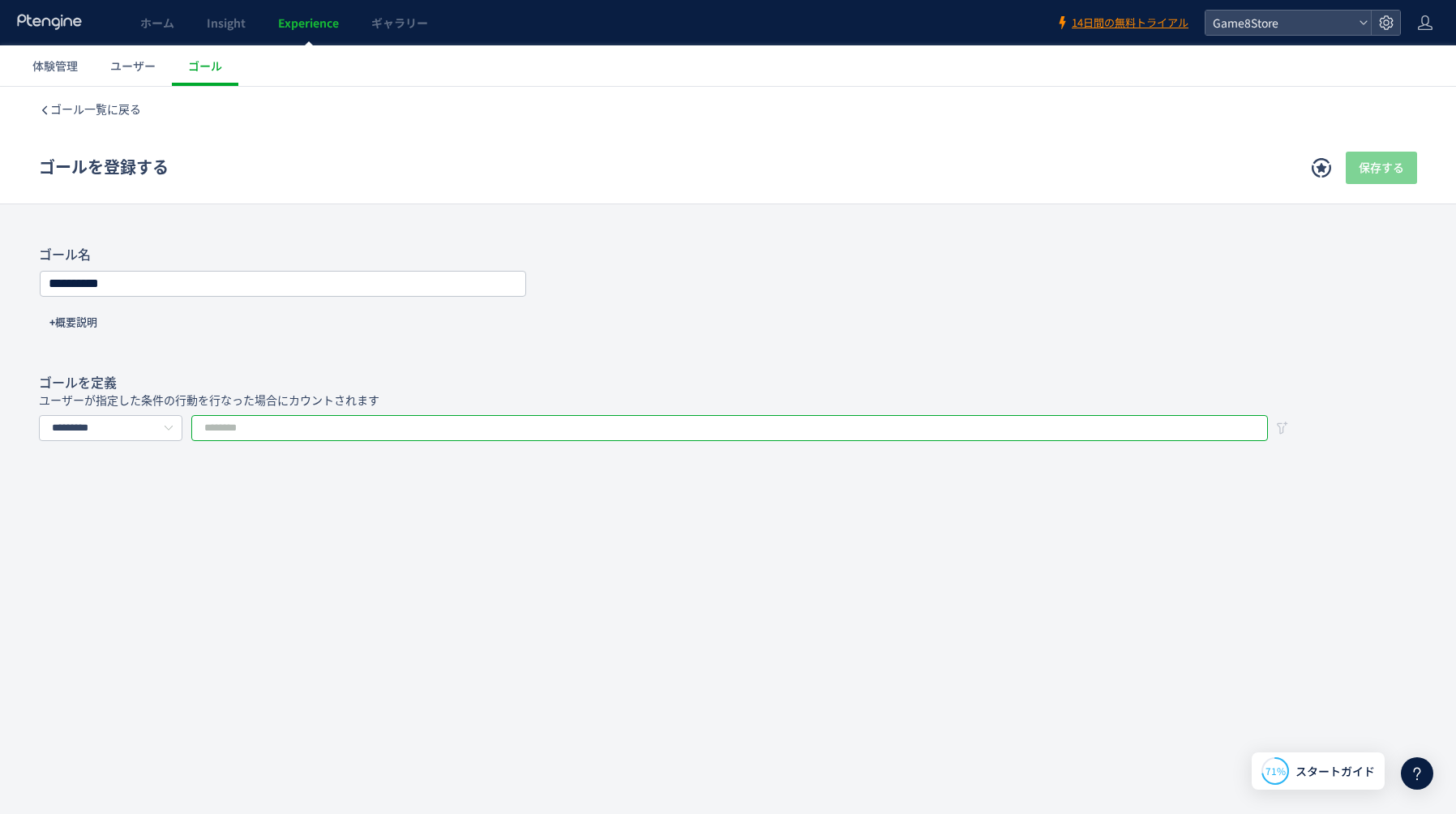
click at [227, 427] on input "text" at bounding box center [729, 427] width 1076 height 26
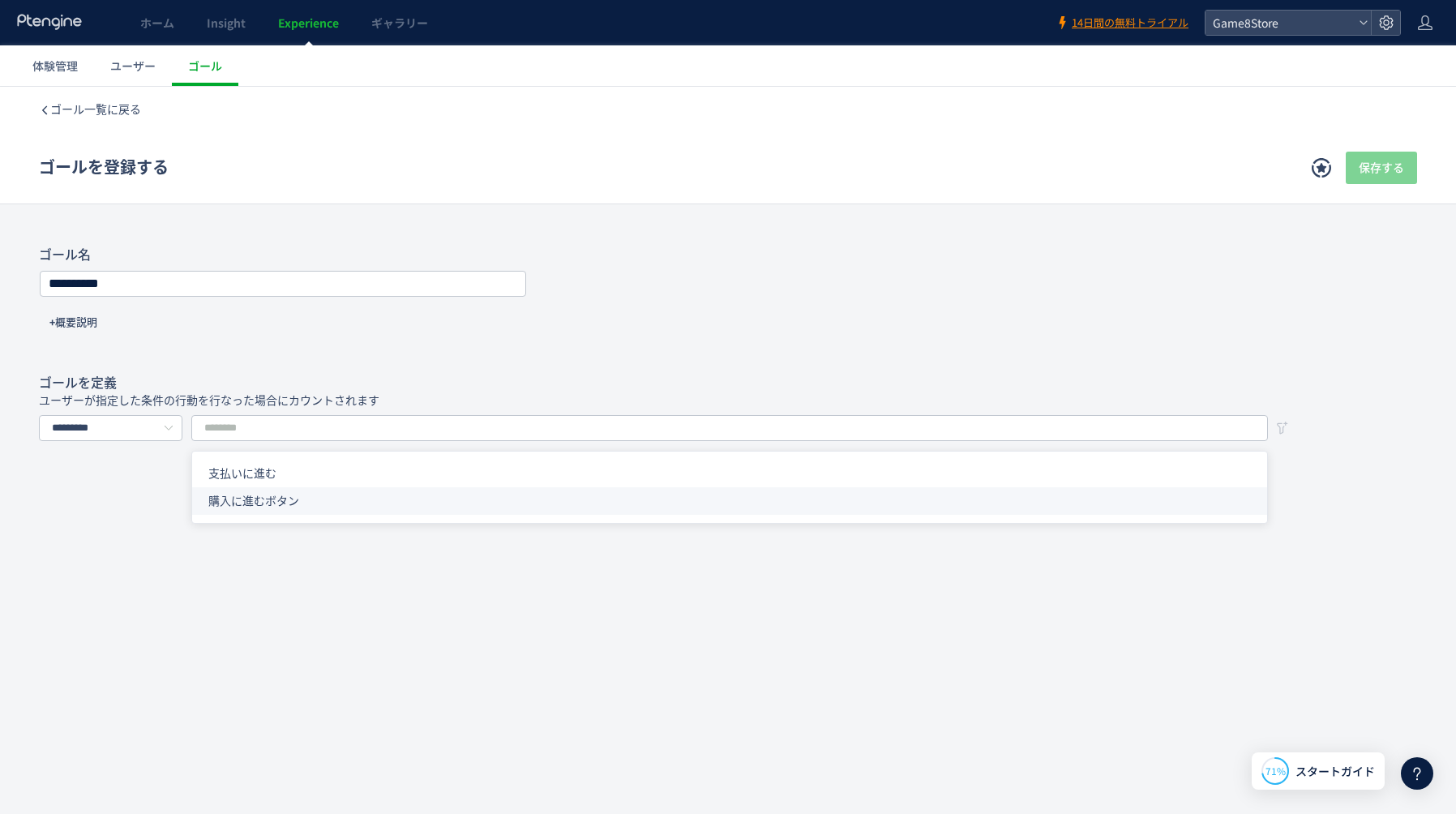
click at [303, 500] on li "購入に進むボタン" at bounding box center [728, 500] width 1074 height 28
type input "********"
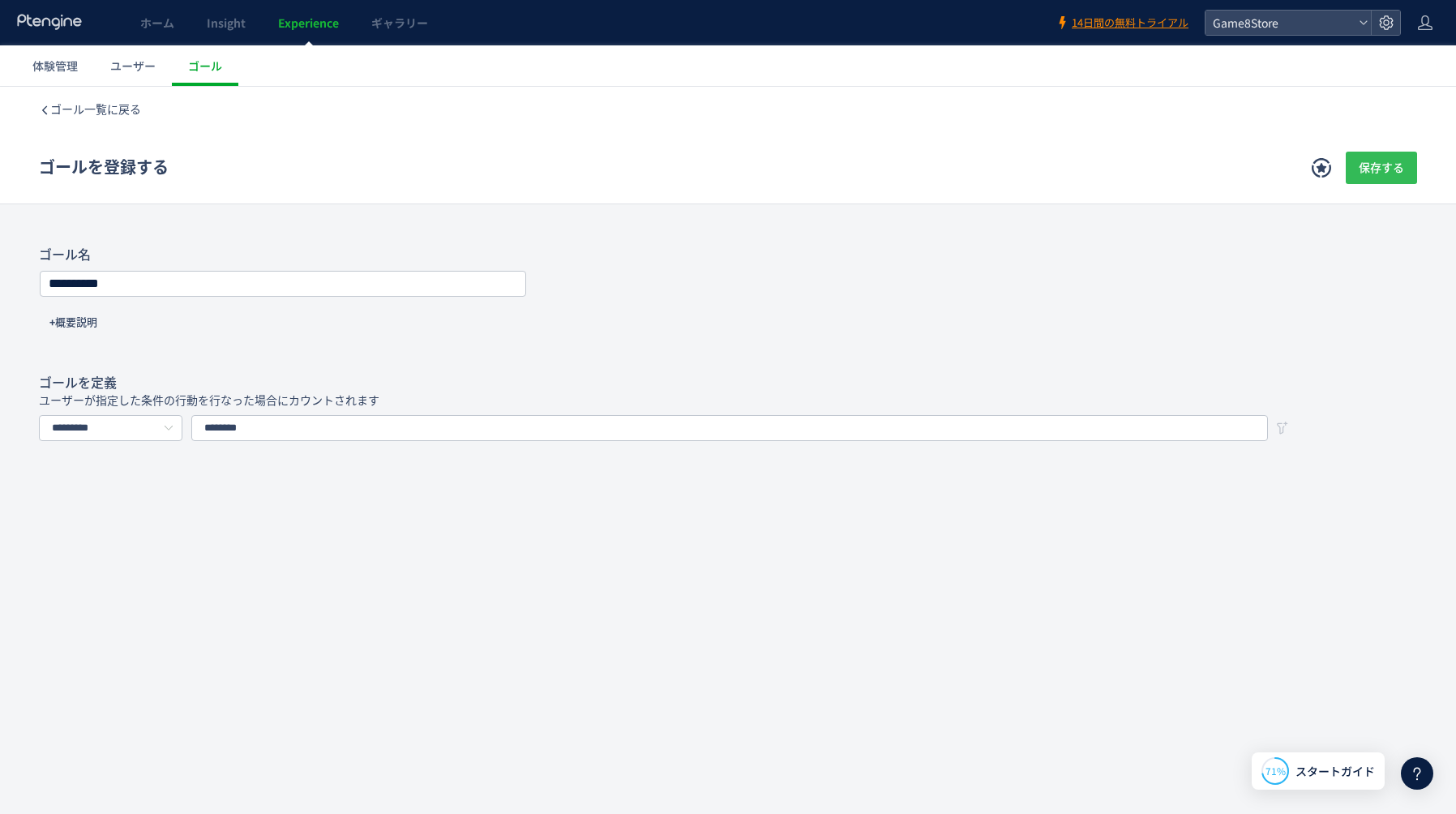
click at [1369, 170] on span "保存する" at bounding box center [1381, 168] width 45 height 32
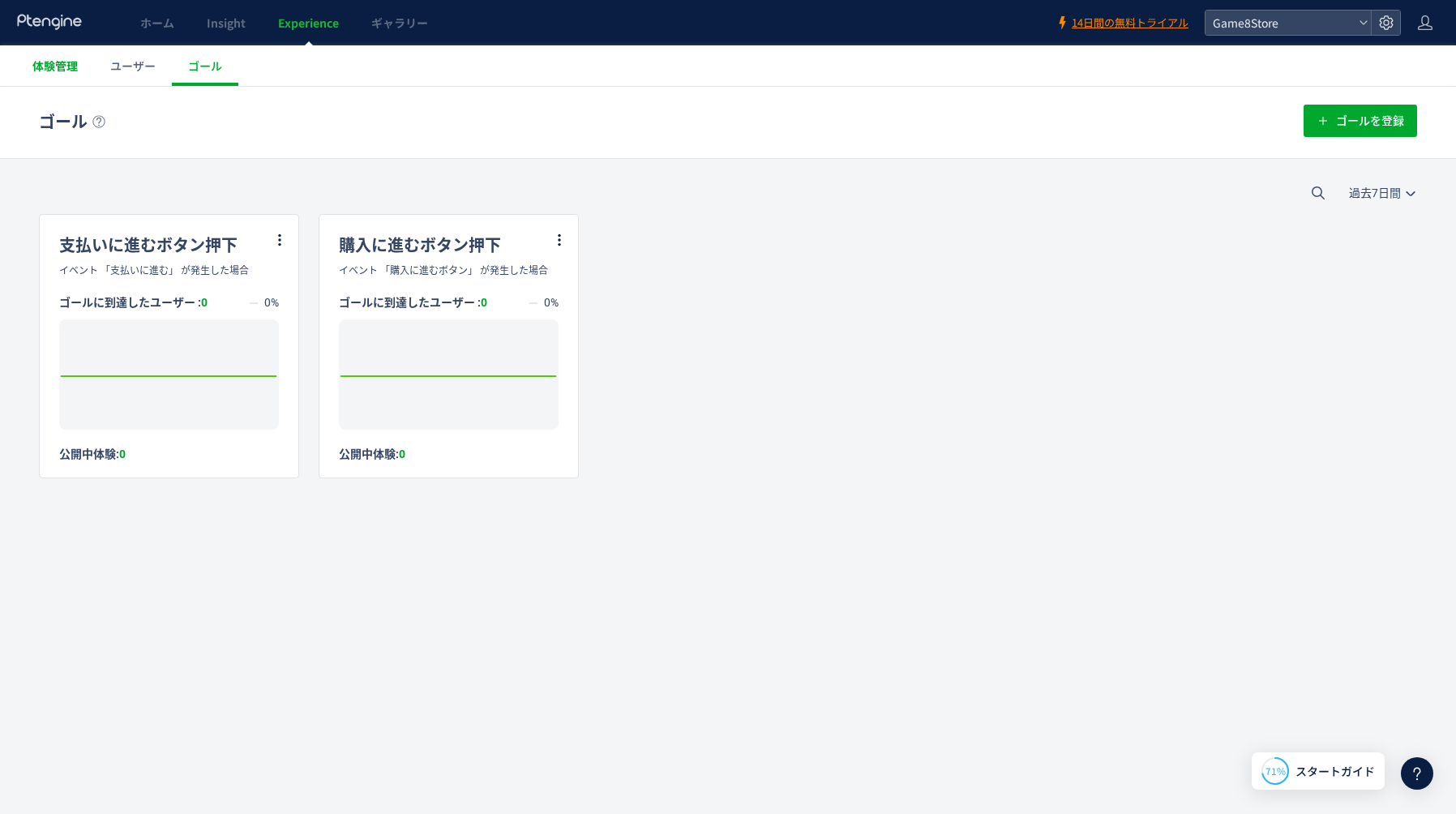
click at [62, 62] on span "体験管理" at bounding box center [54, 66] width 45 height 16
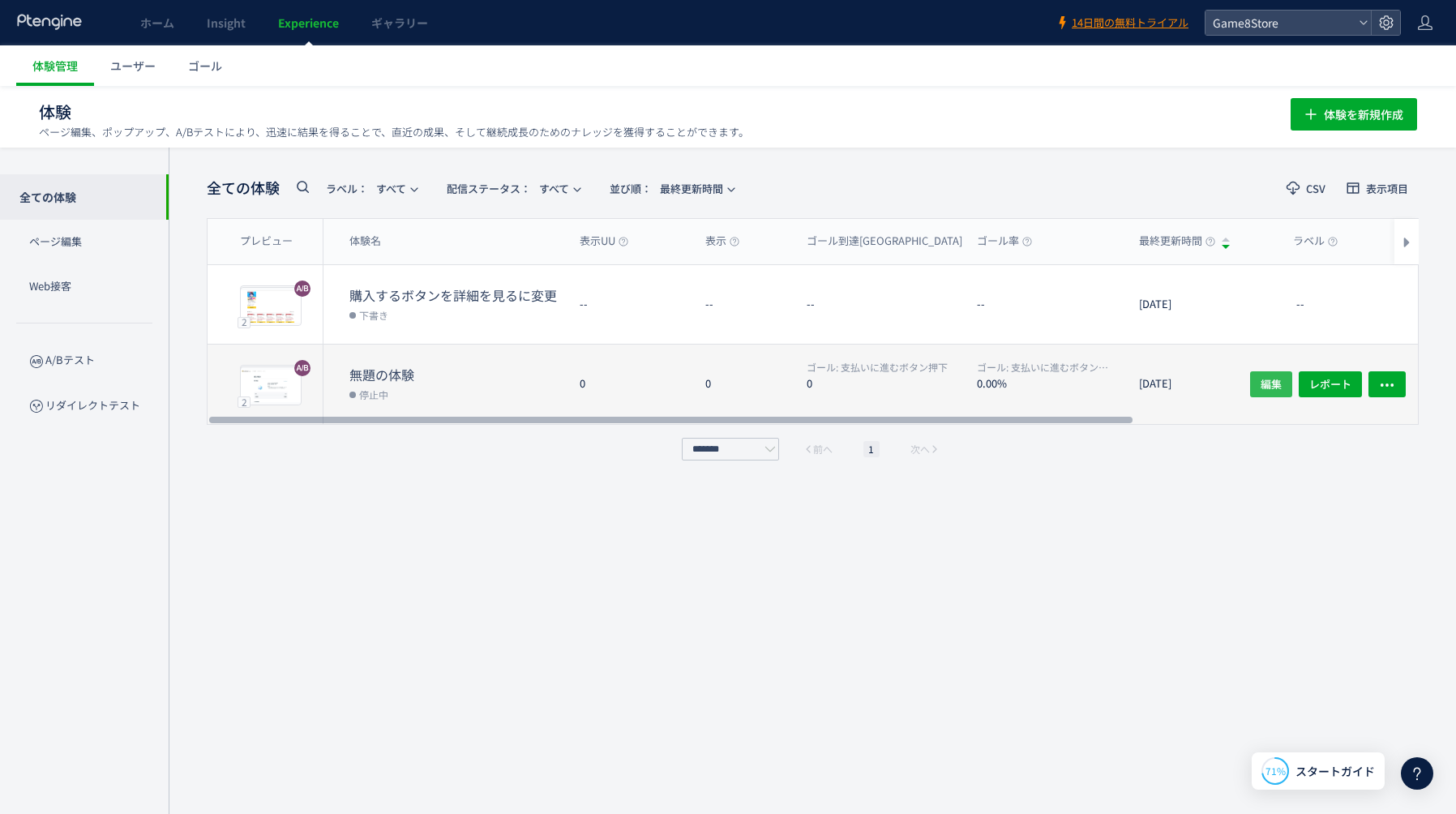
click at [1268, 383] on span "編集" at bounding box center [1271, 383] width 21 height 26
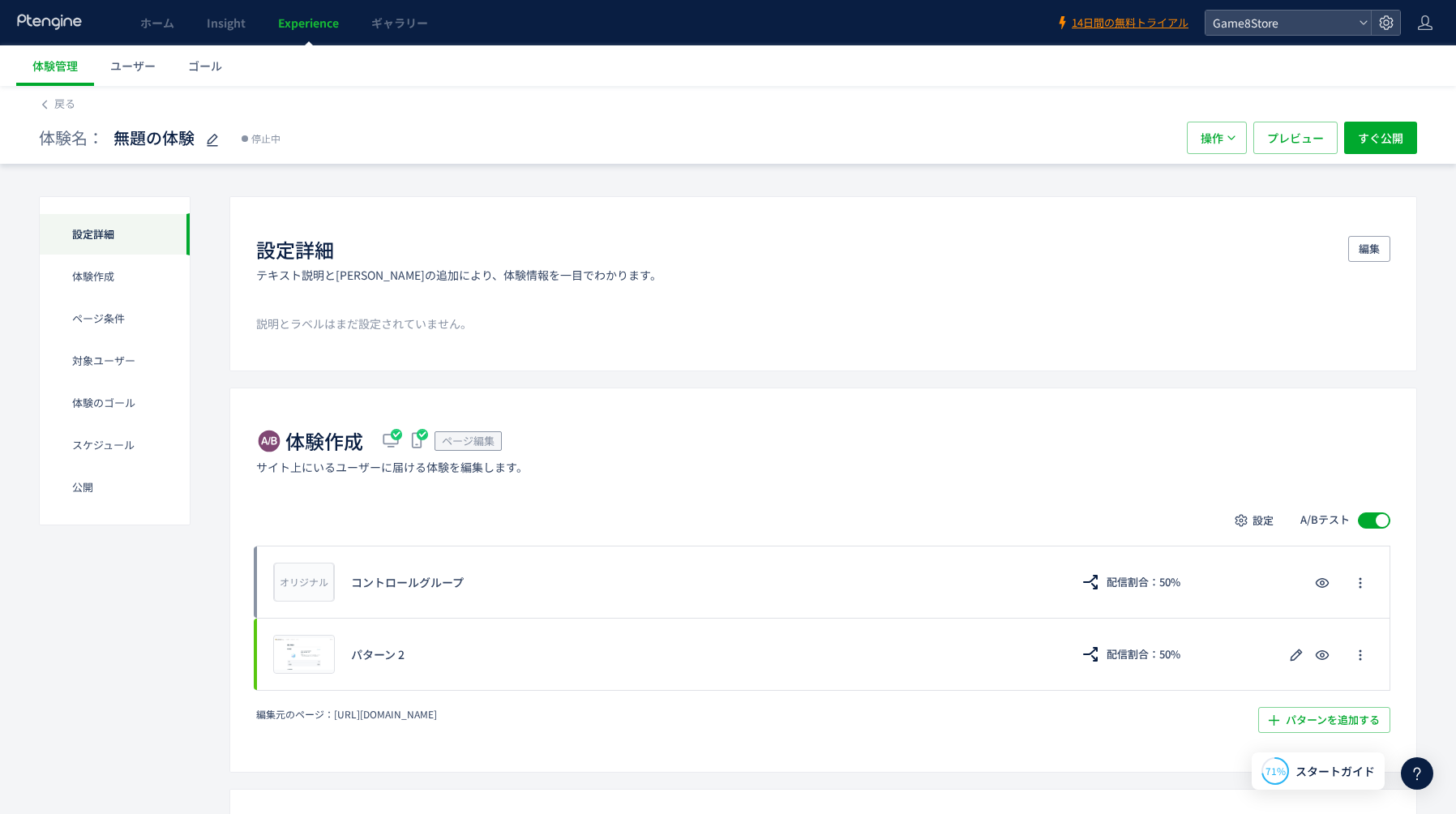
scroll to position [16, 0]
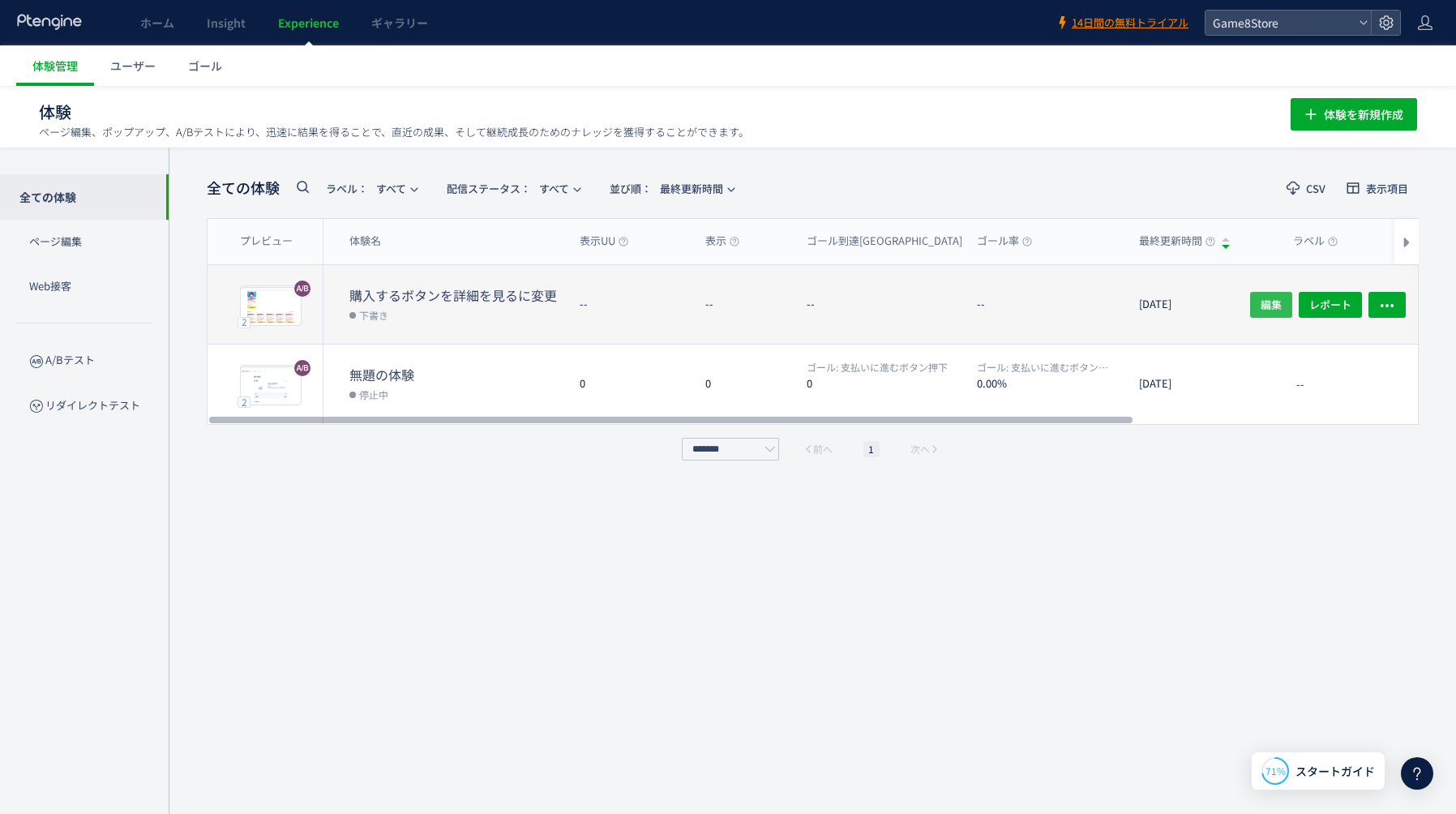
click at [1269, 304] on span "編集" at bounding box center [1271, 303] width 21 height 26
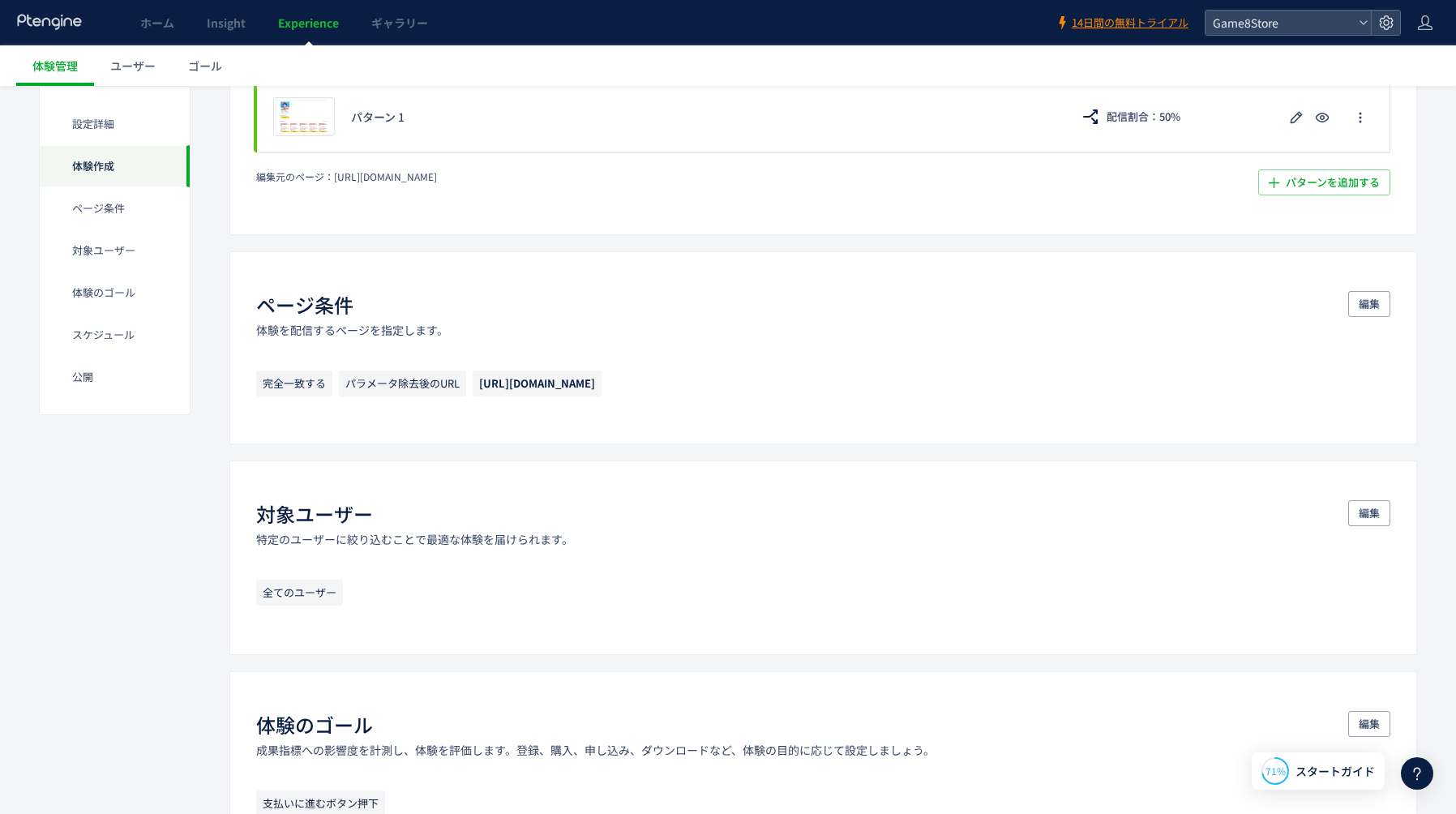
scroll to position [620, 0]
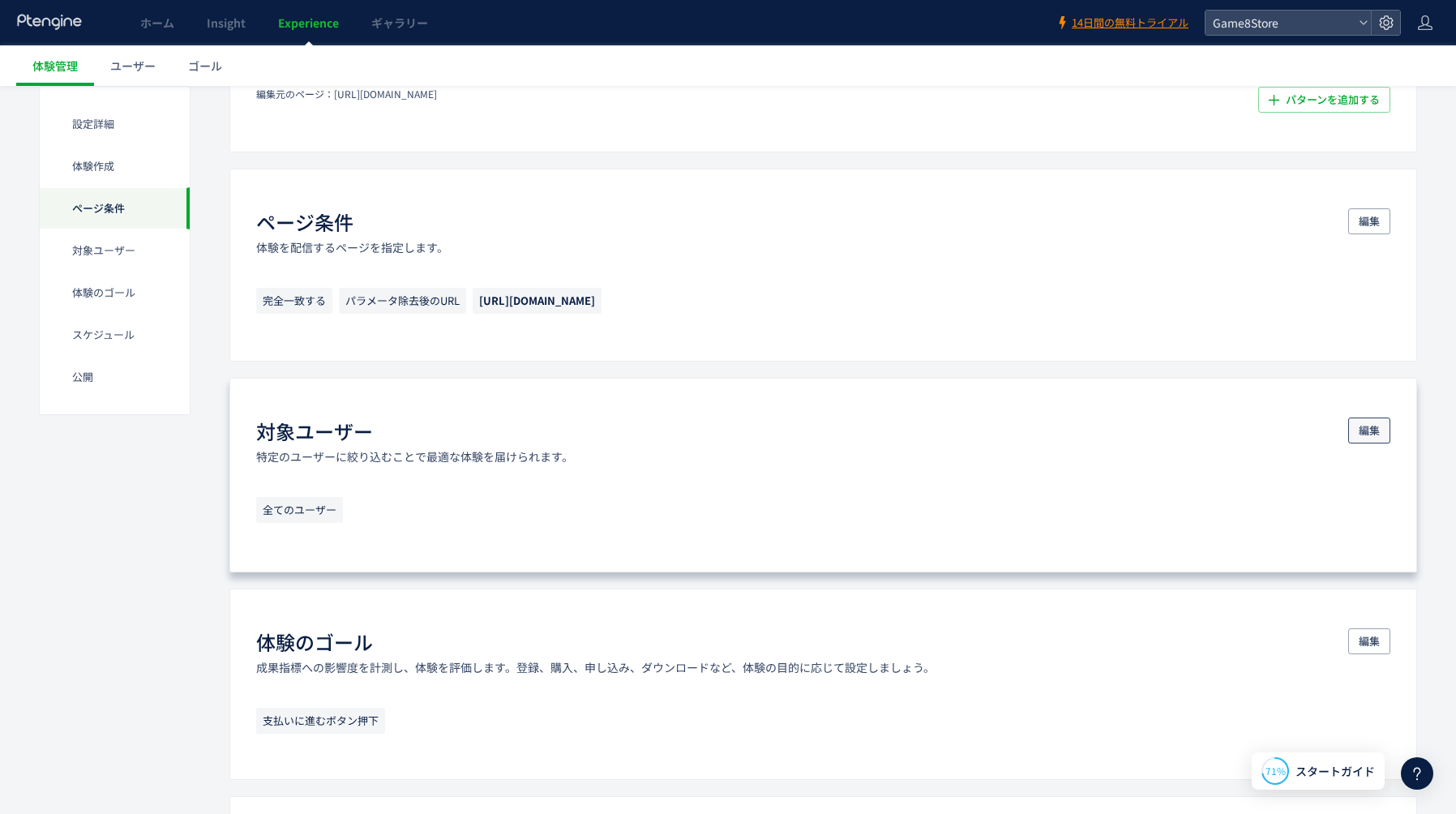
click at [1371, 425] on span "編集" at bounding box center [1370, 430] width 21 height 26
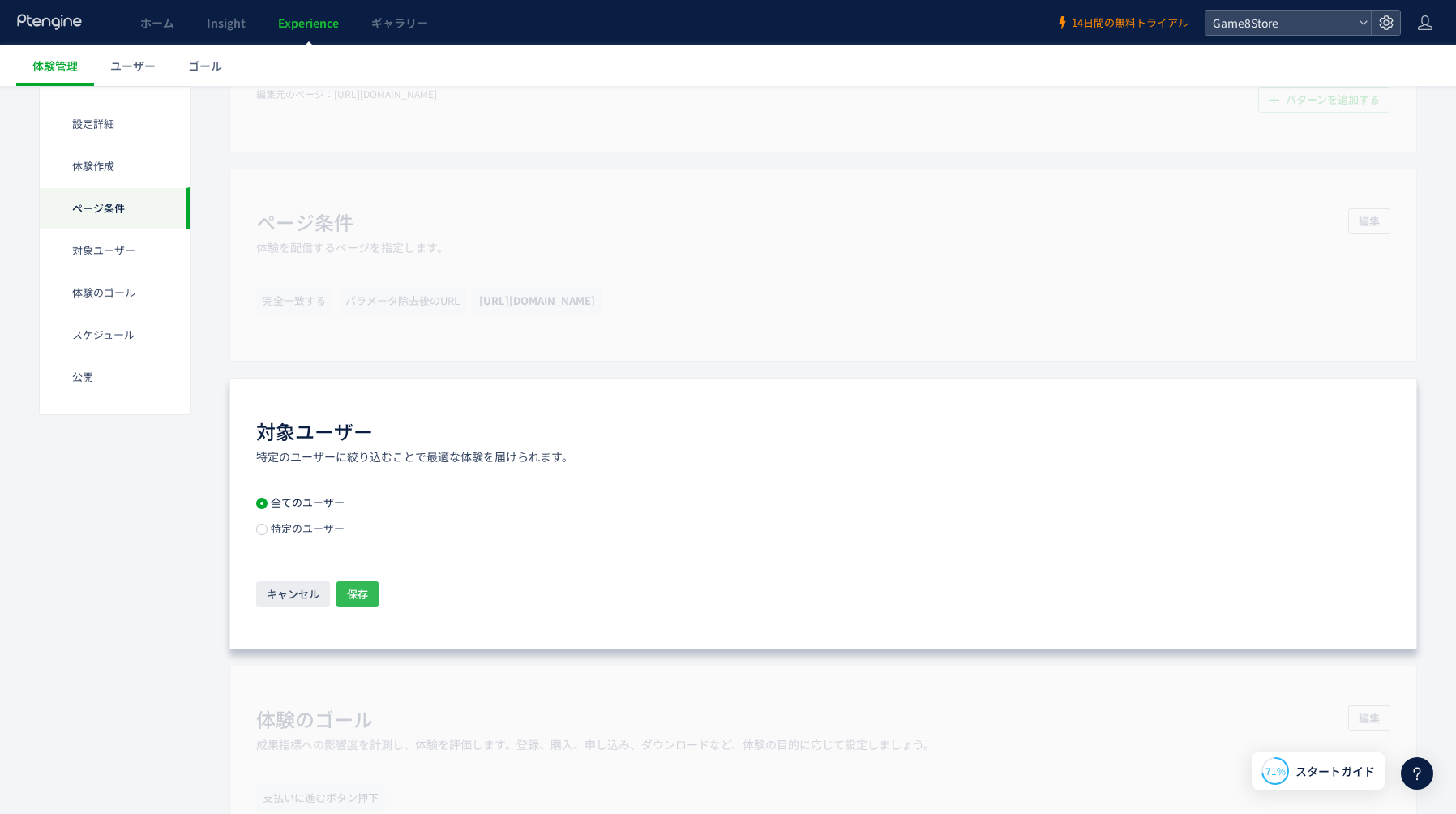
click at [367, 596] on span "保存" at bounding box center [358, 594] width 21 height 26
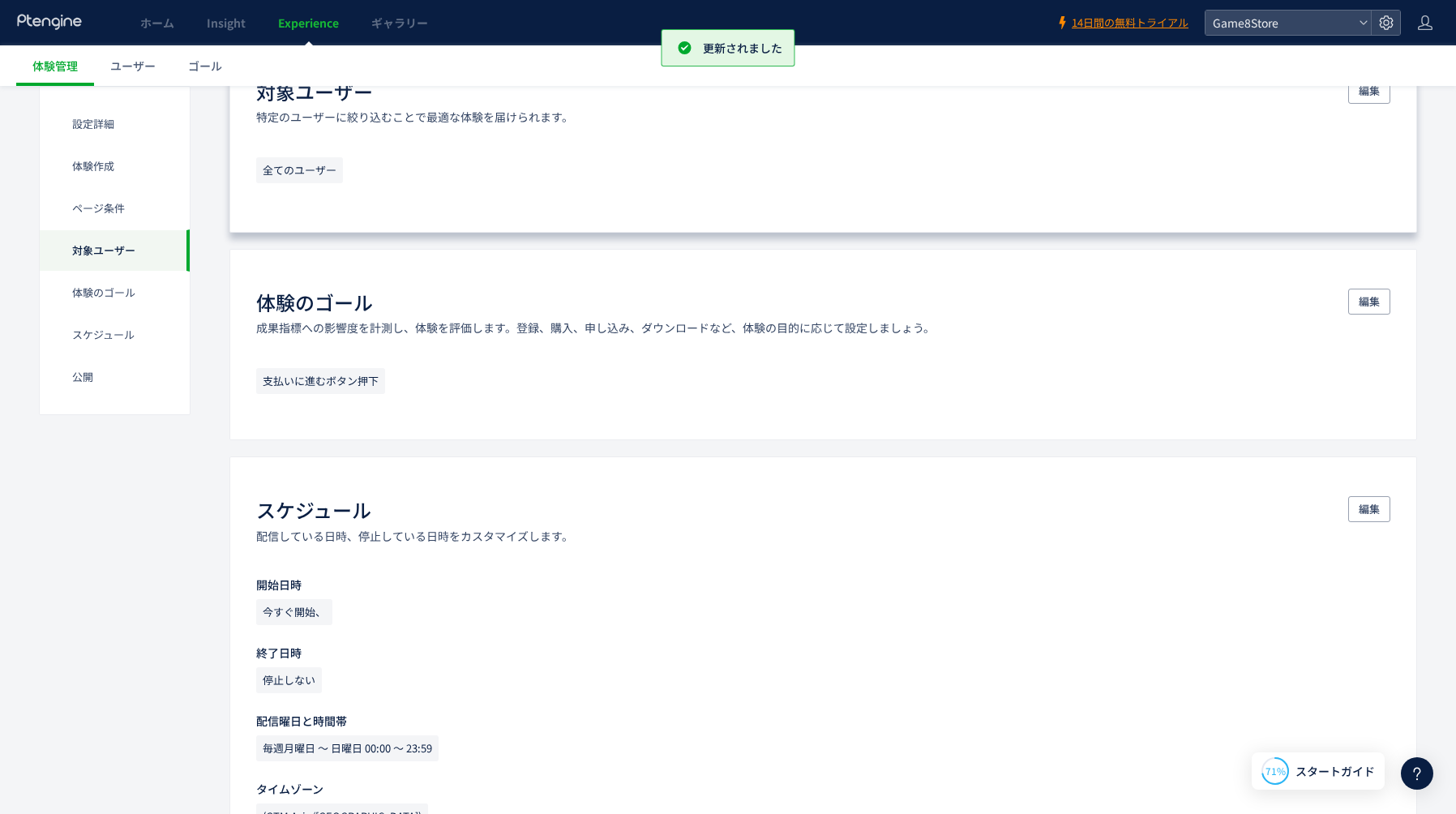
scroll to position [981, 0]
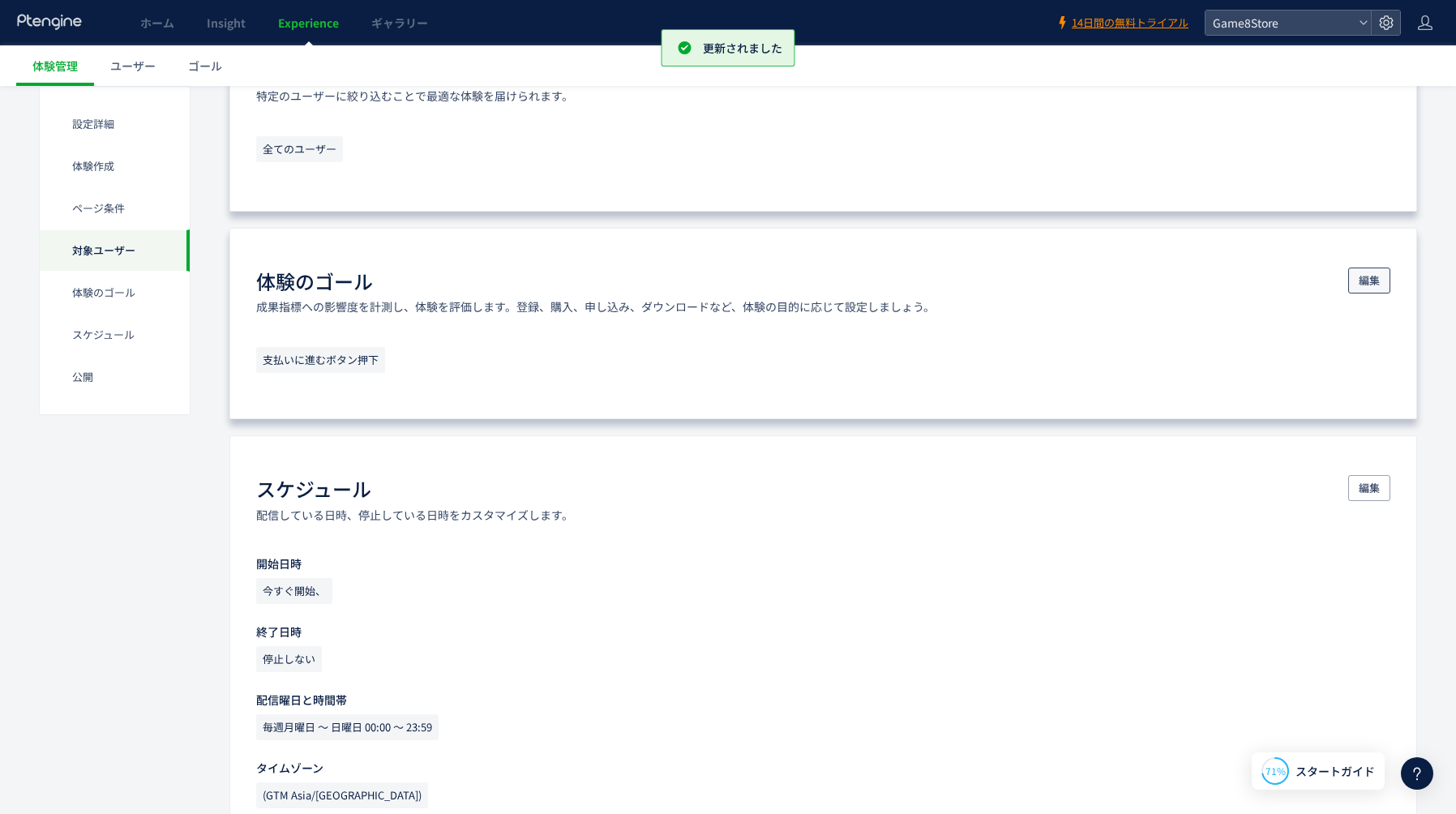
click at [1385, 284] on button "編集" at bounding box center [1369, 280] width 42 height 26
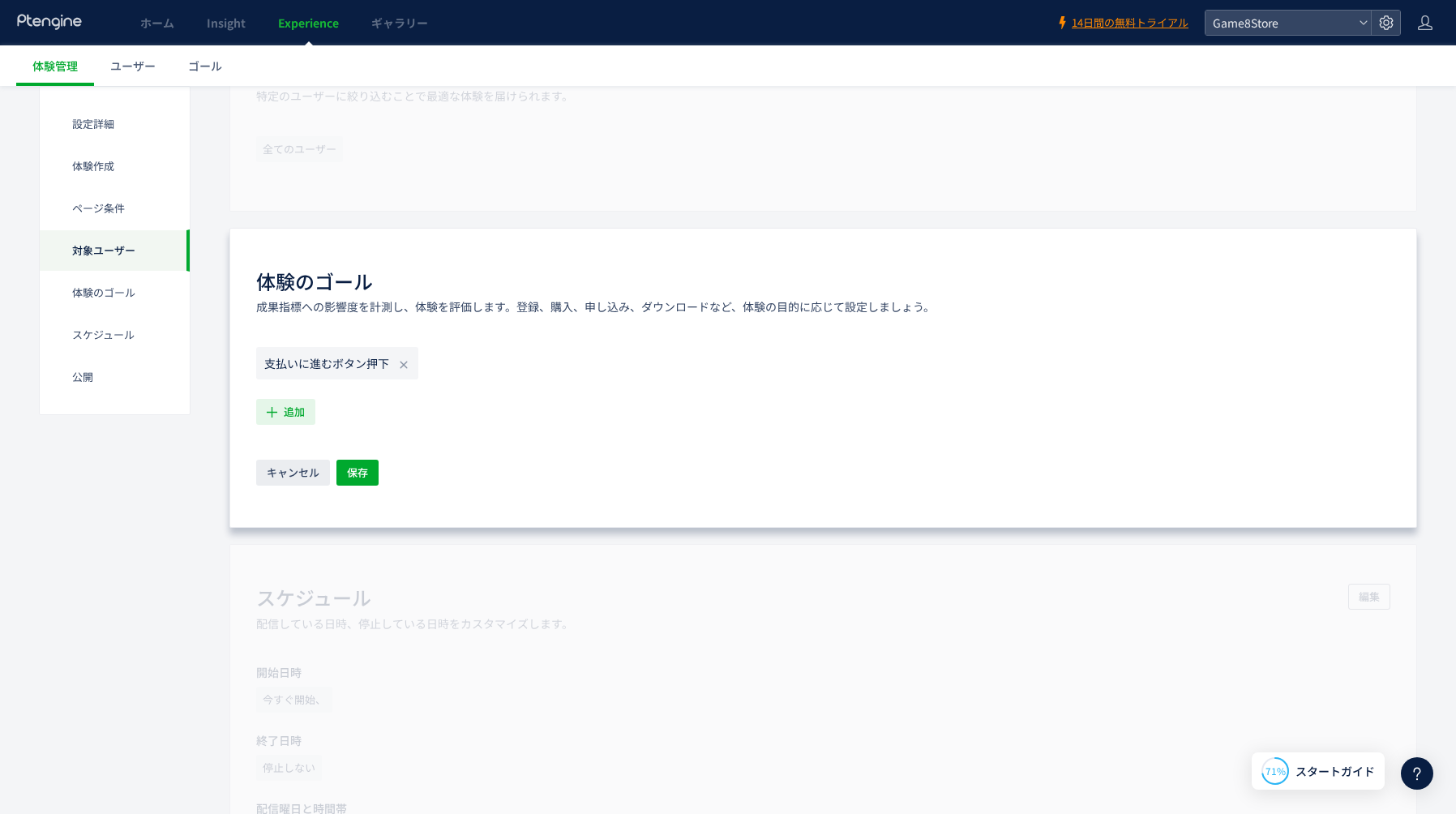
click at [300, 399] on span "追加" at bounding box center [294, 411] width 21 height 26
click at [325, 517] on icon "購入に進むボタン押下" at bounding box center [326, 525] width 113 height 16
click at [364, 465] on span "保存" at bounding box center [358, 472] width 21 height 26
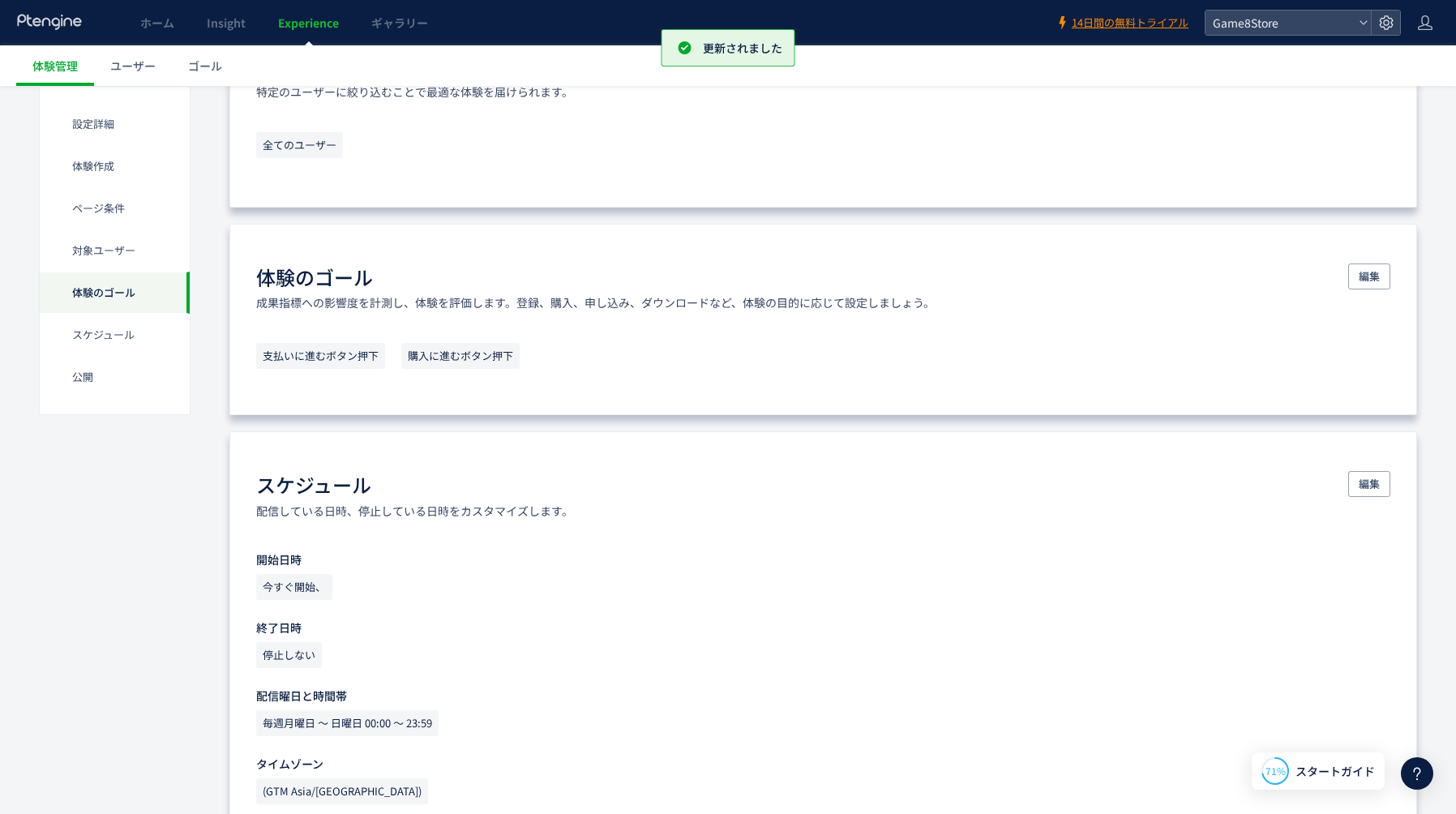
scroll to position [1351, 0]
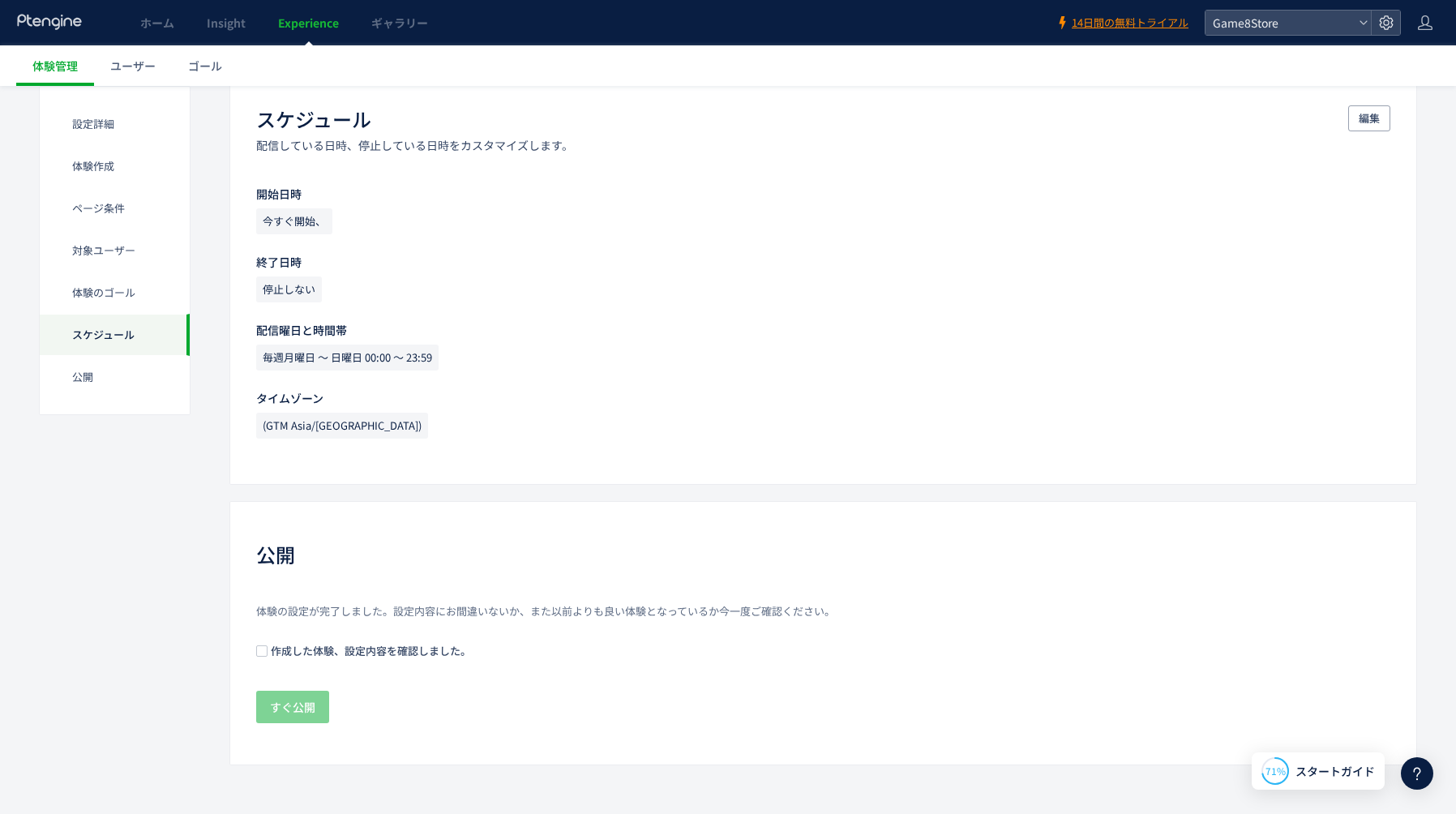
click at [267, 658] on div "体験の設定が完了しました。設定内容にお間違いないか、また以前よりも良い体験となっているか今一度ご確認ください。 作成した体験、設定内容を確認しました。 すぐ公開" at bounding box center [823, 664] width 1134 height 121
click at [261, 650] on span at bounding box center [261, 651] width 12 height 12
click at [281, 709] on span "すぐ公開" at bounding box center [292, 707] width 45 height 32
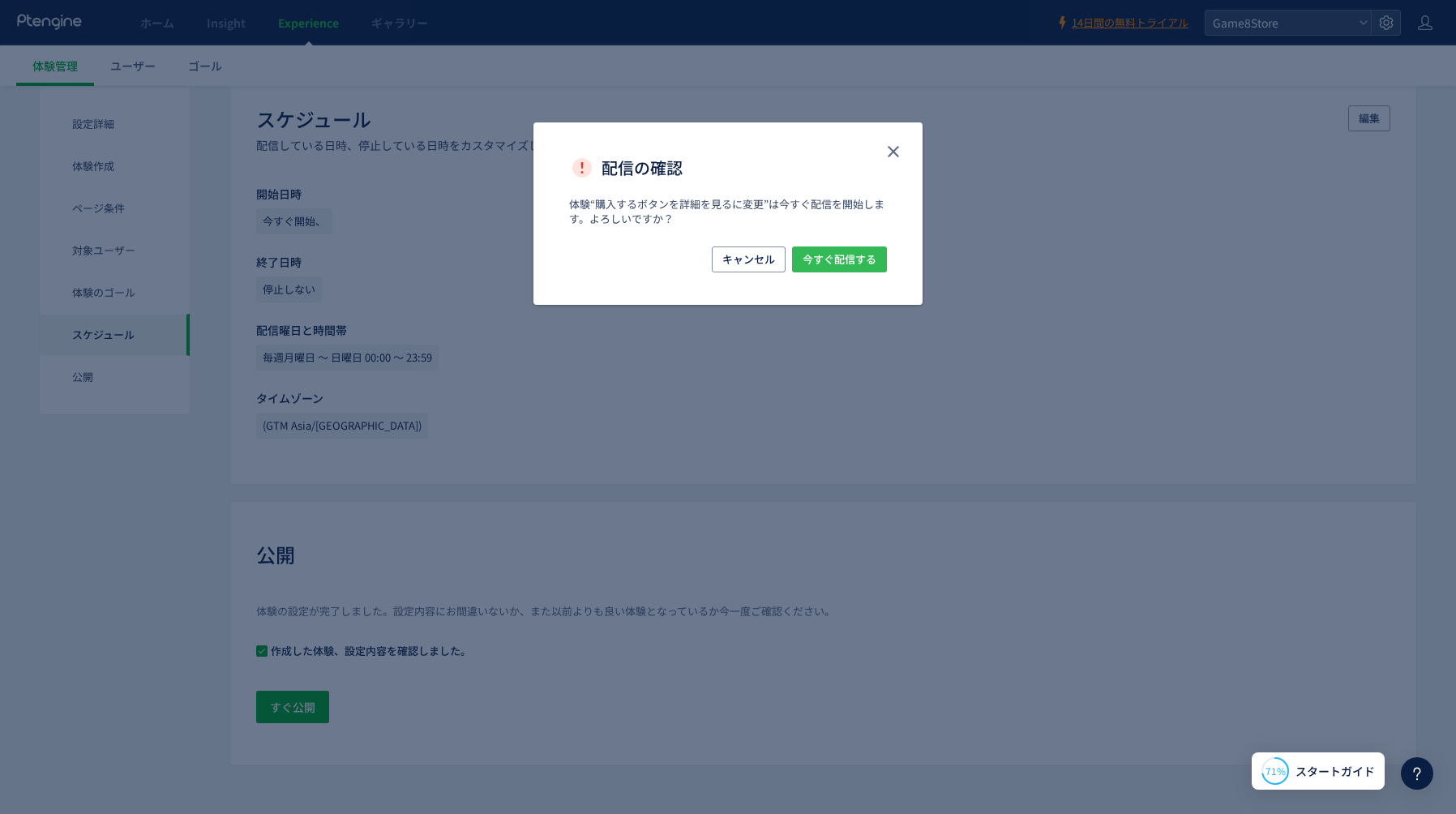
click at [860, 265] on span "今すぐ配信する" at bounding box center [839, 259] width 74 height 26
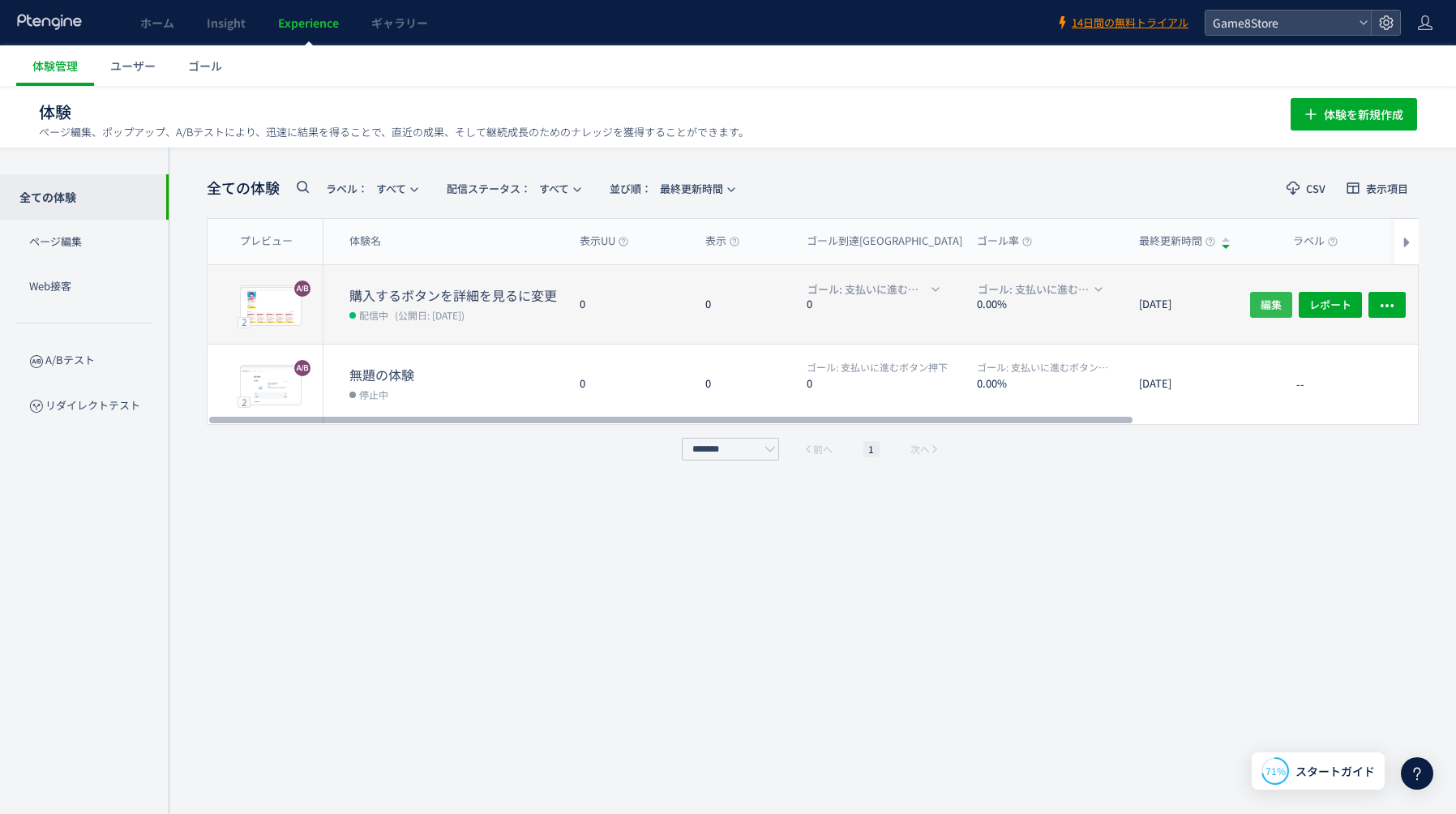
click at [1278, 301] on span "編集" at bounding box center [1271, 303] width 21 height 26
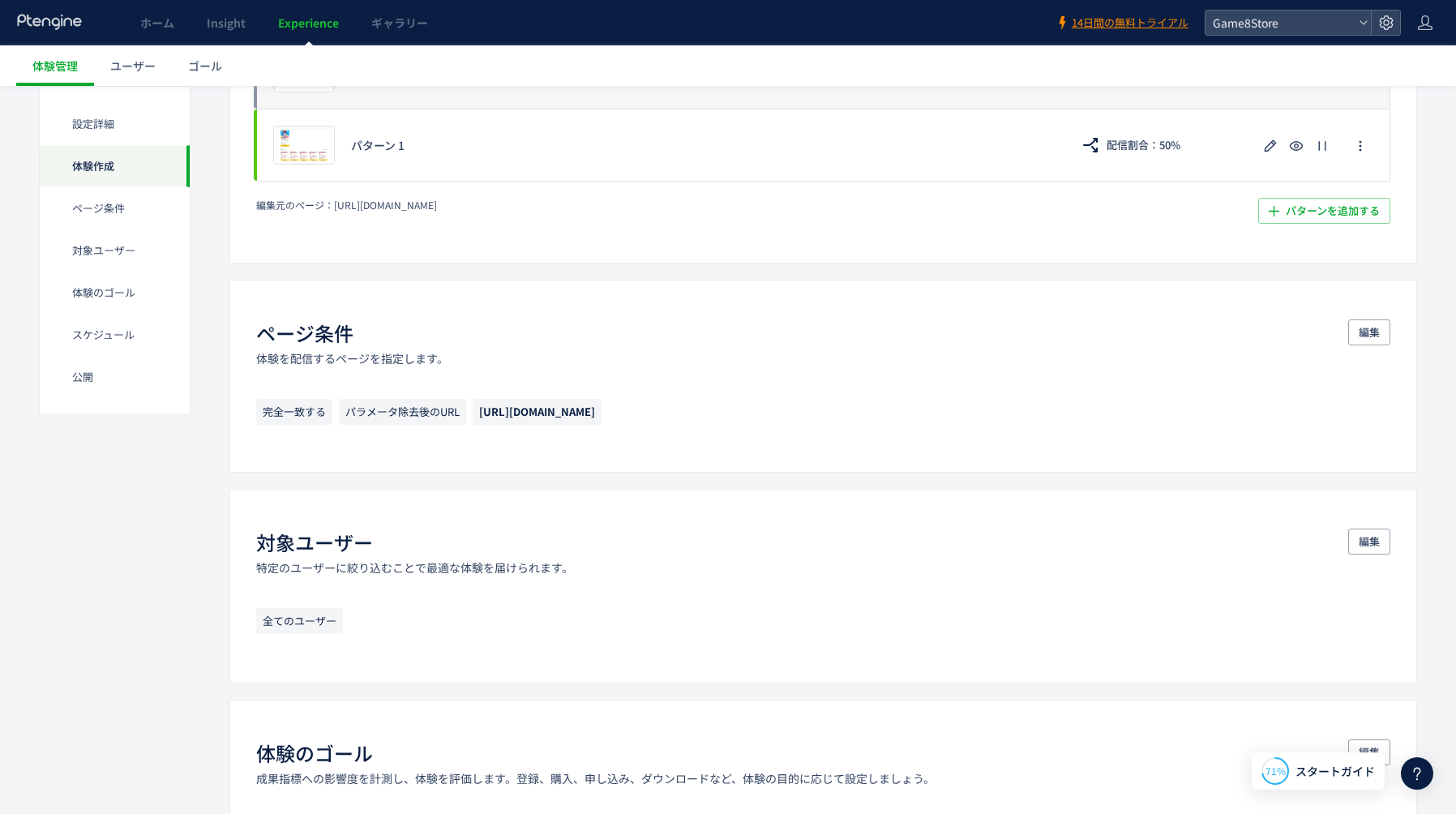
scroll to position [588, 0]
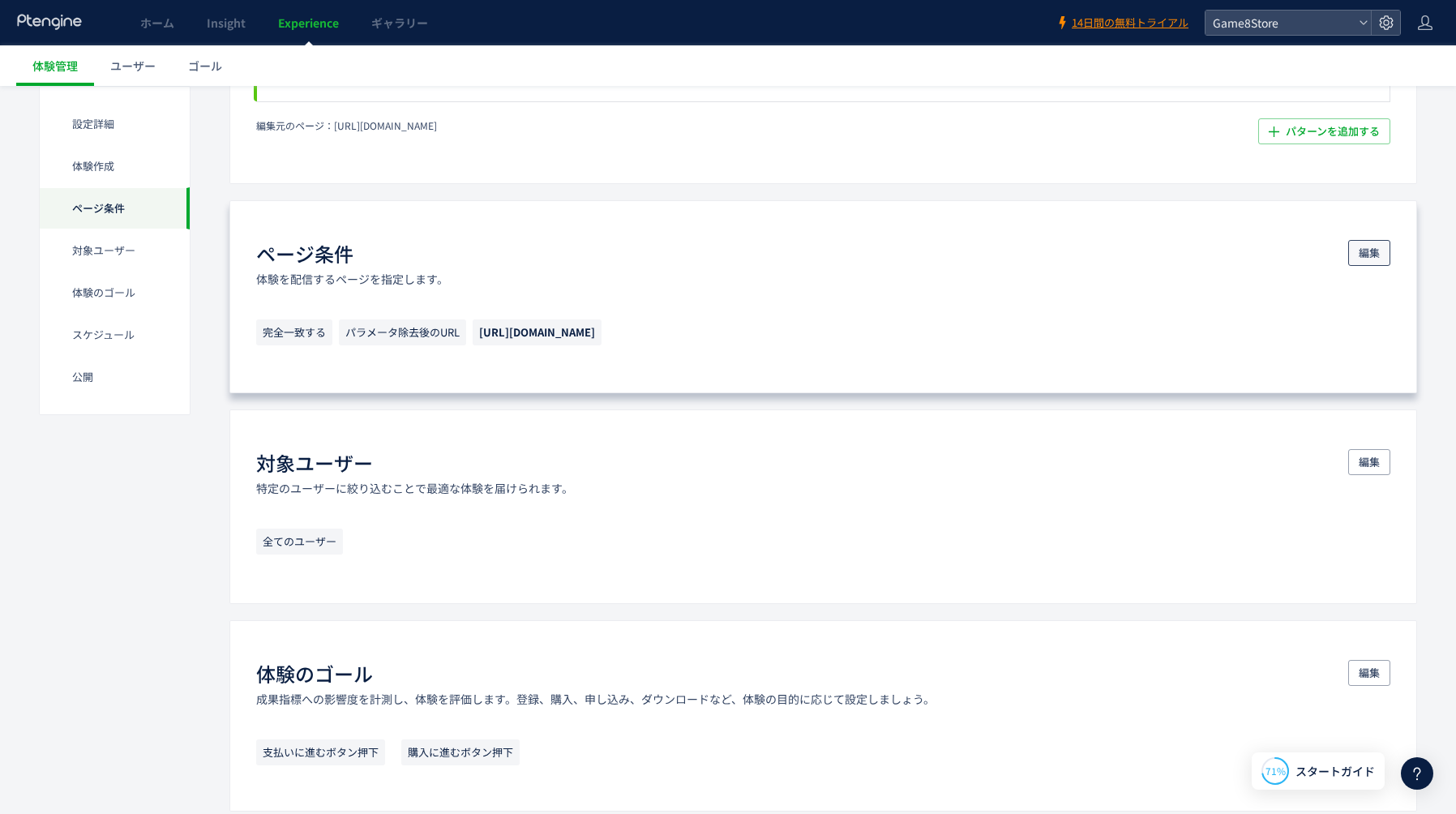
click at [1375, 262] on span "編集" at bounding box center [1370, 252] width 21 height 26
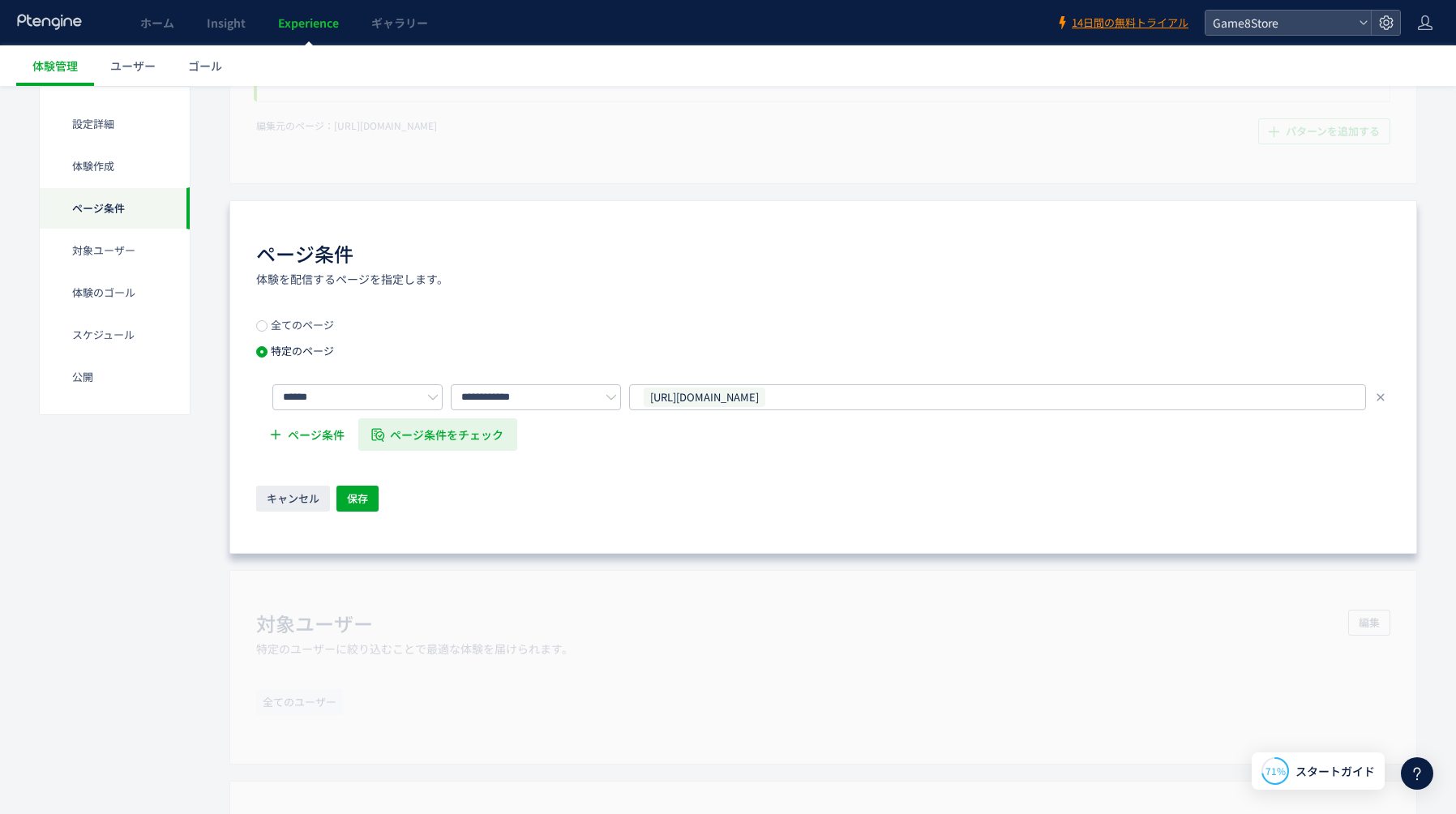
click at [431, 440] on span "ページ条件をチェック" at bounding box center [447, 434] width 113 height 32
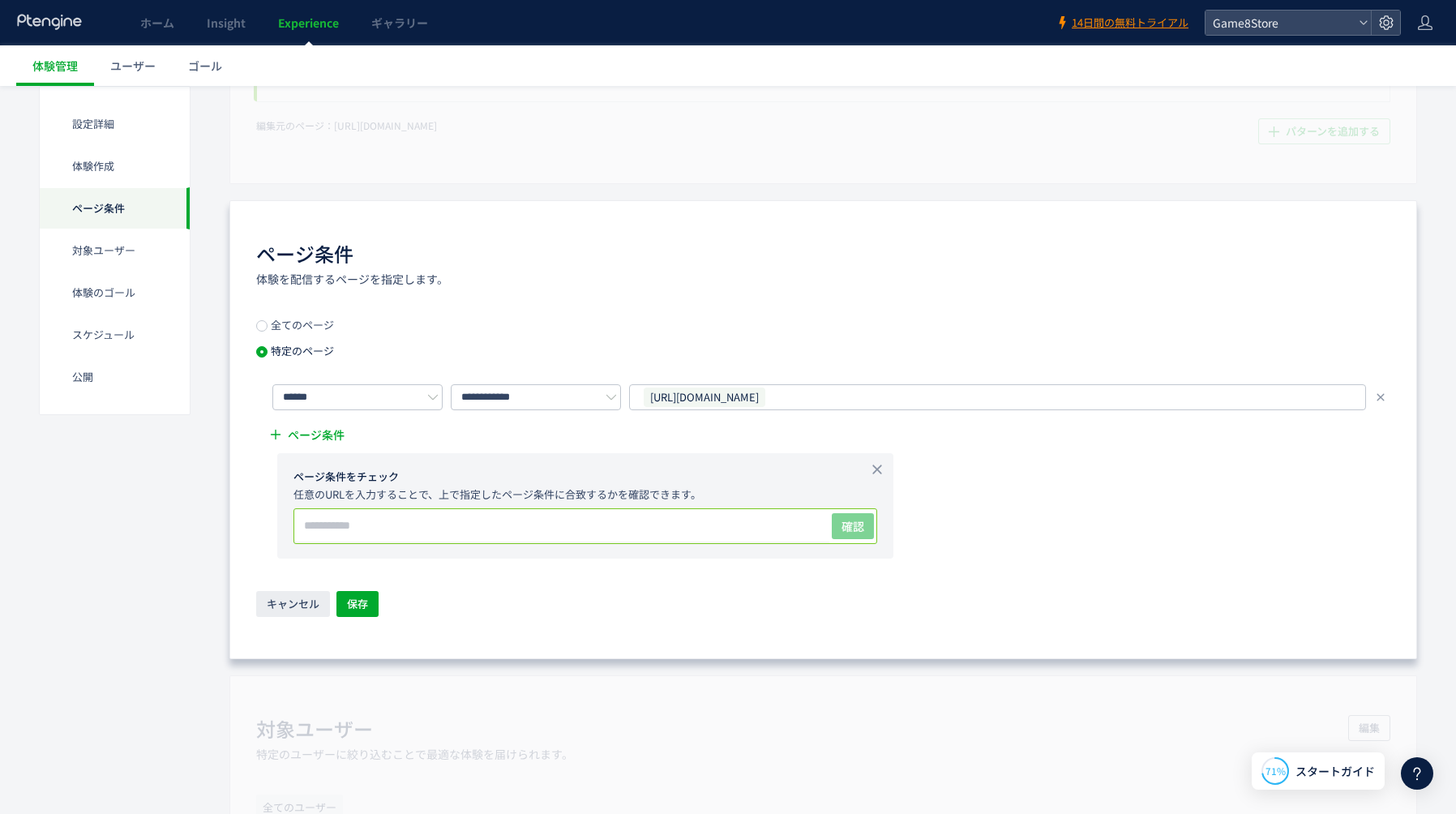
click at [523, 514] on input "text" at bounding box center [562, 525] width 535 height 32
paste input "**********"
type input "**********"
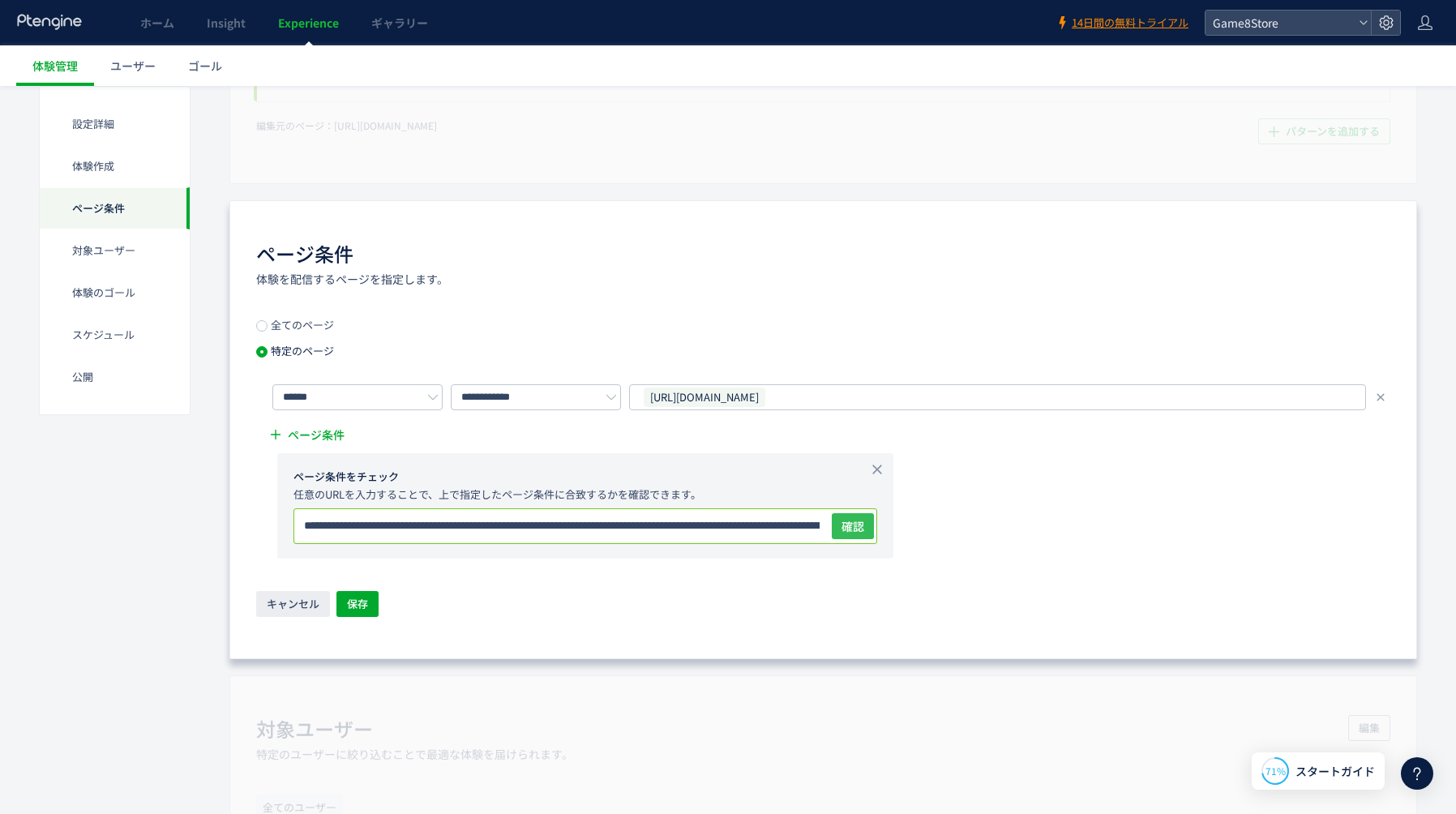
click at [854, 522] on span "確認" at bounding box center [852, 526] width 22 height 16
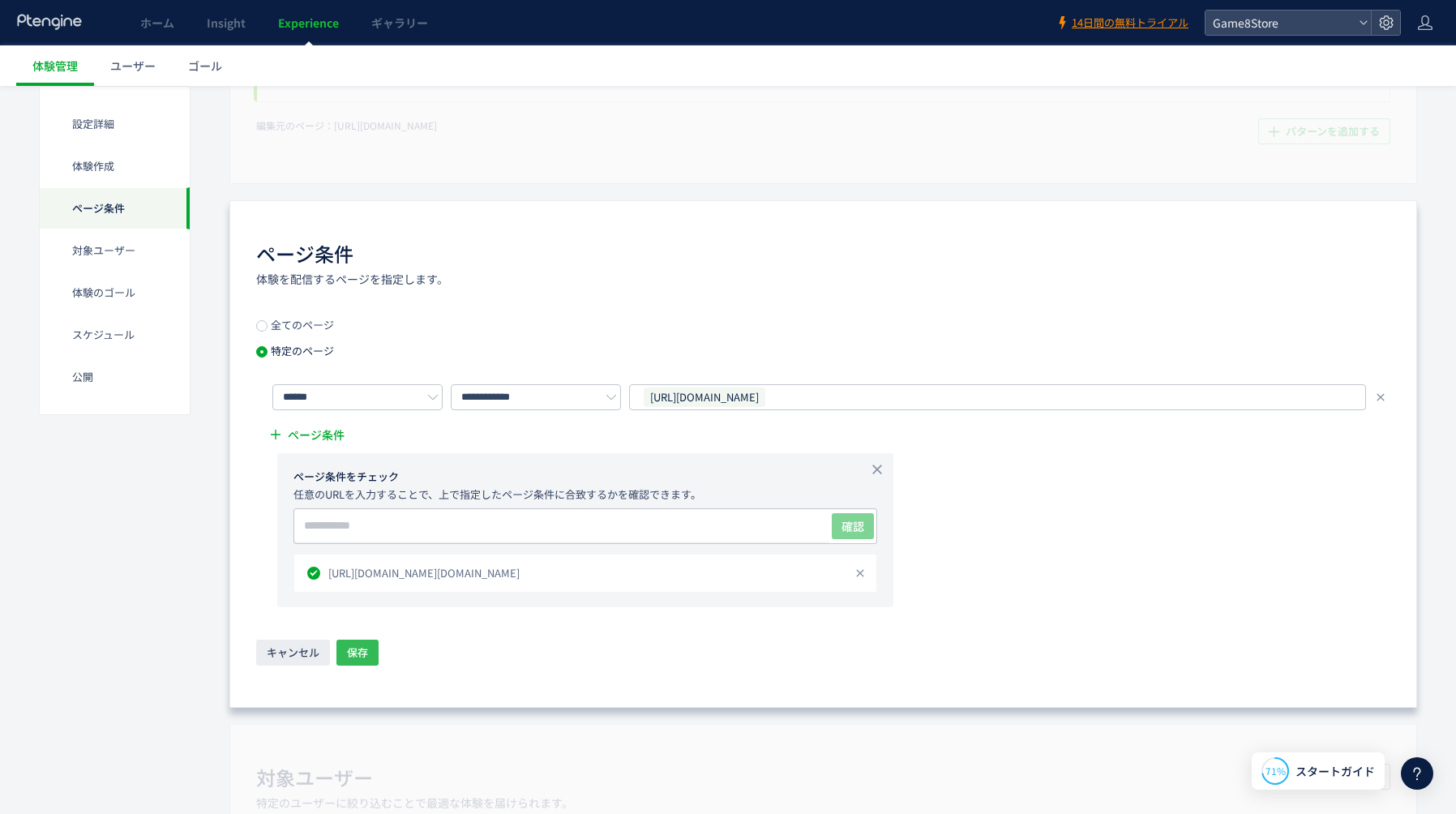
click at [356, 648] on span "保存" at bounding box center [358, 652] width 21 height 26
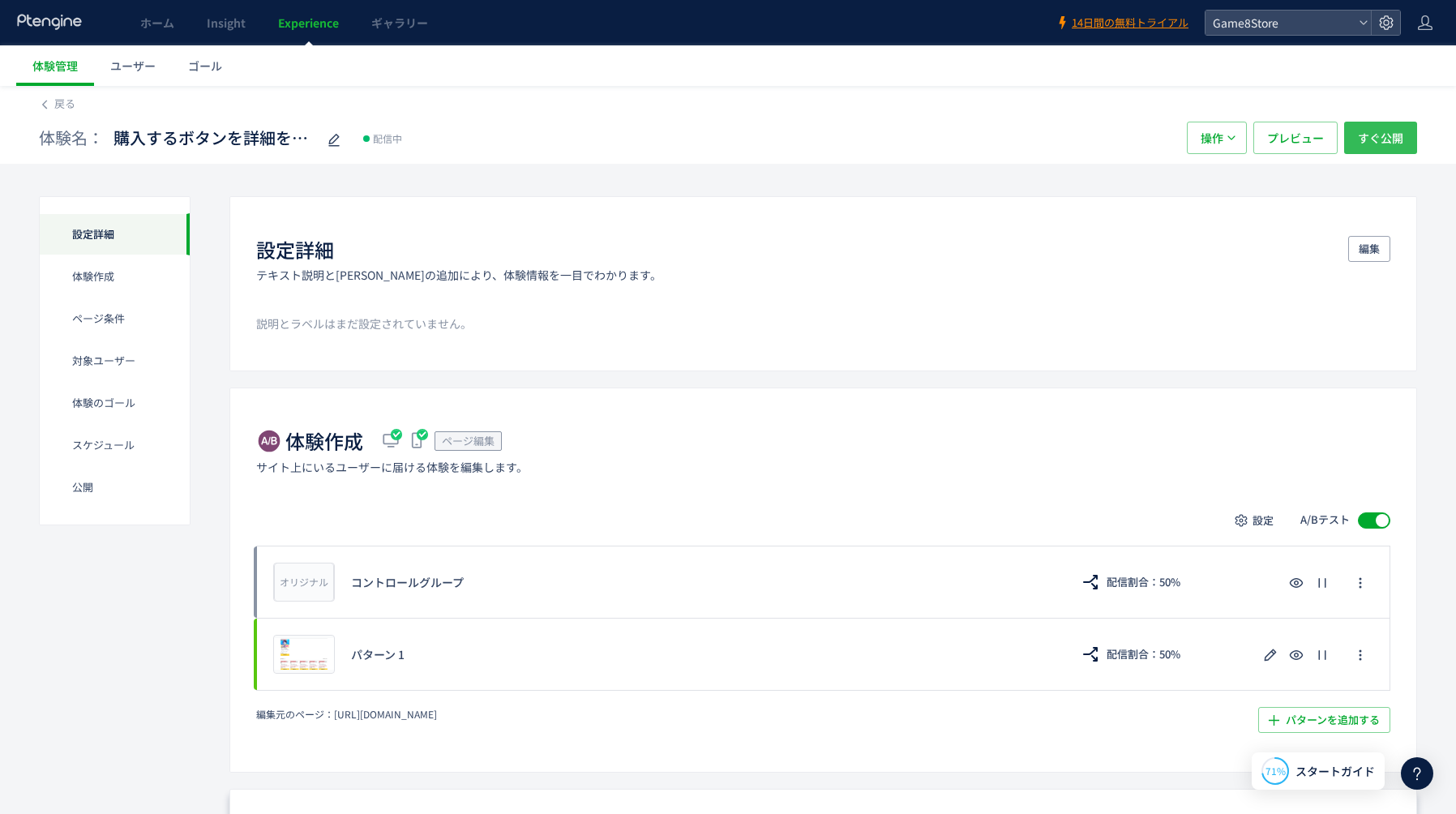
click at [1388, 136] on span "すぐ公開" at bounding box center [1380, 137] width 45 height 32
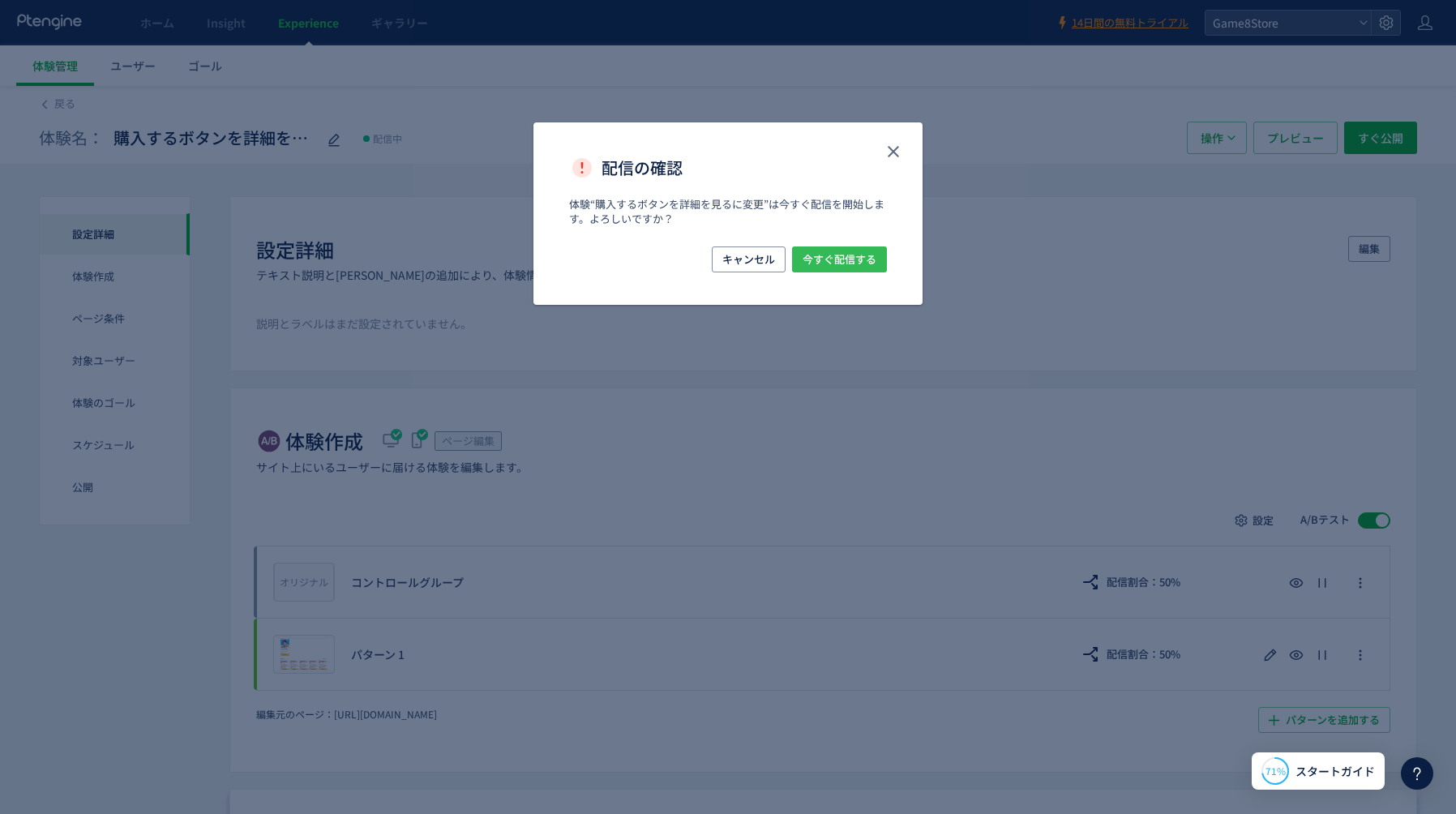
click at [847, 259] on span "今すぐ配信する" at bounding box center [839, 259] width 74 height 26
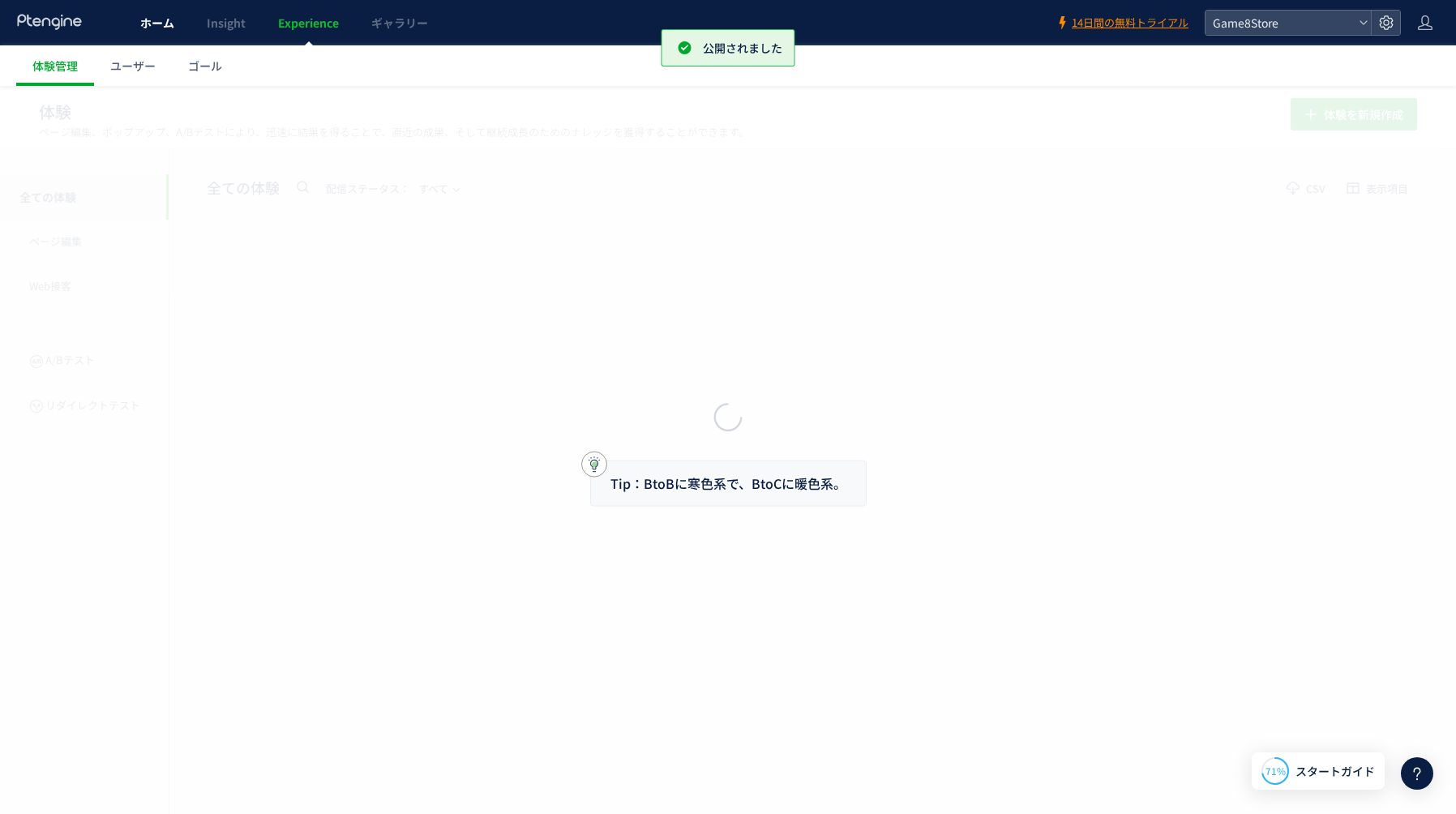
click at [148, 29] on span "ホーム" at bounding box center [157, 22] width 34 height 16
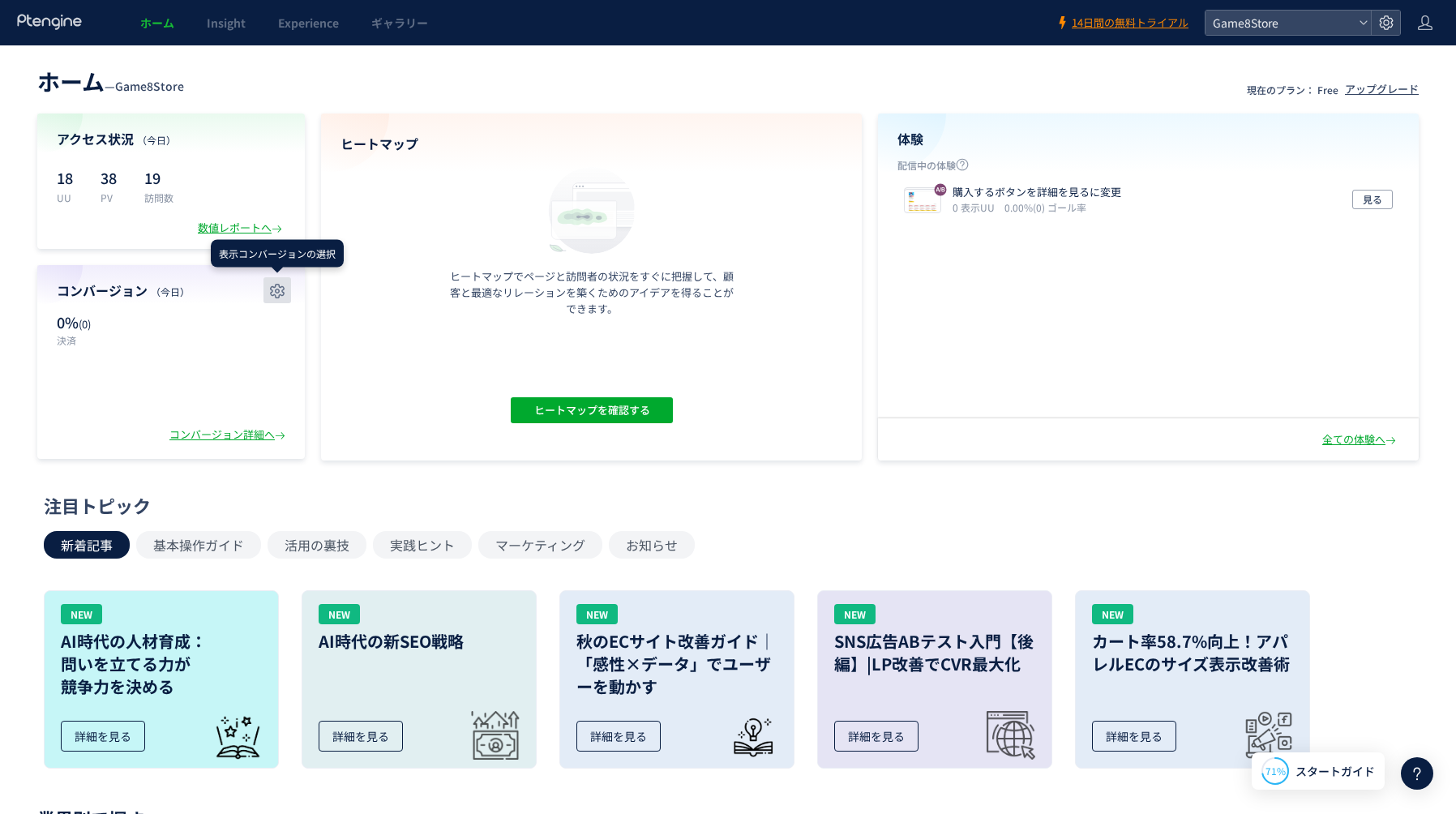
click at [277, 297] on use "button" at bounding box center [277, 291] width 14 height 14
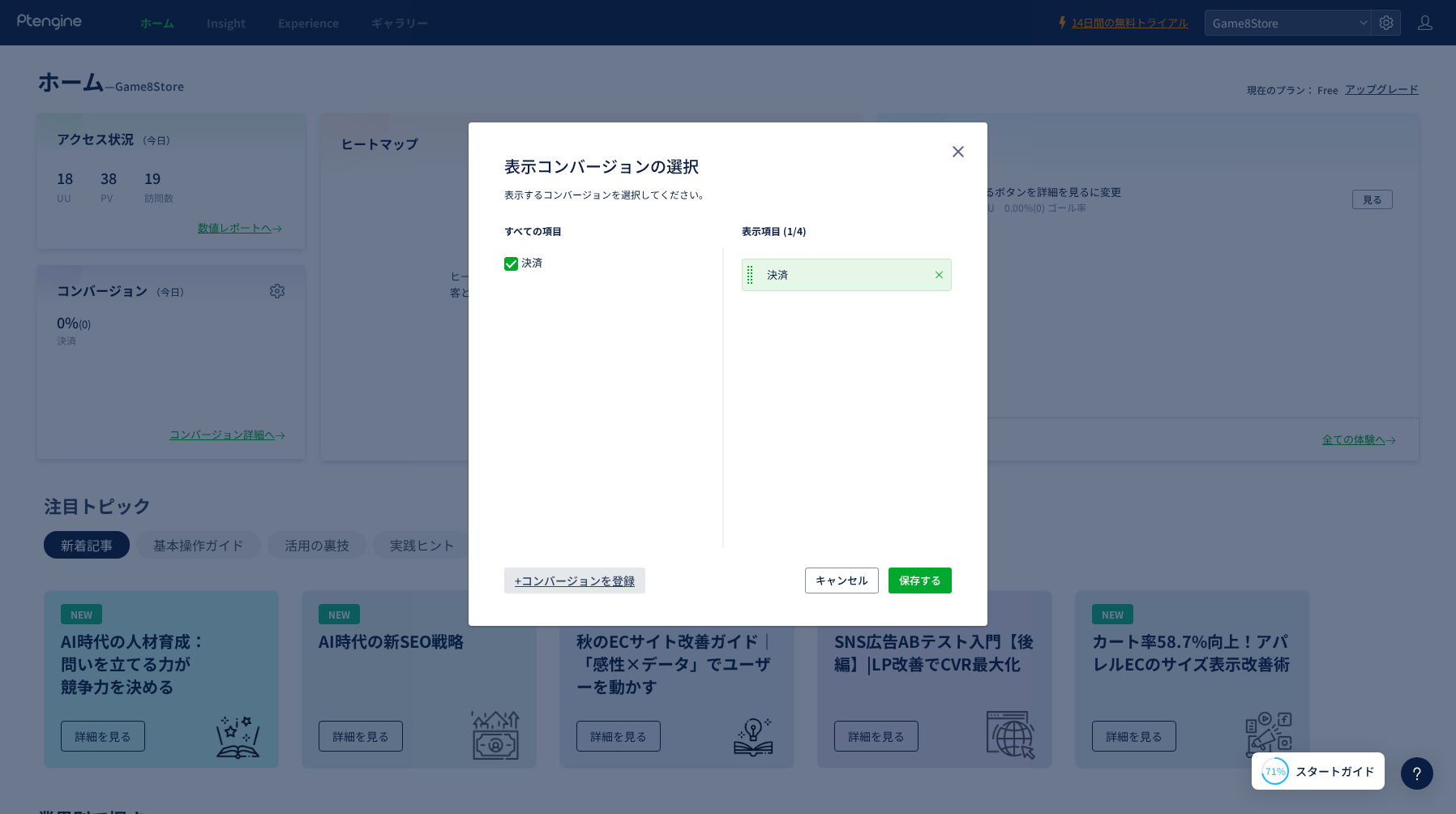
click at [535, 580] on span "+コンバージョンを登録" at bounding box center [574, 580] width 120 height 26
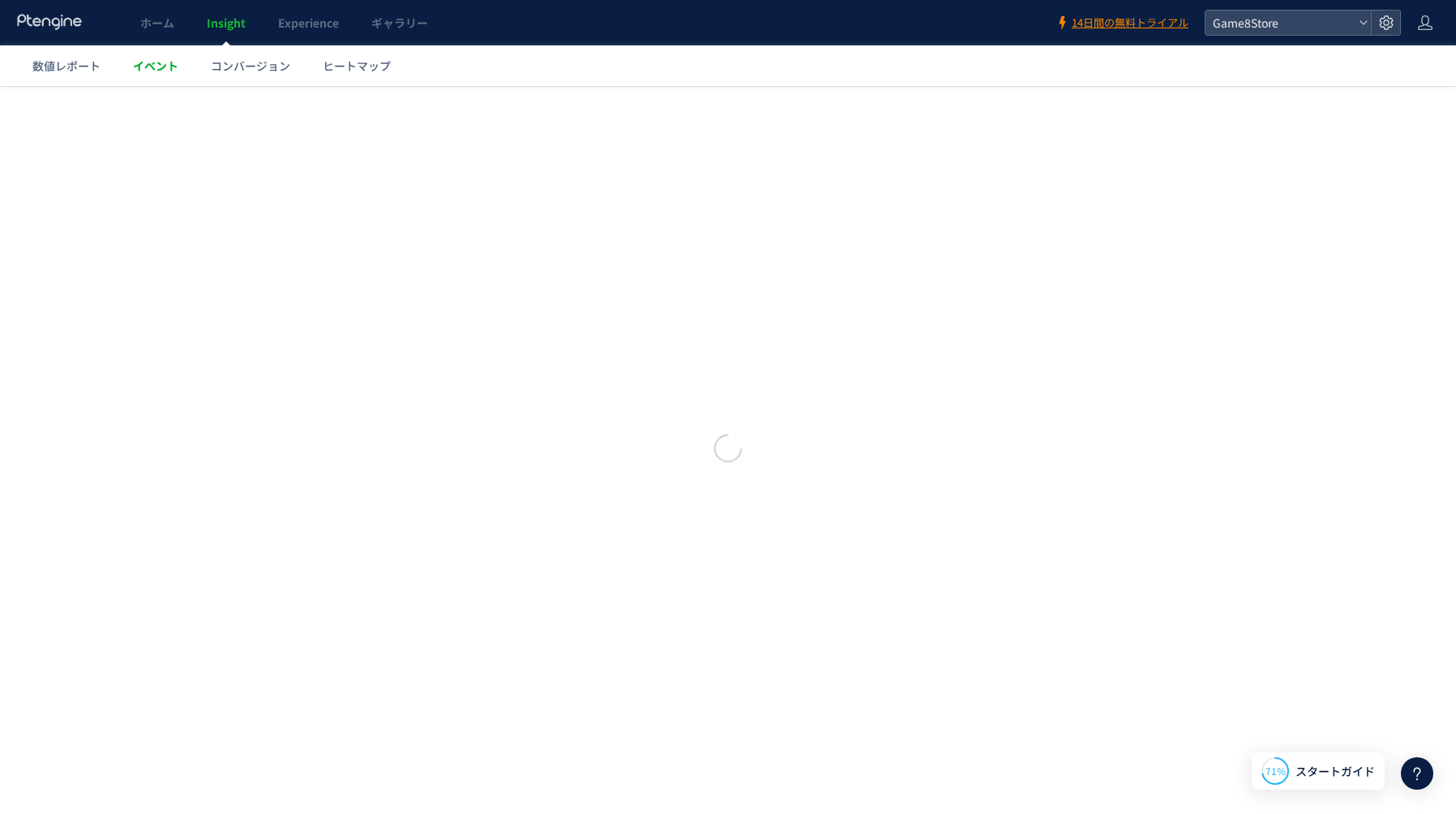
click at [164, 56] on link "イベント" at bounding box center [155, 65] width 78 height 40
click at [274, 67] on span "コンバージョン" at bounding box center [250, 66] width 79 height 16
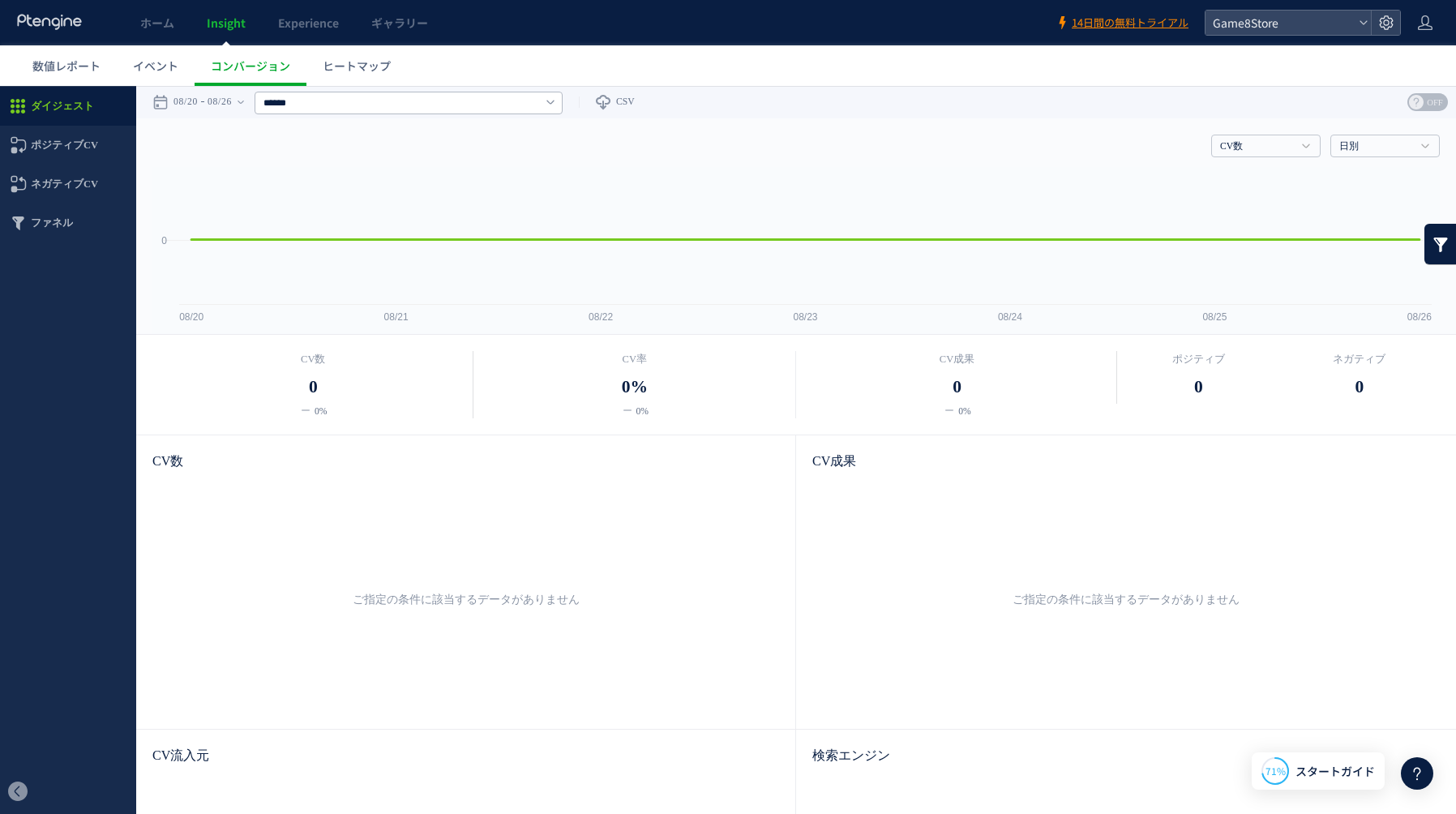
click at [61, 96] on span "ダイジェスト" at bounding box center [62, 106] width 63 height 39
click at [84, 146] on span "ポジティブCV" at bounding box center [64, 145] width 67 height 39
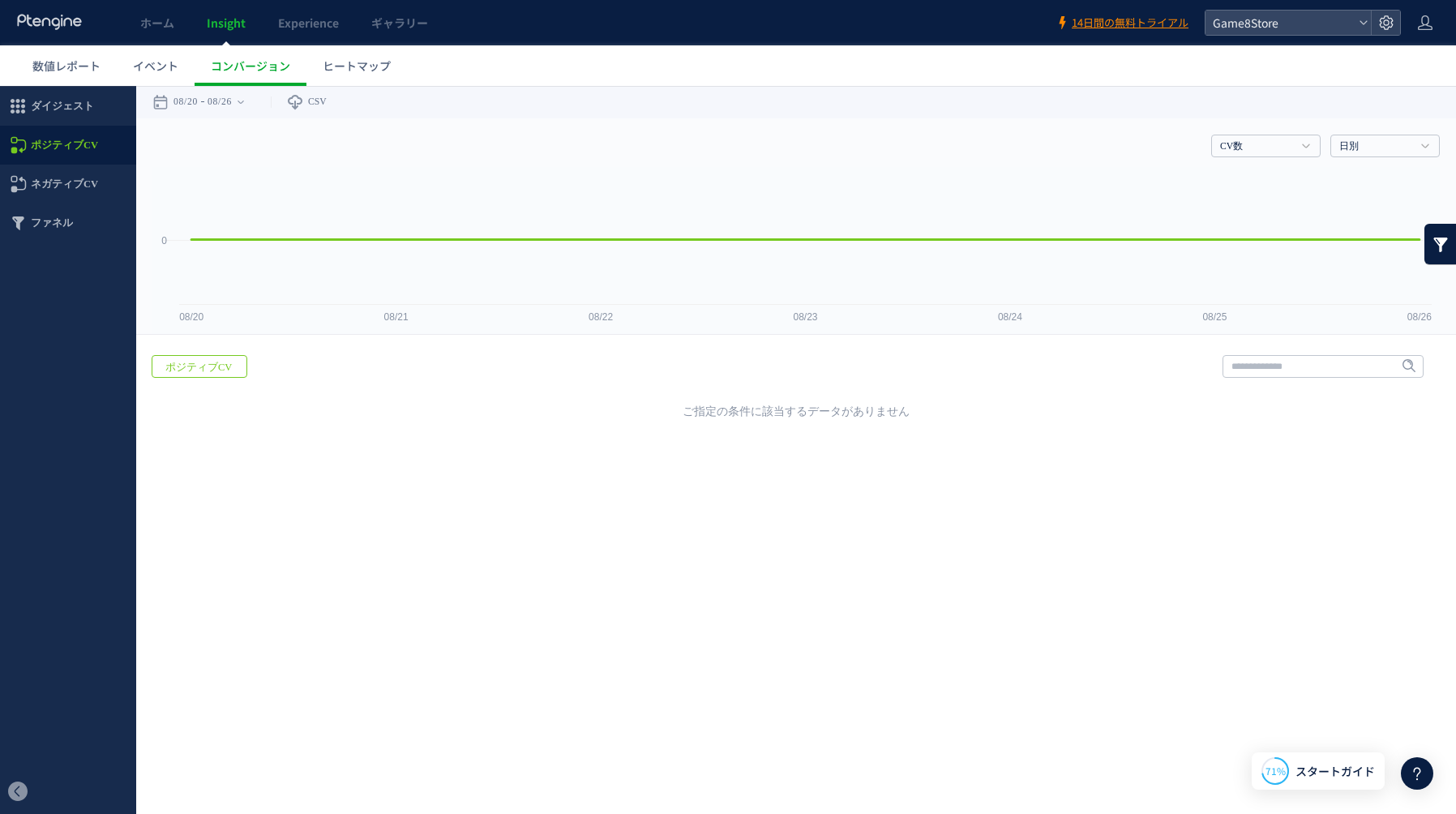
click at [229, 371] on span "ポジティブCV" at bounding box center [199, 366] width 93 height 22
click at [149, 70] on span "イベント" at bounding box center [155, 66] width 45 height 16
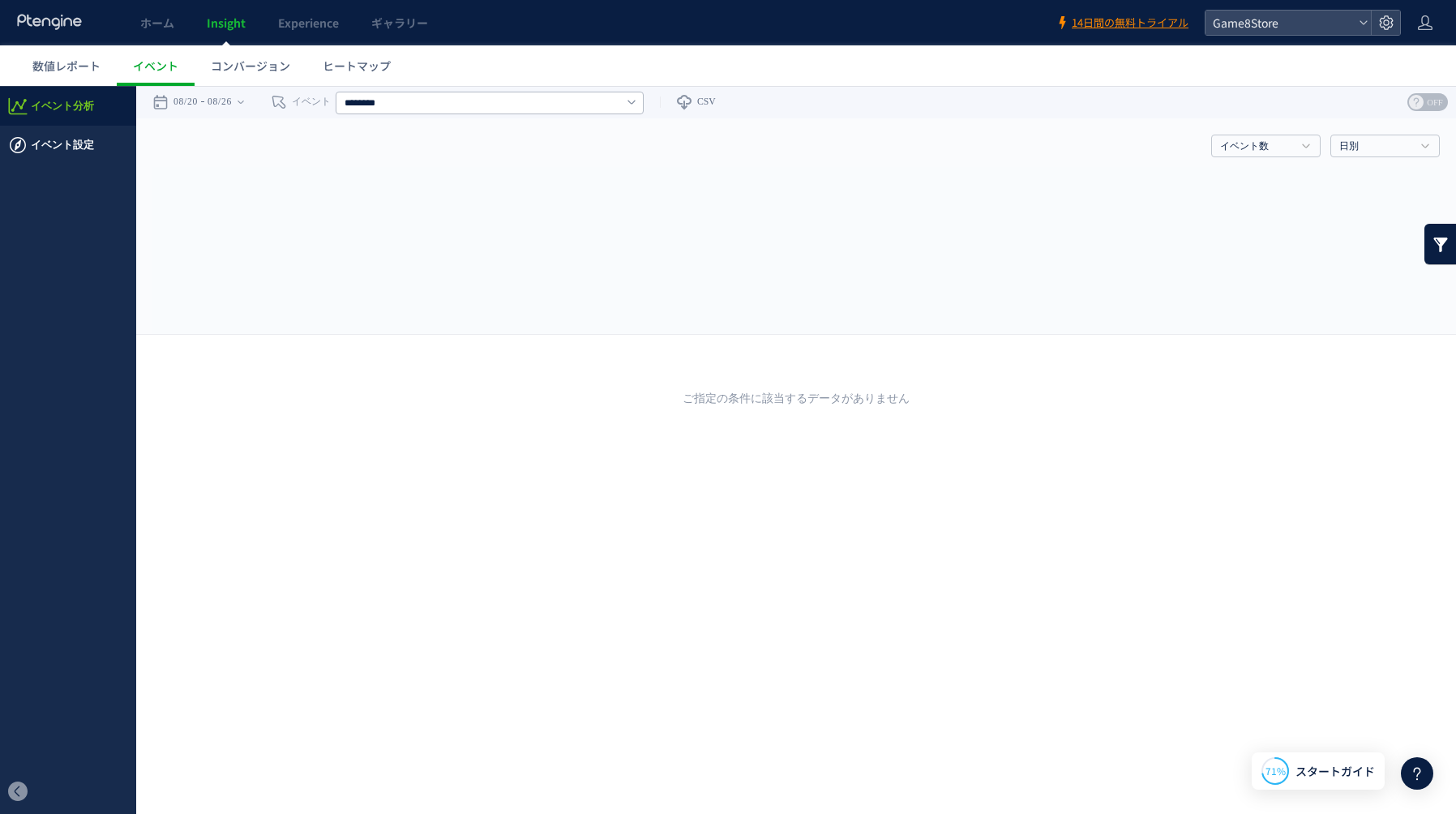
click at [71, 144] on span "イベント設定" at bounding box center [62, 145] width 63 height 39
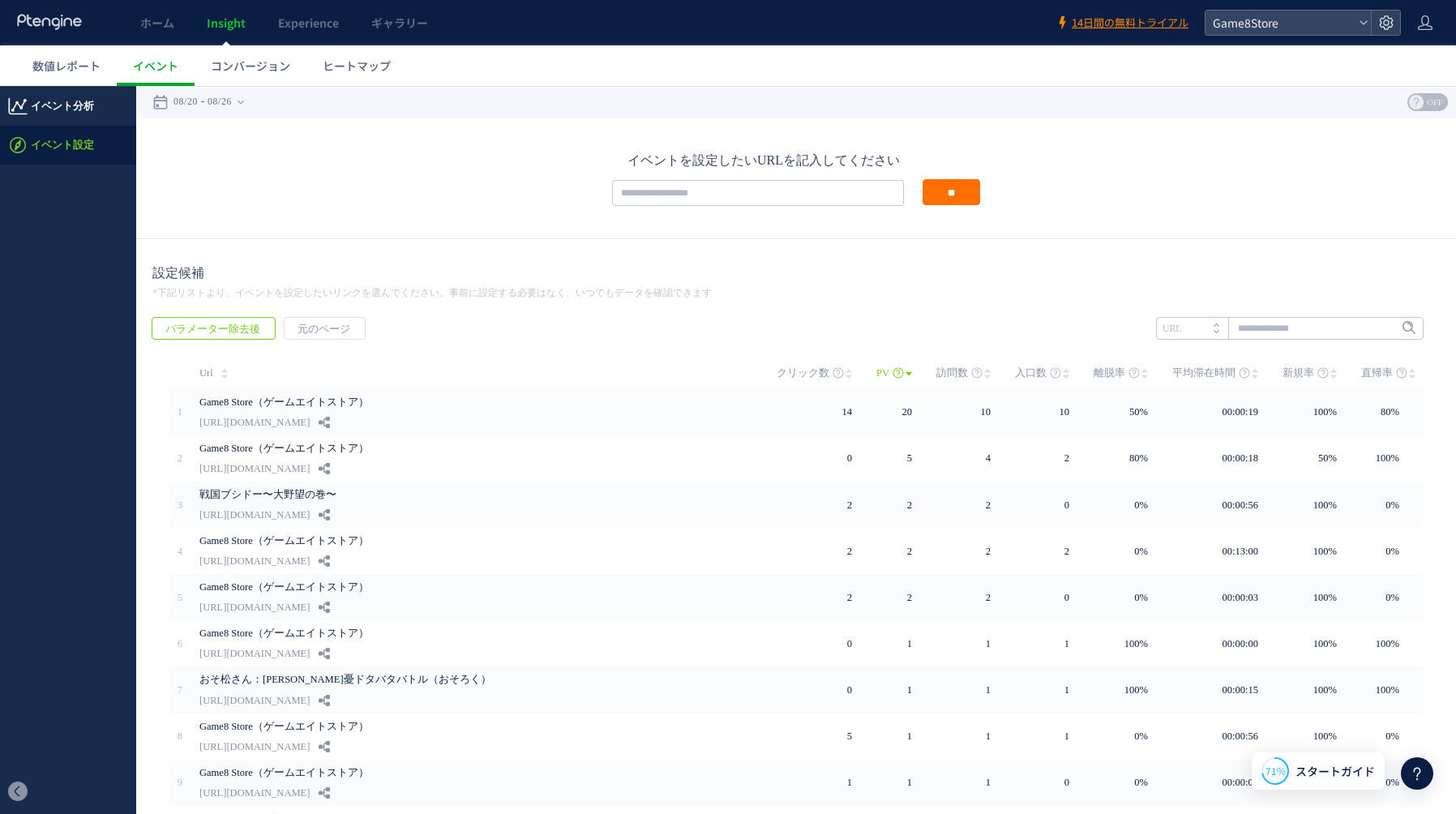
click at [61, 111] on span "イベント分析" at bounding box center [62, 106] width 63 height 39
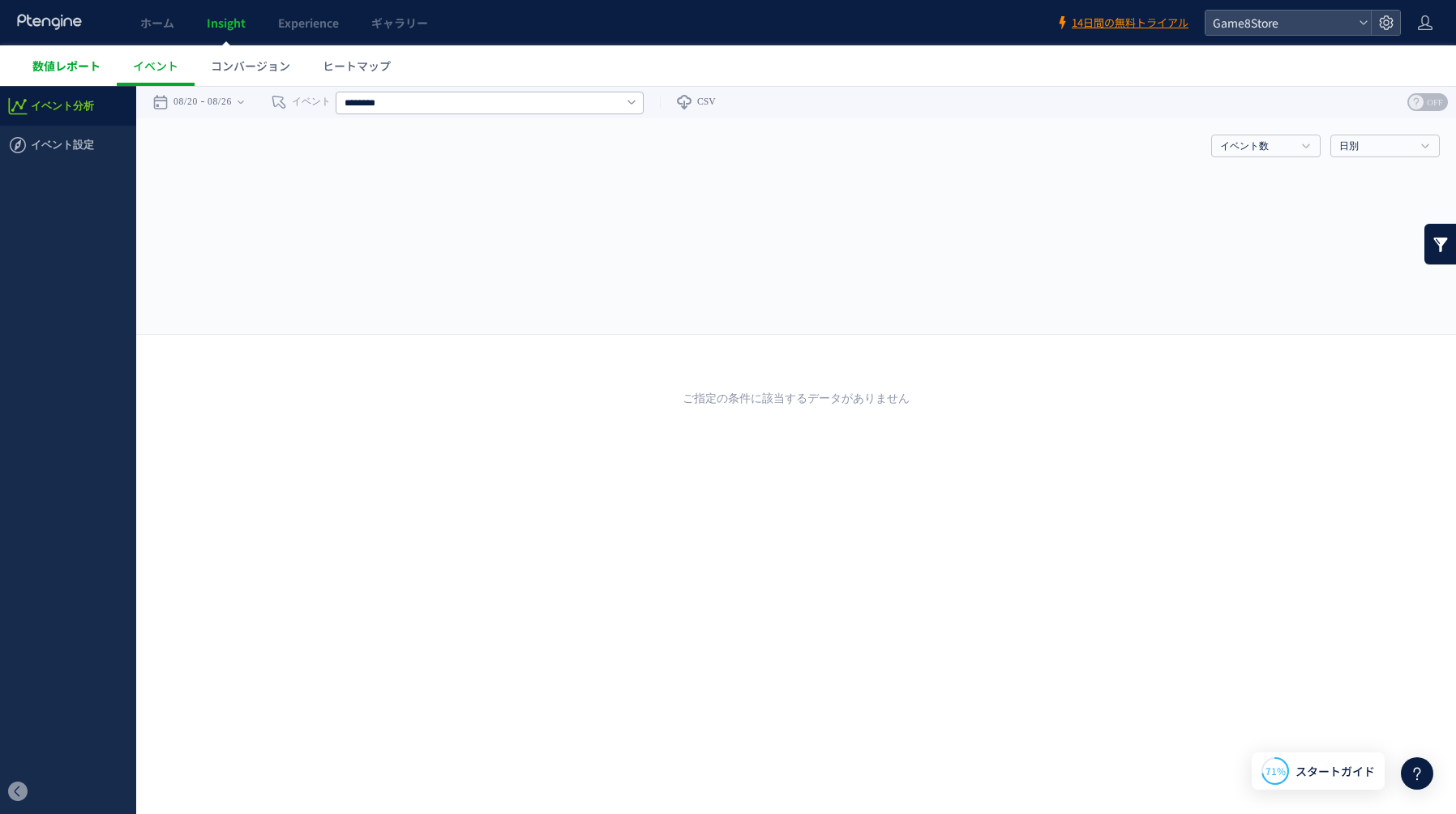
click at [73, 67] on span "数値レポート" at bounding box center [66, 66] width 68 height 16
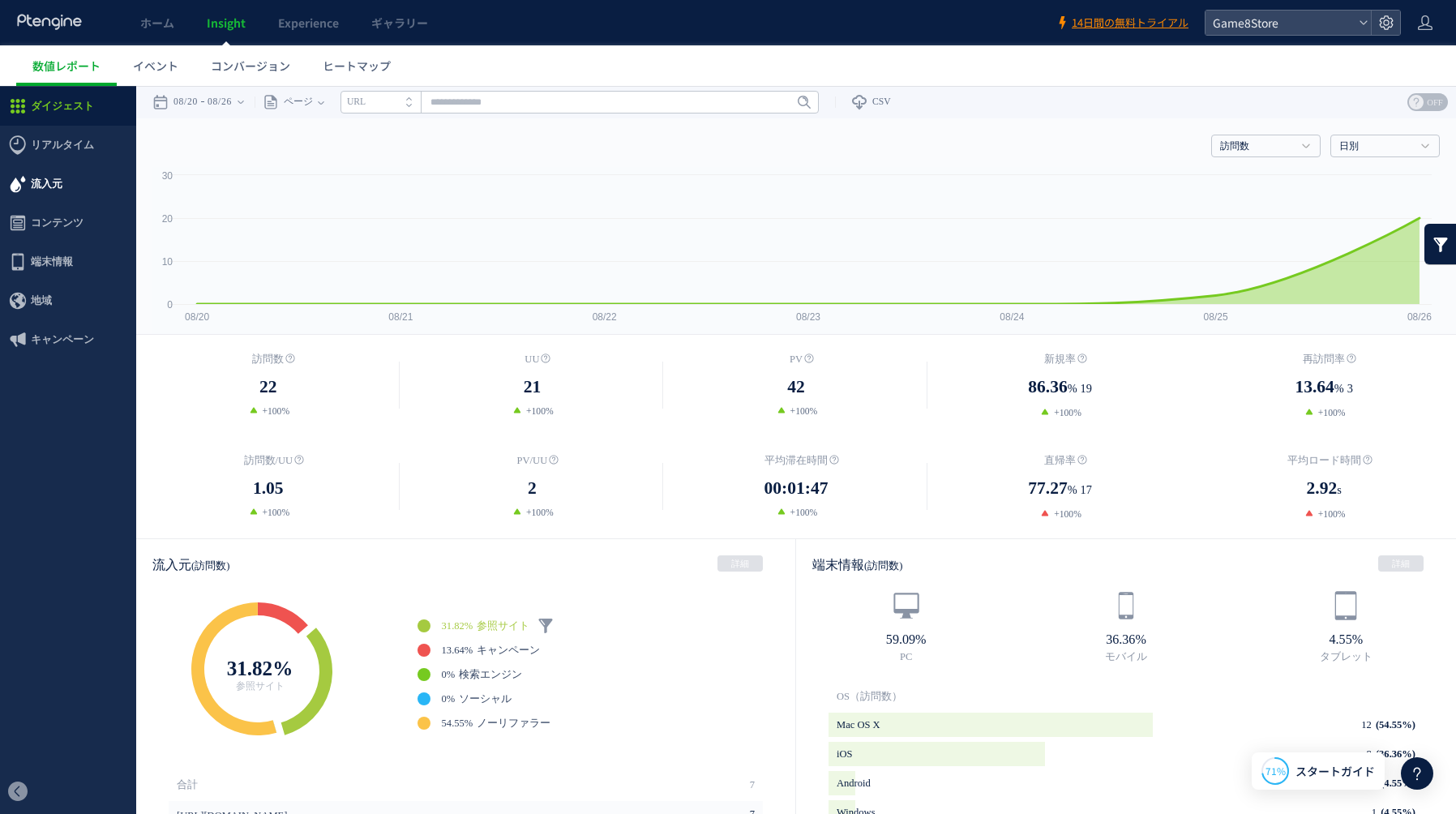
click at [52, 174] on span "流入元" at bounding box center [46, 185] width 31 height 39
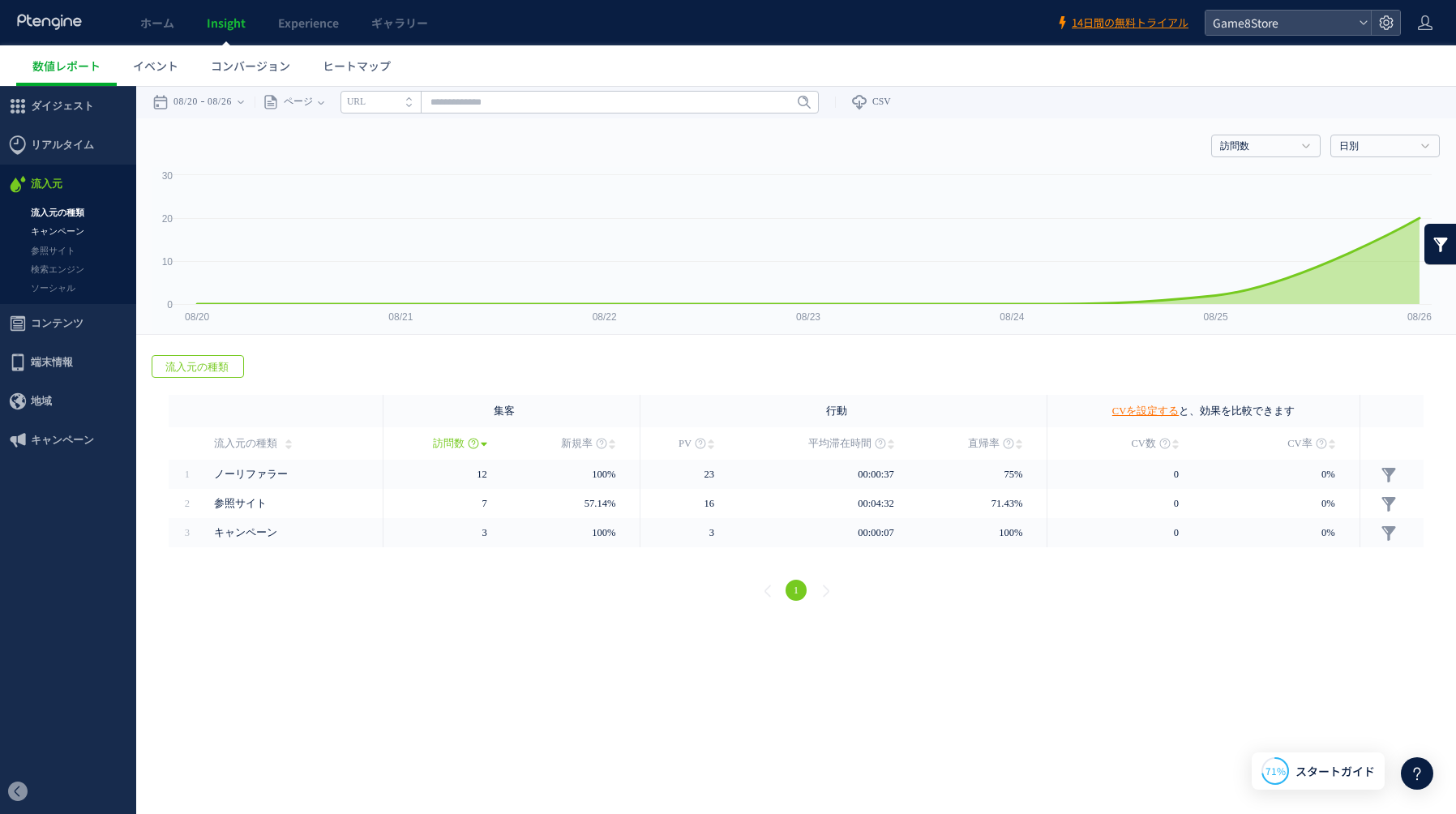
click at [63, 234] on link "キャンペーン" at bounding box center [68, 231] width 136 height 19
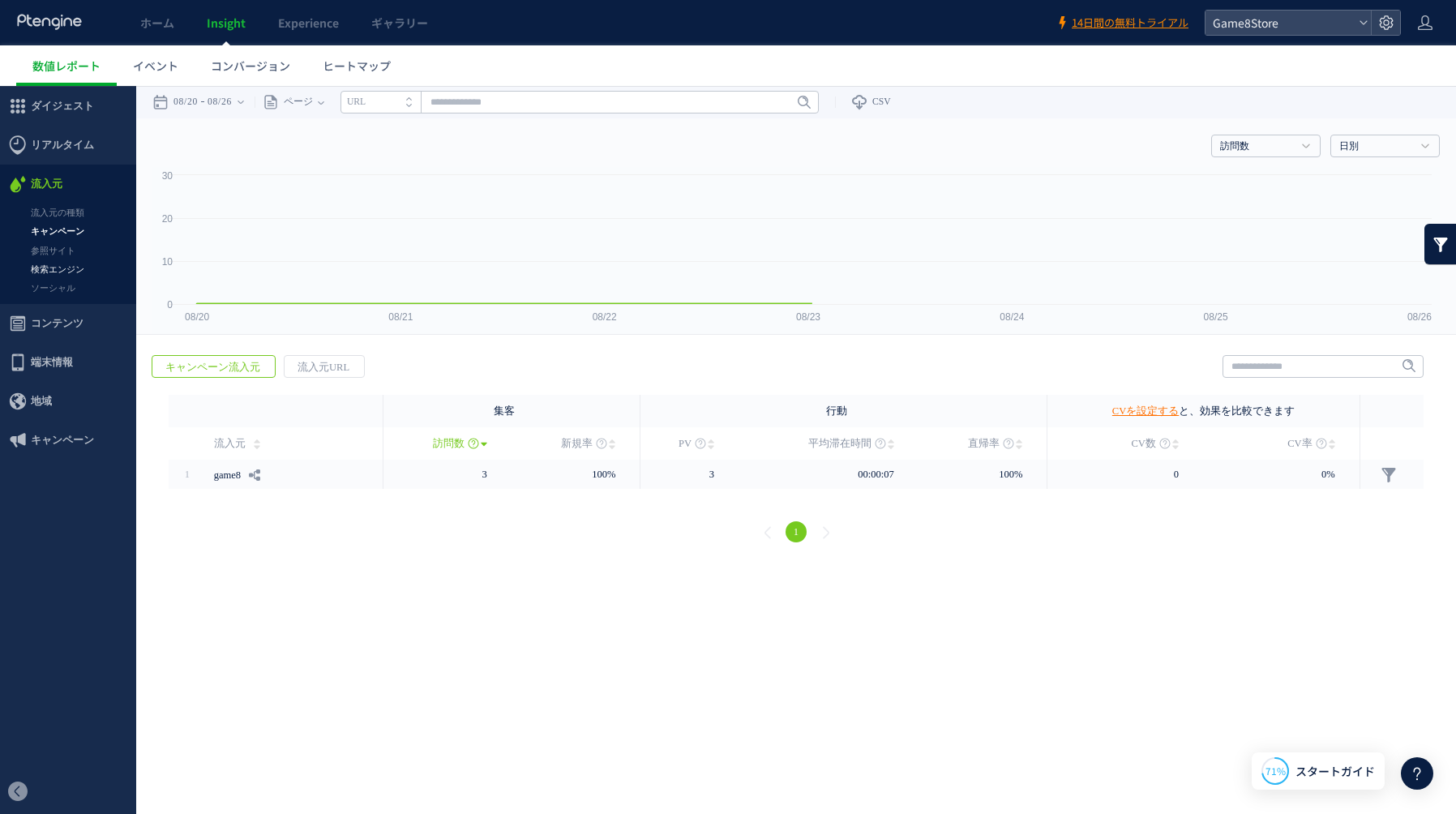
click at [59, 274] on link "検索エンジン" at bounding box center [68, 269] width 136 height 19
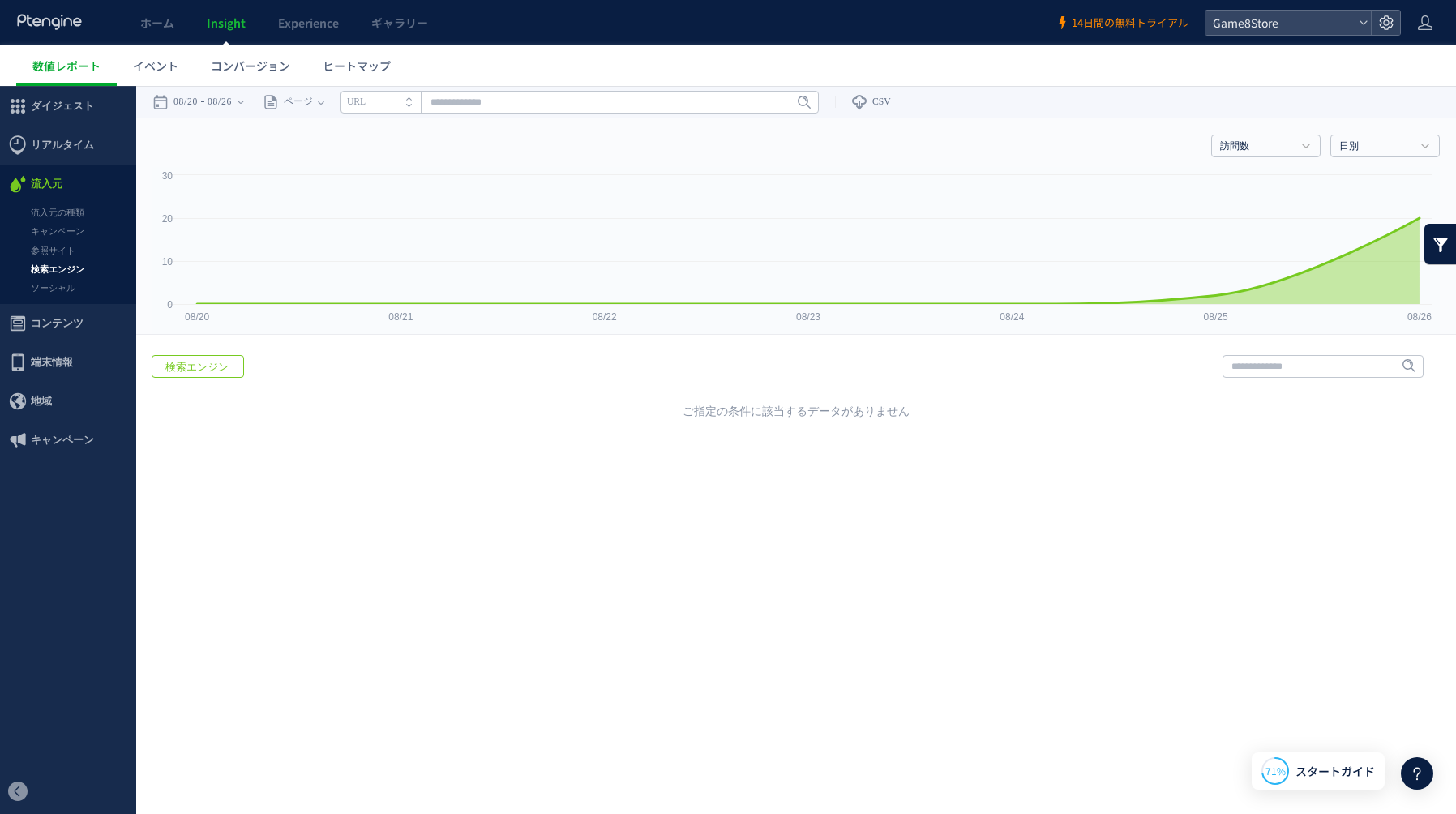
click at [60, 328] on span "コンテンツ" at bounding box center [57, 324] width 53 height 39
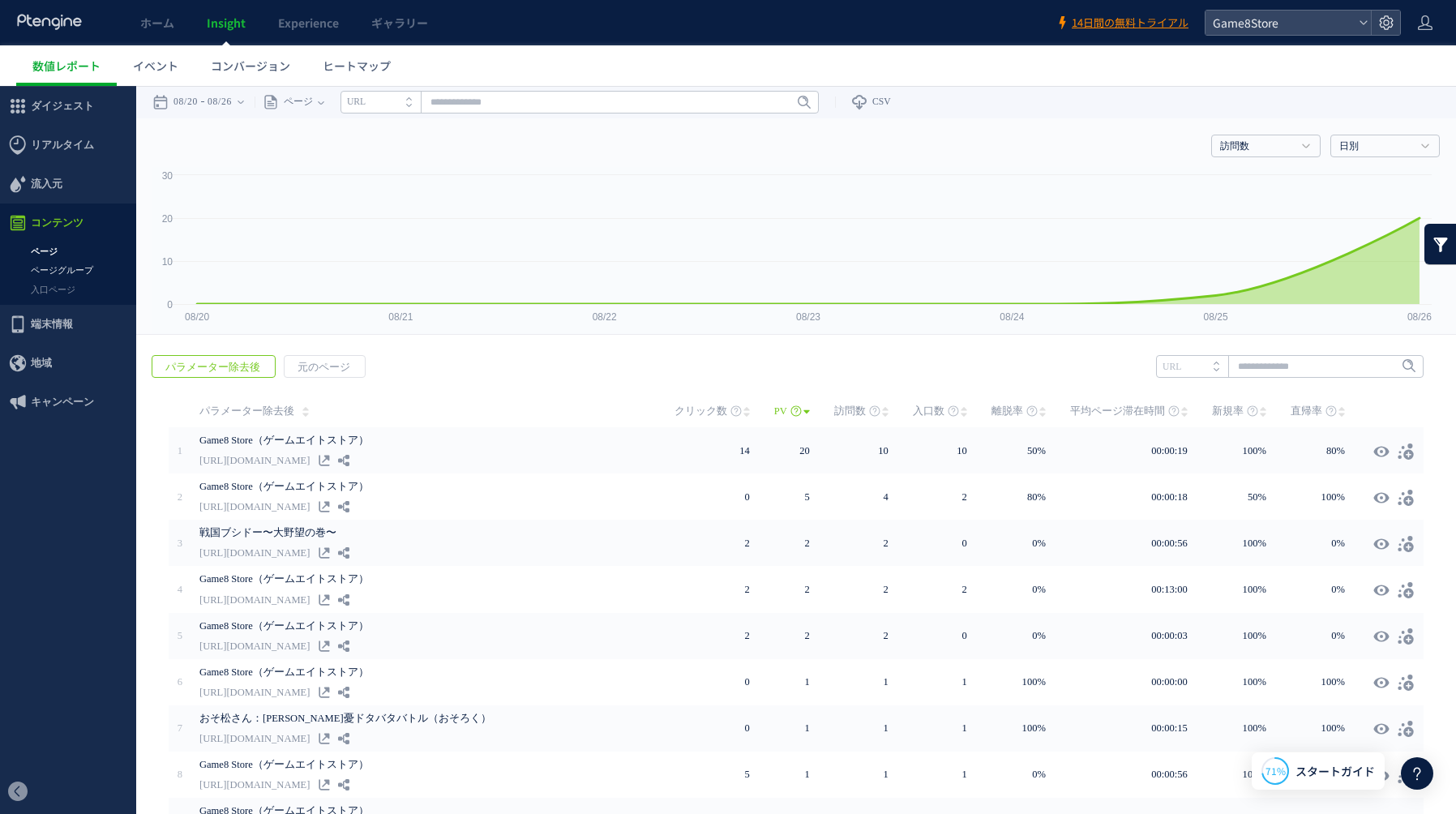
click at [58, 269] on link "ページグループ" at bounding box center [68, 270] width 136 height 19
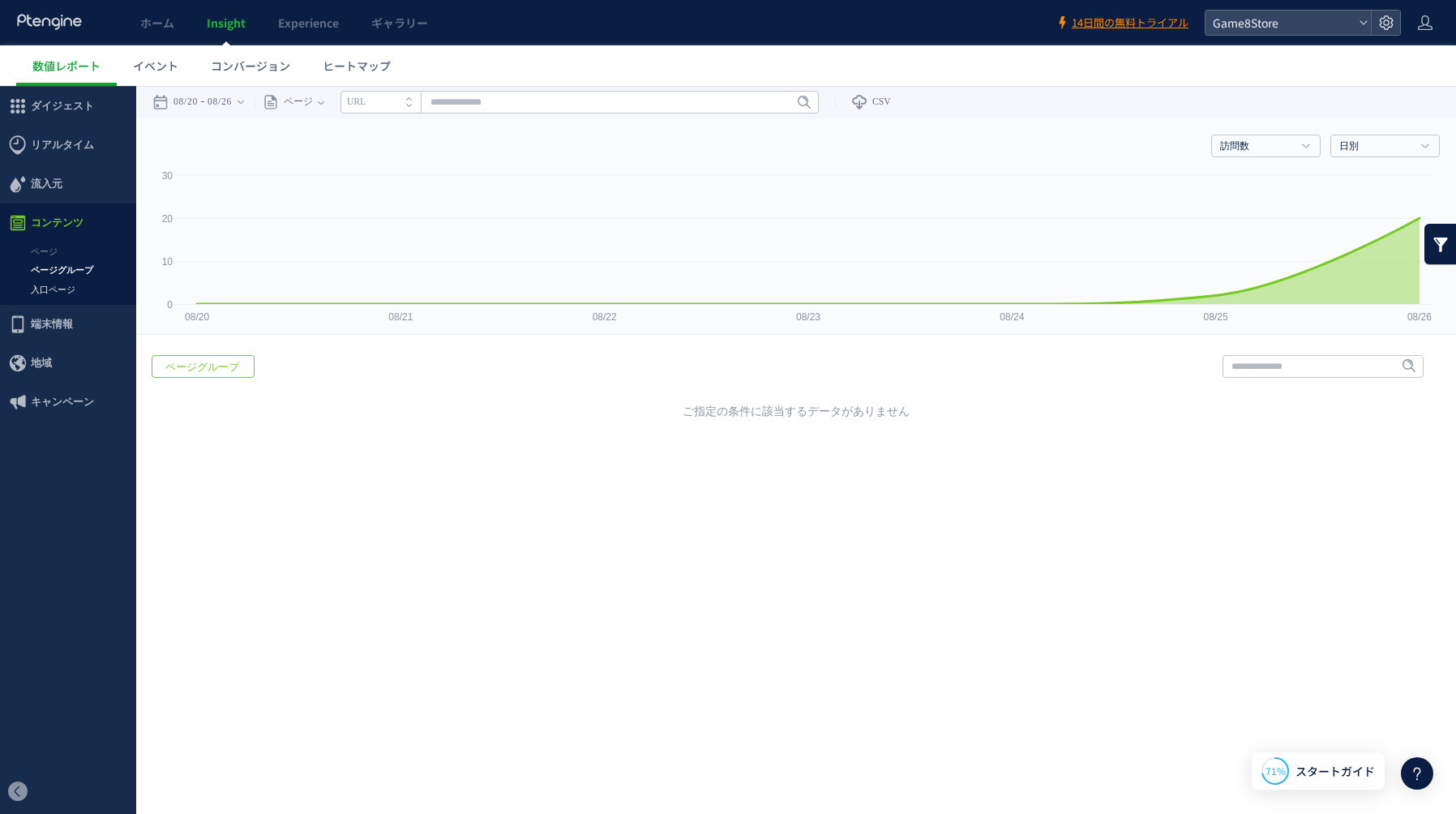
click at [55, 289] on link "入口ページ" at bounding box center [68, 290] width 136 height 19
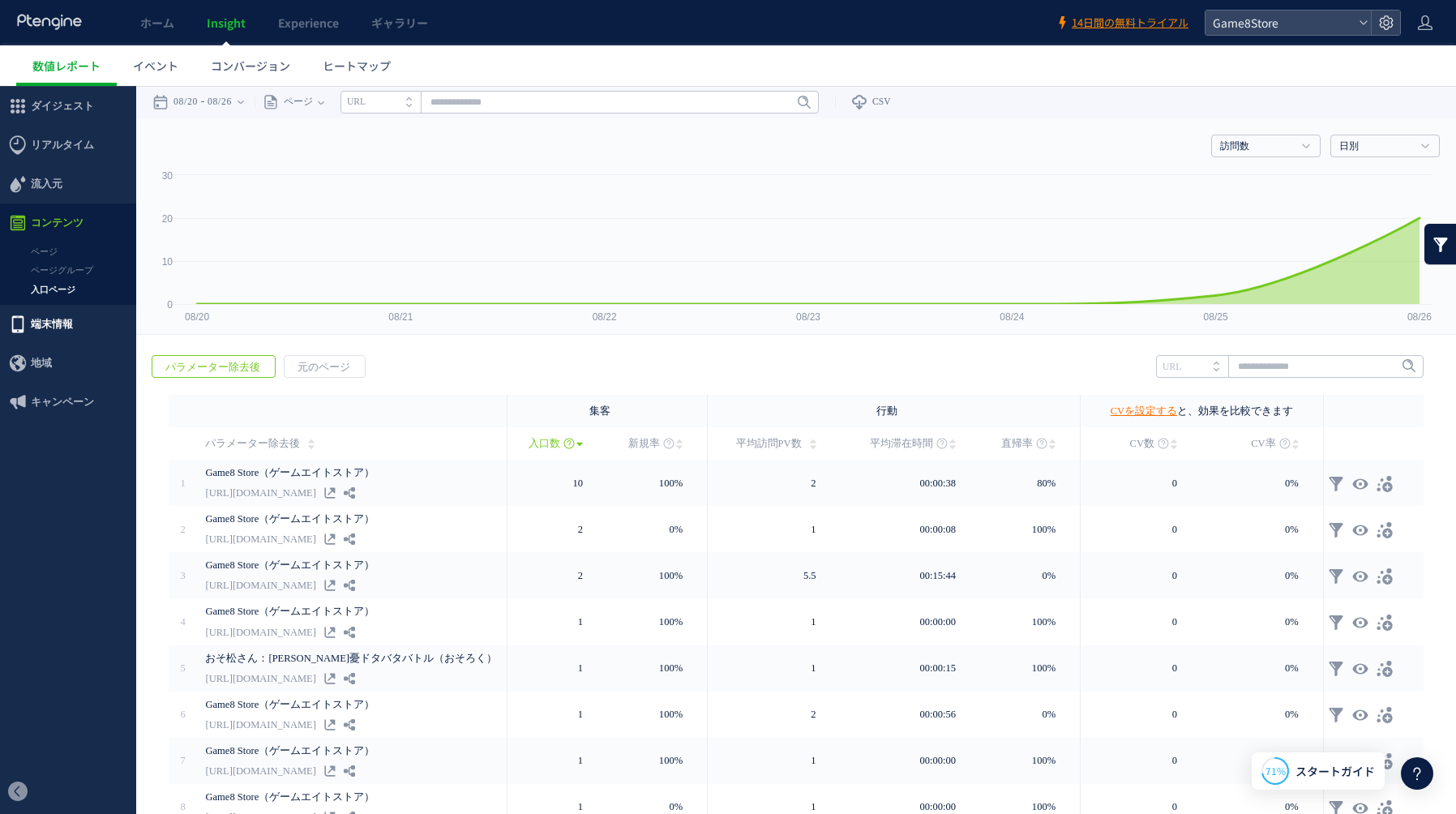
click at [58, 328] on span "端末情報" at bounding box center [52, 325] width 42 height 39
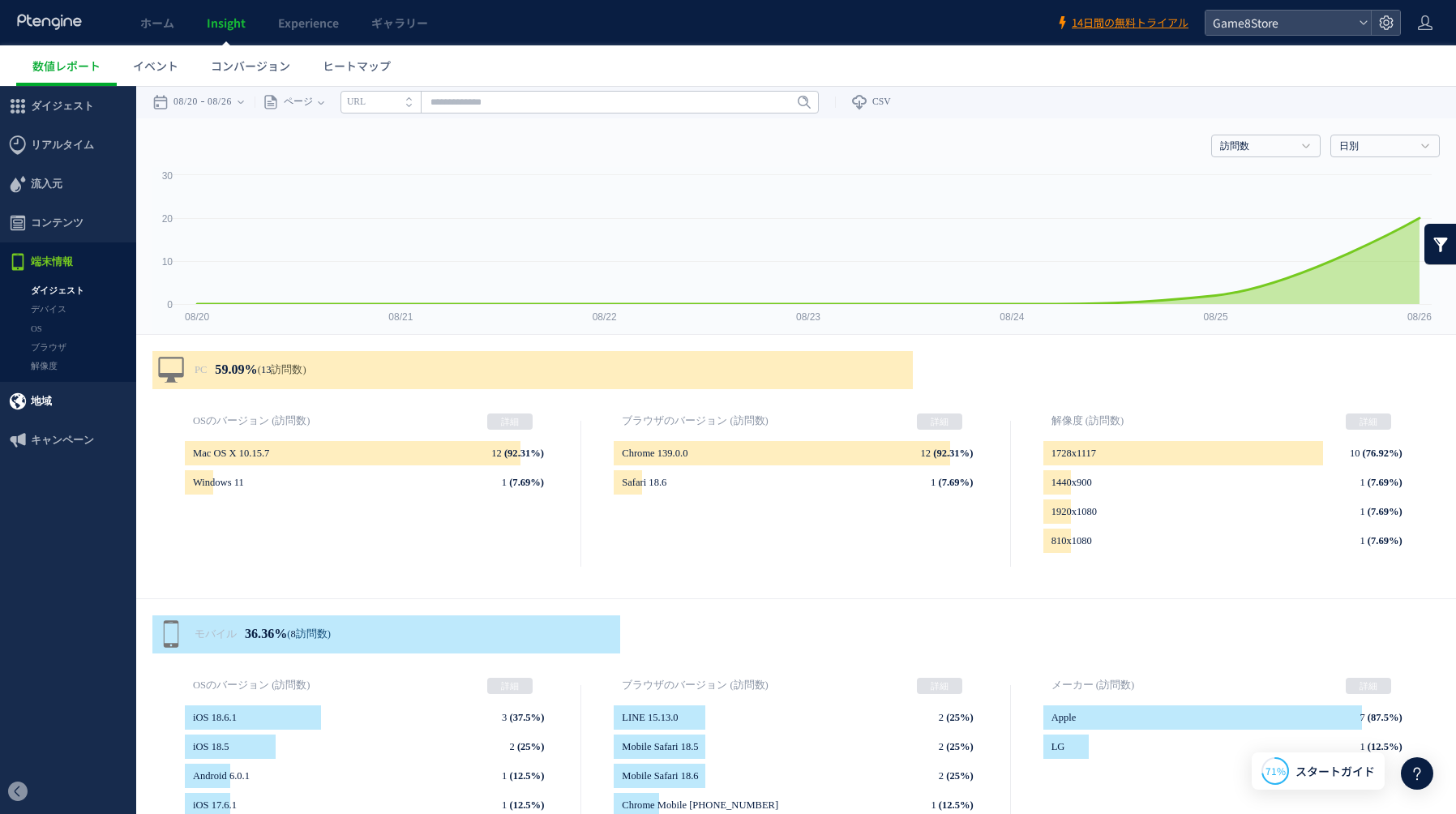
click at [51, 406] on span "地域" at bounding box center [68, 401] width 136 height 39
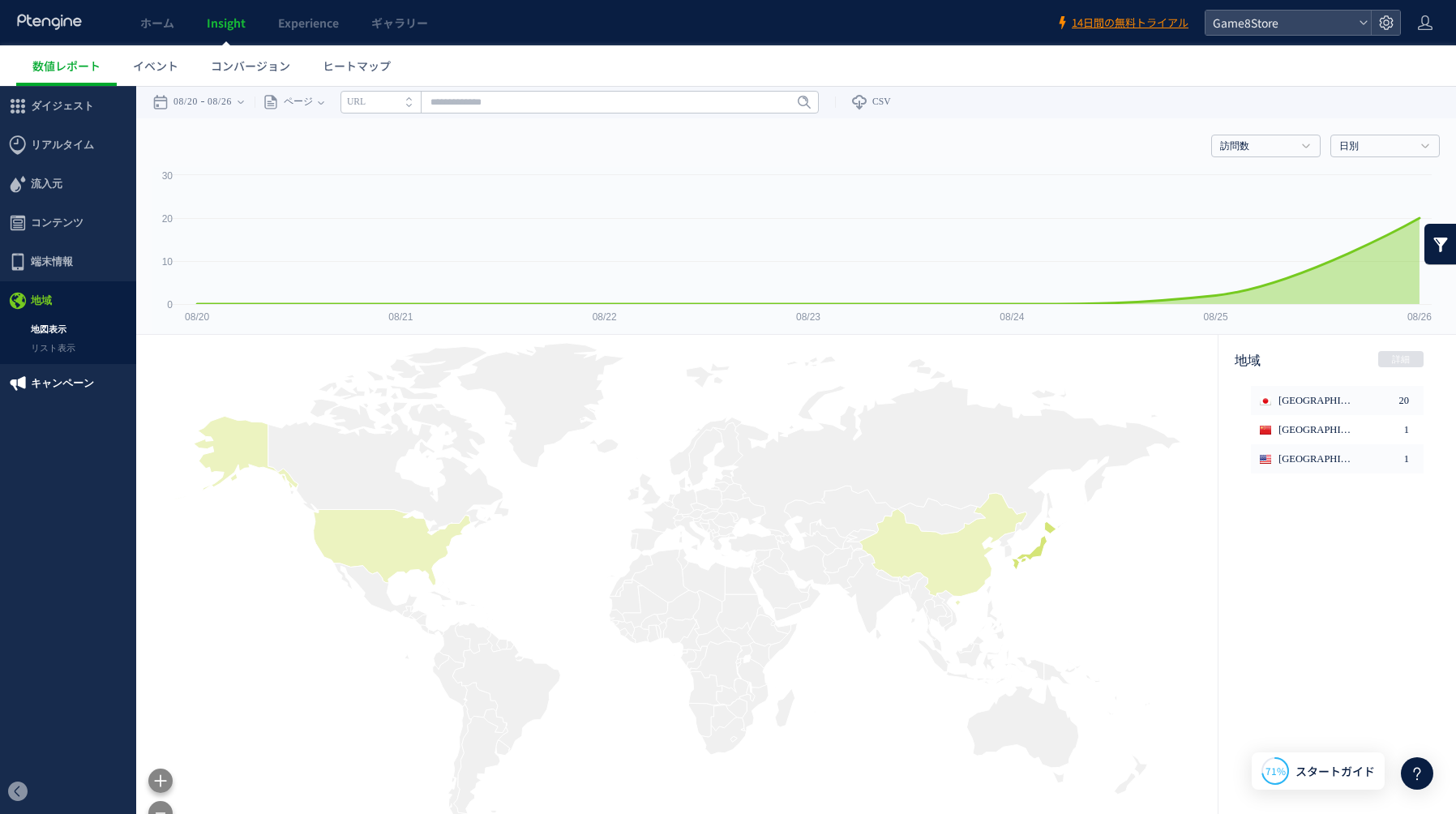
click at [51, 387] on span "キャンペーン" at bounding box center [62, 383] width 63 height 39
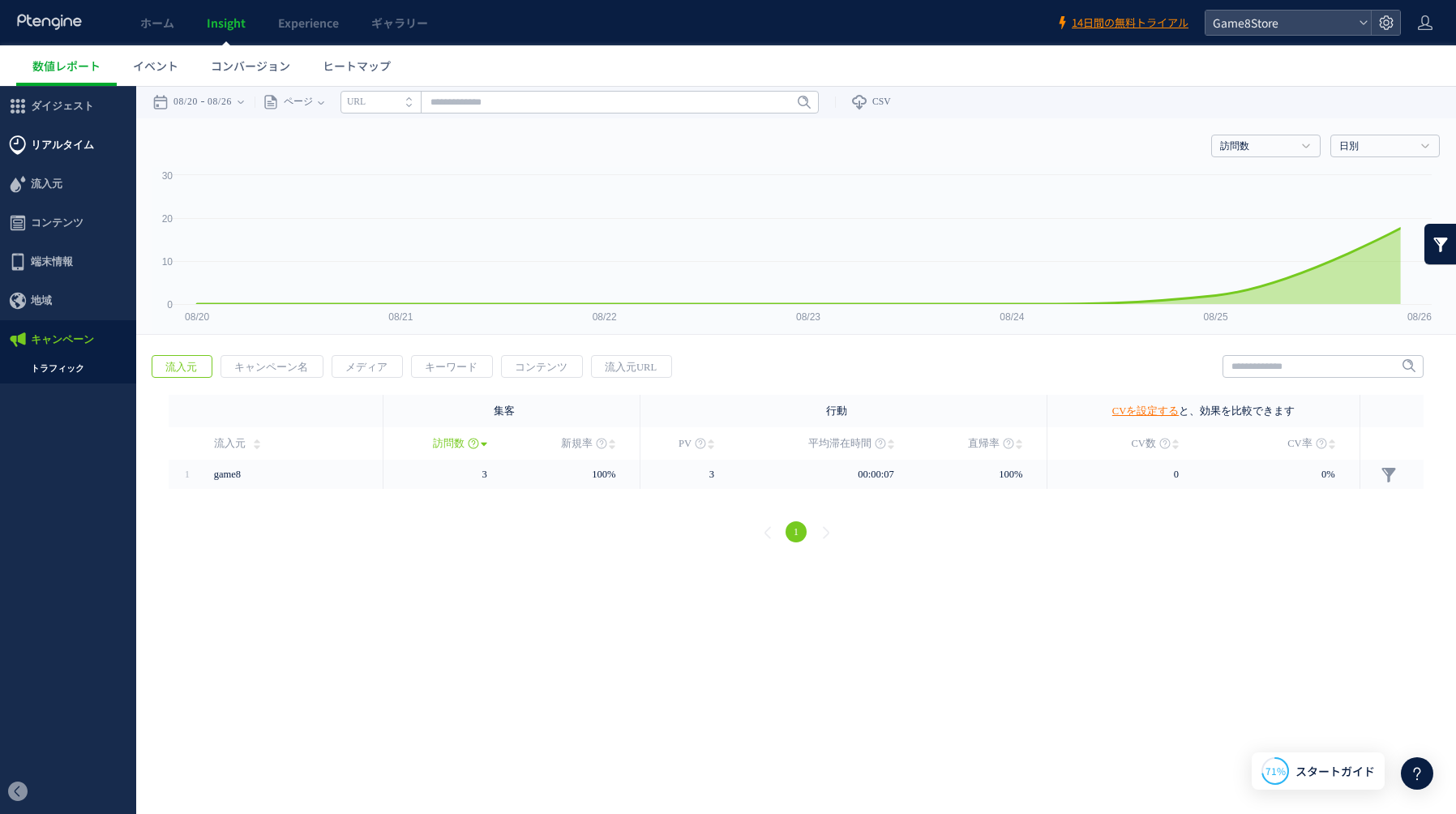
click at [70, 144] on span "リアルタイム" at bounding box center [62, 145] width 63 height 39
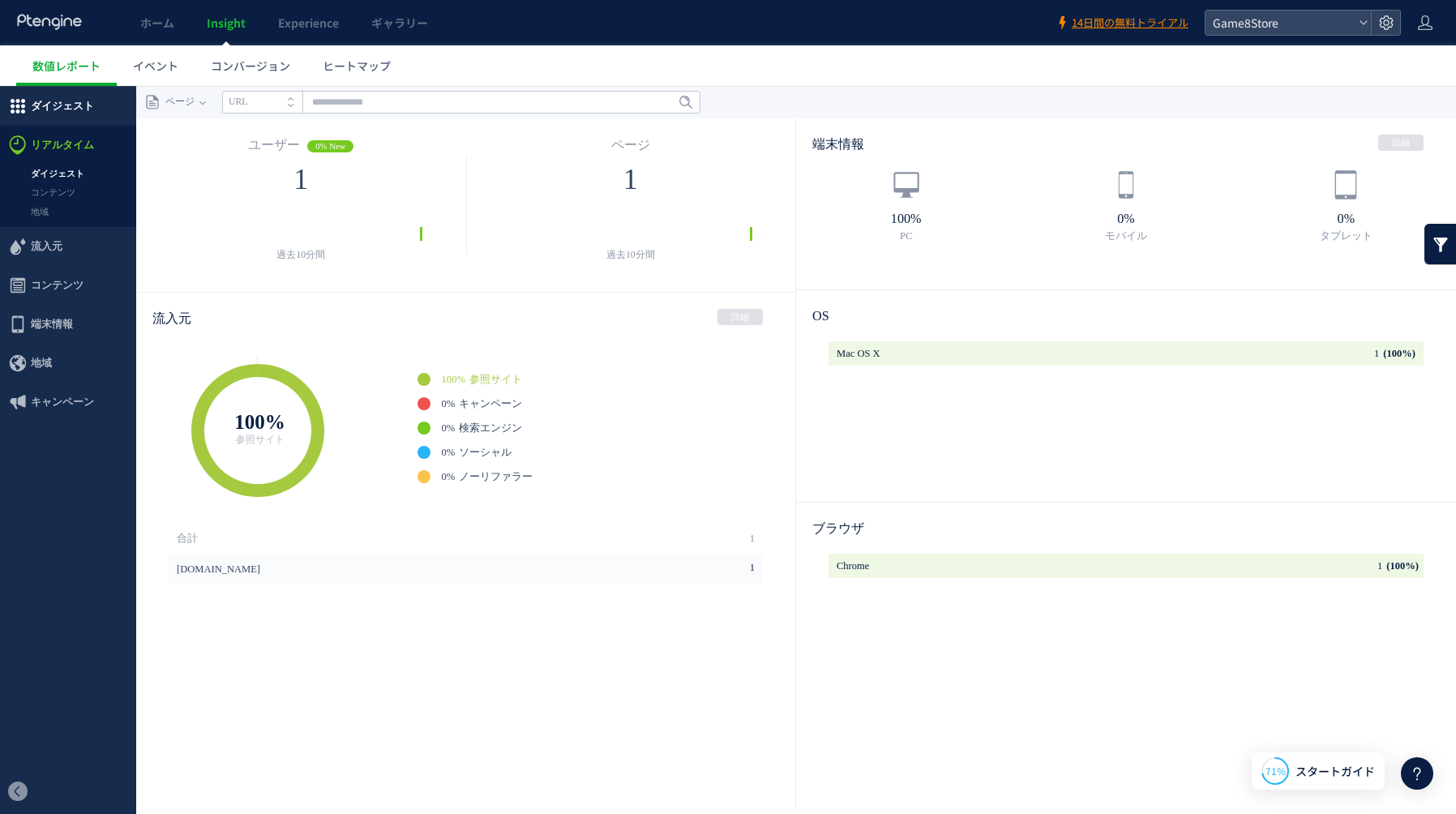
click at [59, 110] on span "ダイジェスト" at bounding box center [62, 106] width 63 height 39
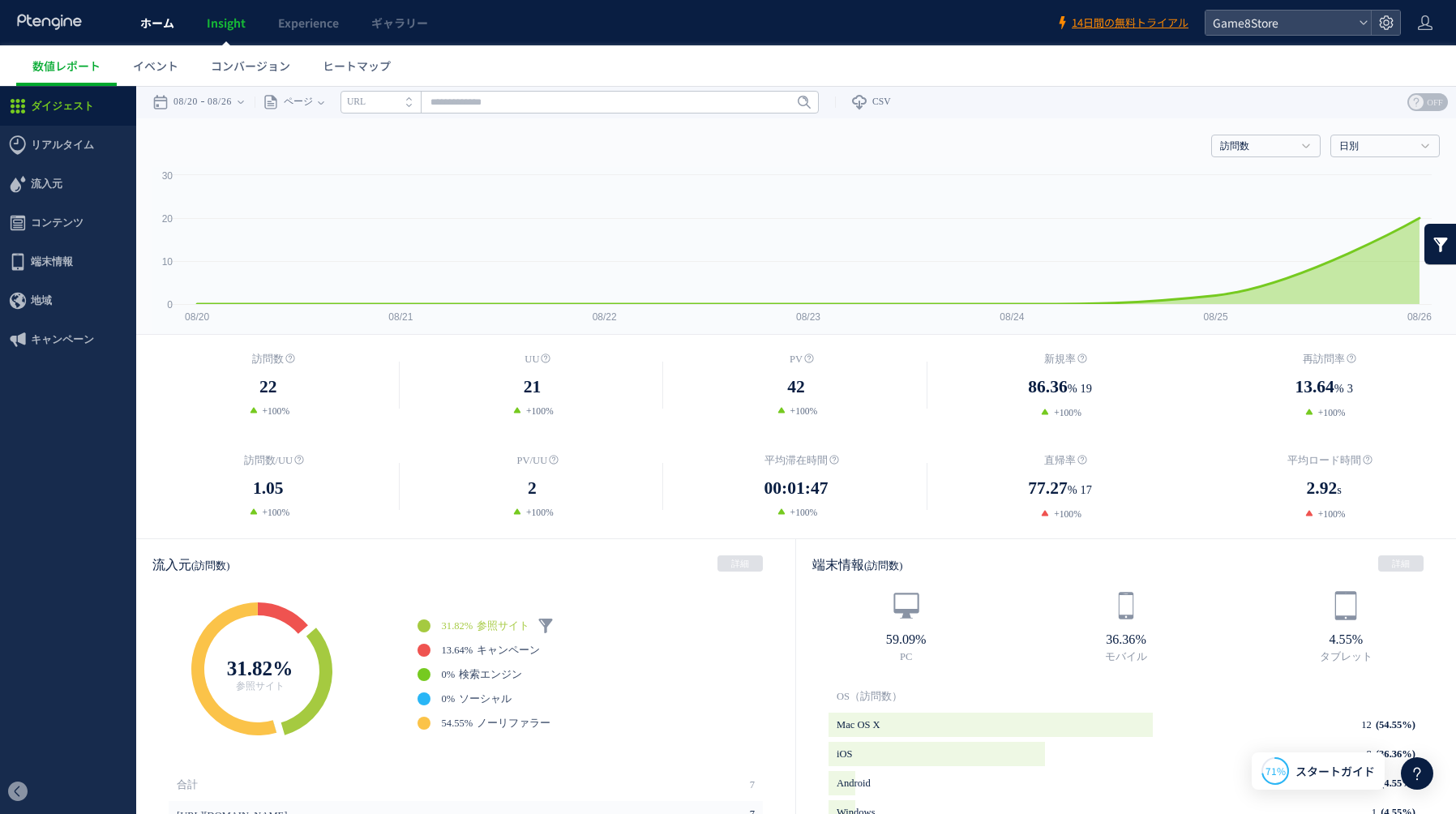
click at [150, 21] on span "ホーム" at bounding box center [157, 22] width 34 height 16
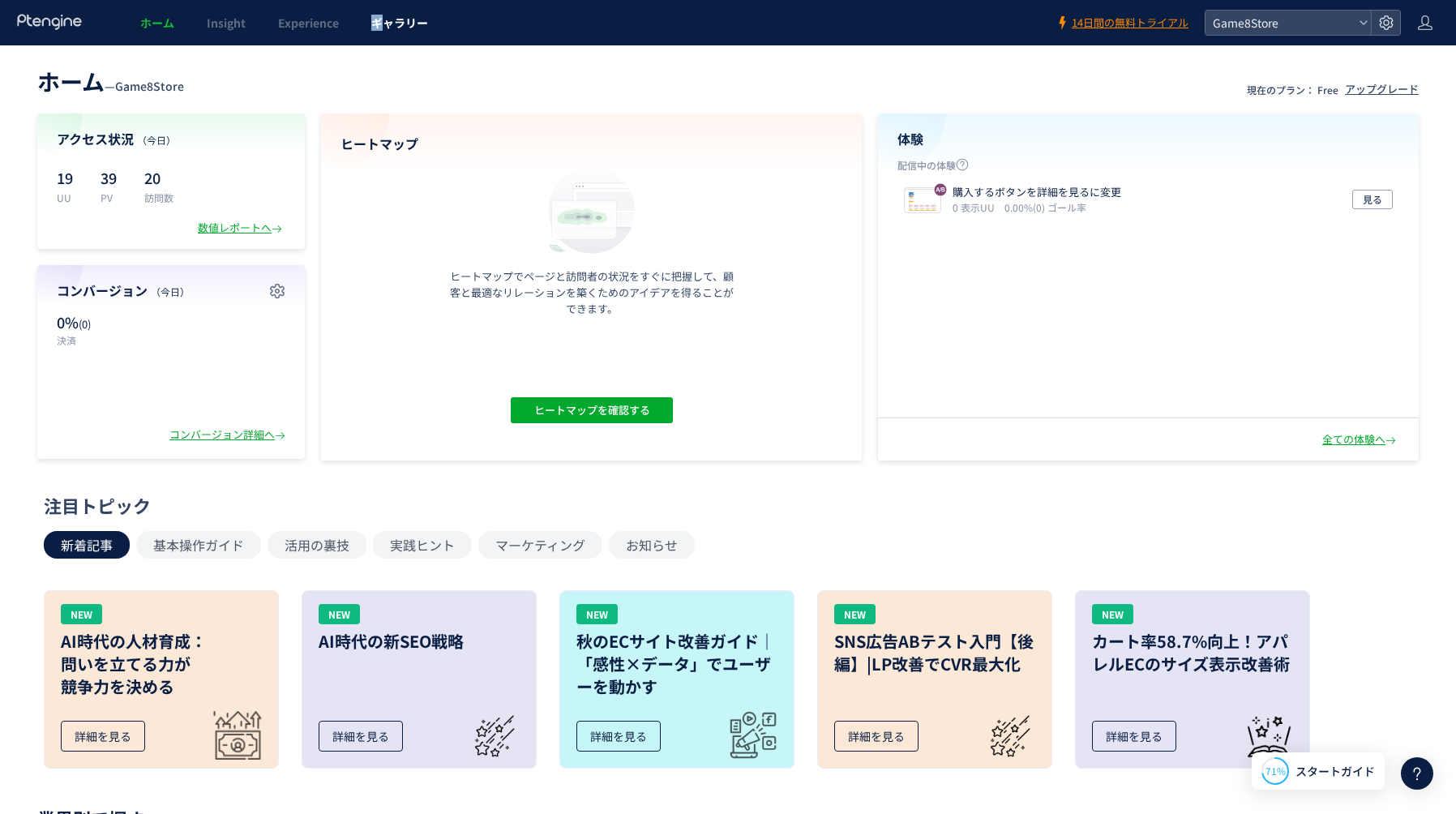
click at [374, 29] on span "ギャラリー" at bounding box center [399, 22] width 57 height 16
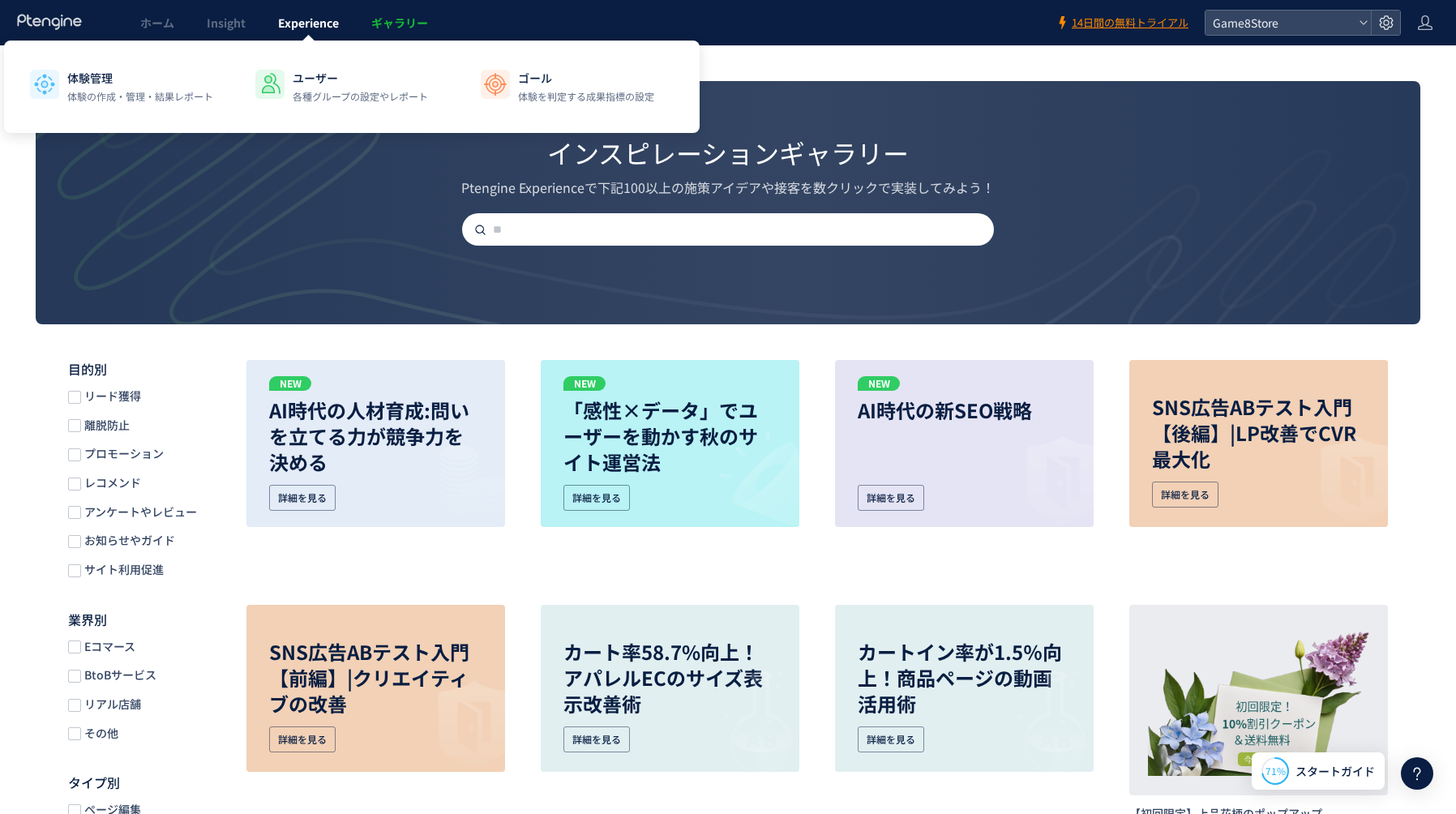
click at [302, 22] on span "Experience" at bounding box center [308, 22] width 61 height 16
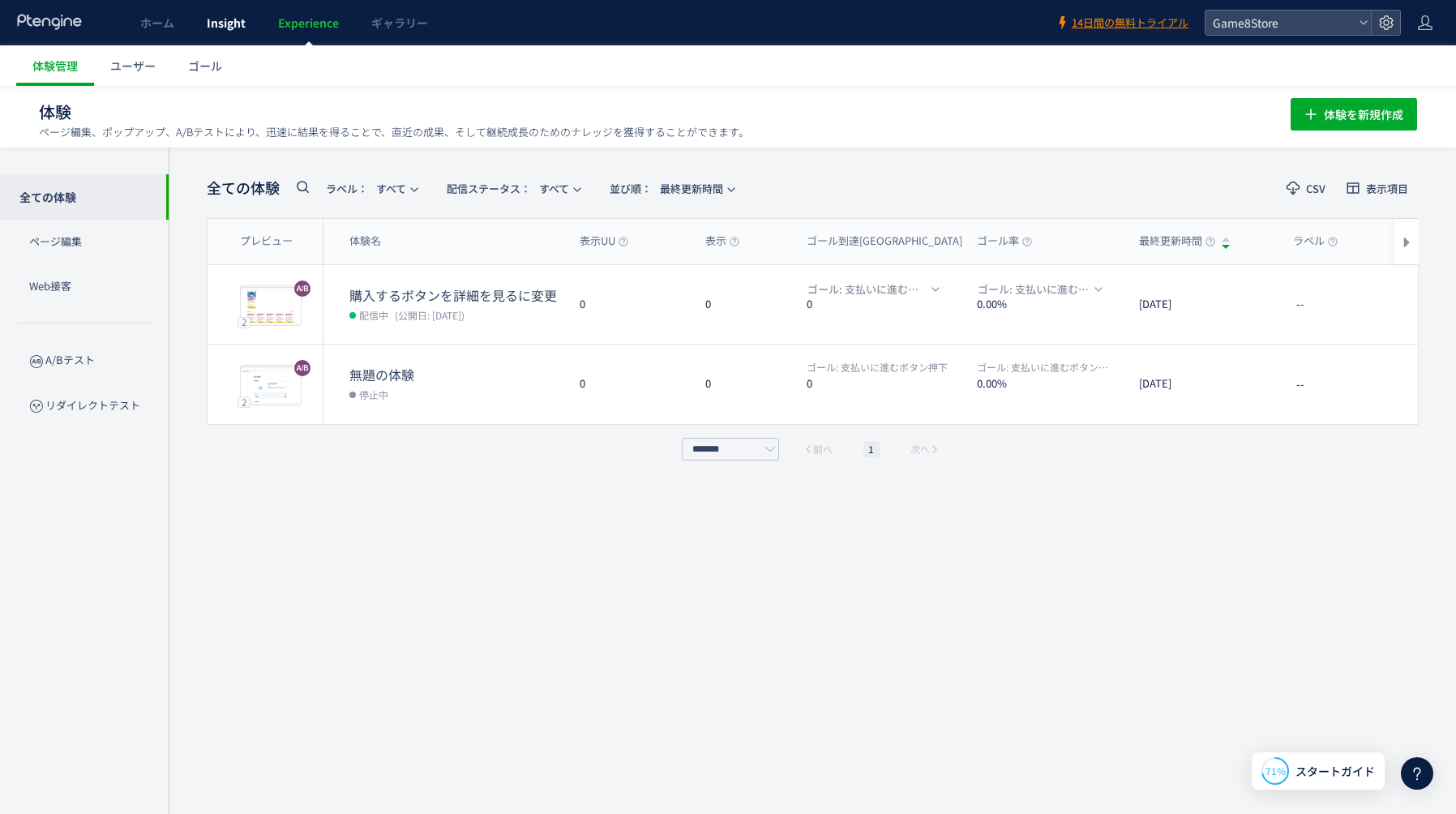
click at [213, 23] on span "Insight" at bounding box center [226, 22] width 39 height 16
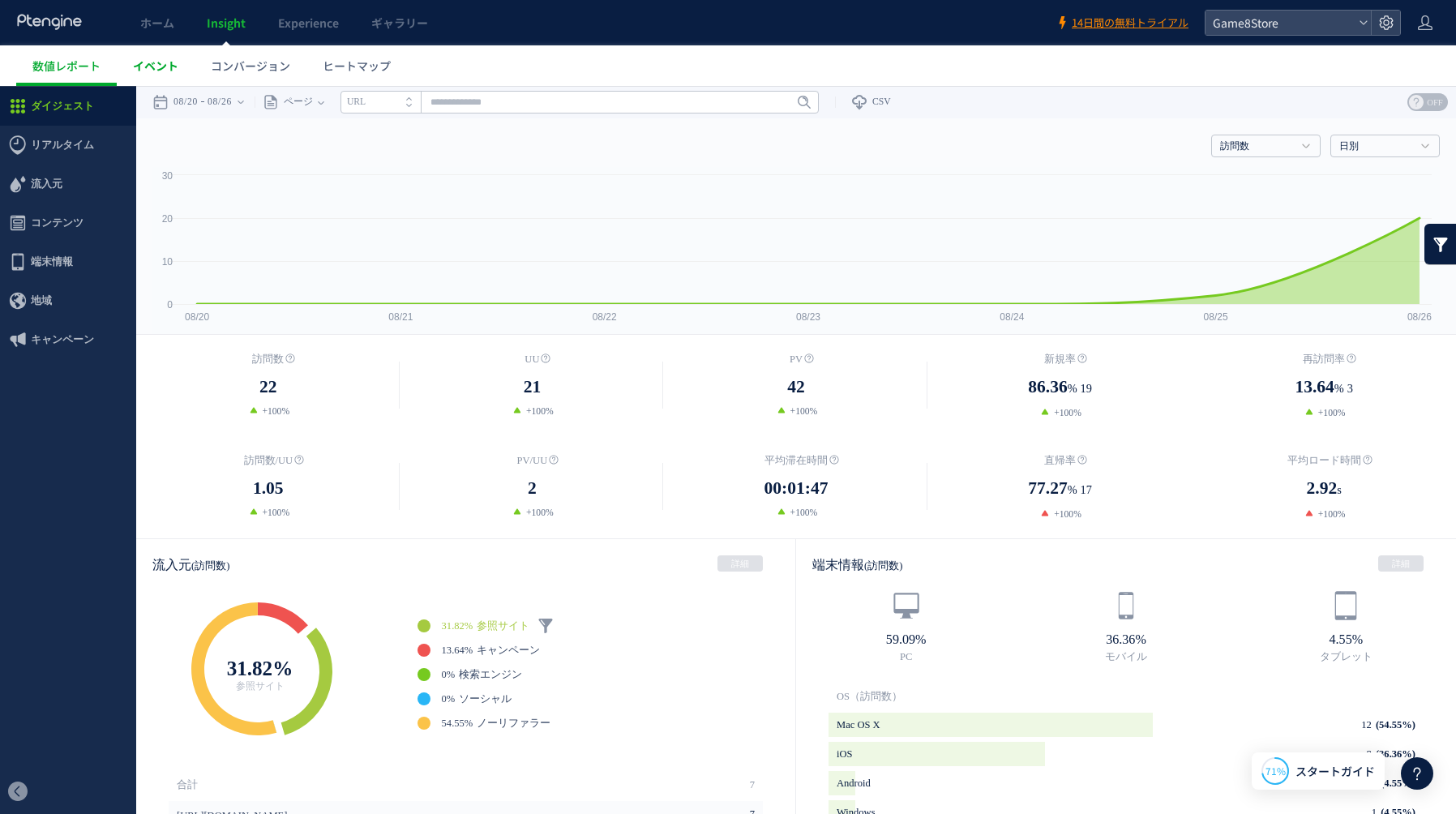
click at [160, 62] on span "イベント" at bounding box center [155, 66] width 45 height 16
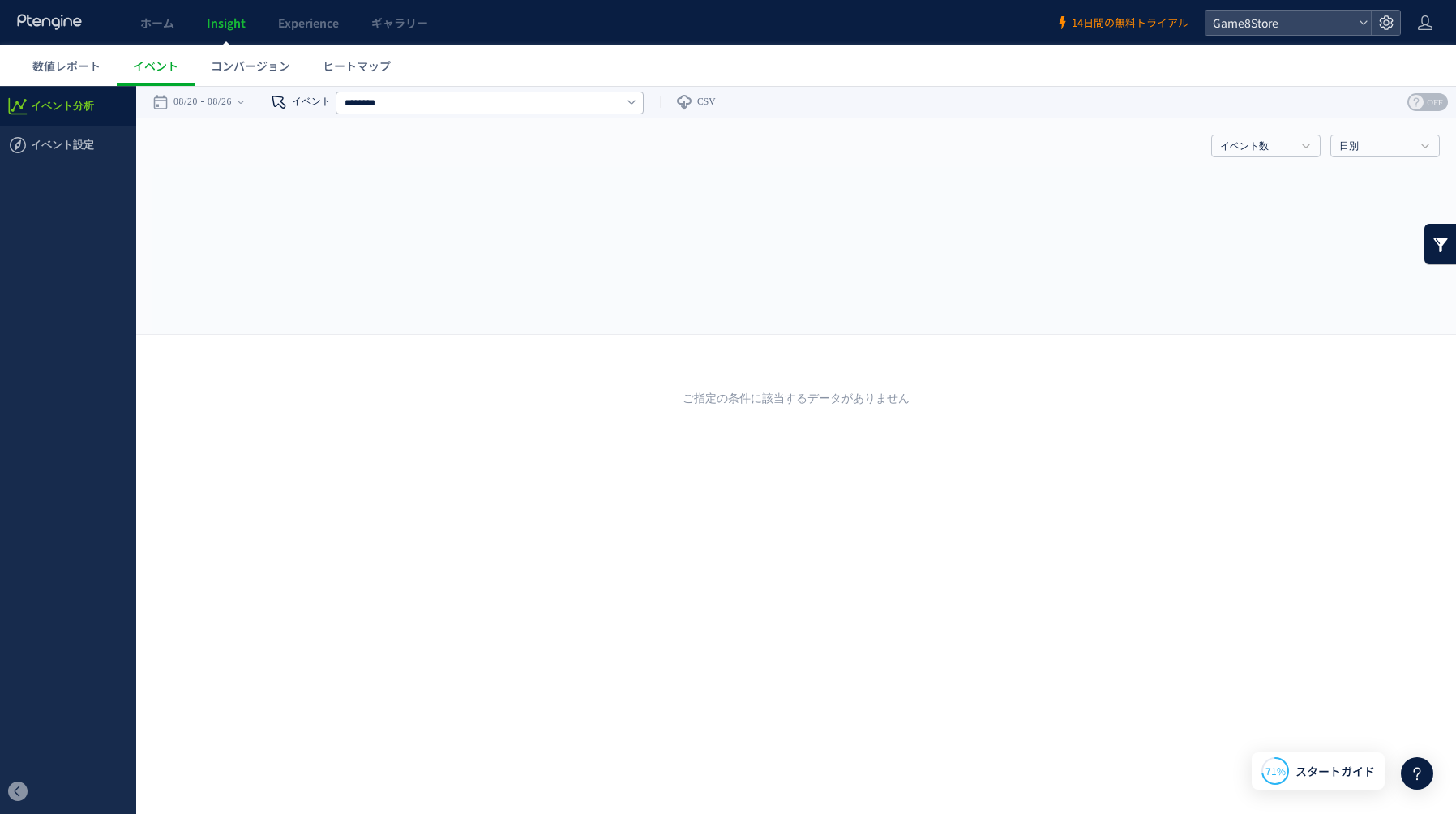
click at [312, 95] on link "イベント" at bounding box center [292, 102] width 76 height 32
click at [315, 106] on link "イベント" at bounding box center [292, 102] width 76 height 32
click at [287, 103] on icon at bounding box center [279, 102] width 16 height 16
click at [1246, 152] on link "イベント数" at bounding box center [1256, 146] width 74 height 14
click at [1361, 147] on link "日別" at bounding box center [1376, 146] width 74 height 14
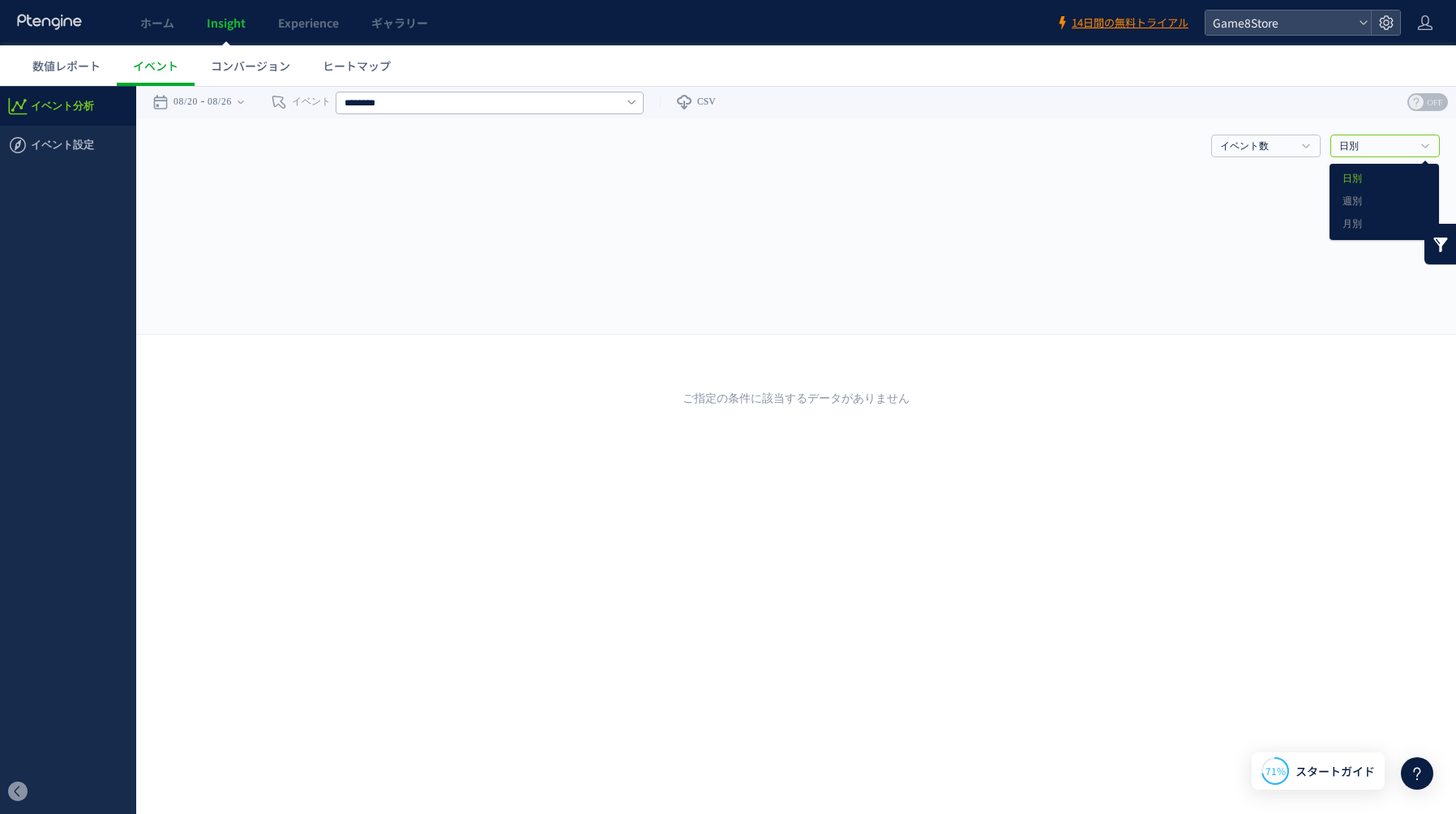
click at [1361, 147] on link "日別" at bounding box center [1376, 146] width 74 height 14
click at [21, 795] on span at bounding box center [18, 791] width 20 height 20
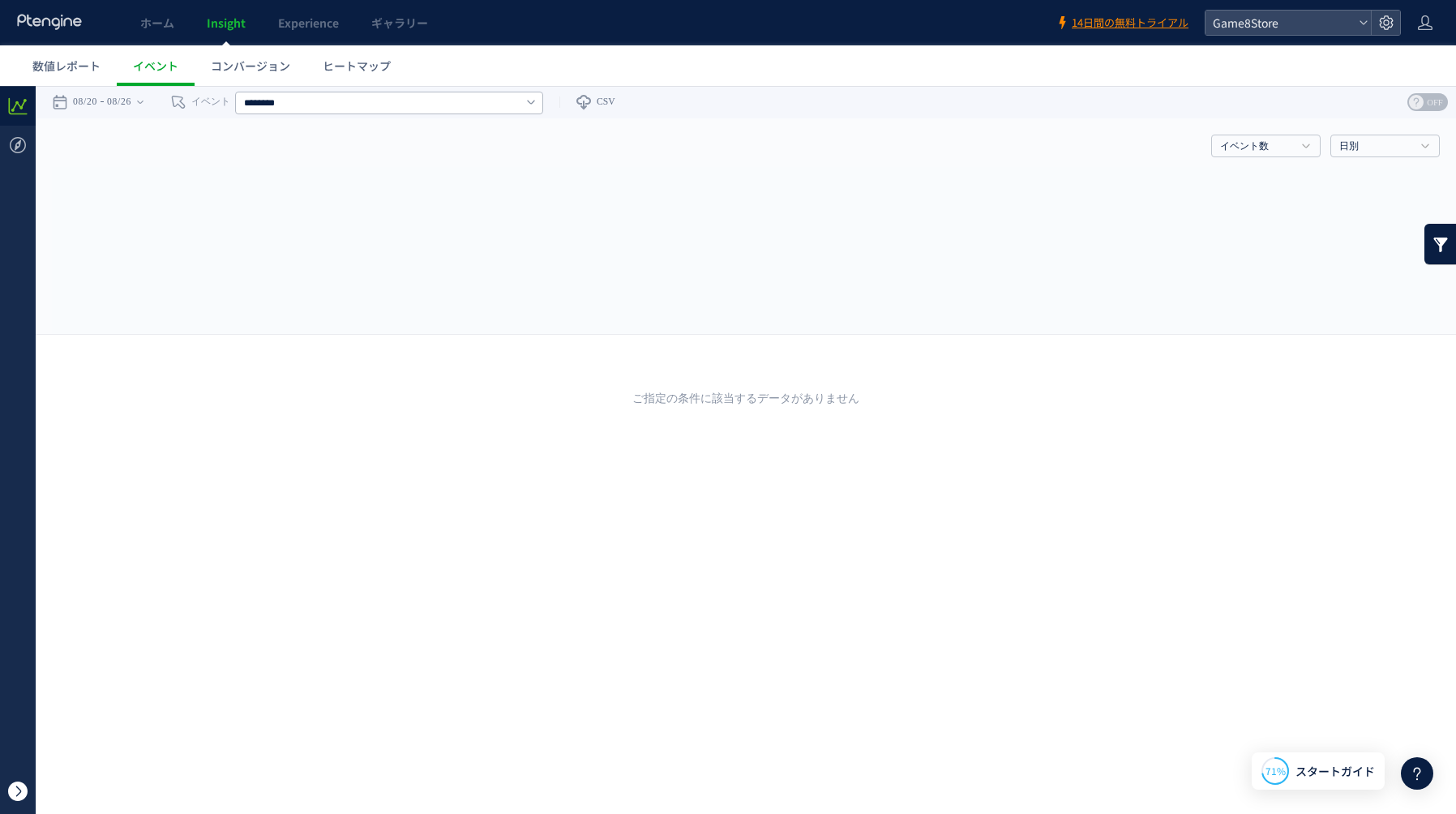
click at [21, 795] on span at bounding box center [18, 791] width 20 height 20
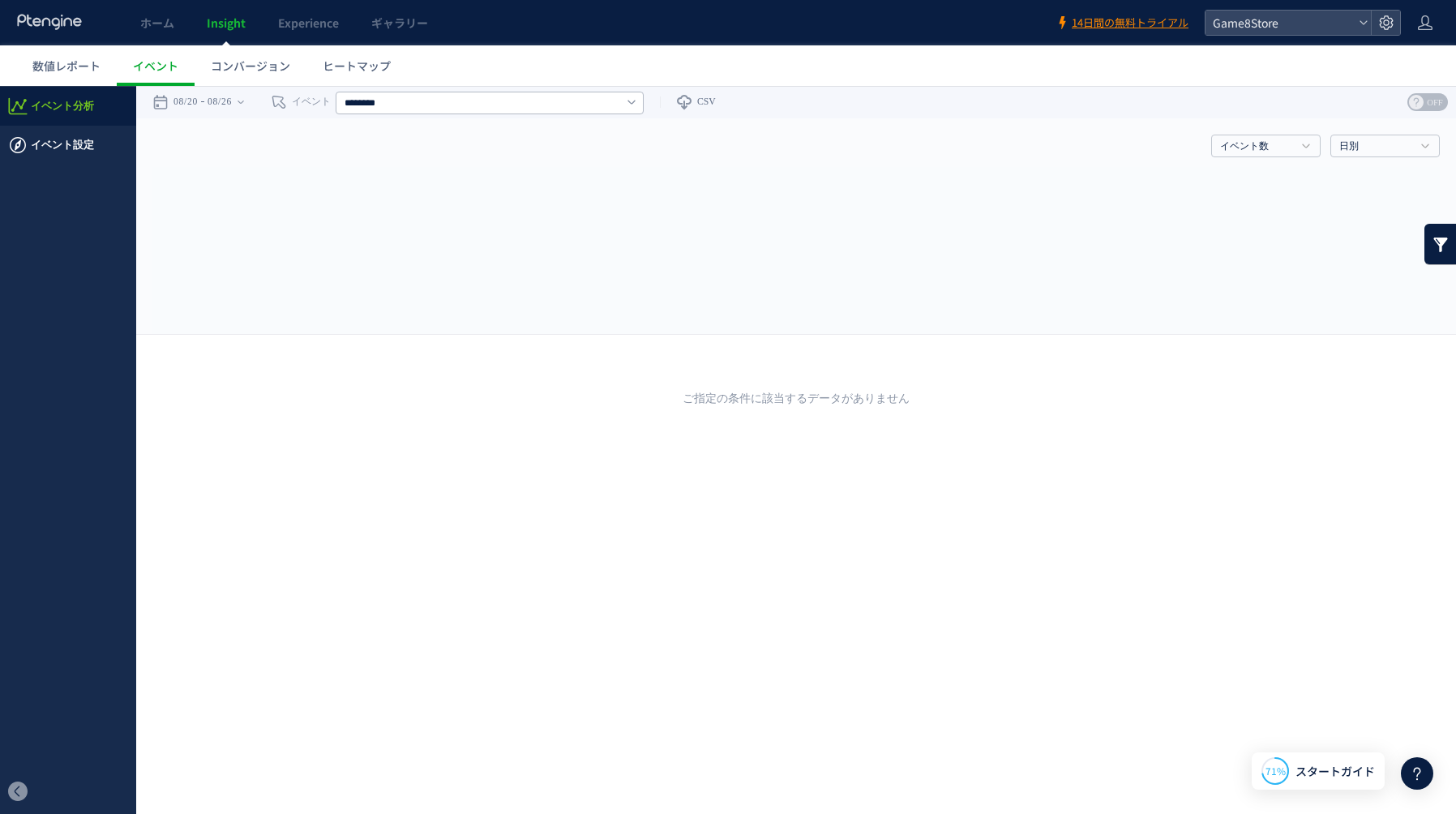
click at [94, 146] on span "イベント設定" at bounding box center [68, 145] width 136 height 39
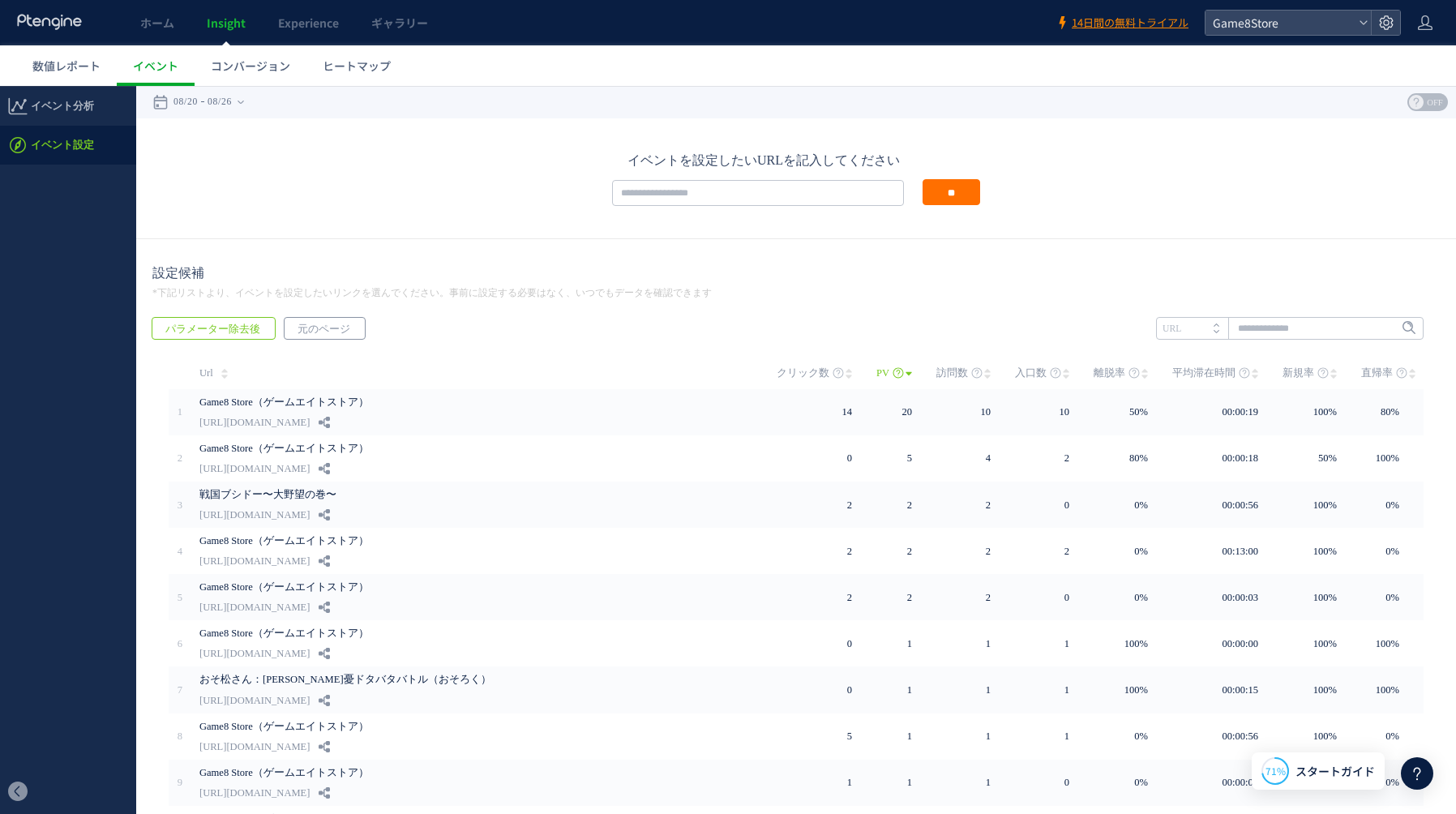
click at [308, 333] on span "元のページ" at bounding box center [324, 328] width 78 height 22
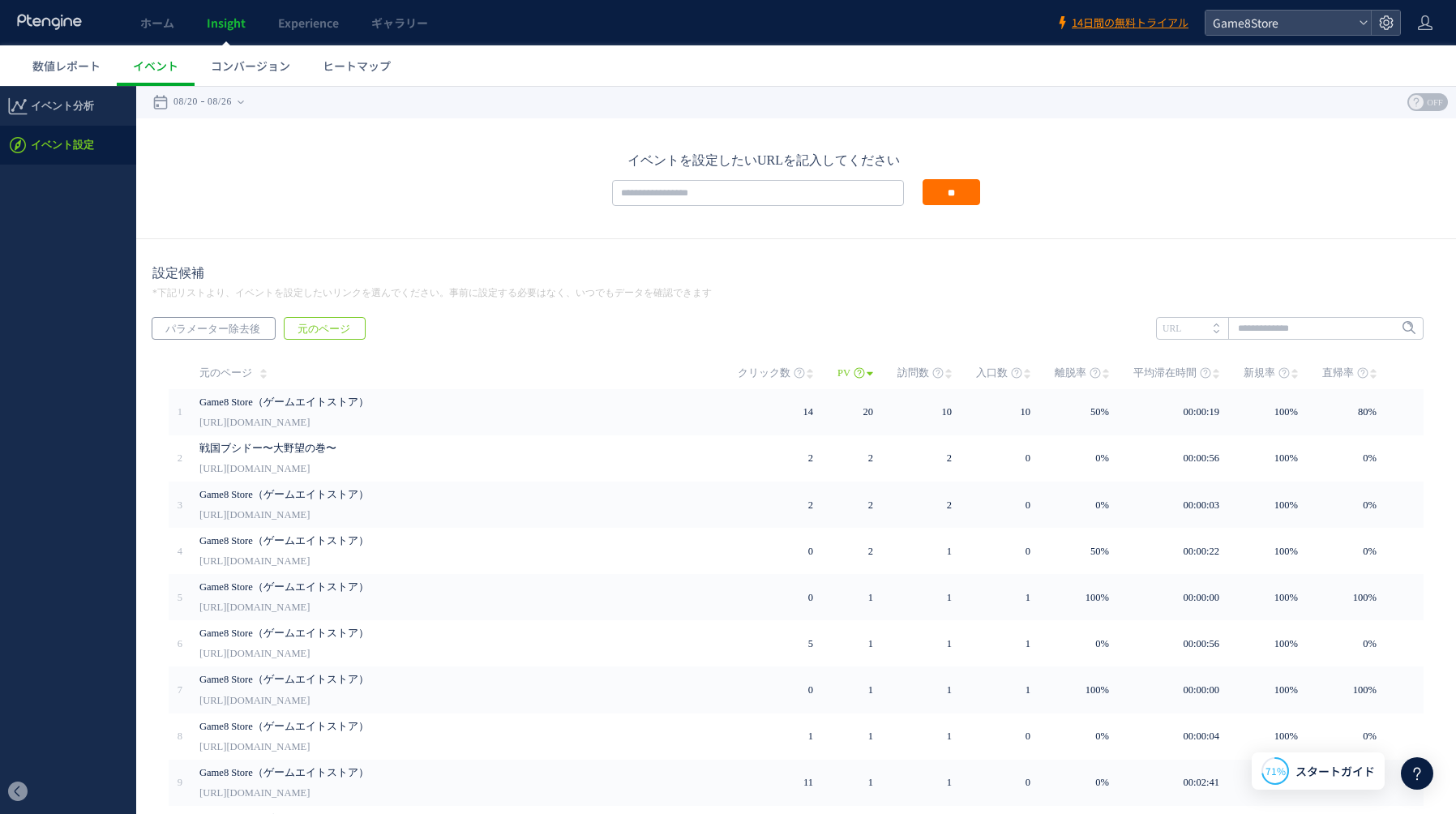
click at [210, 328] on span "パラメーター除去後" at bounding box center [212, 328] width 120 height 22
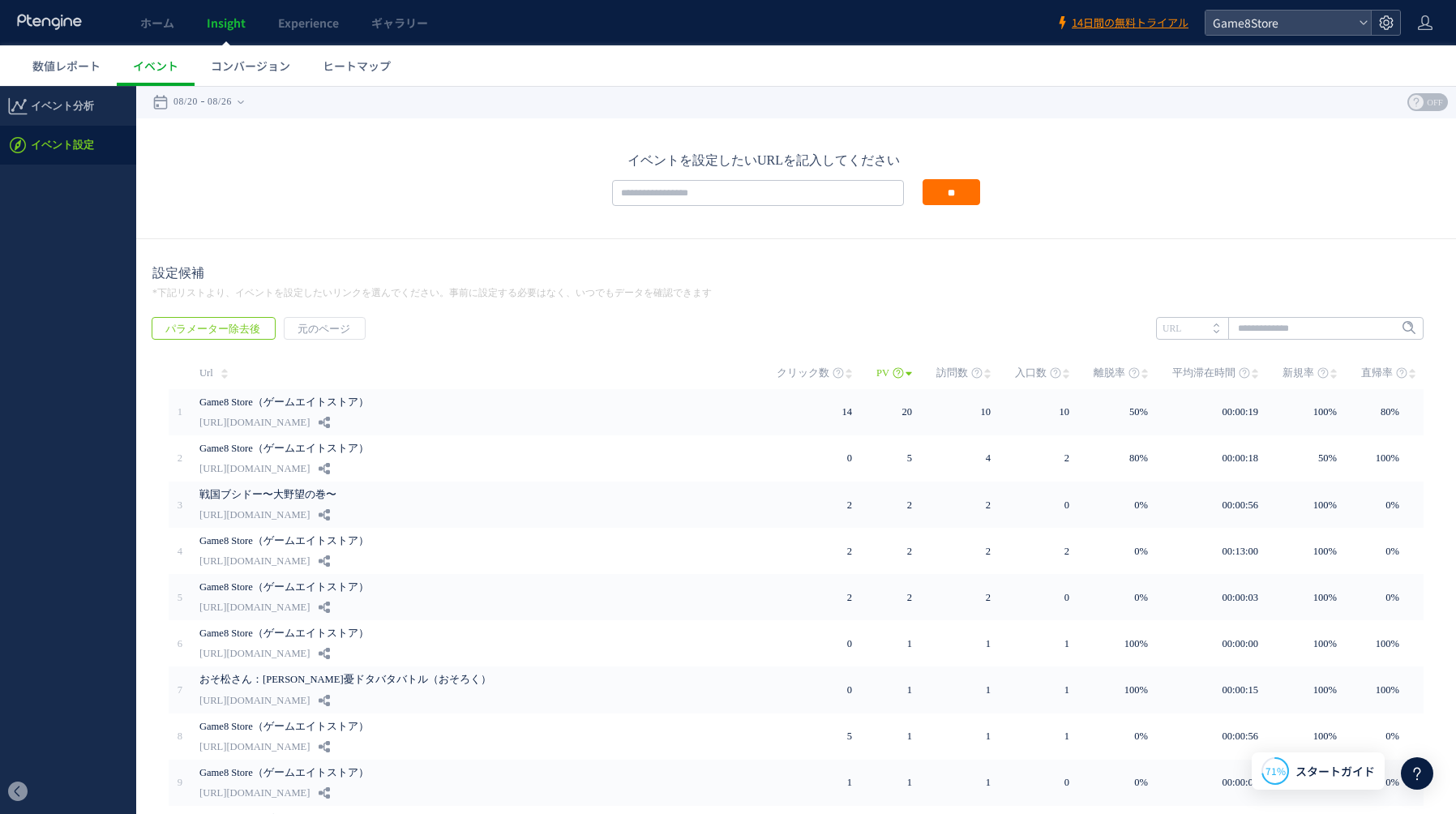
click at [1380, 24] on icon at bounding box center [1386, 22] width 16 height 16
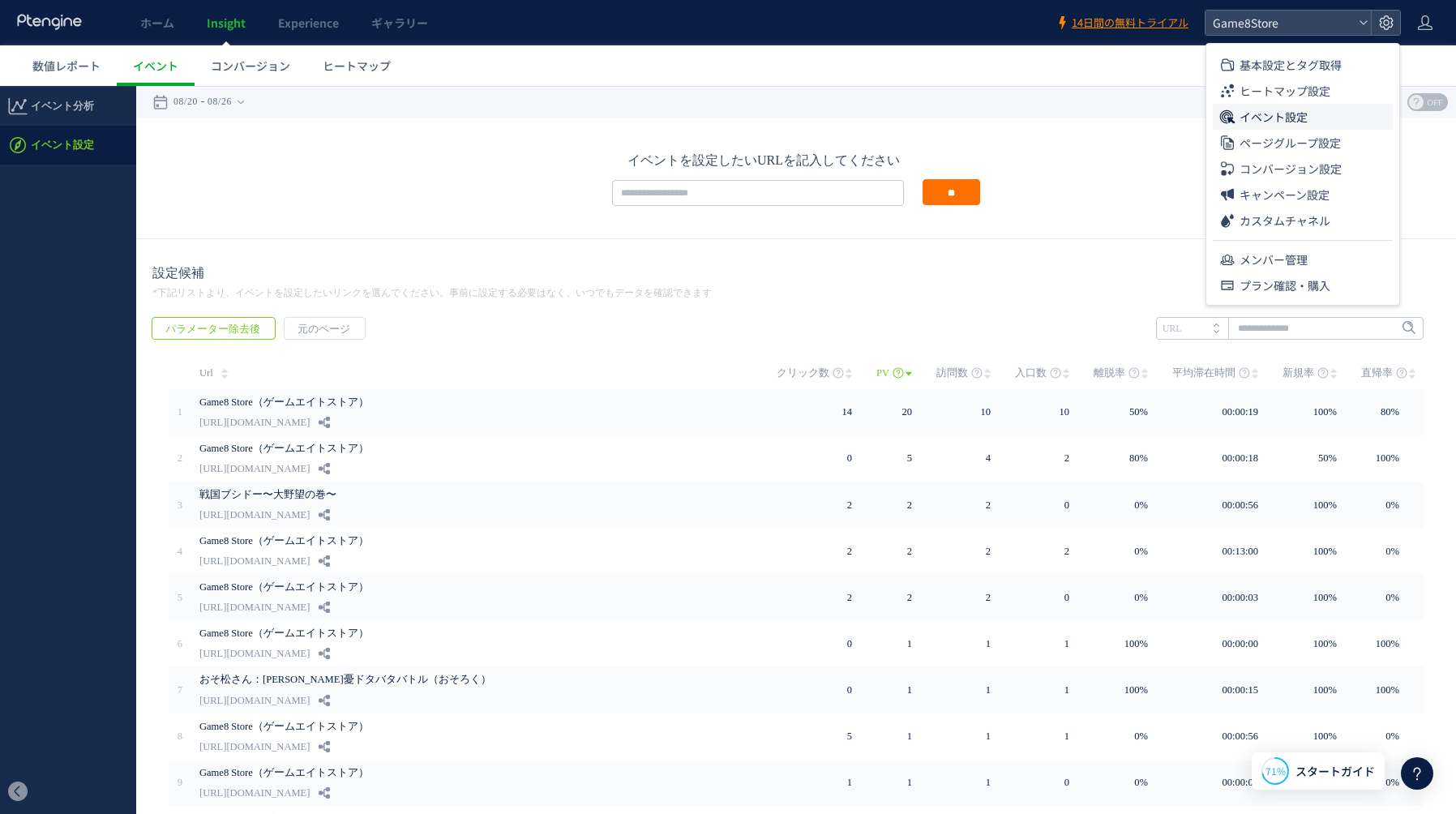
click at [1315, 129] on li "イベント設定" at bounding box center [1303, 142] width 180 height 26
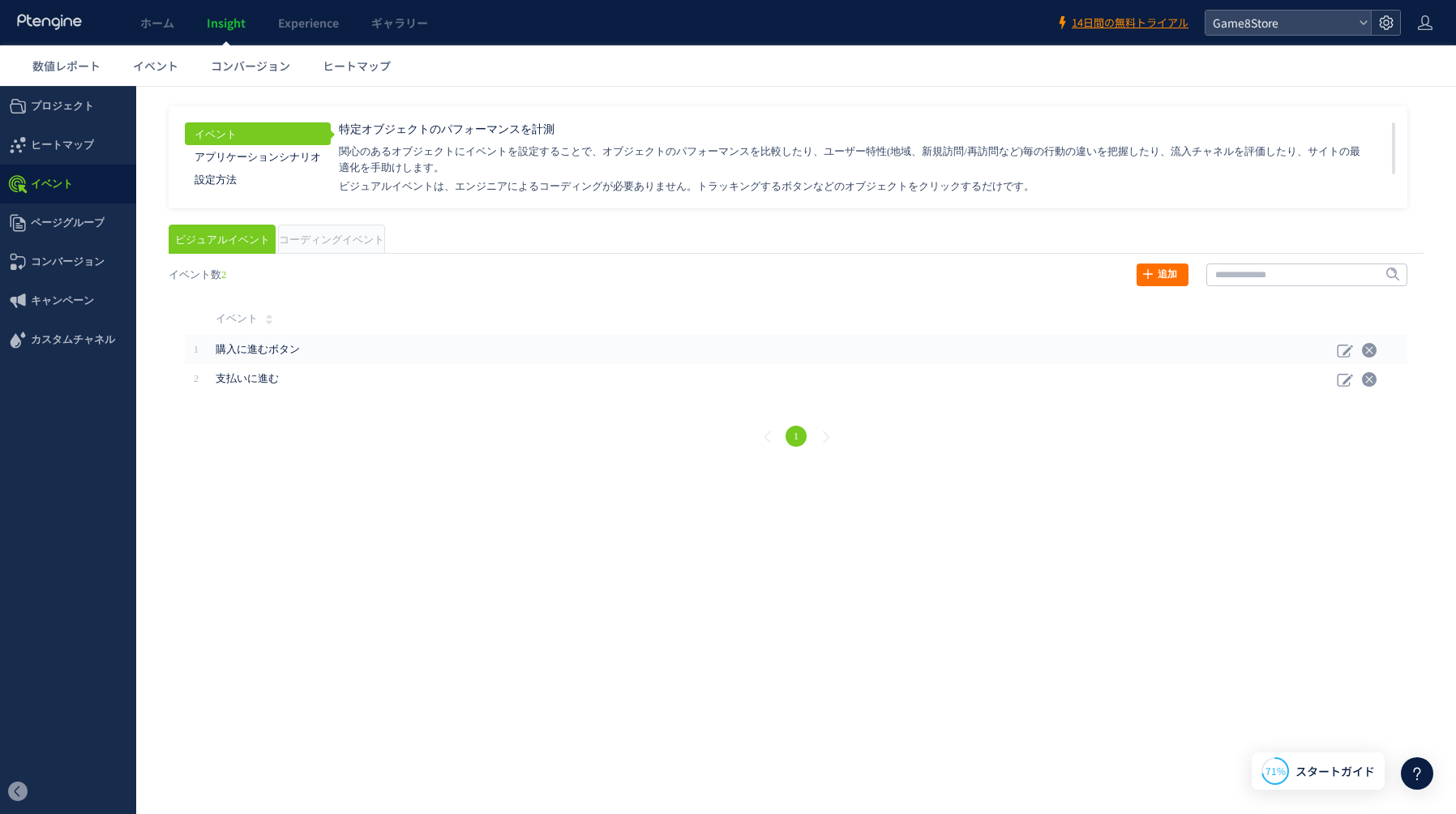
click at [1387, 22] on use at bounding box center [1385, 21] width 13 height 13
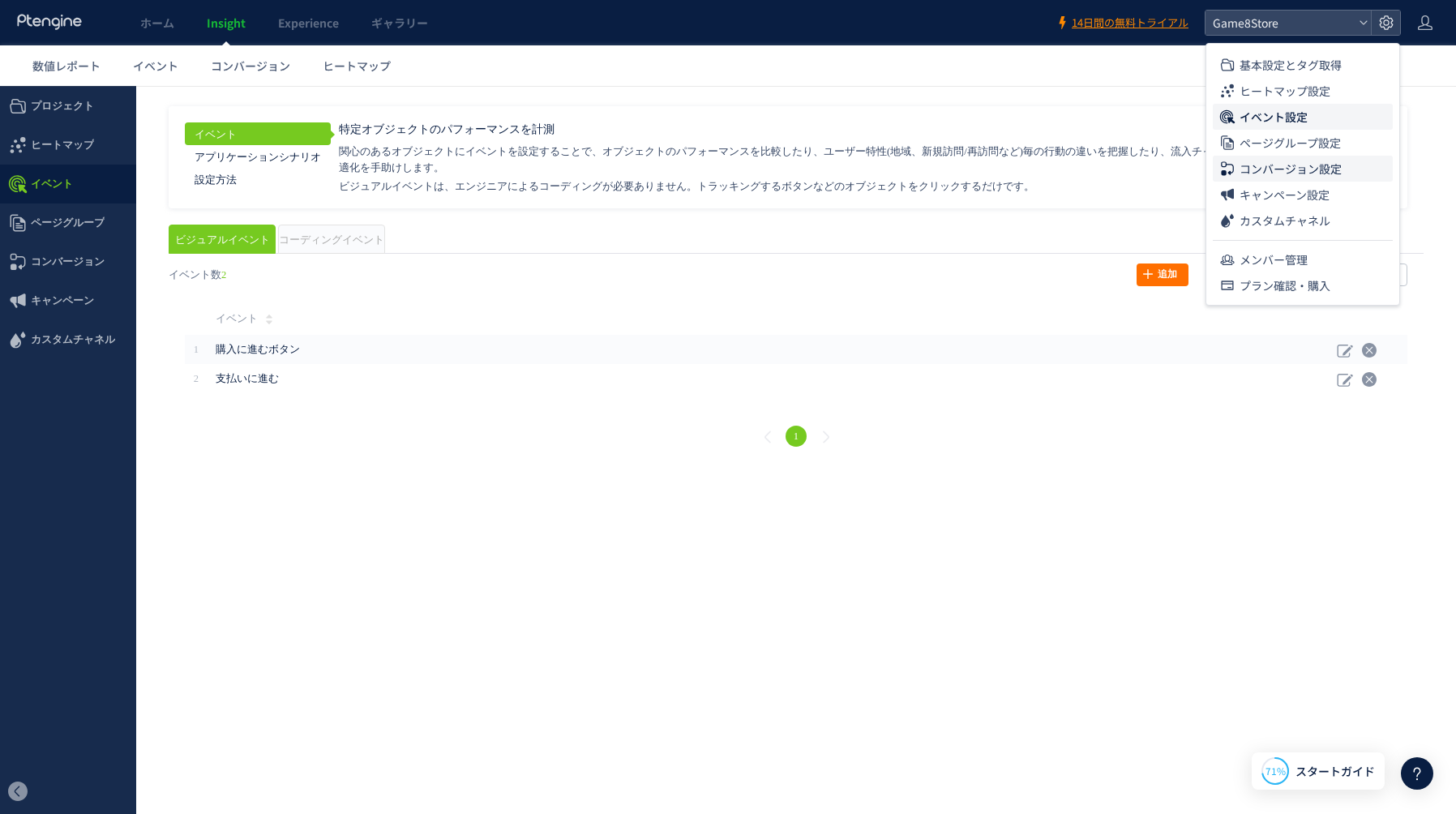
click at [1295, 171] on span "コンバージョン設定" at bounding box center [1290, 169] width 103 height 26
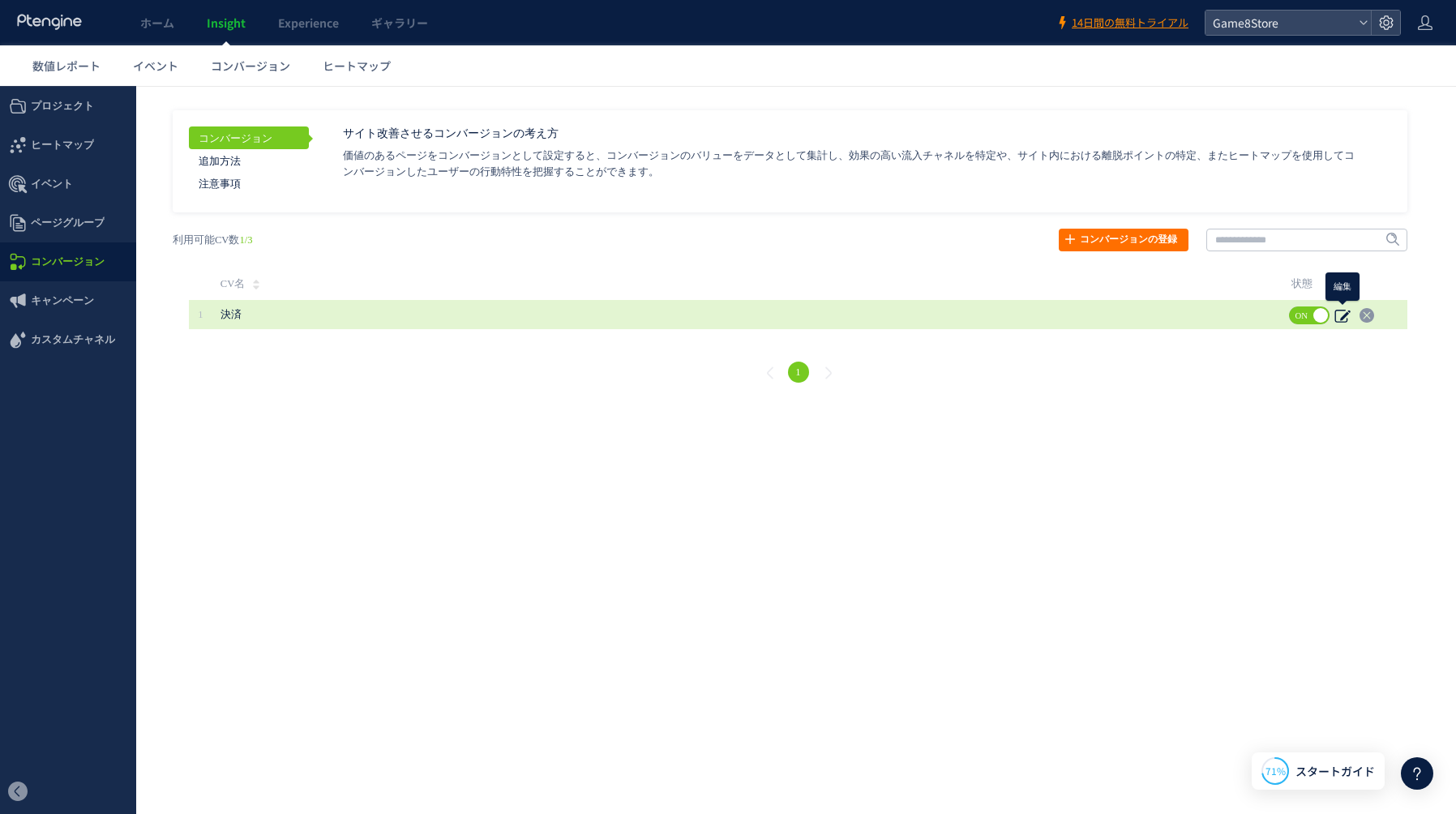
click at [1345, 317] on icon at bounding box center [1342, 316] width 16 height 16
type input "**"
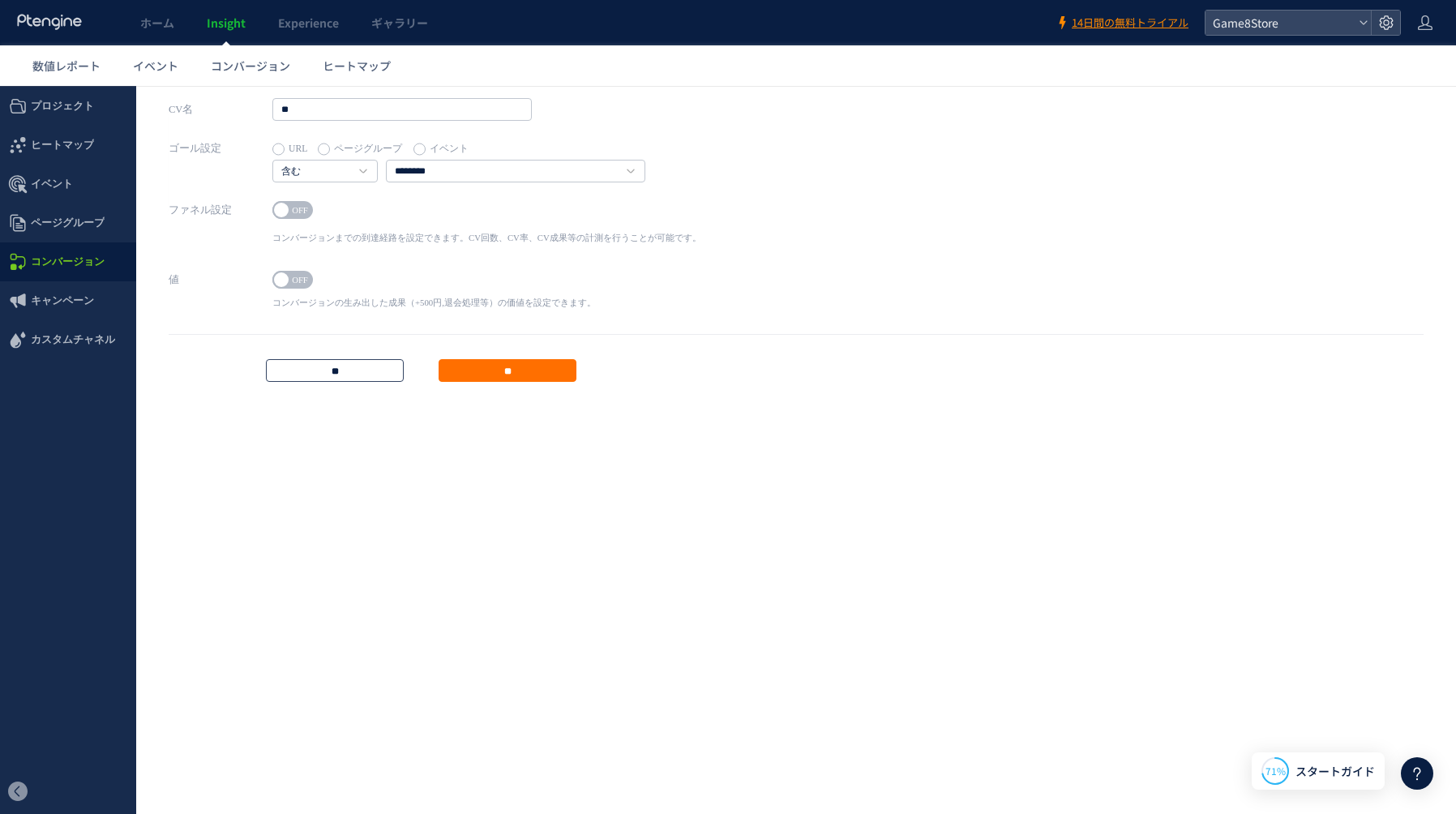
click at [334, 370] on input "**" at bounding box center [334, 370] width 138 height 22
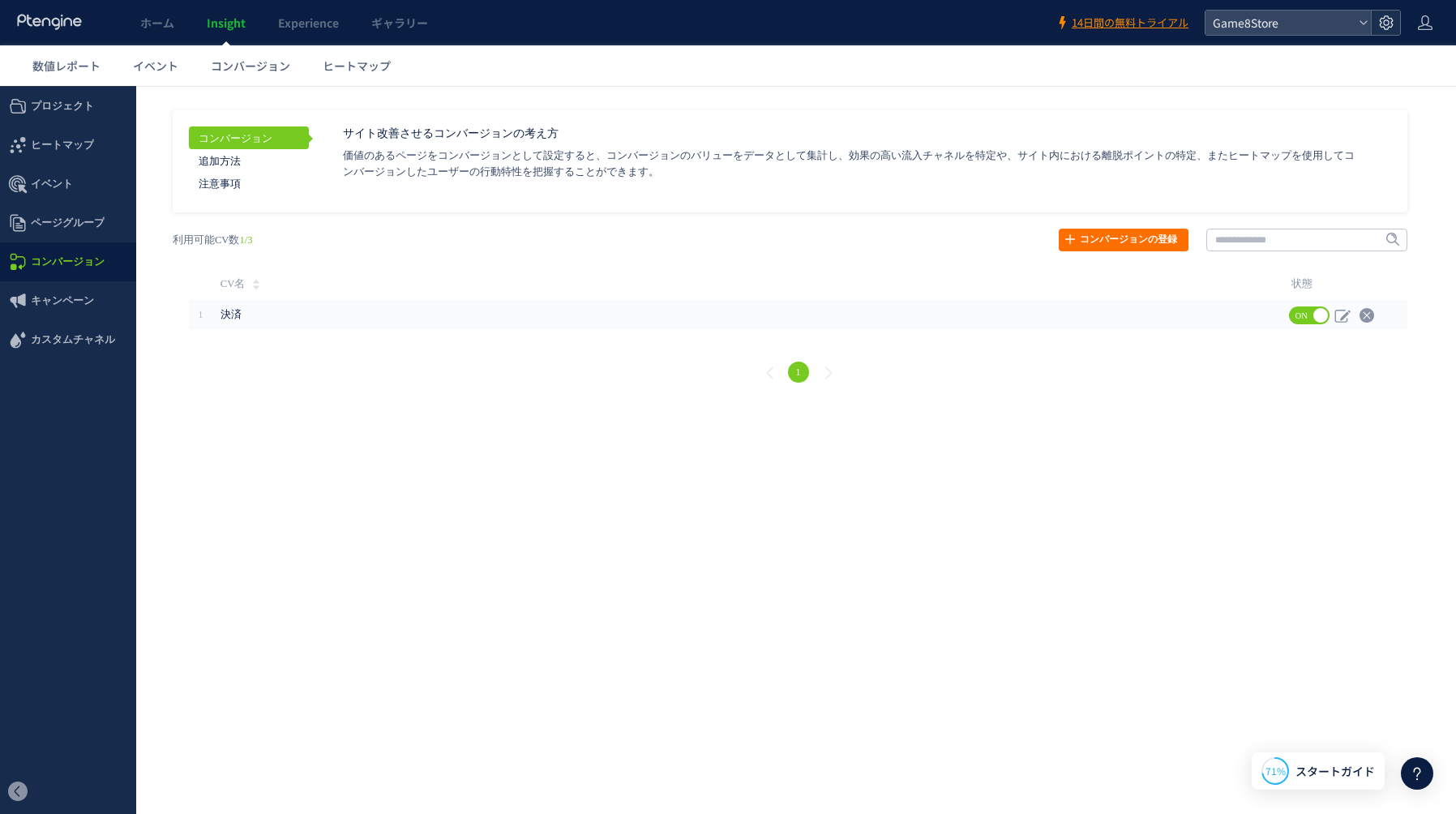
click at [1389, 22] on icon at bounding box center [1386, 22] width 16 height 16
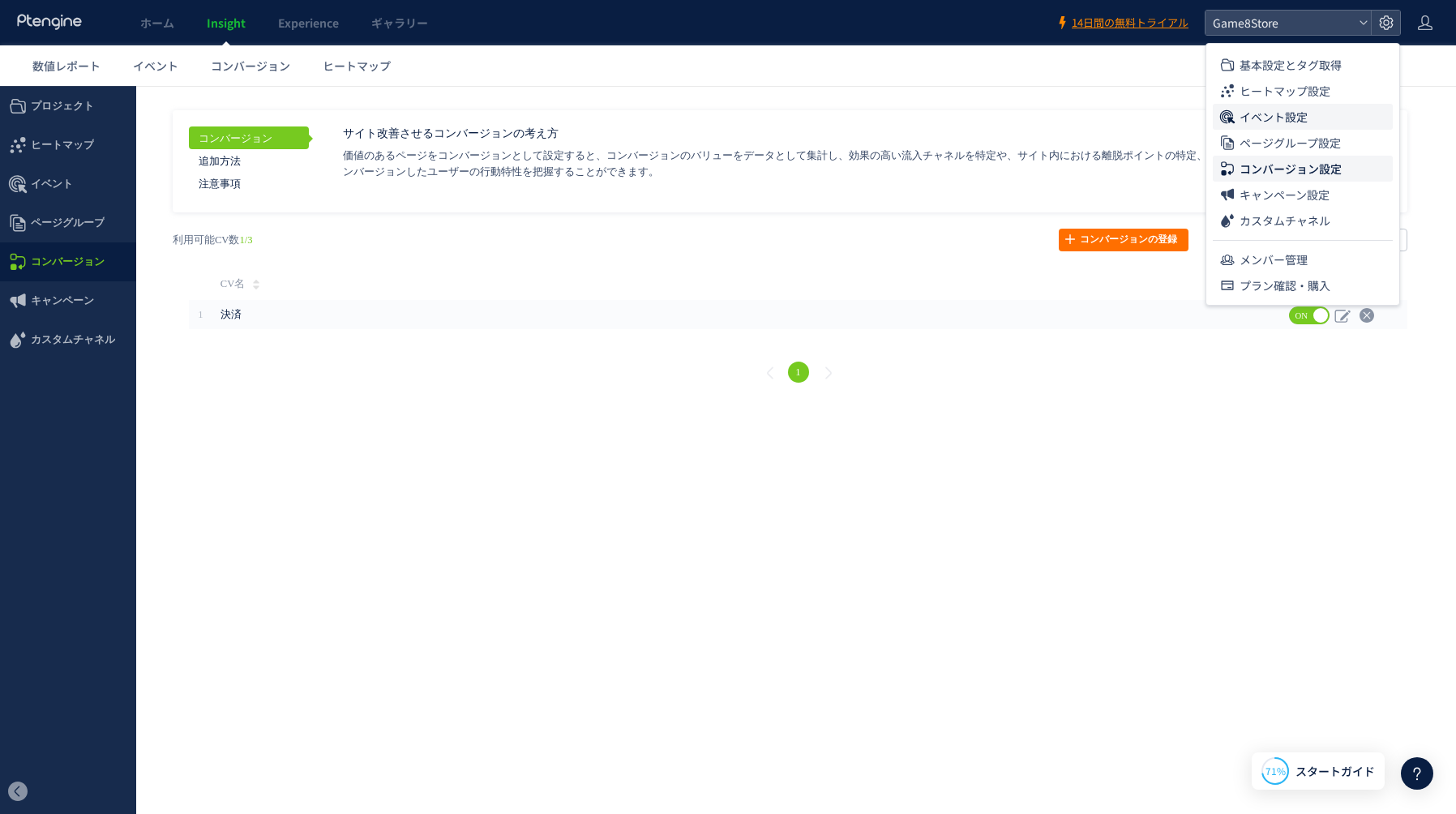
click at [1278, 119] on span "イベント設定" at bounding box center [1273, 116] width 68 height 26
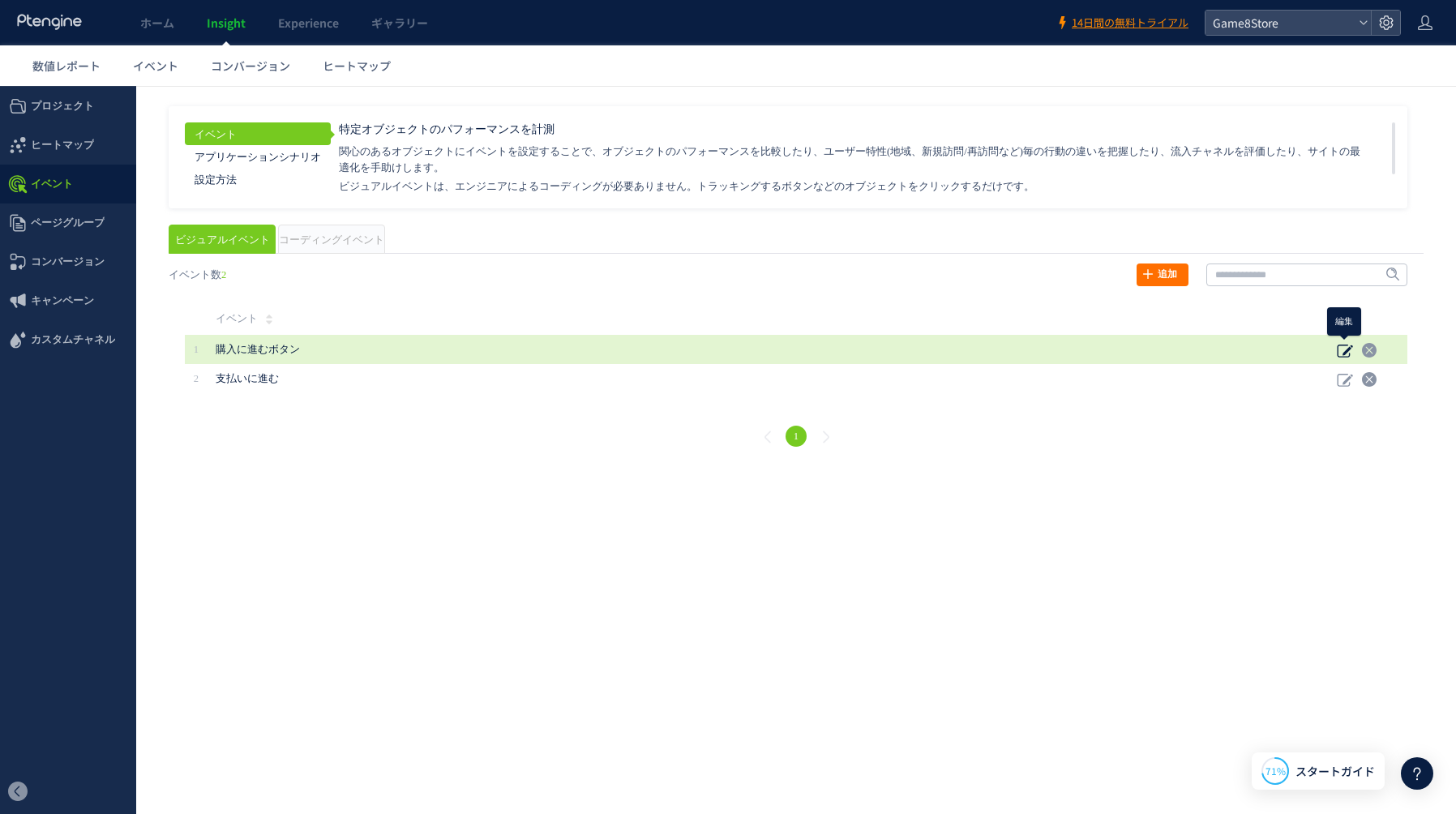
click at [1346, 350] on use at bounding box center [1344, 350] width 15 height 13
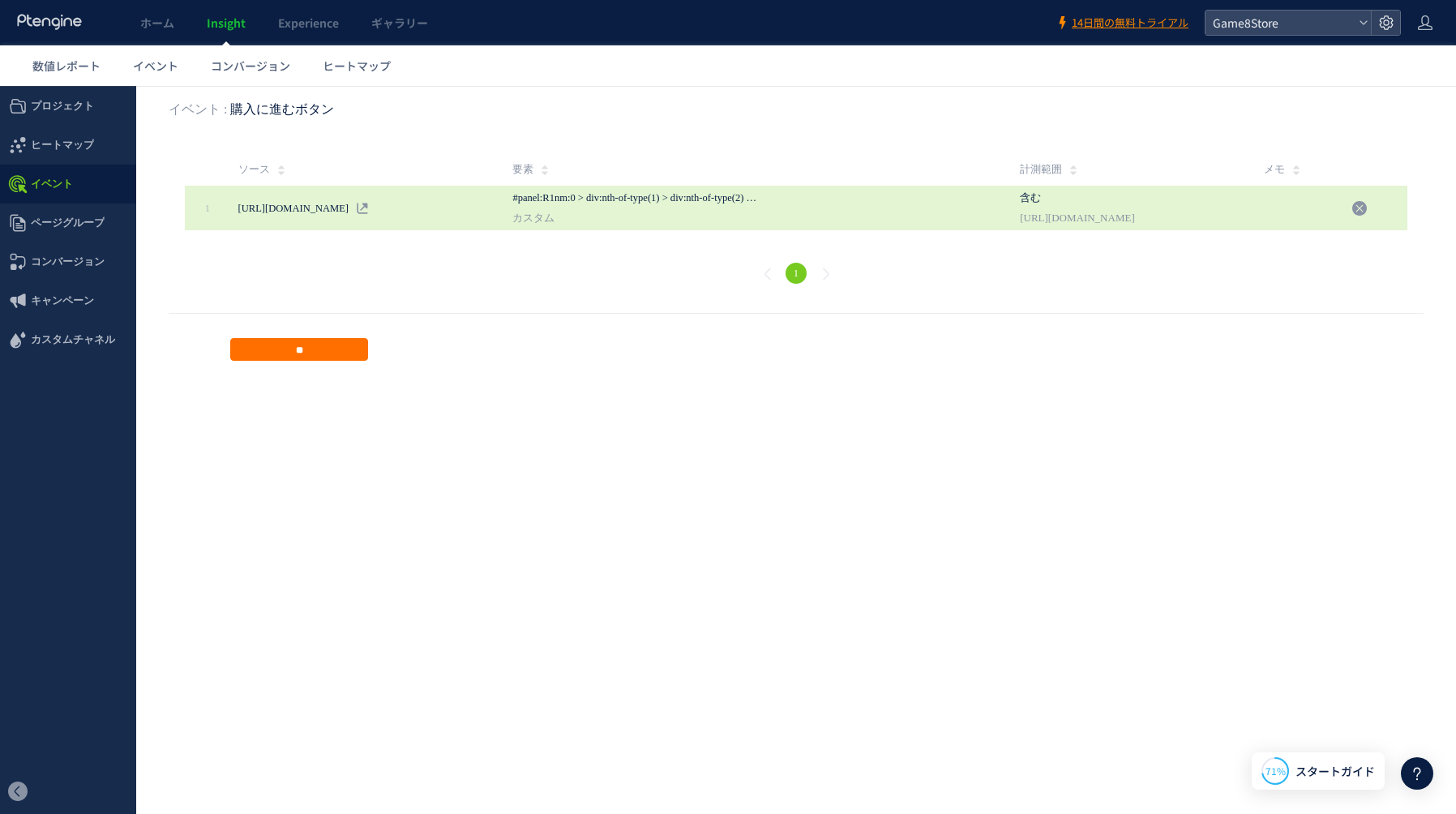
click at [744, 213] on span "カスタム" at bounding box center [636, 218] width 247 height 24
click at [613, 219] on span "カスタム" at bounding box center [636, 218] width 247 height 24
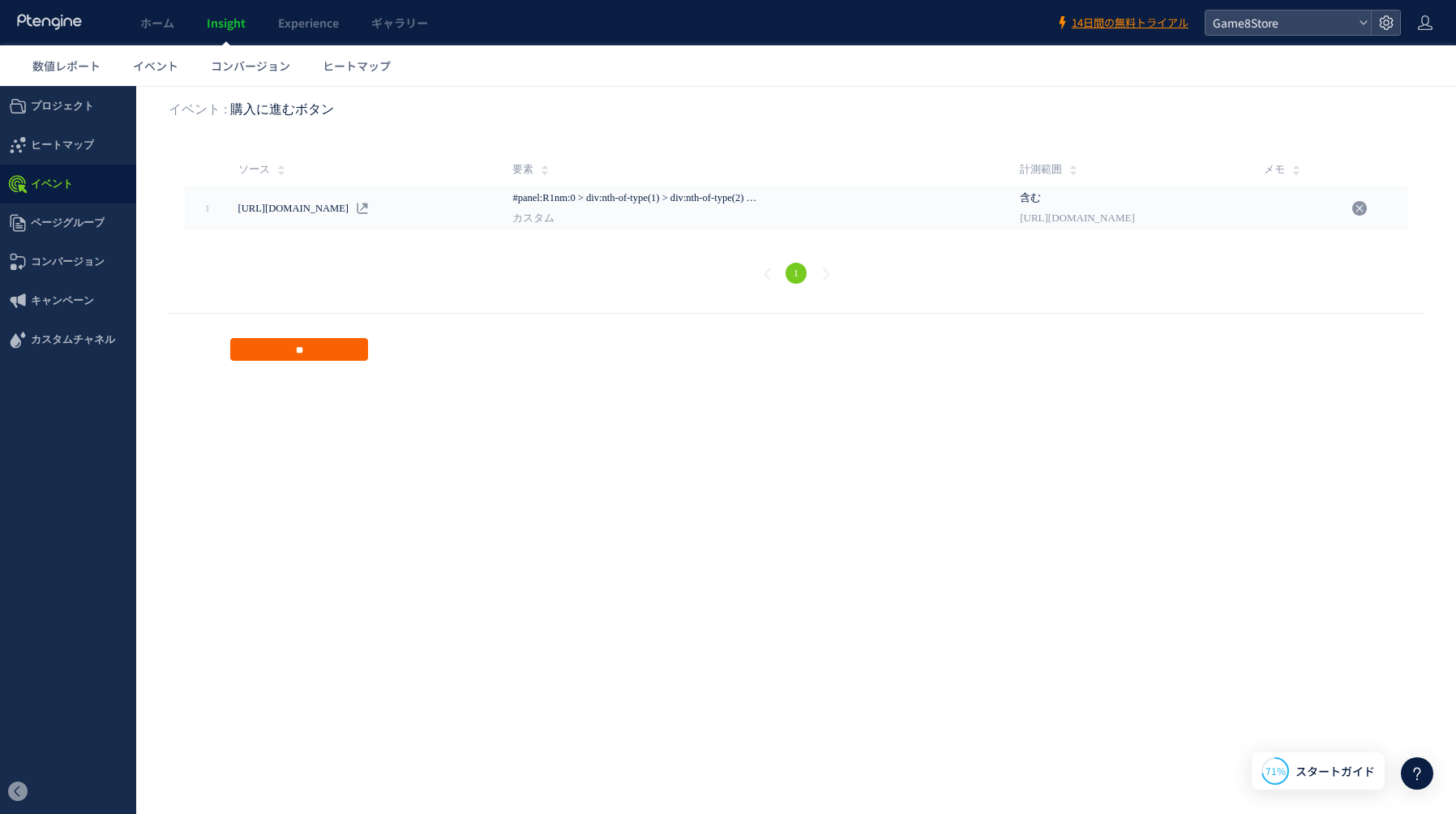
click at [358, 349] on input "**" at bounding box center [299, 349] width 138 height 22
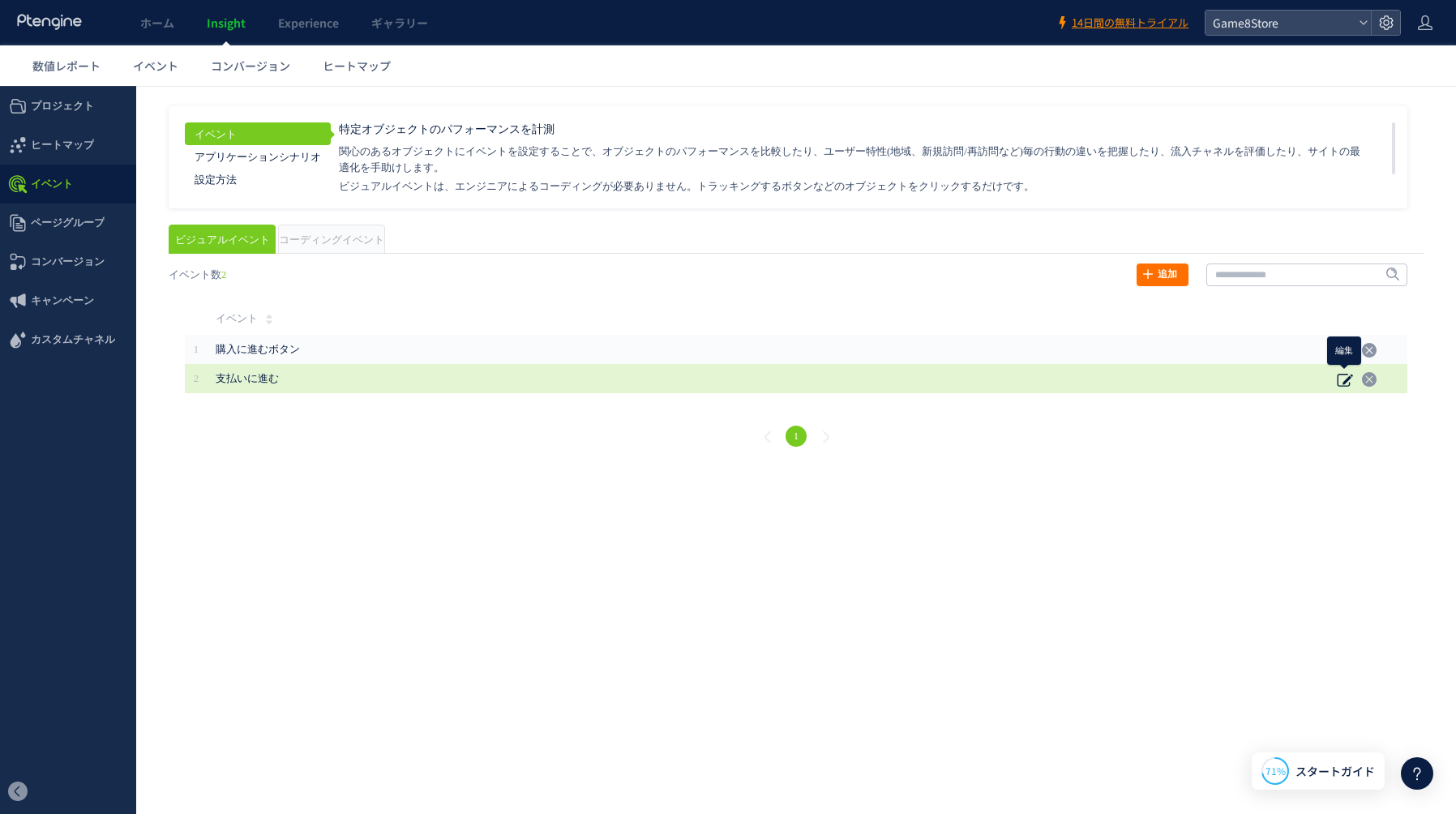
click at [1347, 381] on icon at bounding box center [1345, 379] width 16 height 16
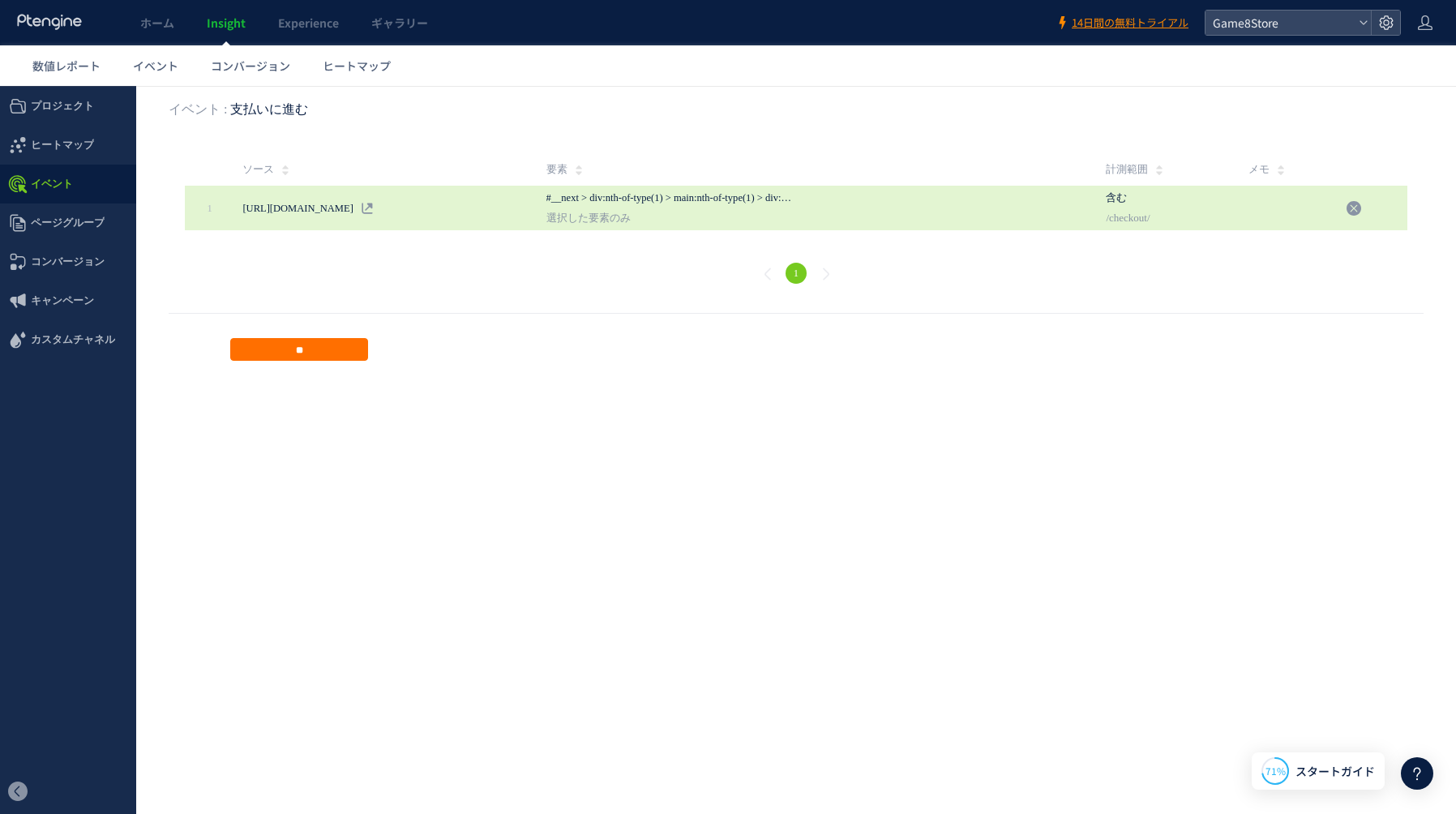
click at [794, 218] on span "選択した要素のみ" at bounding box center [670, 218] width 247 height 24
click at [325, 209] on div "https://store.game8.jp/games/osoroku/store/checkout/39" at bounding box center [298, 209] width 111 height 16
click at [373, 208] on icon at bounding box center [366, 208] width 12 height 12
click at [794, 209] on span "選択した要素のみ" at bounding box center [670, 218] width 247 height 24
click at [800, 198] on span "#__next > div:nth-of-type(1) > main:nth-of-type(1) > div:nth-of-type(1) > div:n…" at bounding box center [868, 197] width 642 height 12
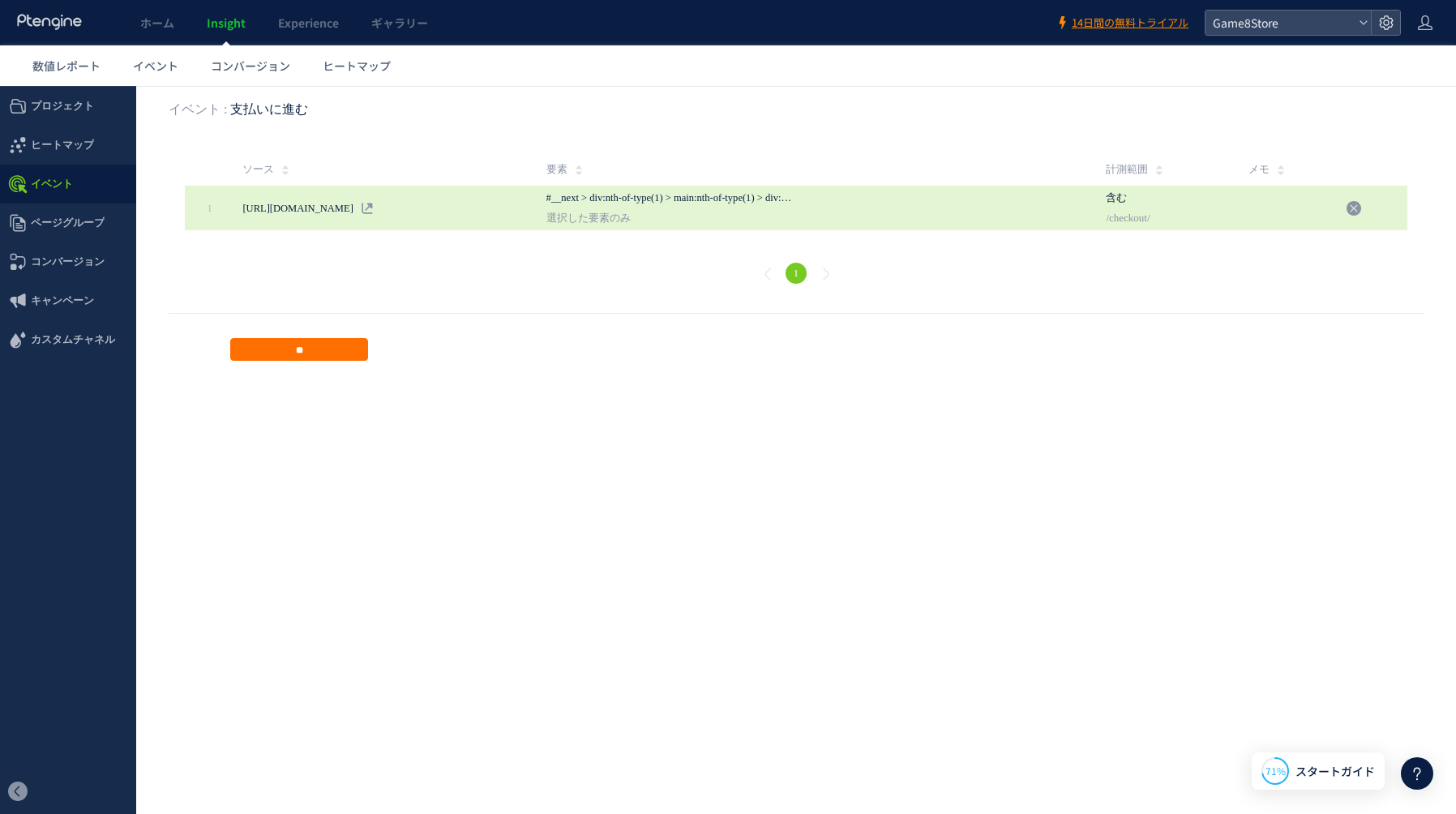
click at [790, 219] on span "選択した要素のみ" at bounding box center [670, 218] width 247 height 24
click at [1276, 209] on icon at bounding box center [1270, 210] width 12 height 12
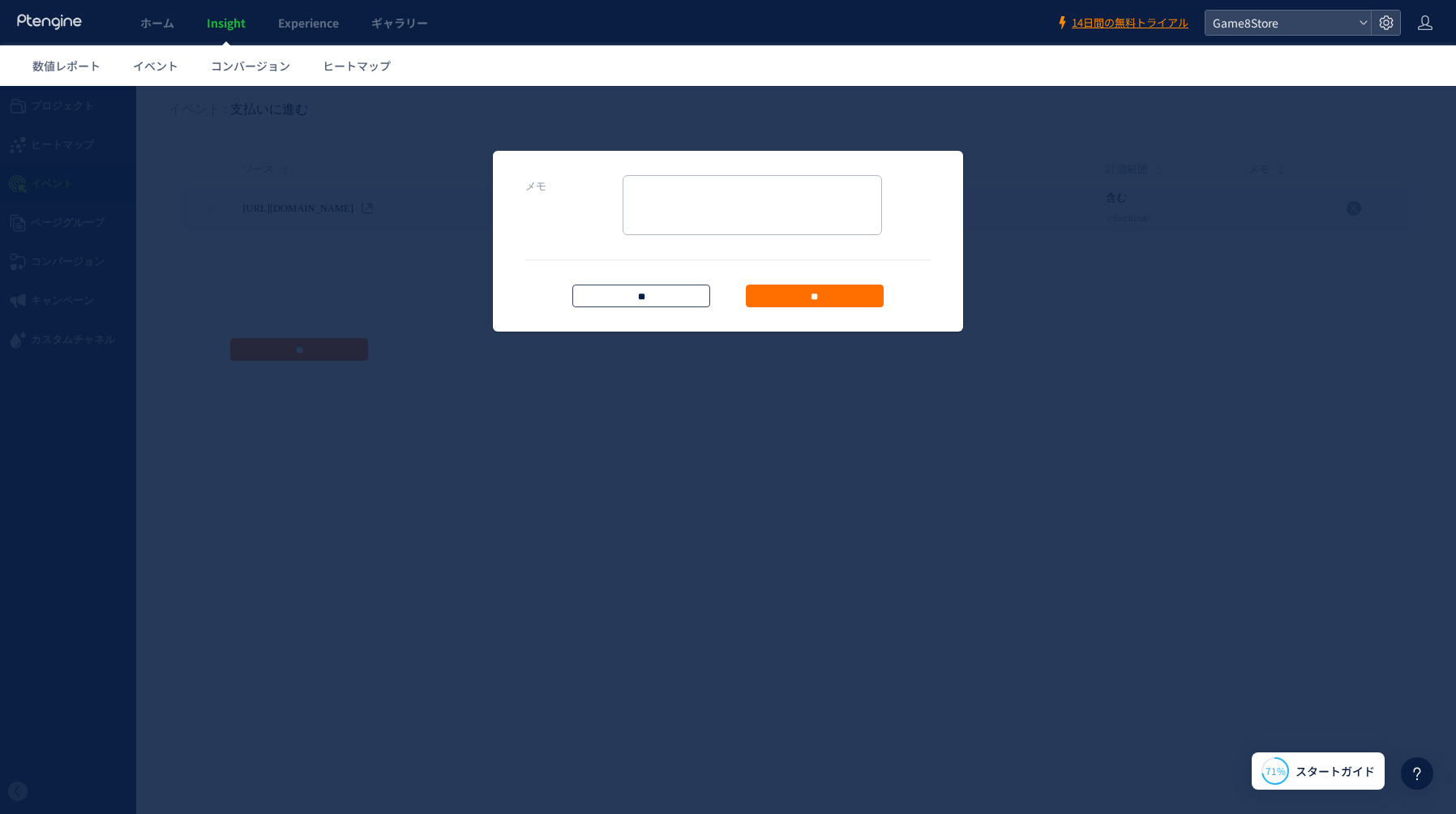
click at [655, 295] on input "**" at bounding box center [641, 295] width 138 height 22
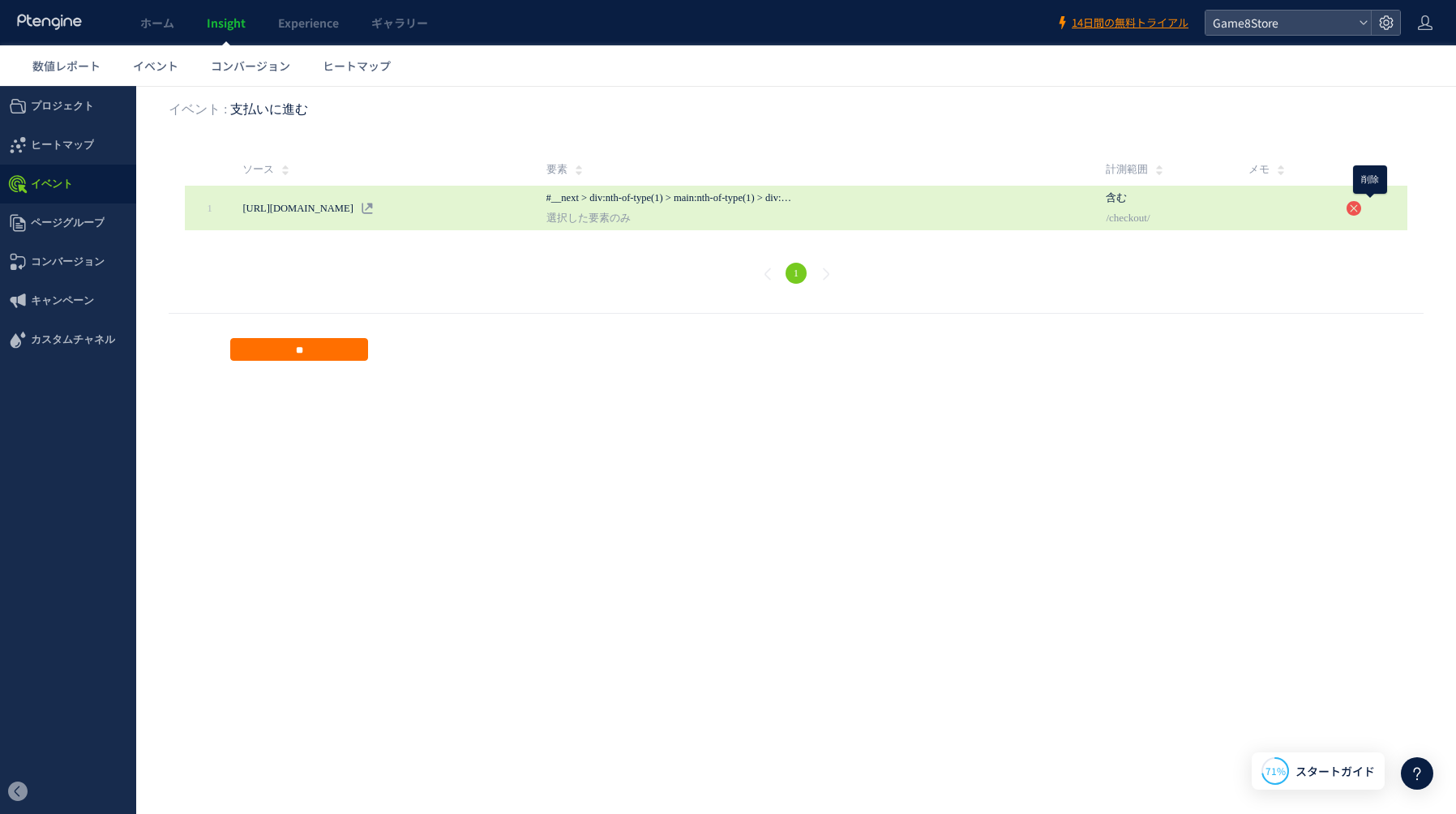
click at [1361, 210] on icon at bounding box center [1353, 209] width 16 height 16
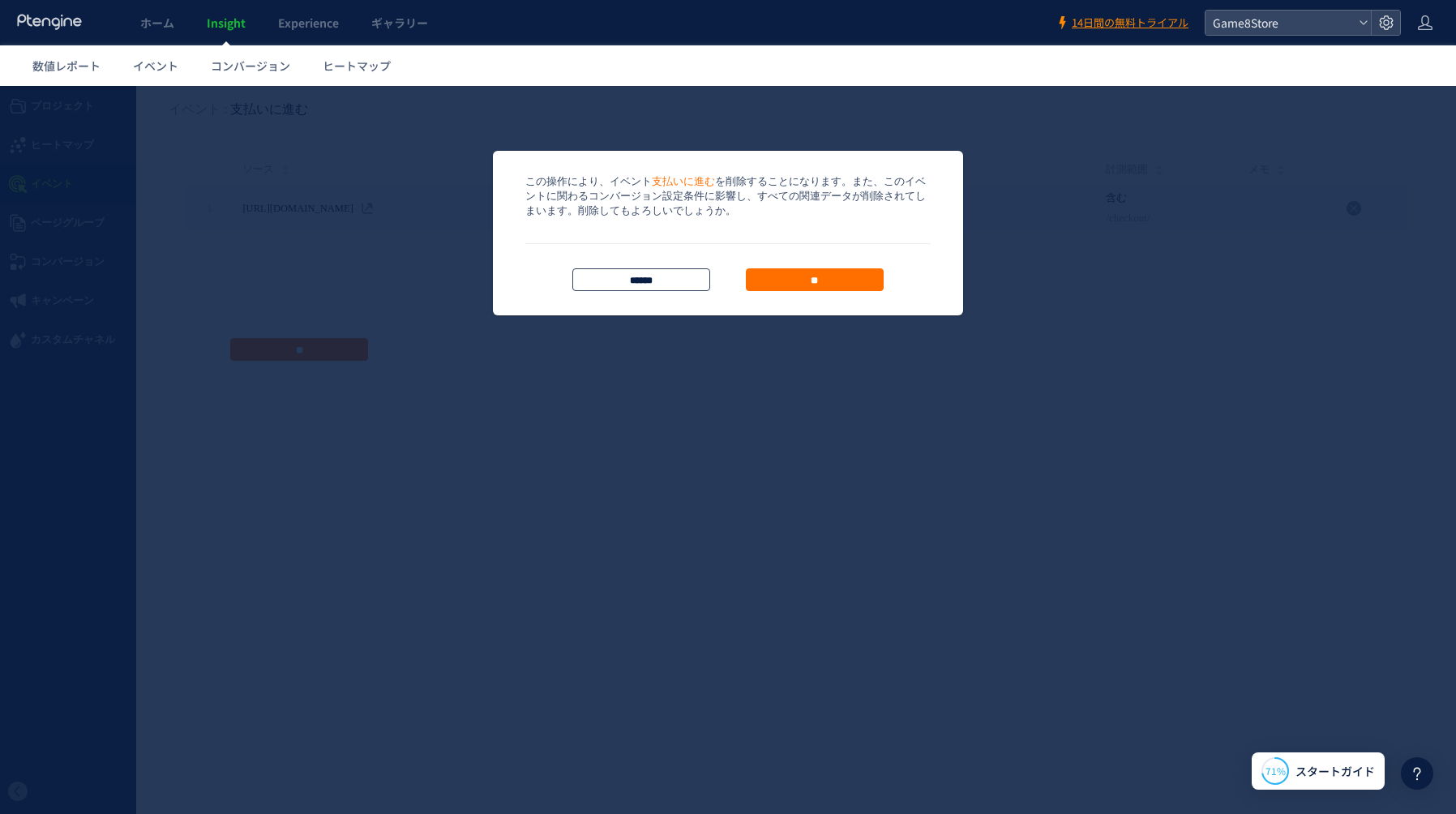
click at [632, 279] on input "*****" at bounding box center [641, 279] width 138 height 22
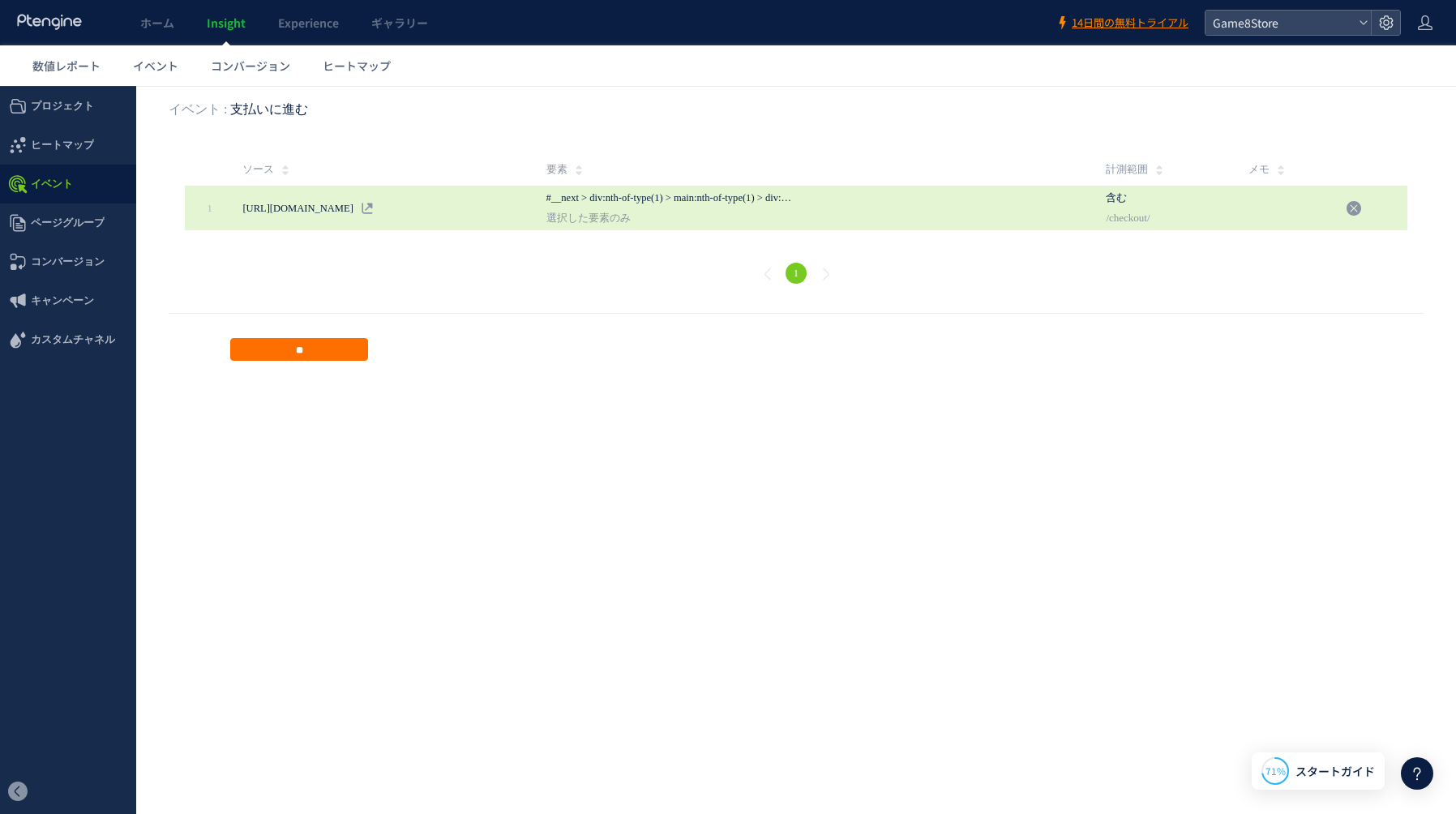
click at [352, 209] on div "[URL][DOMAIN_NAME]" at bounding box center [298, 209] width 111 height 16
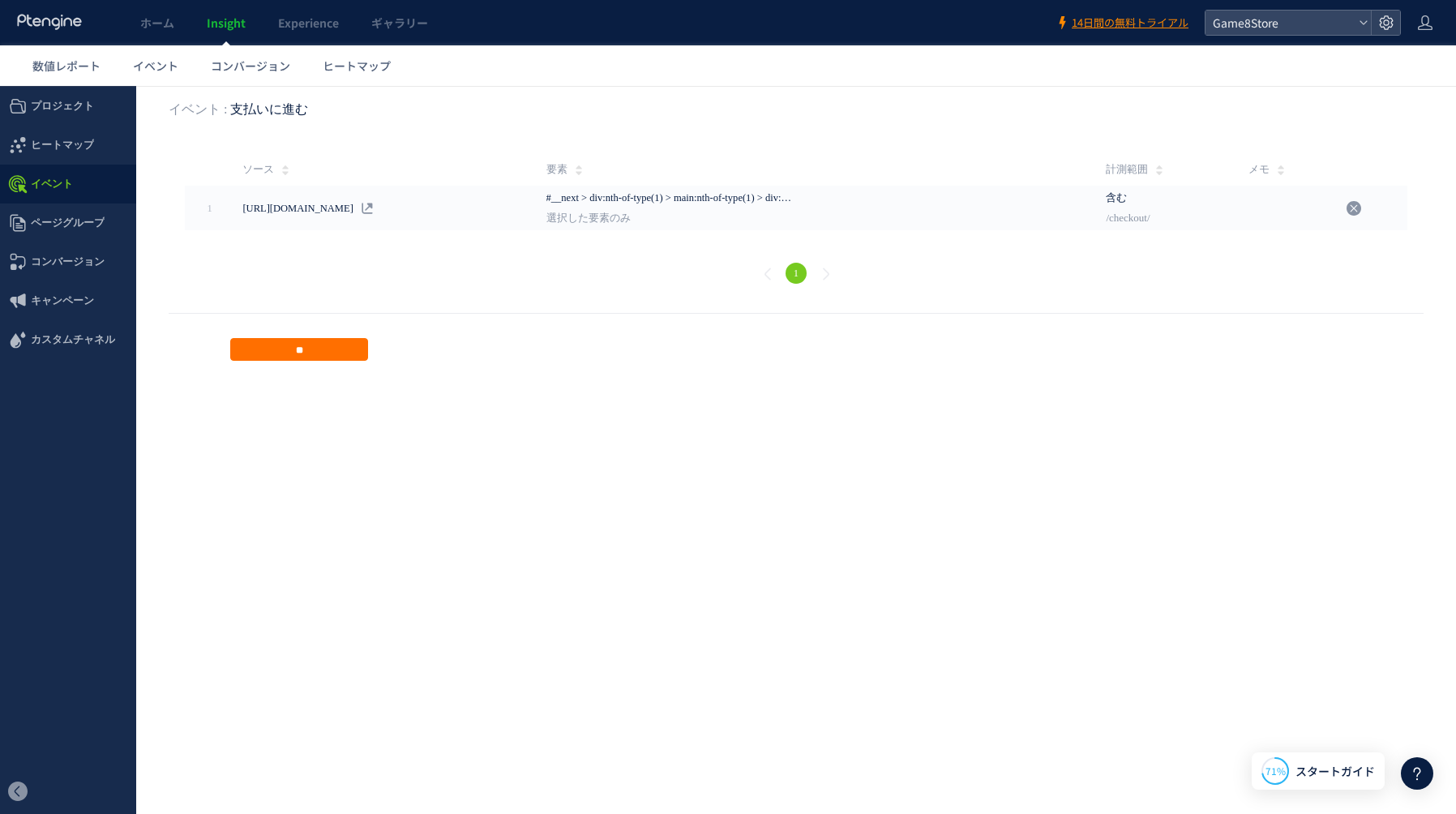
click at [282, 171] on icon at bounding box center [284, 170] width 6 height 13
click at [246, 106] on strong "支払いに進む" at bounding box center [268, 109] width 78 height 13
click at [296, 335] on footer "**" at bounding box center [795, 337] width 1254 height 48
click at [299, 349] on input "**" at bounding box center [299, 349] width 138 height 22
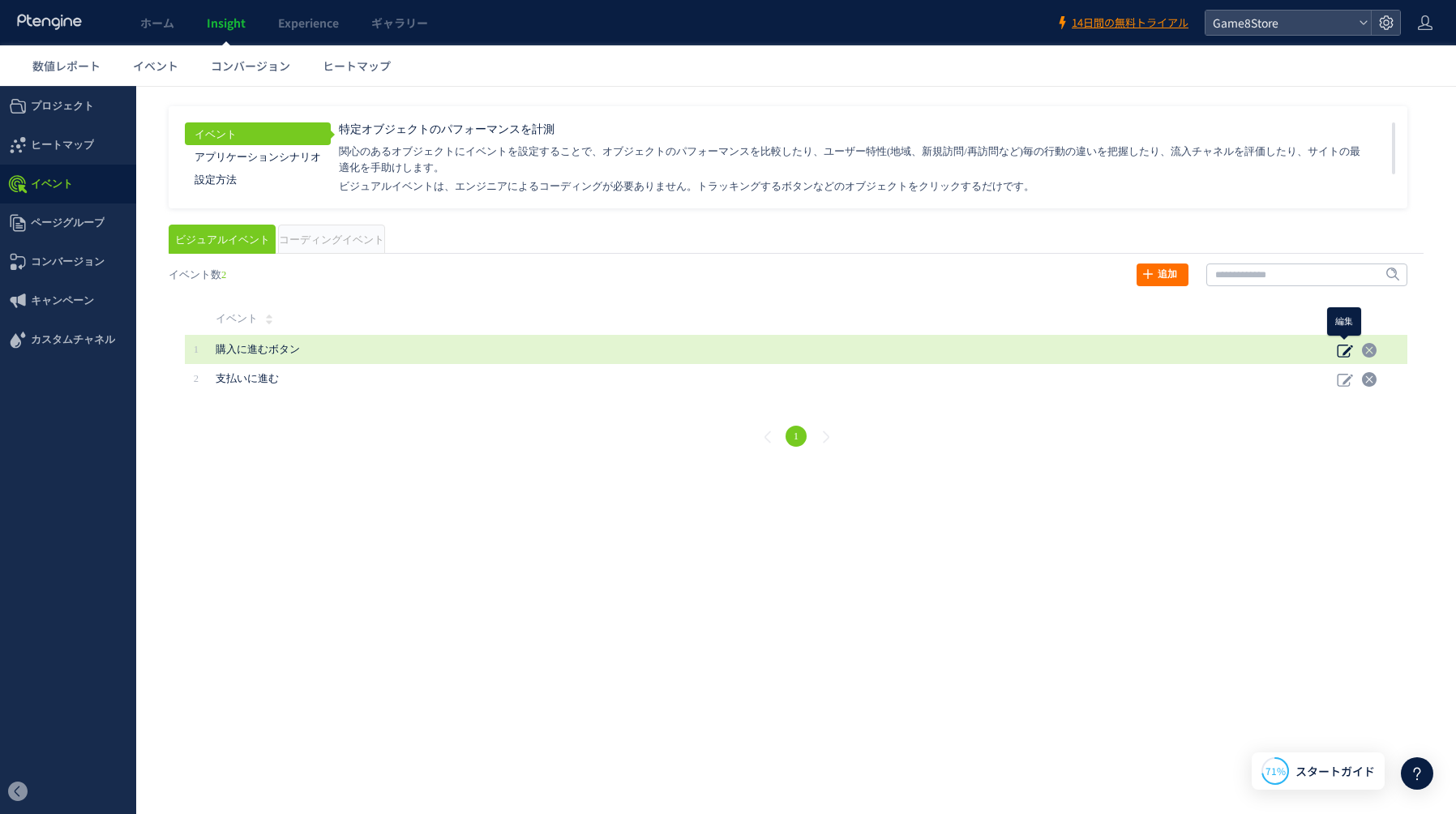
click at [1344, 349] on icon at bounding box center [1345, 350] width 16 height 16
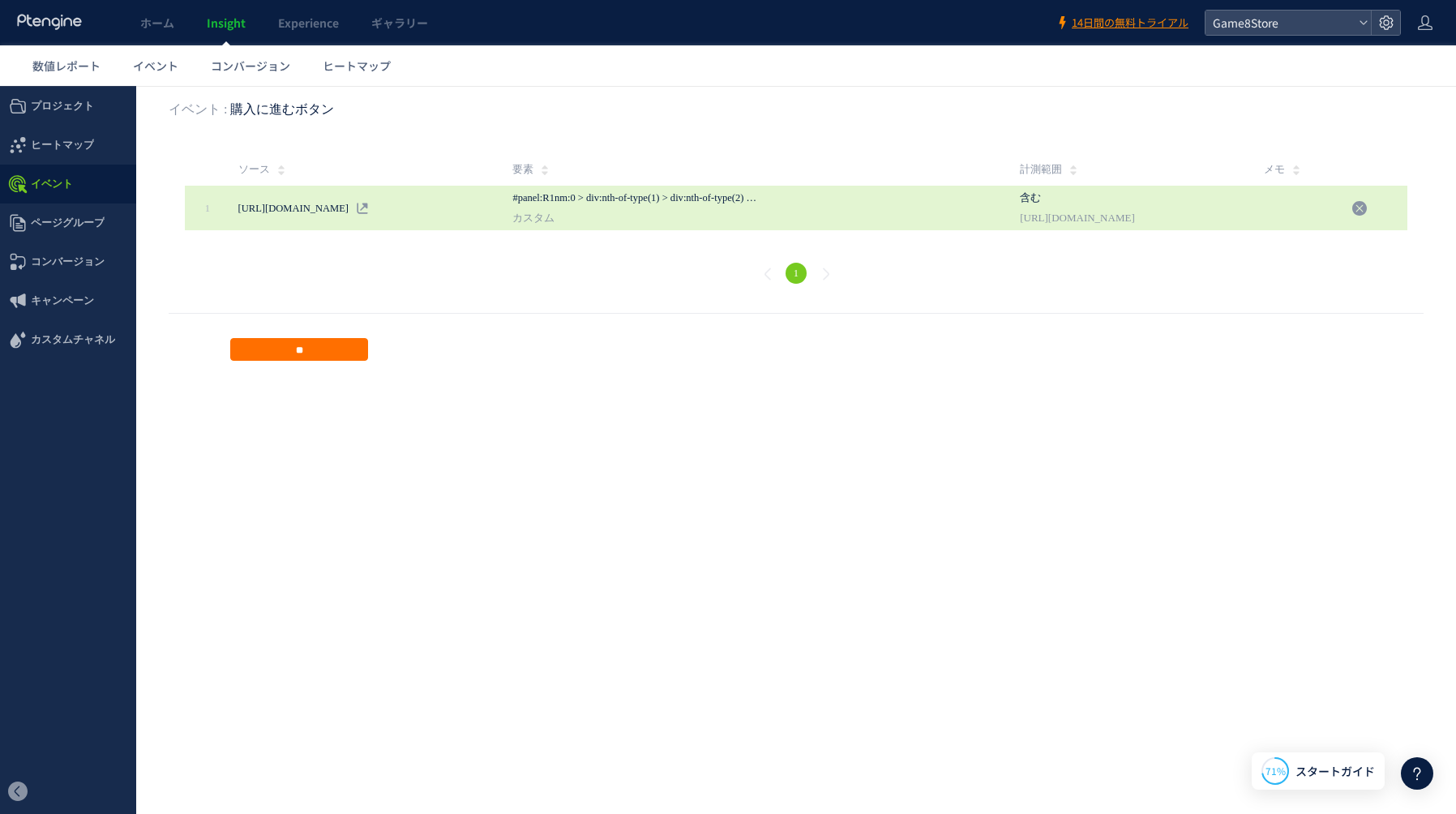
click at [709, 187] on span "#panel:R1nm:0 > div:nth-of-type(1) > div:nth-of-type(2) > ul:nth-of-type(1) > l…" at bounding box center [636, 195] width 247 height 21
click at [620, 218] on span "カスタム" at bounding box center [636, 218] width 247 height 24
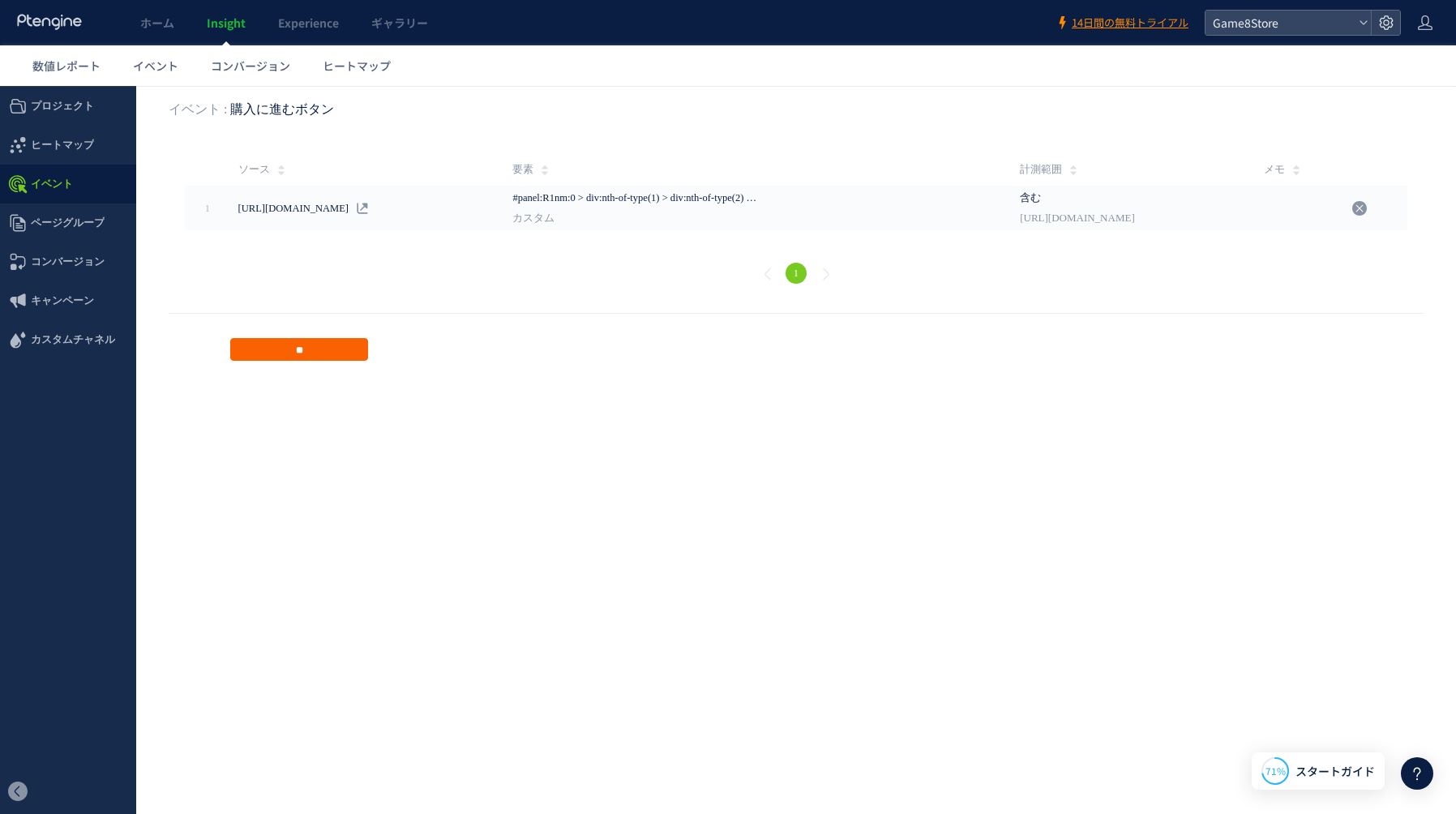
click at [307, 347] on input "**" at bounding box center [299, 349] width 138 height 22
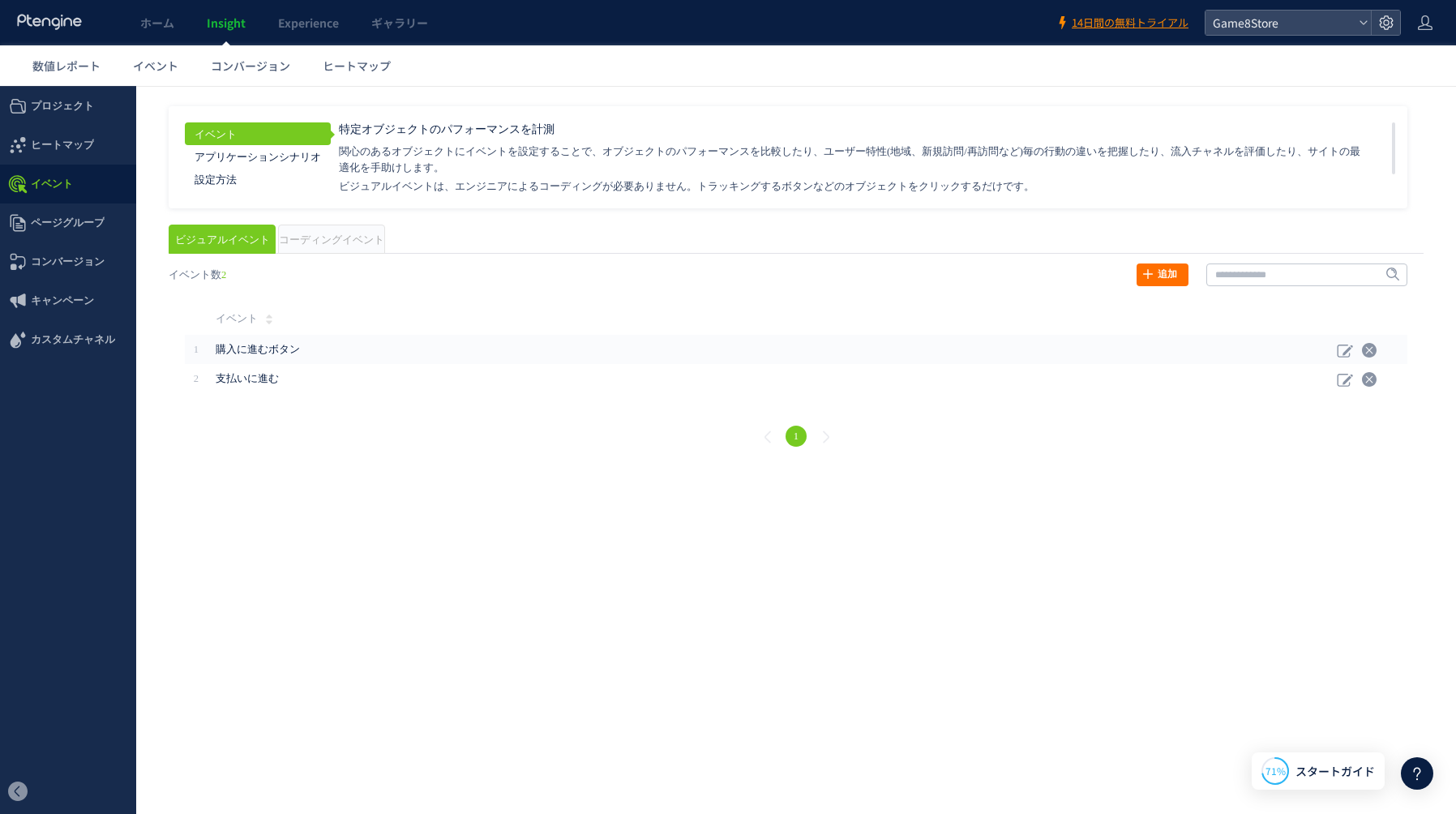
click at [336, 239] on span "コーディングイベント" at bounding box center [332, 240] width 105 height 12
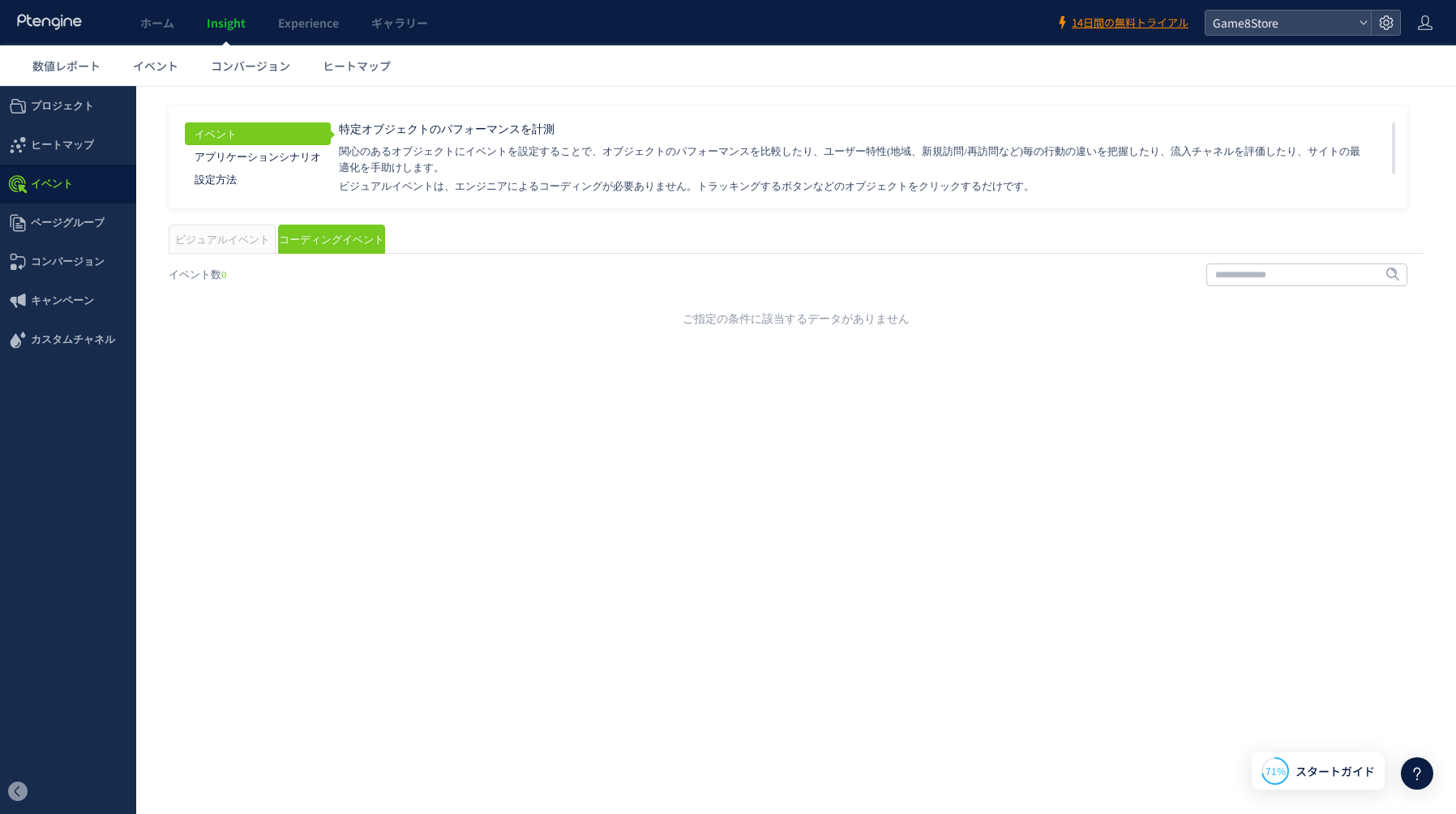
click at [208, 238] on span "ビジュアルイベント" at bounding box center [222, 240] width 95 height 12
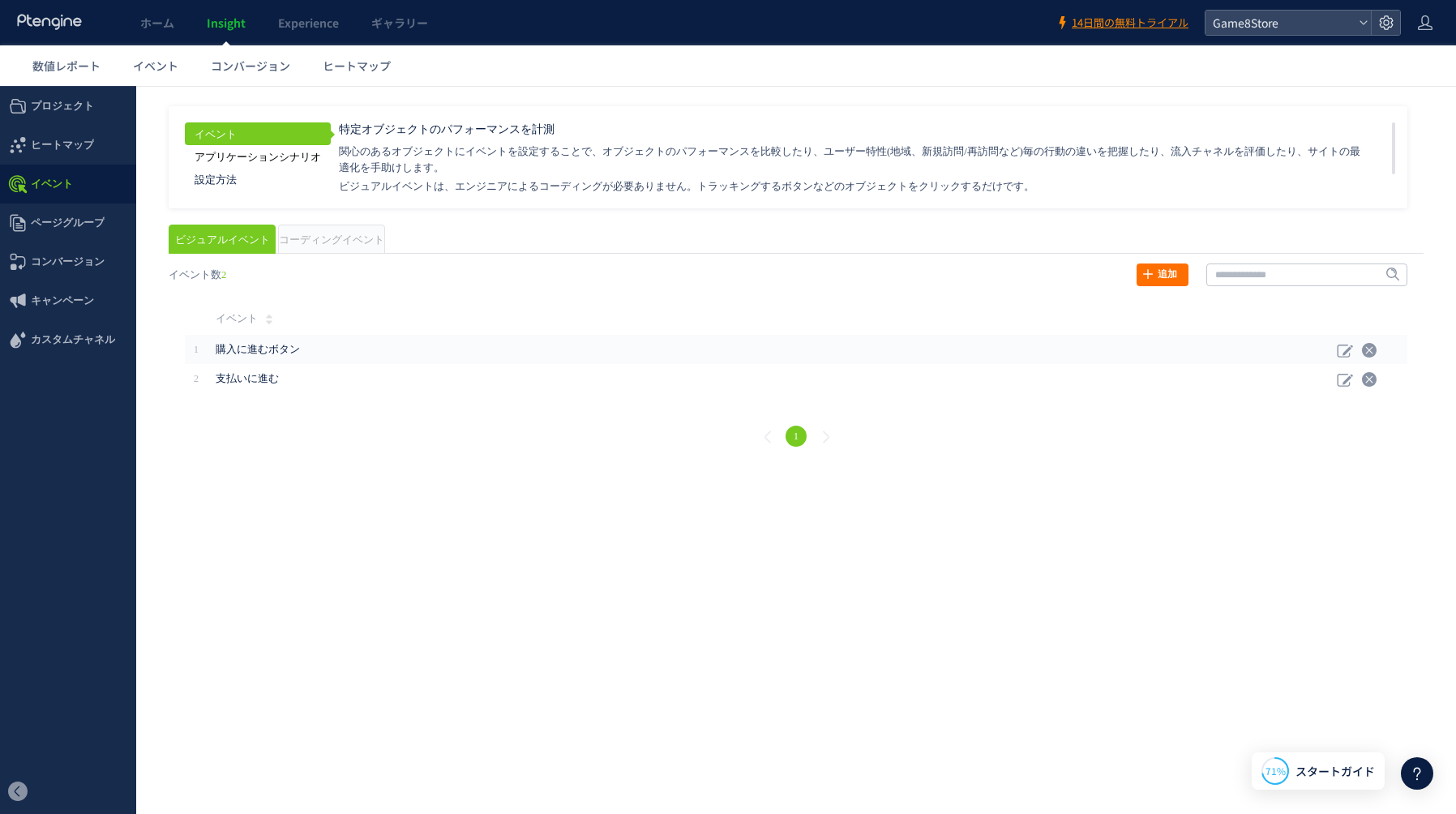
click at [222, 157] on link "アプリケーションシナリオ" at bounding box center [258, 156] width 146 height 22
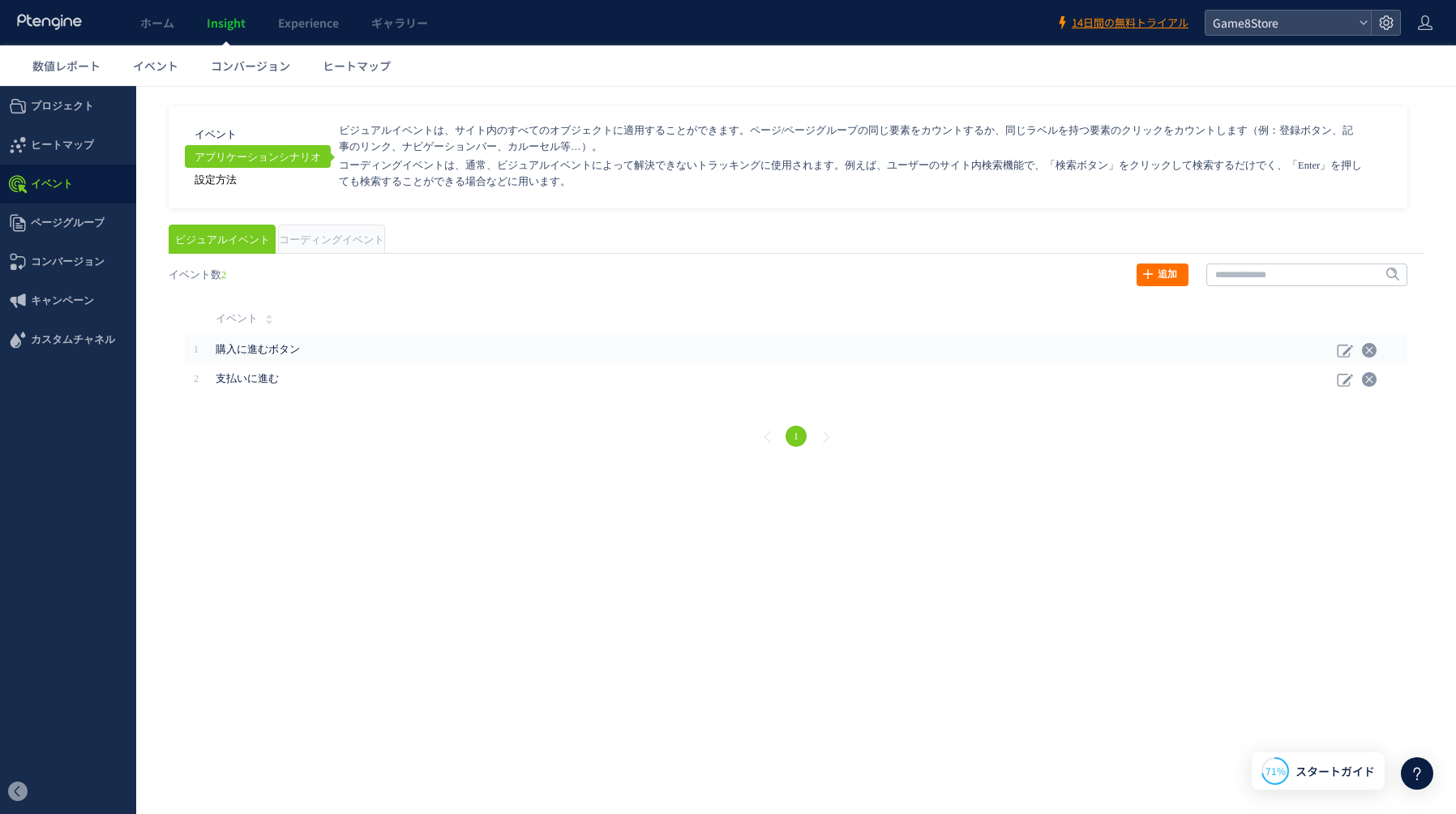
click at [221, 177] on link "設定方法" at bounding box center [258, 178] width 146 height 22
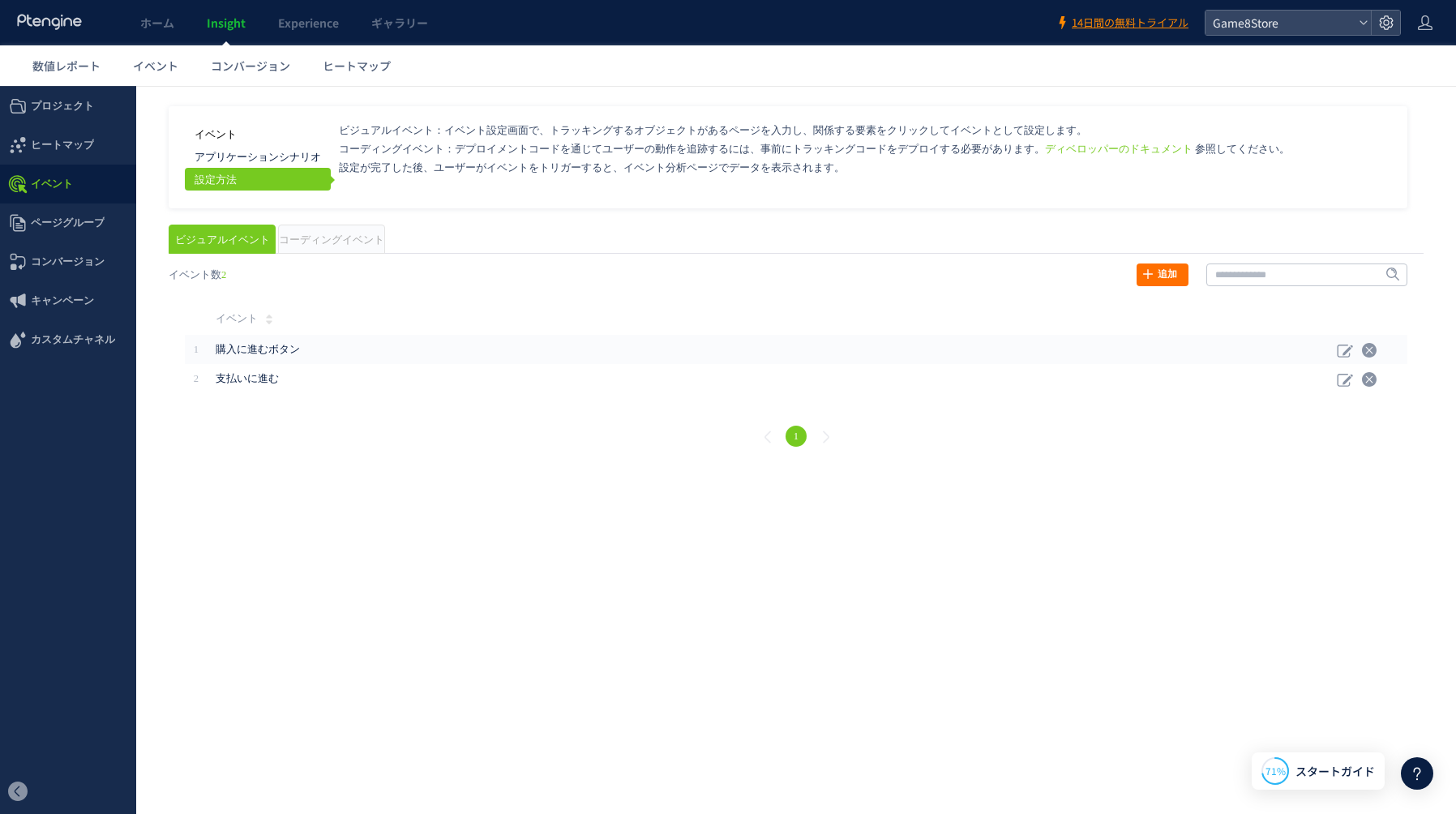
click at [228, 143] on link "イベント" at bounding box center [258, 133] width 146 height 22
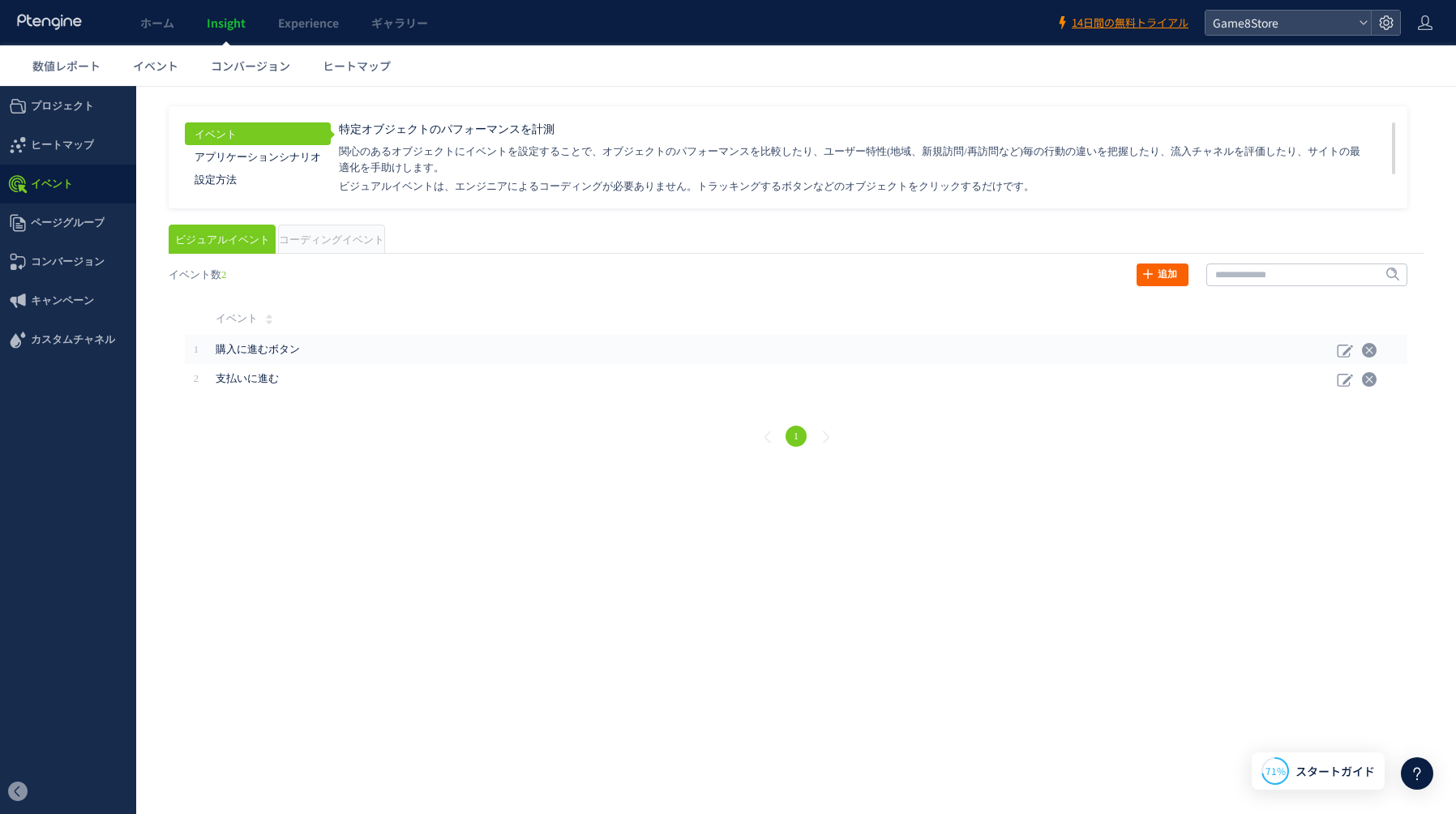
click at [1149, 274] on use at bounding box center [1148, 274] width 10 height 10
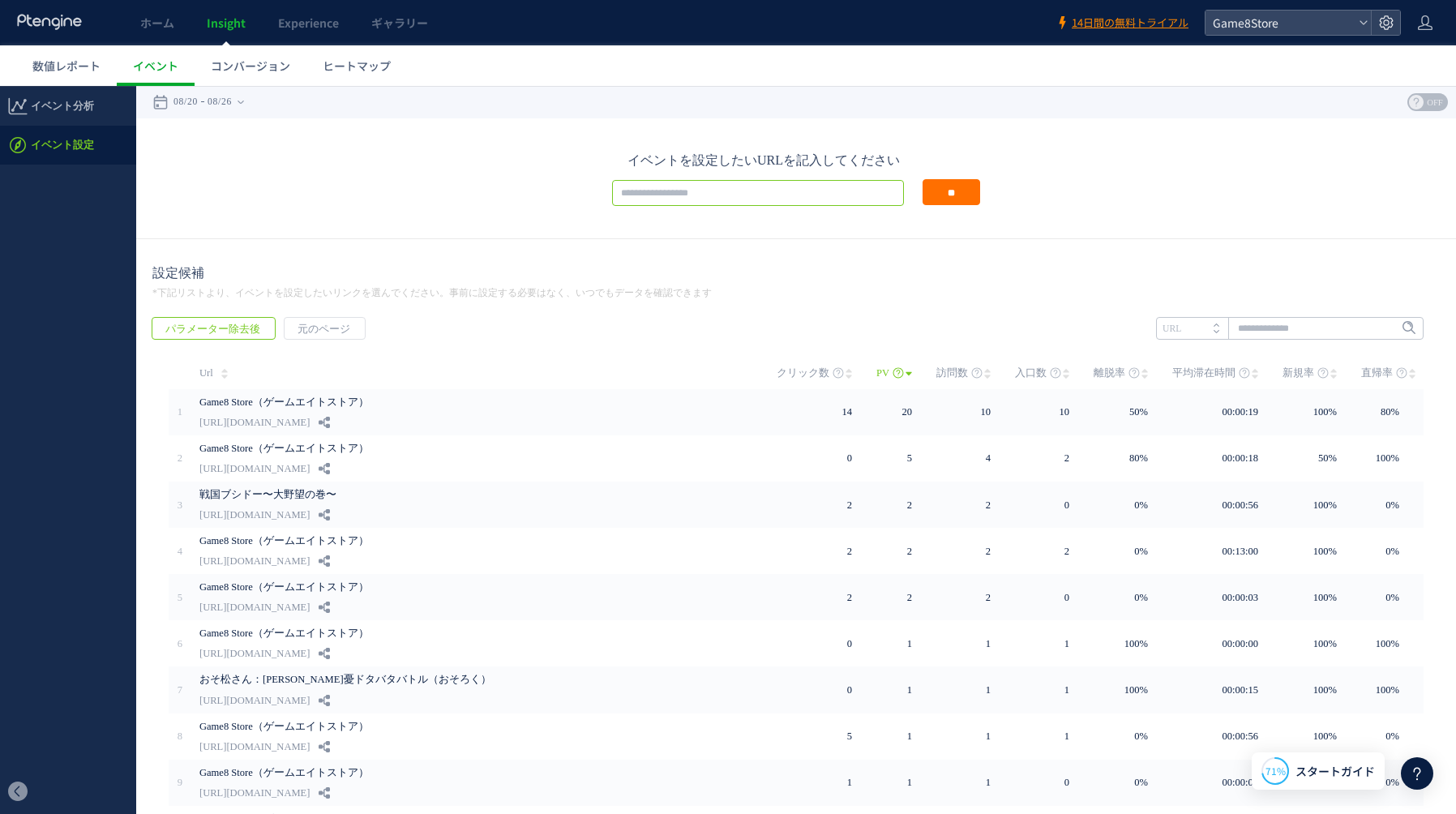
click at [720, 200] on input "text" at bounding box center [757, 193] width 292 height 26
paste input "**********"
click at [758, 196] on input "**********" at bounding box center [757, 193] width 292 height 26
paste input "text"
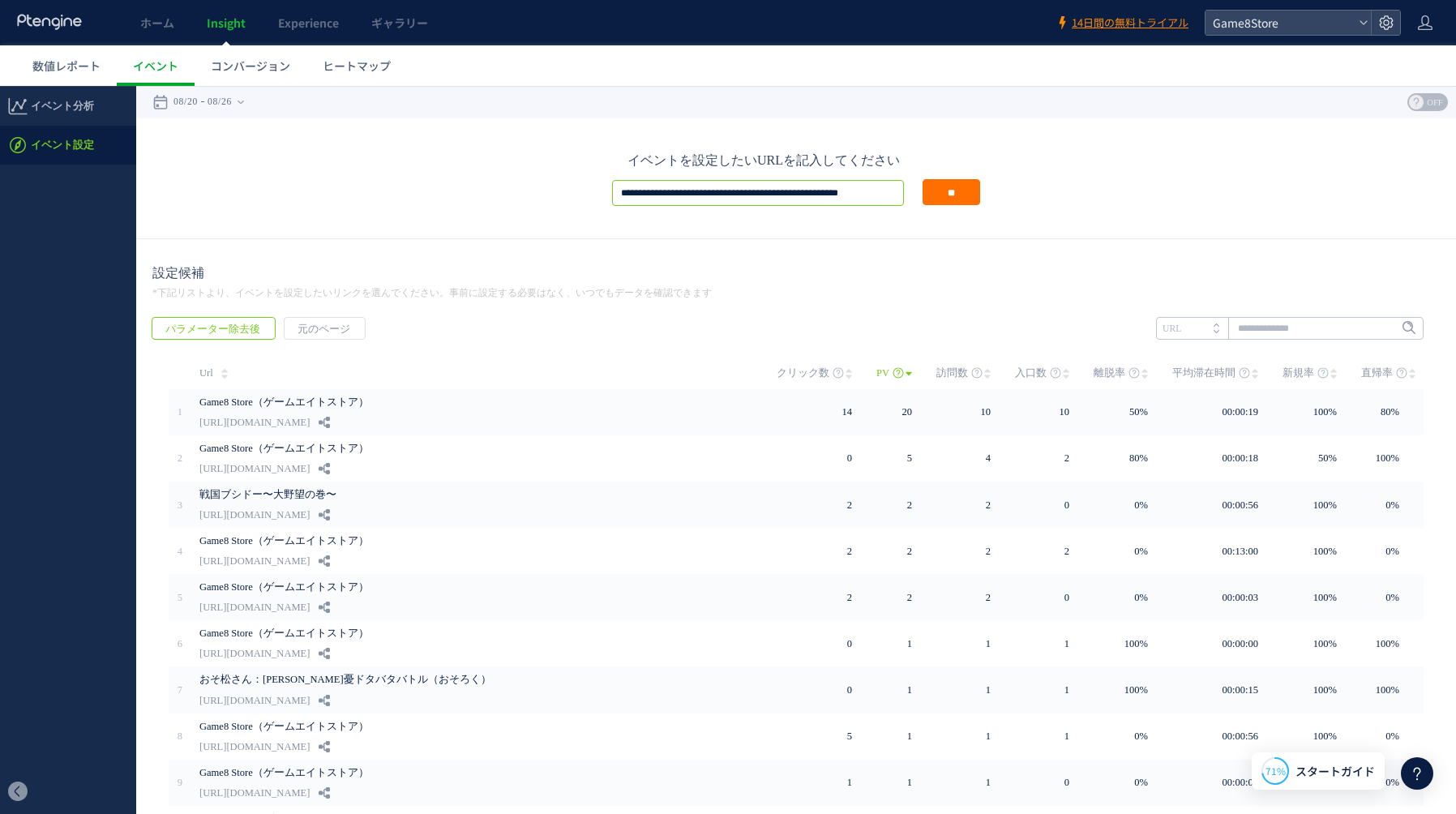
type input "**********"
click at [999, 203] on div "**********" at bounding box center [796, 193] width 1287 height 27
click at [980, 202] on input "**" at bounding box center [951, 192] width 58 height 26
click at [1394, 19] on div at bounding box center [1385, 22] width 29 height 24
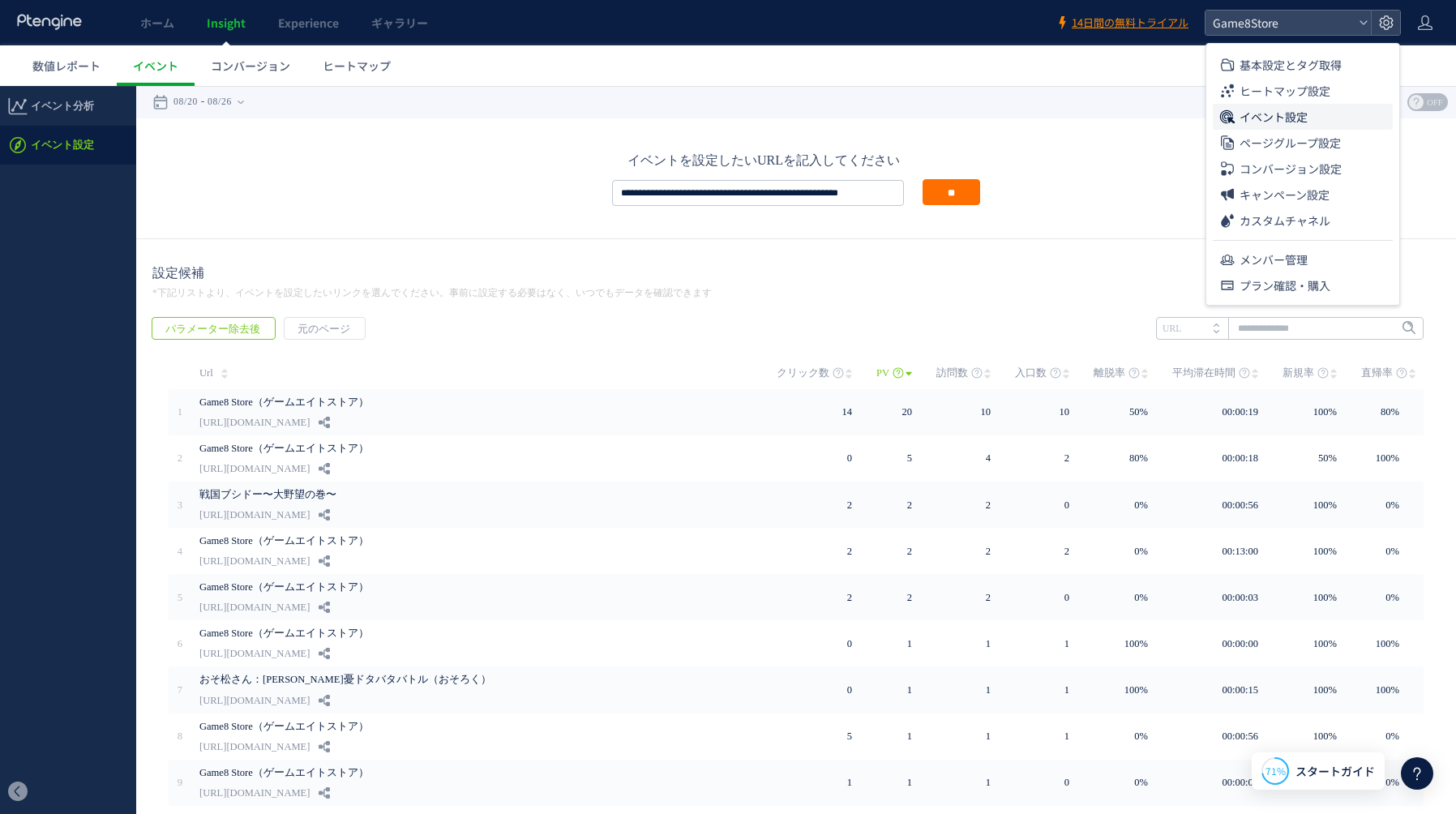
click at [1289, 116] on span "イベント設定" at bounding box center [1273, 116] width 68 height 26
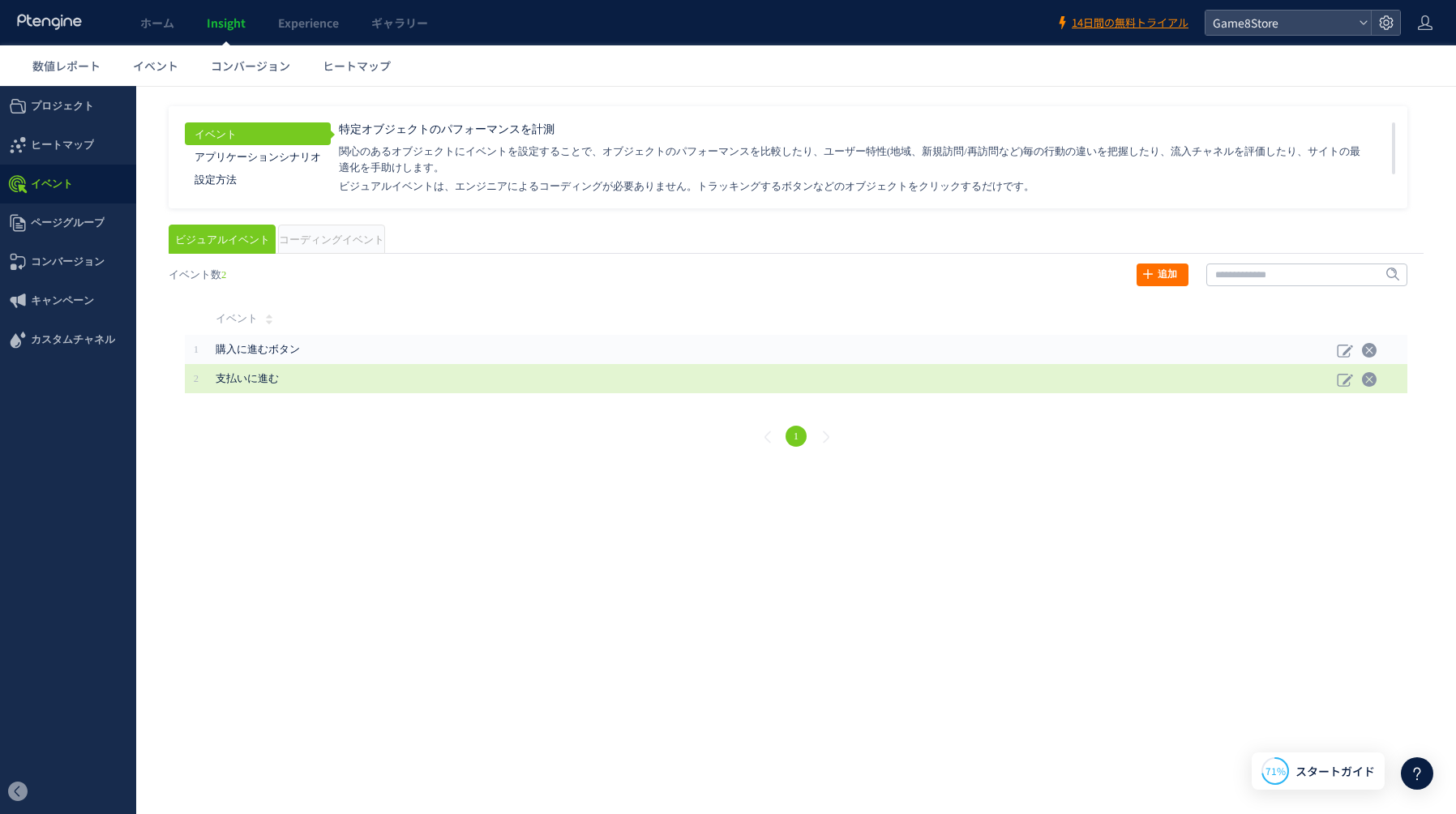
click at [303, 377] on span "支払いに進む" at bounding box center [654, 378] width 876 height 16
click at [1340, 381] on icon at bounding box center [1345, 379] width 16 height 16
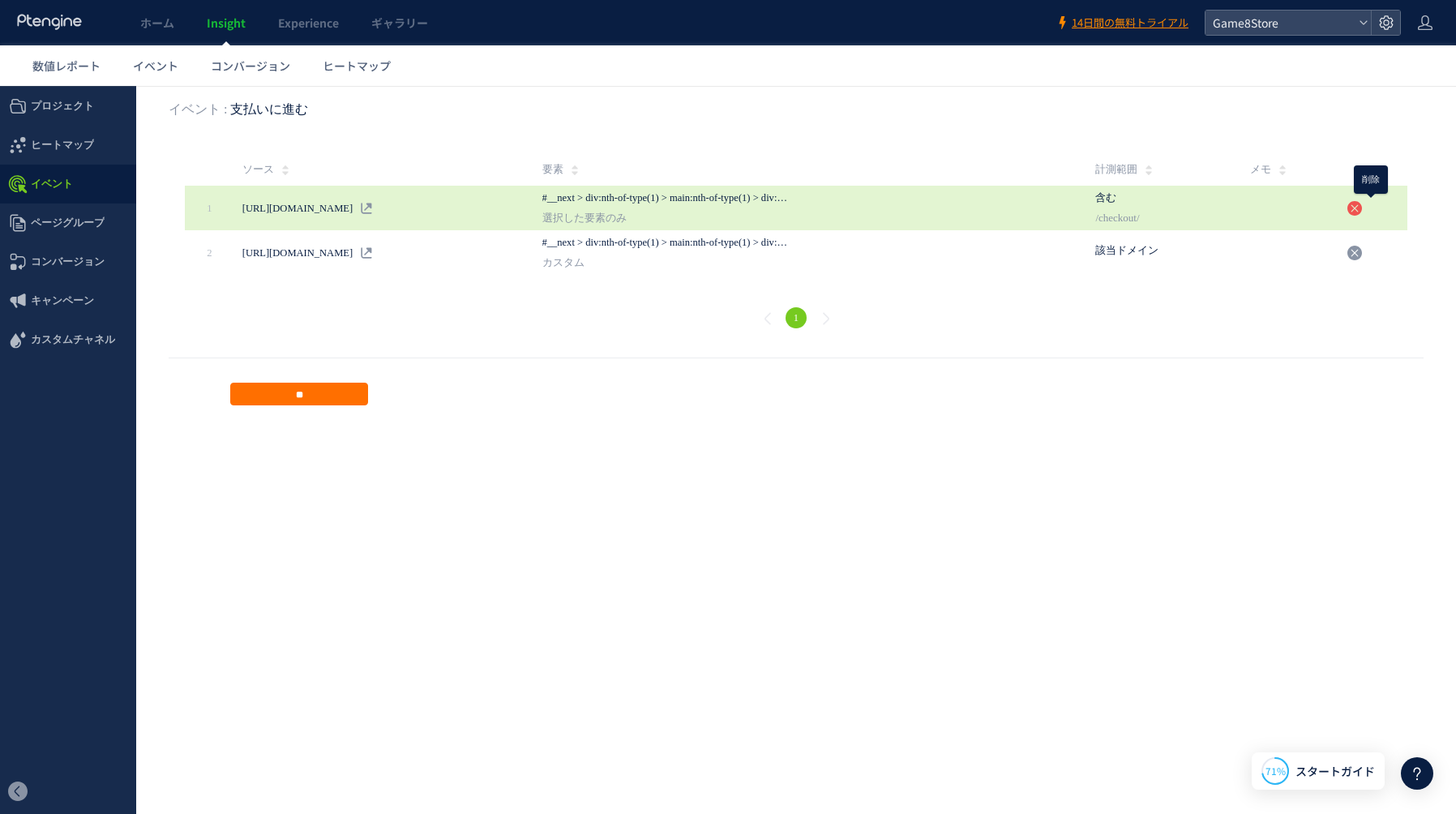
click at [1362, 210] on icon at bounding box center [1354, 209] width 16 height 16
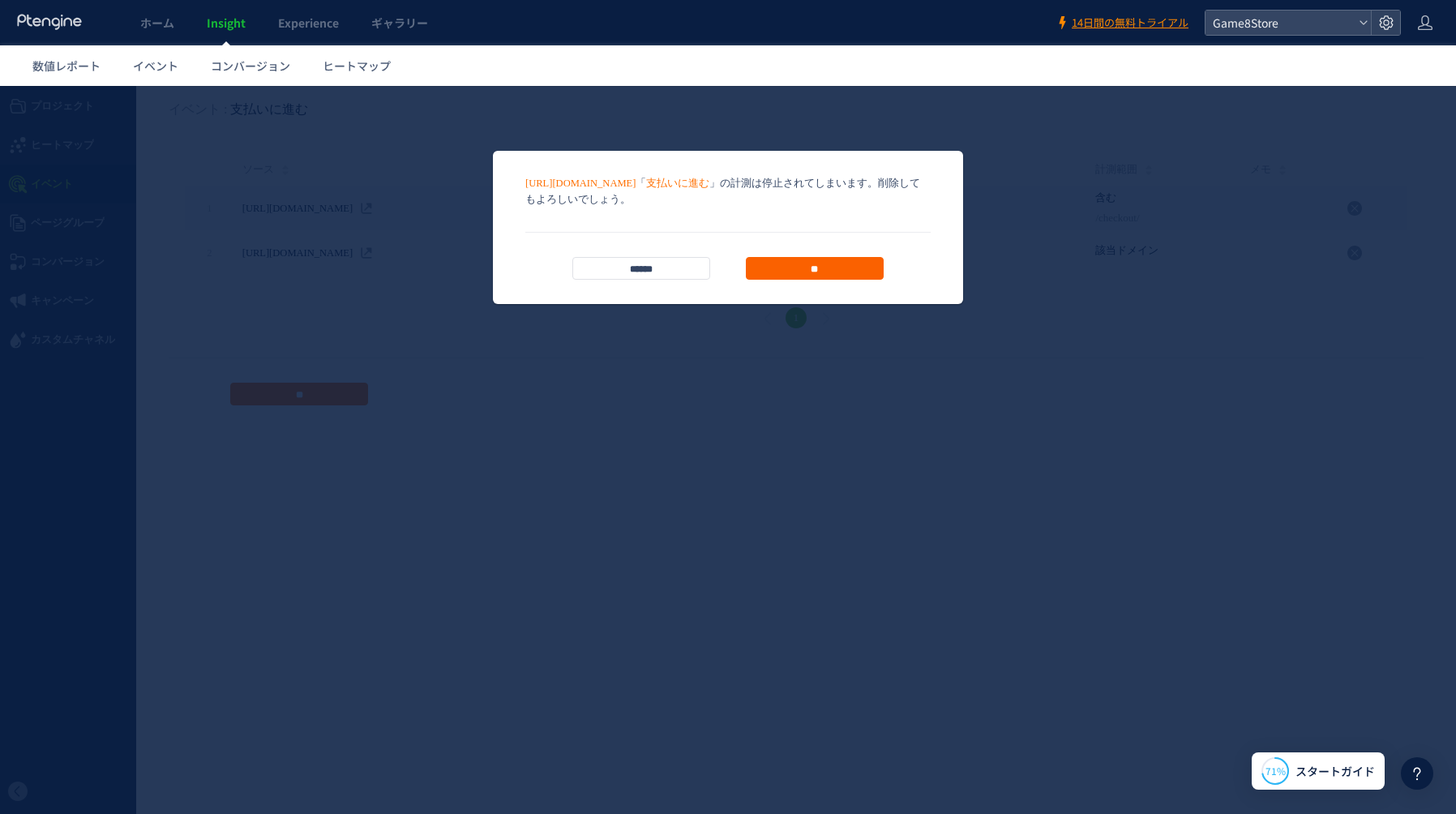
click at [806, 269] on input "**" at bounding box center [814, 267] width 138 height 22
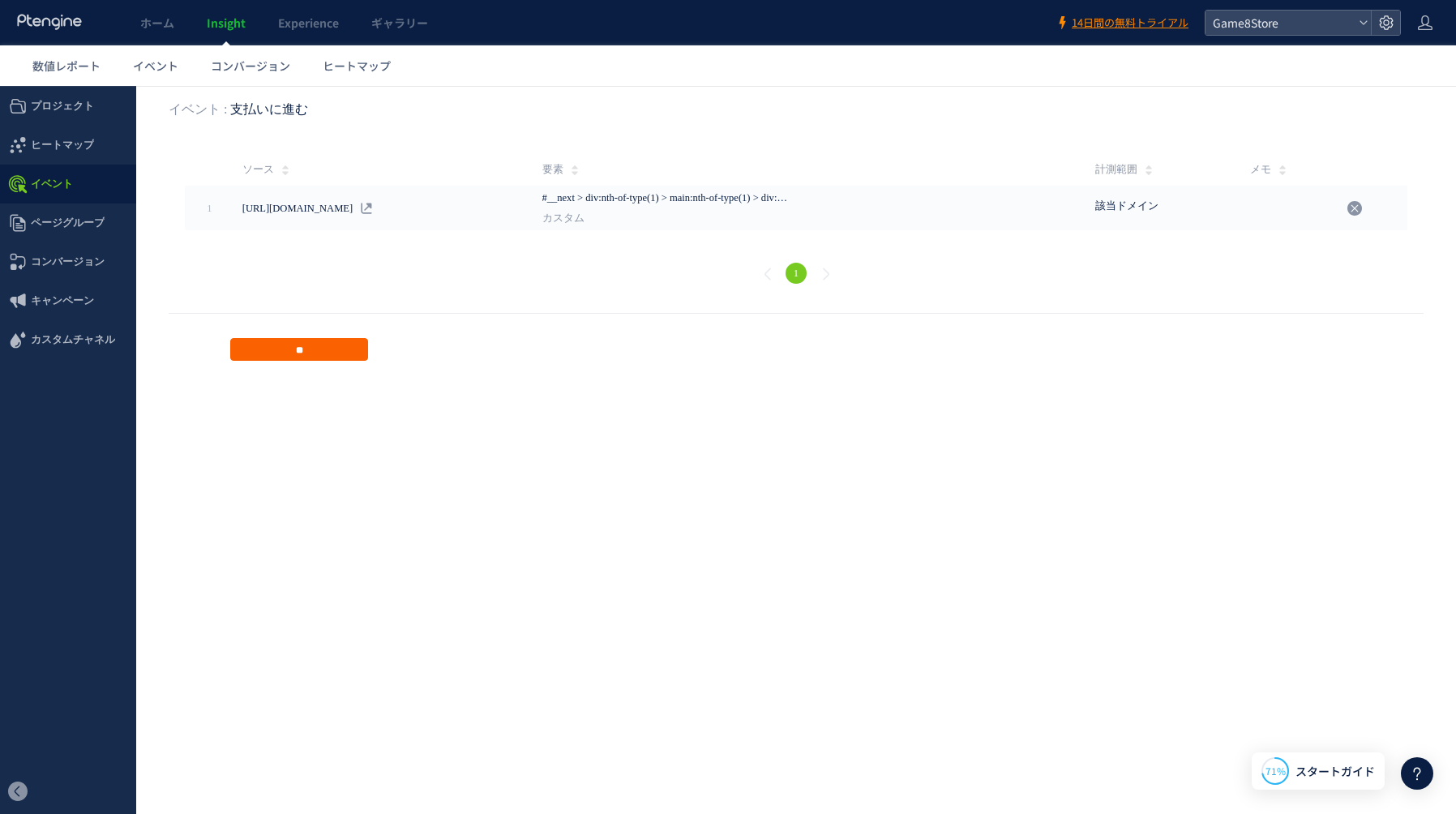
click at [329, 357] on input "**" at bounding box center [299, 349] width 138 height 22
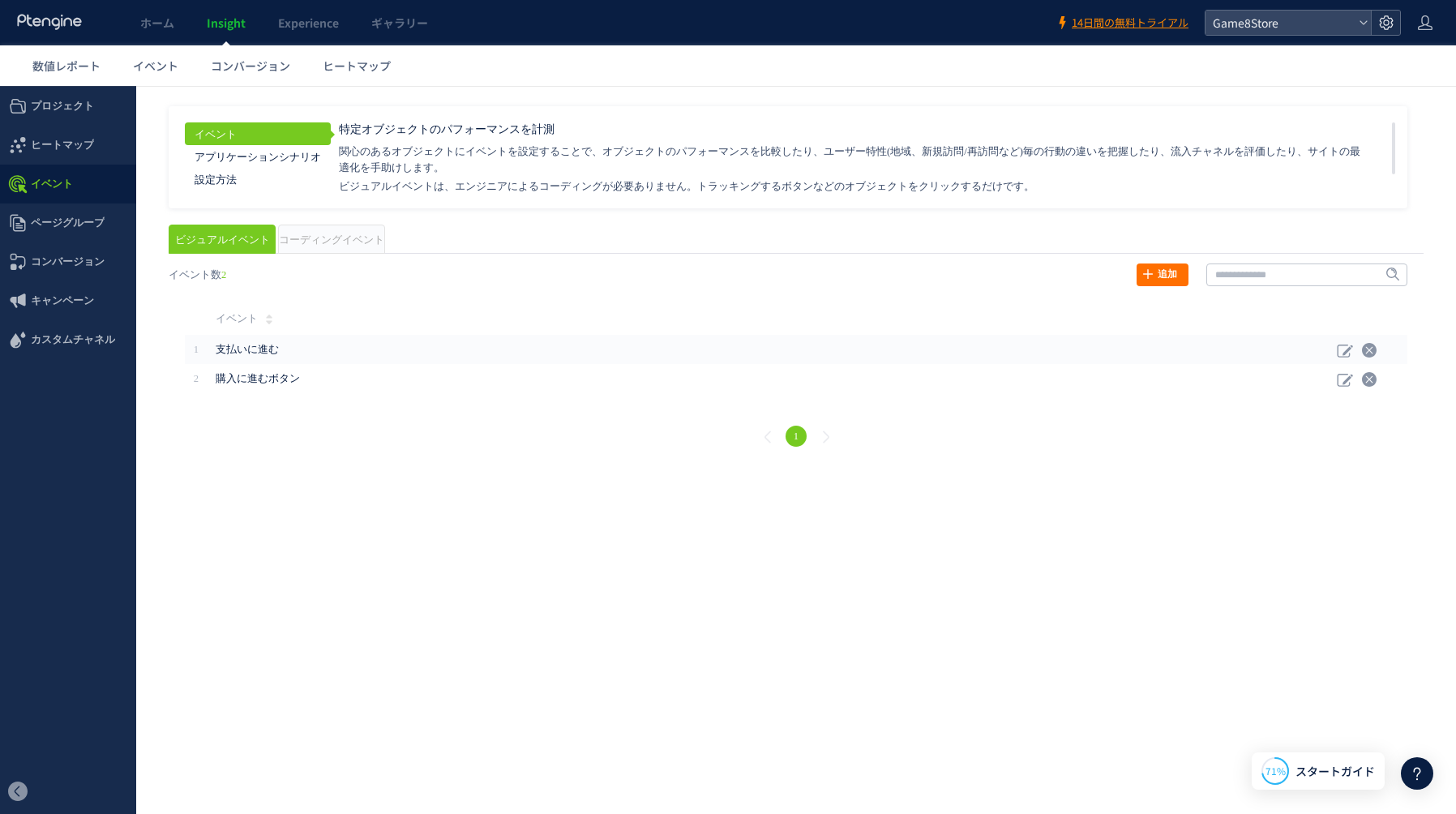
click at [1388, 17] on icon at bounding box center [1386, 22] width 16 height 16
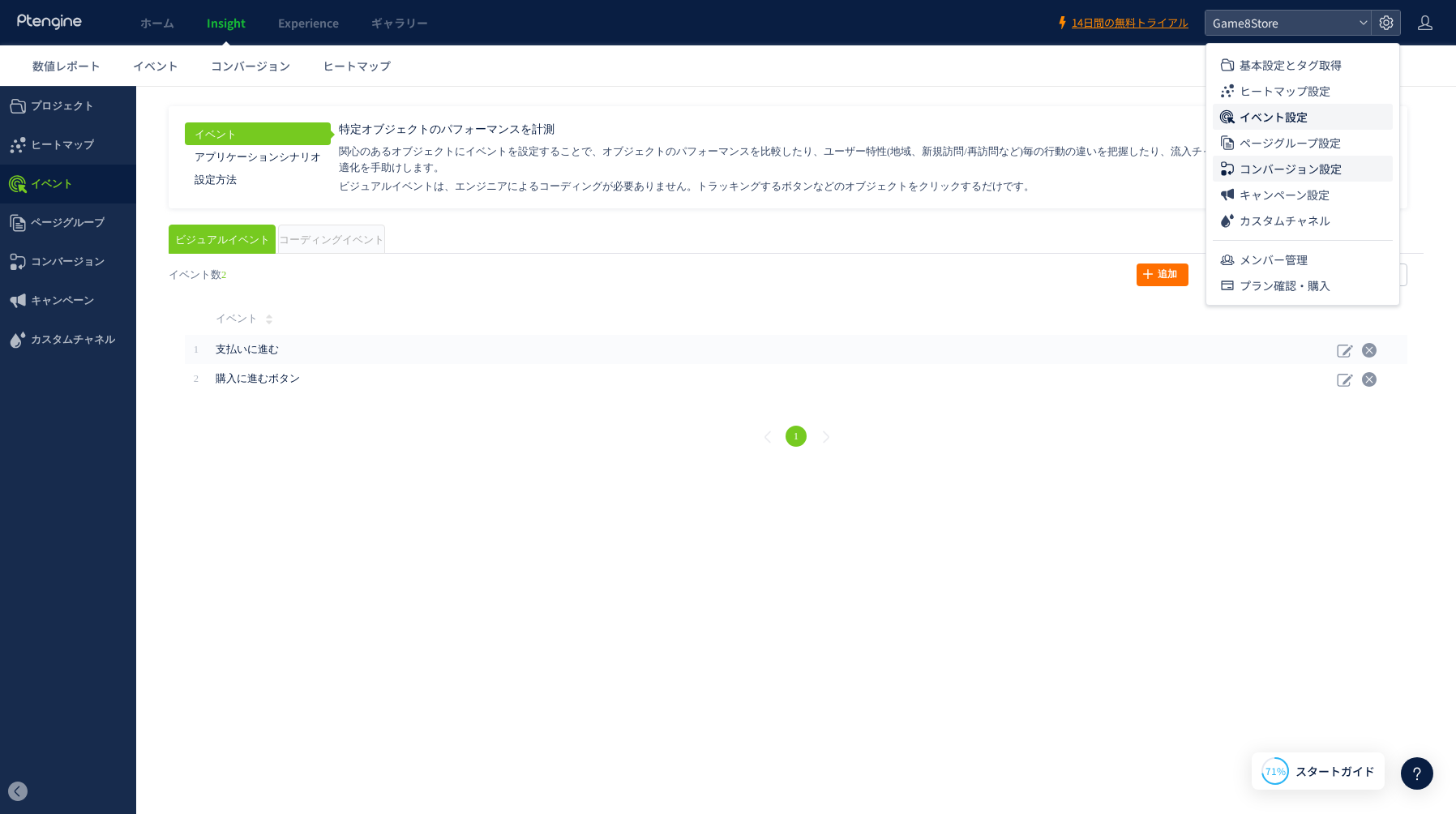
click at [1286, 173] on span "コンバージョン設定" at bounding box center [1290, 169] width 103 height 26
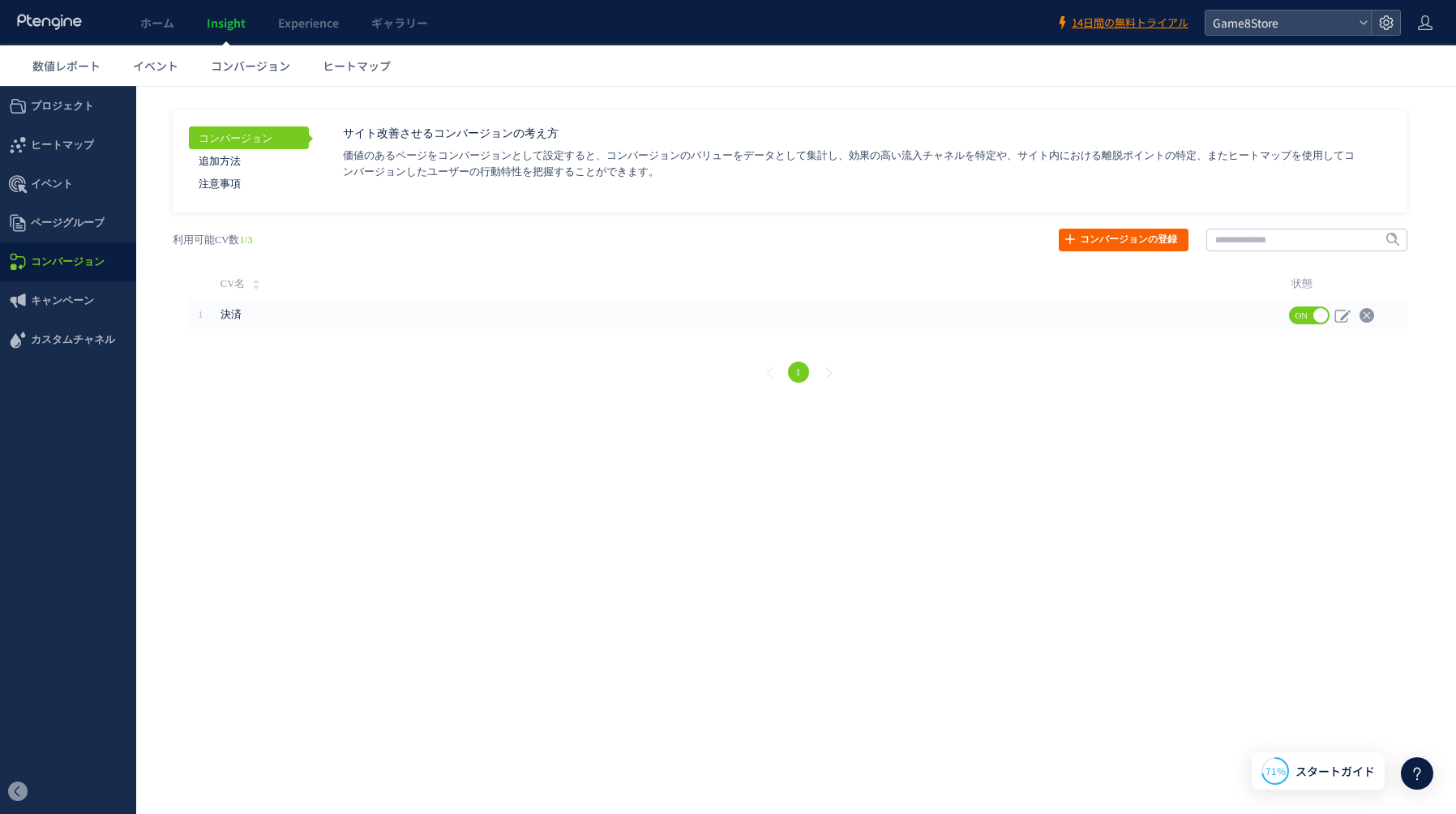
click at [1114, 236] on link "コンバージョンの登録" at bounding box center [1123, 239] width 129 height 22
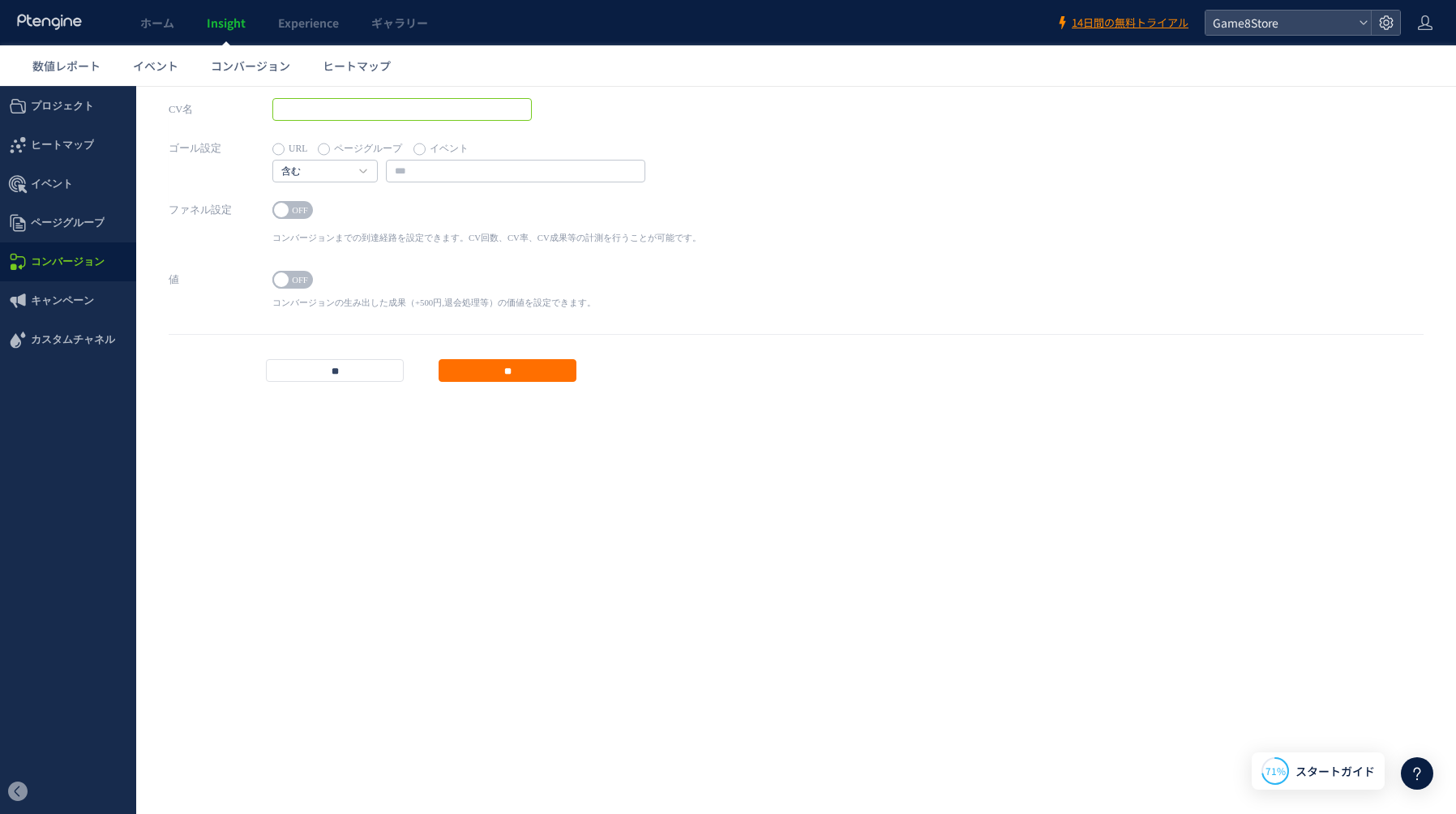
click at [340, 117] on input "text" at bounding box center [401, 109] width 259 height 22
type input "******"
click at [459, 144] on label "イベント" at bounding box center [441, 149] width 55 height 22
click at [449, 166] on input "text" at bounding box center [515, 170] width 259 height 22
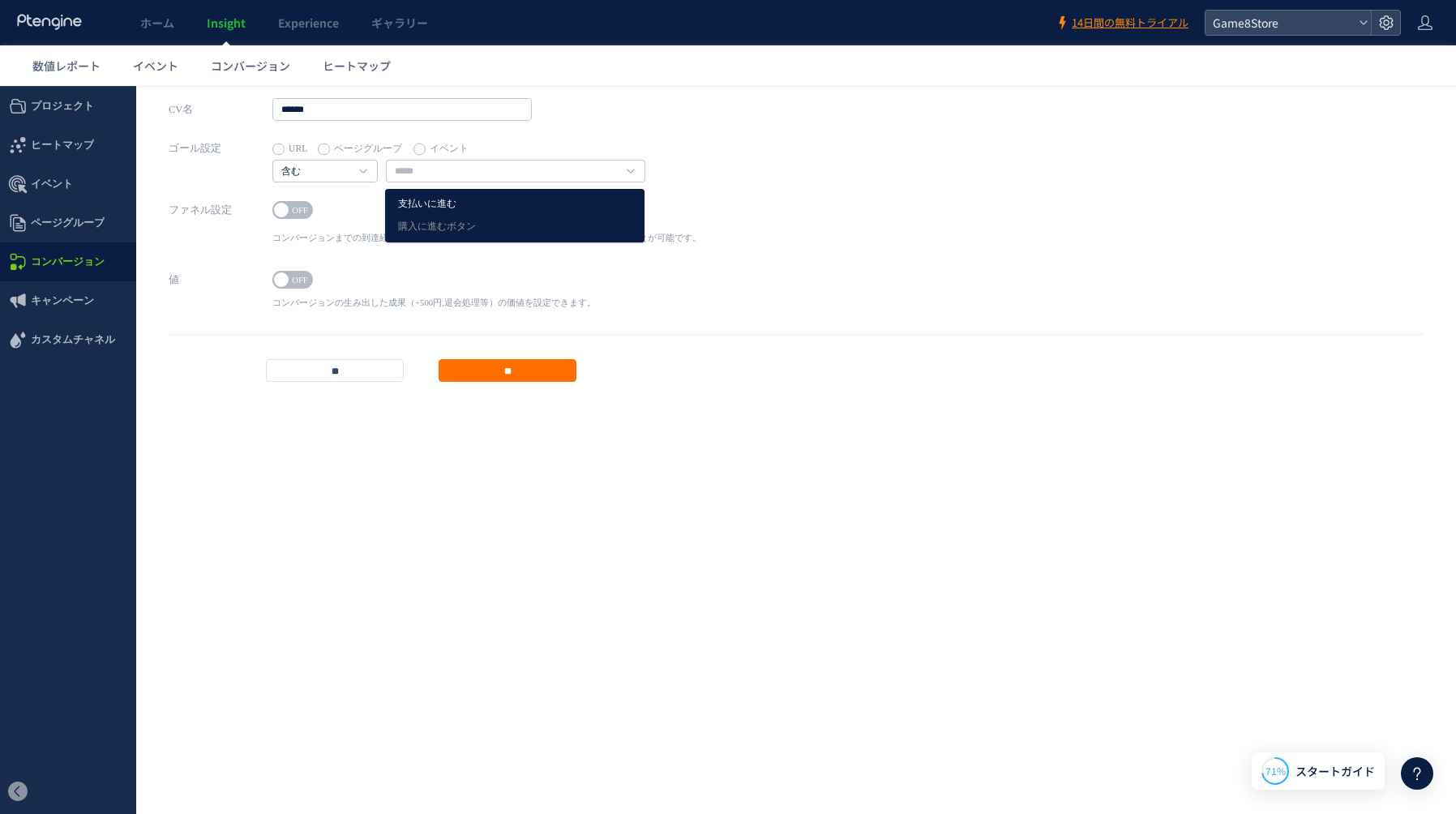
click at [450, 203] on link "支払いに進む" at bounding box center [514, 204] width 234 height 21
type input "******"
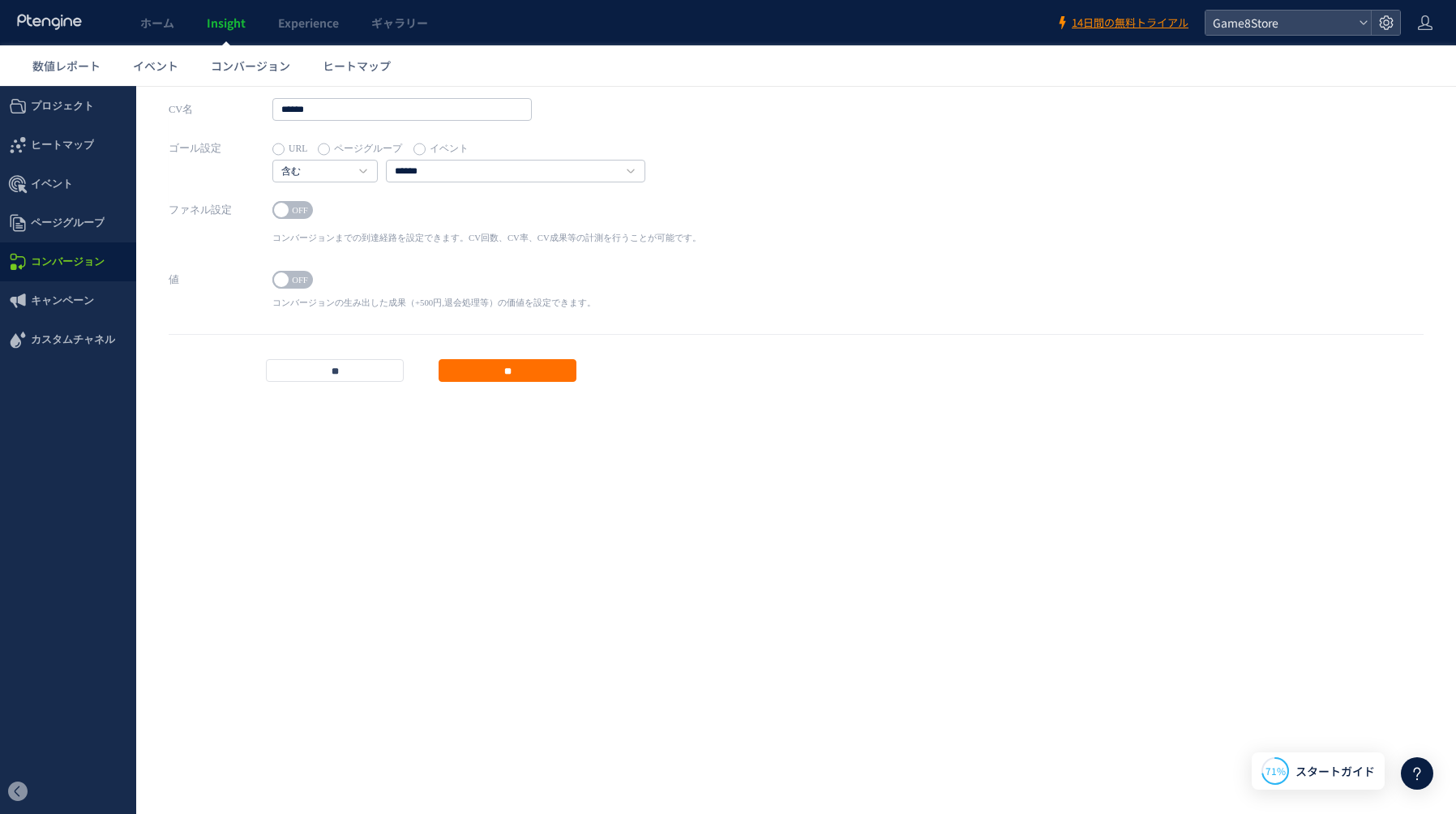
click at [290, 210] on span "OFF" at bounding box center [300, 210] width 24 height 18
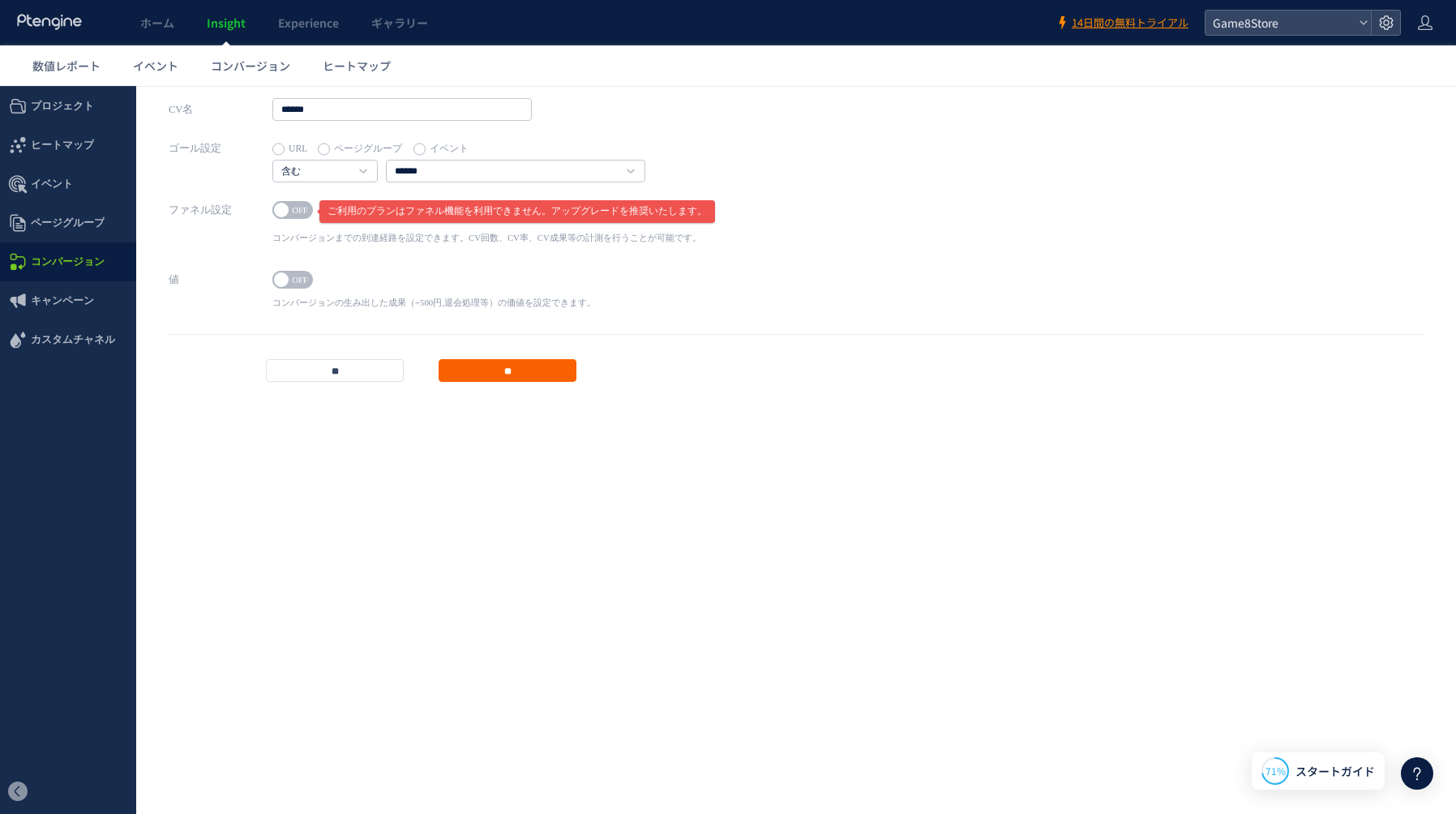
click at [513, 367] on input "**" at bounding box center [507, 370] width 138 height 22
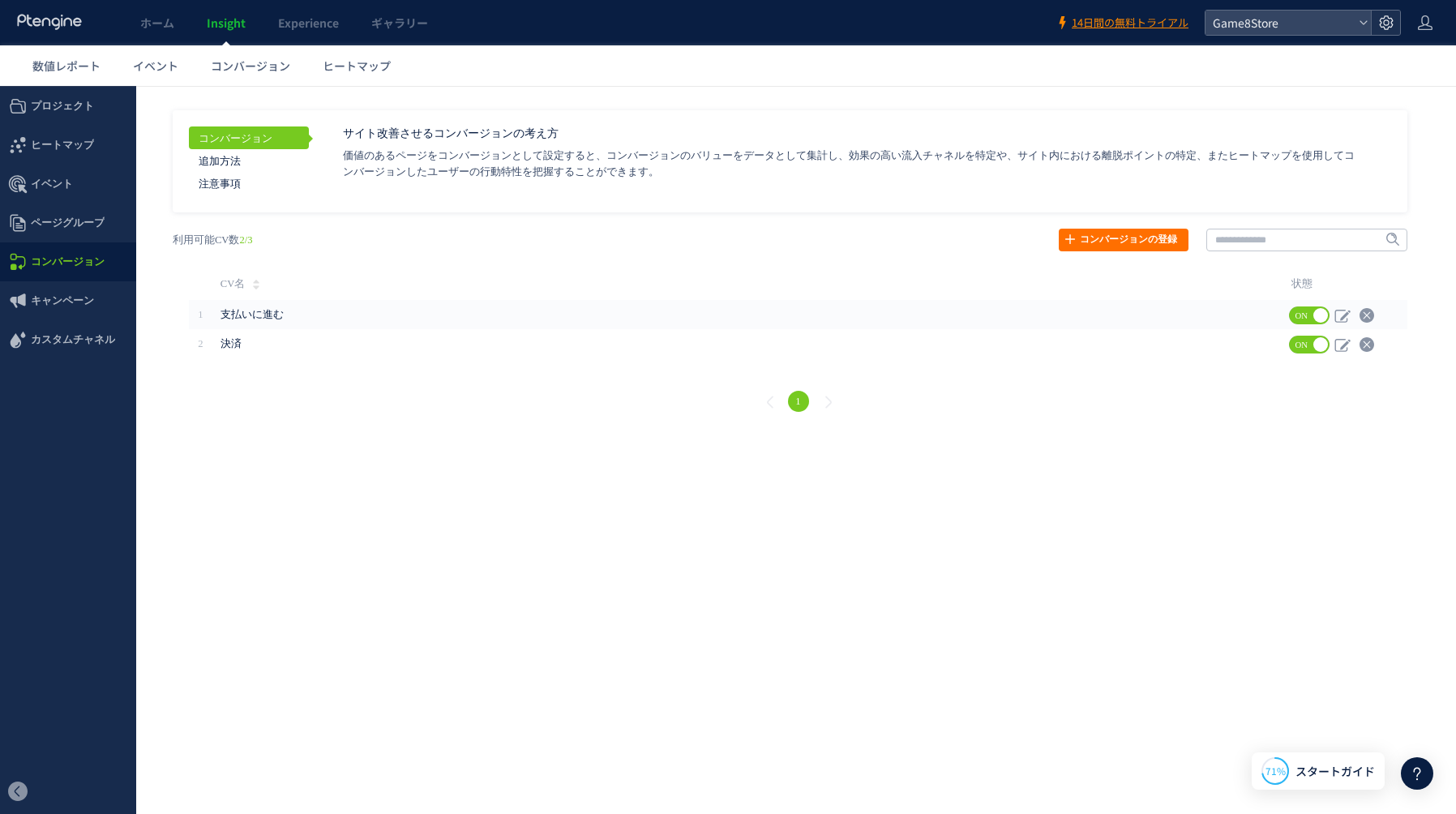
click at [1388, 27] on use at bounding box center [1385, 21] width 13 height 13
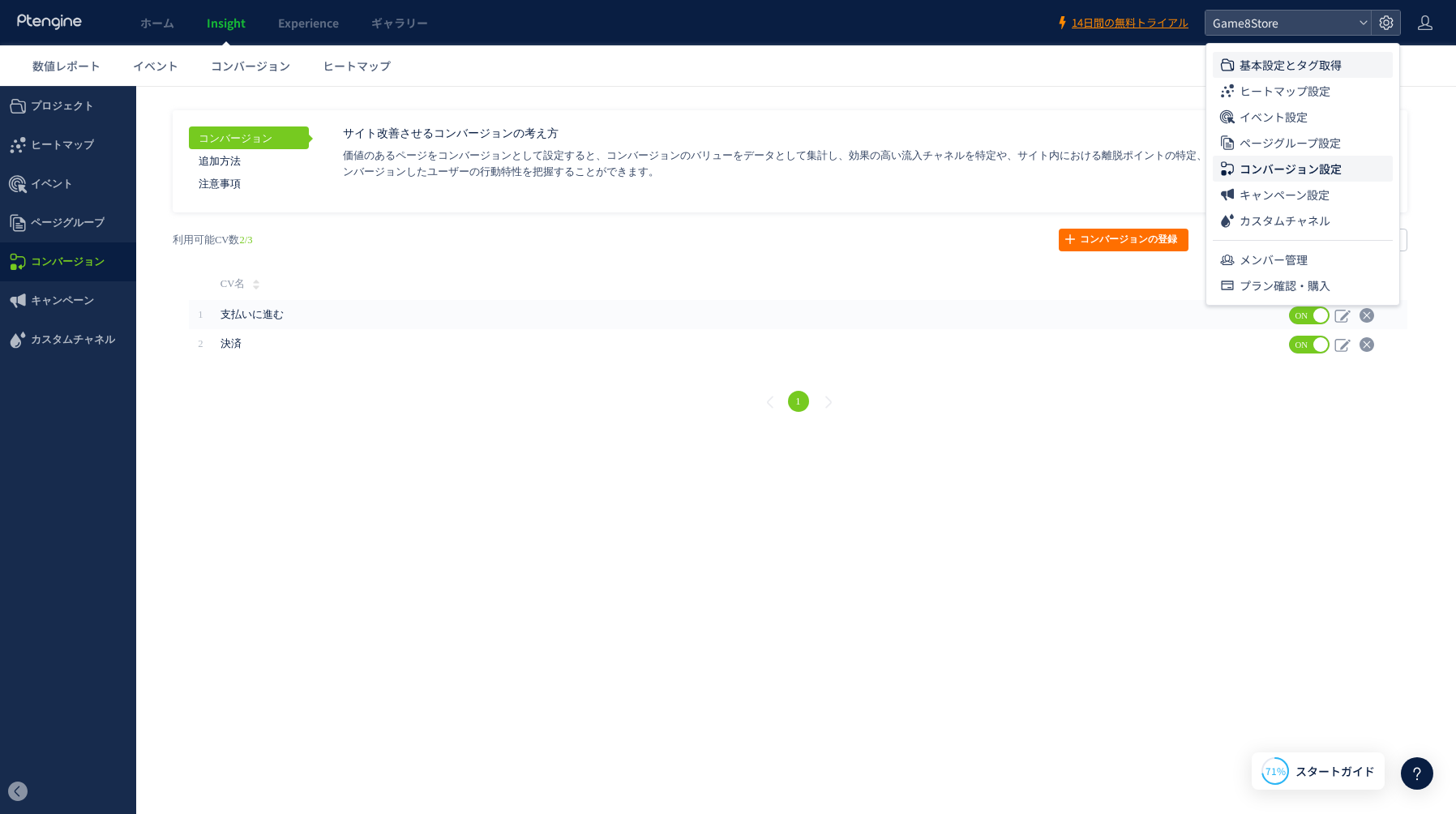
click at [1295, 67] on span "基本設定とタグ取得" at bounding box center [1290, 64] width 103 height 26
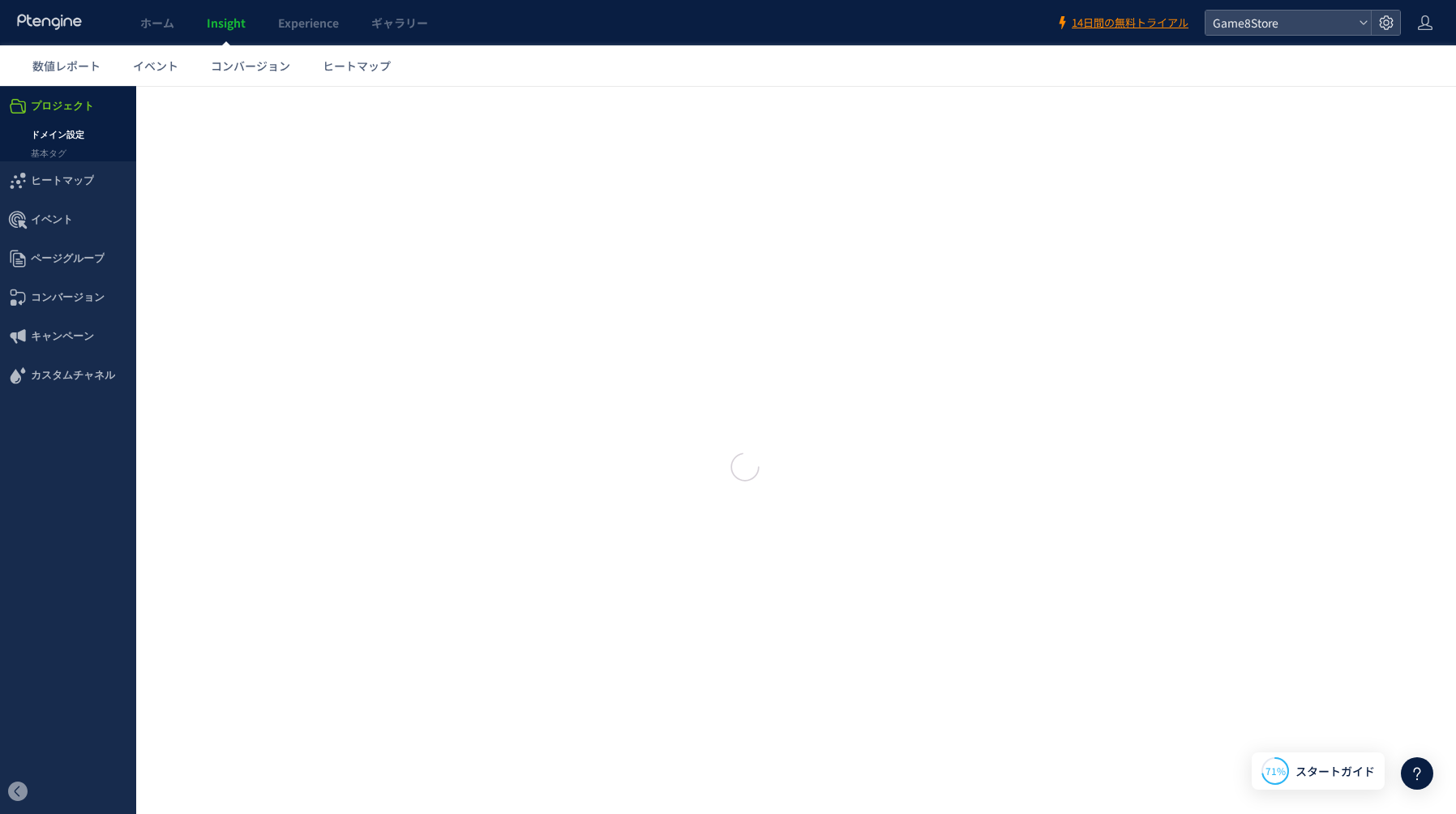
type input "**********"
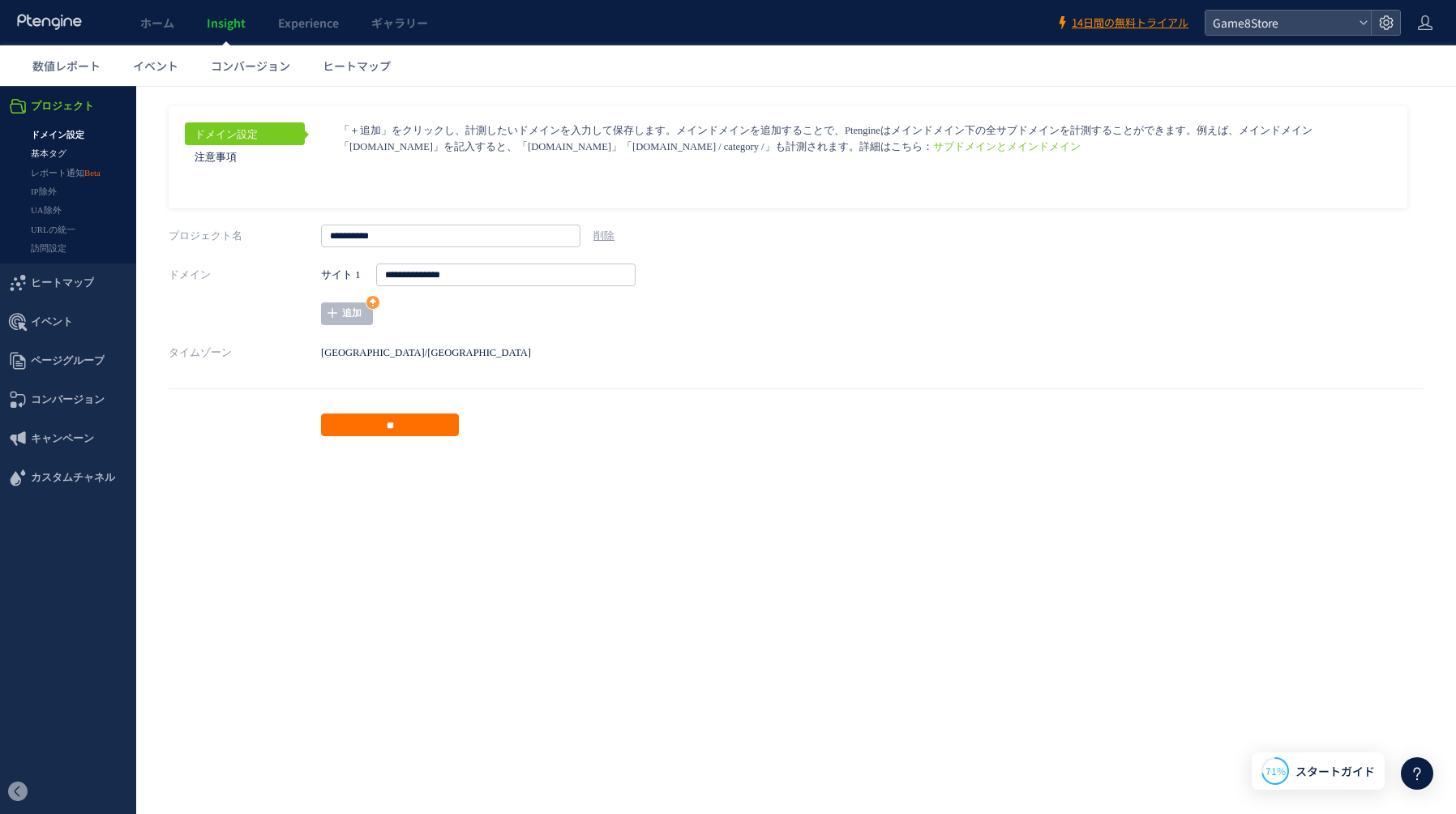
click at [58, 156] on link "基本タグ" at bounding box center [68, 153] width 136 height 19
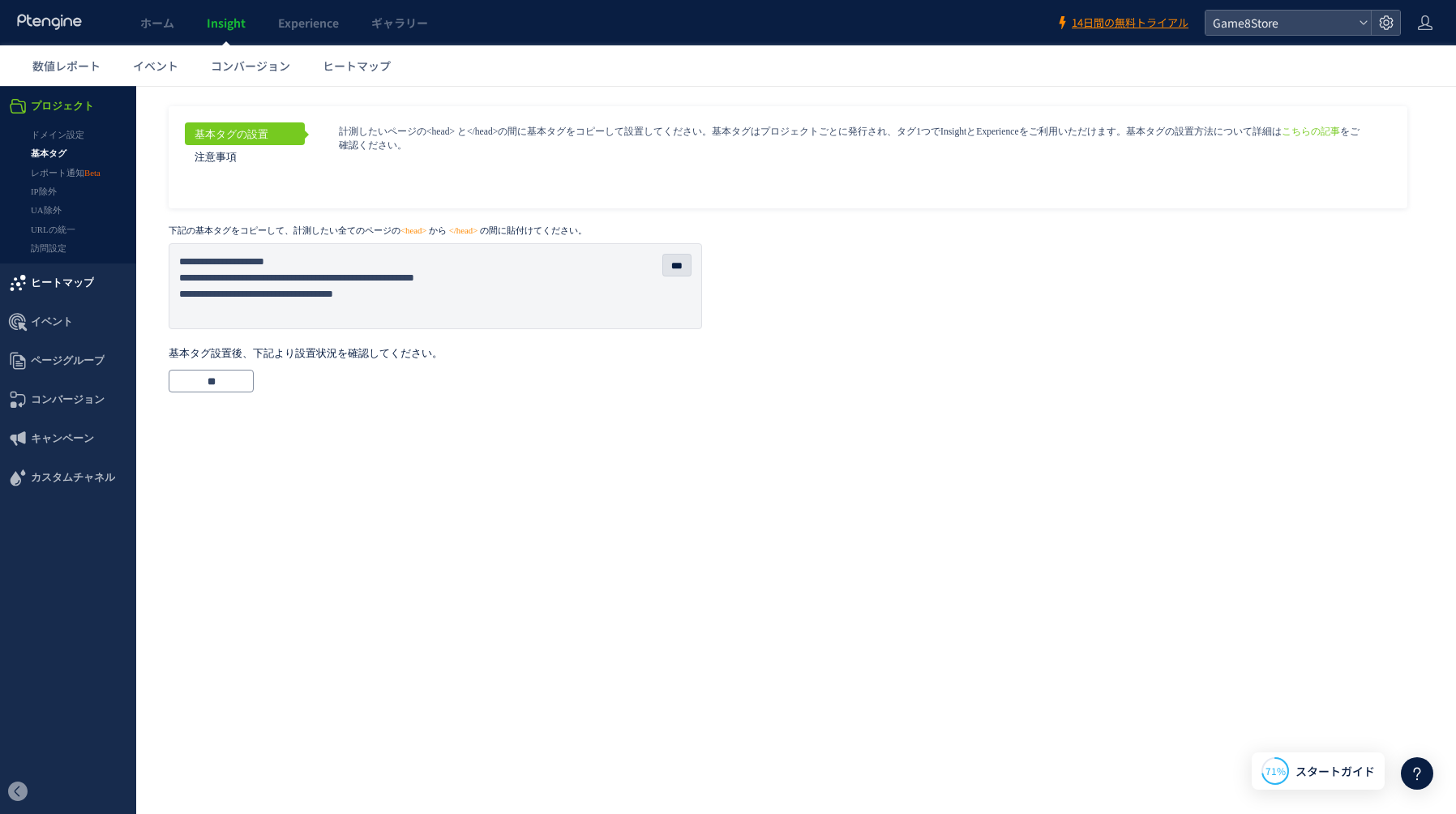
click at [53, 284] on span "ヒートマップ" at bounding box center [62, 283] width 63 height 39
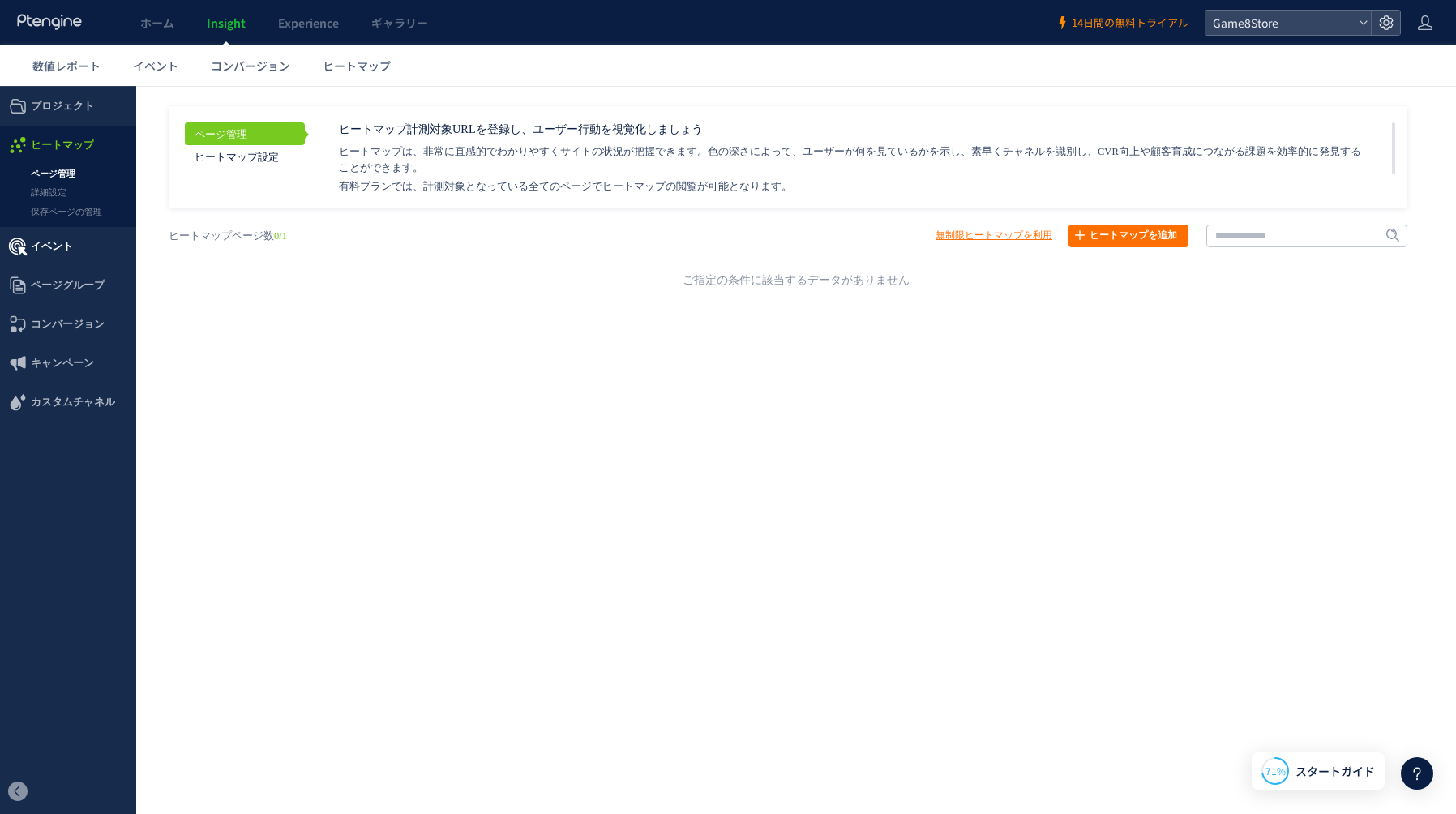
click at [49, 249] on span "イベント" at bounding box center [52, 247] width 42 height 39
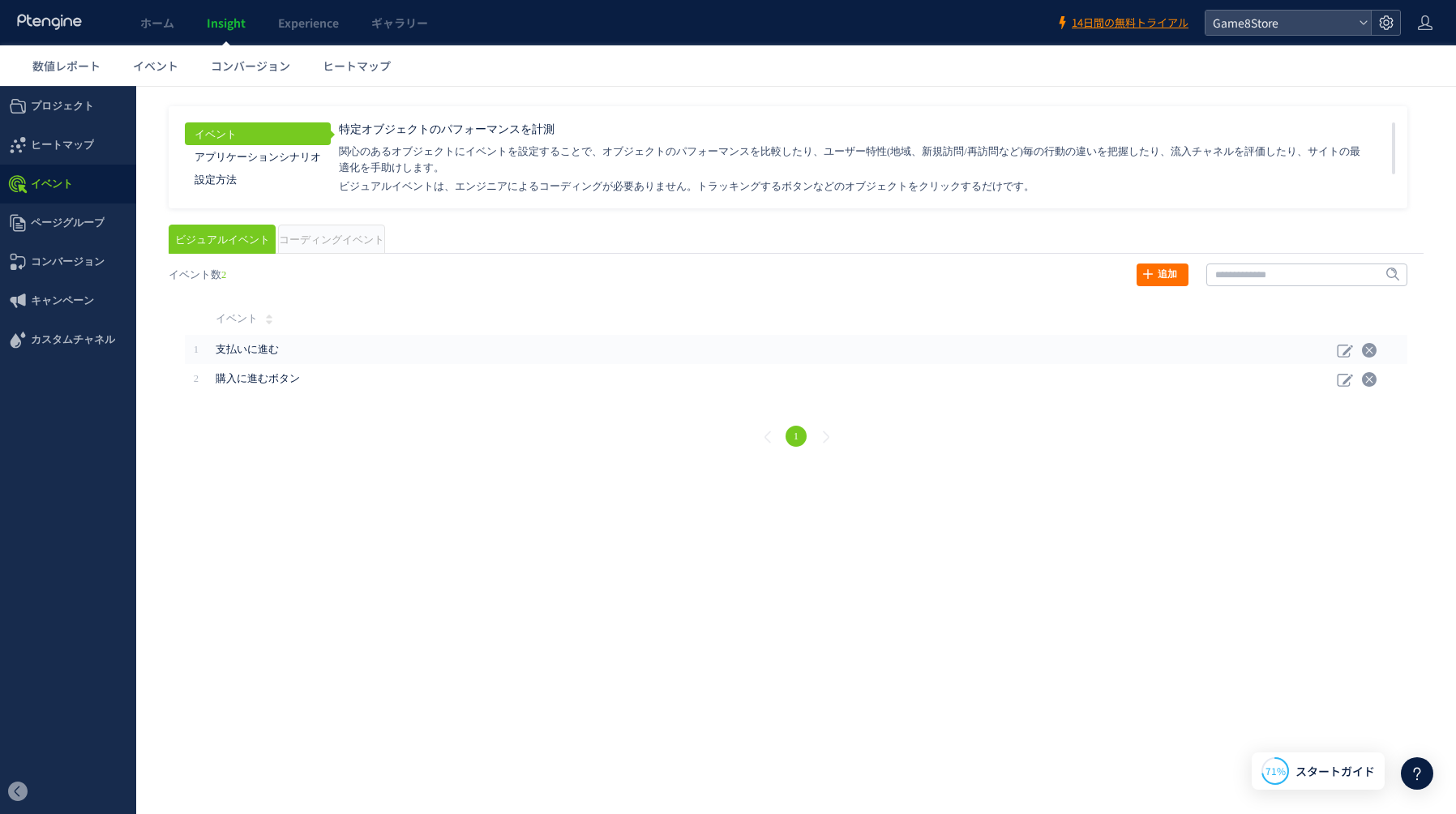
click at [1391, 21] on use at bounding box center [1385, 21] width 13 height 13
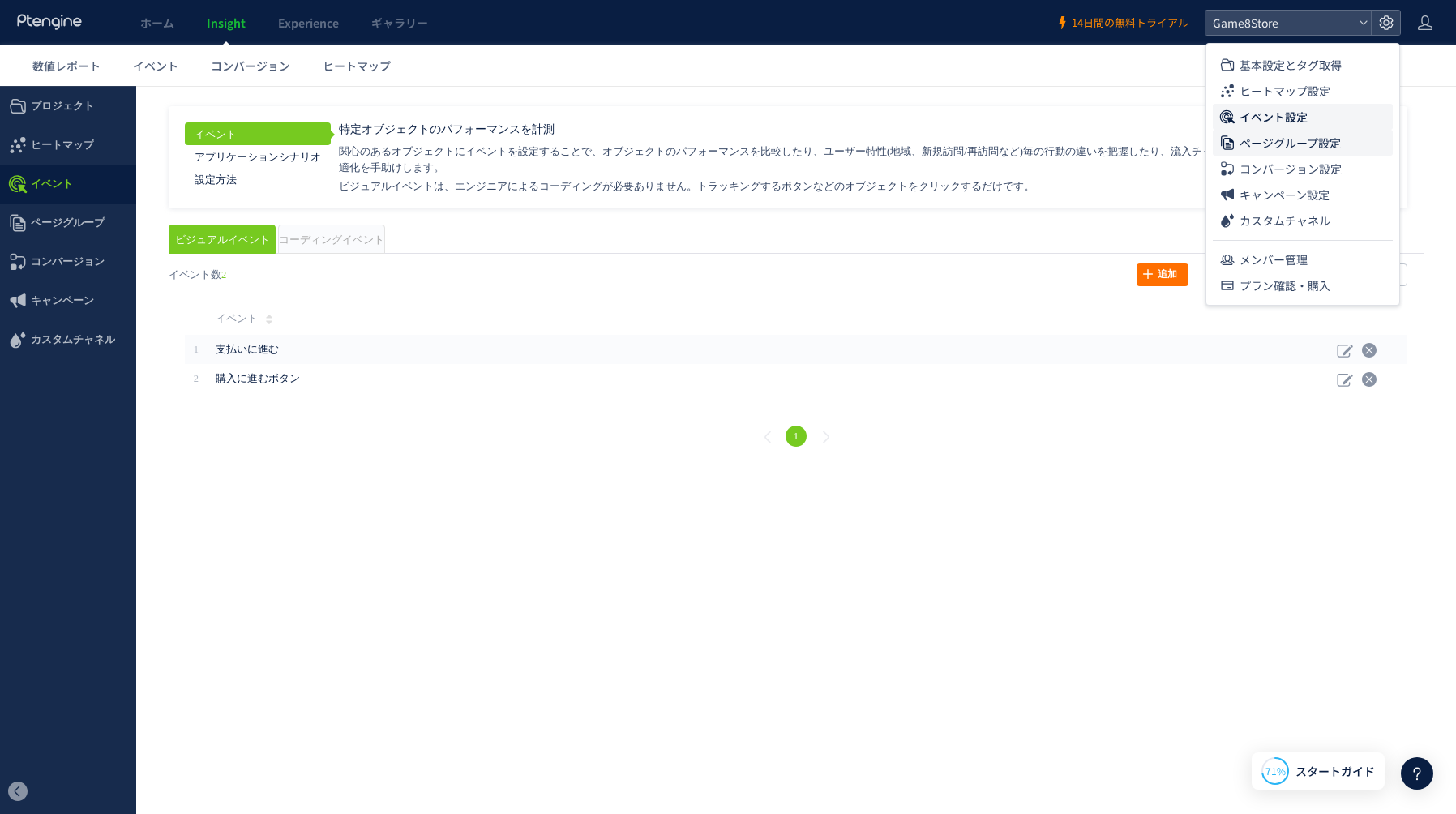
click at [1304, 146] on span "ページグループ設定" at bounding box center [1290, 142] width 102 height 26
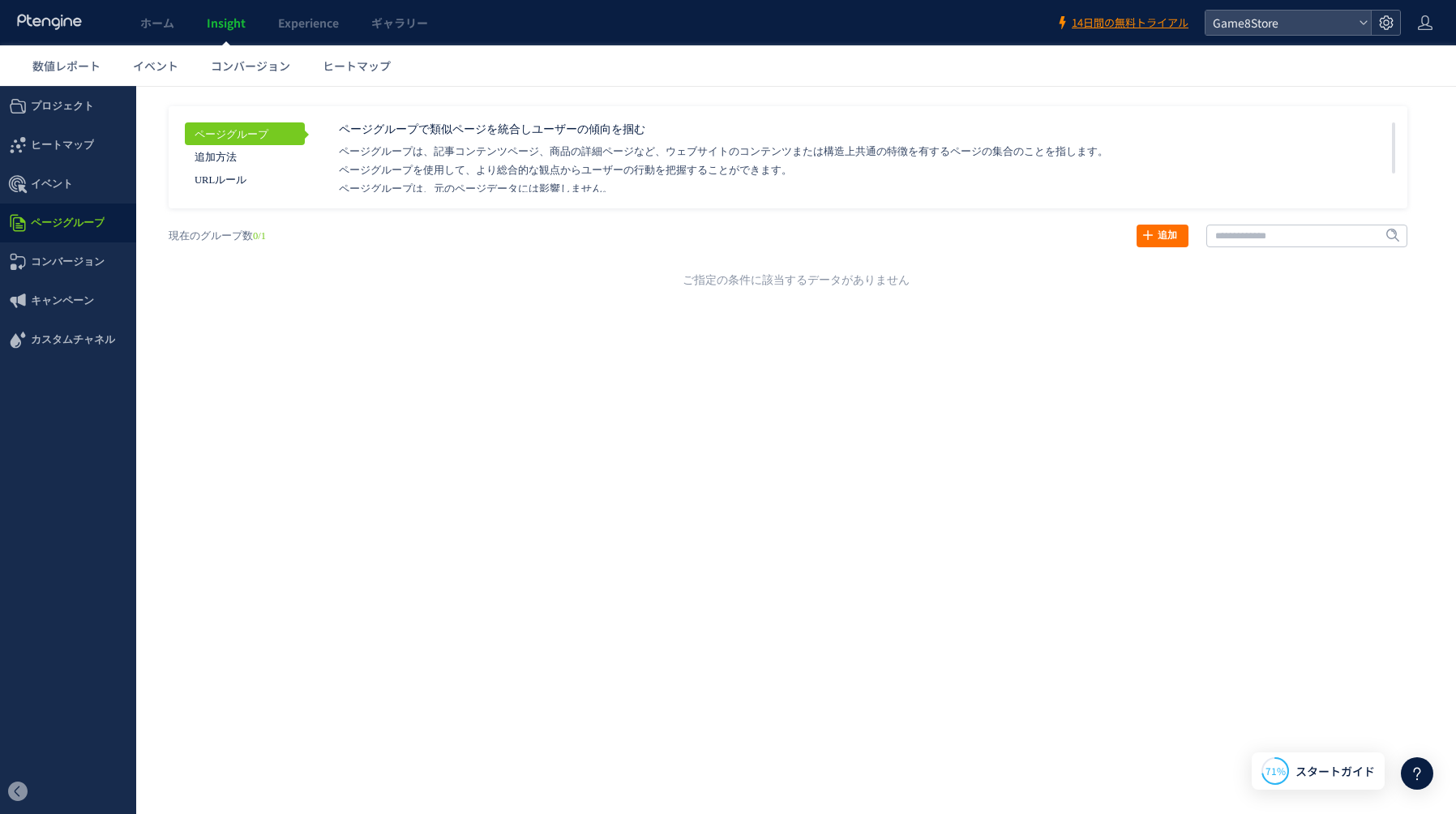
click at [1385, 28] on icon at bounding box center [1386, 22] width 16 height 16
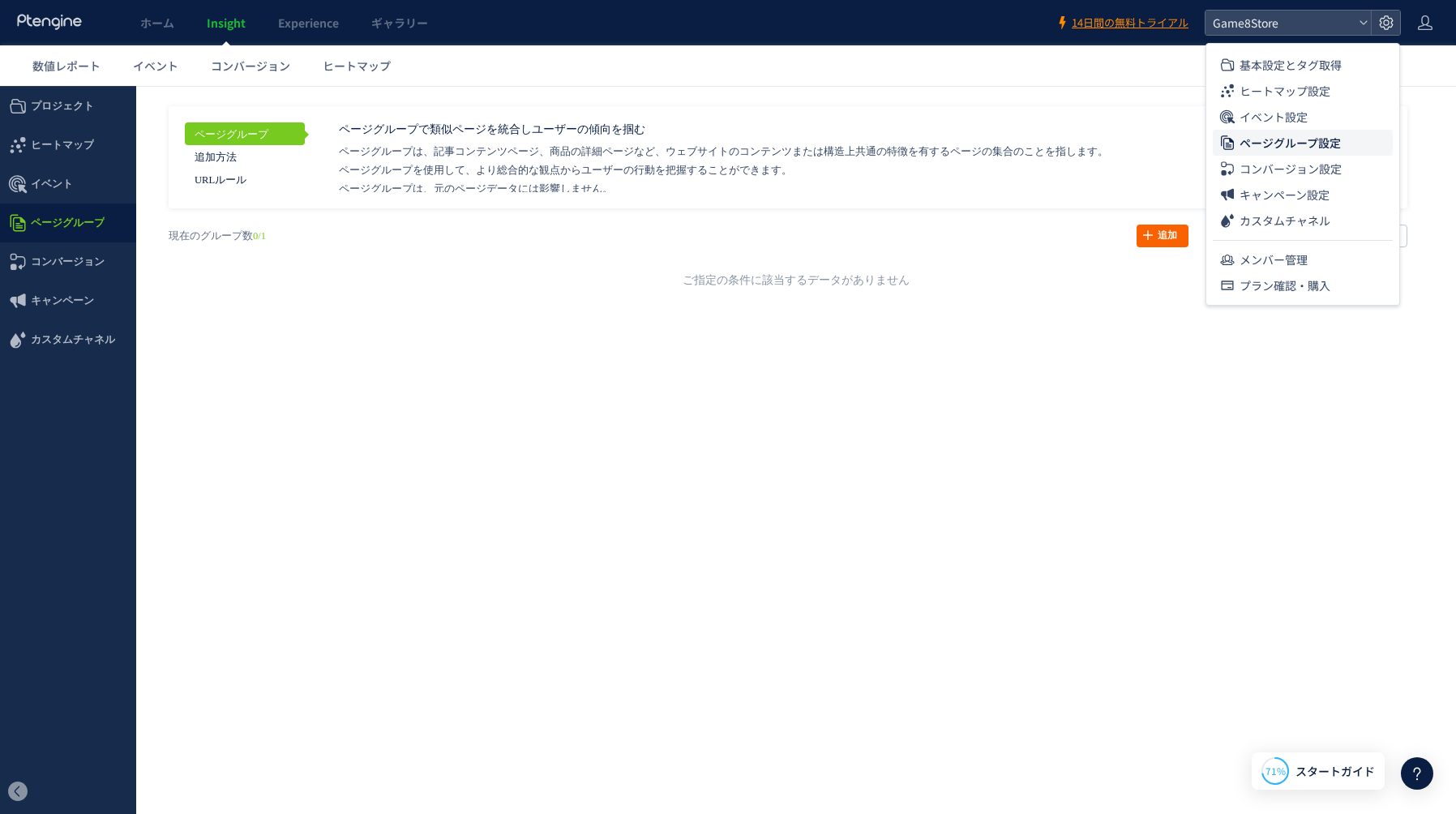
click at [1153, 238] on icon at bounding box center [1148, 234] width 13 height 13
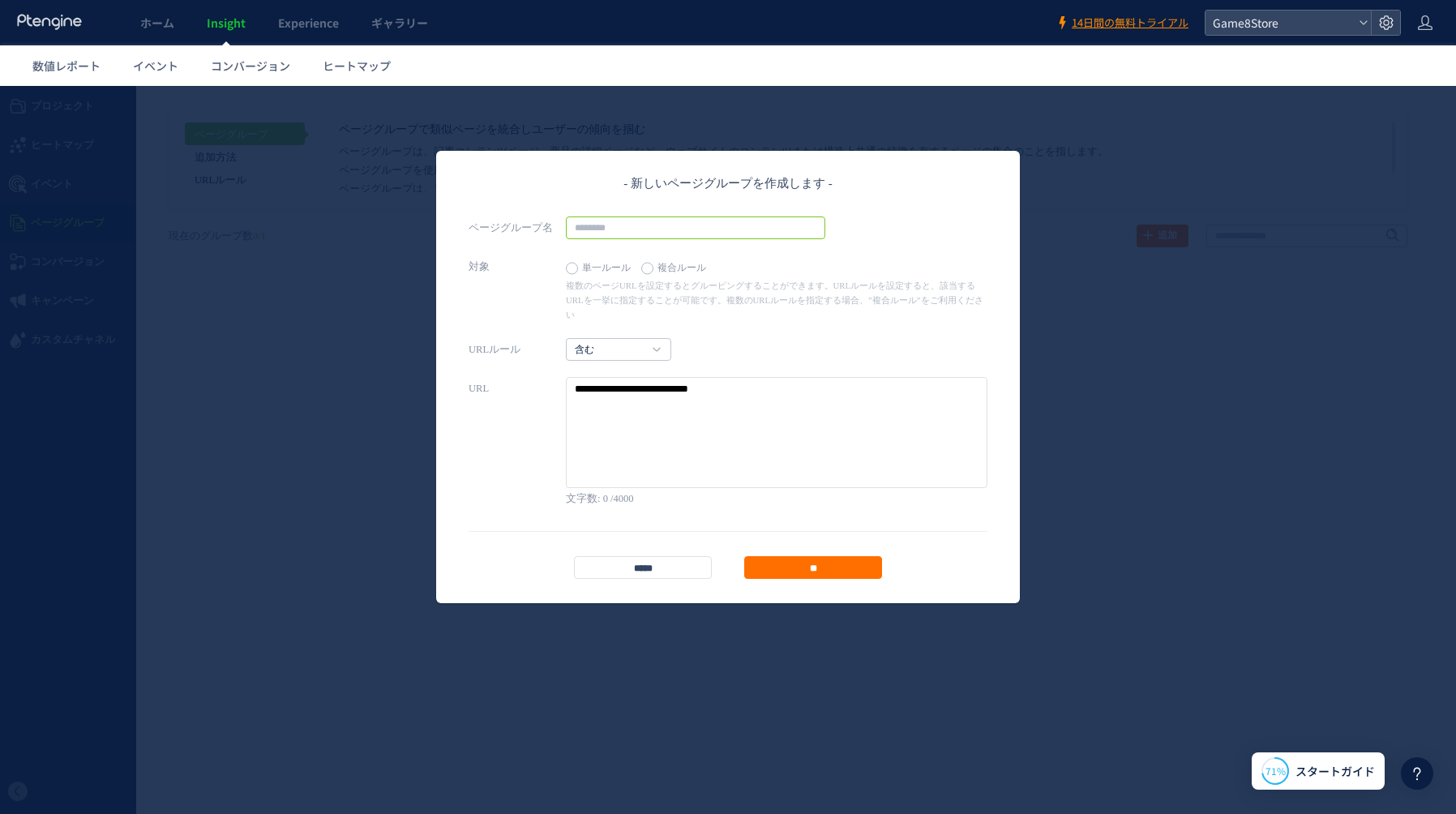
click at [623, 233] on input "text" at bounding box center [695, 227] width 259 height 22
type input "*"
type input "*****"
click at [623, 403] on textarea at bounding box center [777, 432] width 422 height 111
click at [621, 343] on link "含む" at bounding box center [610, 350] width 70 height 14
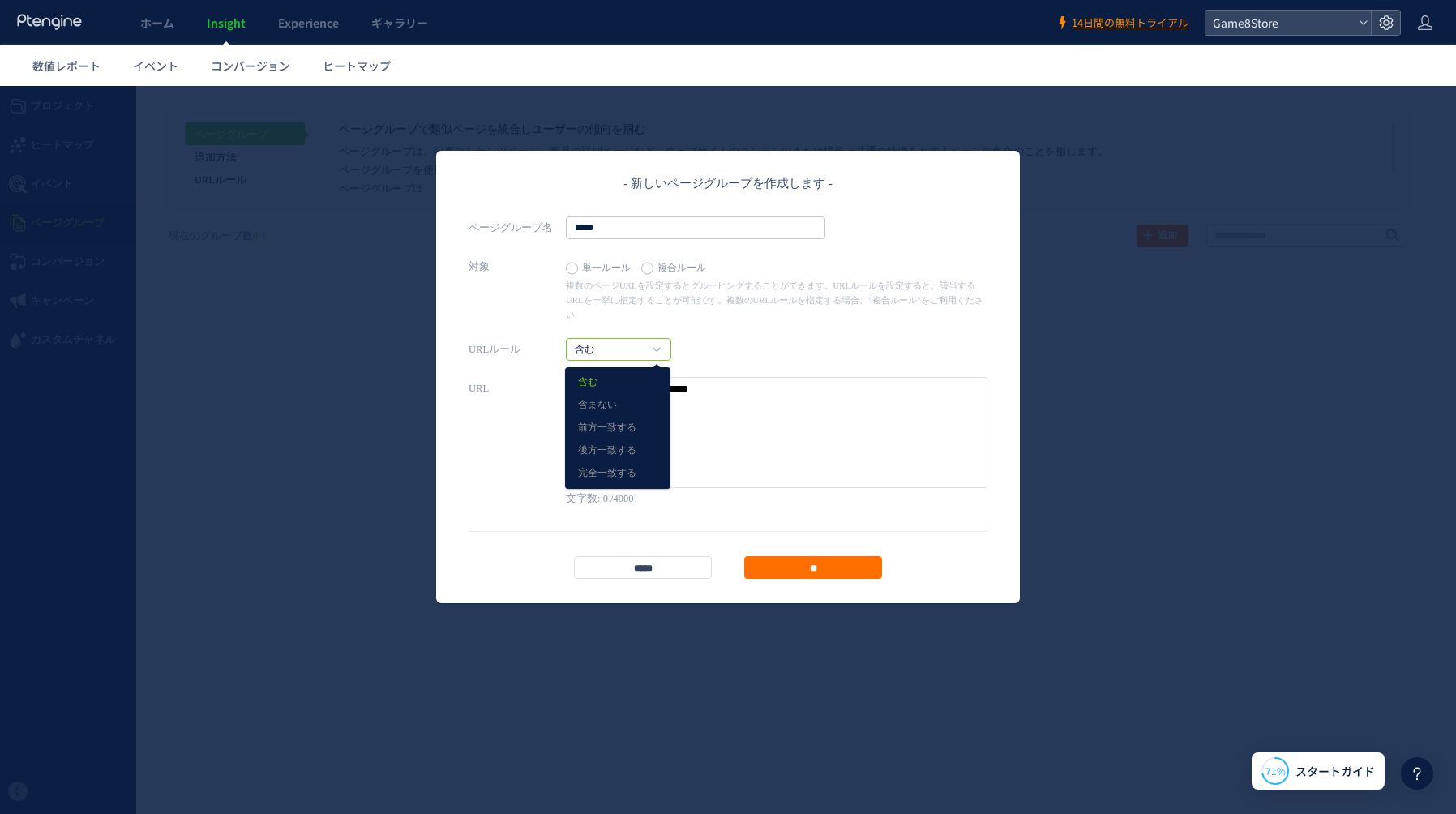
click at [789, 420] on textarea at bounding box center [777, 432] width 422 height 111
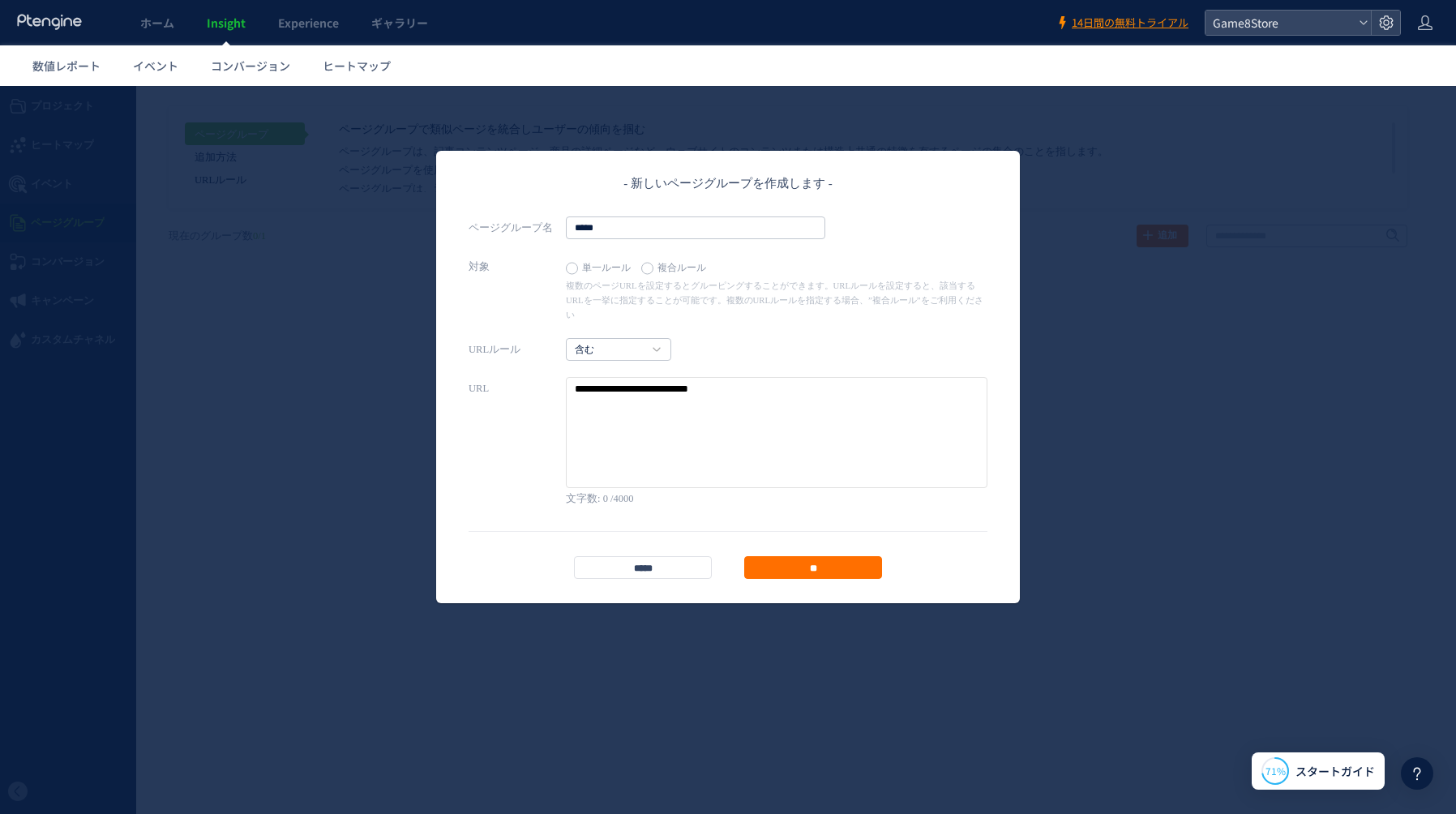
paste textarea "**********"
type textarea "**********"
click at [646, 268] on label "複合ルール" at bounding box center [678, 267] width 73 height 22
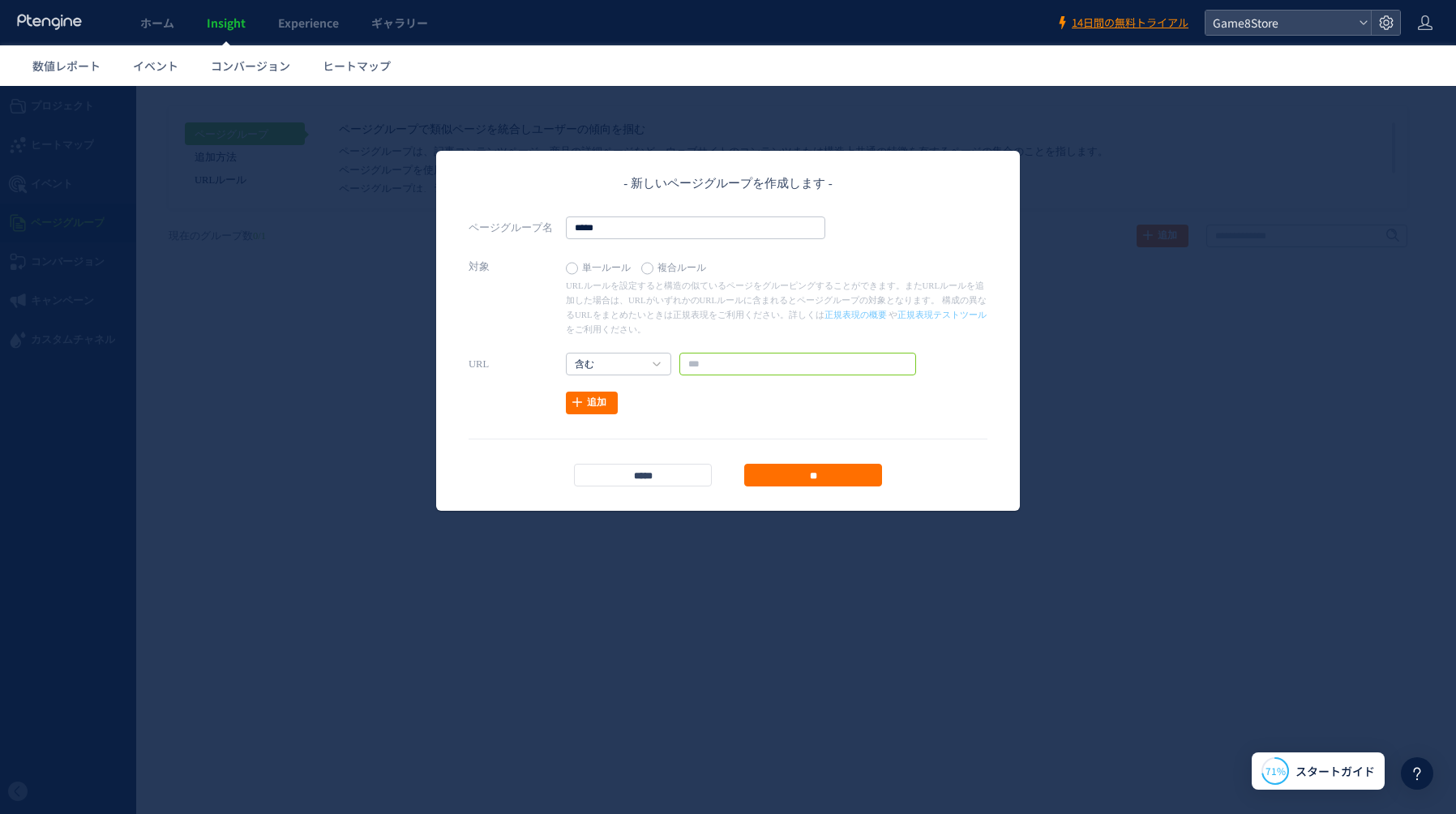
click at [710, 363] on input "text" at bounding box center [797, 363] width 236 height 22
paste input "**********"
drag, startPoint x: 834, startPoint y: 364, endPoint x: 976, endPoint y: 367, distance: 142.0
click at [976, 367] on div "URL 含む 含む 含まない 前方一致する **" at bounding box center [728, 363] width 519 height 22
type input "**********"
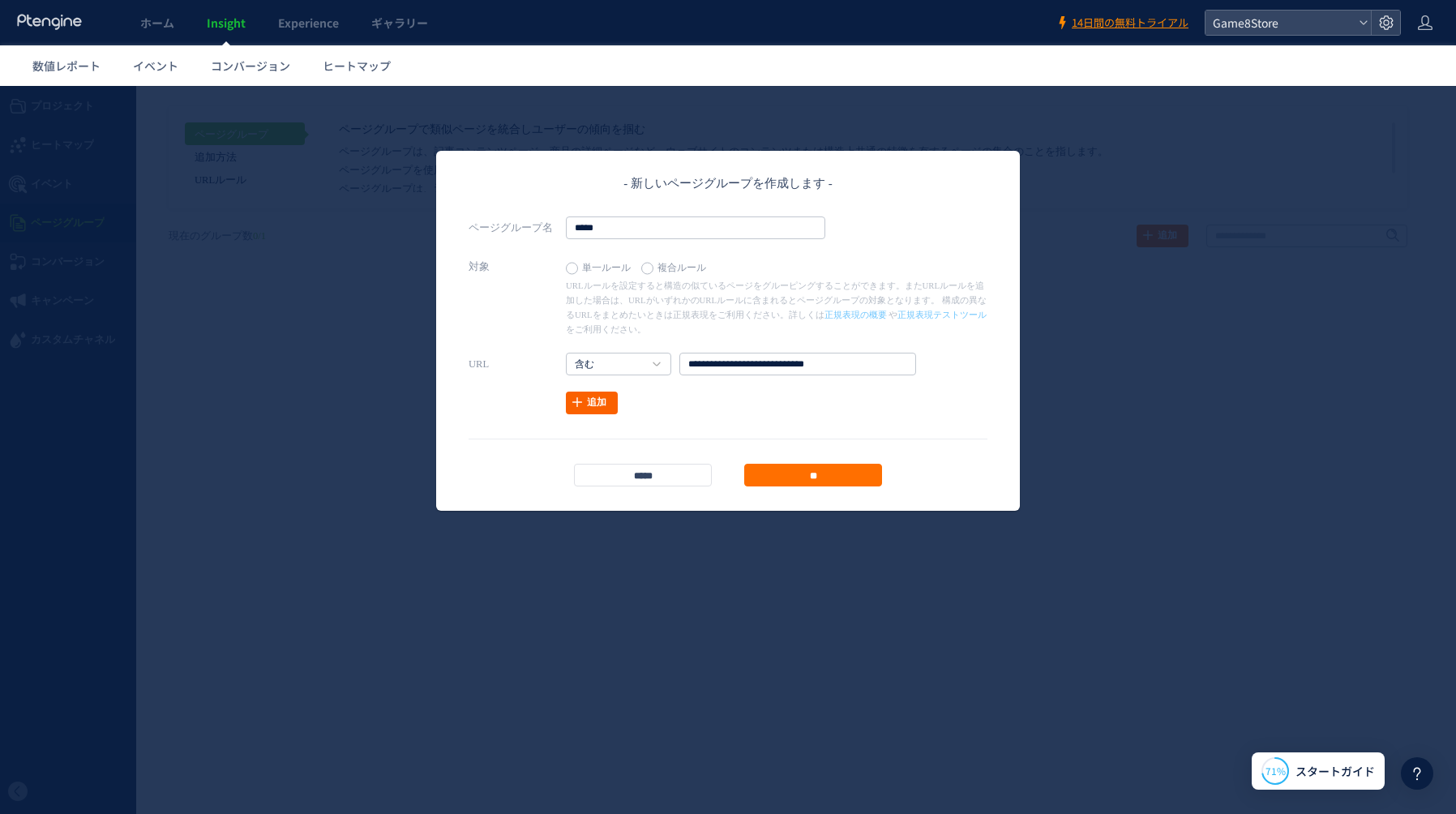
click at [588, 406] on link "追加" at bounding box center [592, 402] width 52 height 22
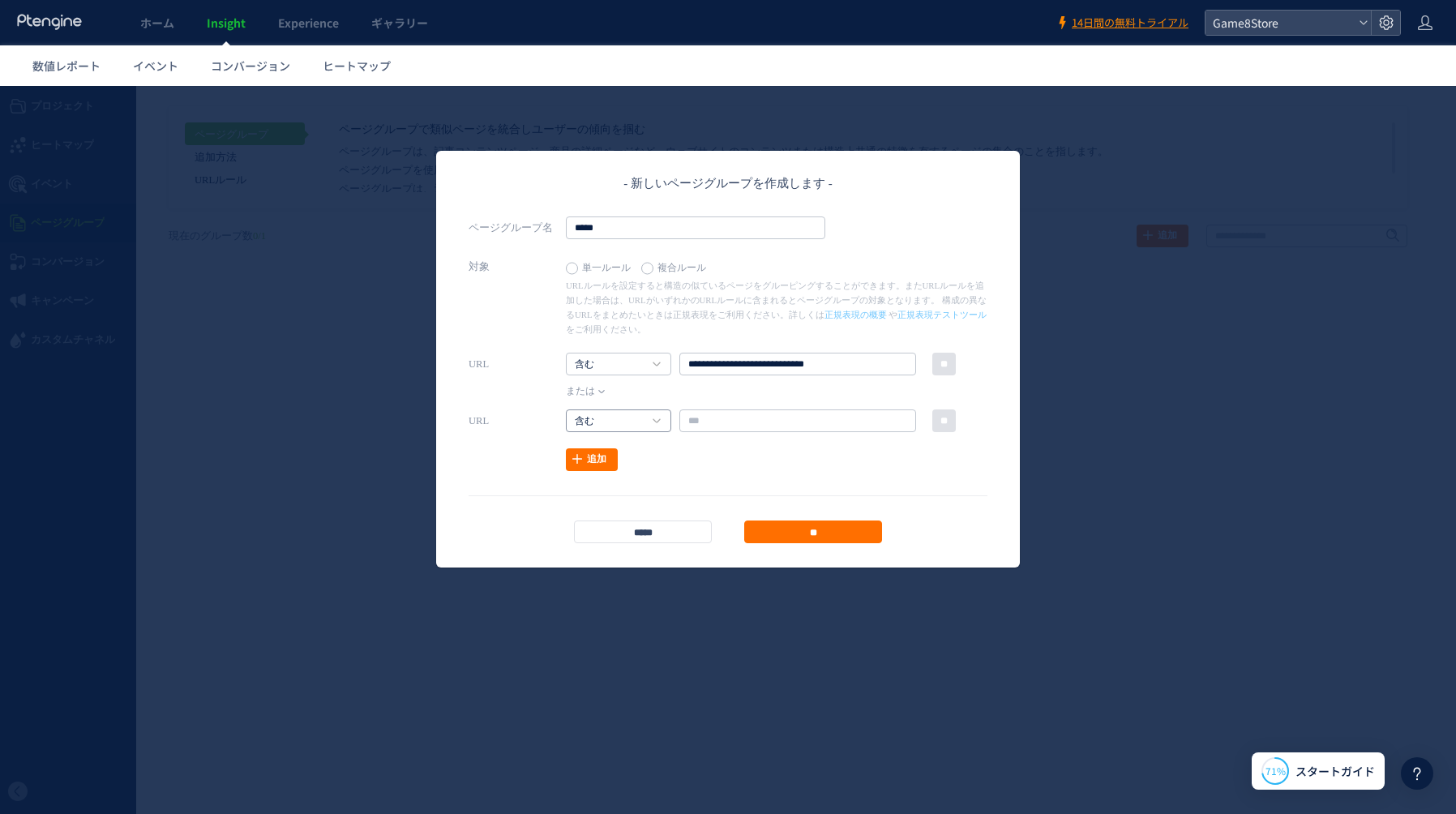
click at [595, 421] on link "含む" at bounding box center [610, 422] width 70 height 14
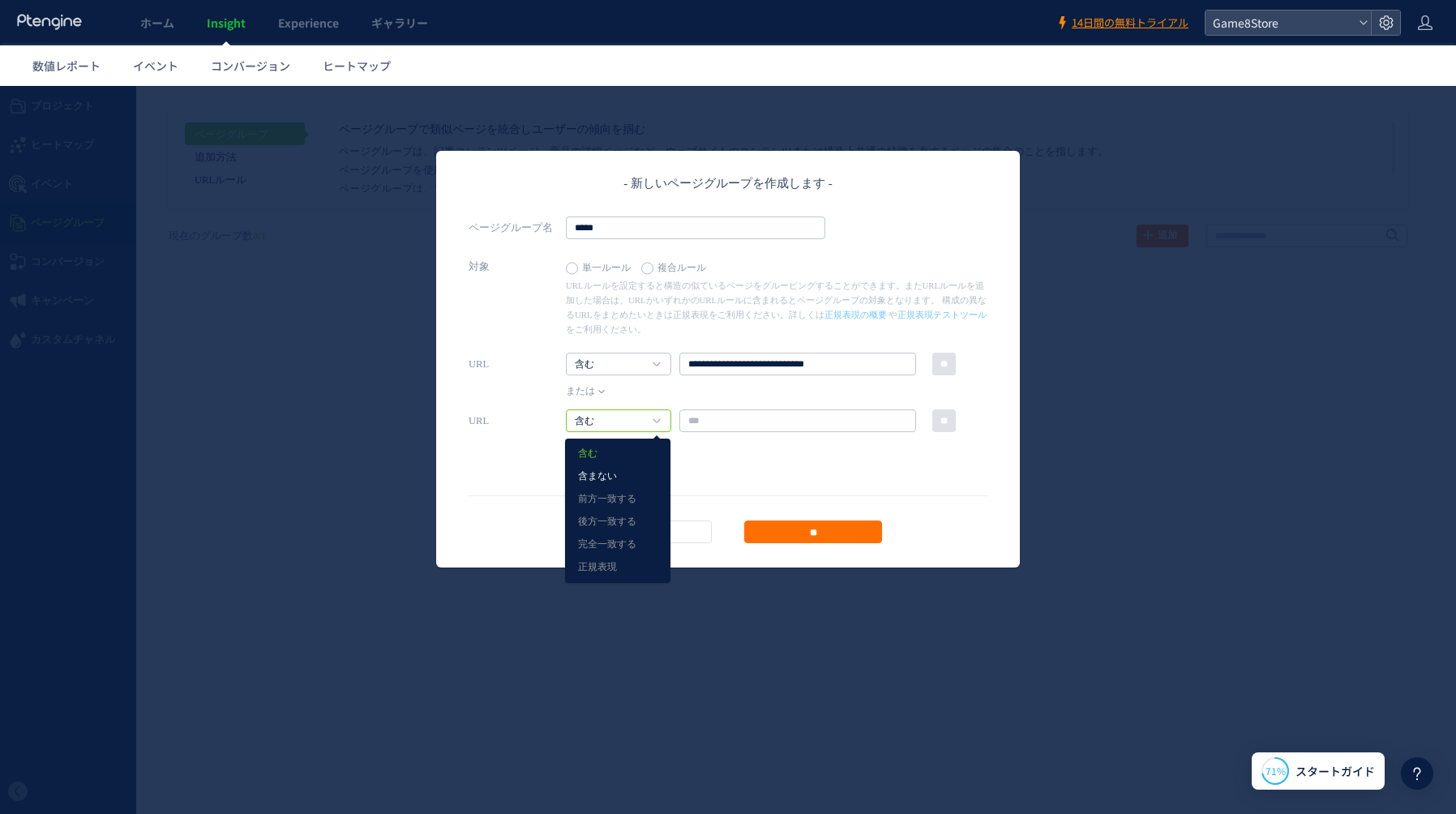
click at [602, 477] on link "含まない" at bounding box center [617, 477] width 79 height 21
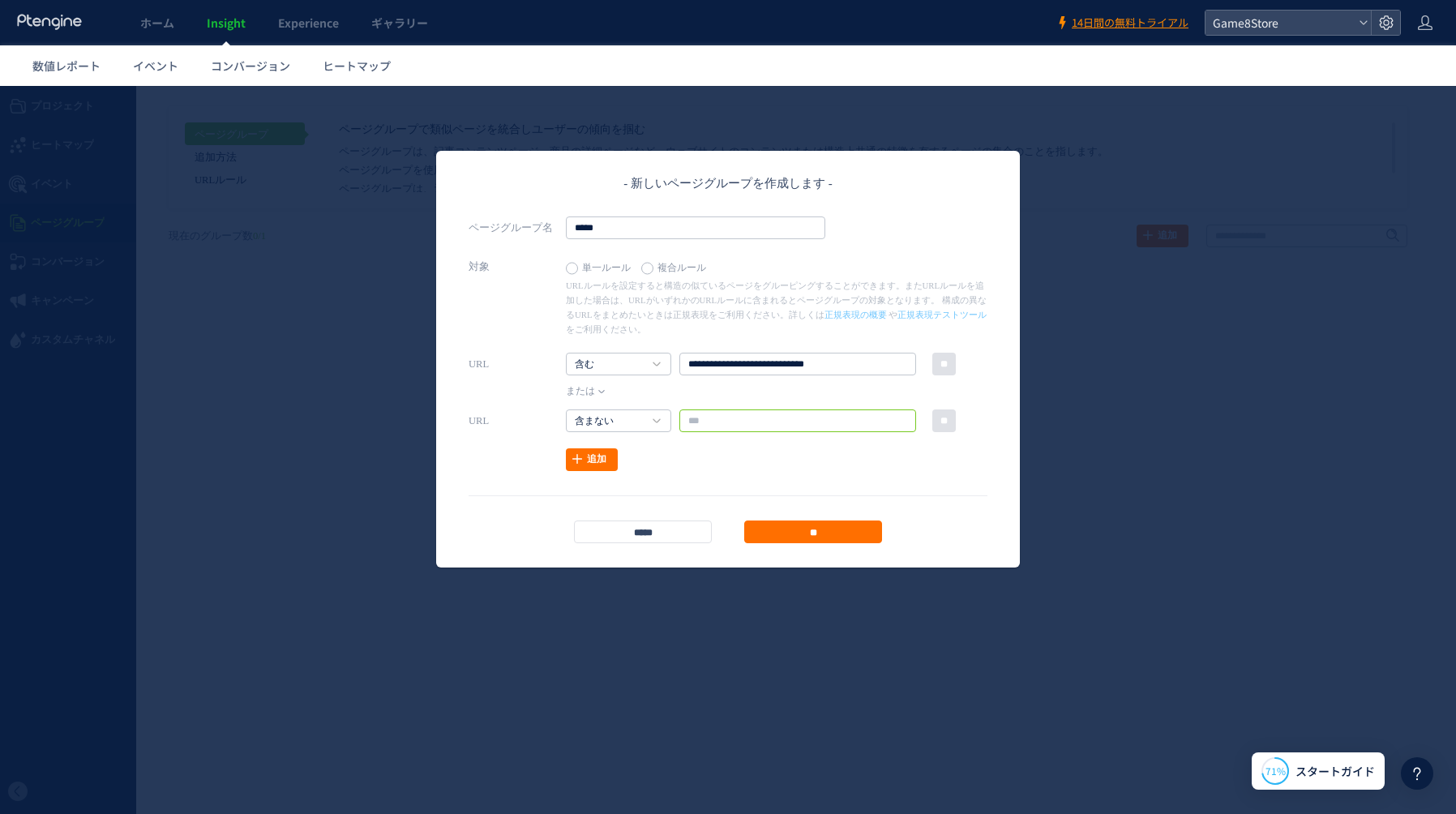
click at [798, 417] on input "text" at bounding box center [797, 420] width 236 height 22
type input "*"
type input "********"
click at [878, 540] on input "**" at bounding box center [813, 531] width 138 height 22
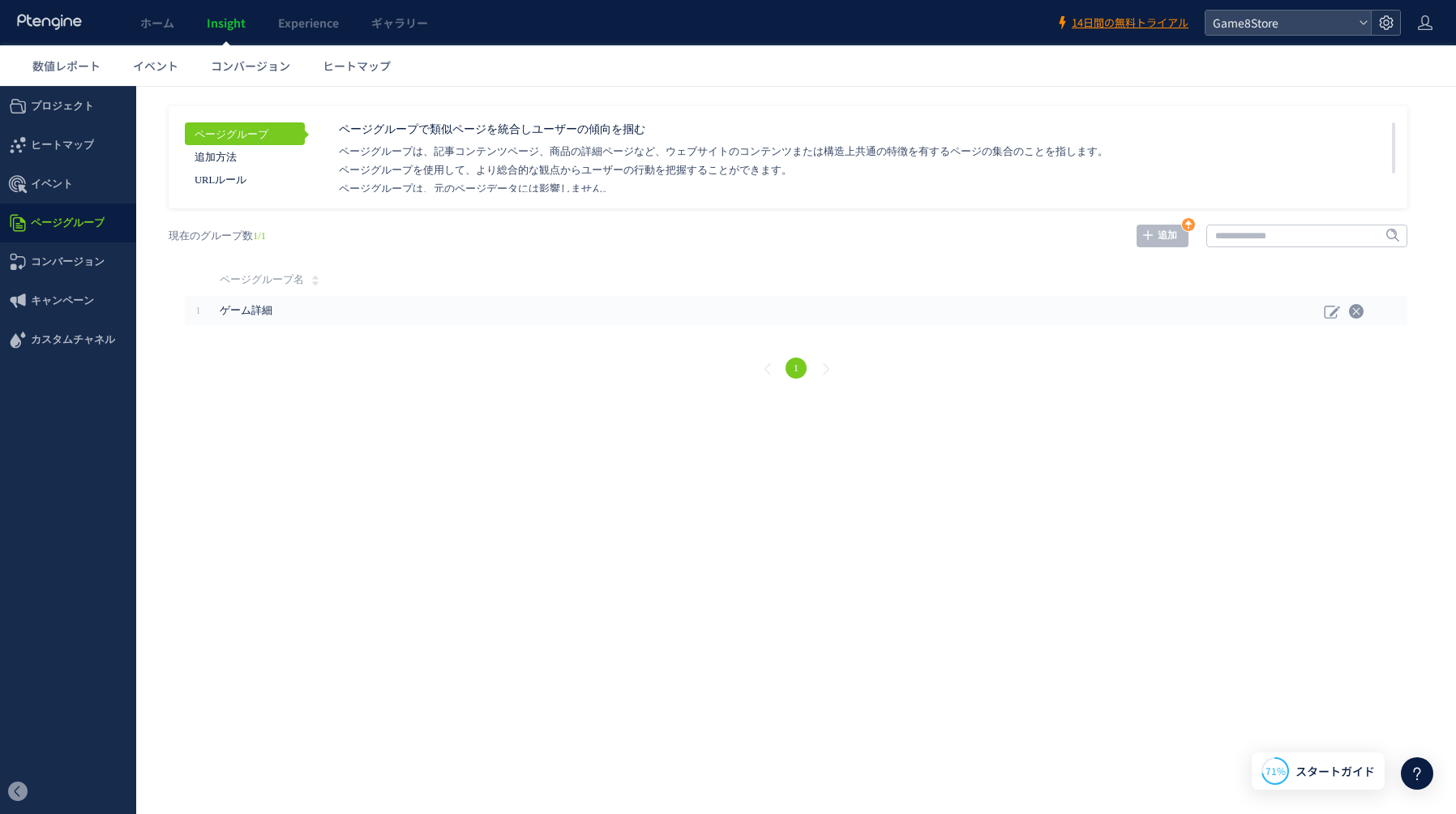
click at [1393, 13] on div at bounding box center [1385, 22] width 29 height 24
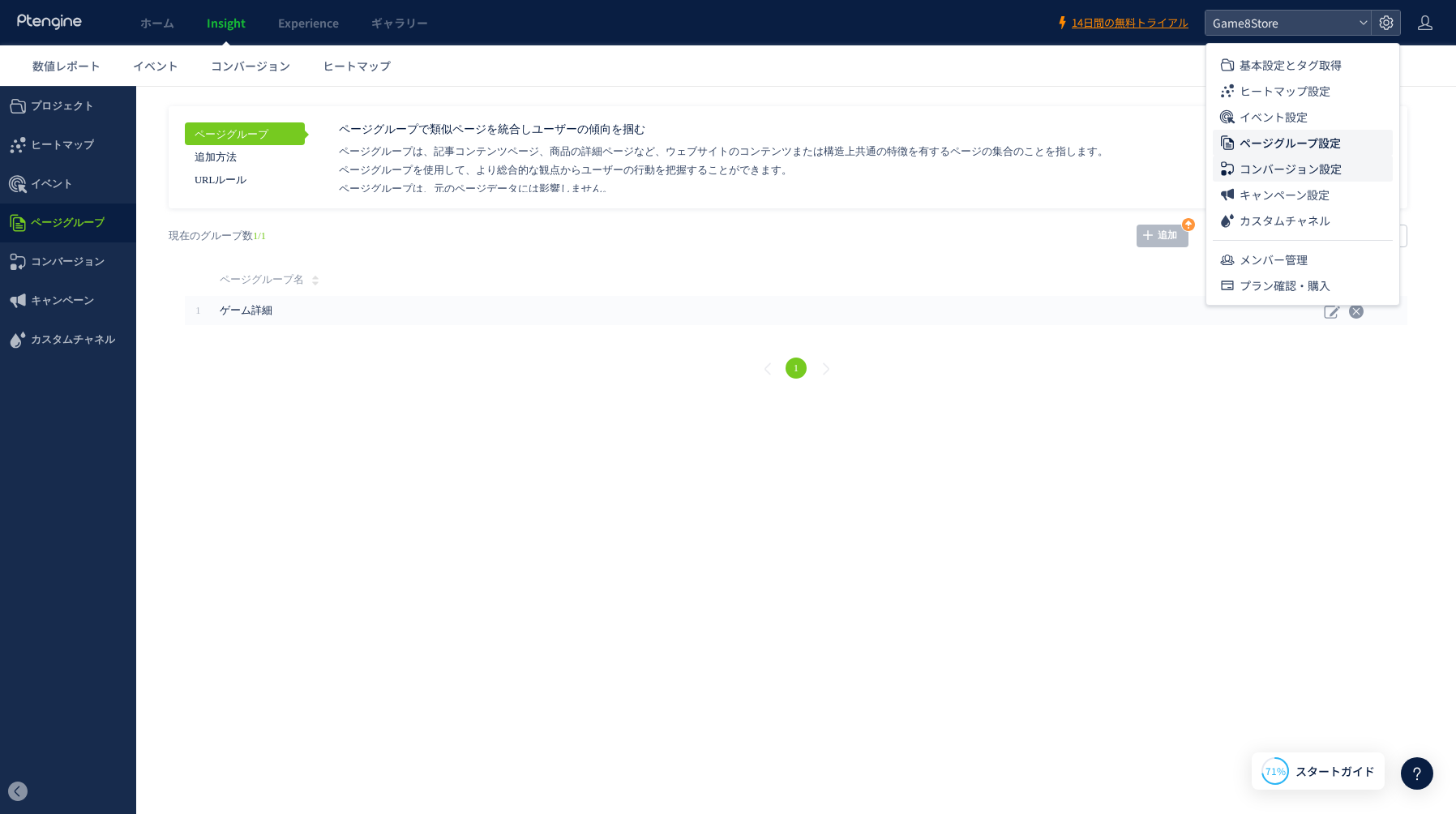
click at [1300, 169] on span "コンバージョン設定" at bounding box center [1290, 169] width 103 height 26
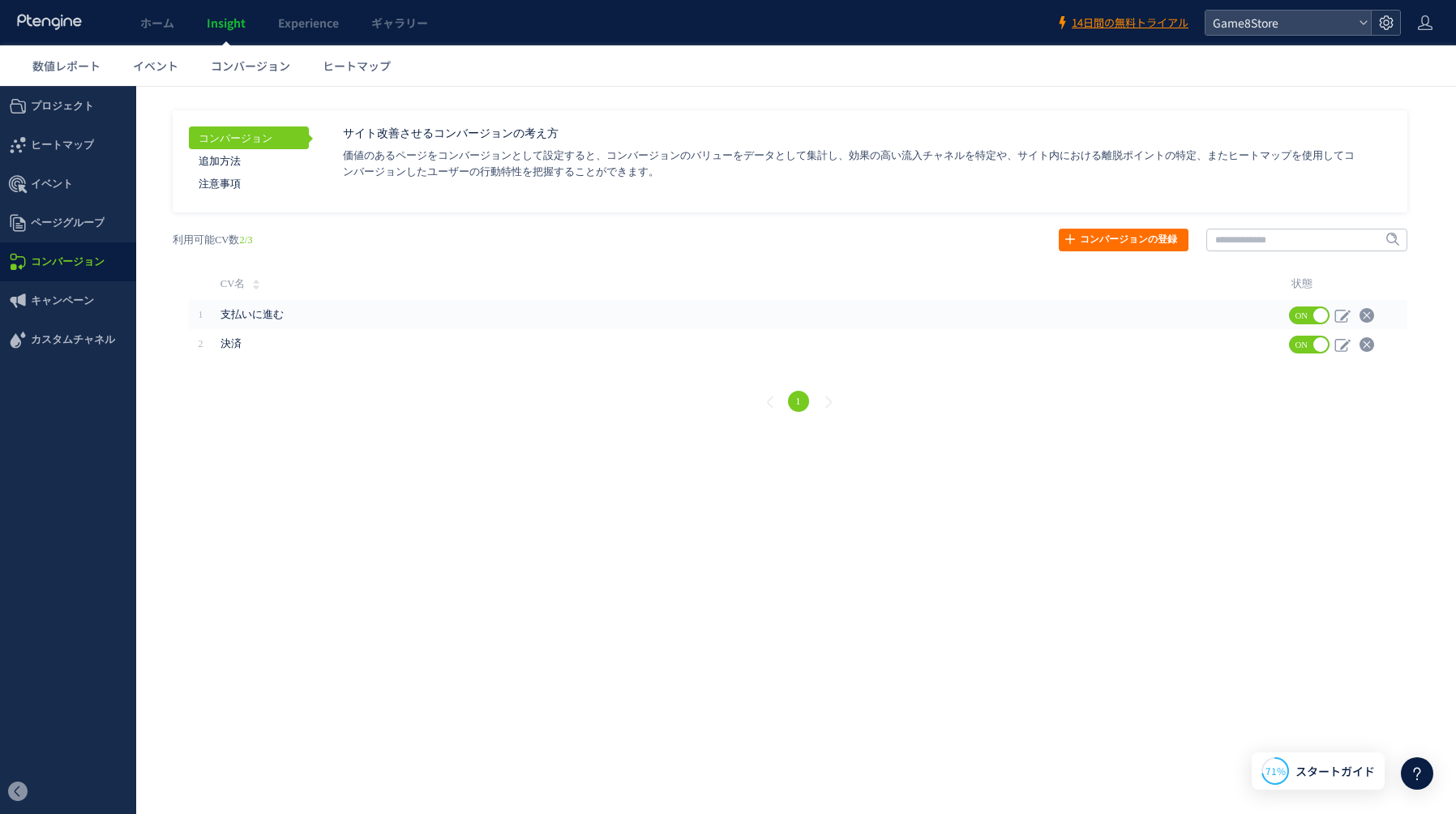
click at [1382, 26] on use at bounding box center [1385, 21] width 13 height 13
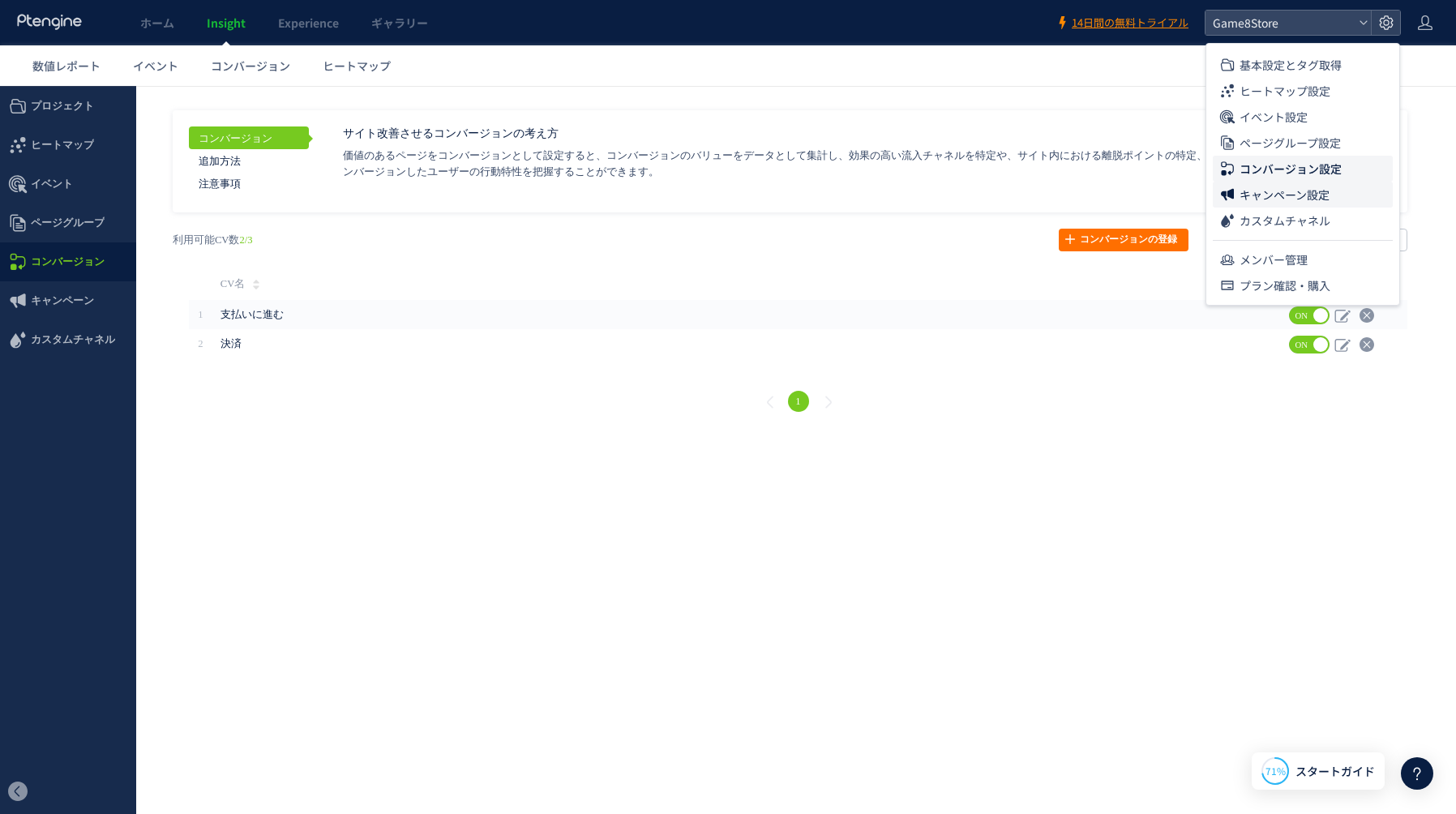
click at [1295, 199] on span "キャンペーン設定" at bounding box center [1284, 194] width 90 height 26
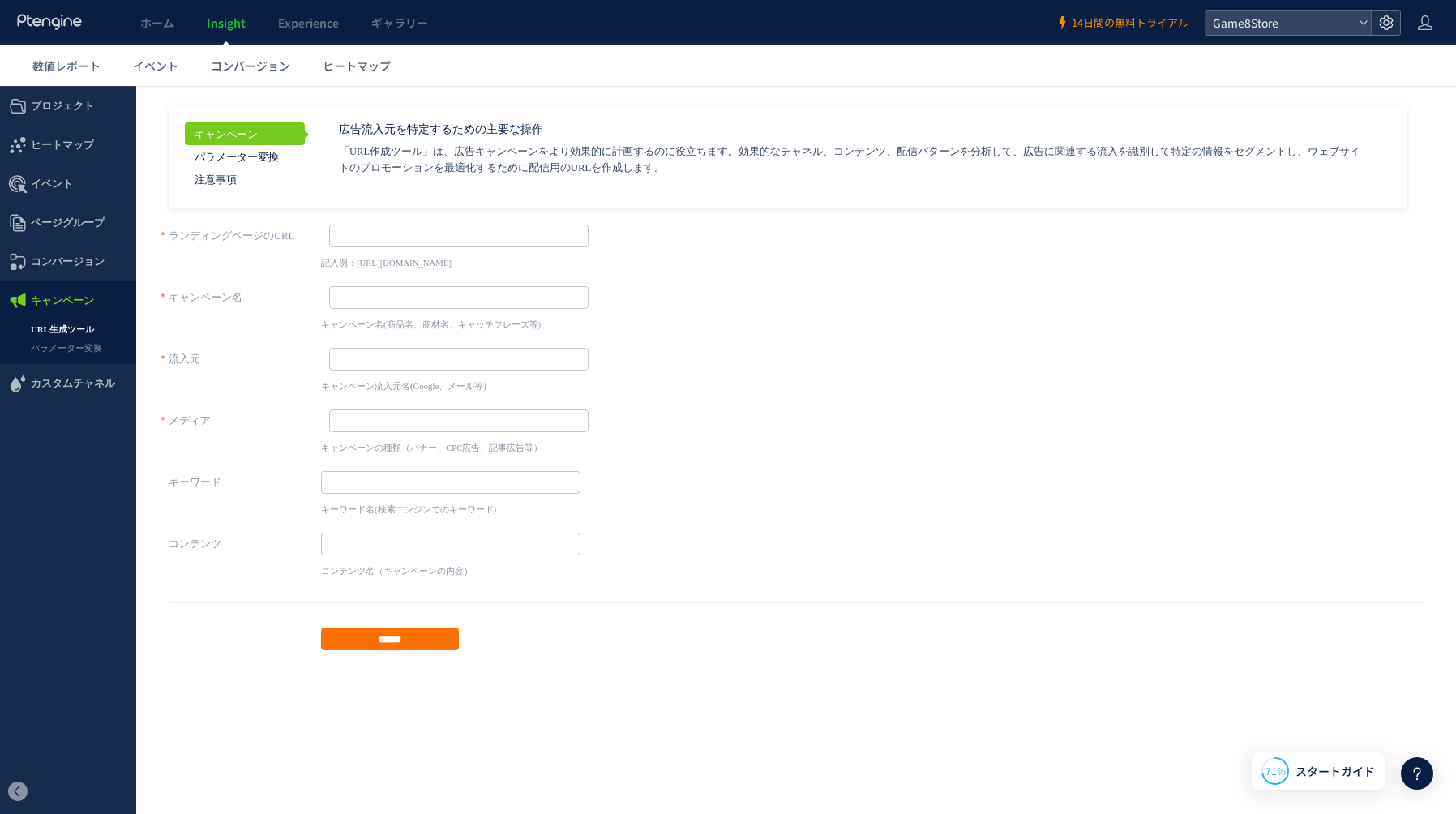
click at [1387, 27] on use at bounding box center [1385, 21] width 13 height 13
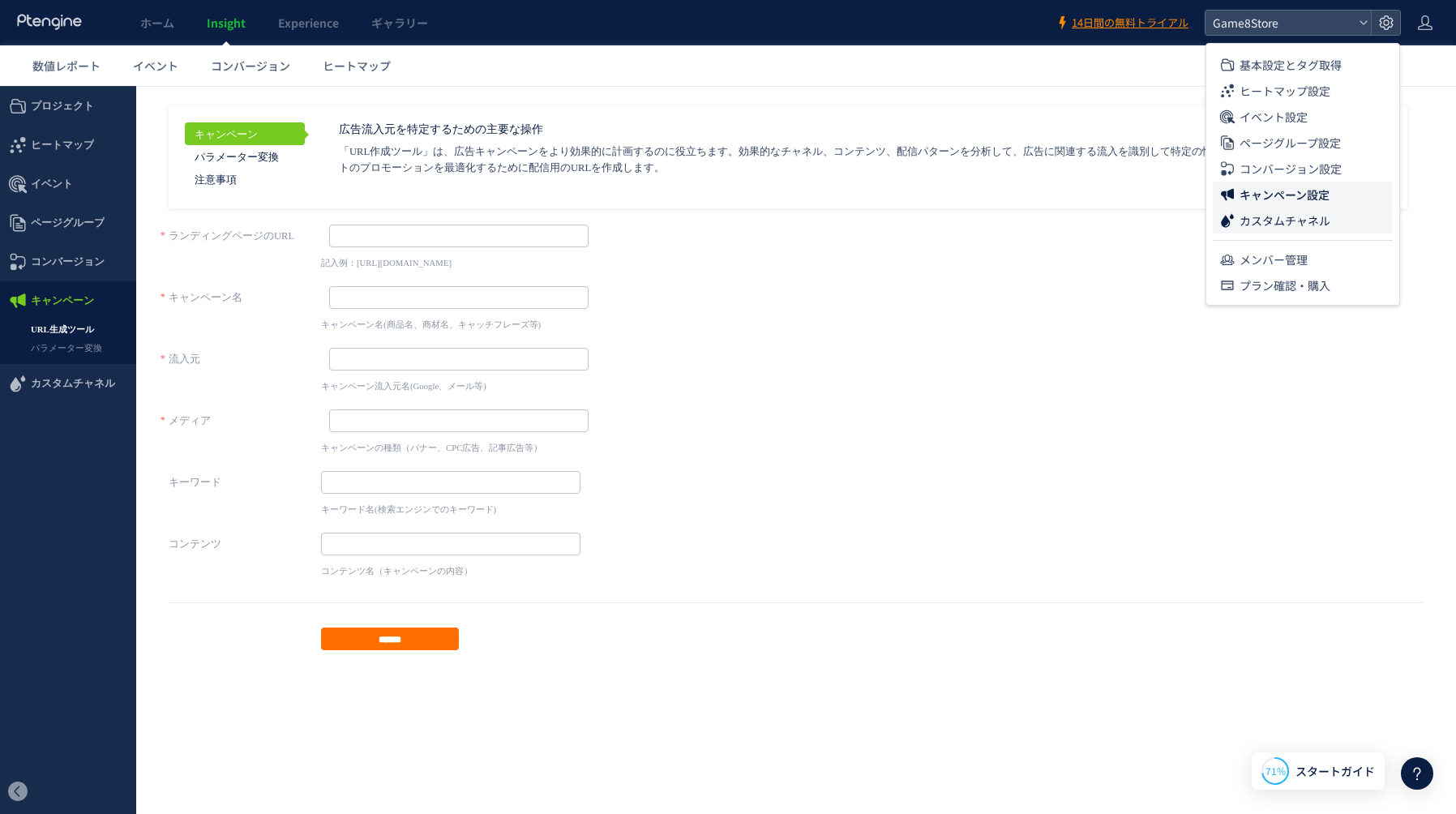
click at [1298, 226] on span "カスタムチャネル" at bounding box center [1285, 220] width 91 height 26
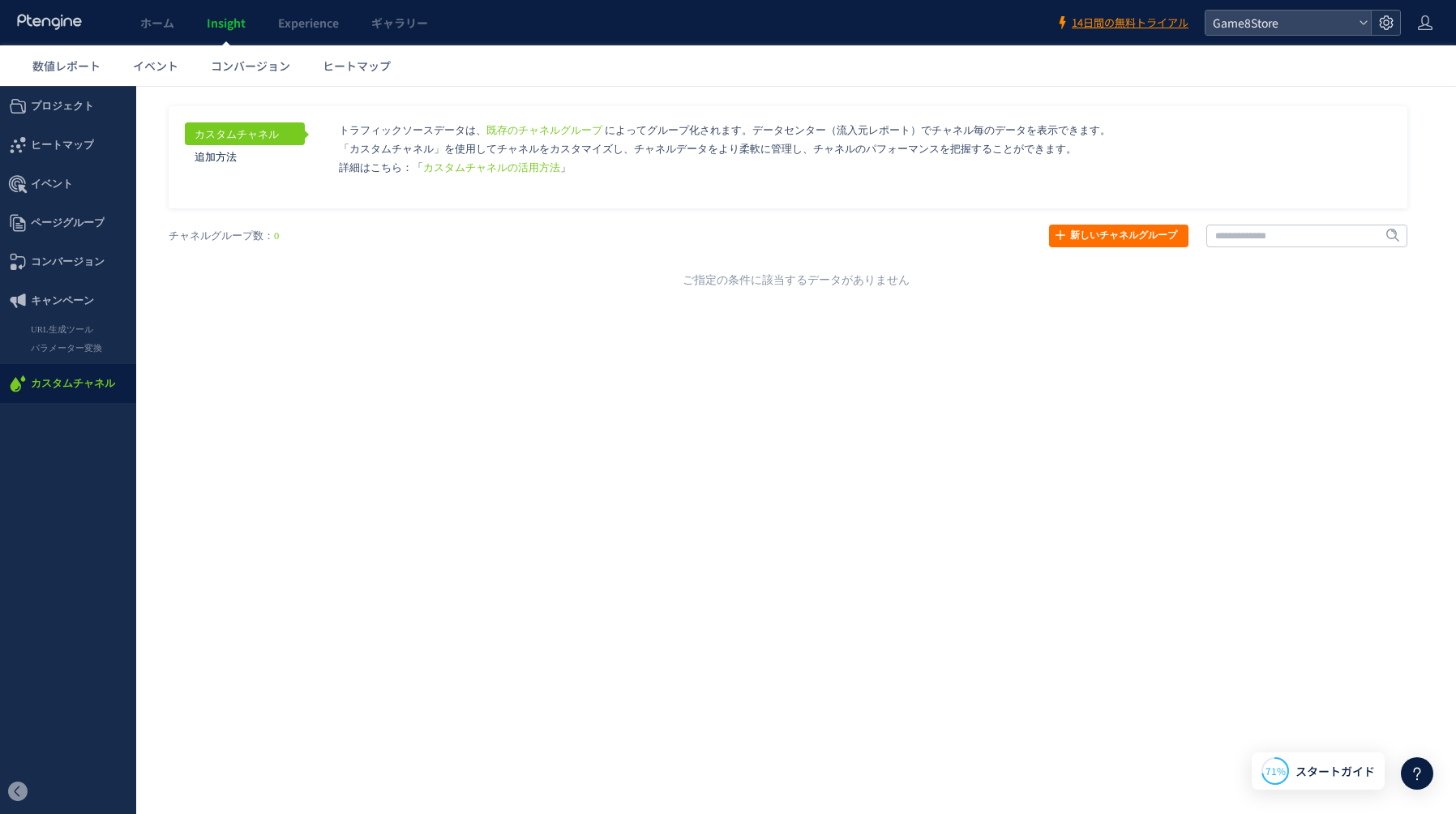
click at [1390, 21] on use at bounding box center [1385, 21] width 13 height 13
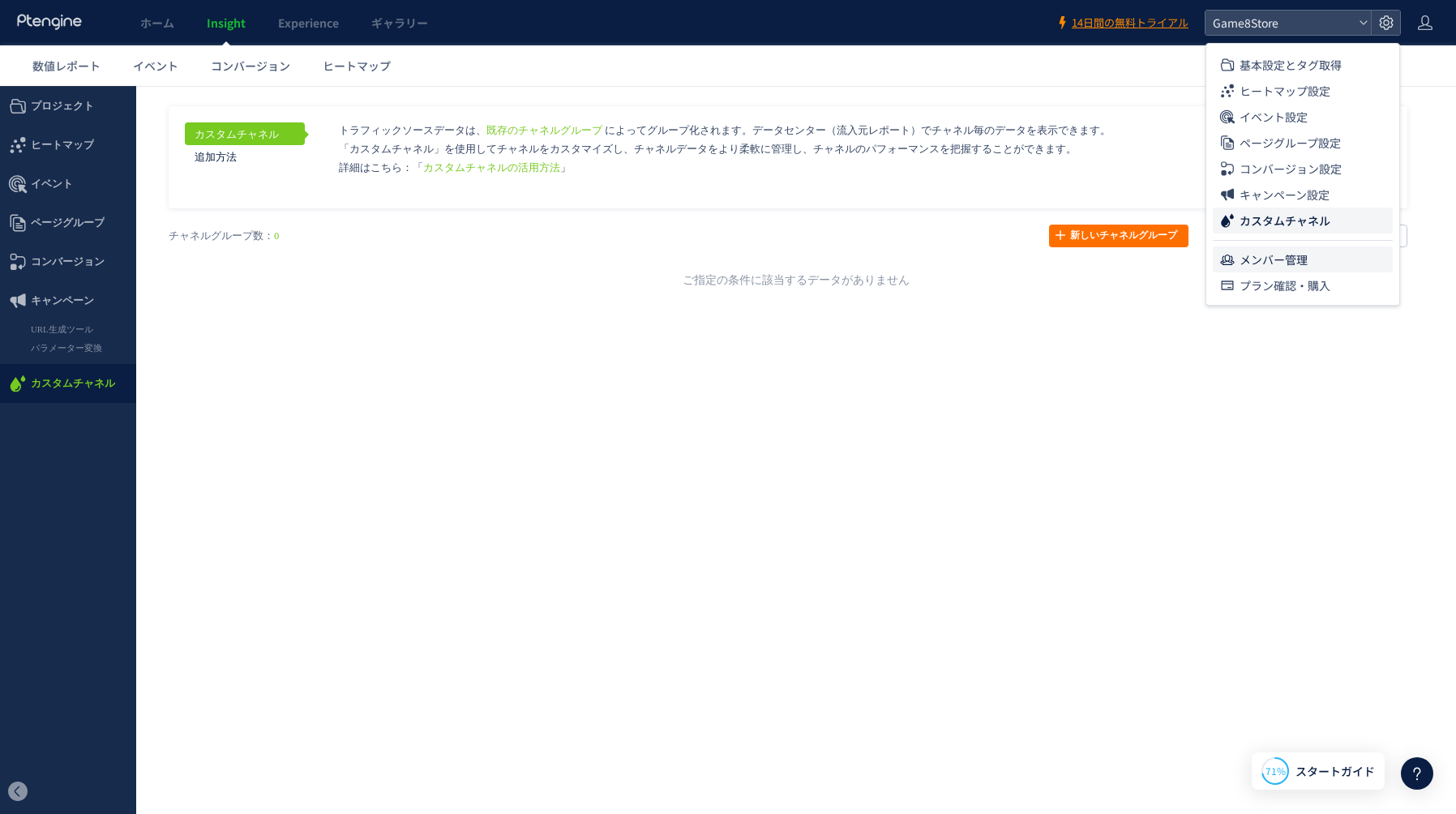
click at [1271, 259] on span "メンバー管理" at bounding box center [1273, 259] width 68 height 26
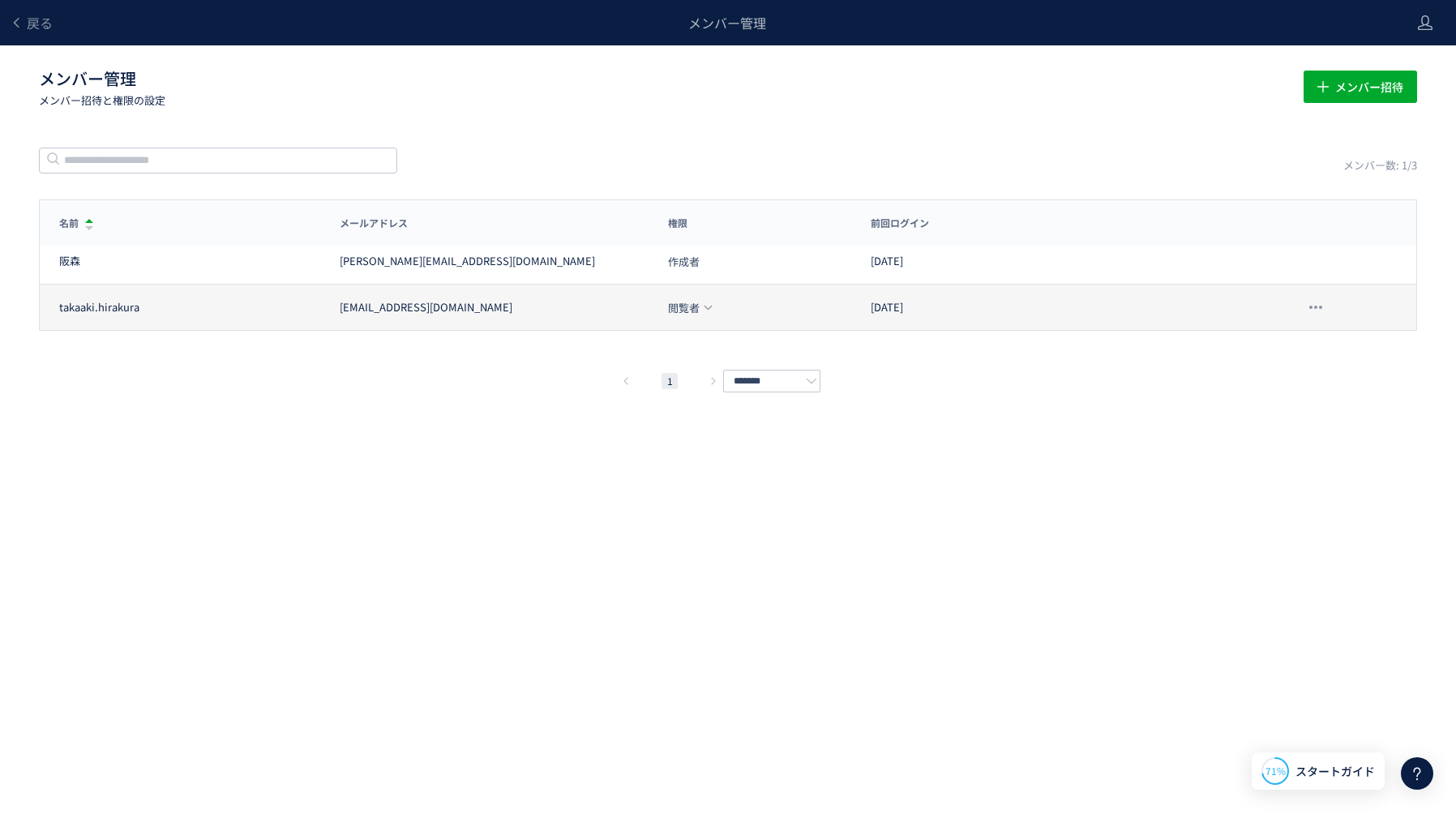
click at [691, 308] on span "閲覧者" at bounding box center [683, 308] width 31 height 11
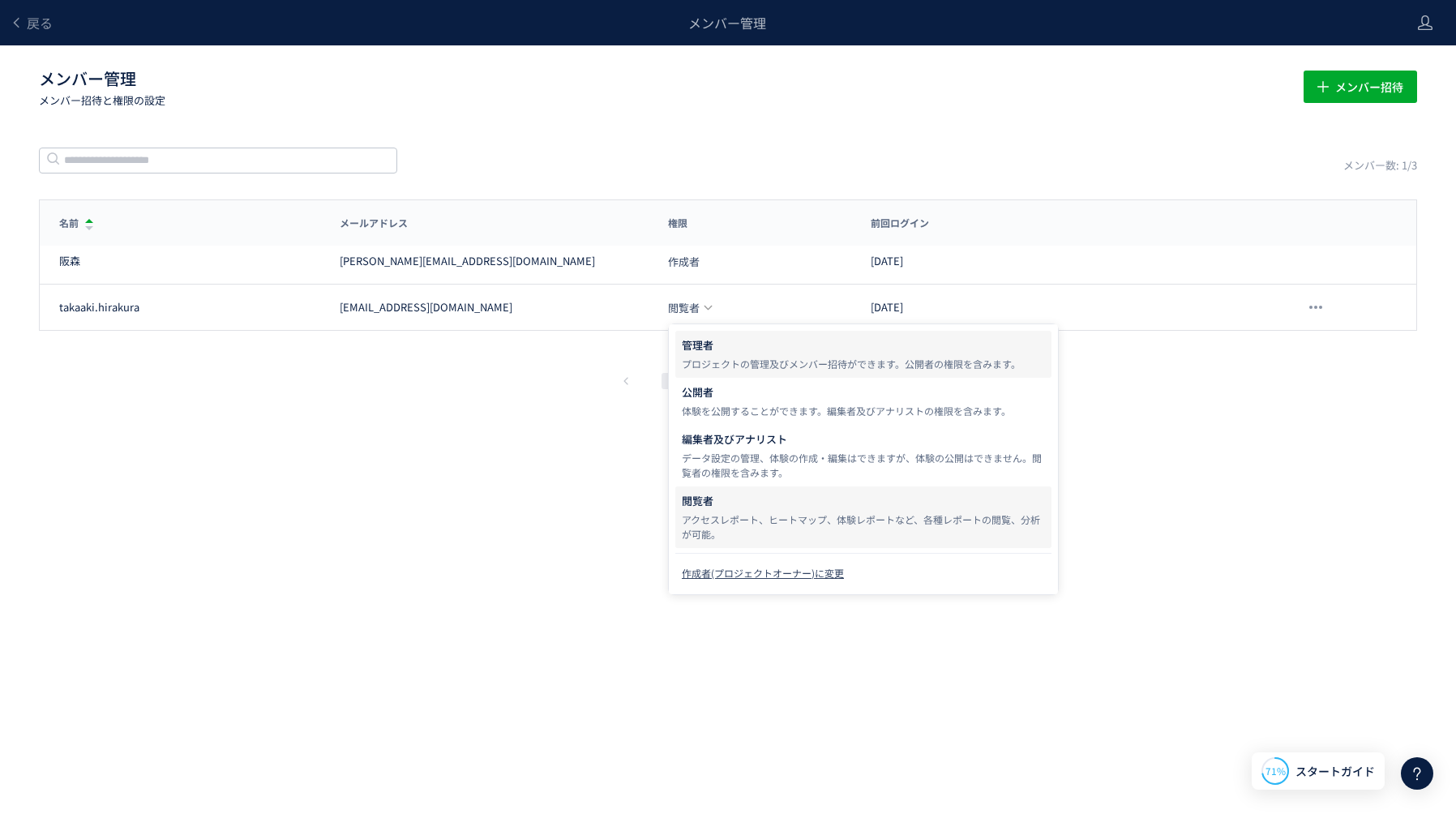
click at [726, 367] on div "プロジェクトの管理及びメンバー招待ができます。公開者の権限を含みます。" at bounding box center [863, 364] width 363 height 14
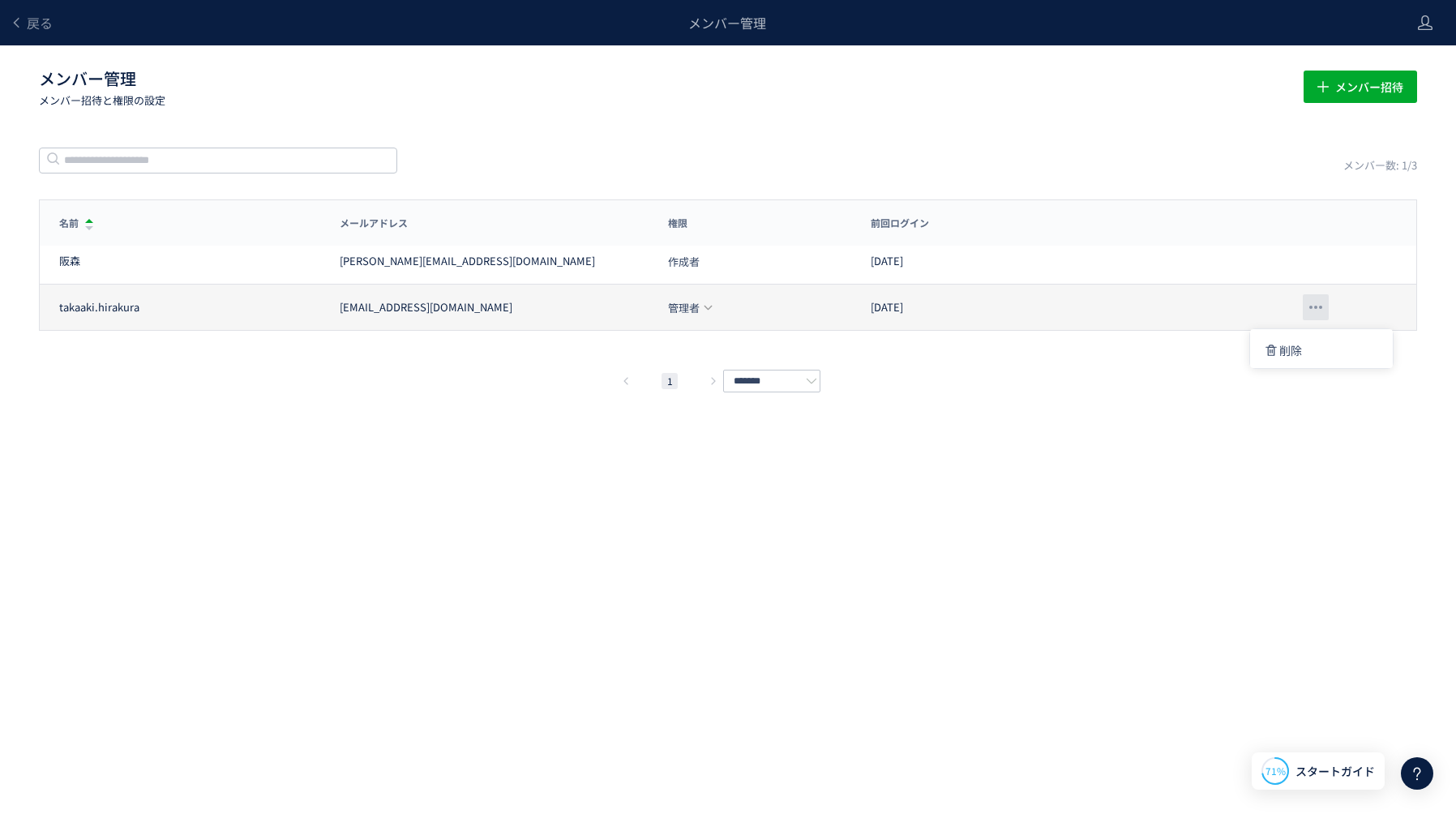
click at [1312, 306] on div at bounding box center [1315, 307] width 26 height 26
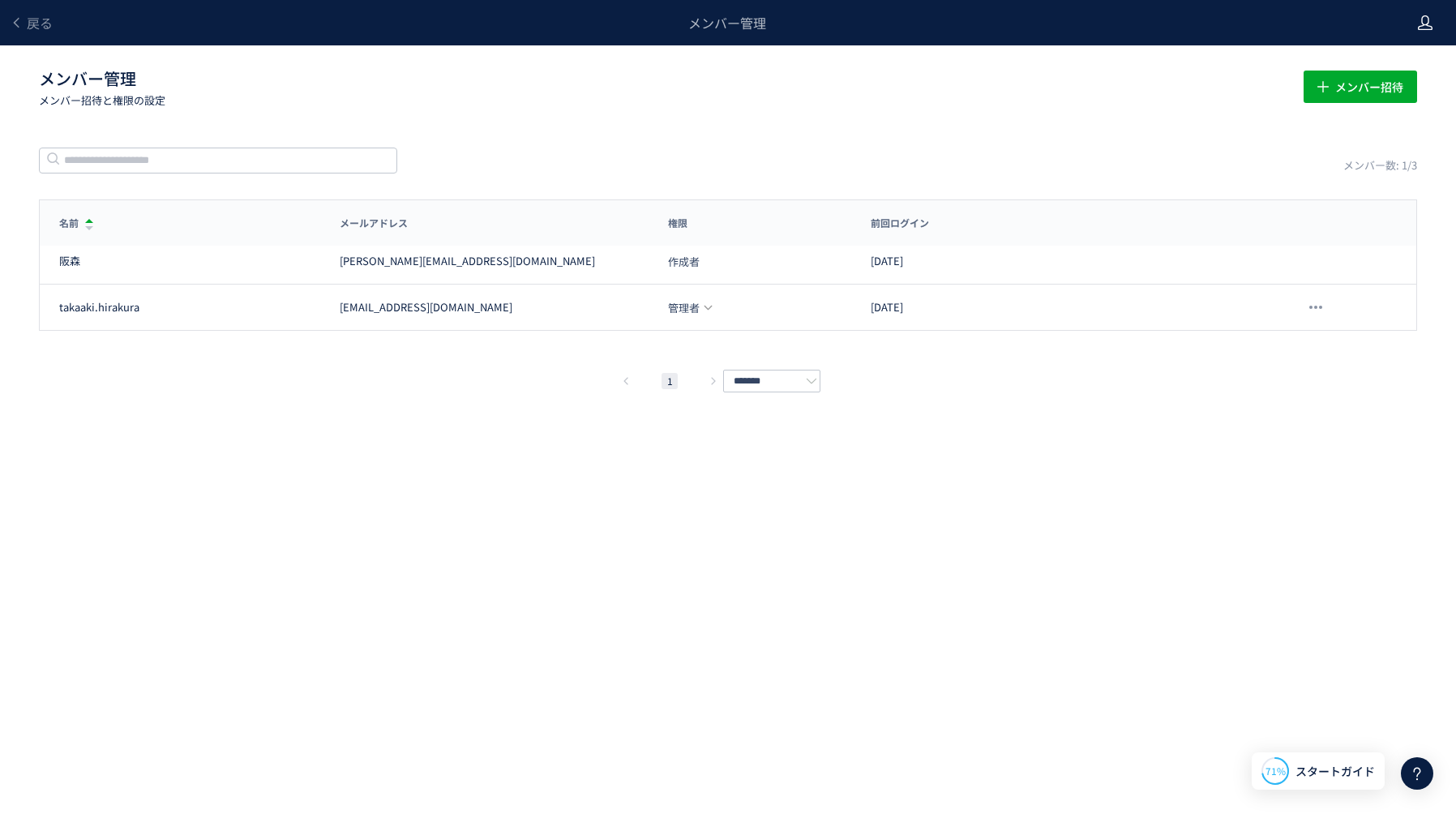
click at [1430, 15] on icon at bounding box center [1425, 22] width 16 height 16
click at [31, 24] on span "戻る" at bounding box center [39, 23] width 26 height 20
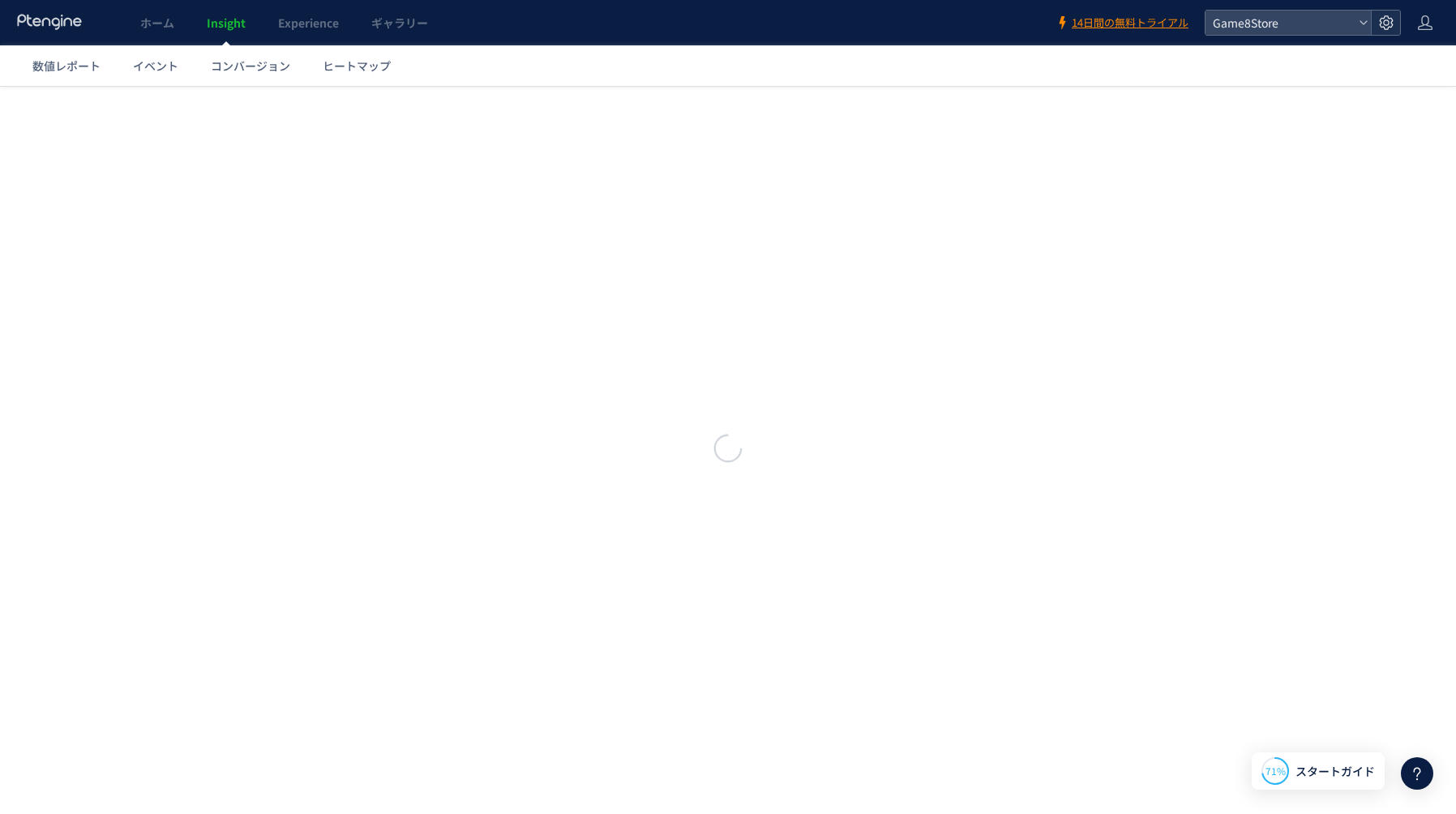
click at [1386, 26] on icon at bounding box center [1386, 22] width 16 height 16
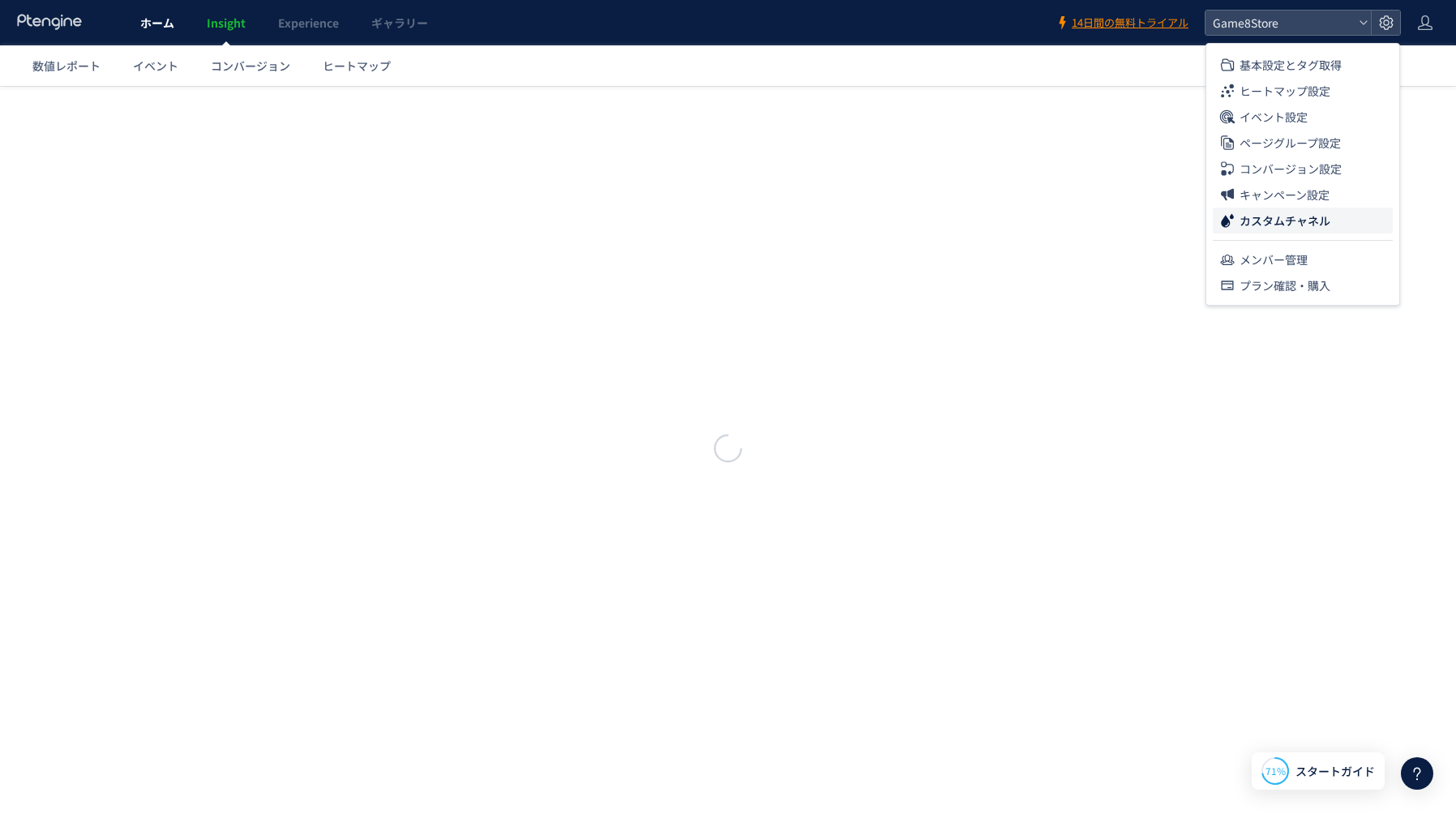
click at [152, 33] on link "ホーム" at bounding box center [157, 22] width 67 height 45
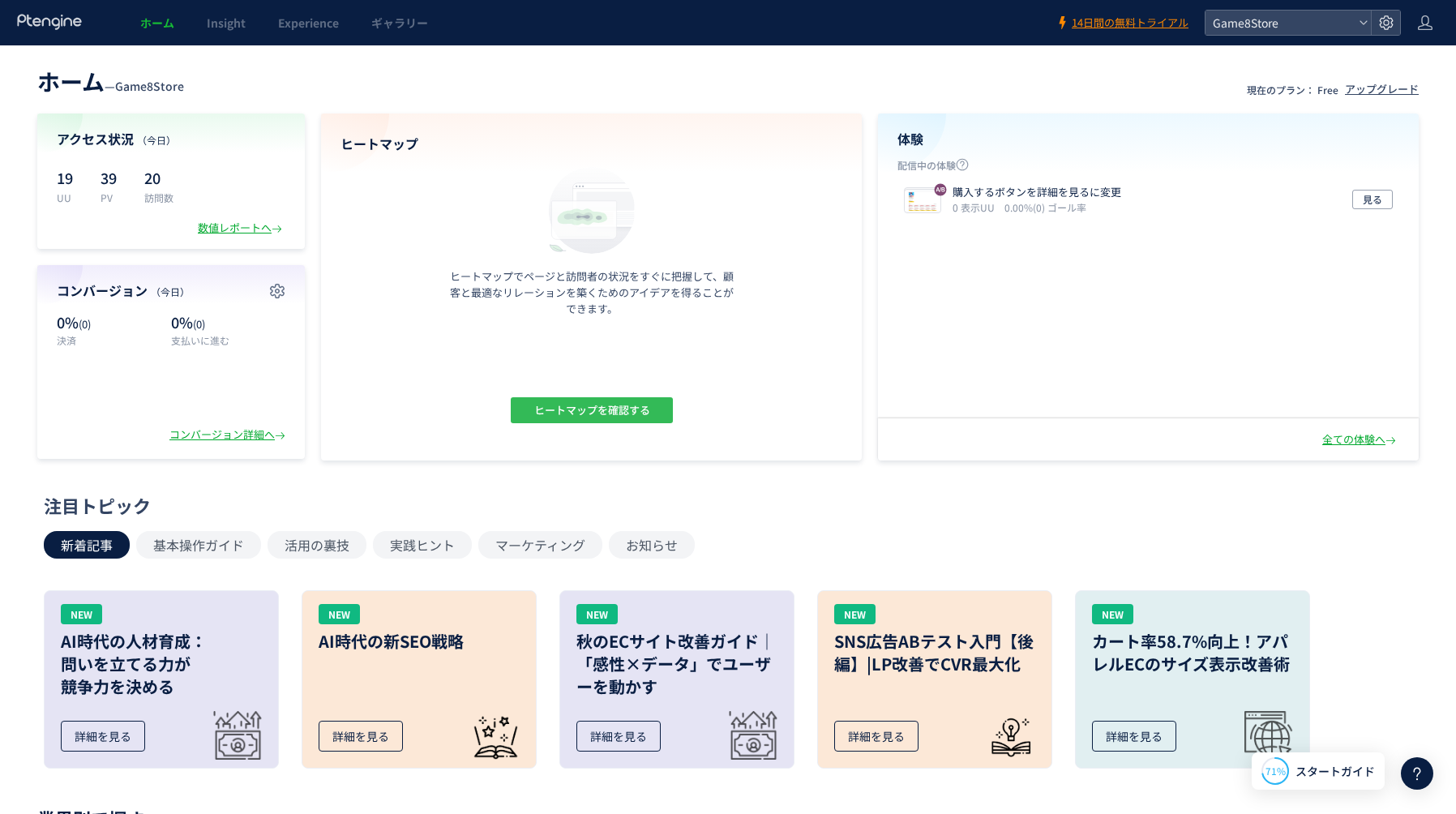
click at [608, 408] on span "ヒートマップを確認する" at bounding box center [591, 409] width 116 height 26
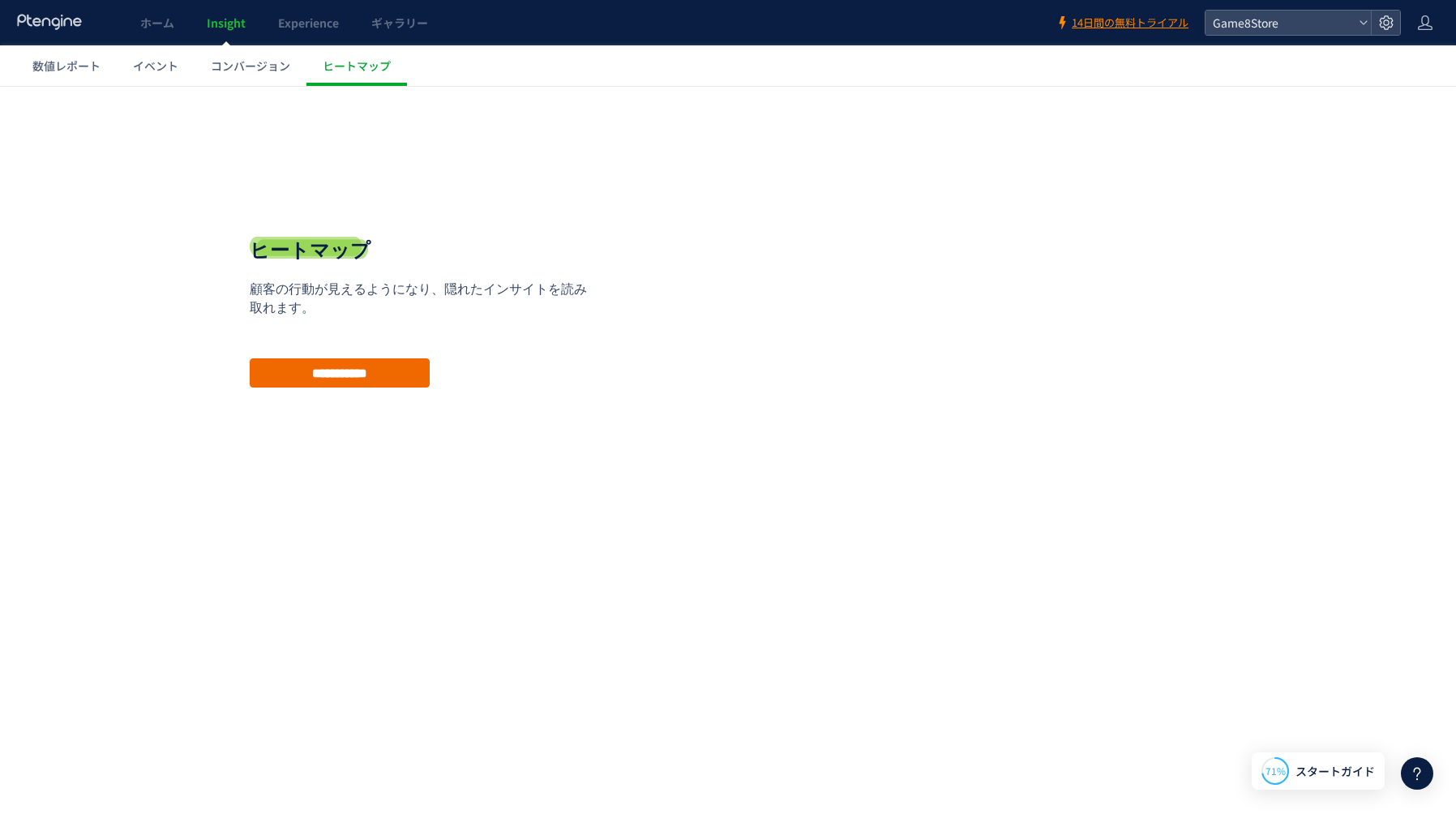
click at [405, 377] on input "**********" at bounding box center [340, 373] width 180 height 29
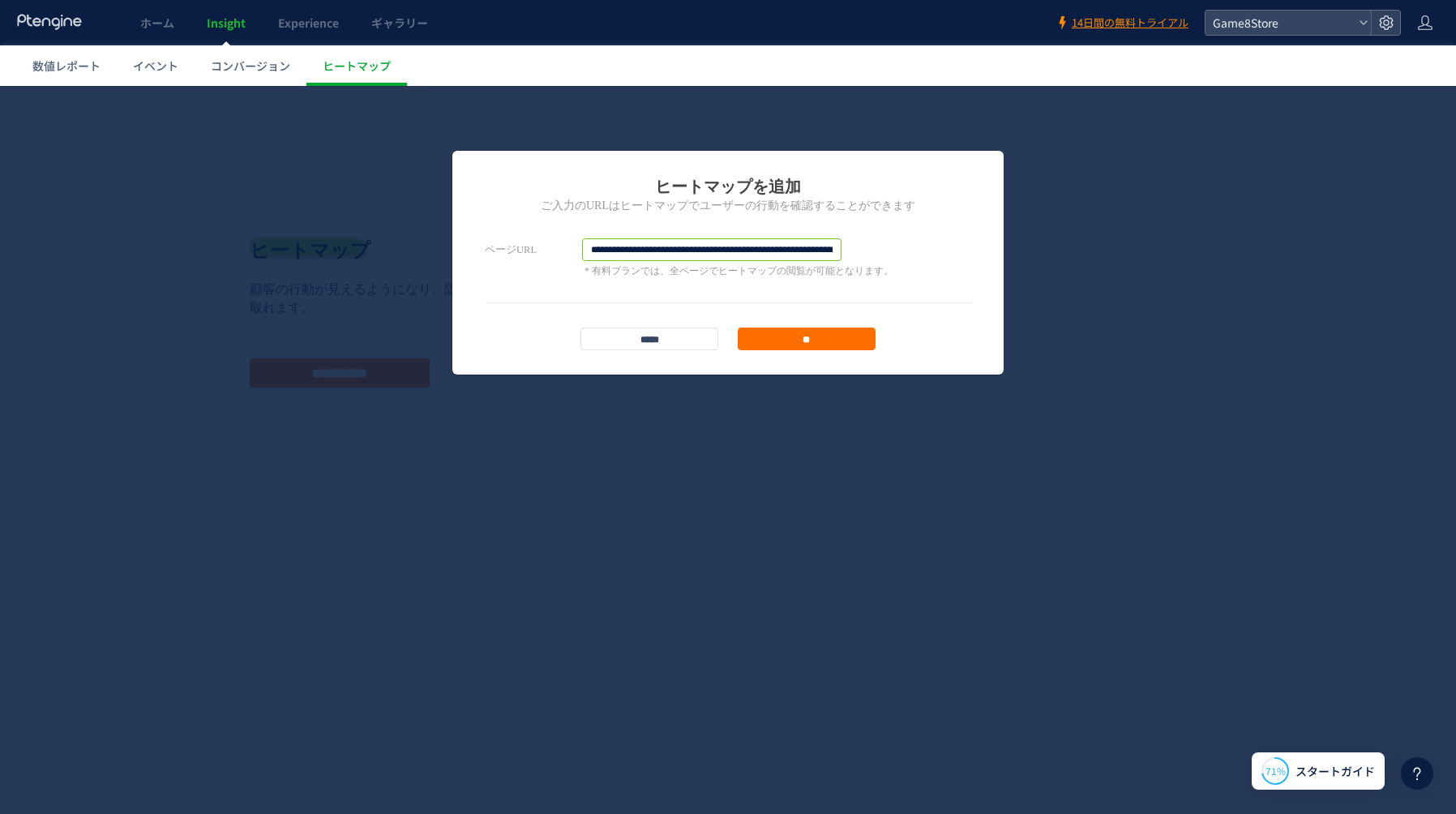
click at [771, 245] on input "**********" at bounding box center [712, 249] width 259 height 22
paste input "**********"
paste input "text"
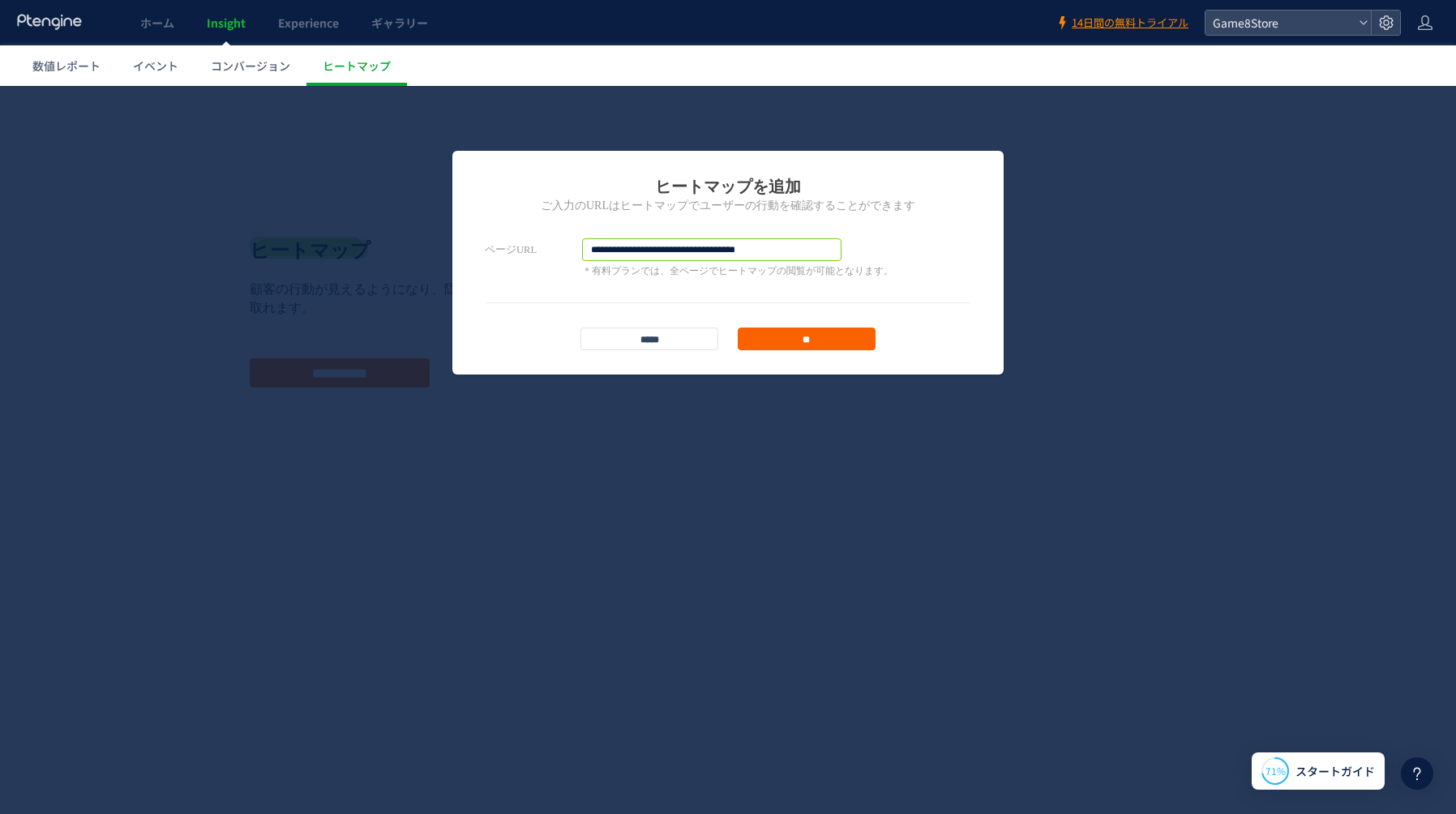
type input "**********"
click at [803, 342] on input "**" at bounding box center [806, 338] width 138 height 22
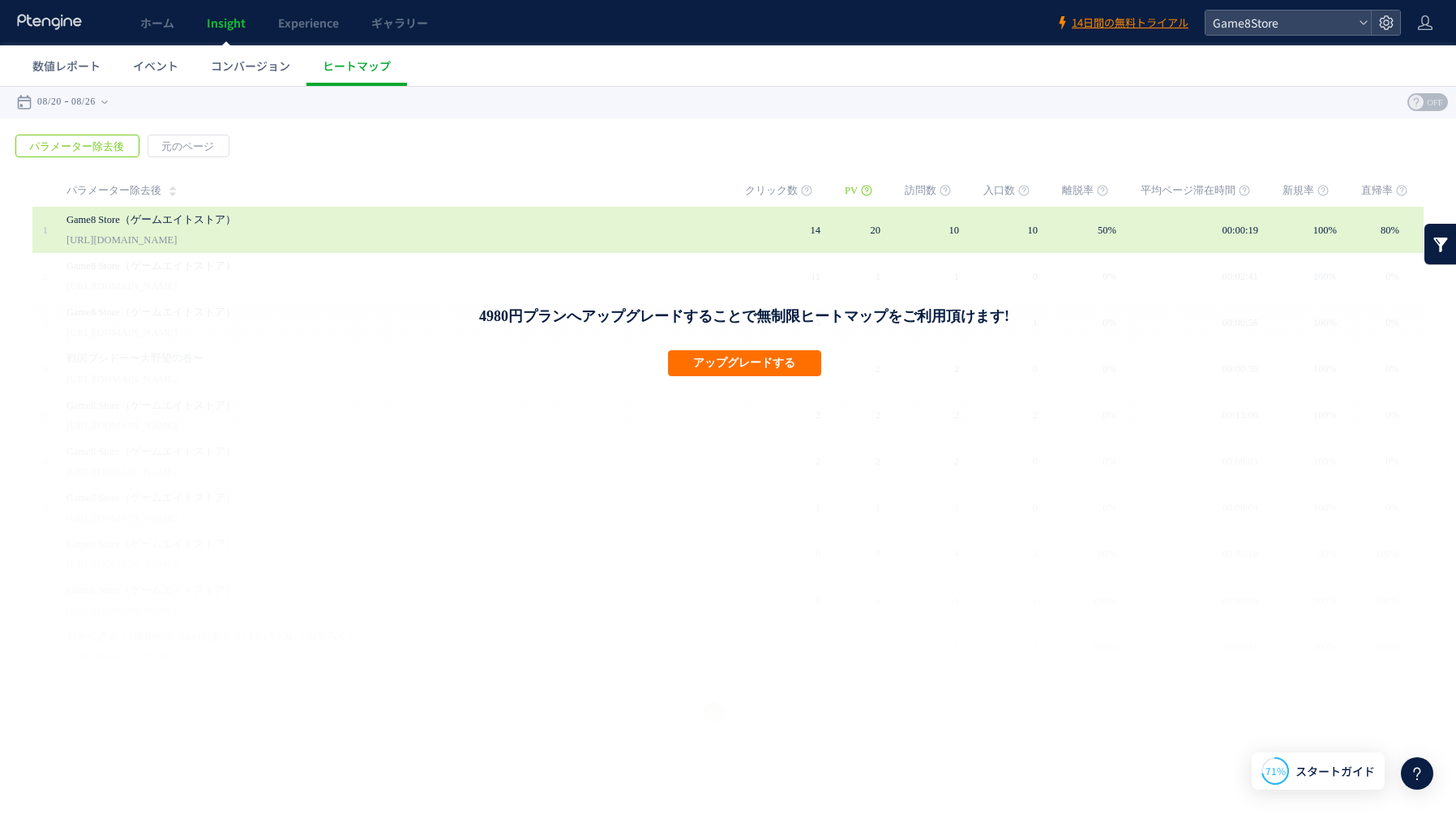
click at [399, 236] on div "Game8 Store（ゲームエイトストア） https://store.game8.jp/games/haikyu-haidori/store/checko…" at bounding box center [394, 230] width 655 height 46
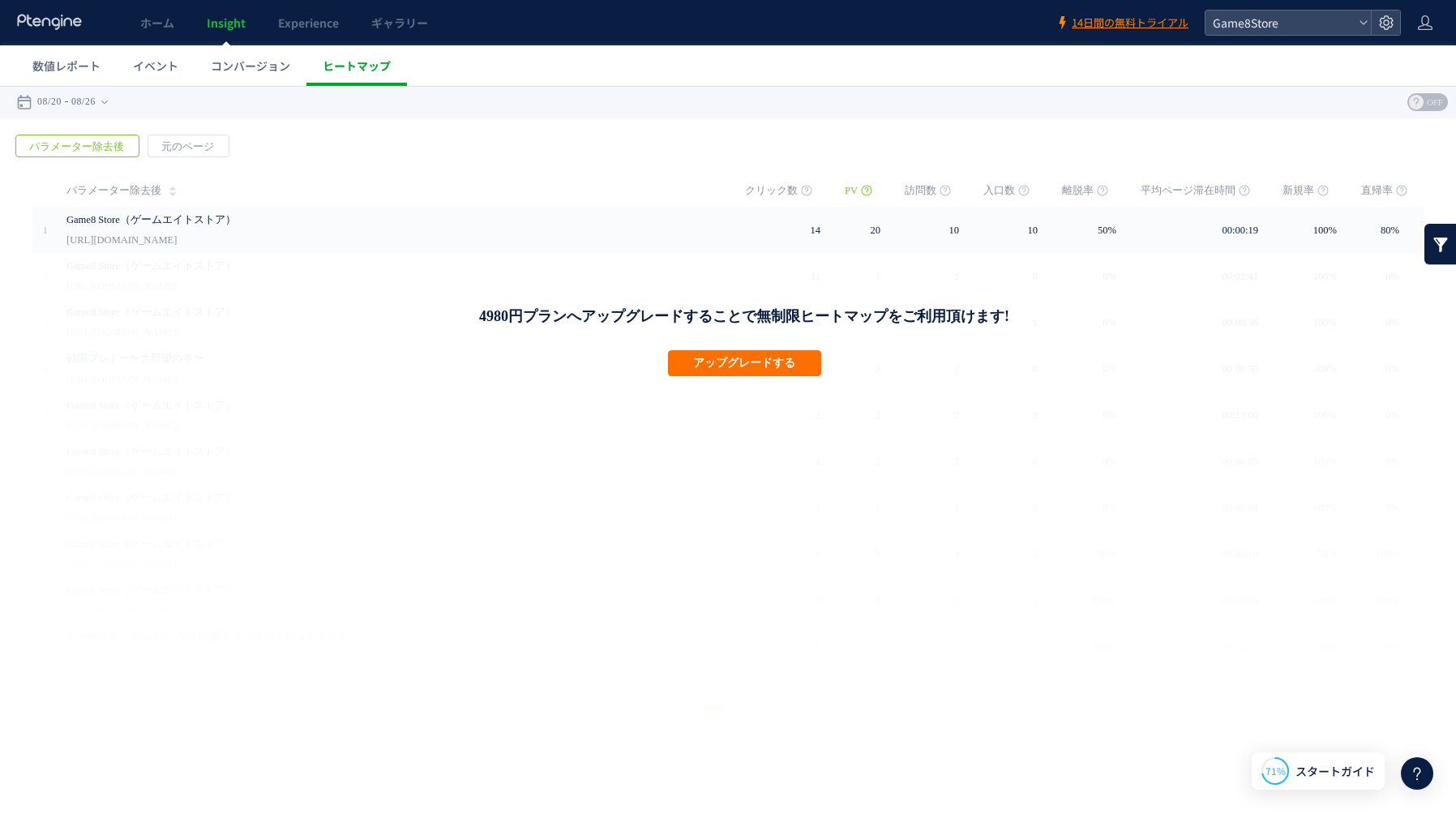
click at [351, 67] on span "ヒートマップ" at bounding box center [357, 66] width 68 height 16
click at [1384, 29] on use at bounding box center [1385, 21] width 13 height 13
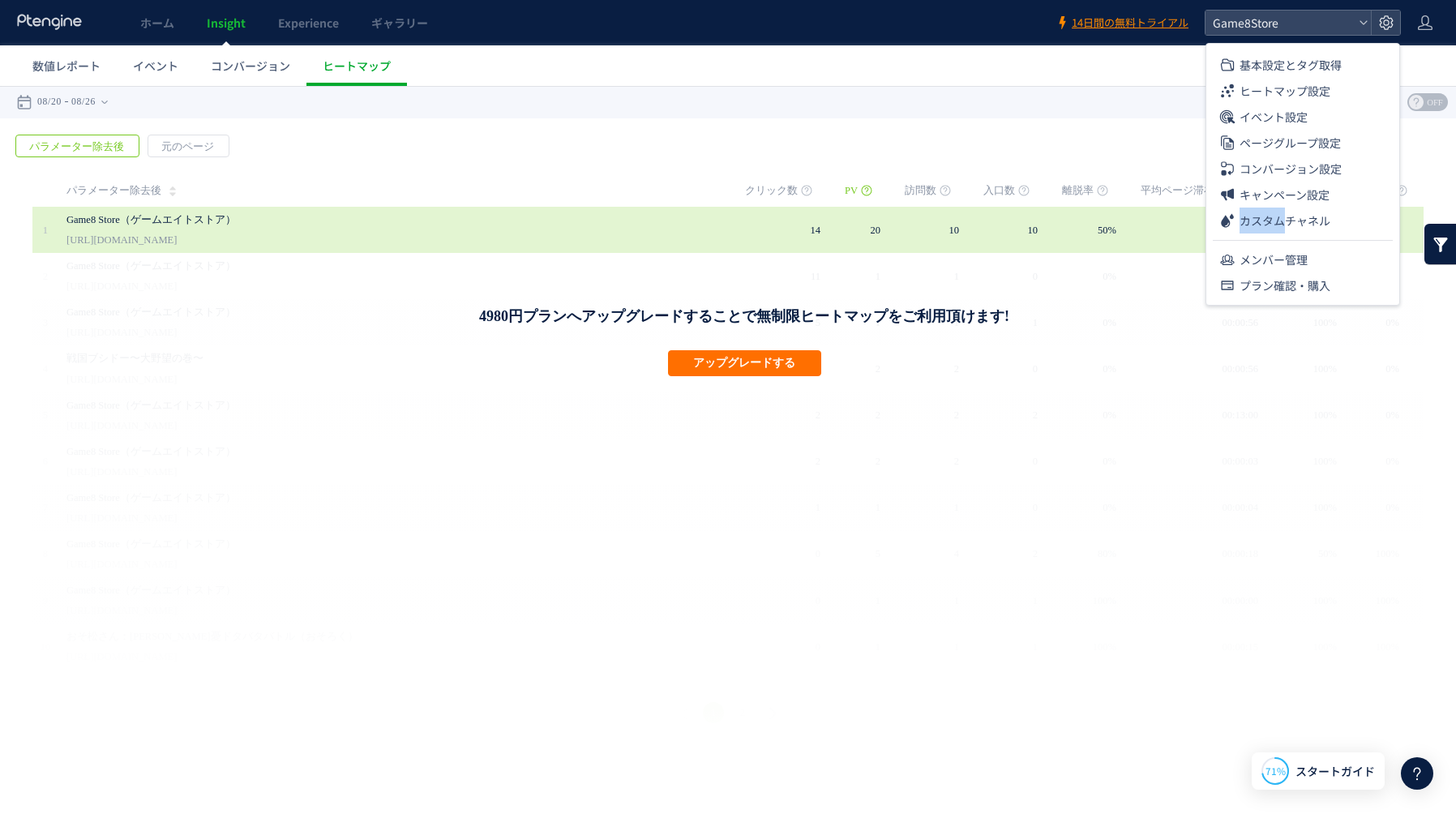
drag, startPoint x: 1286, startPoint y: 307, endPoint x: 1085, endPoint y: 234, distance: 213.8
click at [1085, 234] on td "50%" at bounding box center [1101, 230] width 78 height 46
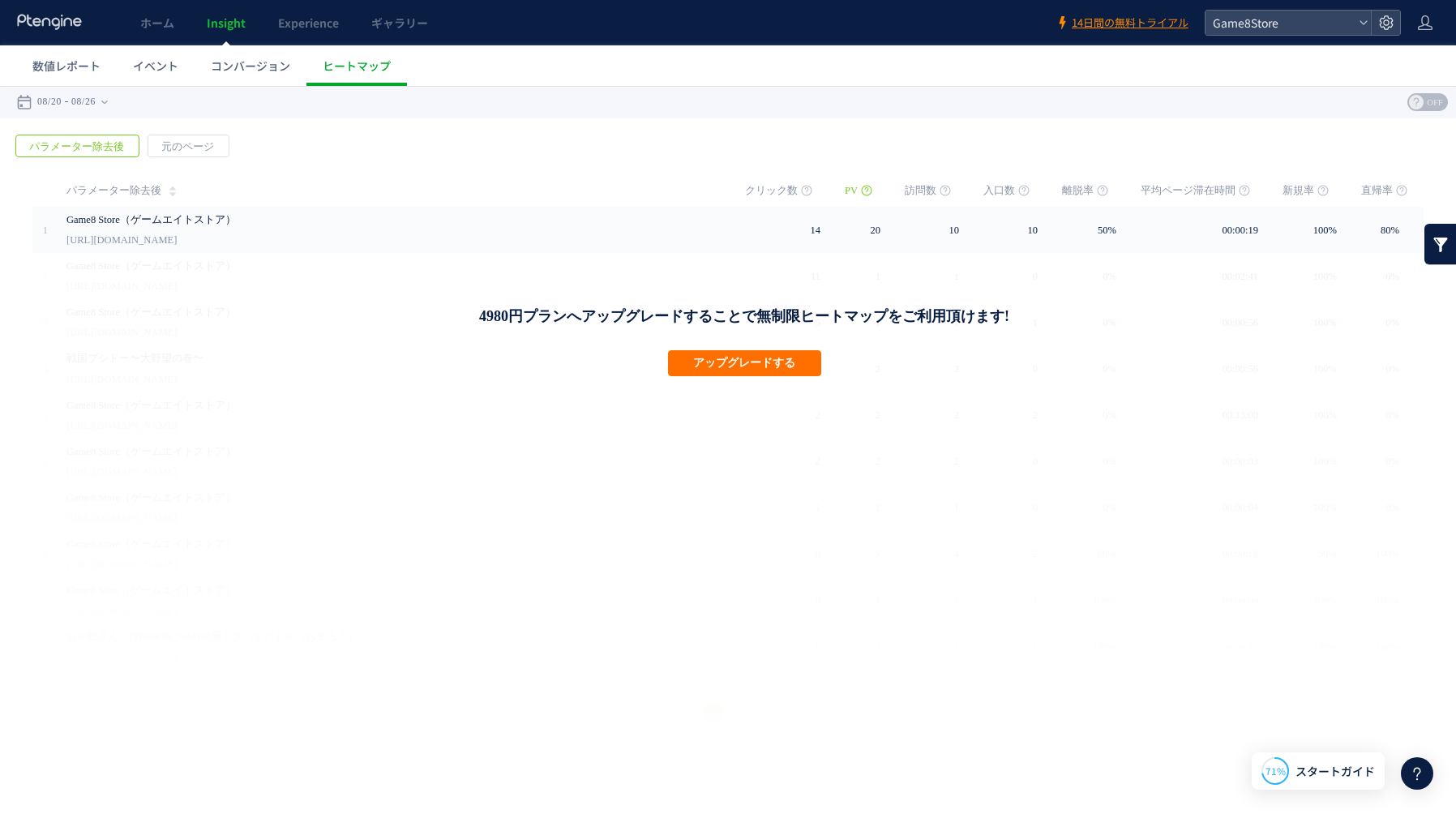
click at [1444, 252] on link at bounding box center [1440, 243] width 32 height 40
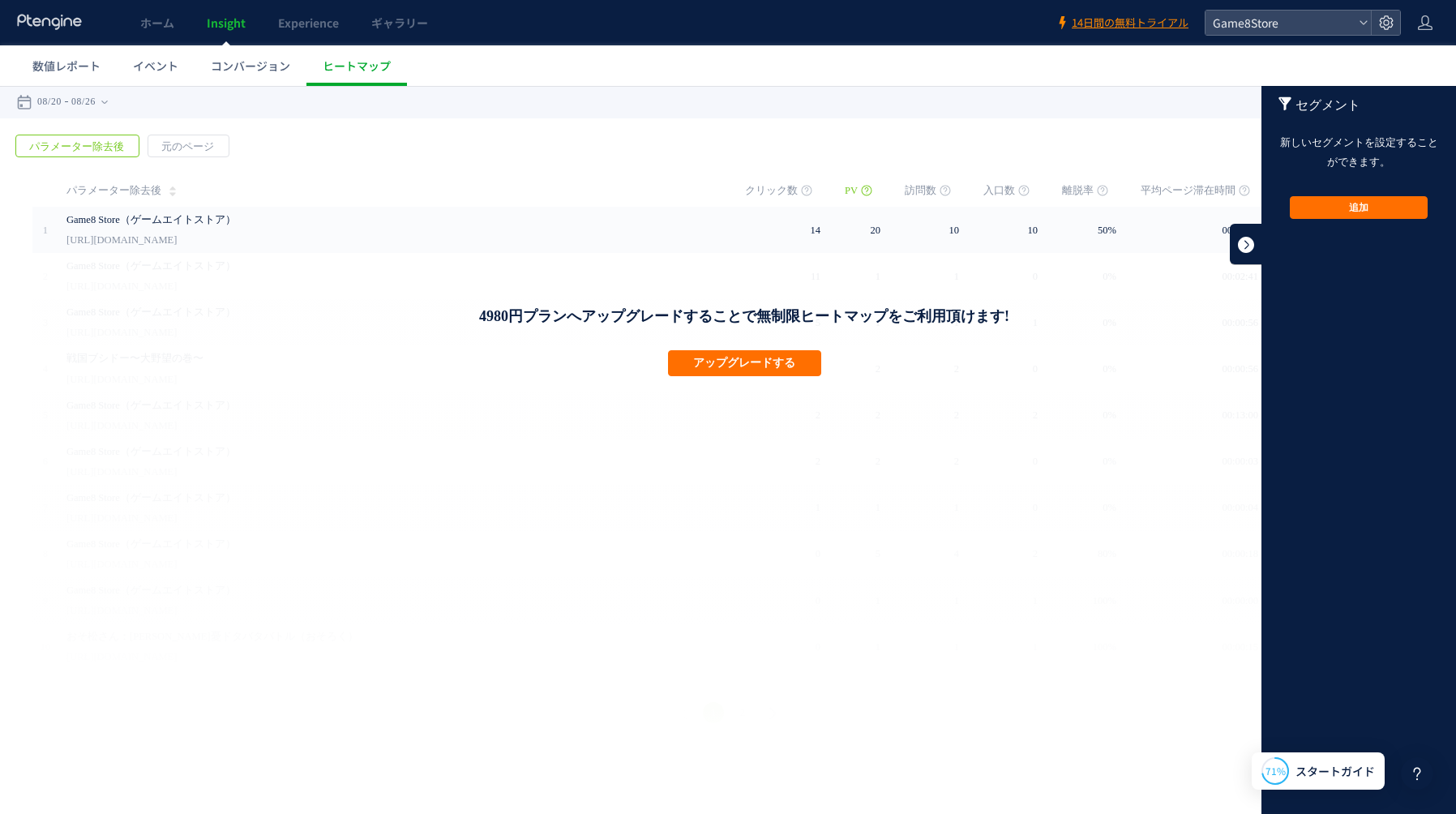
click at [1241, 247] on link at bounding box center [1246, 243] width 32 height 40
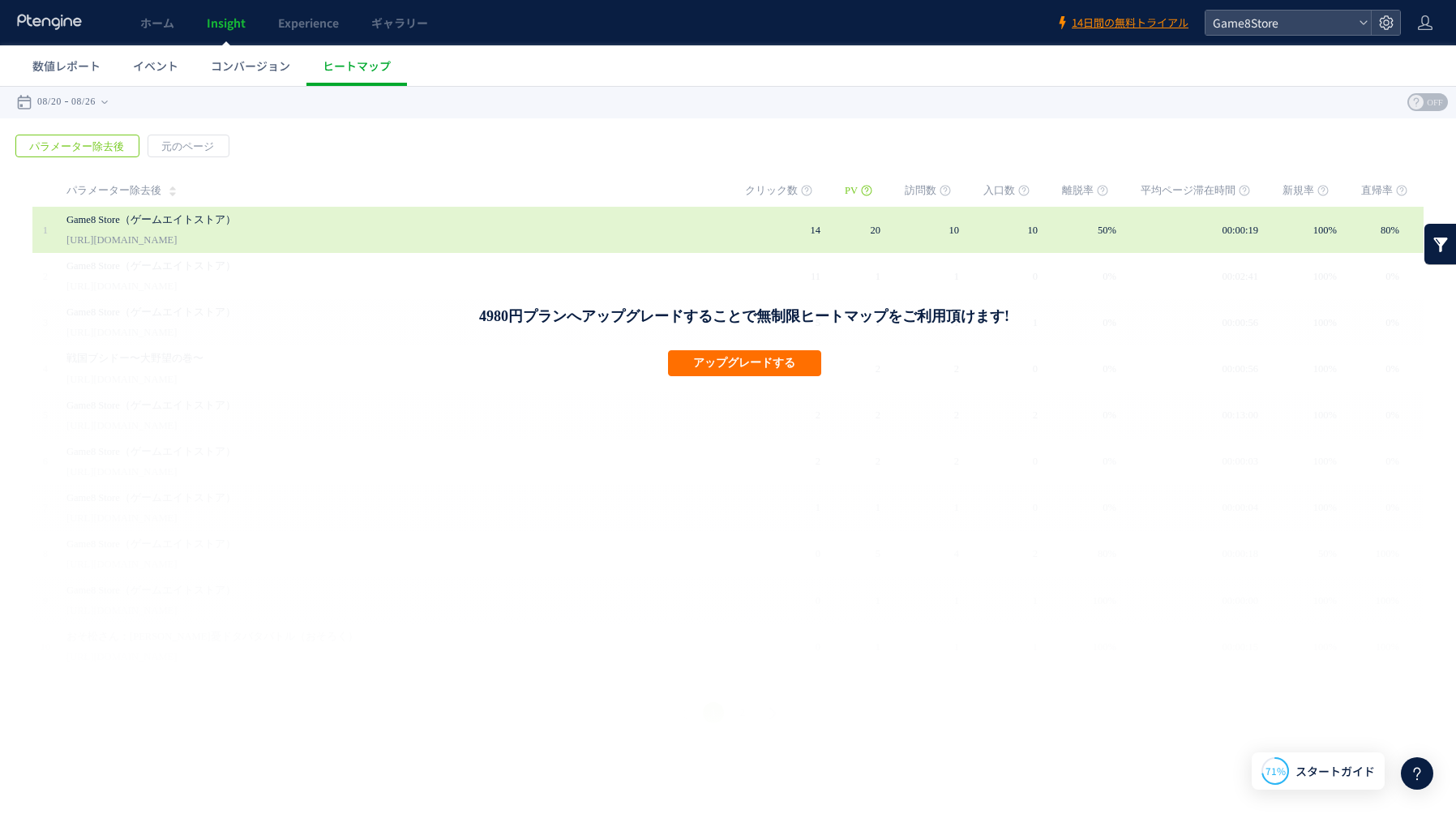
click at [1140, 230] on td "50%" at bounding box center [1101, 230] width 78 height 46
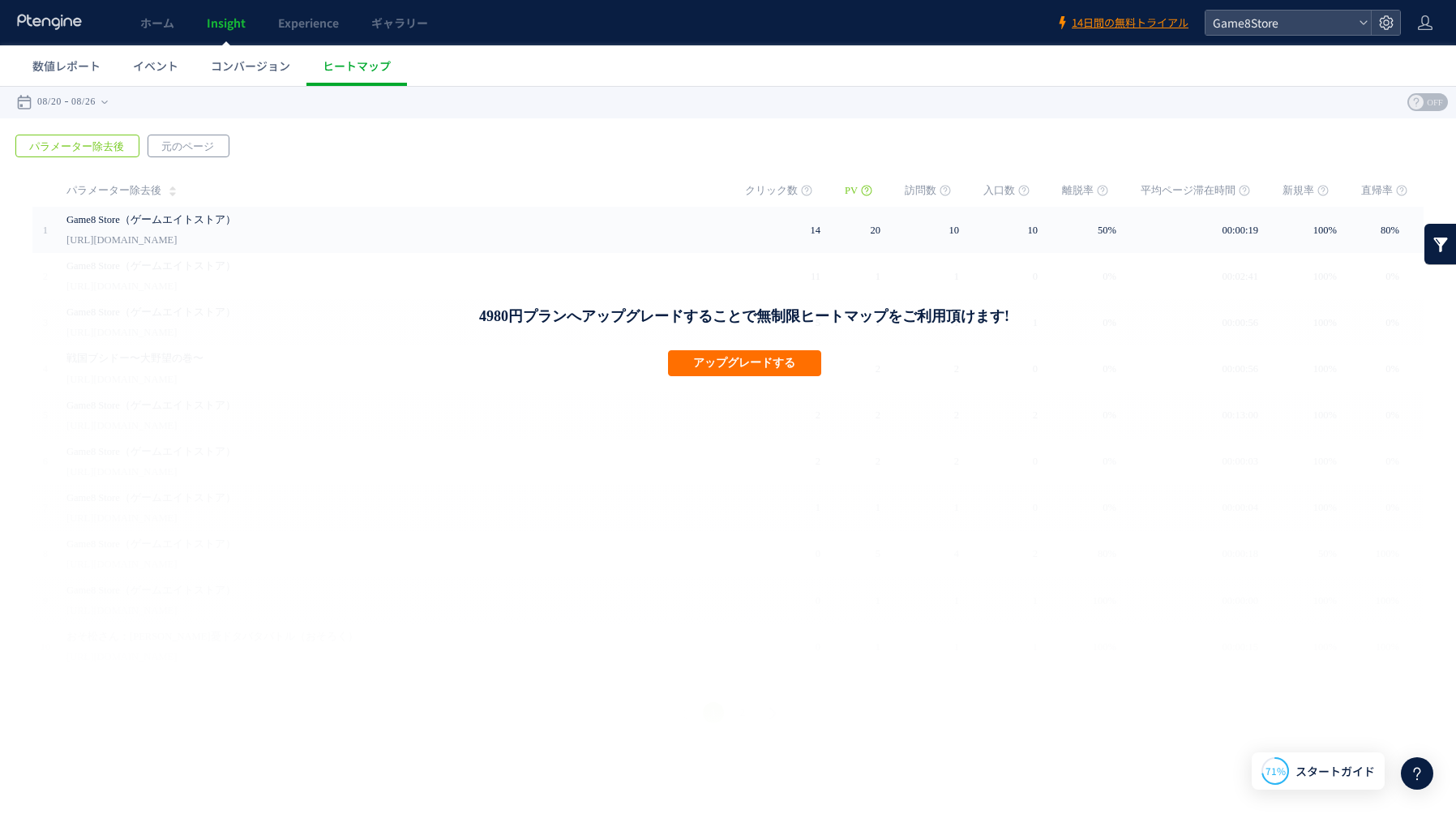
click at [177, 147] on span "元のページ" at bounding box center [187, 146] width 78 height 22
click at [71, 146] on span "パラメーター除去後" at bounding box center [76, 146] width 120 height 22
click at [204, 141] on span "元のページ" at bounding box center [187, 146] width 78 height 22
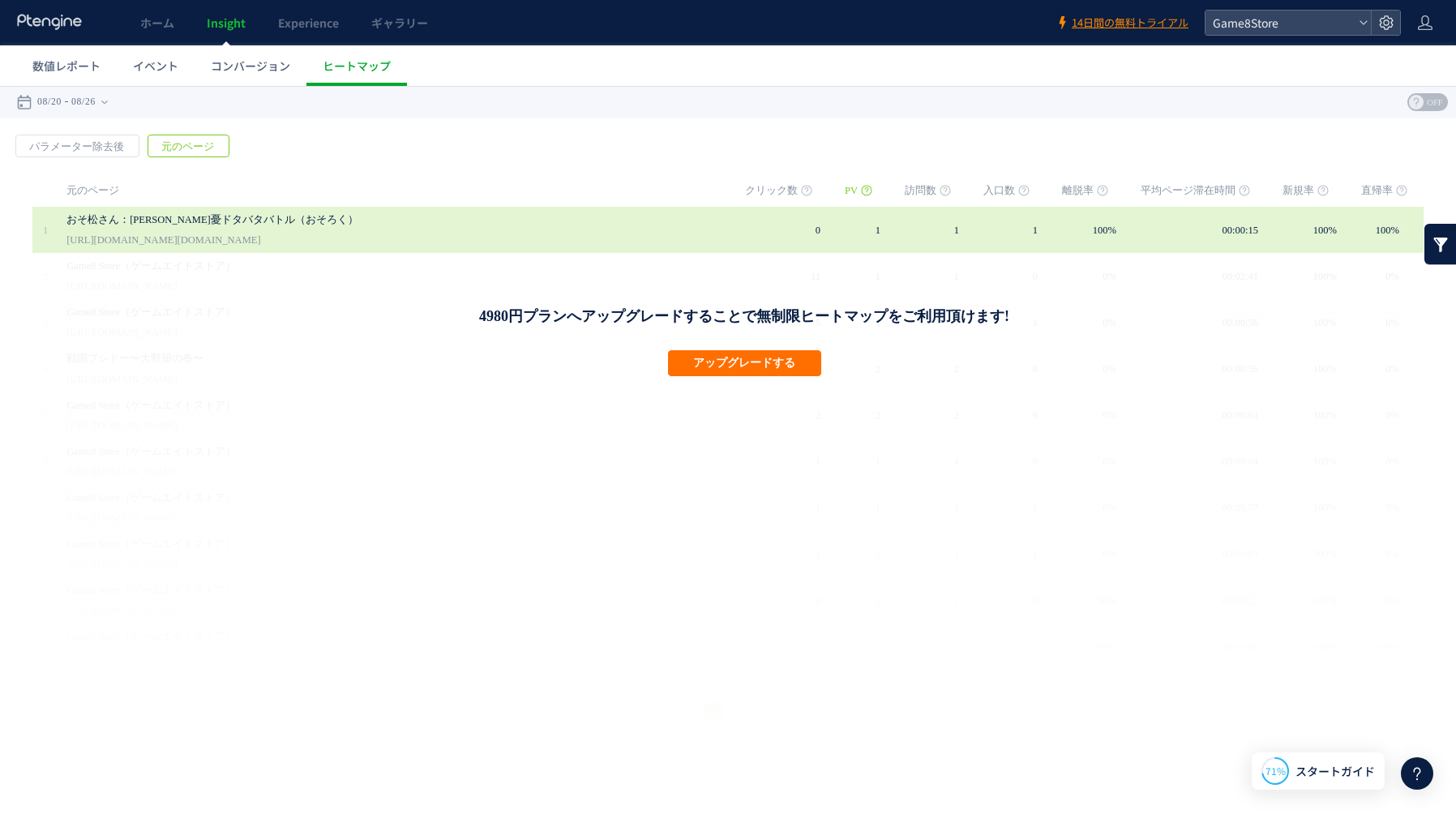
click at [840, 230] on td "0" at bounding box center [794, 230] width 100 height 46
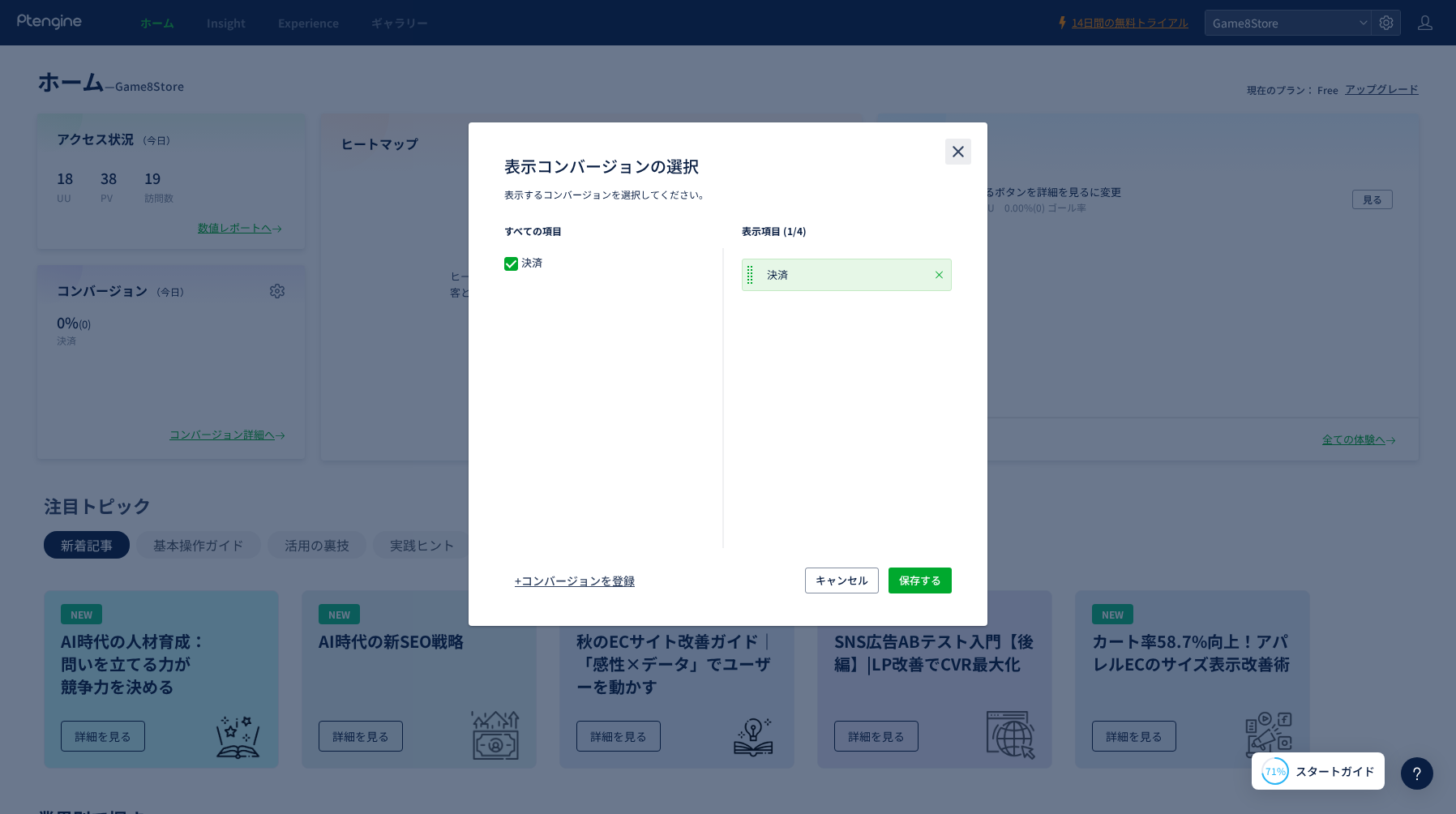
click at [962, 151] on icon "close" at bounding box center [958, 152] width 20 height 20
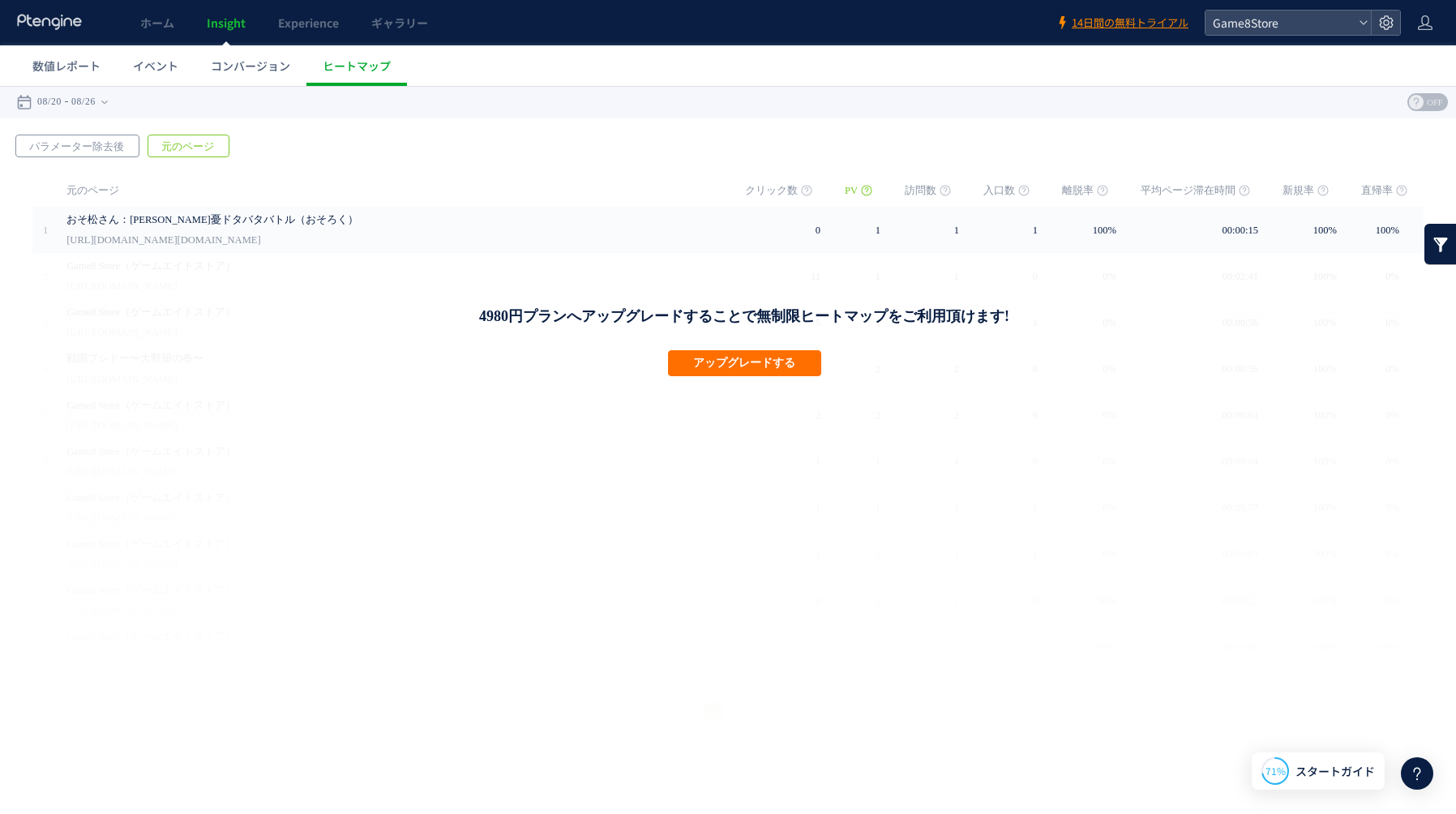
click at [60, 152] on span "パラメーター除去後" at bounding box center [76, 146] width 120 height 22
click at [57, 62] on span "数値レポート" at bounding box center [66, 66] width 68 height 16
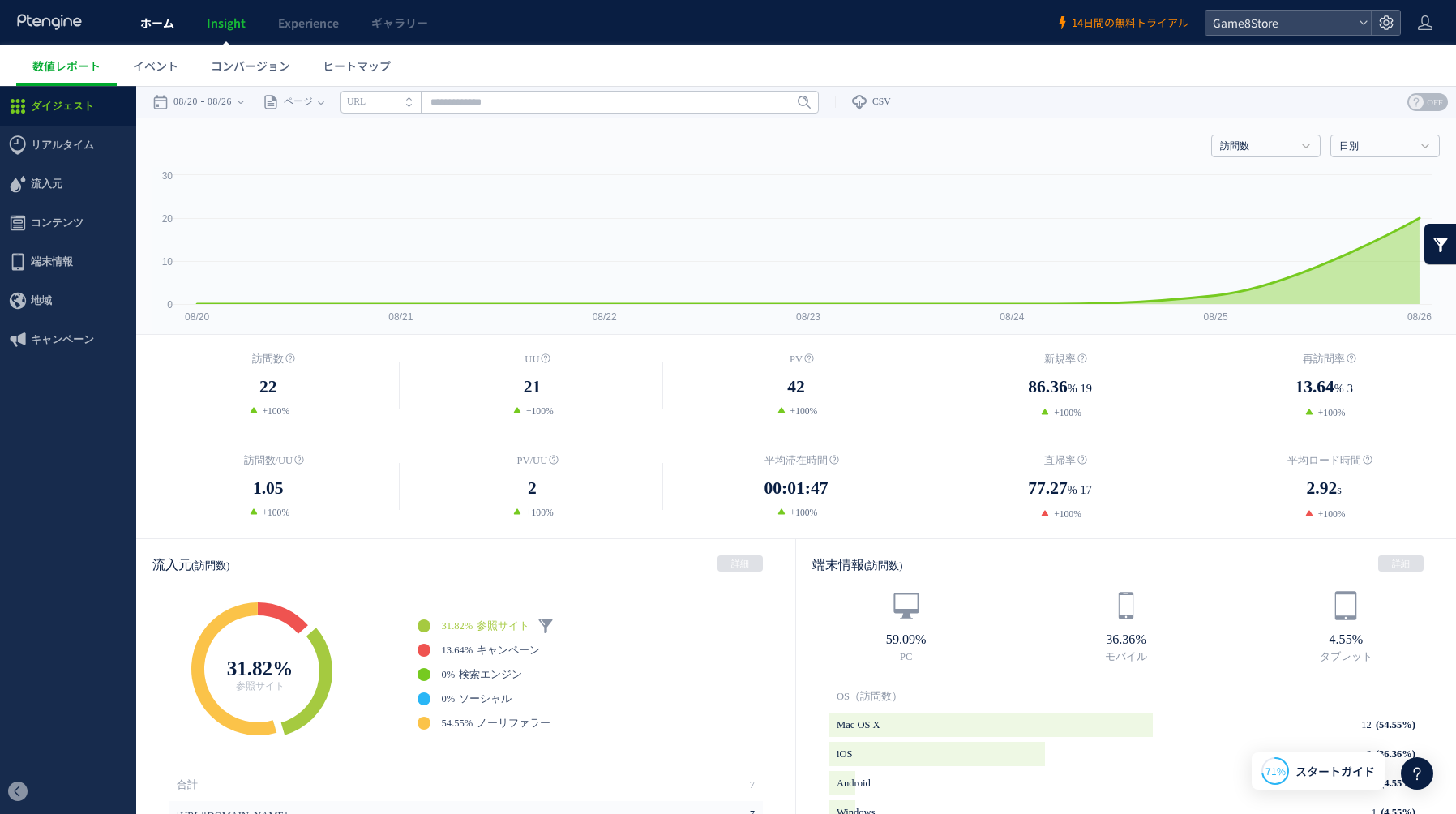
click at [147, 25] on span "ホーム" at bounding box center [157, 22] width 34 height 16
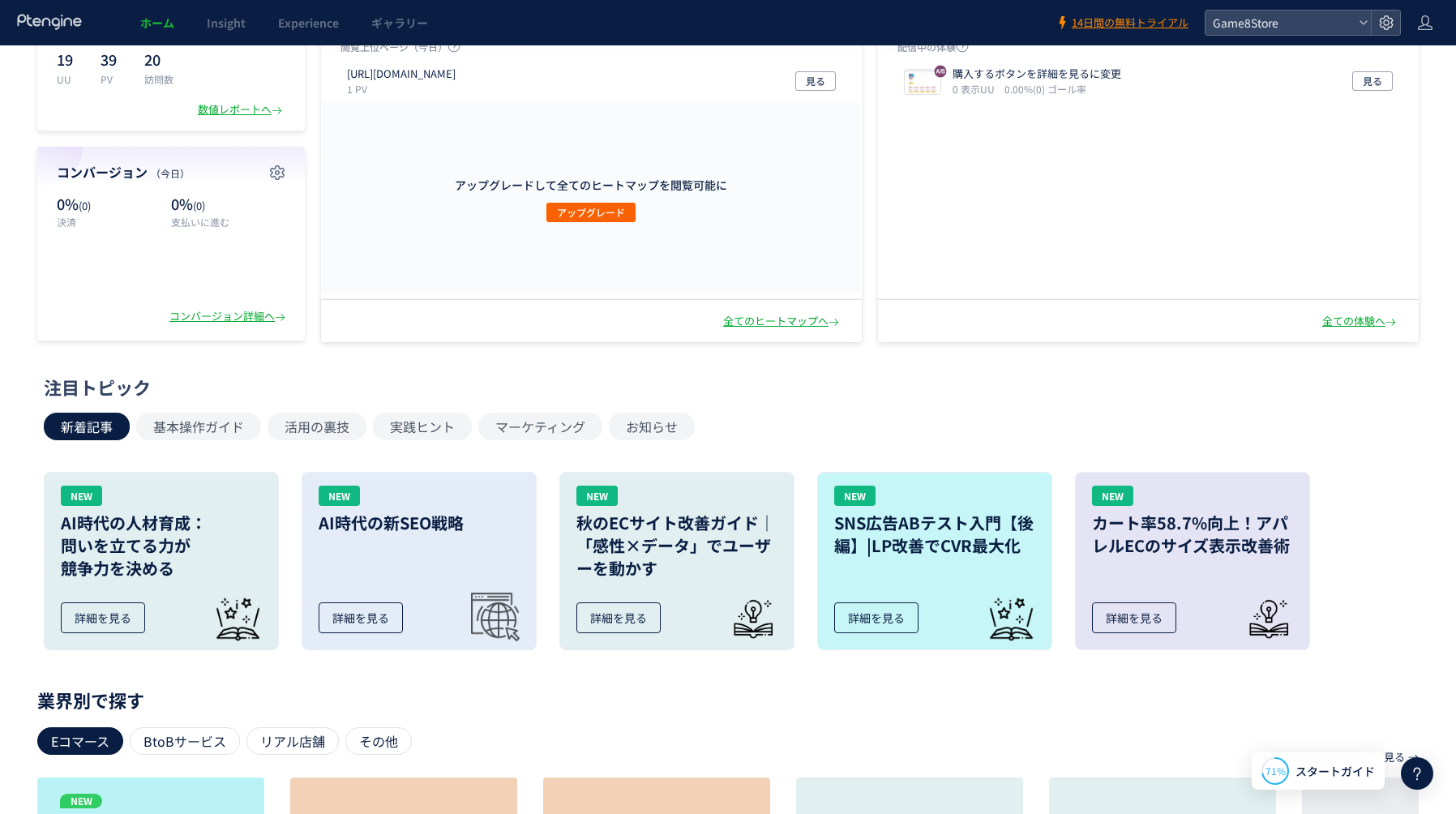
scroll to position [118, 0]
click at [602, 217] on span "アップグレード" at bounding box center [591, 213] width 68 height 20
click at [1146, 17] on span "14日間の無料トライアル" at bounding box center [1130, 22] width 117 height 15
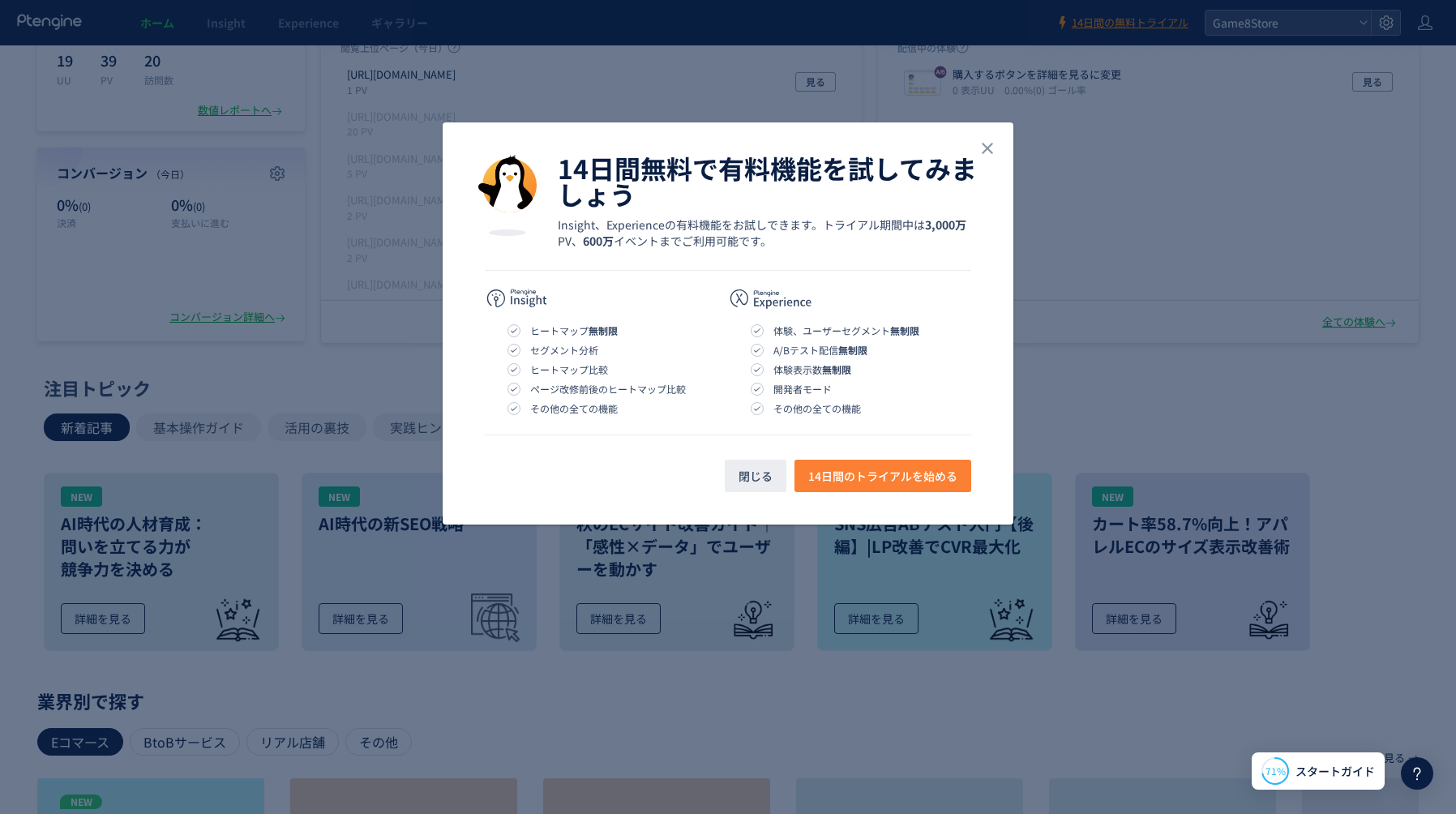
click at [891, 473] on span "14日間のトライアルを始める" at bounding box center [882, 475] width 149 height 32
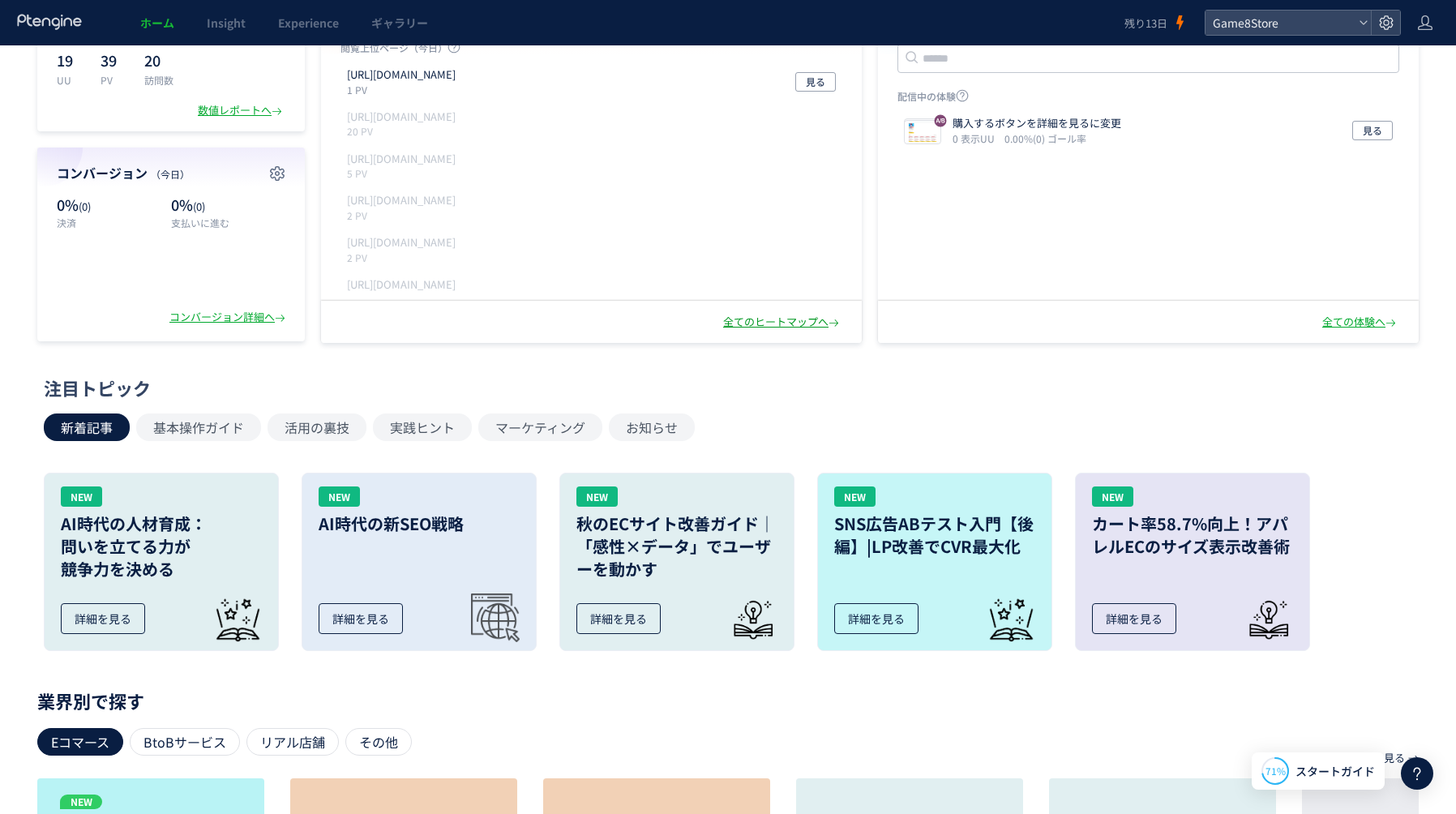
click at [784, 317] on div "全てのヒートマップへ" at bounding box center [783, 322] width 119 height 15
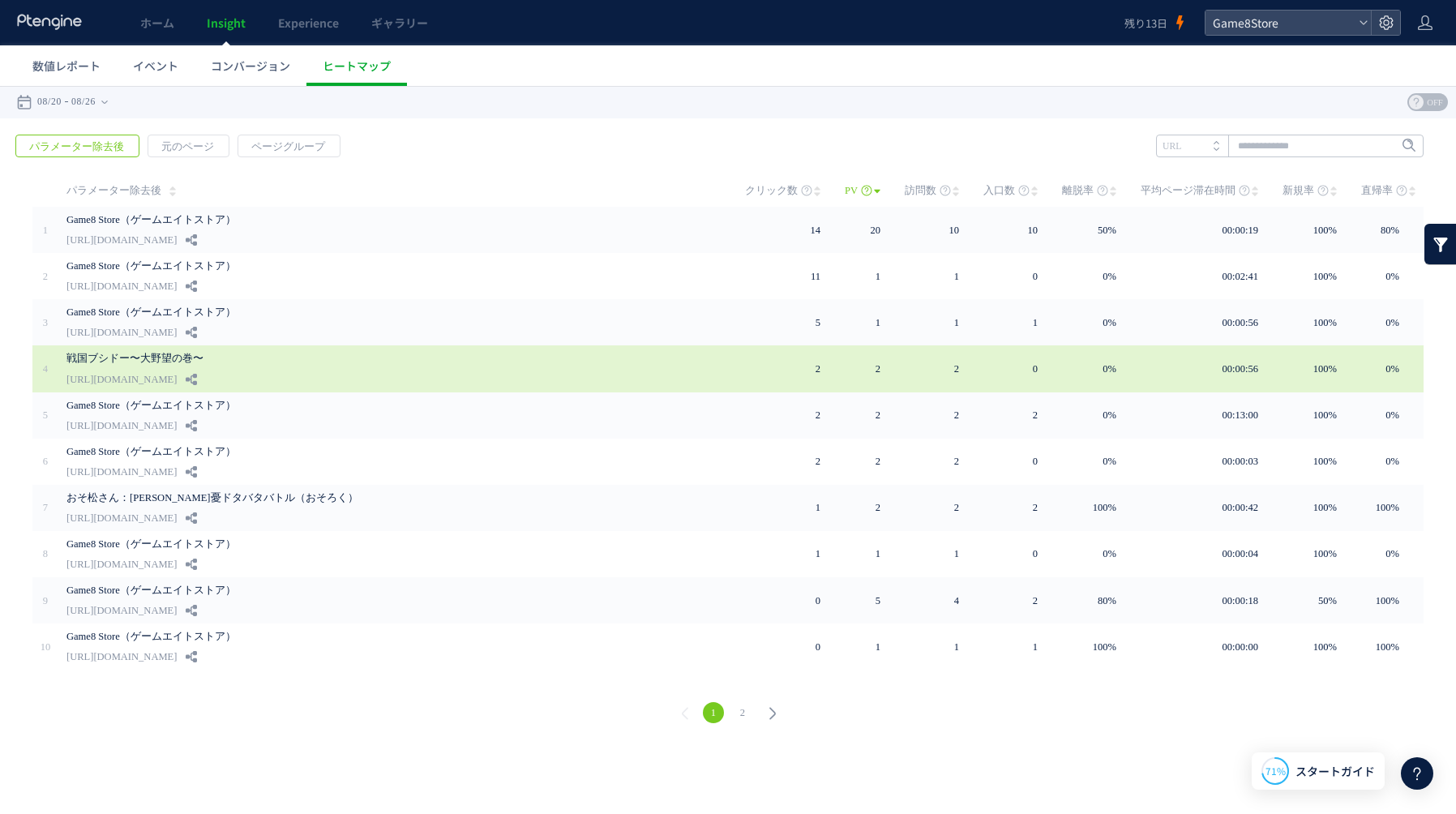
click at [712, 370] on div "戦国ブシドー〜大野望の巻〜 [URL][DOMAIN_NAME]" at bounding box center [394, 368] width 655 height 46
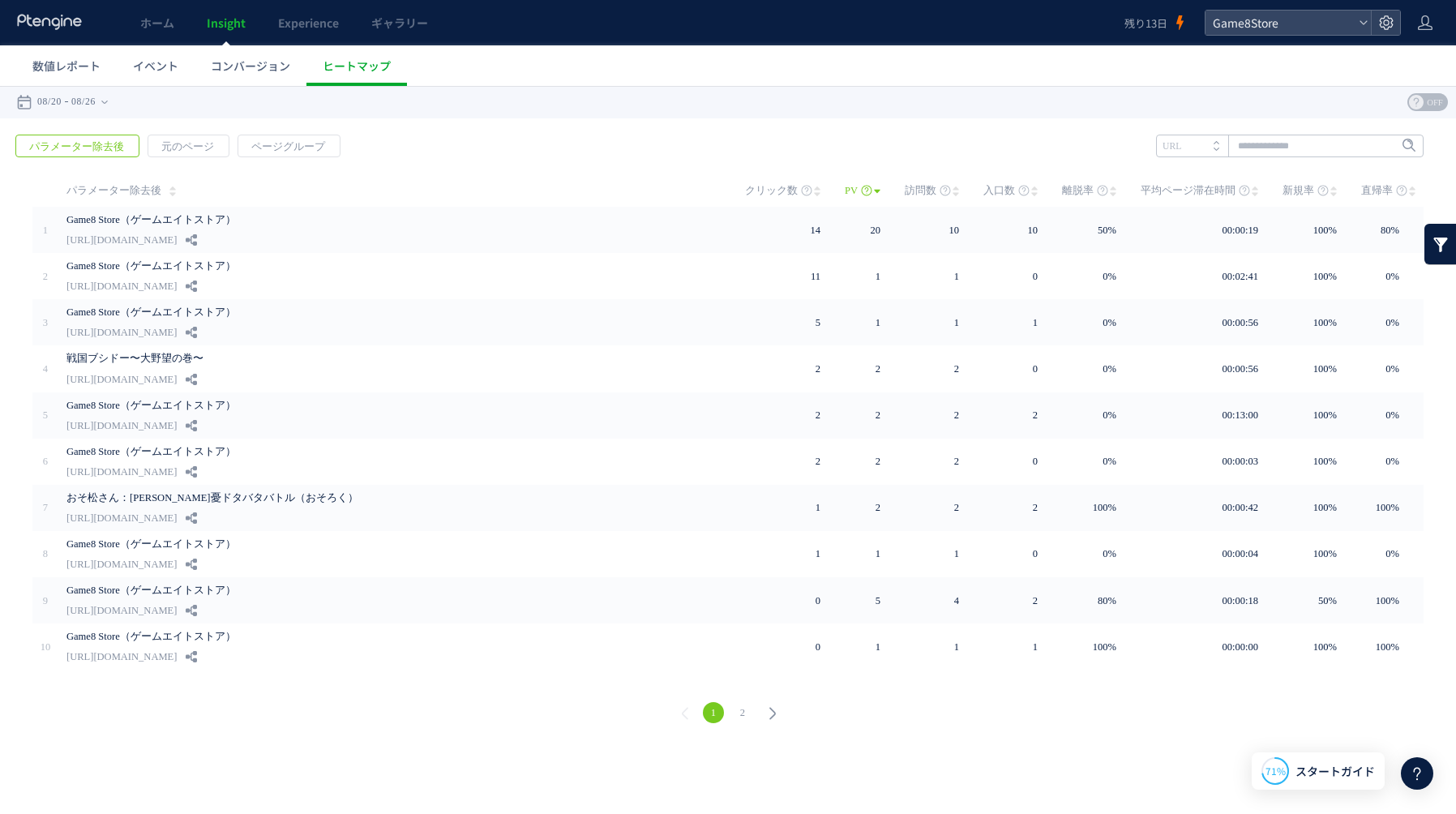
click at [4, 29] on div "ホーム Insight Experience ギャラリー" at bounding box center [562, 22] width 1124 height 45
click at [62, 16] on icon at bounding box center [49, 21] width 67 height 16
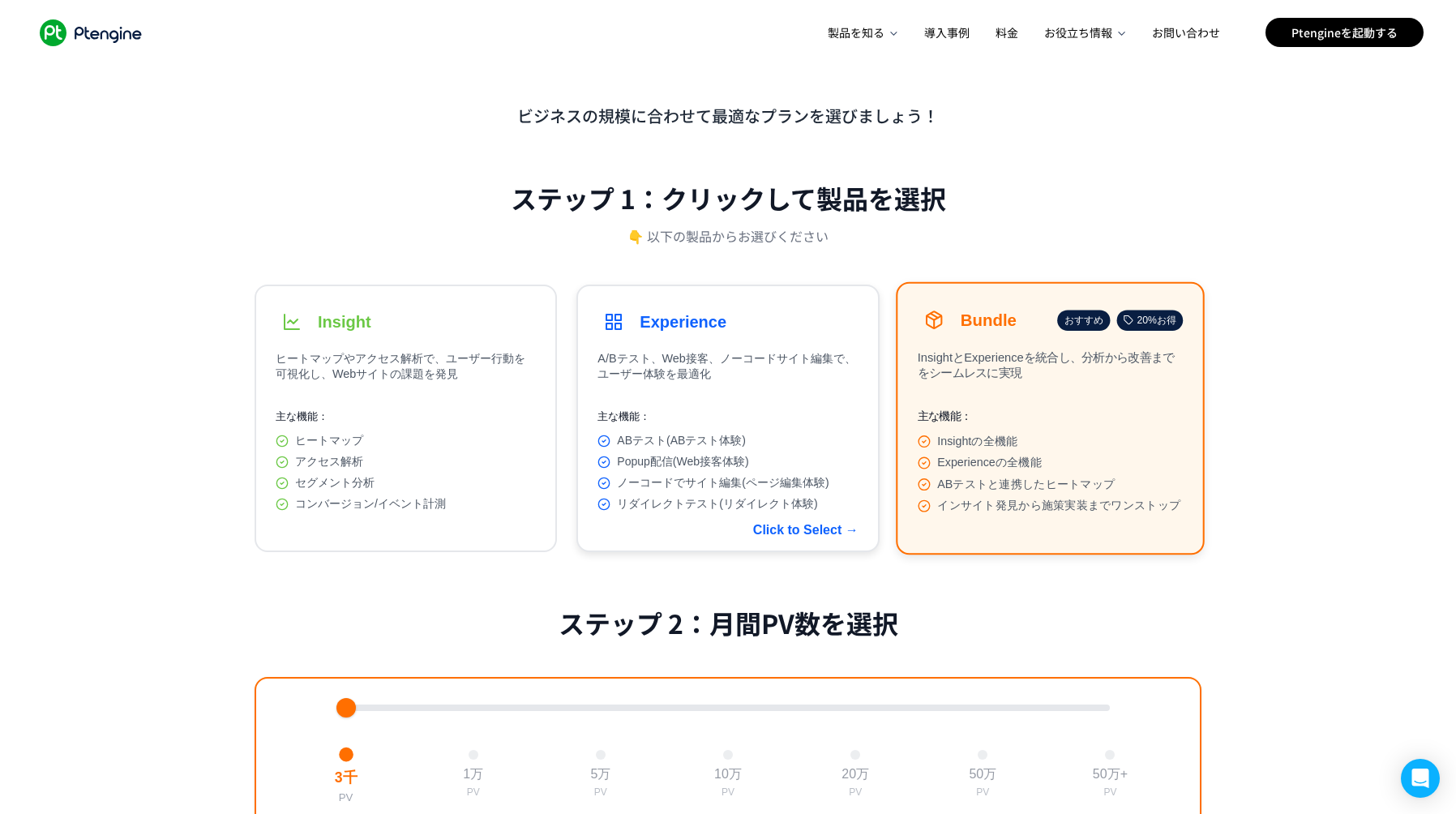
click at [740, 456] on div "ABテスト(ABテスト体験) Popup配信(Web接客体験) ノーコードでサイト編集(ページ編集体験) リダイレクトテスト(リダイレクト体験)" at bounding box center [728, 472] width 260 height 78
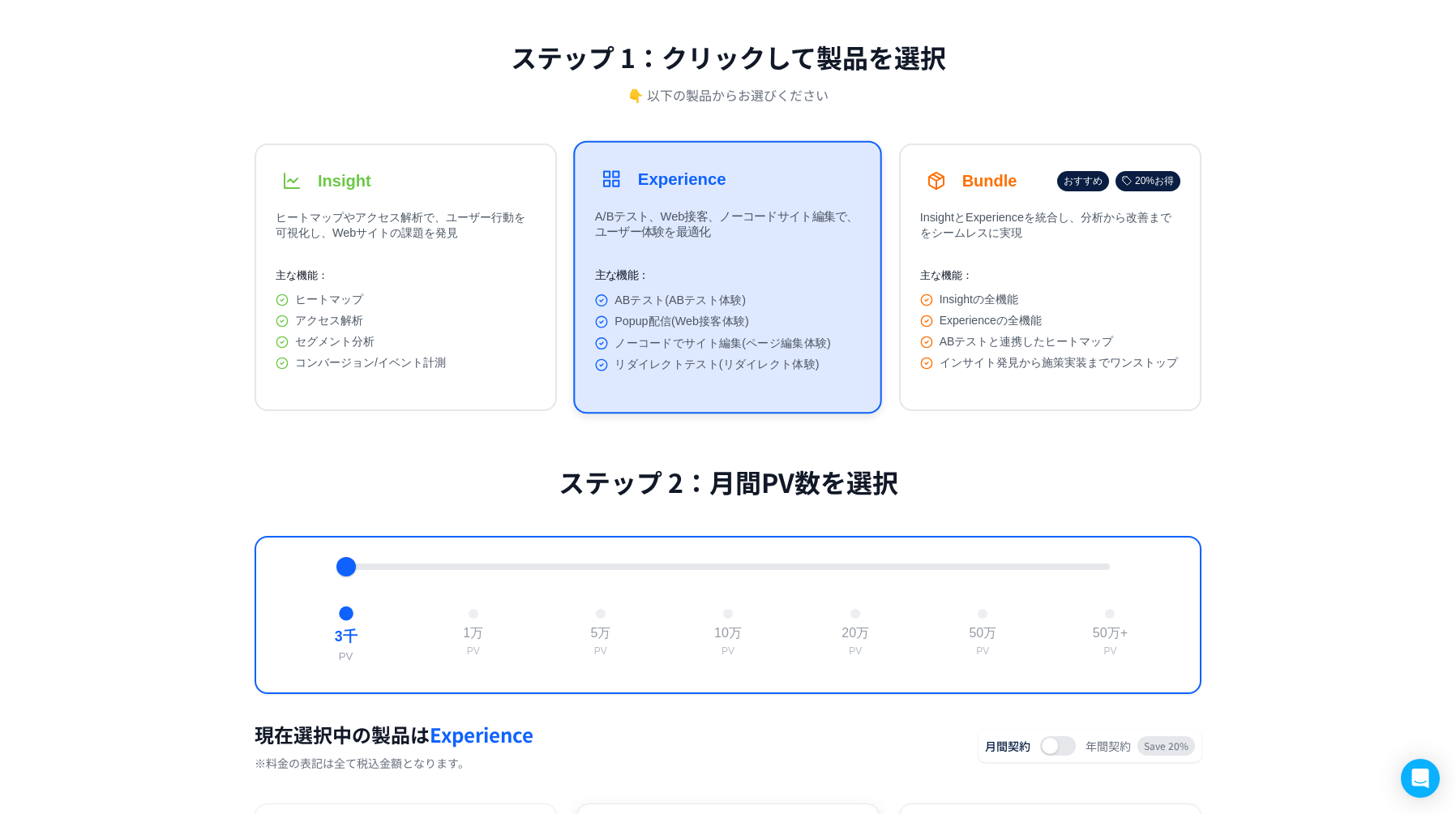
scroll to position [95, 0]
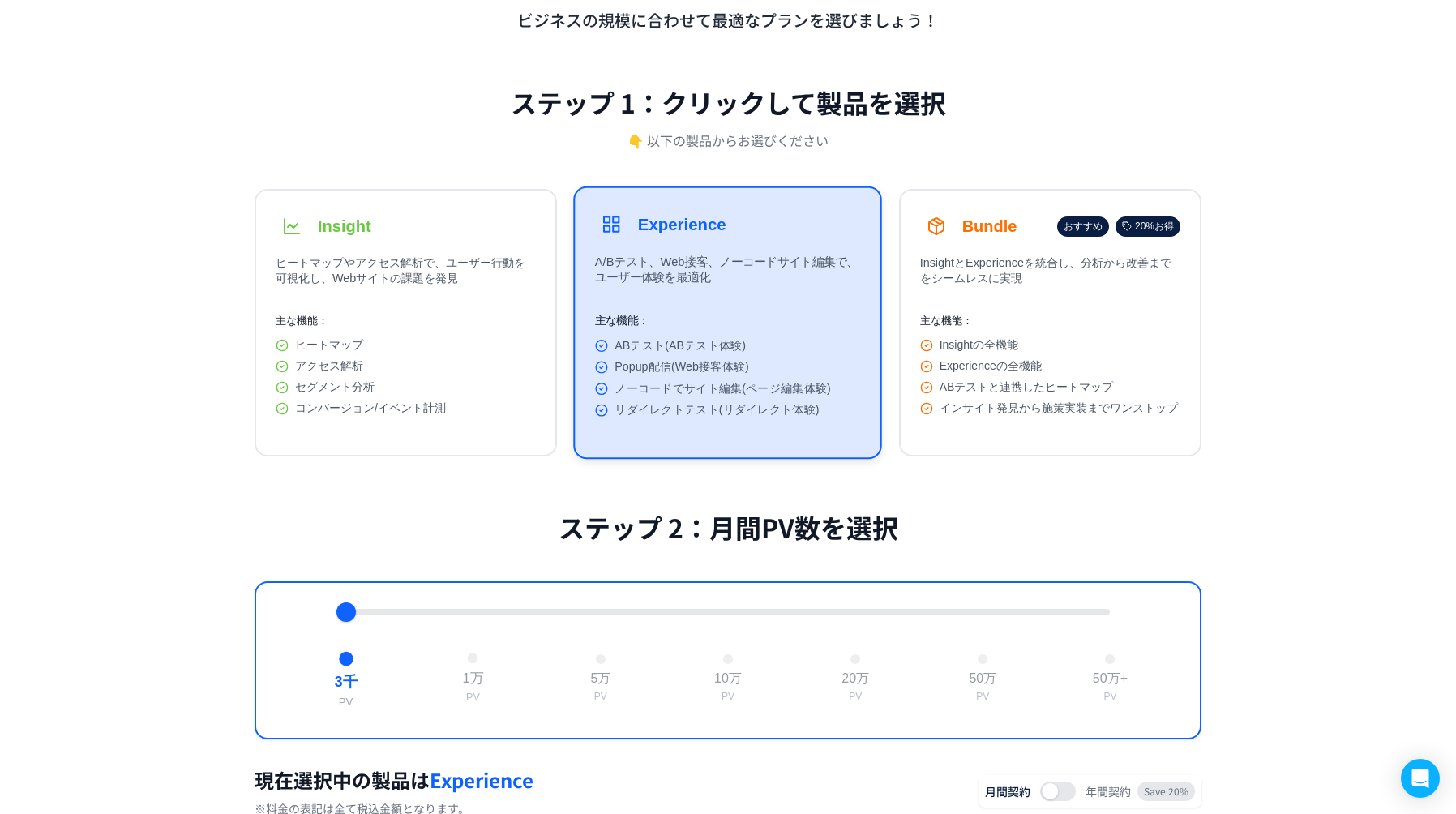
click at [473, 676] on button "1万 PV" at bounding box center [473, 678] width 35 height 64
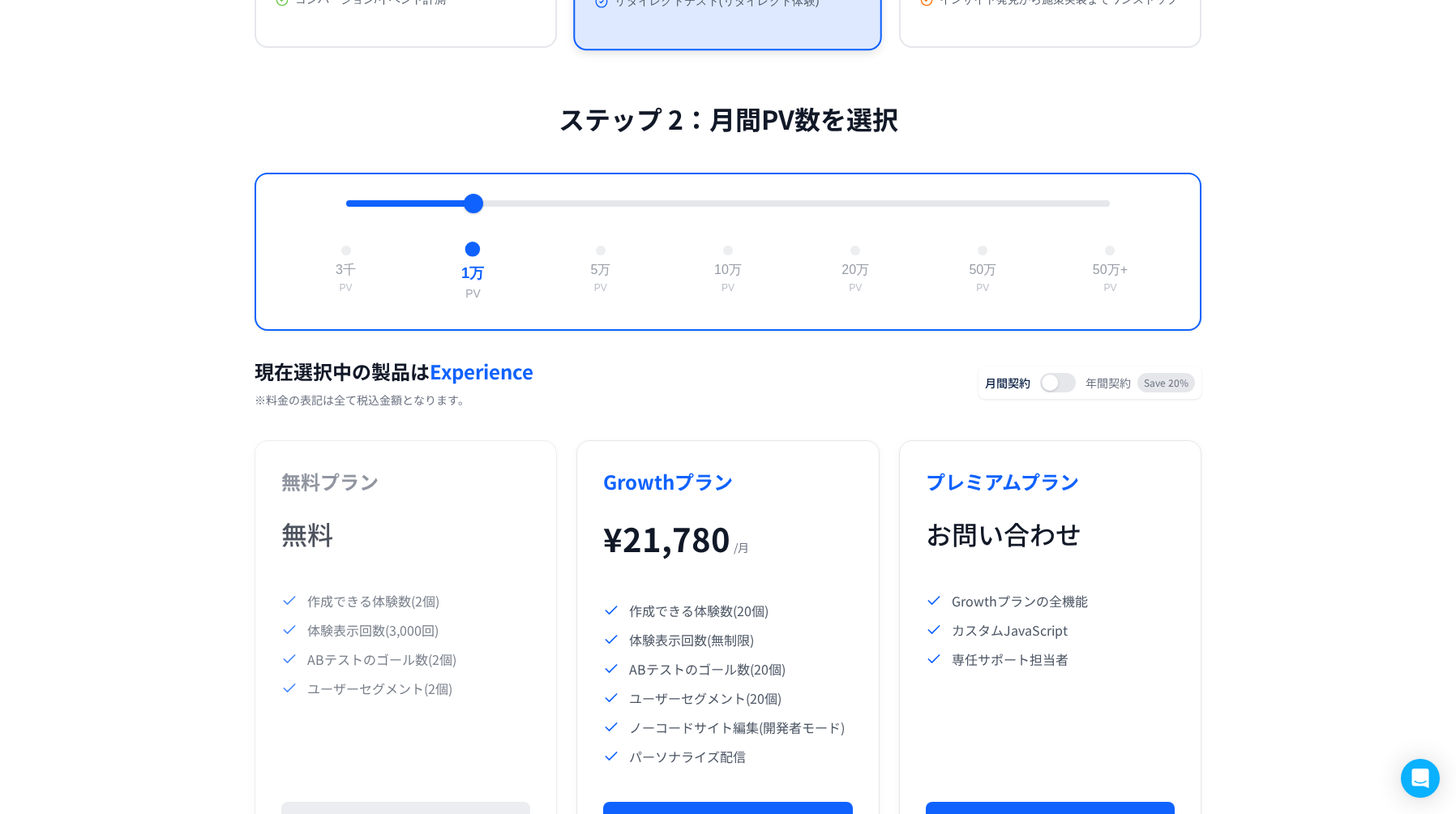
scroll to position [571, 0]
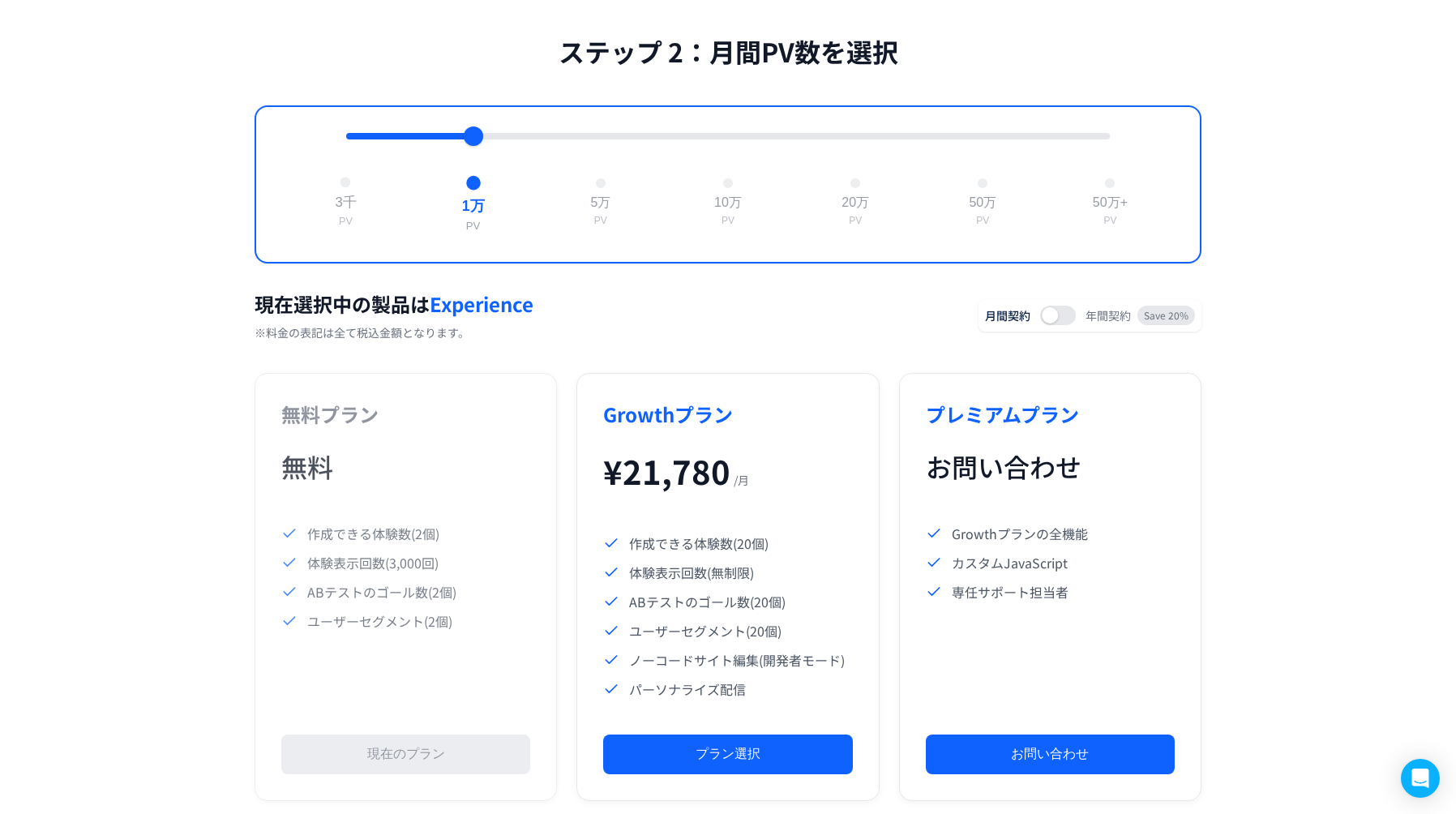
click at [350, 204] on div "3千" at bounding box center [345, 203] width 21 height 18
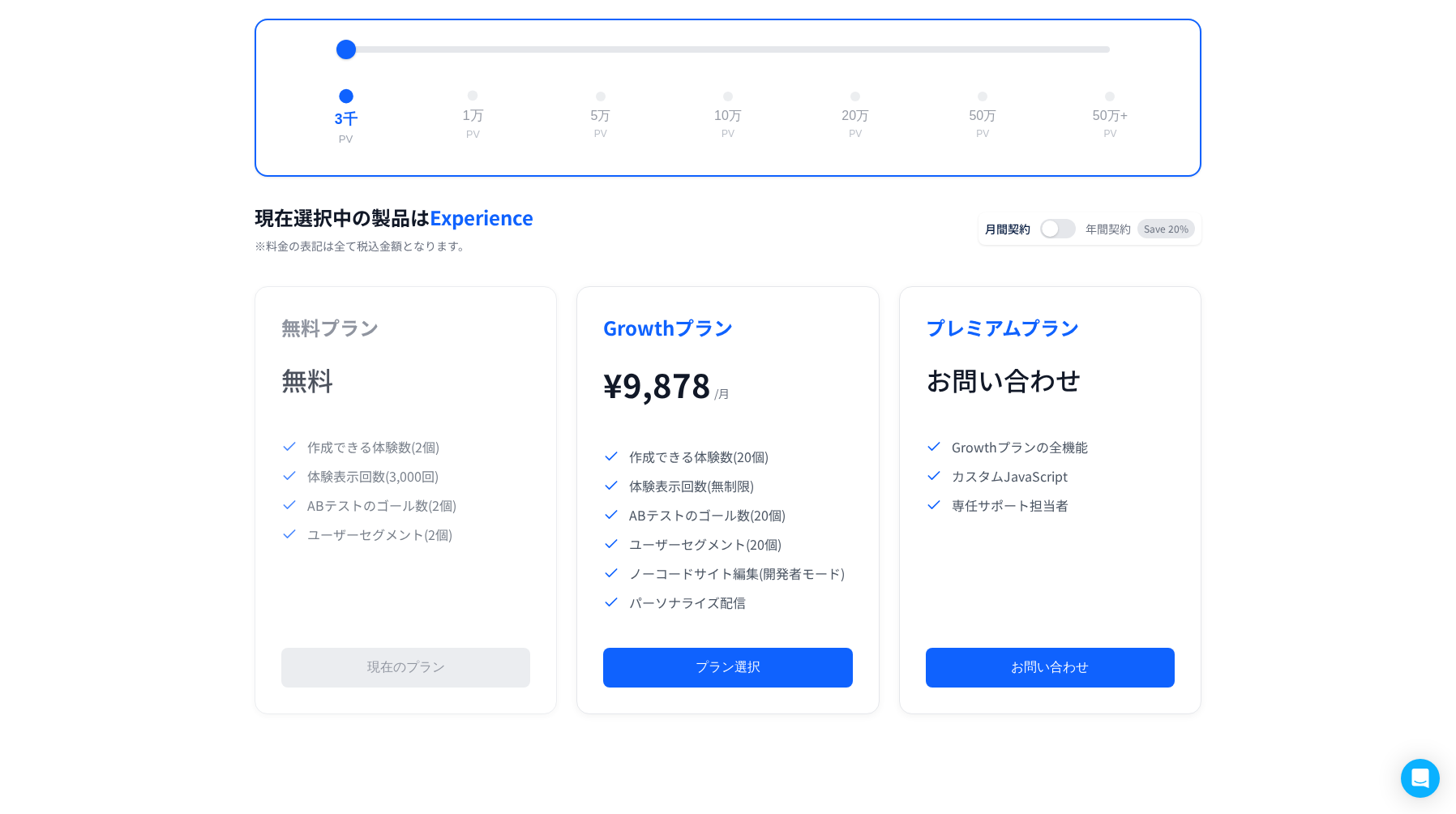
scroll to position [662, 0]
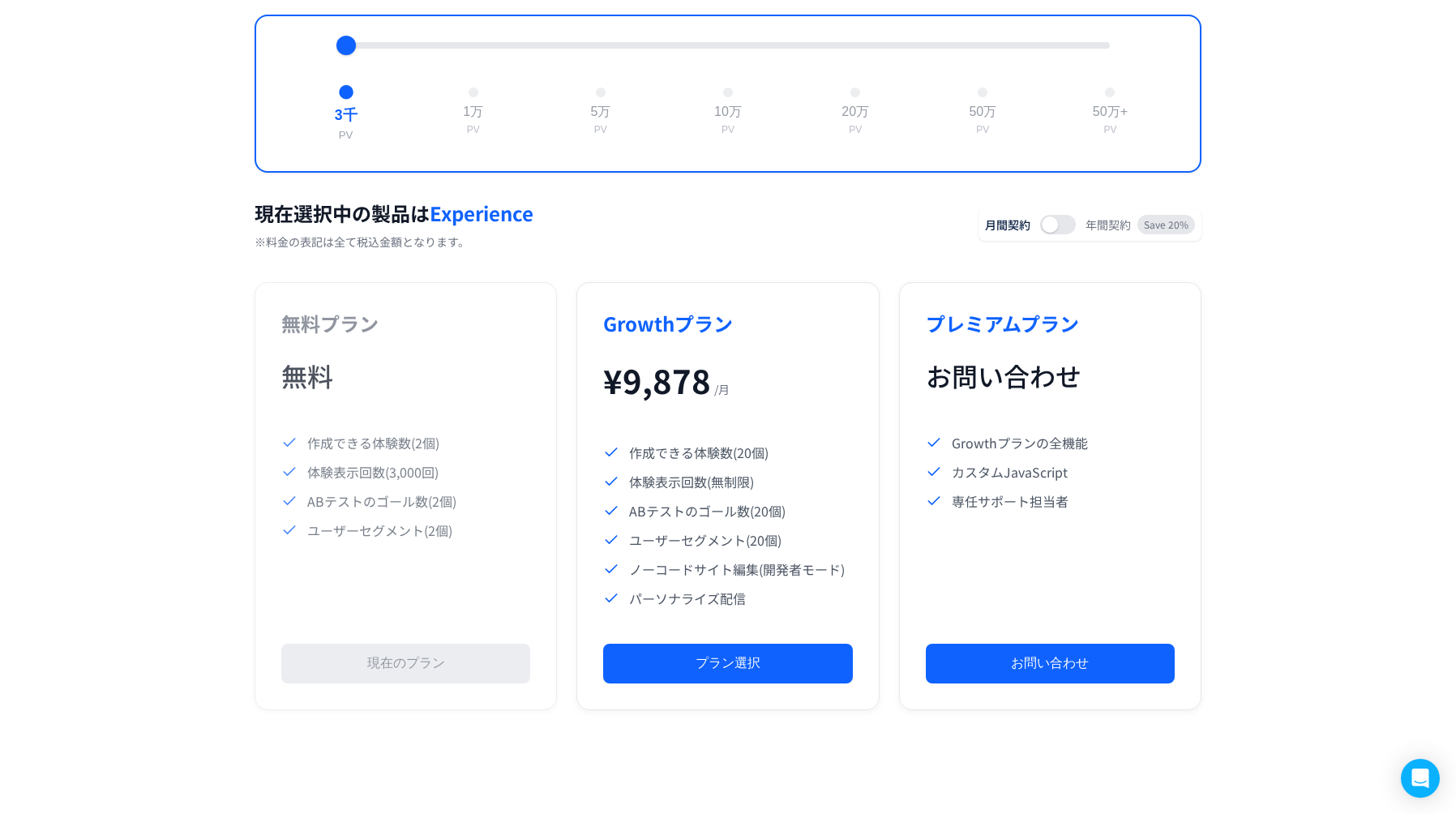
click at [1057, 234] on button at bounding box center [1057, 225] width 36 height 20
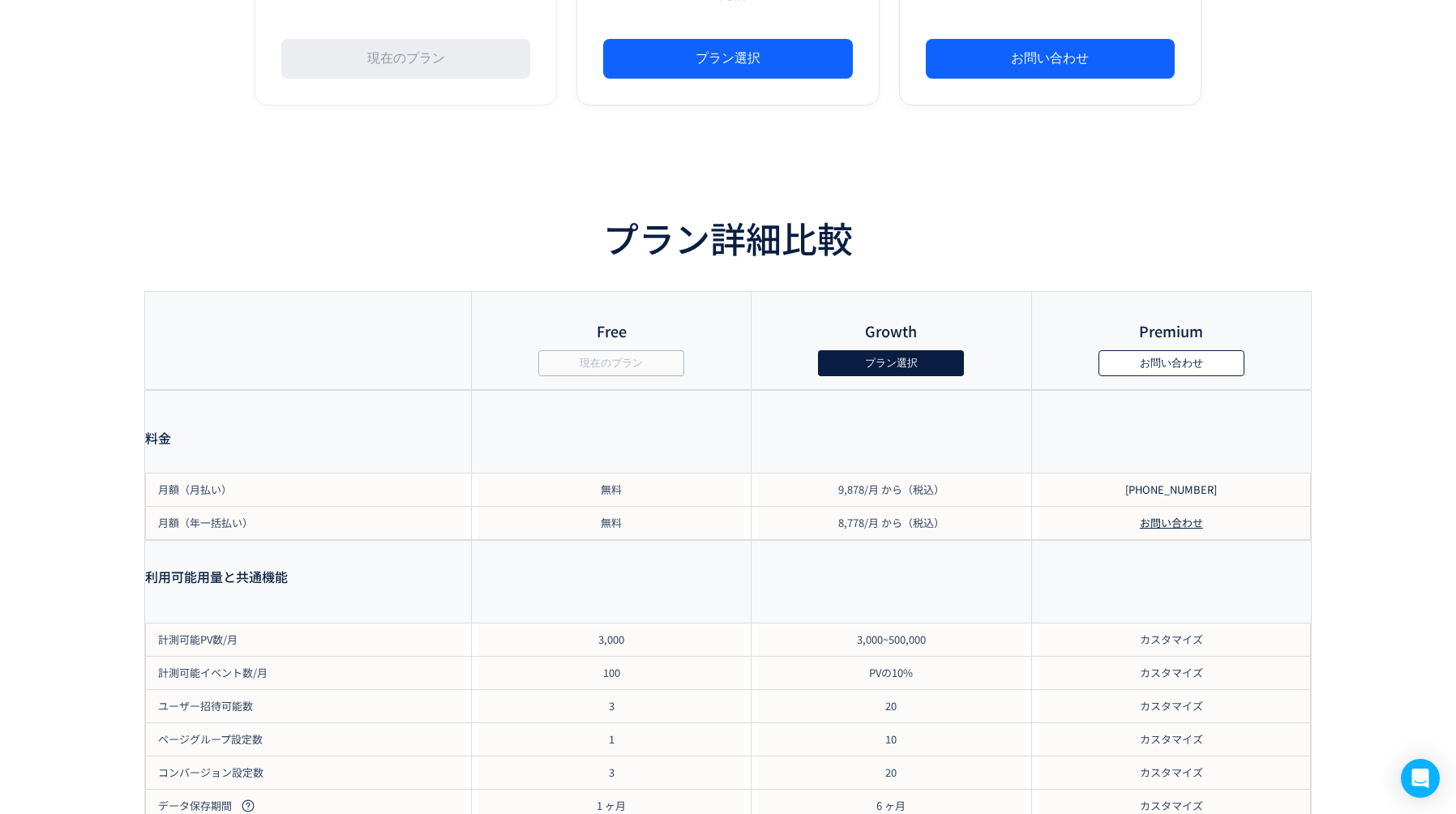
scroll to position [1287, 0]
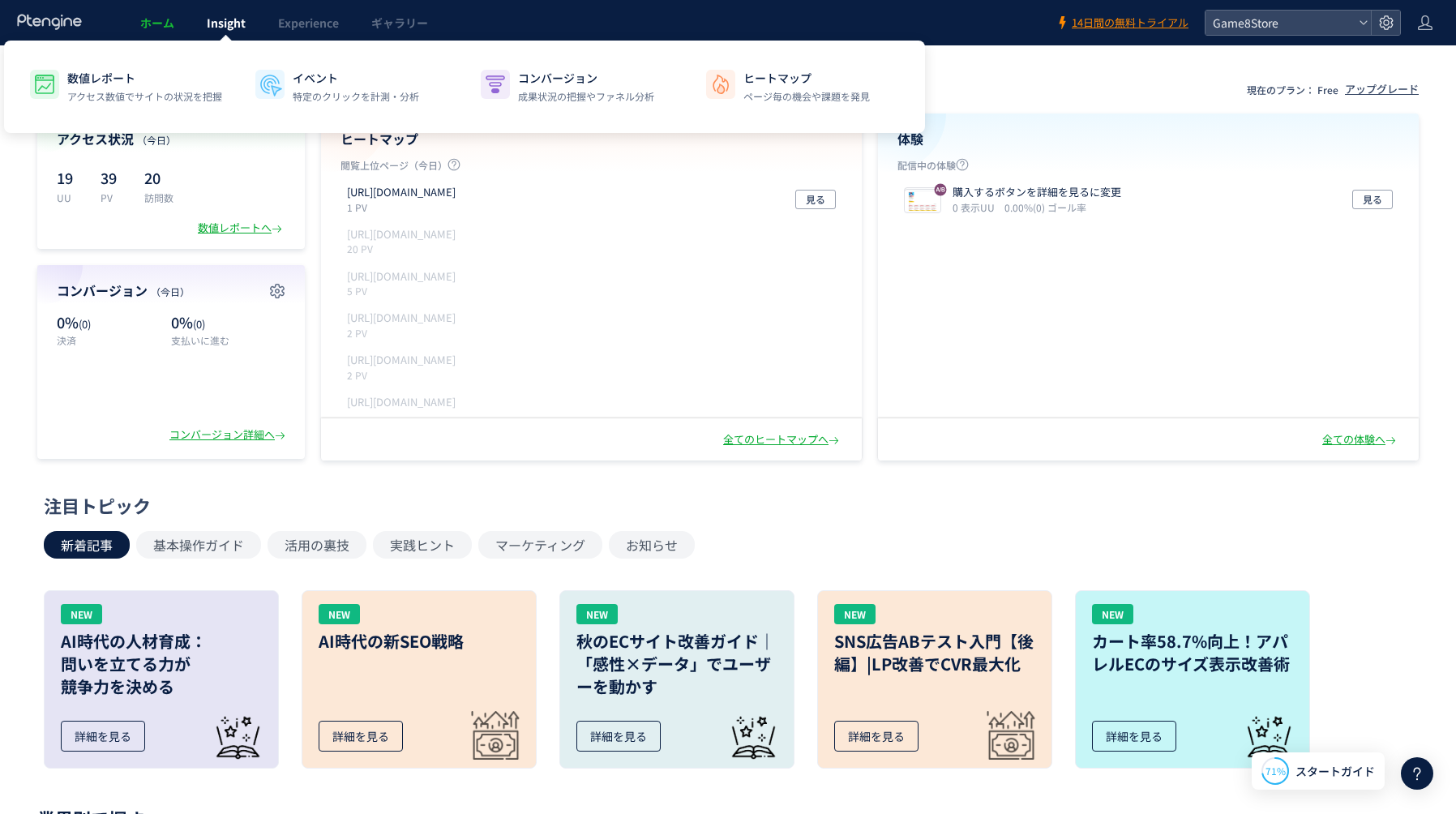
click at [210, 23] on span "Insight" at bounding box center [226, 22] width 39 height 16
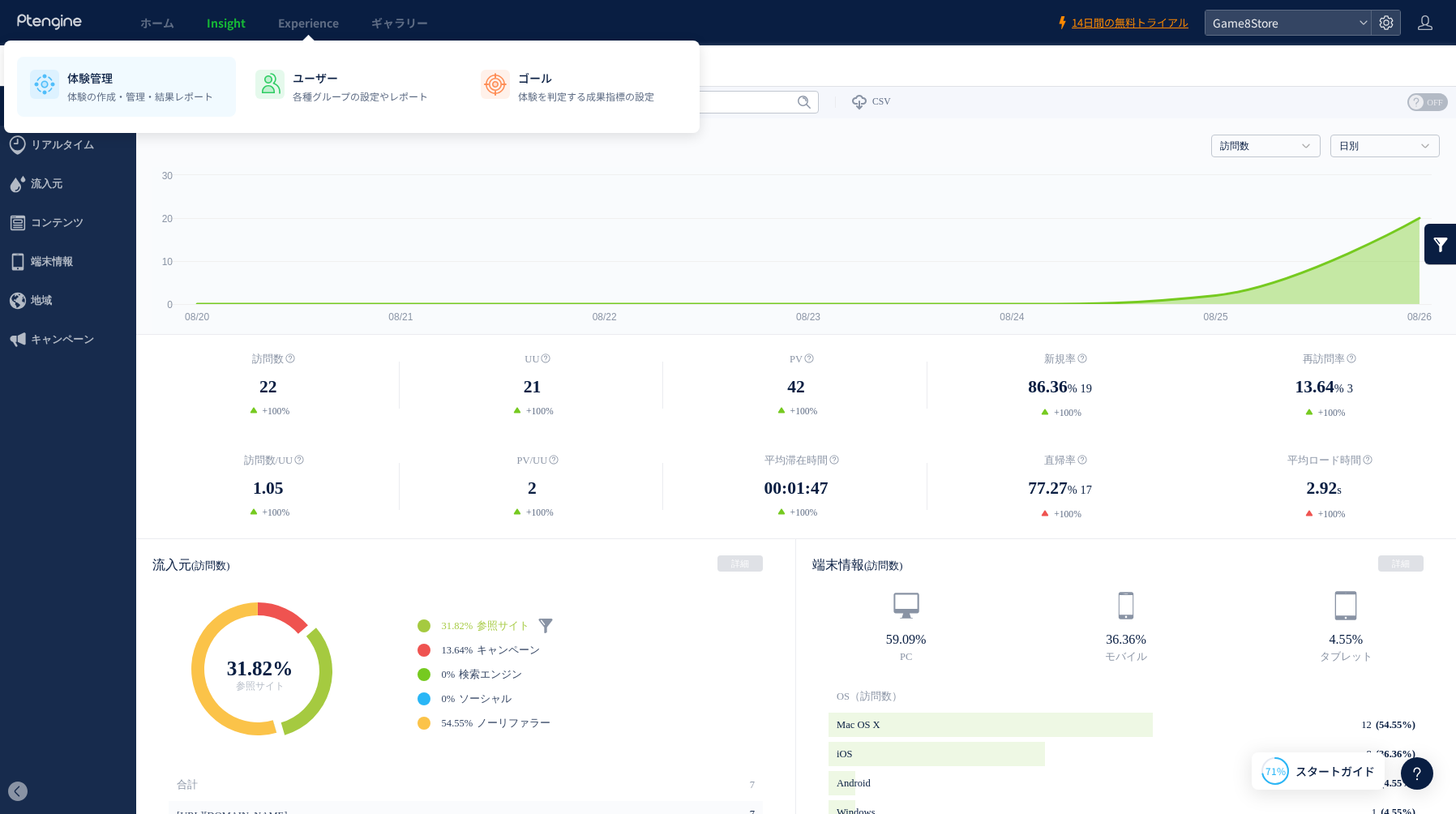
click at [147, 87] on div "体験管理 体験の作成・管理・結果レポート" at bounding box center [140, 86] width 146 height 34
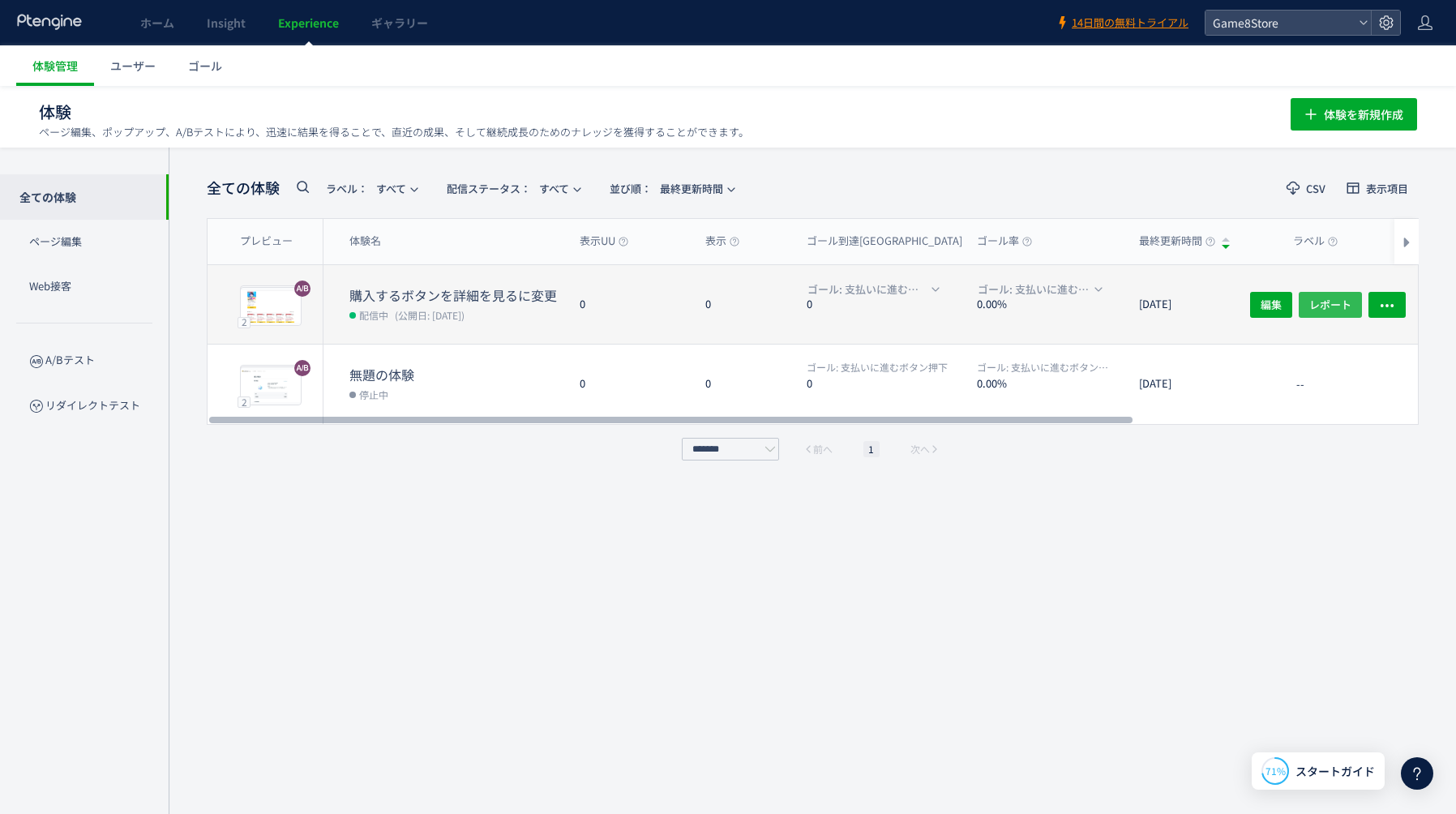
click at [1315, 307] on span "レポート" at bounding box center [1329, 303] width 42 height 26
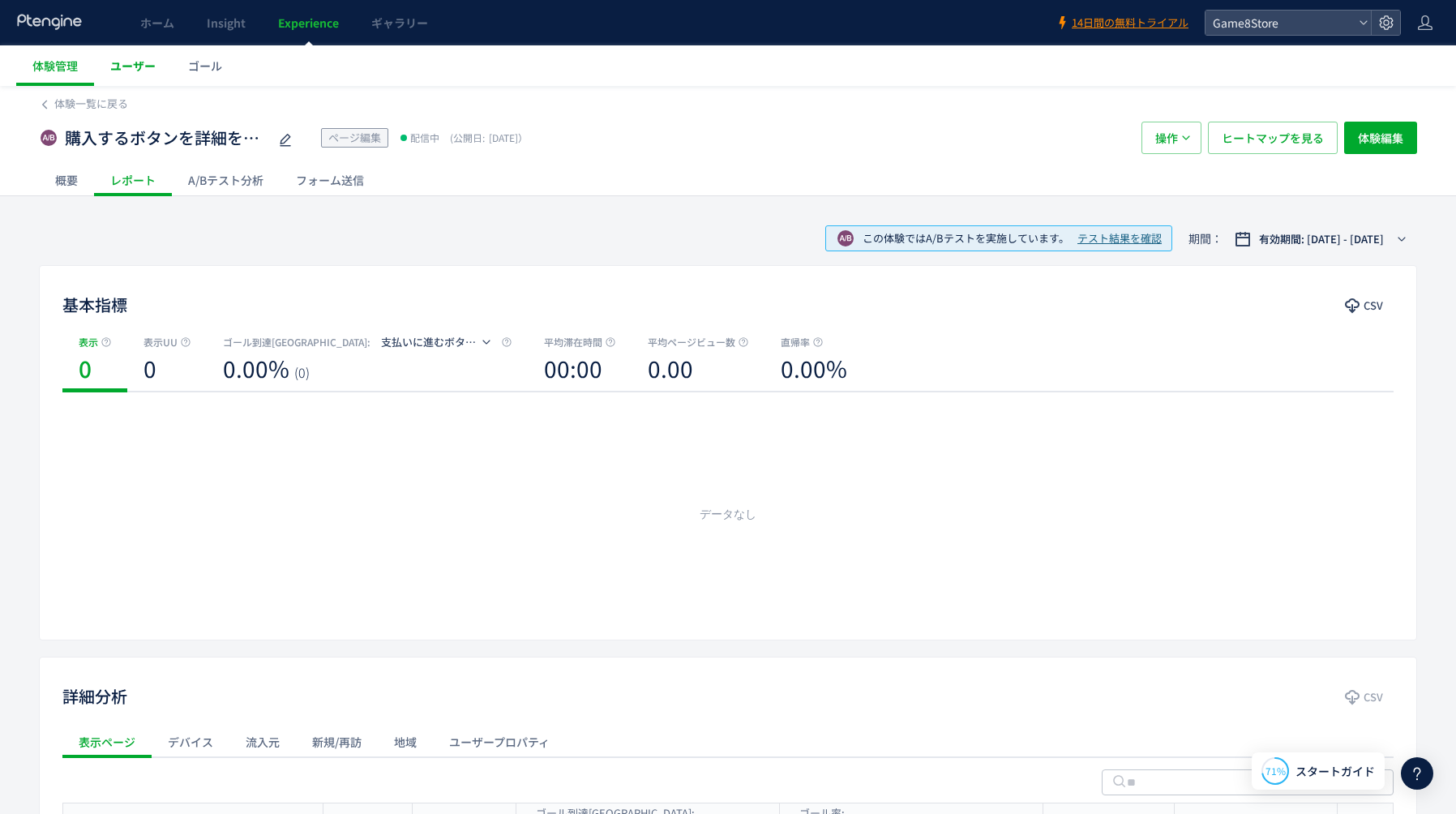
click at [111, 62] on span "ユーザー" at bounding box center [133, 66] width 45 height 16
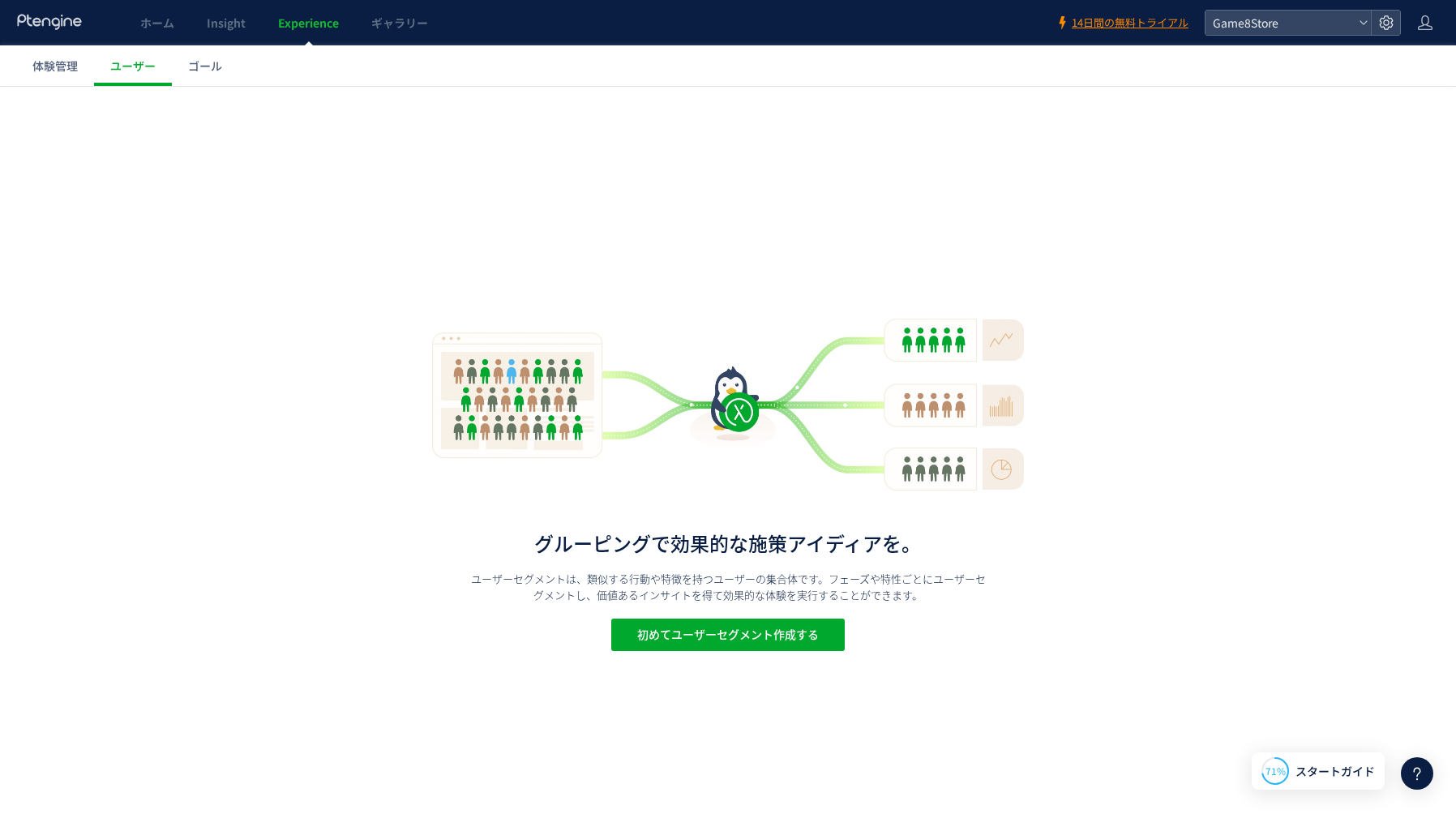
click at [210, 70] on span "ゴール" at bounding box center [205, 66] width 34 height 16
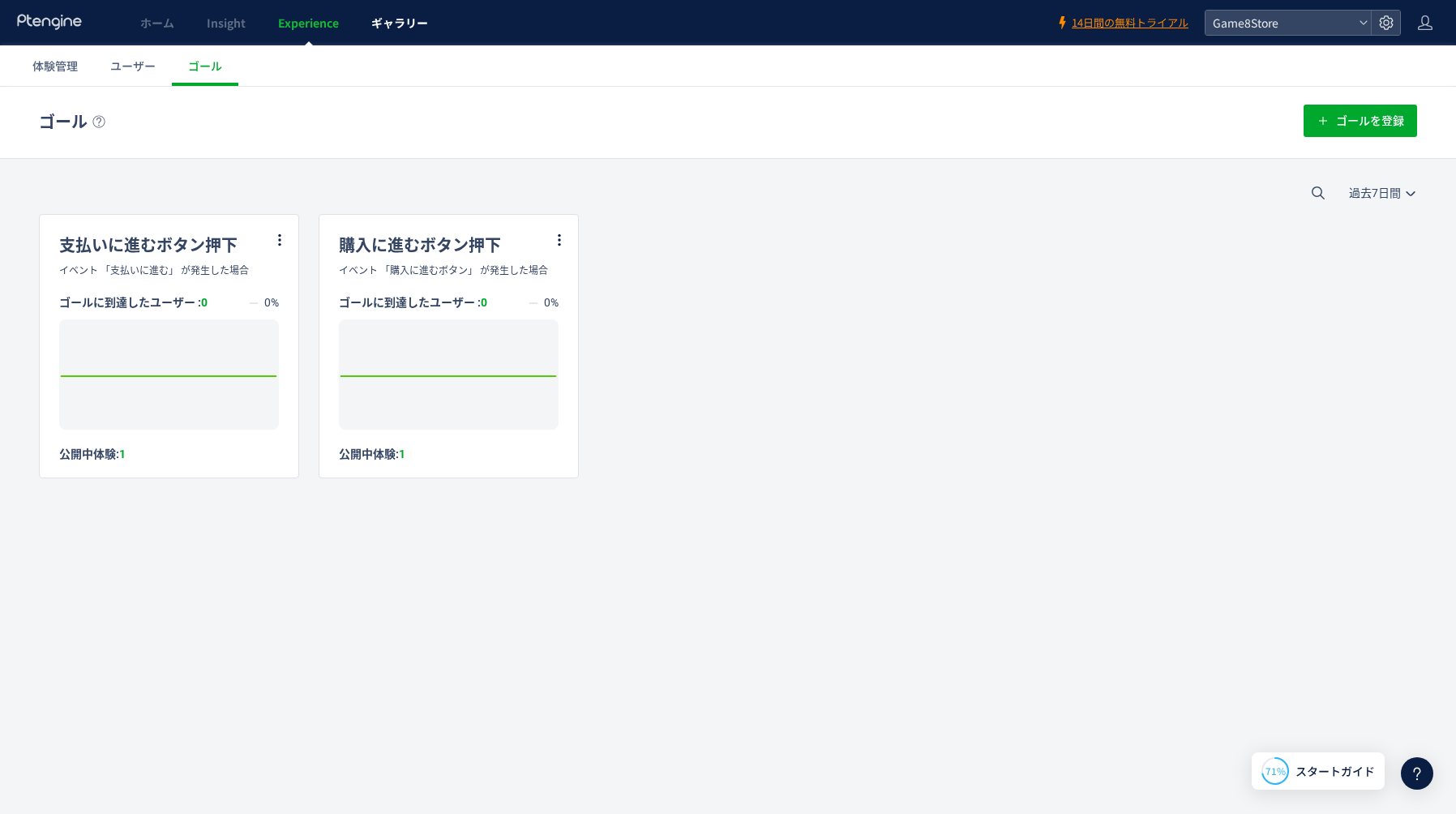
click at [413, 19] on span "ギャラリー" at bounding box center [399, 22] width 57 height 16
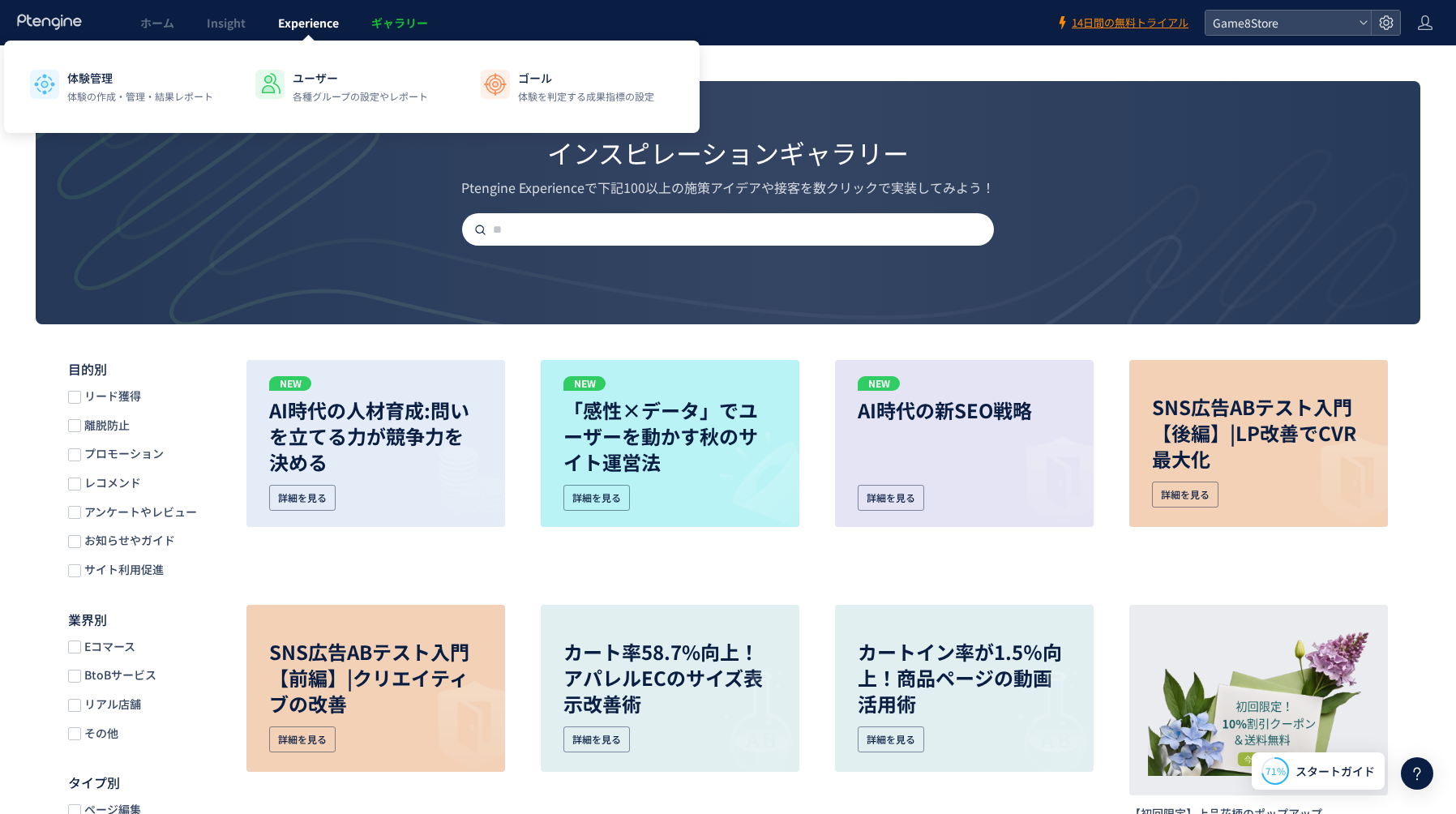
click at [335, 13] on link "Experience" at bounding box center [308, 22] width 94 height 45
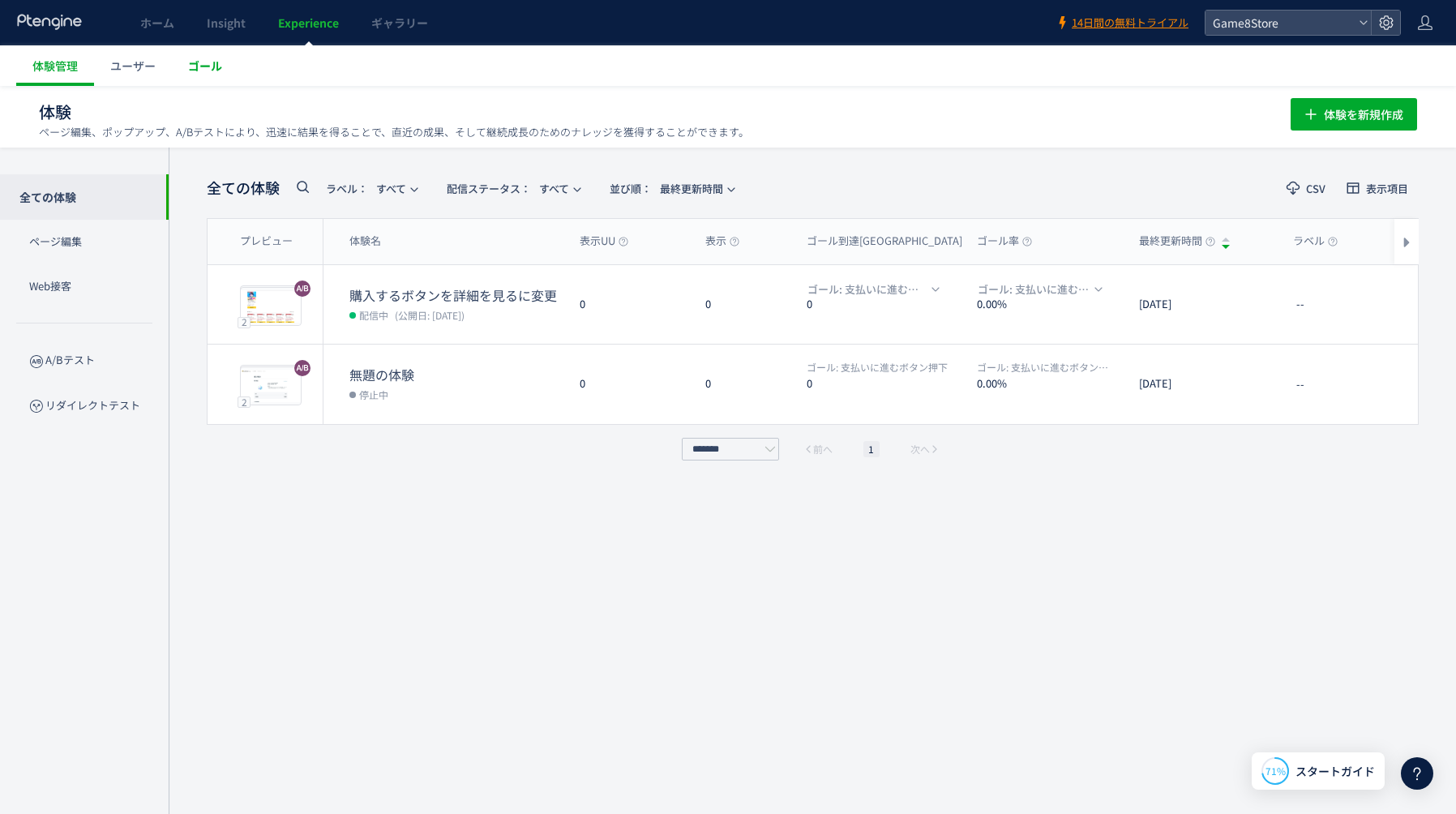
click at [195, 68] on span "ゴール" at bounding box center [205, 66] width 34 height 16
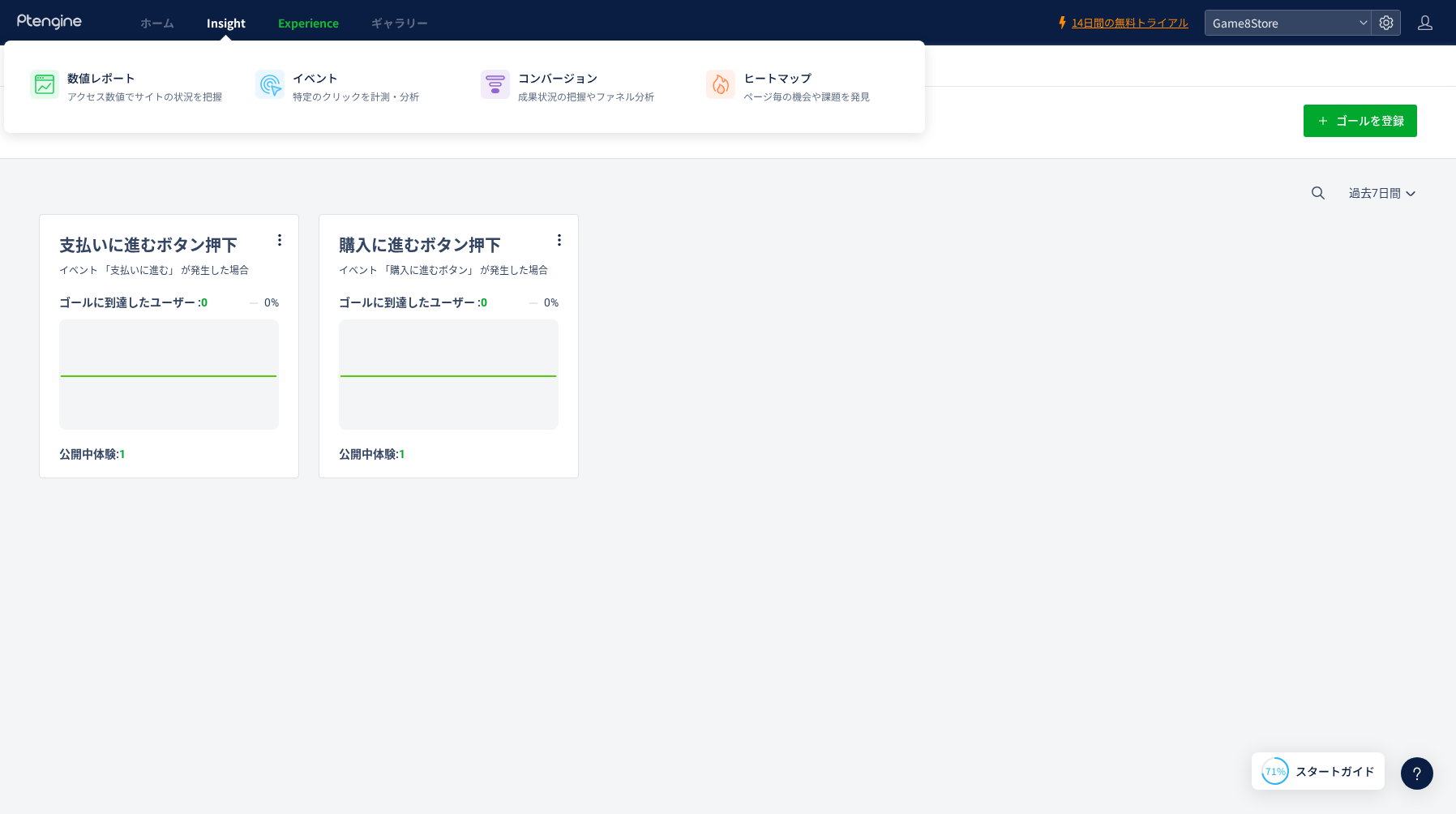
click at [226, 28] on span "Insight" at bounding box center [226, 22] width 39 height 16
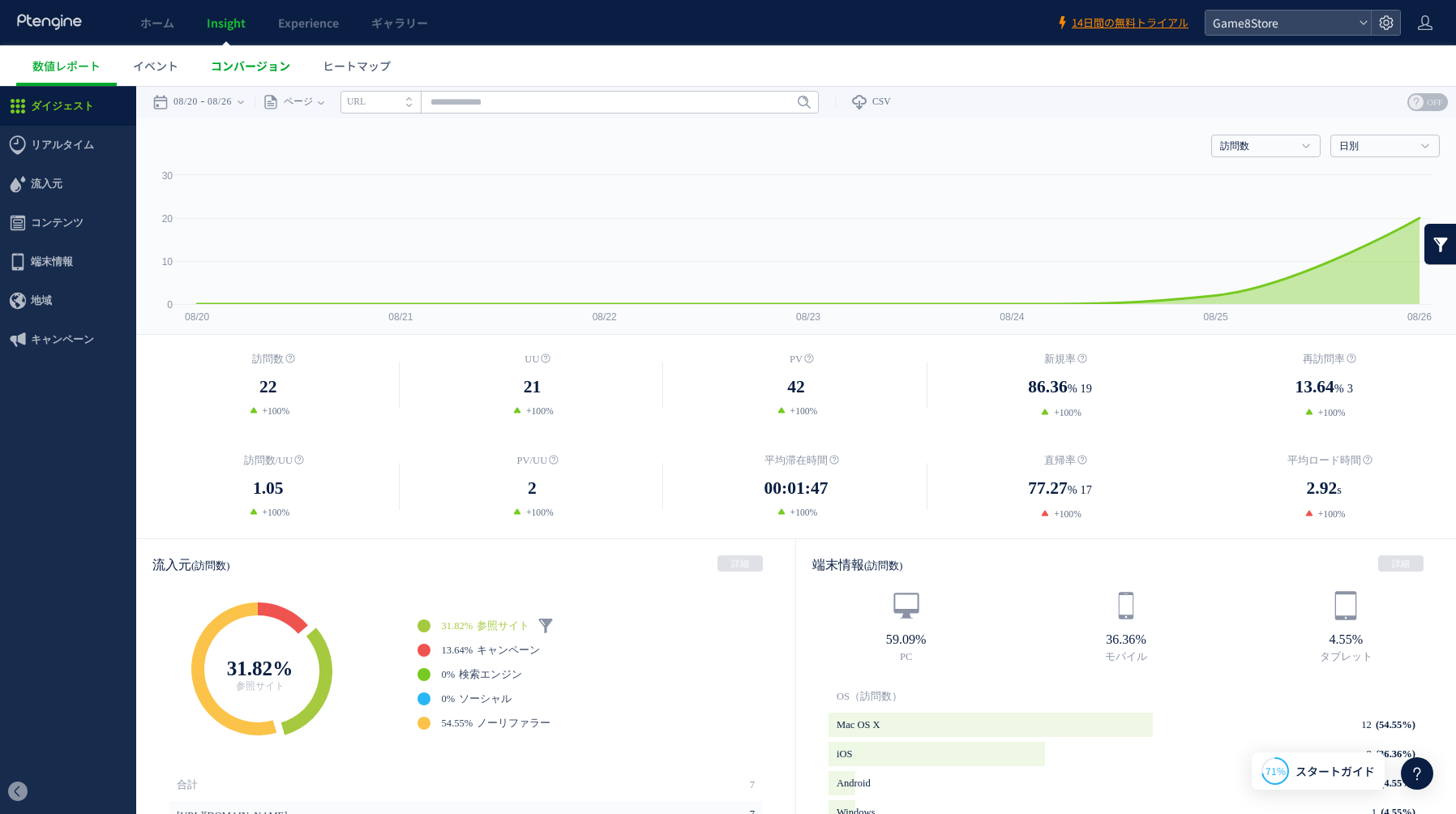
click at [272, 74] on link "コンバージョン" at bounding box center [250, 65] width 111 height 40
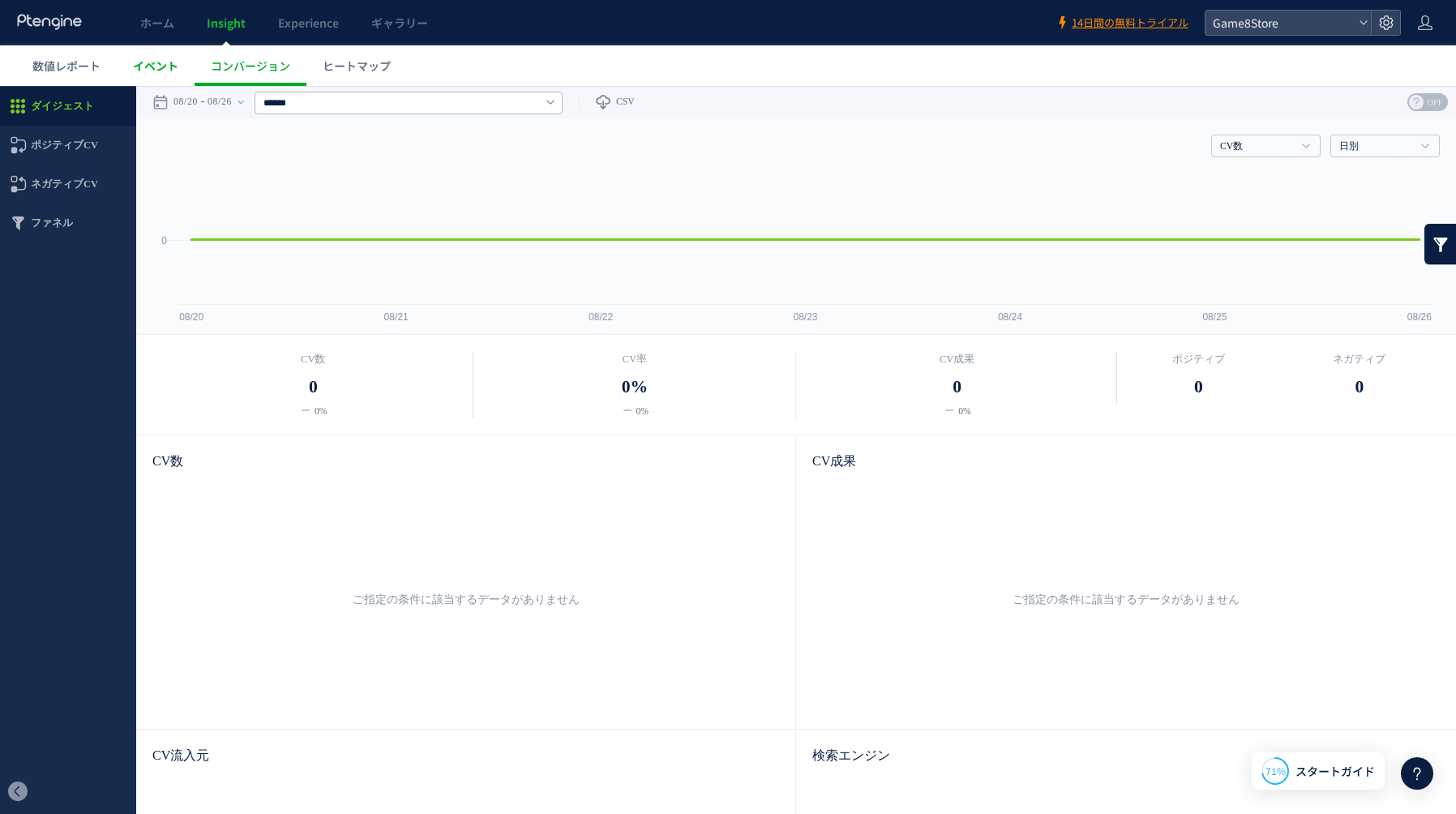
click at [144, 70] on span "イベント" at bounding box center [155, 66] width 45 height 16
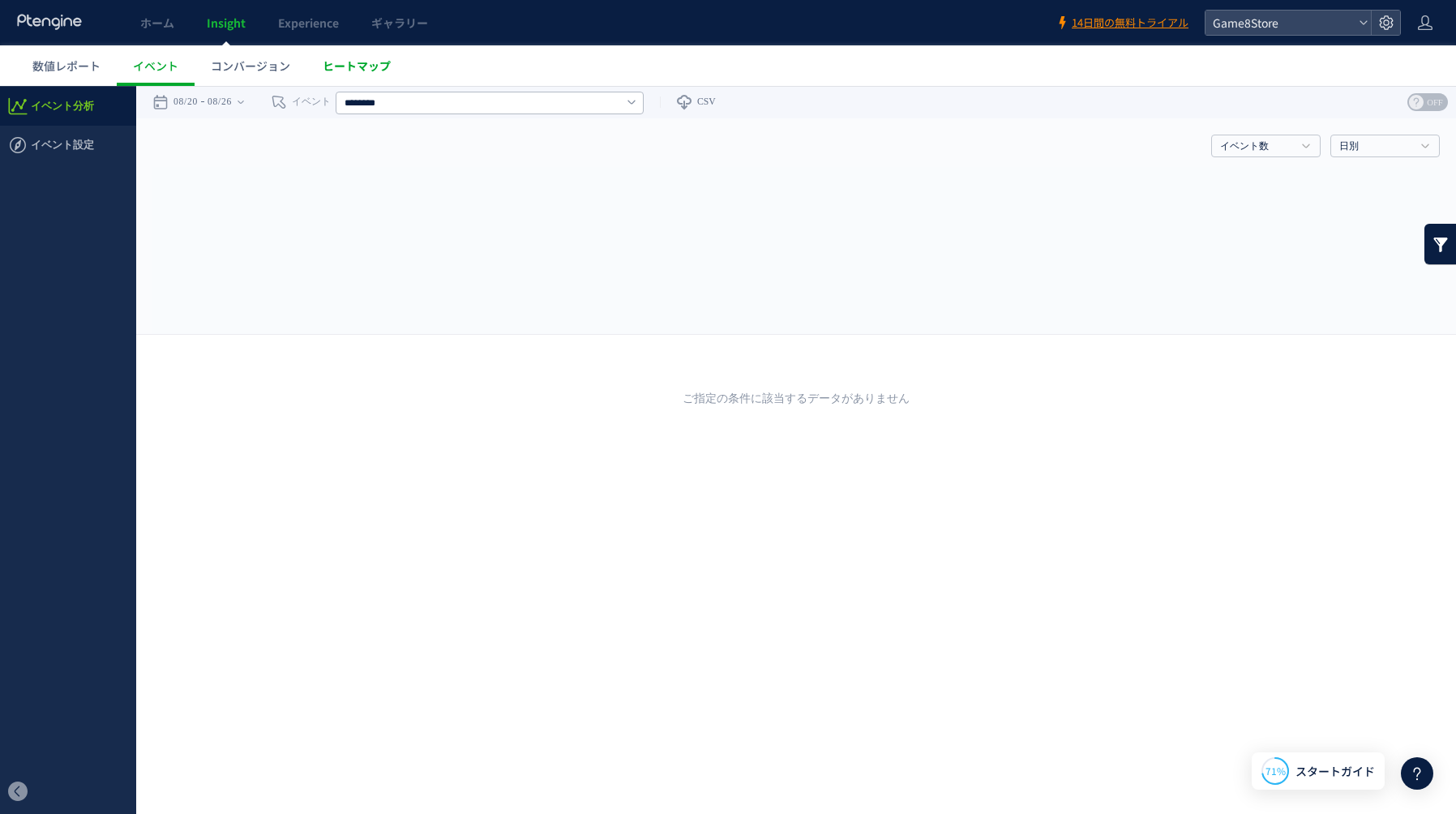
click at [361, 67] on span "ヒートマップ" at bounding box center [357, 66] width 68 height 16
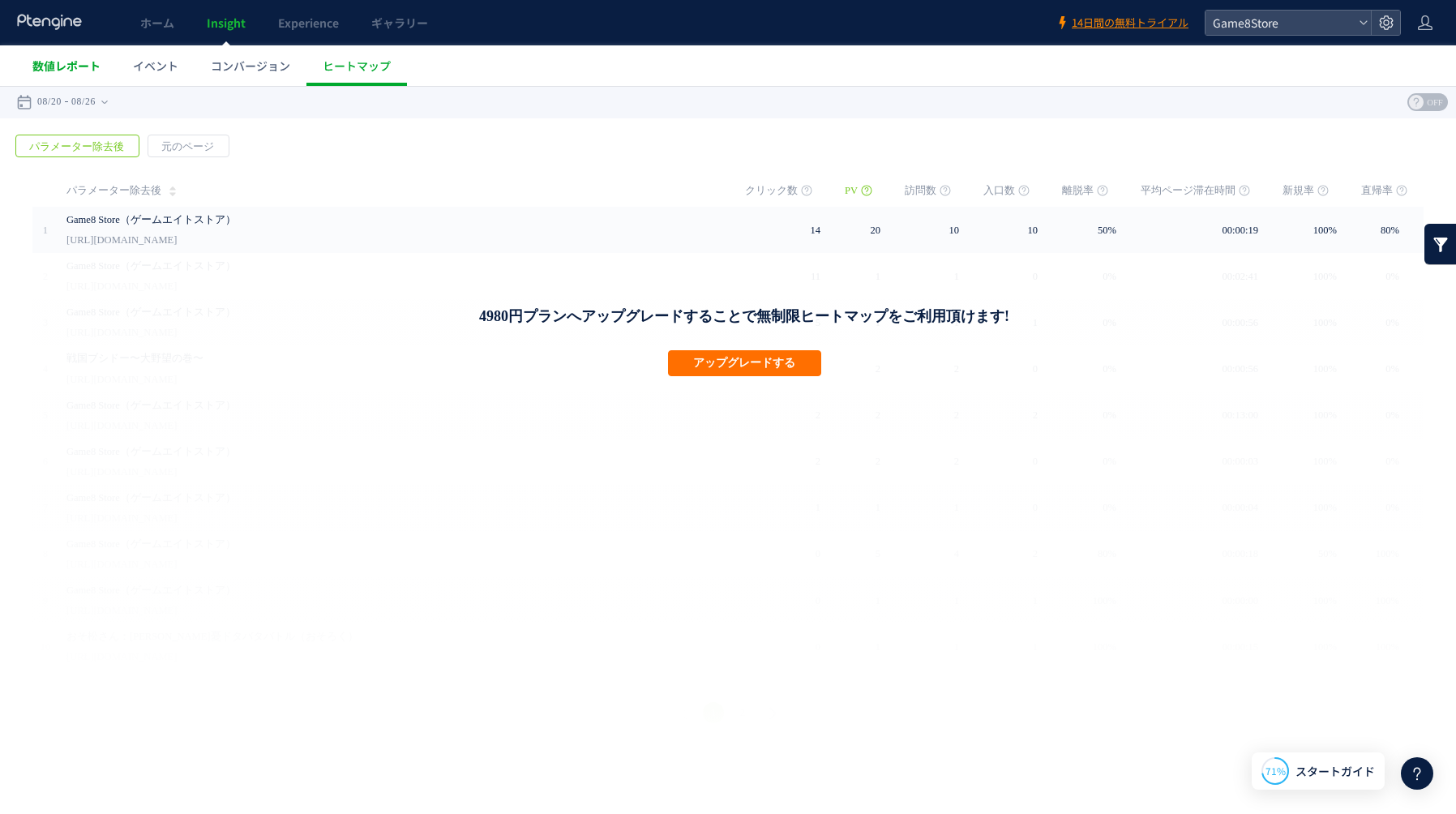
click at [50, 62] on span "数値レポート" at bounding box center [66, 66] width 68 height 16
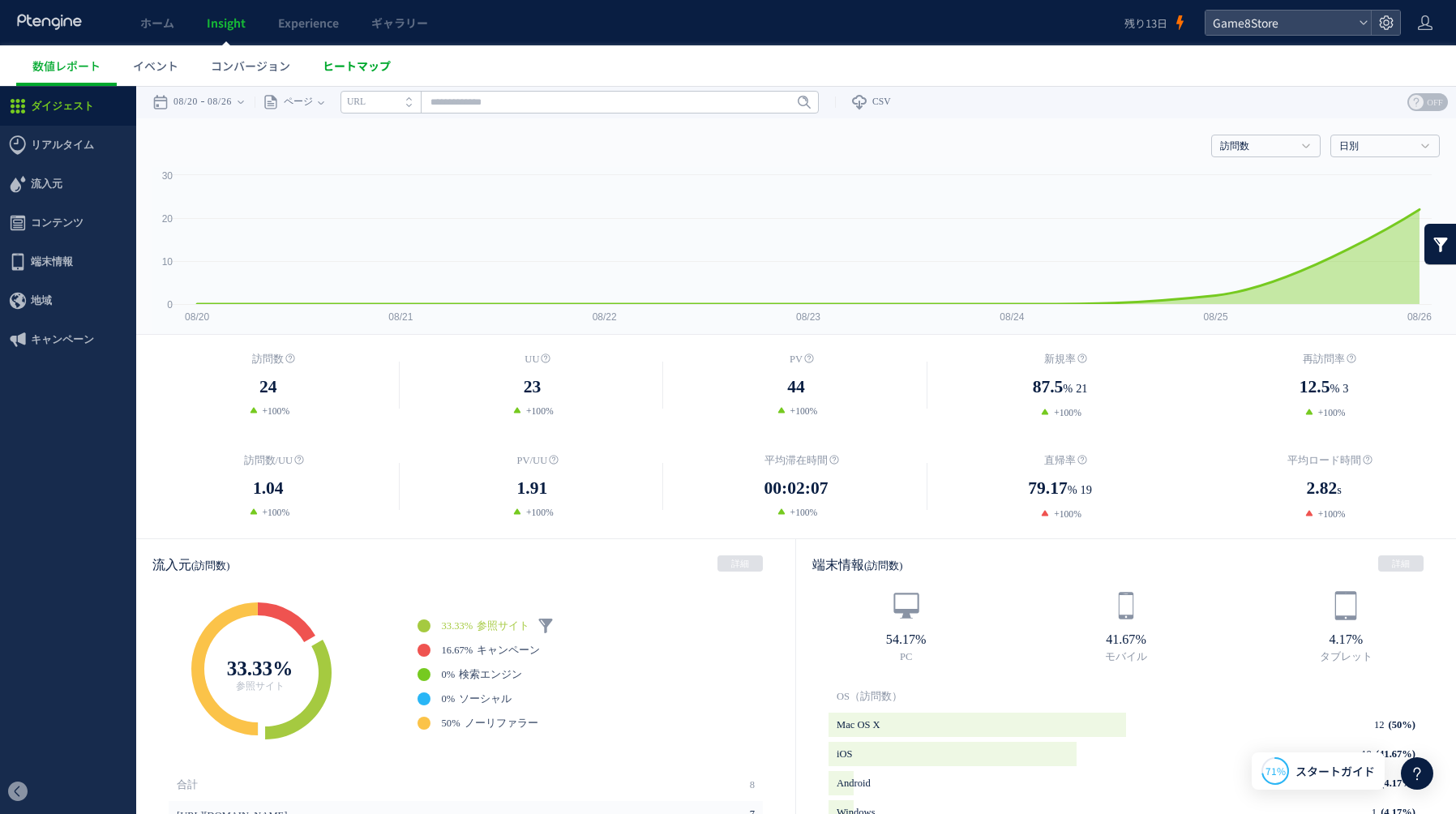
click at [377, 74] on link "ヒートマップ" at bounding box center [357, 65] width 101 height 40
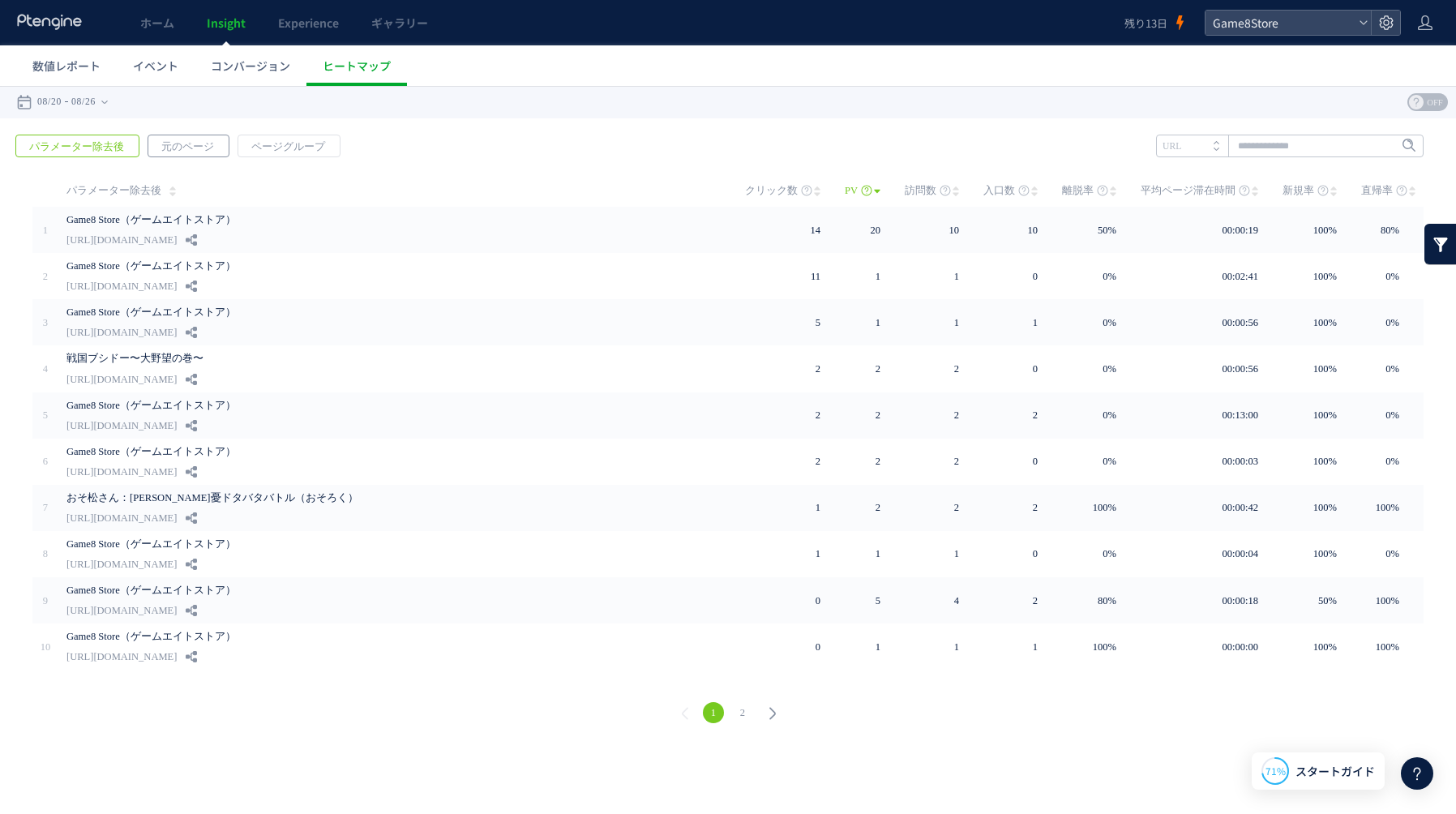
click at [175, 144] on span "元のページ" at bounding box center [187, 146] width 78 height 22
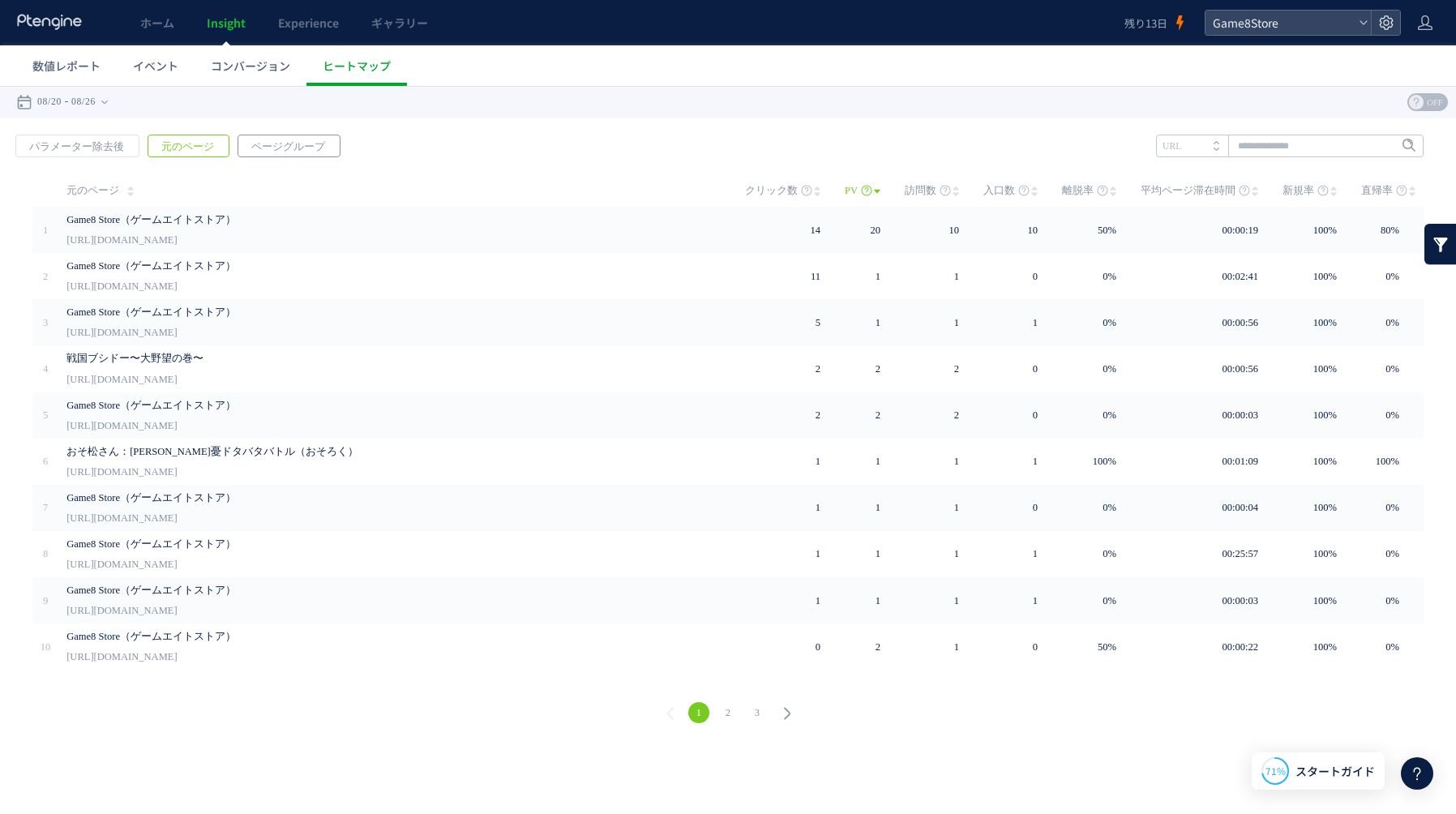
click at [276, 146] on span "ページグループ" at bounding box center [288, 146] width 100 height 22
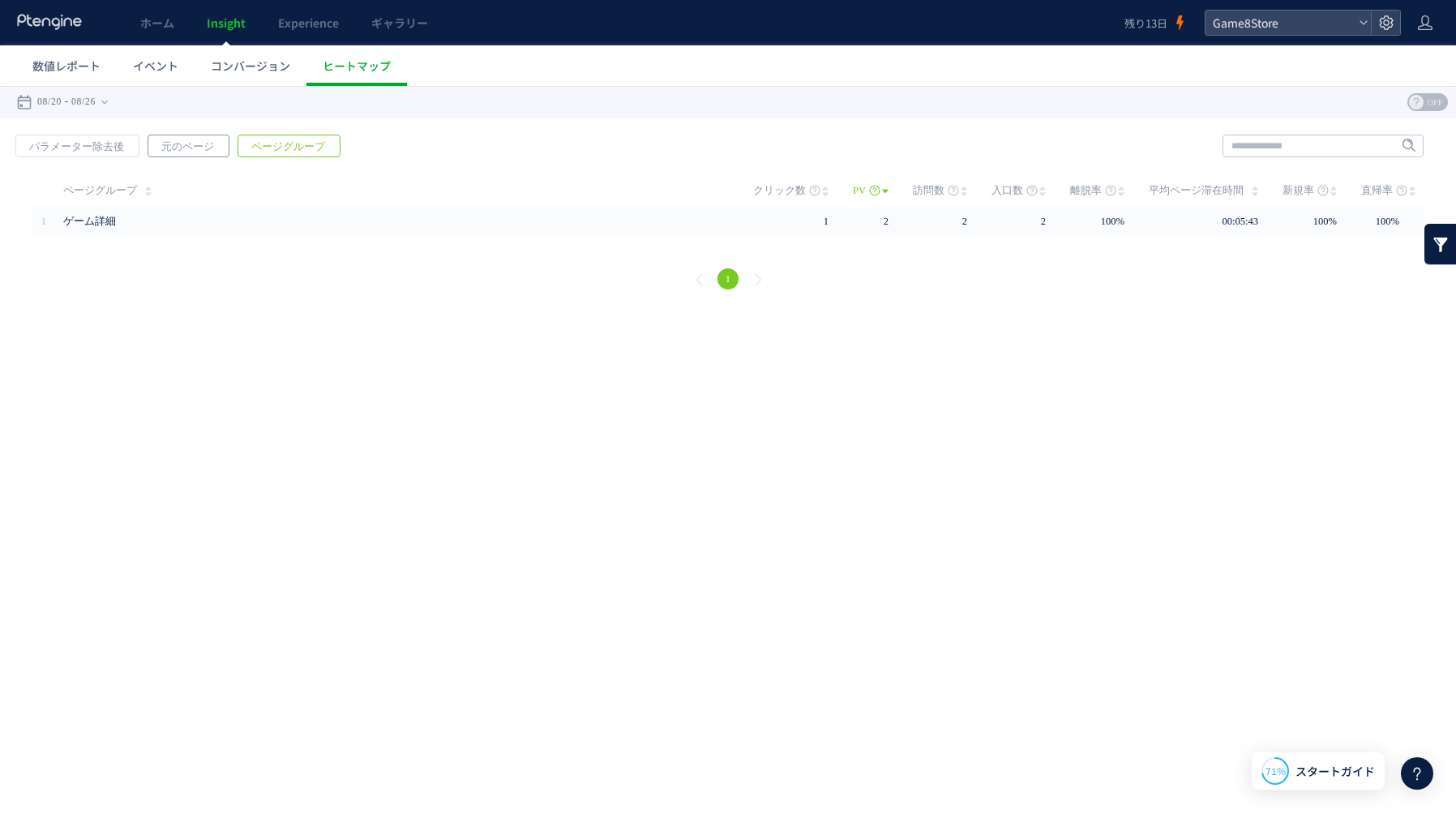
click at [173, 147] on span "元のページ" at bounding box center [187, 146] width 78 height 22
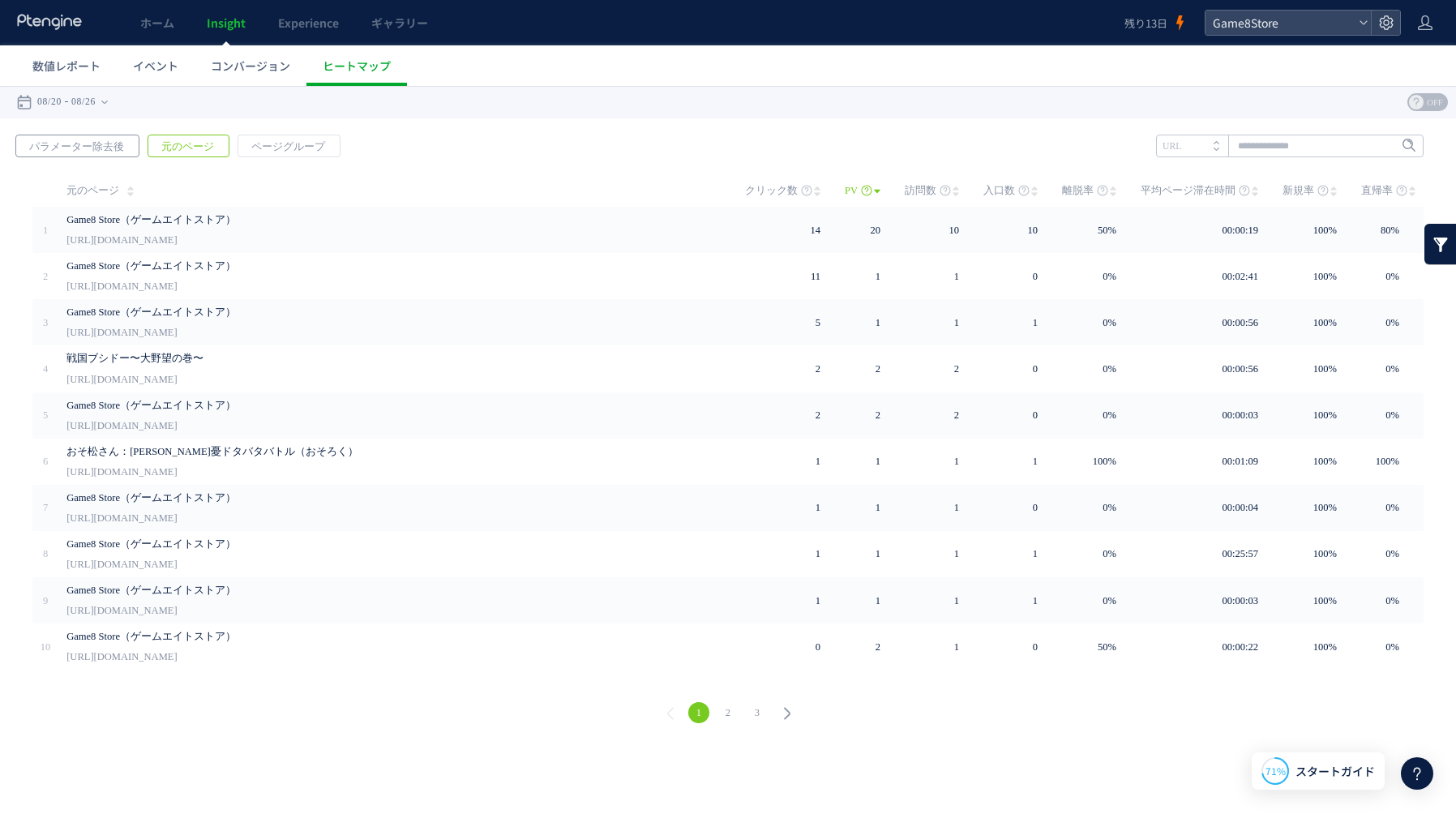
click at [70, 142] on span "パラメーター除去後" at bounding box center [76, 146] width 120 height 22
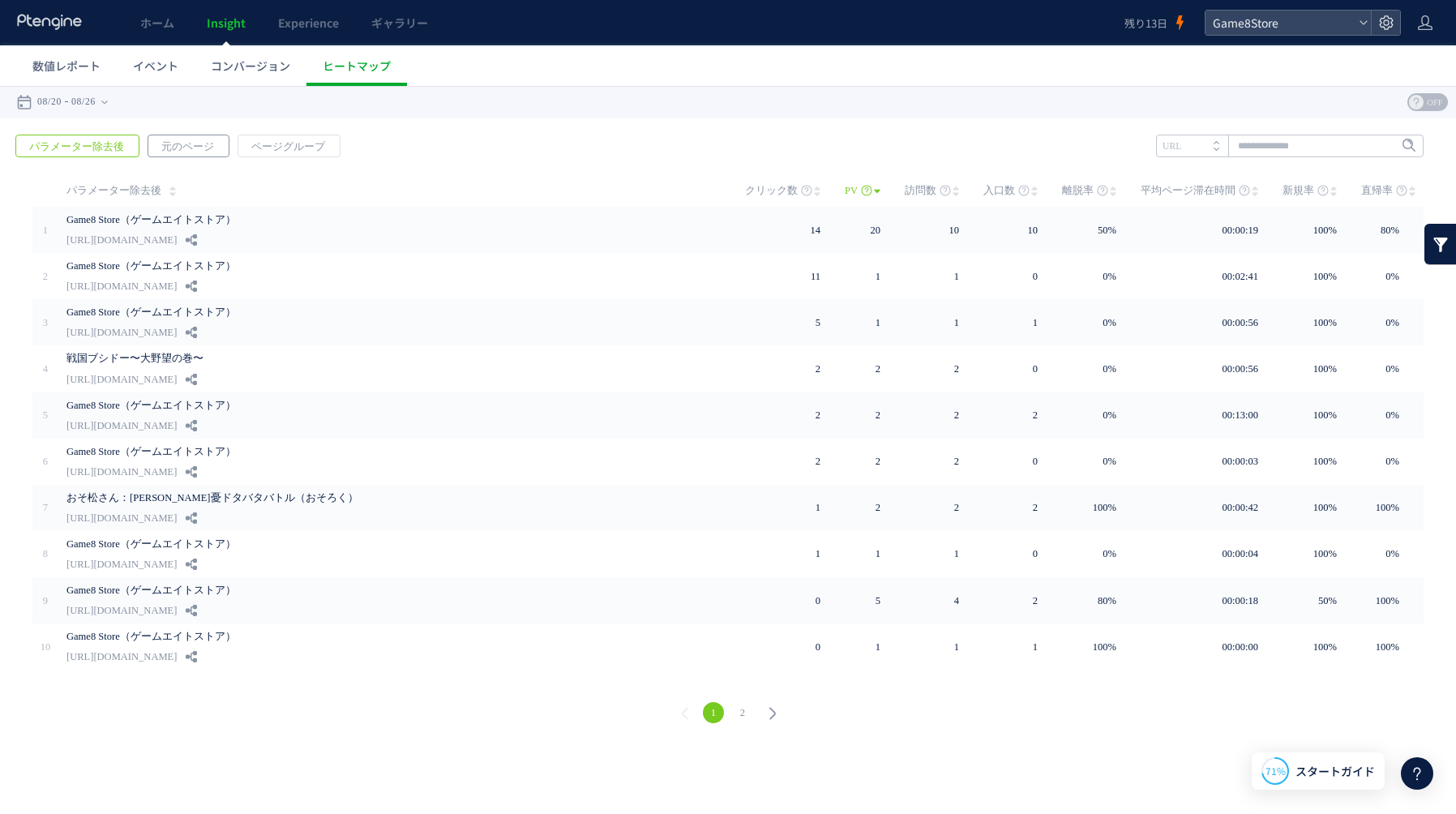
click at [148, 145] on span "元のページ" at bounding box center [187, 146] width 78 height 22
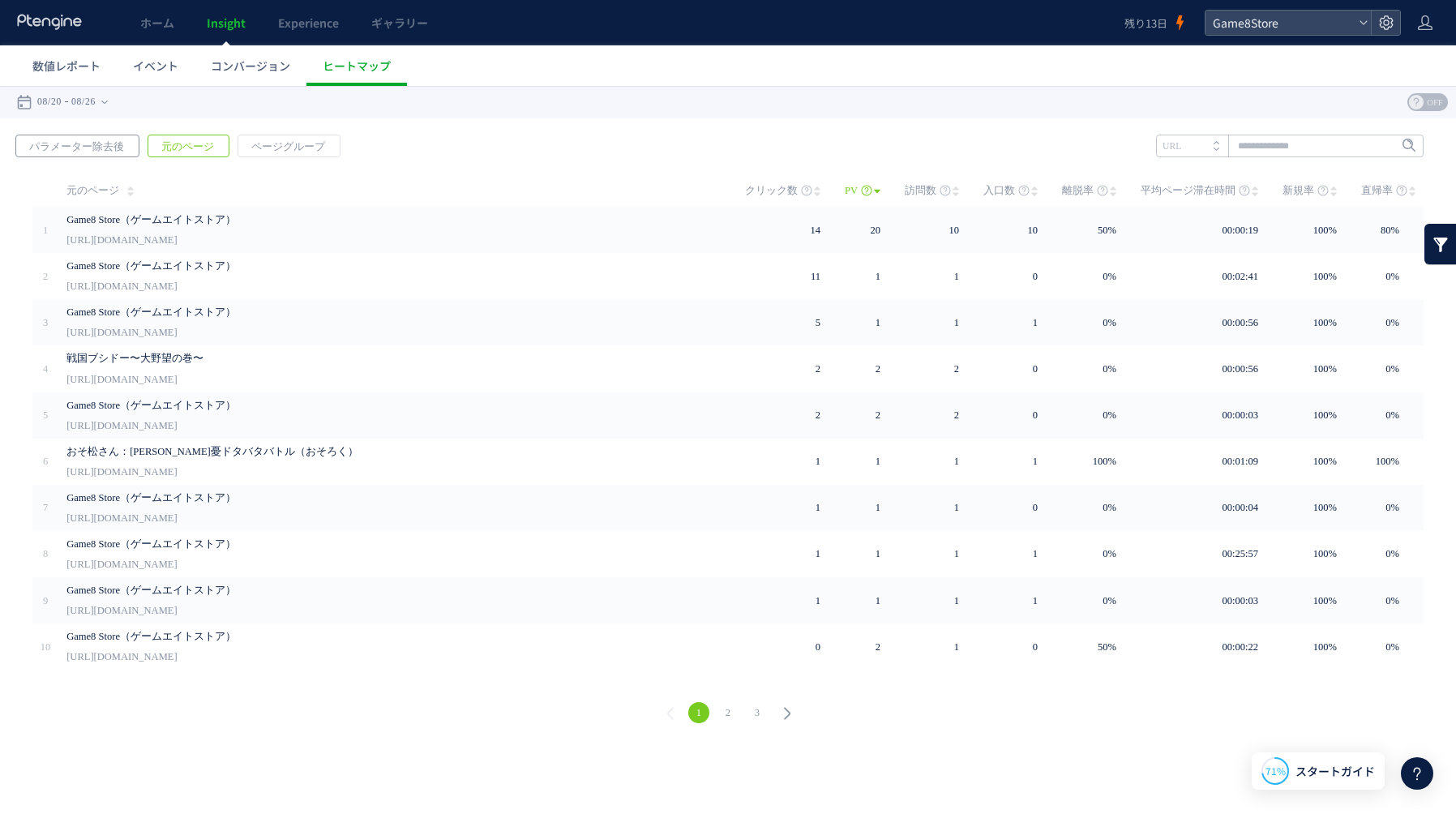
click at [86, 147] on span "パラメーター除去後" at bounding box center [76, 146] width 120 height 22
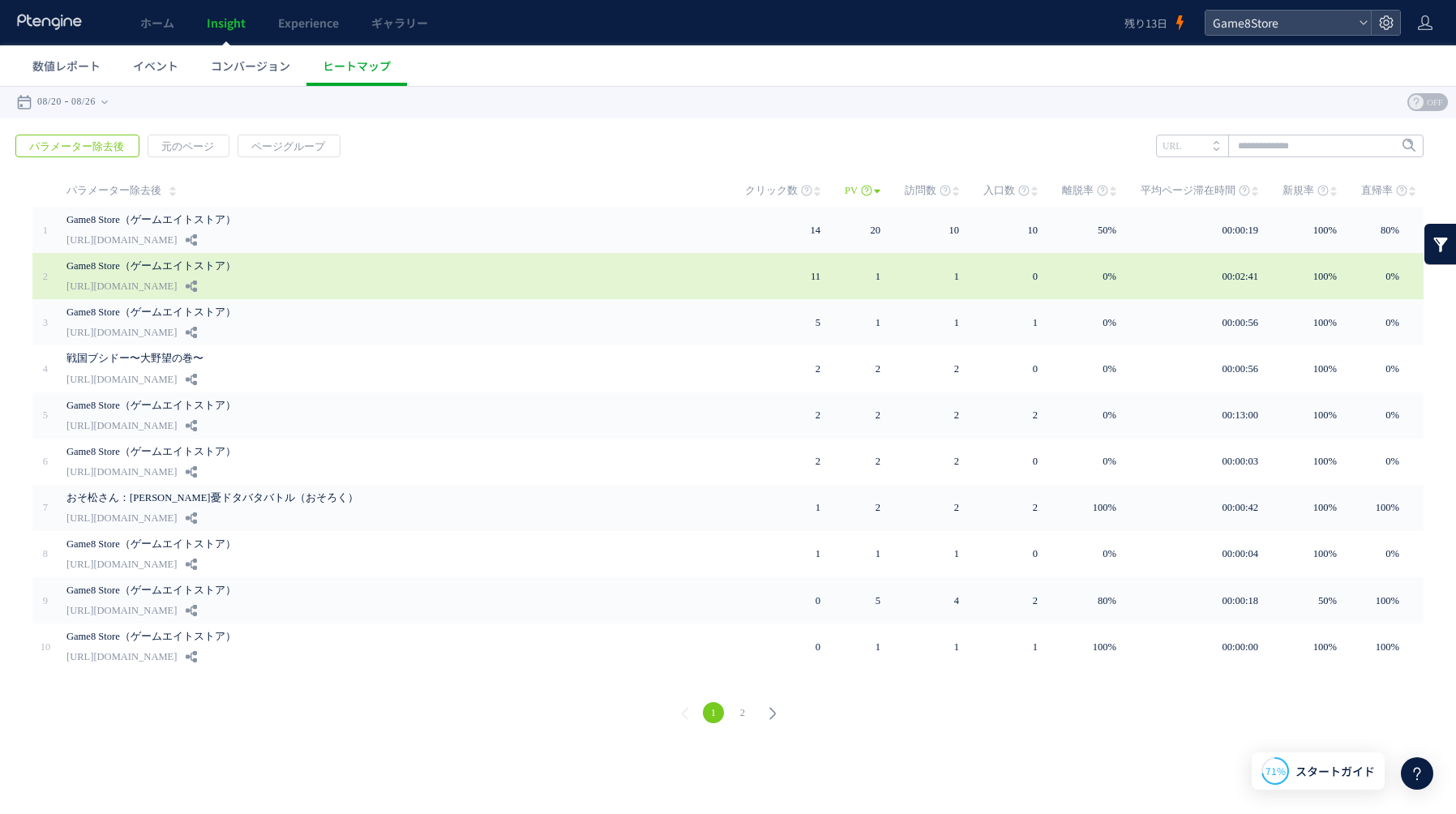
click at [177, 281] on link "[URL][DOMAIN_NAME]" at bounding box center [122, 286] width 111 height 20
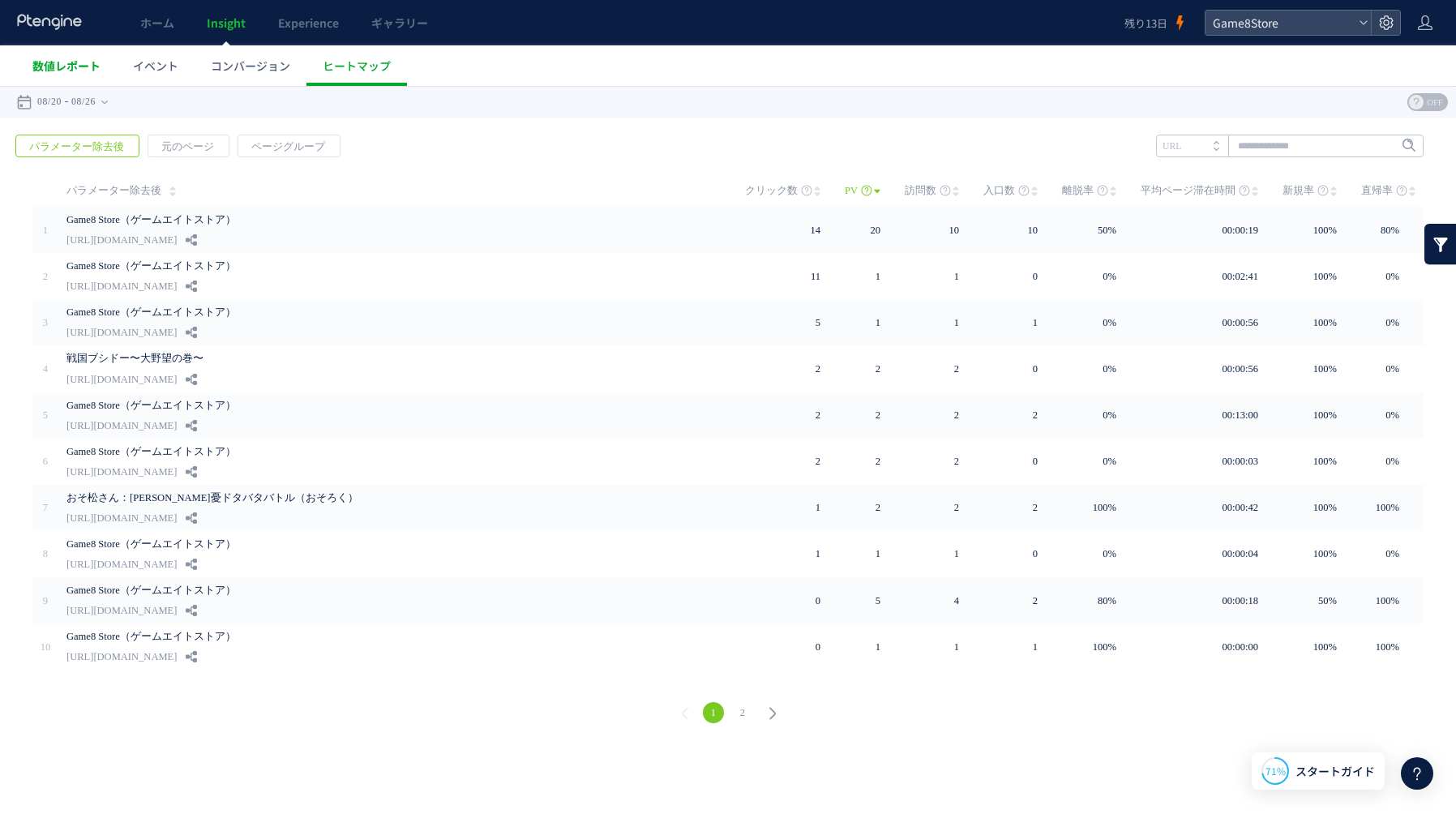
click at [67, 60] on span "数値レポート" at bounding box center [66, 66] width 68 height 16
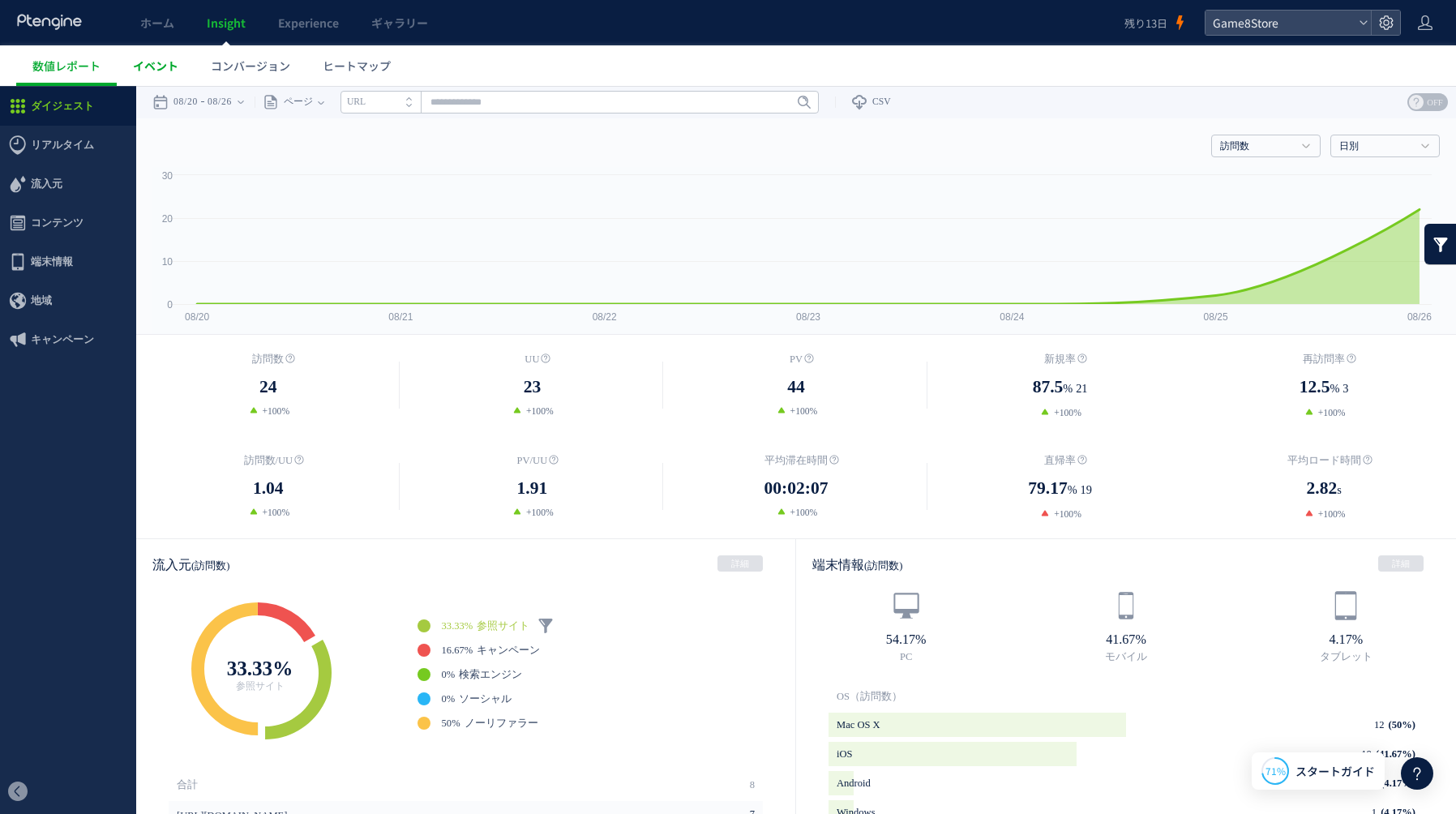
click at [171, 67] on span "イベント" at bounding box center [155, 66] width 45 height 16
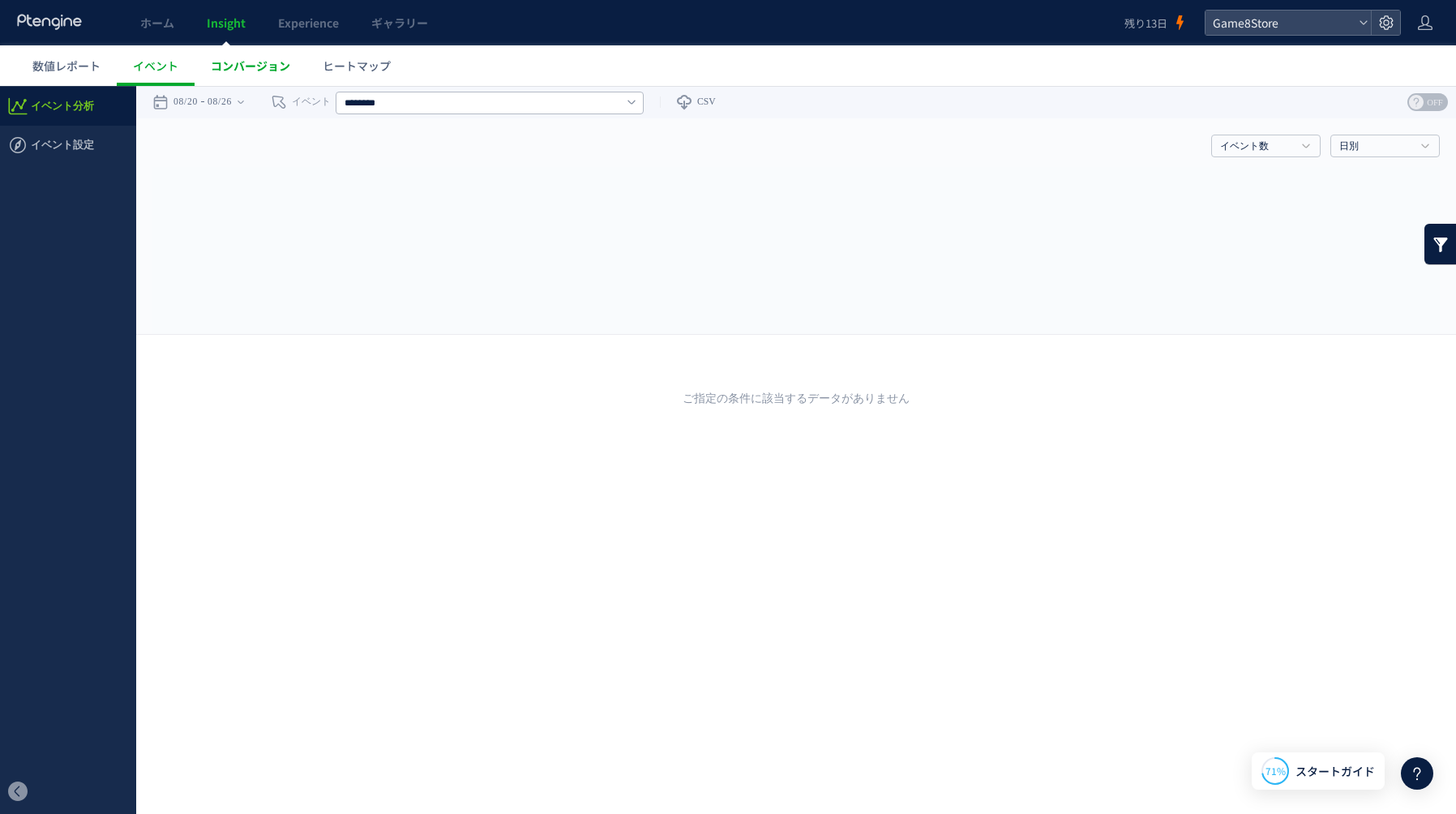
click at [254, 68] on span "コンバージョン" at bounding box center [250, 66] width 79 height 16
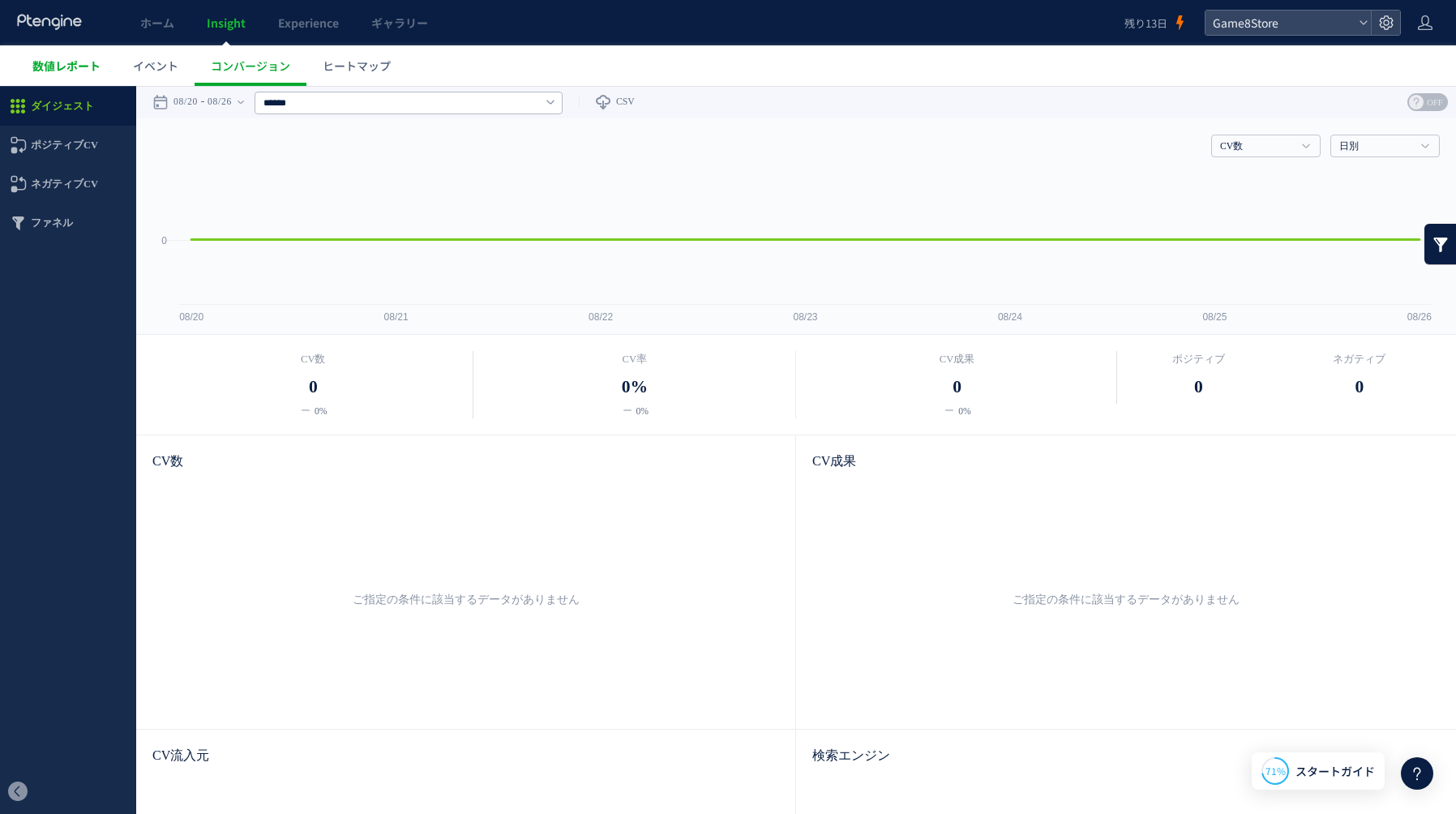
click at [47, 70] on span "数値レポート" at bounding box center [66, 66] width 68 height 16
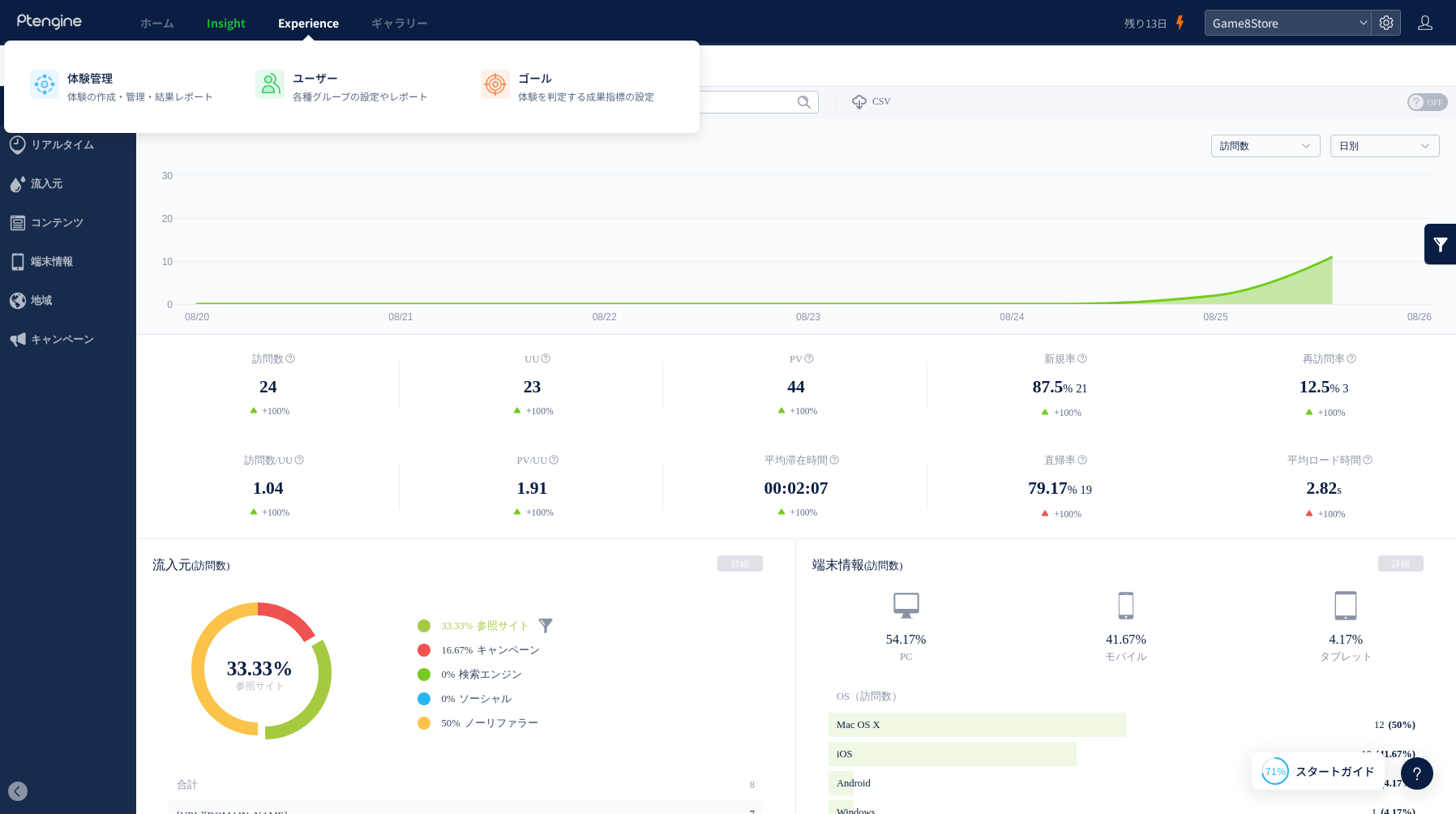
click at [317, 33] on link "Experience" at bounding box center [308, 22] width 94 height 45
